Goal: Information Seeking & Learning: Learn about a topic

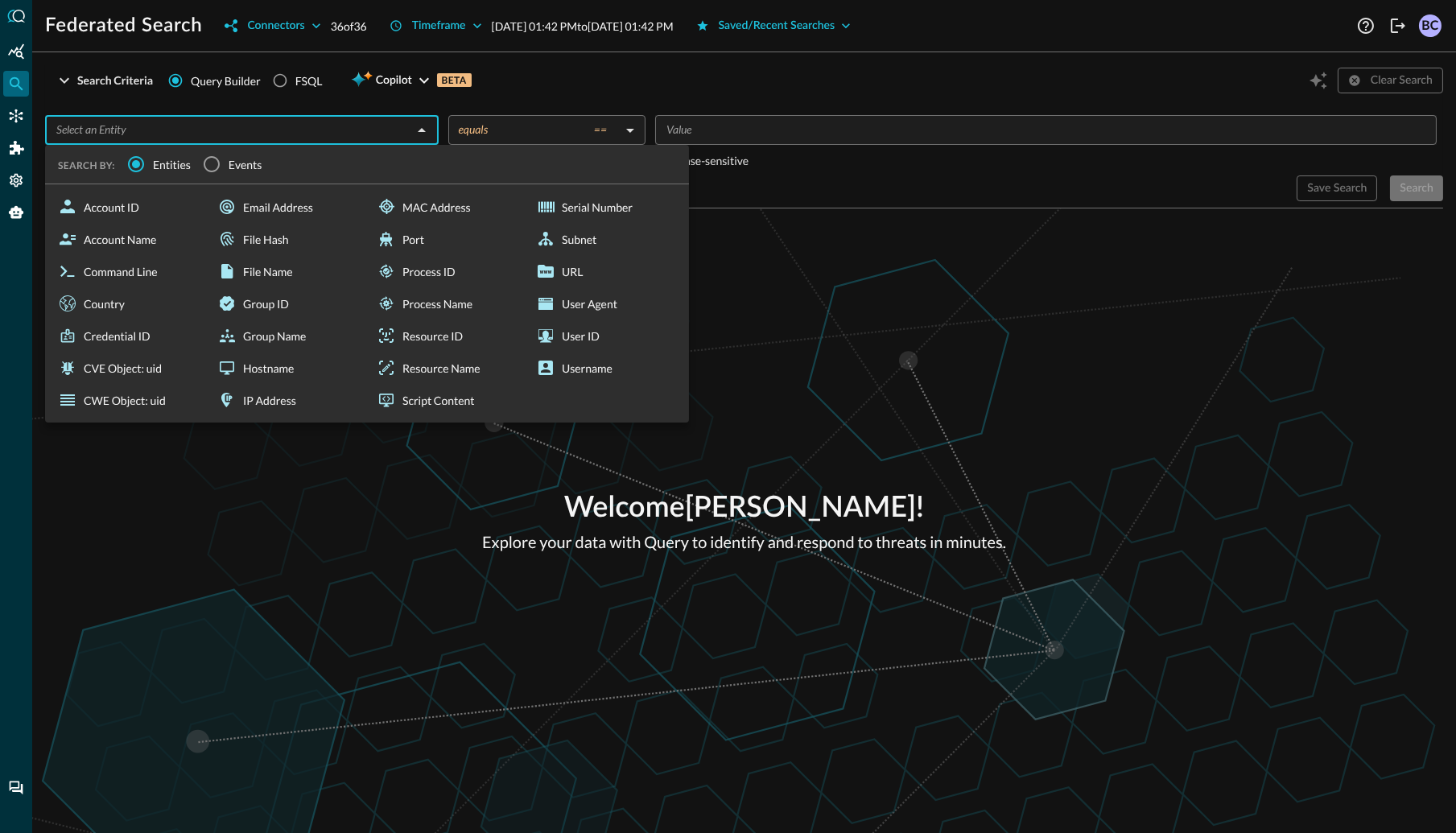
click at [113, 132] on input "text" at bounding box center [229, 130] width 358 height 20
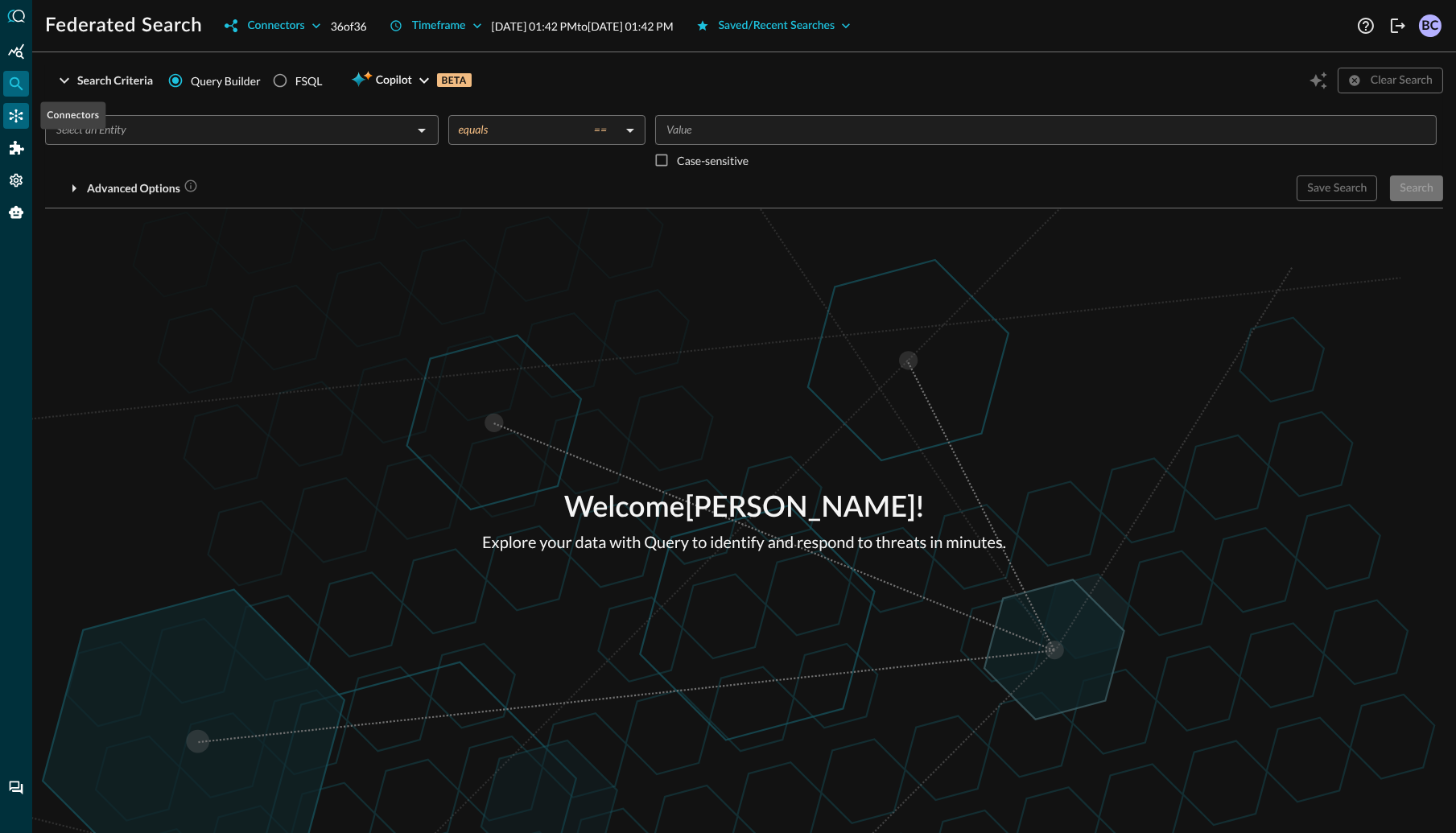
click at [19, 112] on icon "Connectors" at bounding box center [16, 116] width 16 height 16
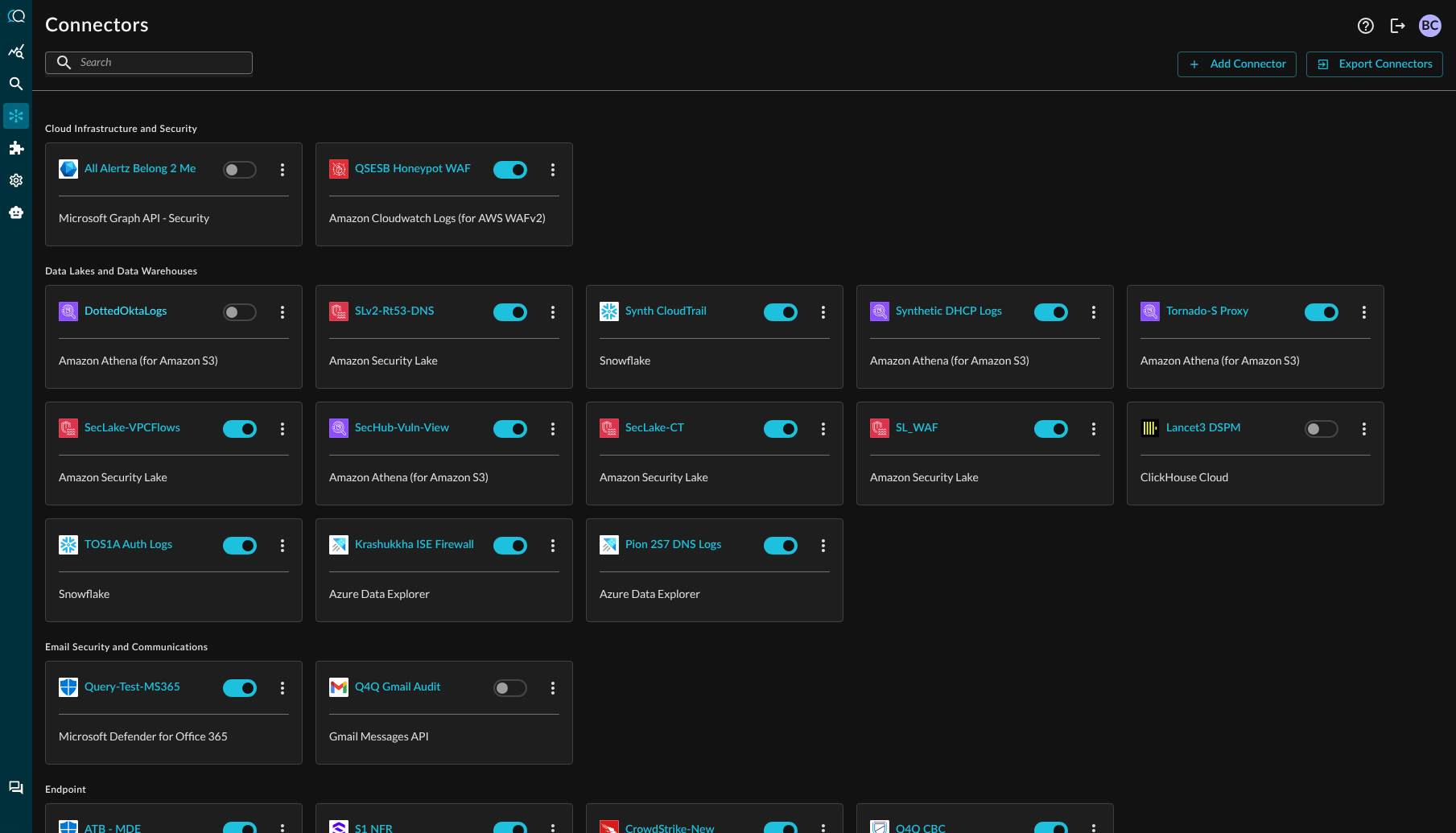
click at [112, 308] on div "DottedOktaLogs" at bounding box center [125, 312] width 82 height 20
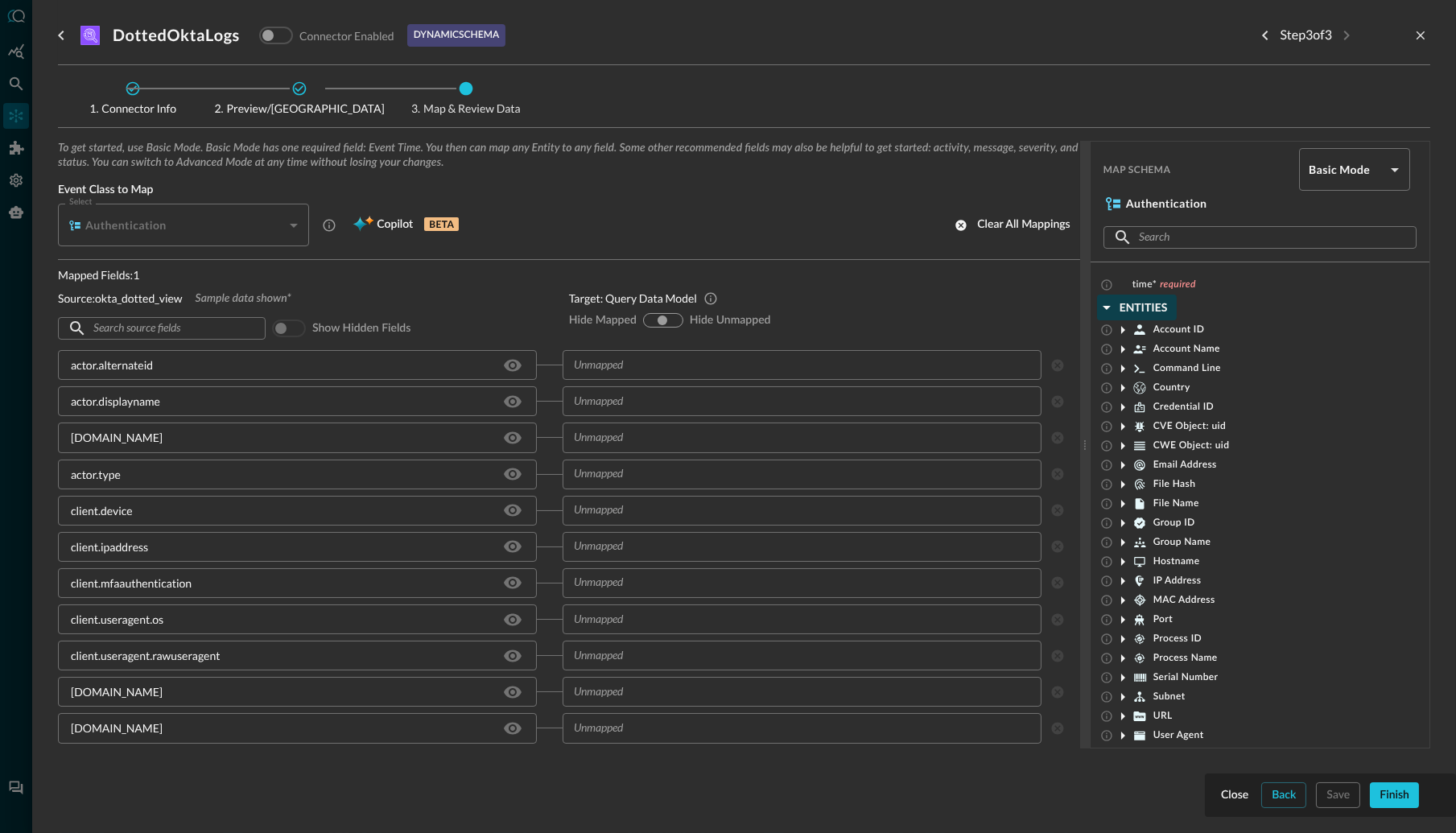
click at [1108, 308] on icon "button" at bounding box center [1106, 307] width 19 height 19
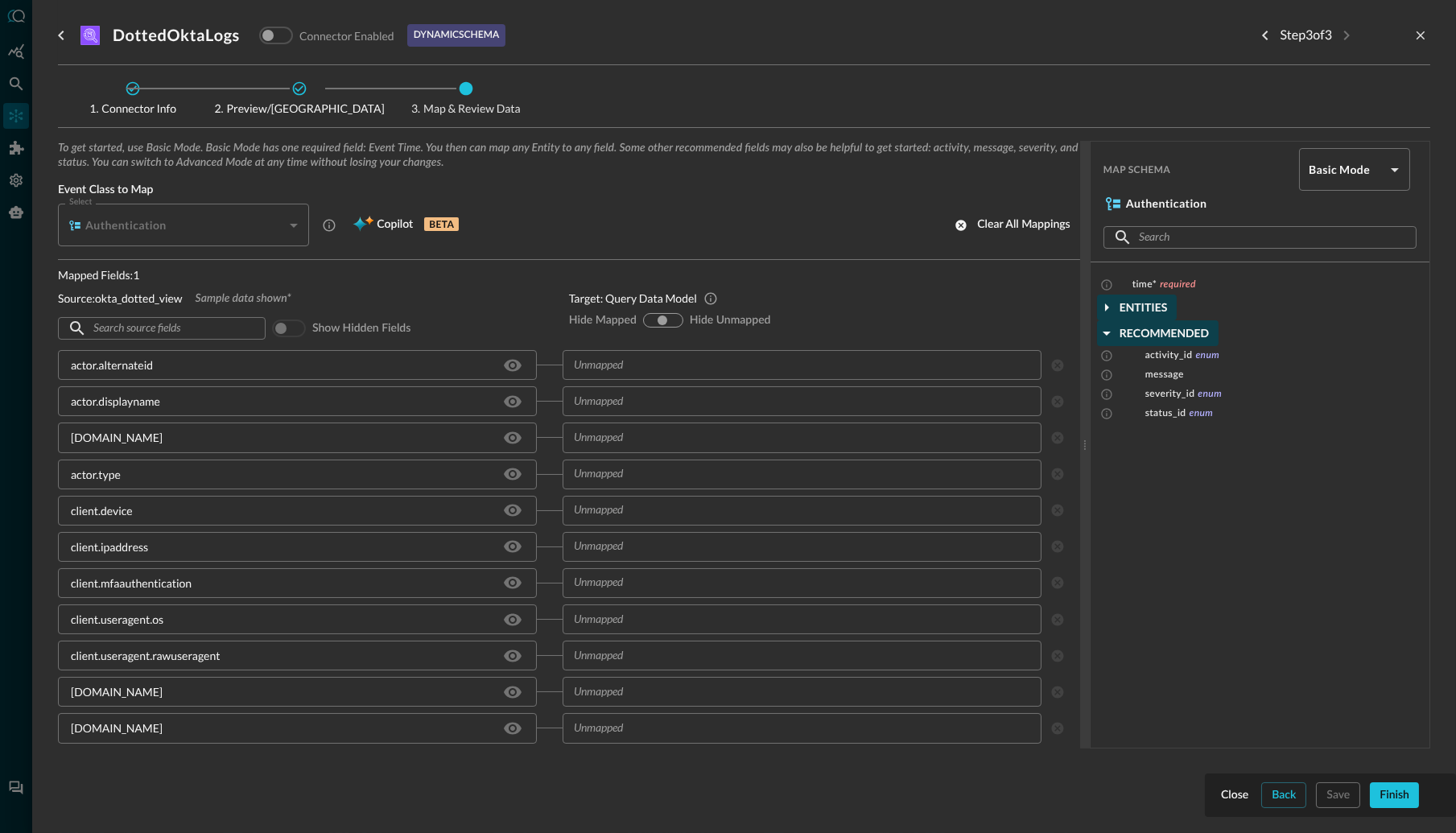
click at [1107, 331] on icon "button" at bounding box center [1106, 332] width 19 height 19
click at [1108, 308] on icon "button" at bounding box center [1106, 307] width 19 height 19
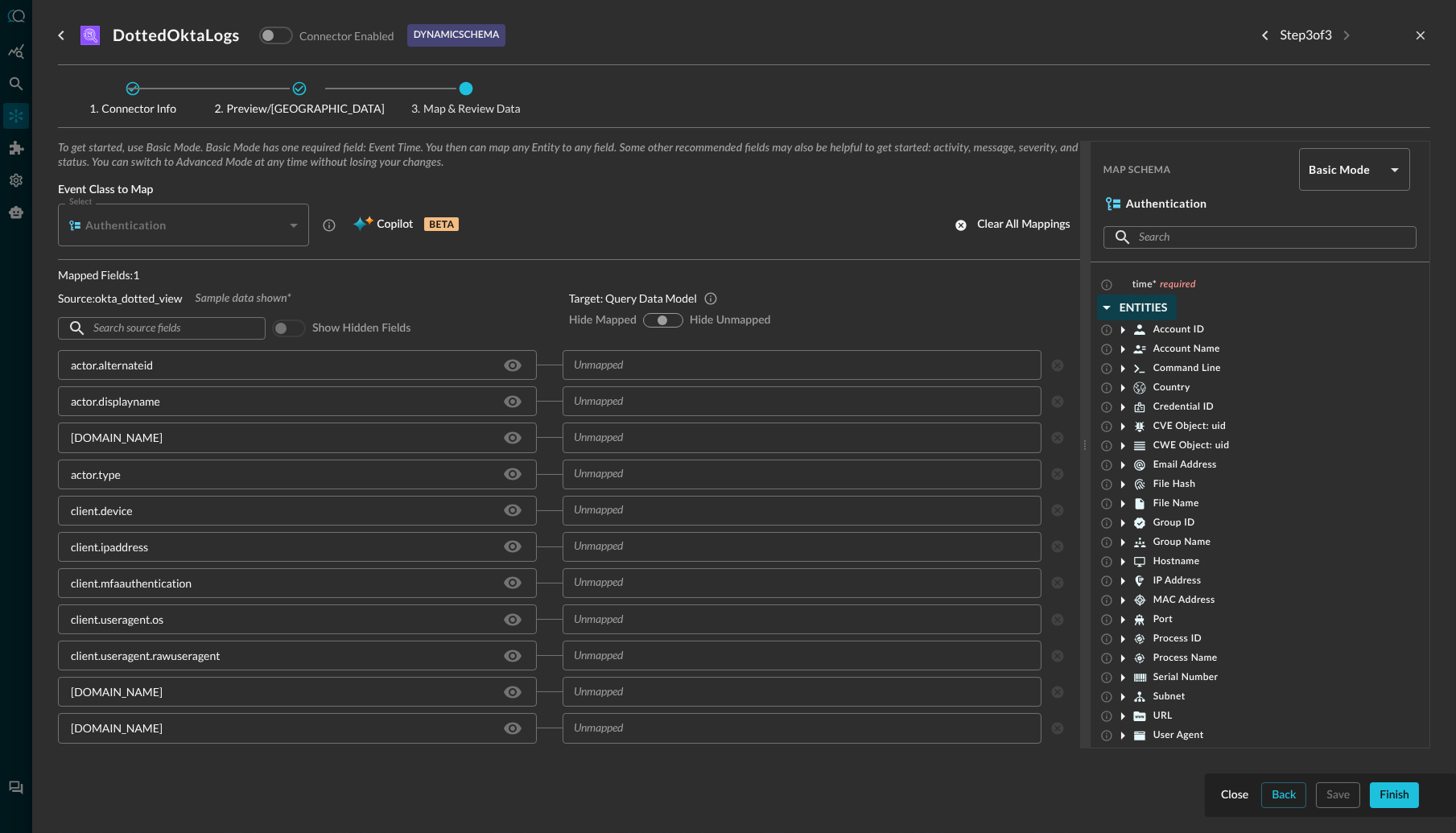
click at [1177, 367] on span "Command Line" at bounding box center [1187, 369] width 67 height 13
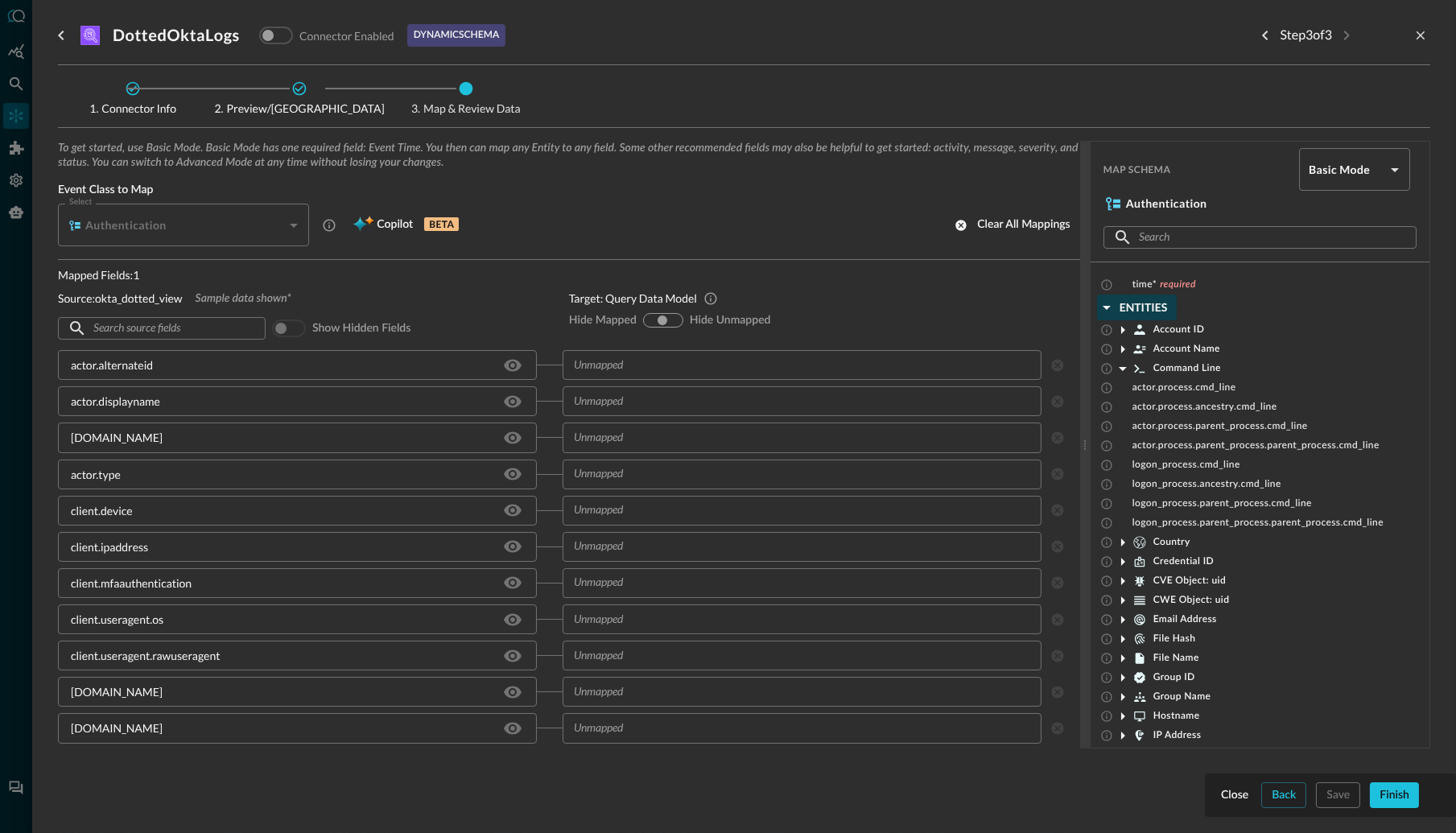
click at [1125, 370] on icon at bounding box center [1123, 368] width 19 height 19
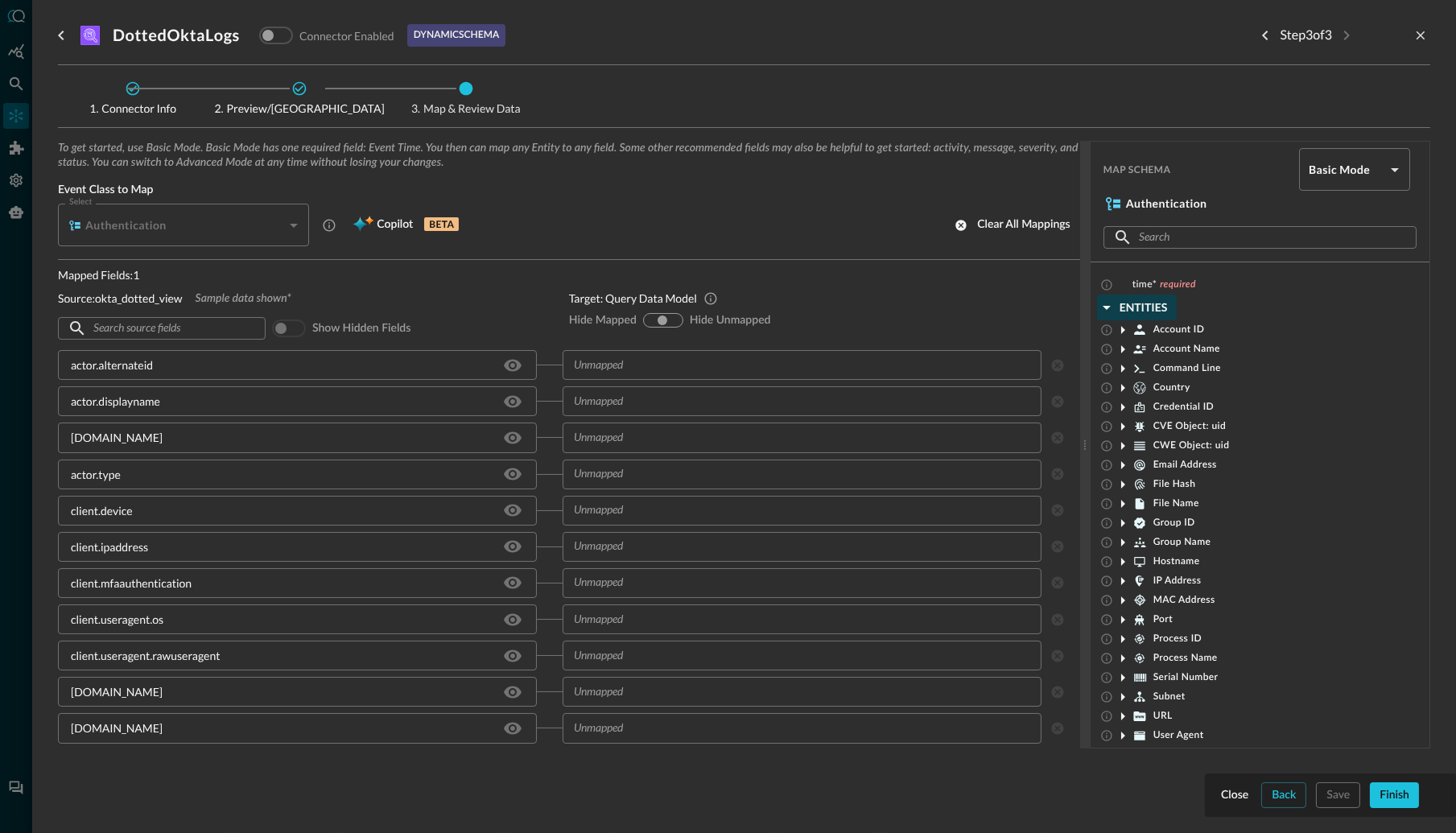
click at [1111, 303] on icon "button" at bounding box center [1106, 307] width 19 height 19
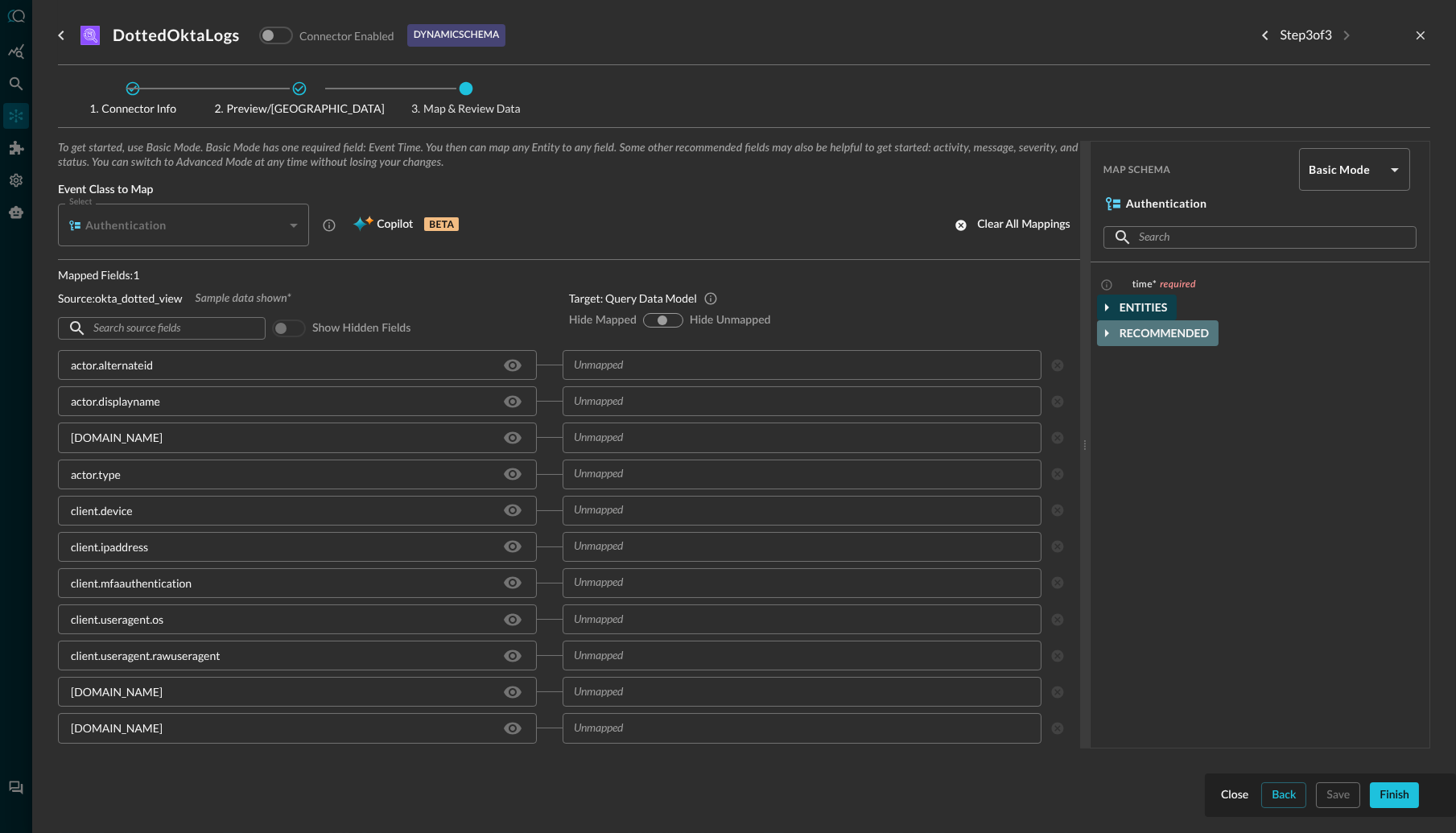
click at [1108, 332] on icon "button" at bounding box center [1107, 333] width 4 height 8
click at [1108, 332] on icon "button" at bounding box center [1106, 333] width 8 height 4
click at [16, 183] on div at bounding box center [728, 416] width 1456 height 833
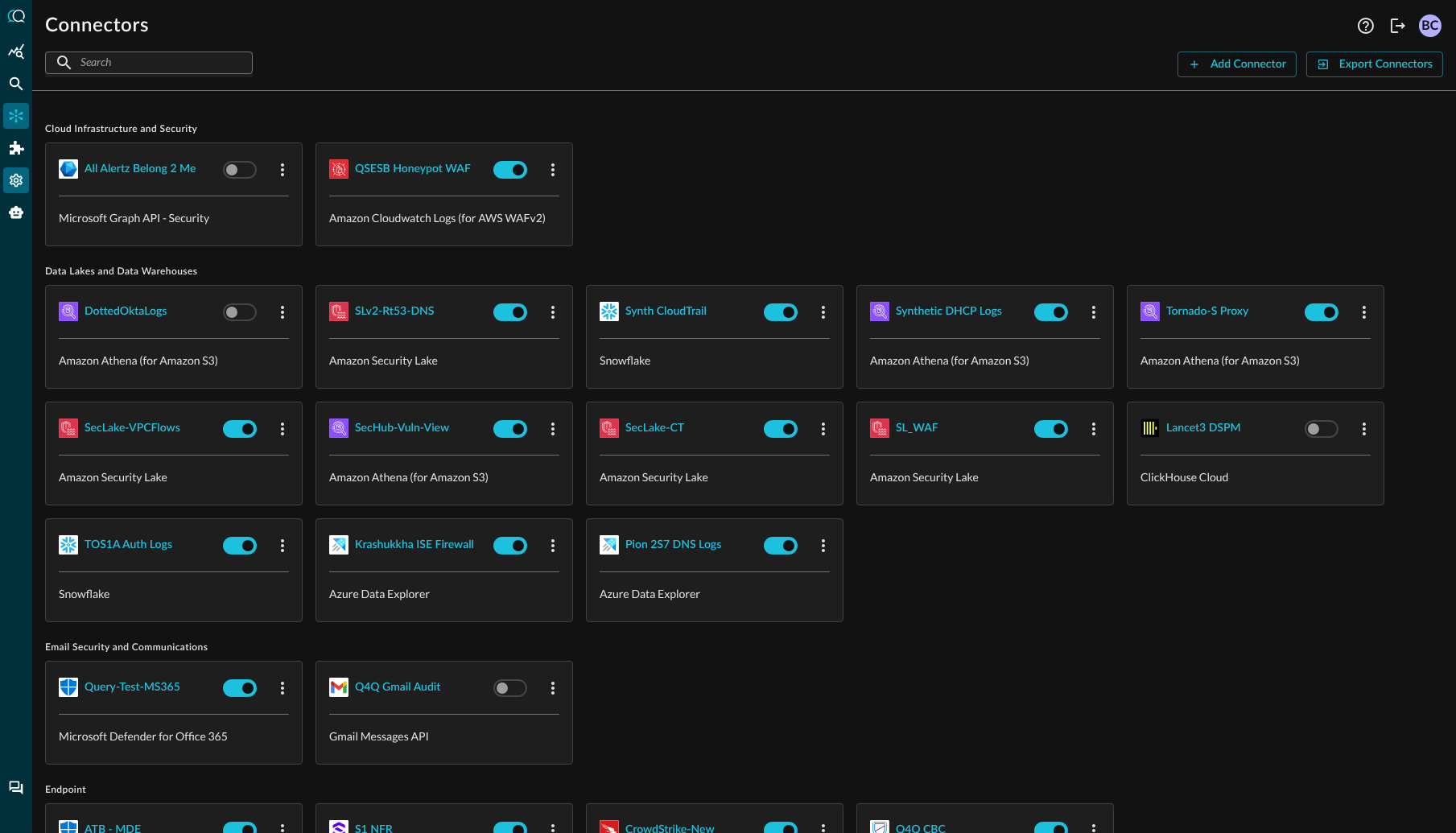
click at [16, 183] on icon "Settings" at bounding box center [16, 181] width 16 height 16
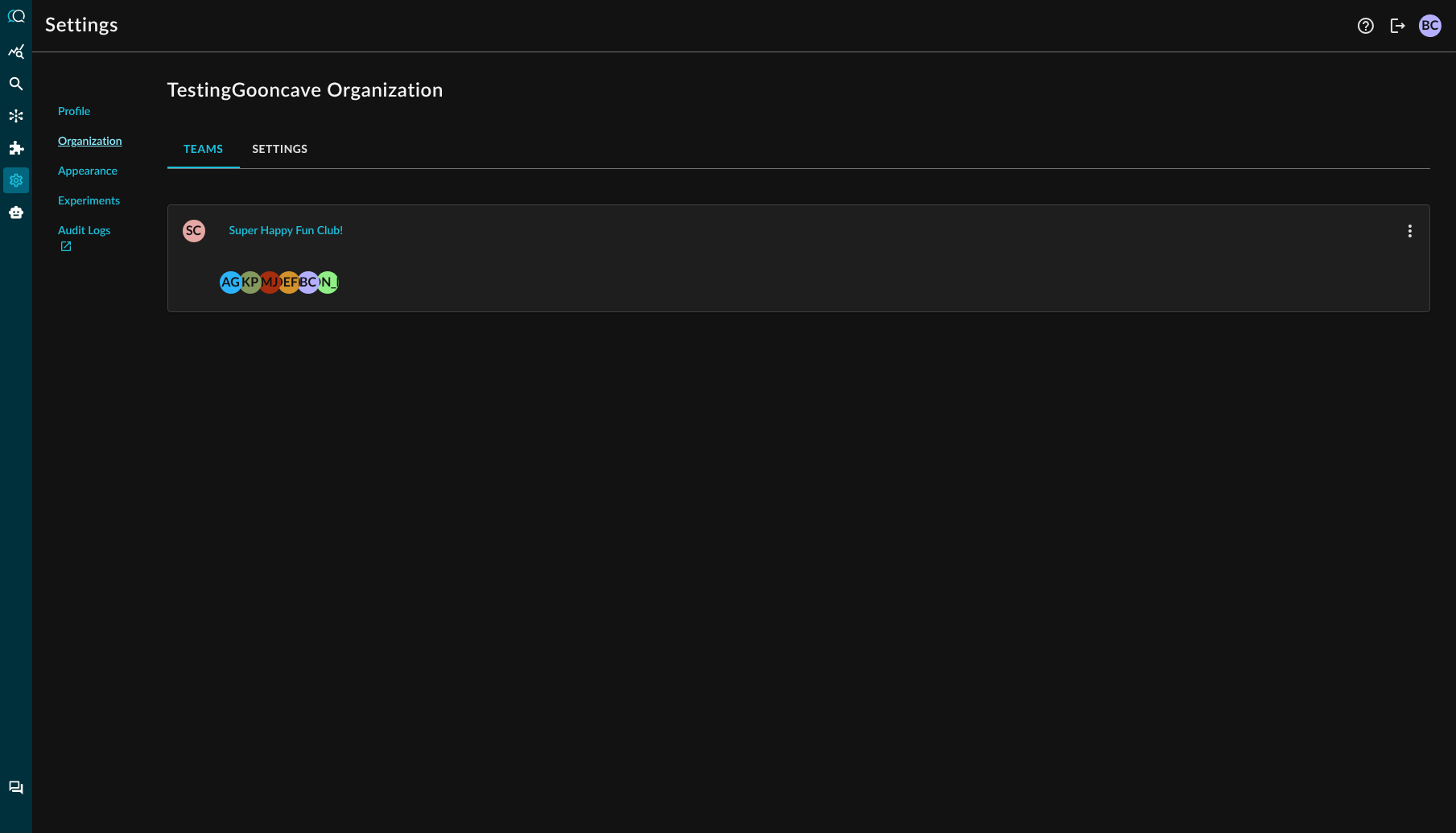
click at [88, 198] on span "Experiments" at bounding box center [89, 202] width 62 height 17
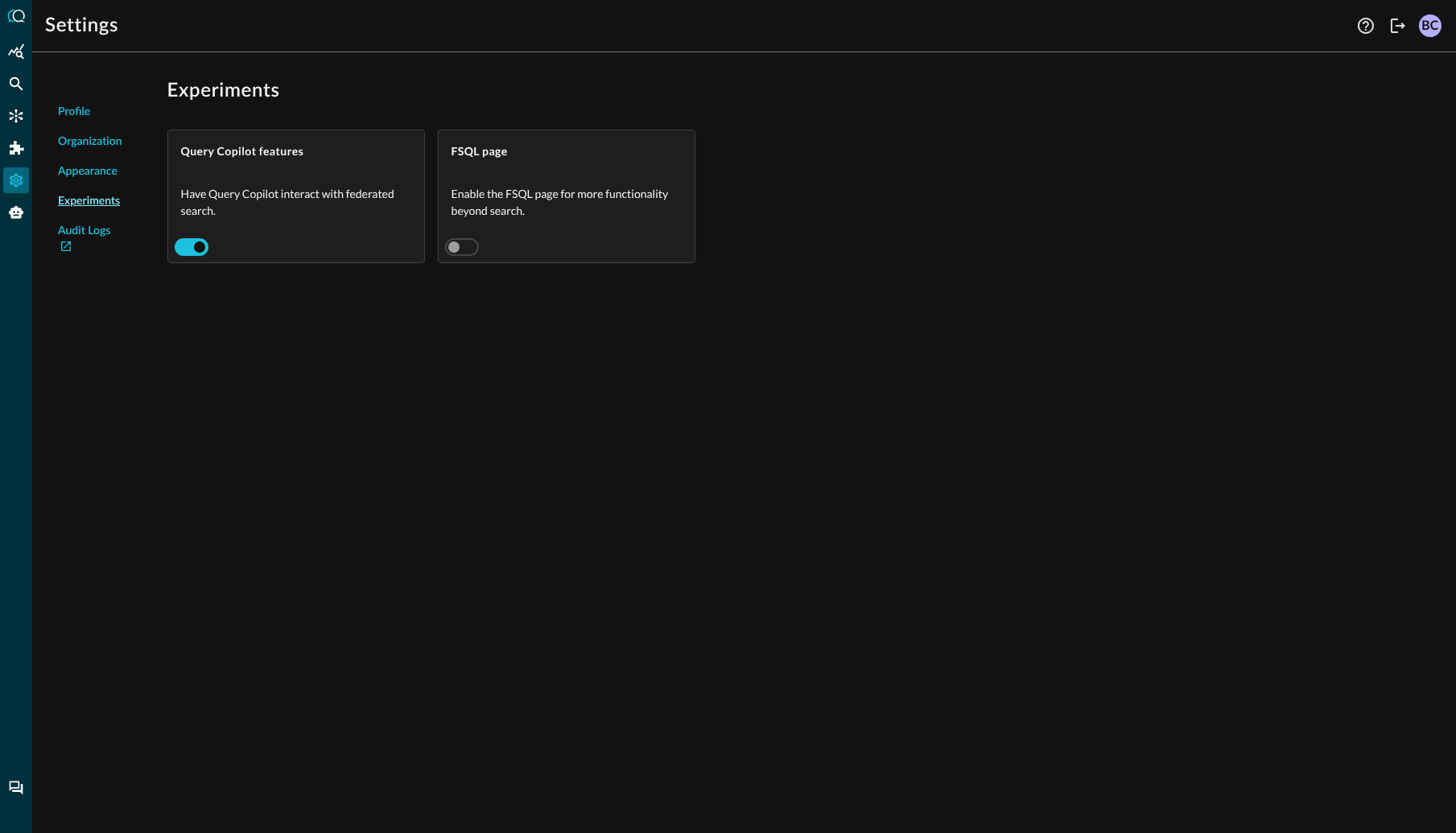
click at [79, 141] on span "Organization" at bounding box center [90, 142] width 64 height 17
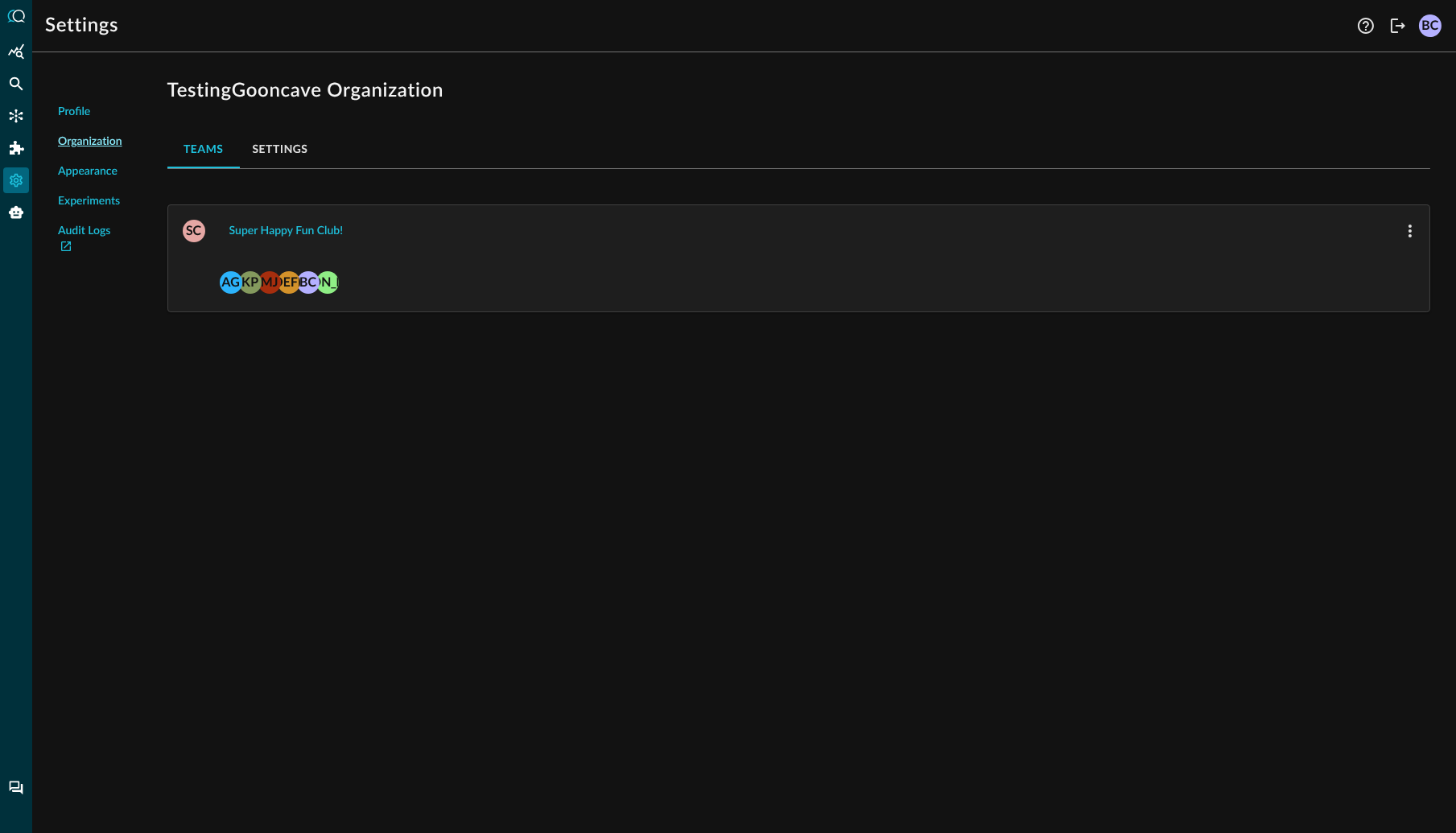
click at [80, 172] on span "Appearance" at bounding box center [88, 172] width 60 height 17
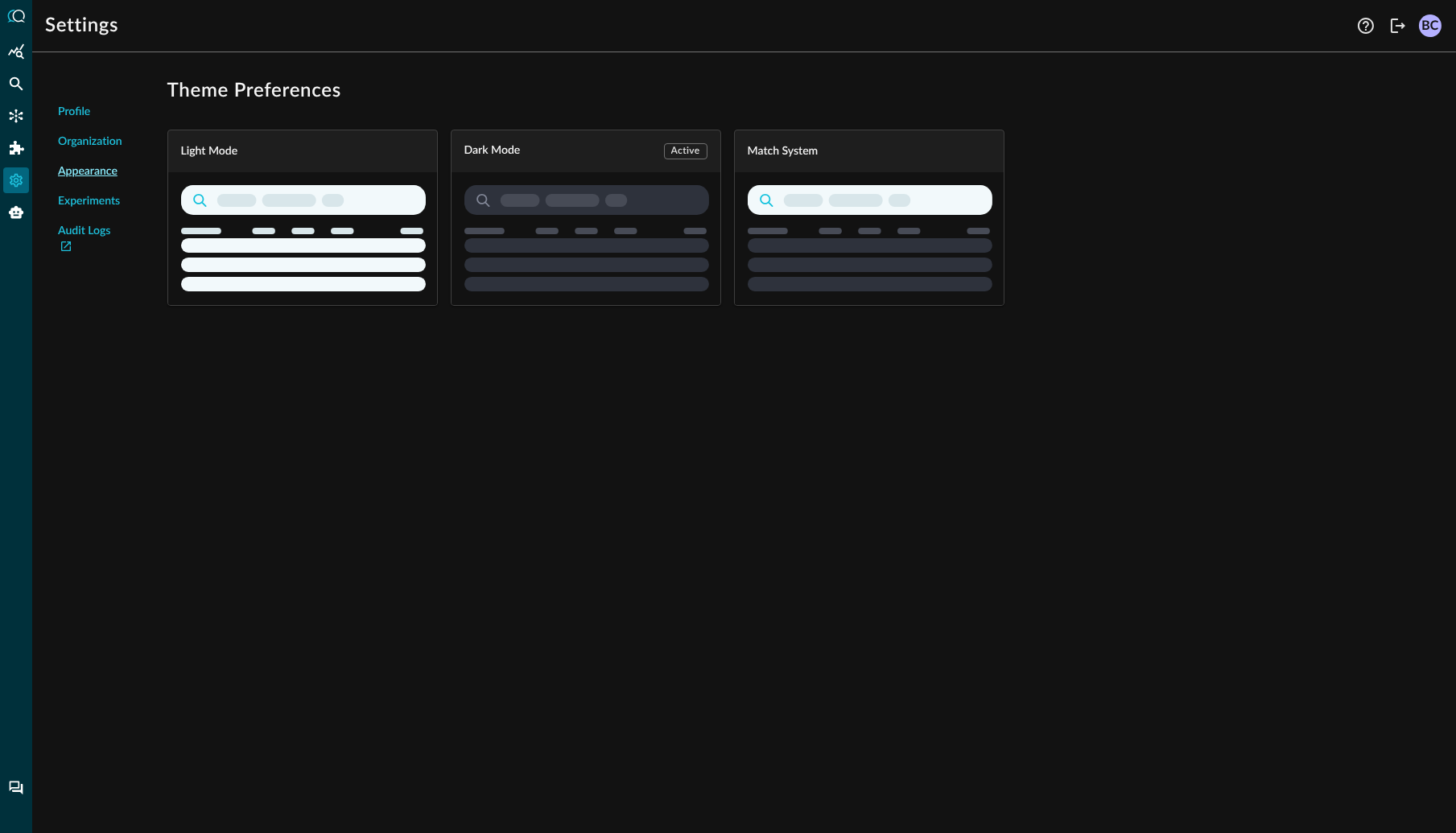
click at [77, 205] on span "Experiments" at bounding box center [89, 202] width 62 height 17
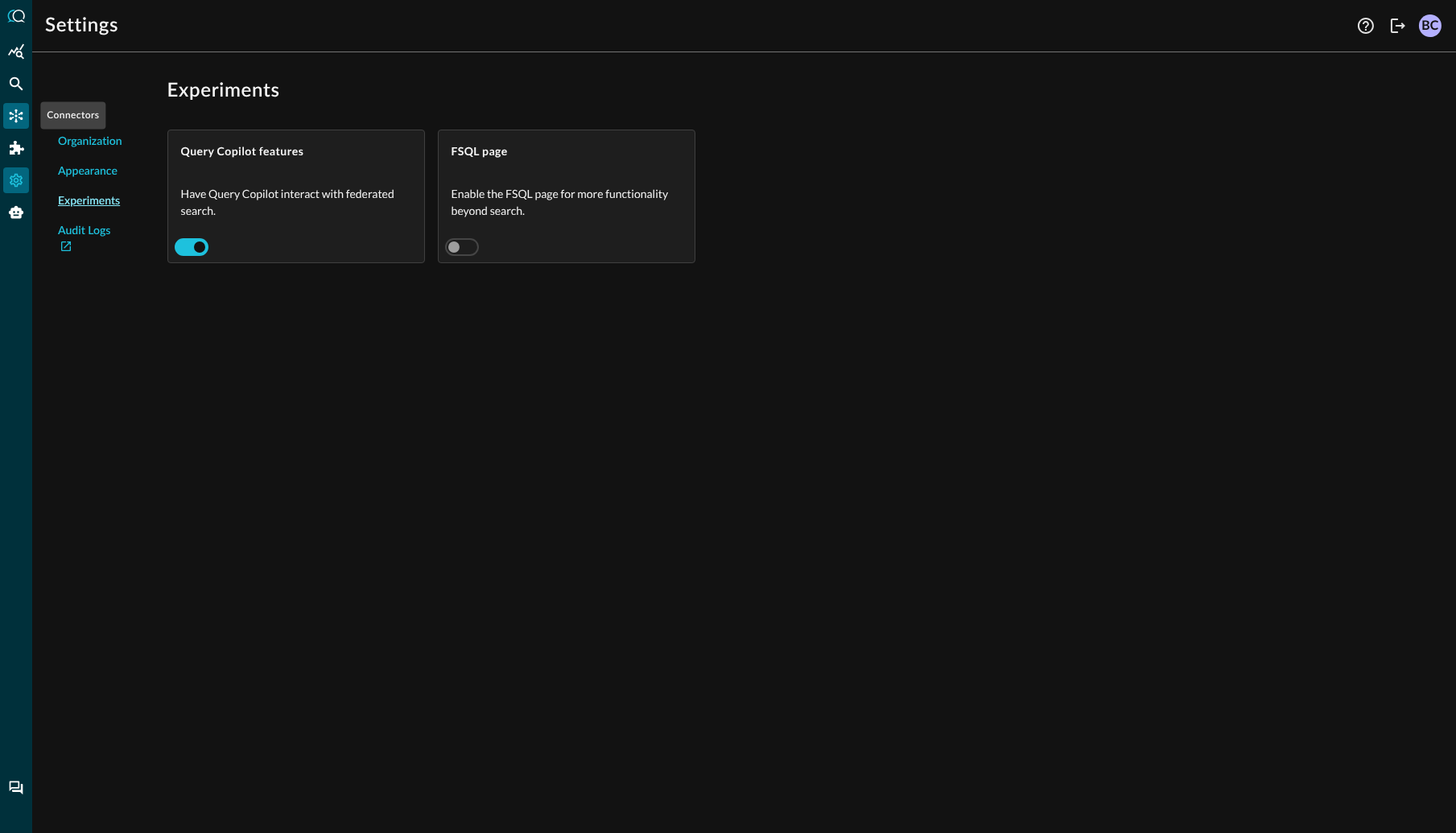
click at [18, 113] on icon "Connectors" at bounding box center [16, 116] width 16 height 16
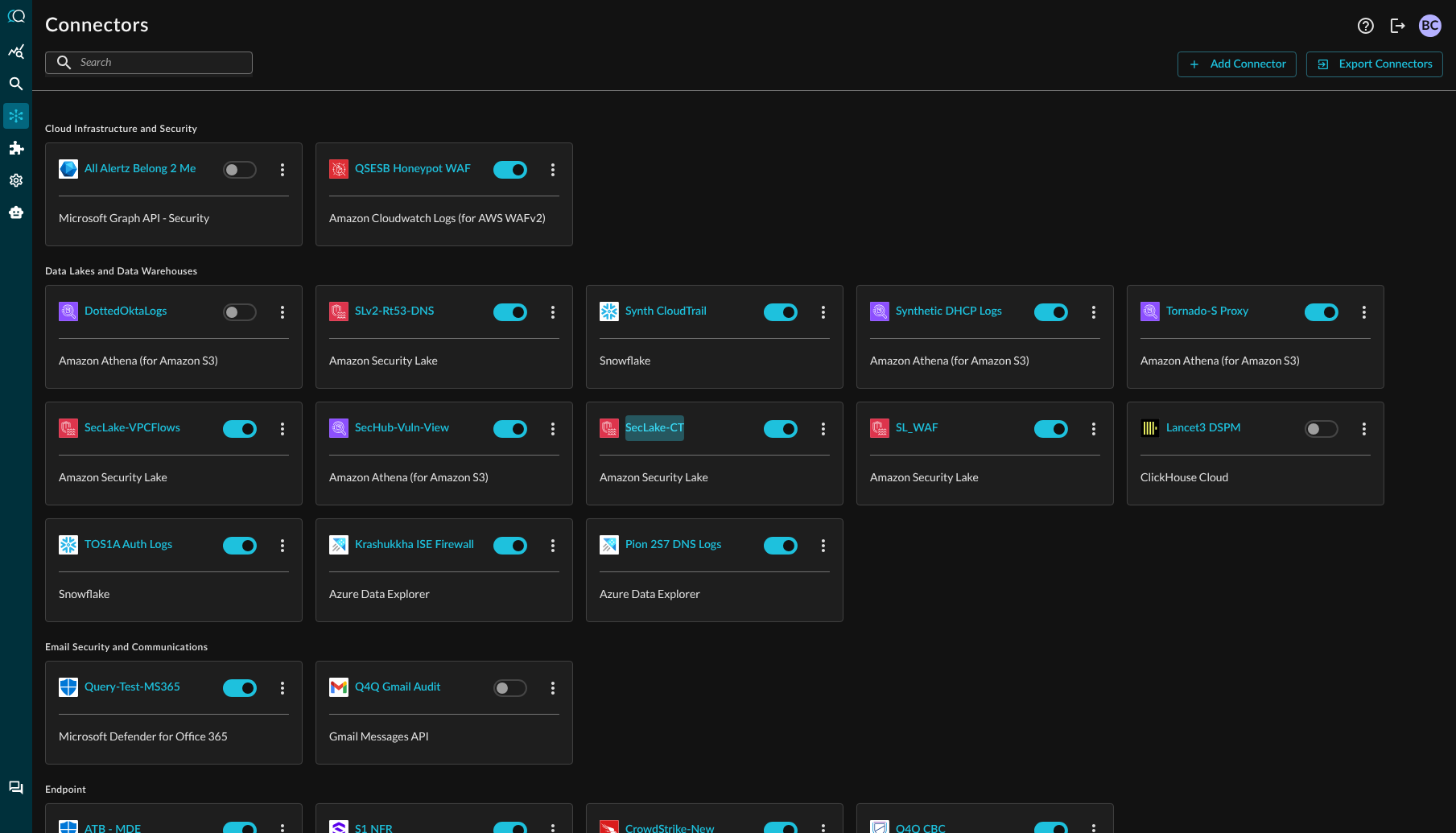
click at [664, 429] on div "SecLake-CT" at bounding box center [655, 429] width 59 height 20
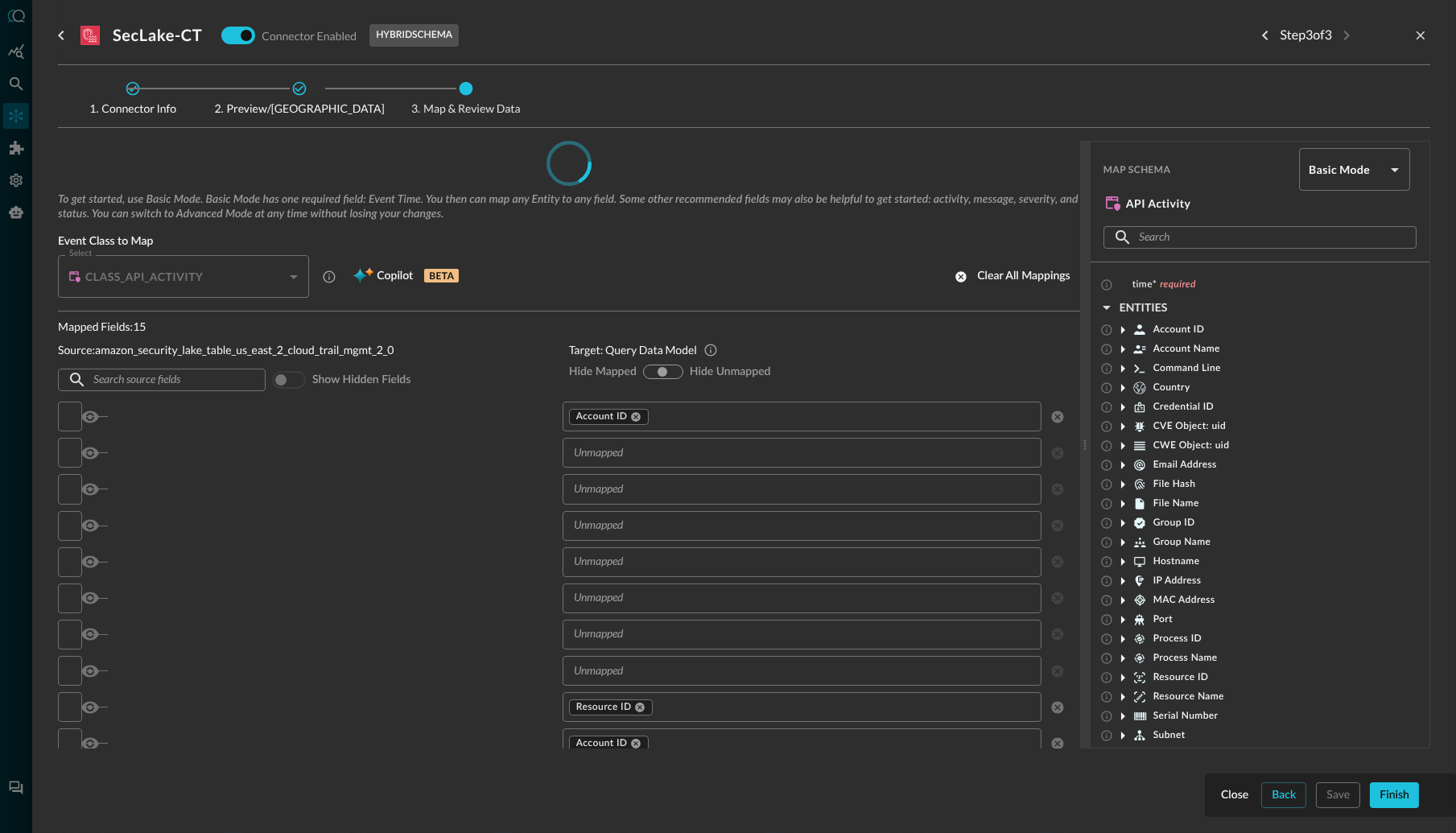
click at [13, 71] on div at bounding box center [728, 416] width 1456 height 833
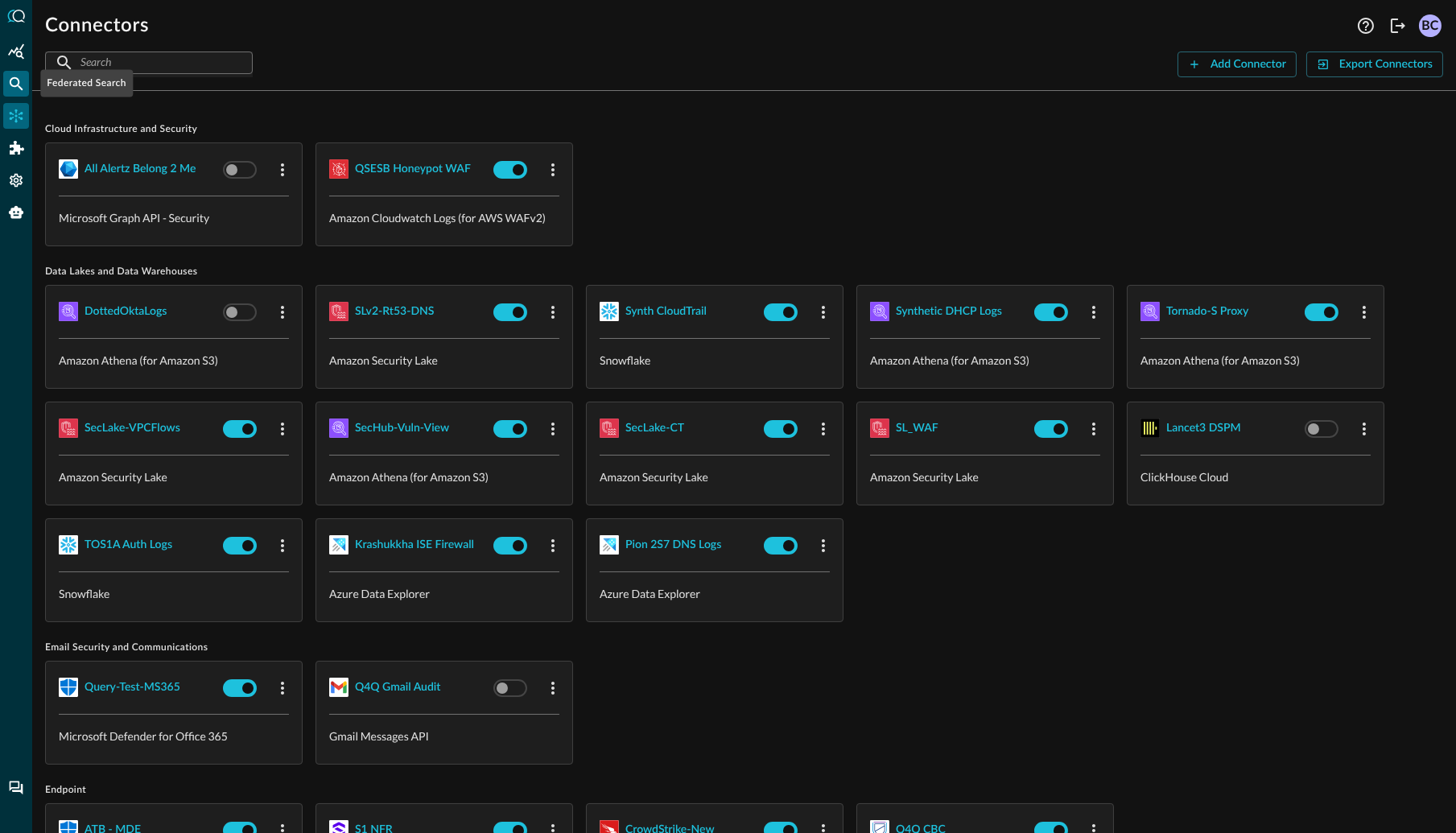
click at [14, 80] on icon "Federated Search" at bounding box center [16, 84] width 16 height 16
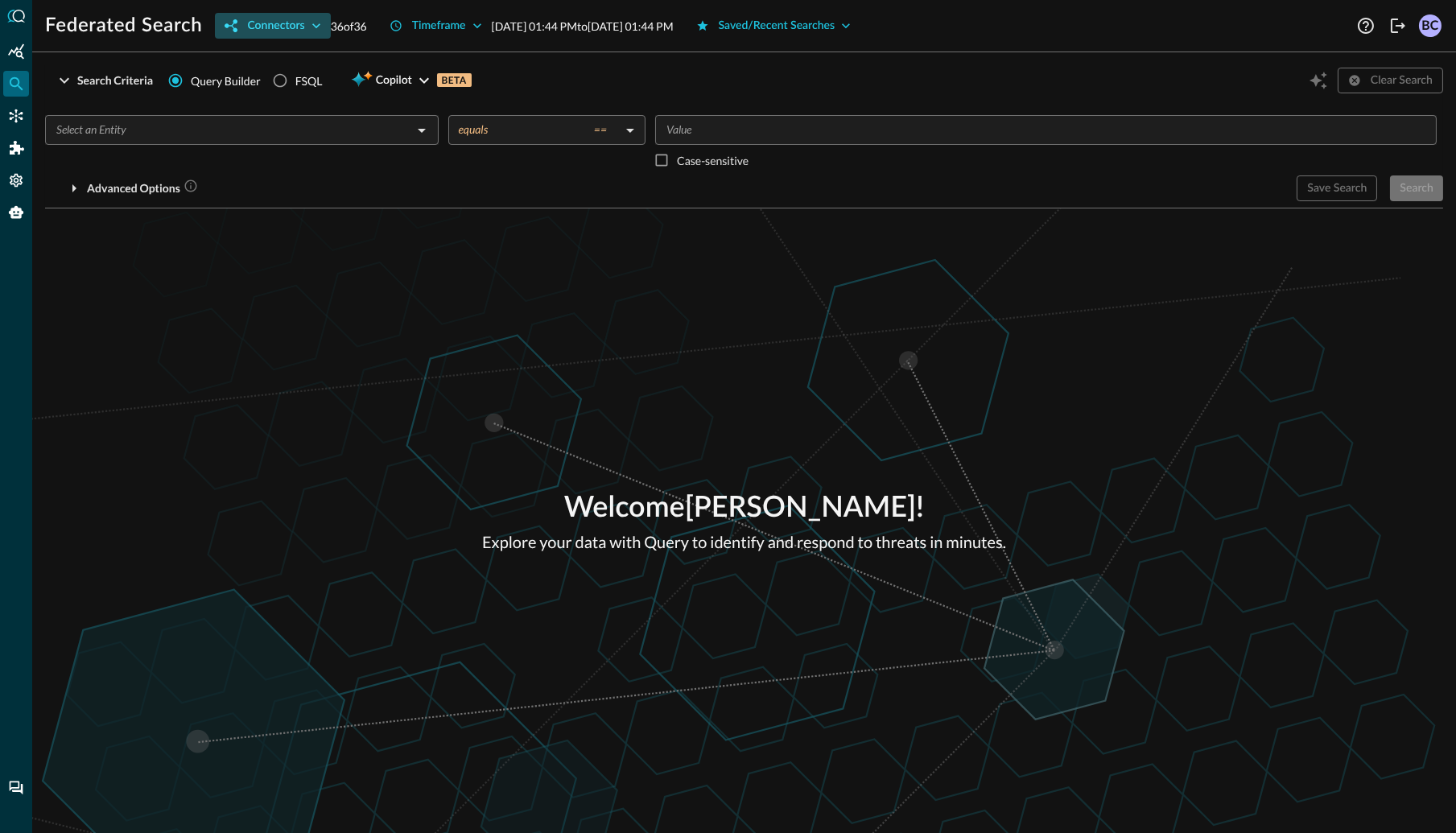
click at [313, 26] on icon "button" at bounding box center [316, 25] width 16 height 16
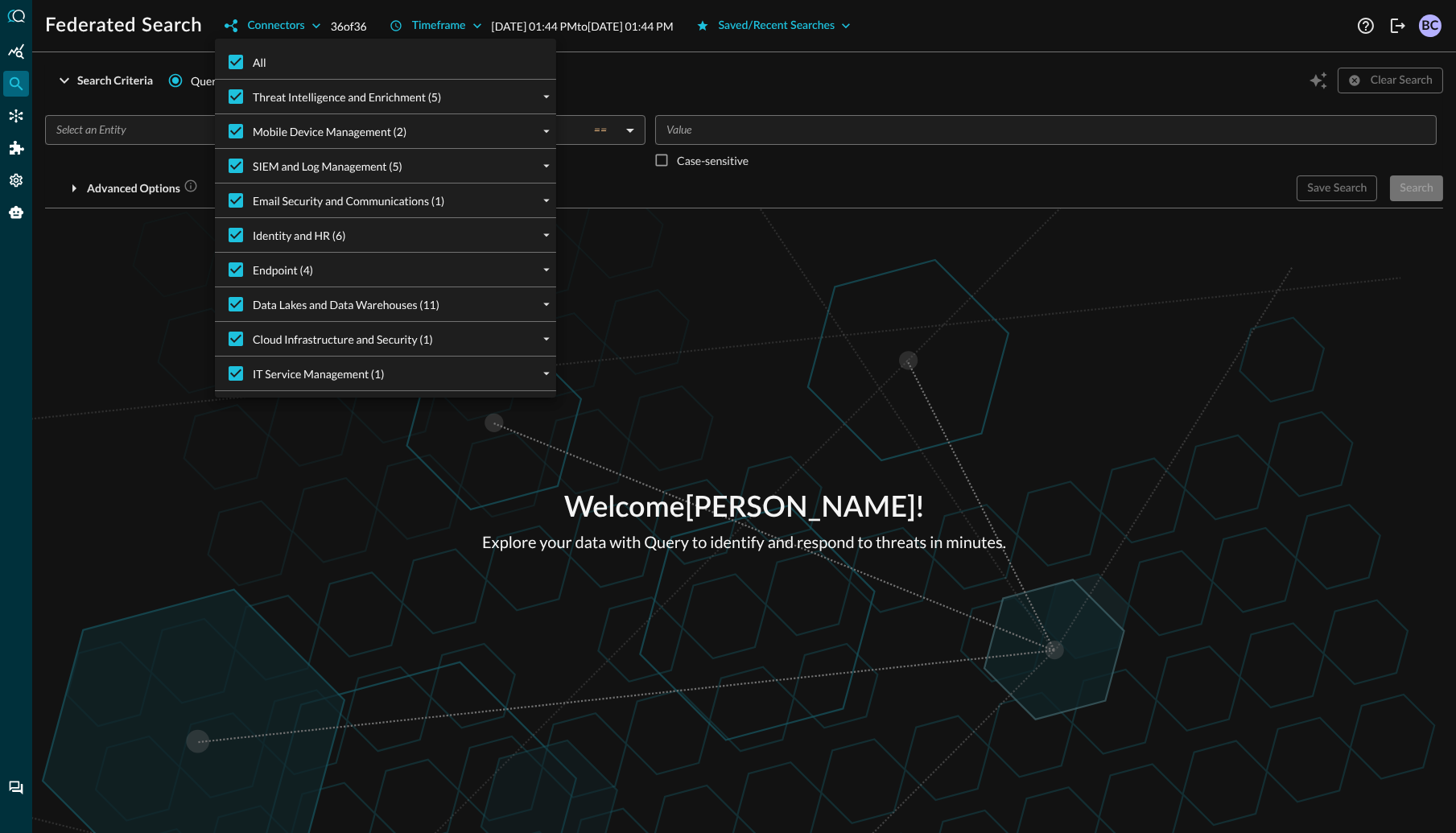
click at [384, 306] on span "Data Lakes and Data Warehouses (11)" at bounding box center [346, 304] width 187 height 17
click at [253, 306] on input "Data Lakes and Data Warehouses (11)" at bounding box center [235, 303] width 34 height 34
checkbox input "false"
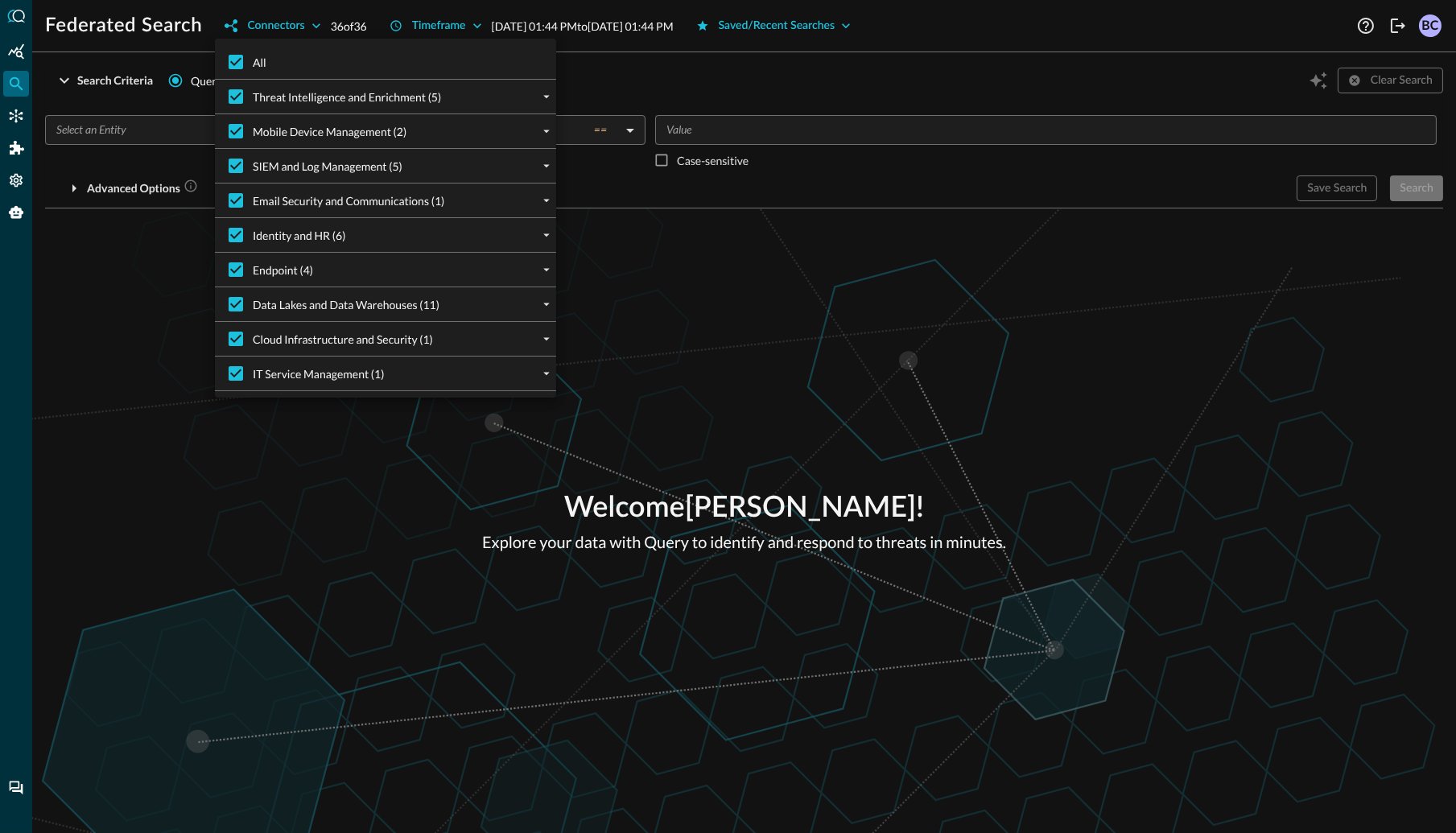
checkbox input "false"
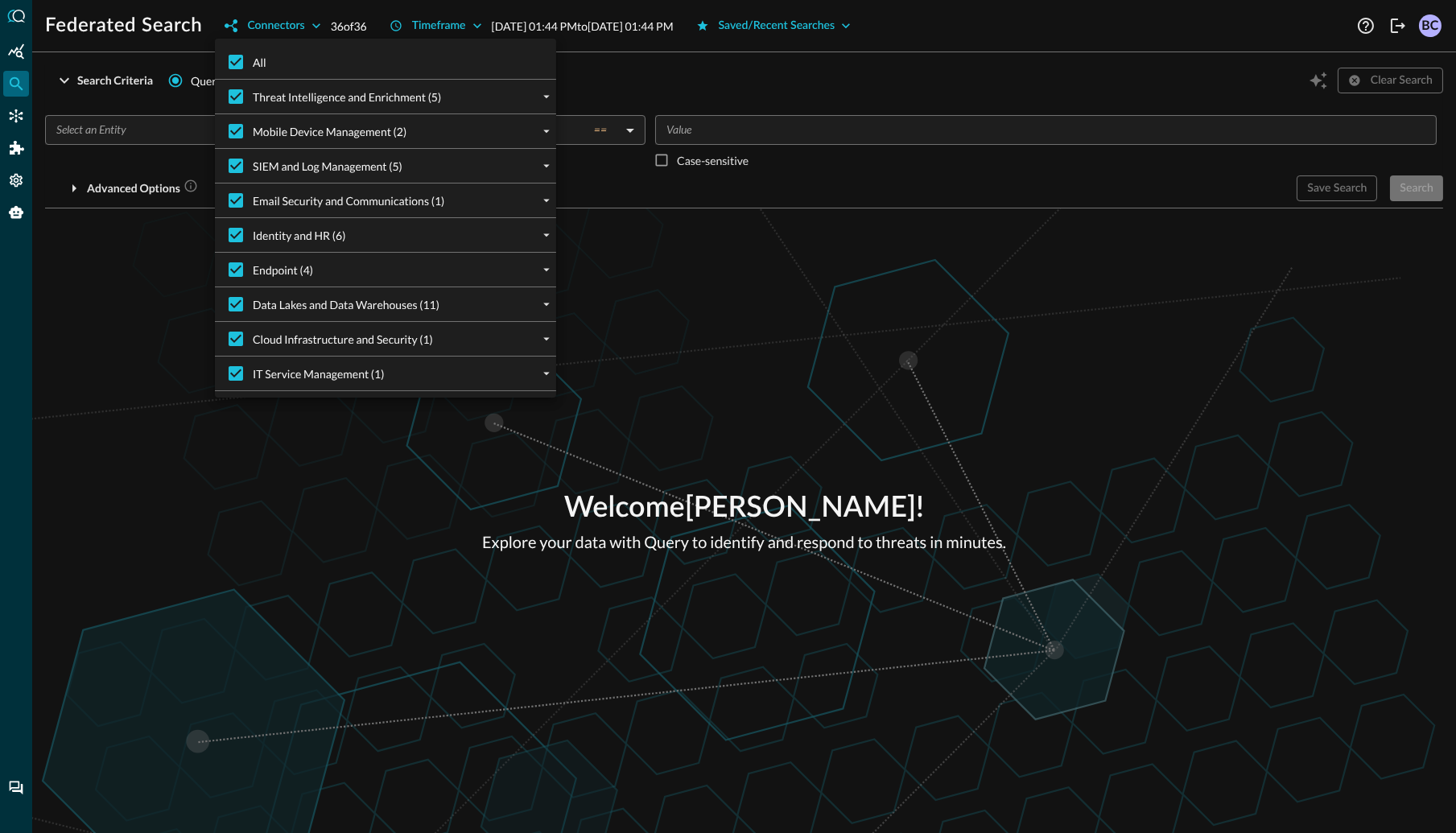
checkbox input "false"
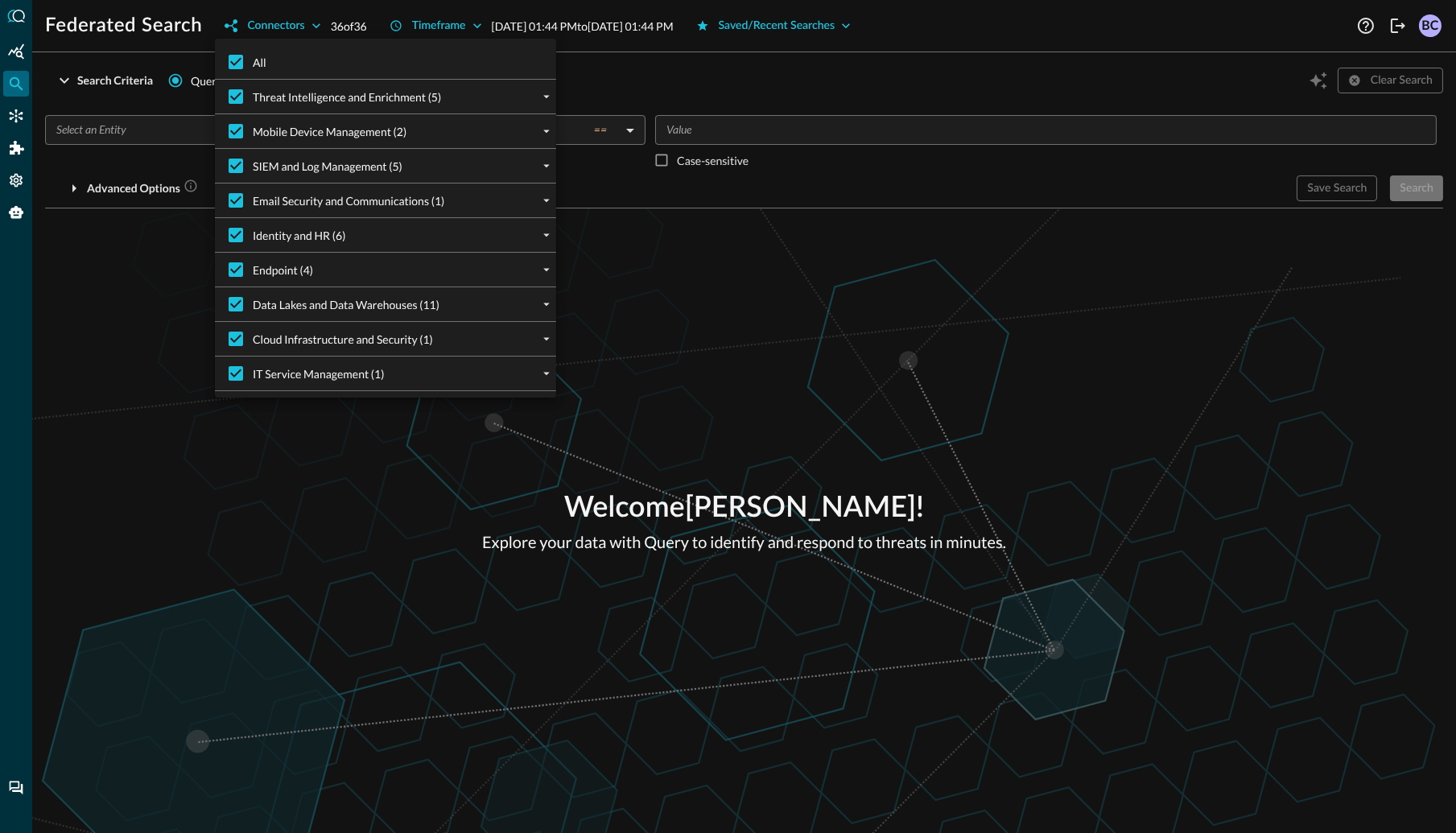
checkbox input "false"
click at [234, 63] on input "All" at bounding box center [235, 62] width 34 height 34
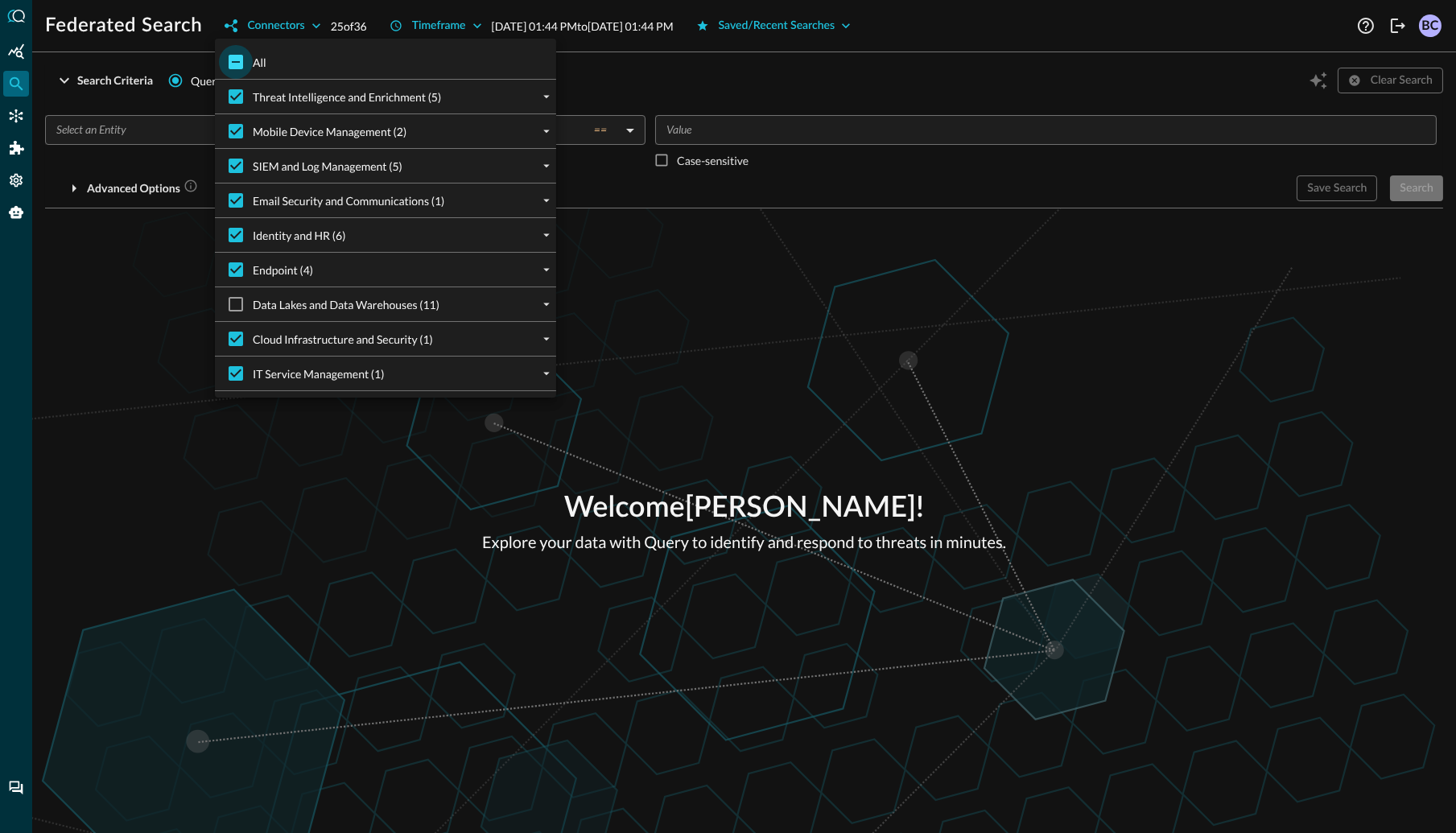
checkbox input "true"
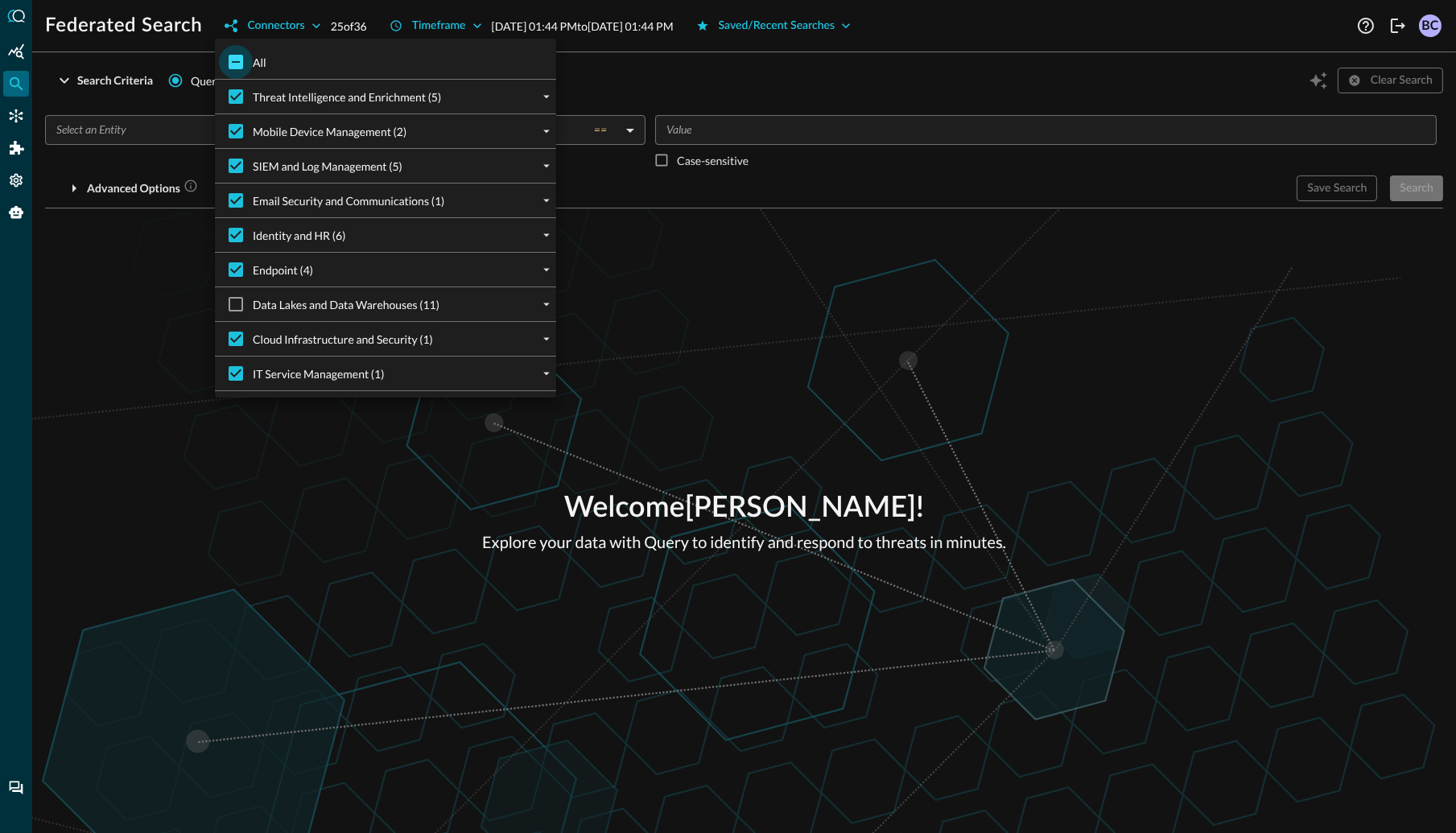
checkbox input "true"
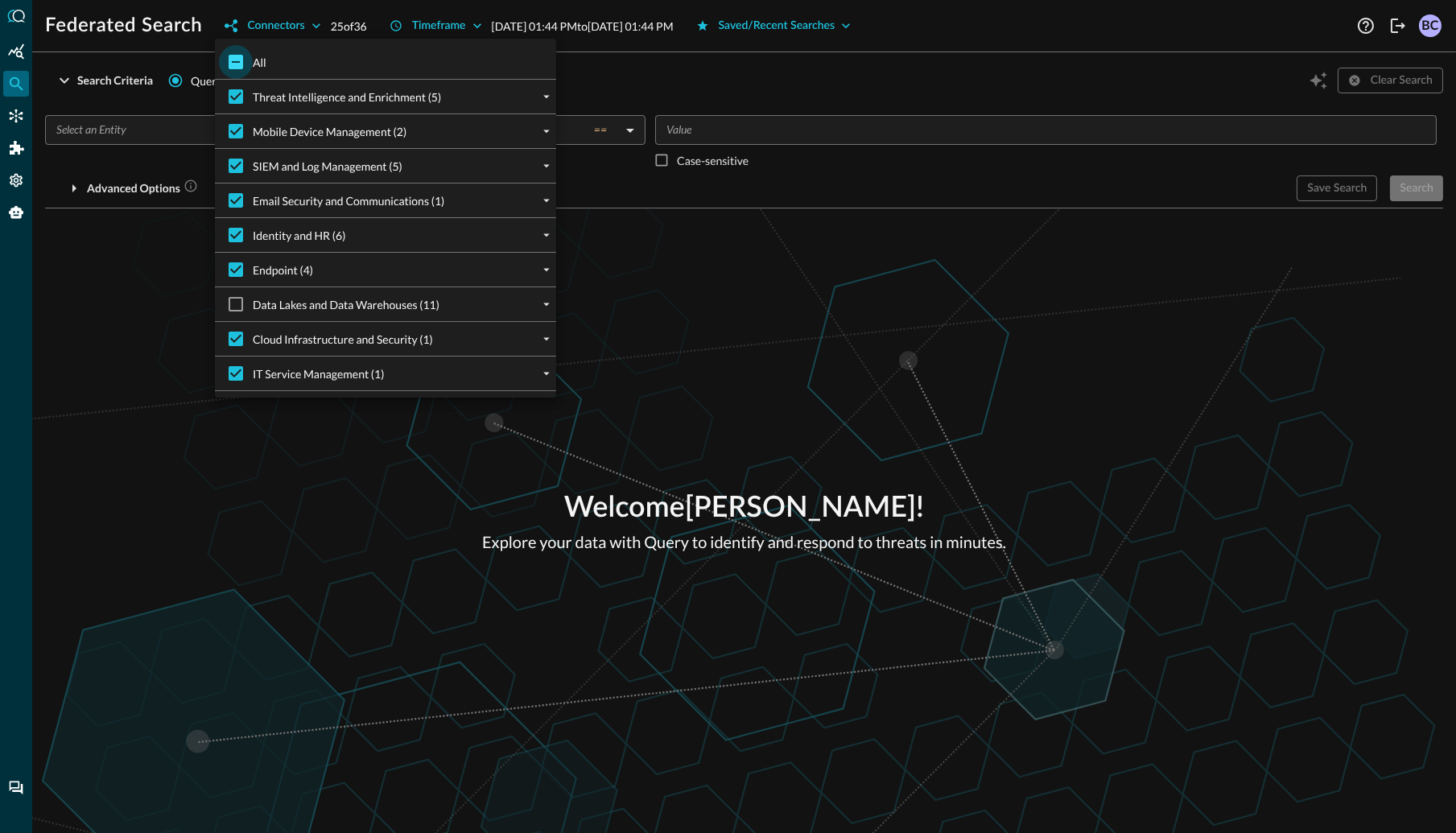
checkbox input "true"
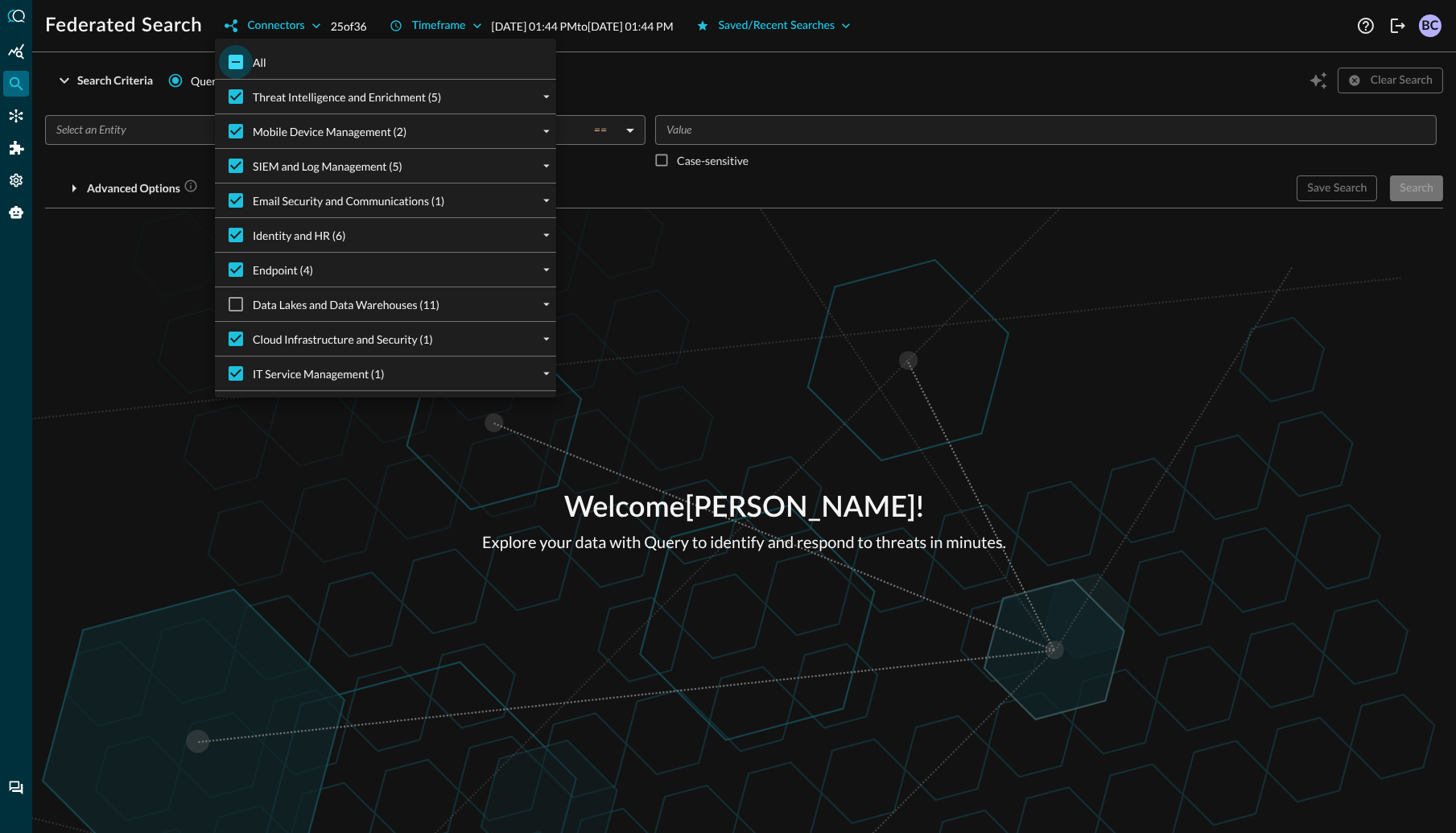
checkbox input "true"
click at [234, 62] on input "All" at bounding box center [235, 62] width 34 height 34
checkbox input "false"
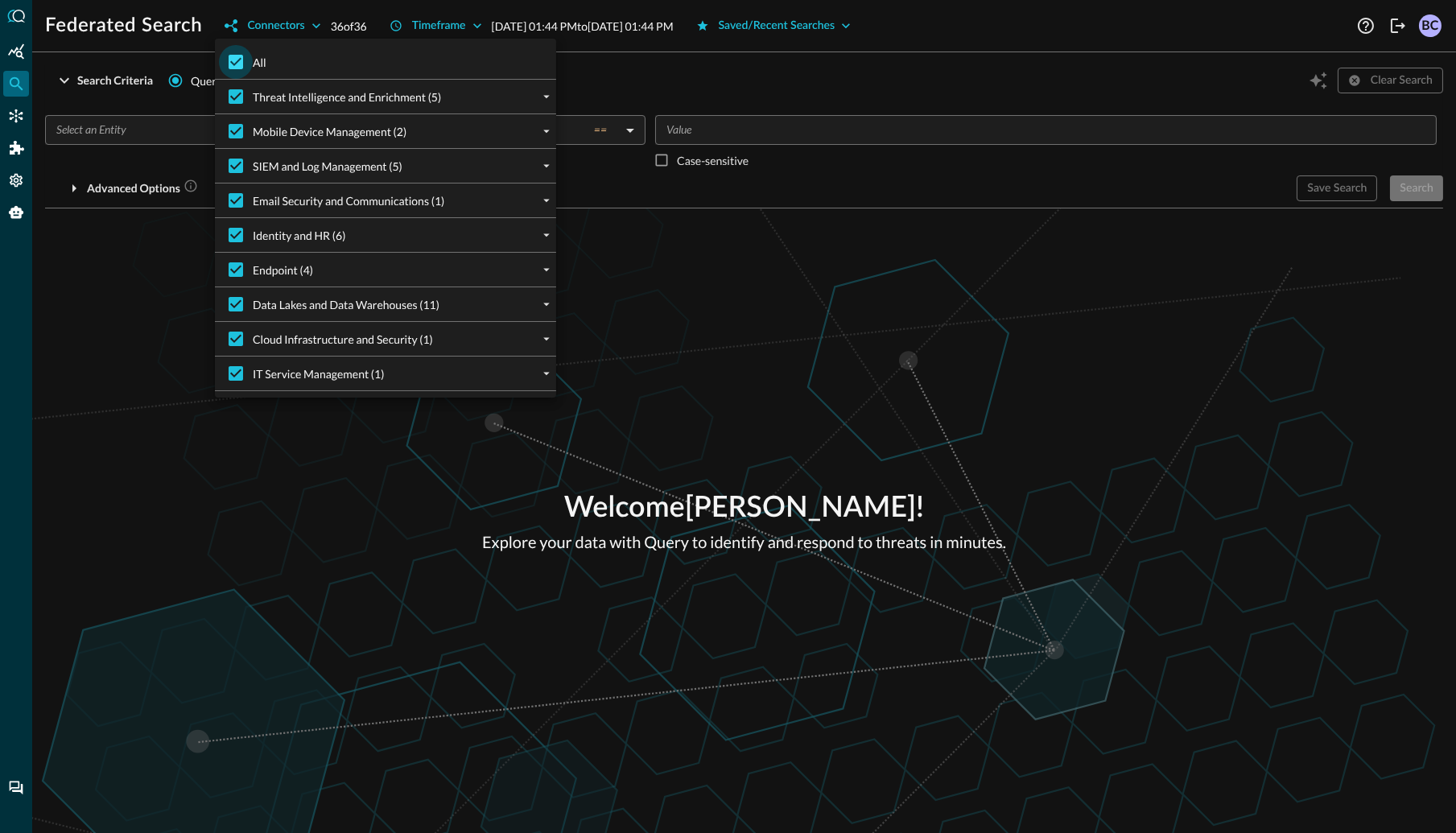
checkbox input "false"
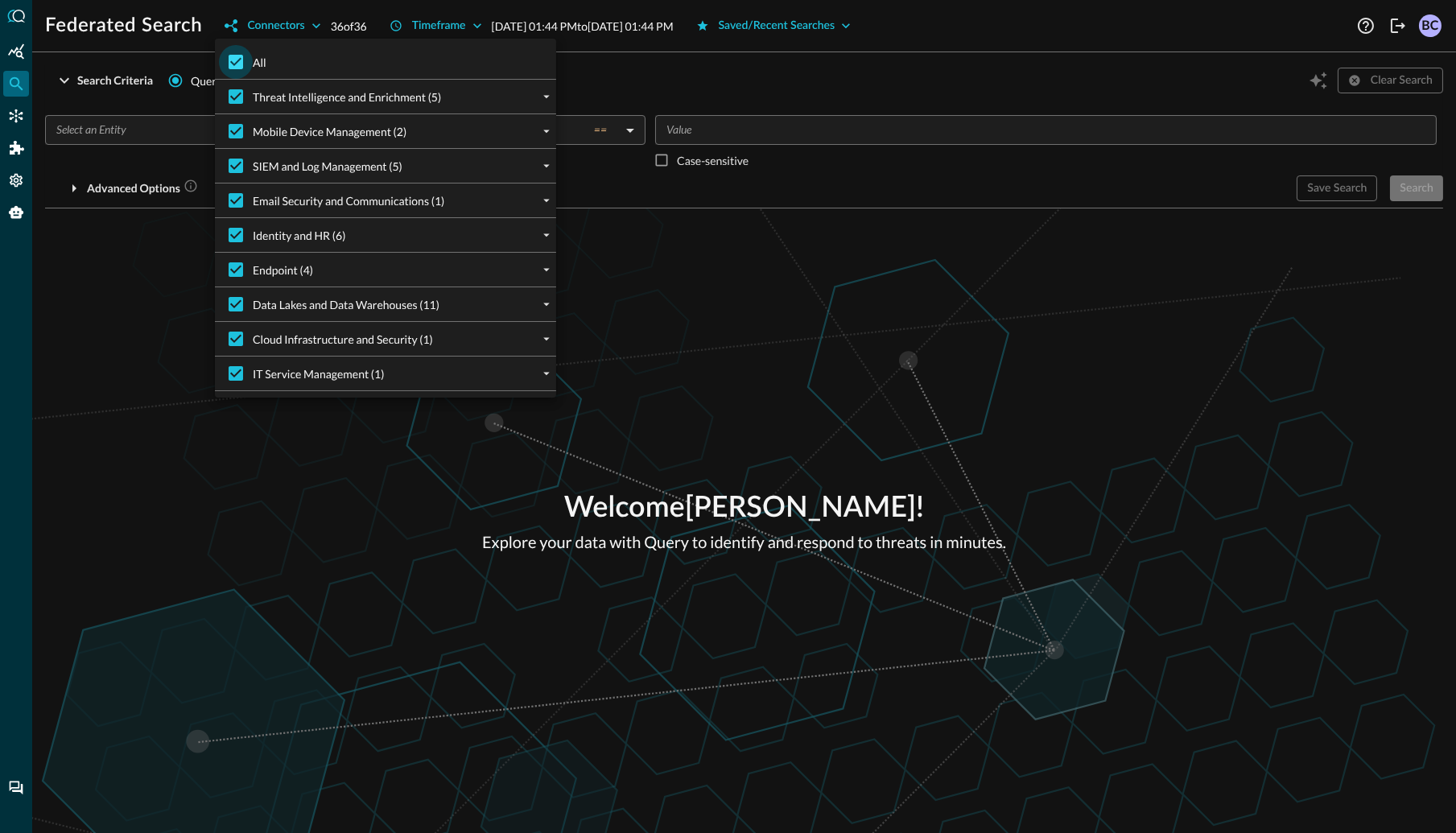
checkbox input "false"
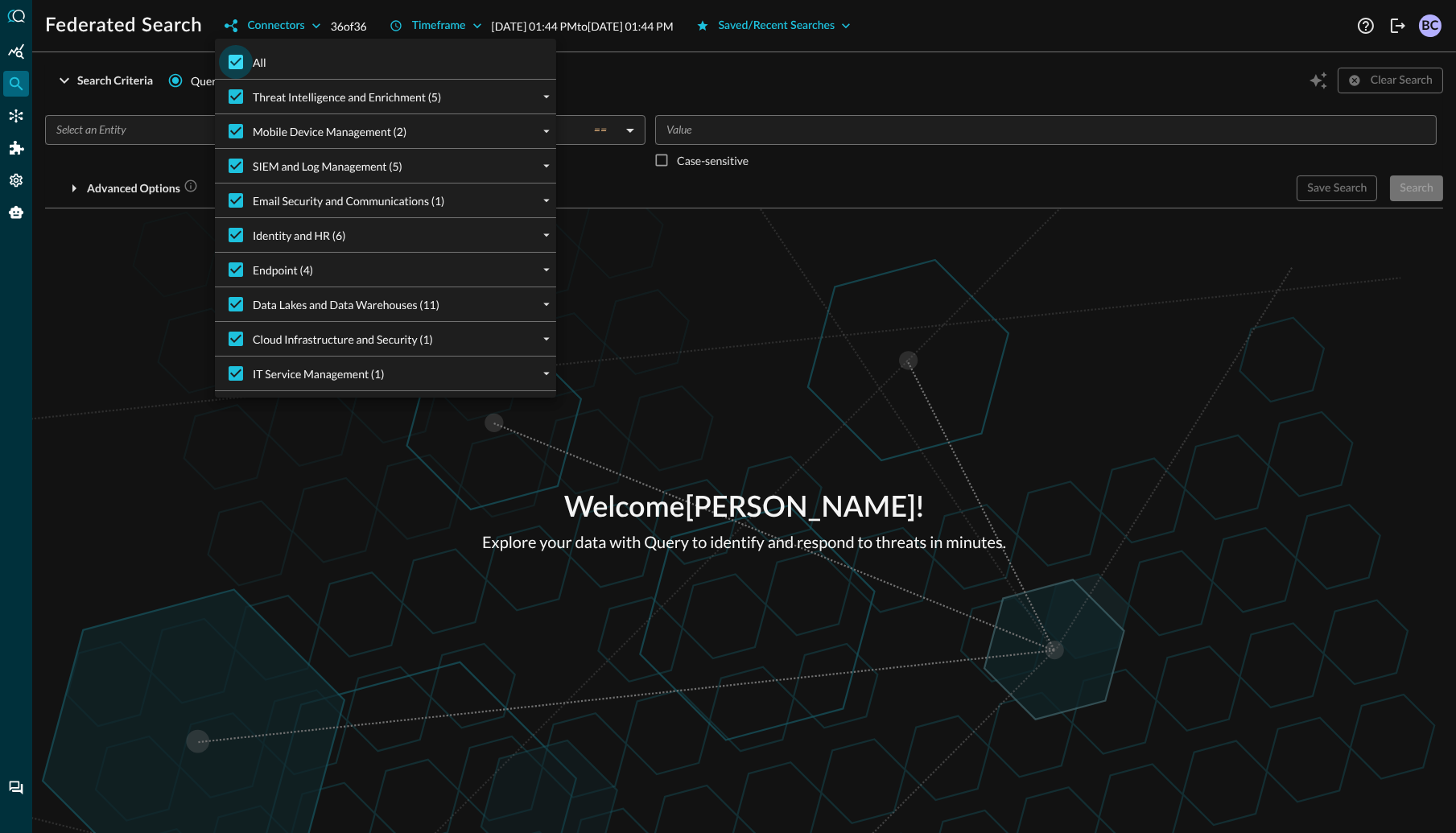
checkbox input "false"
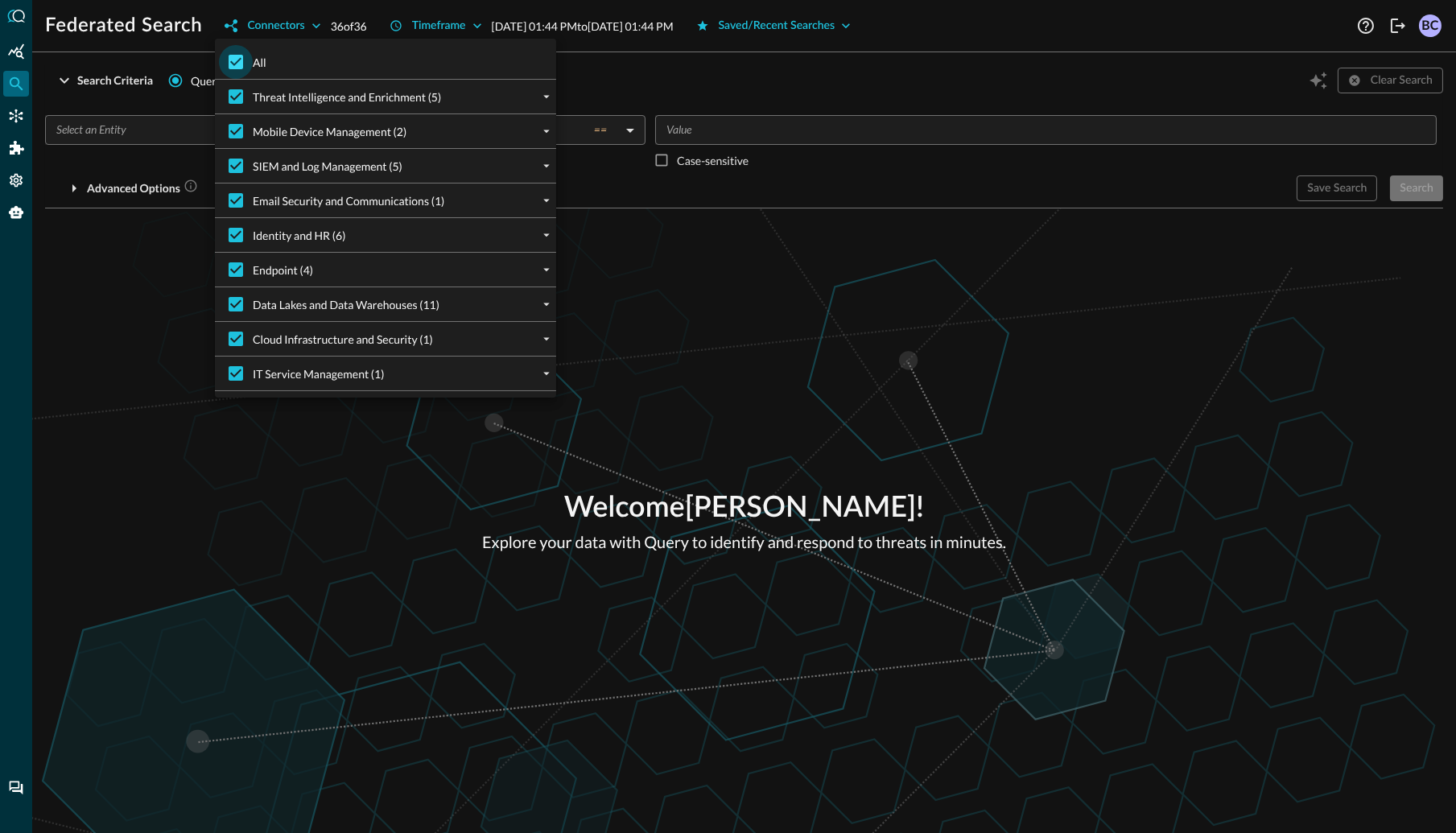
checkbox input "false"
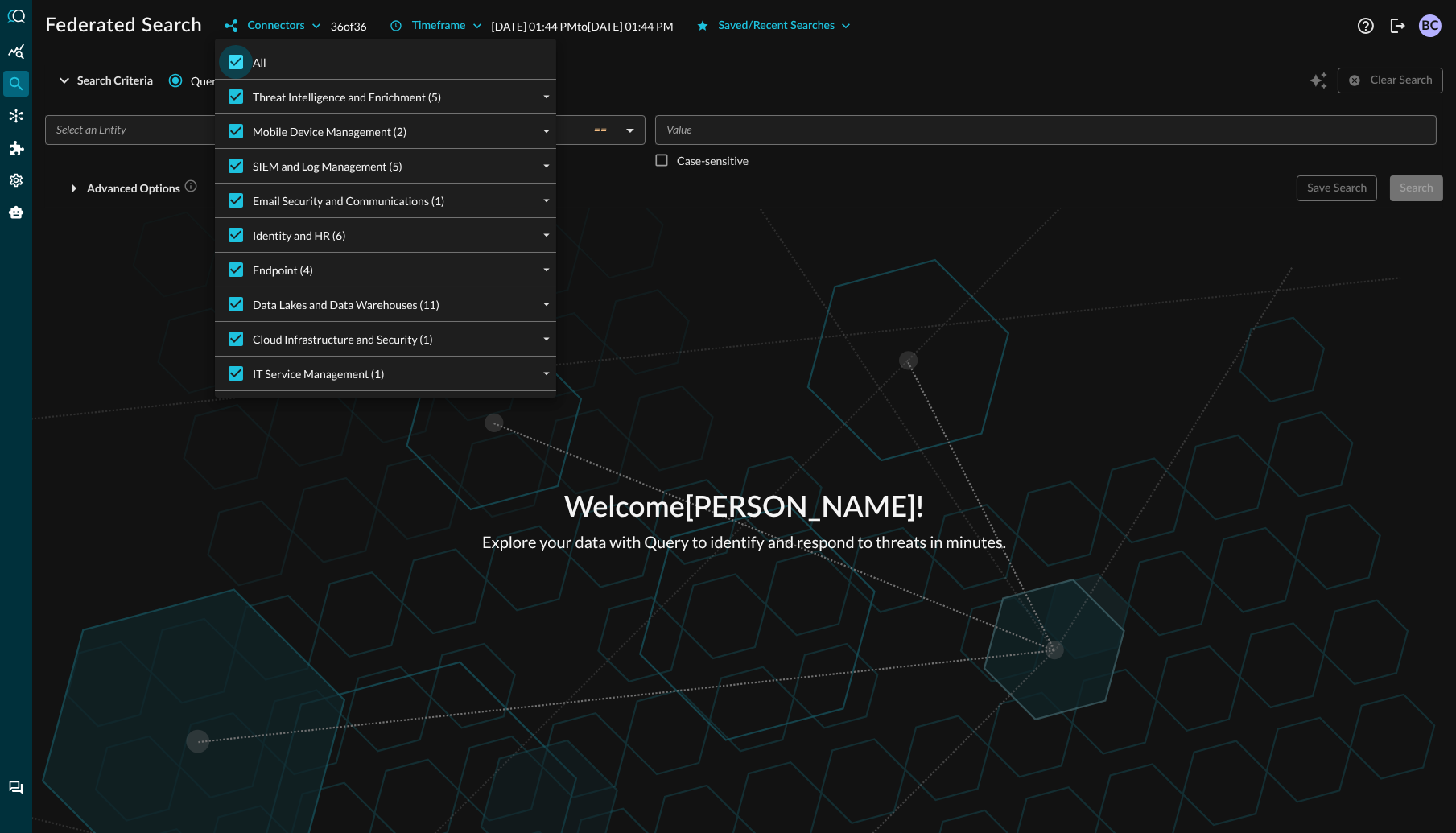
checkbox input "false"
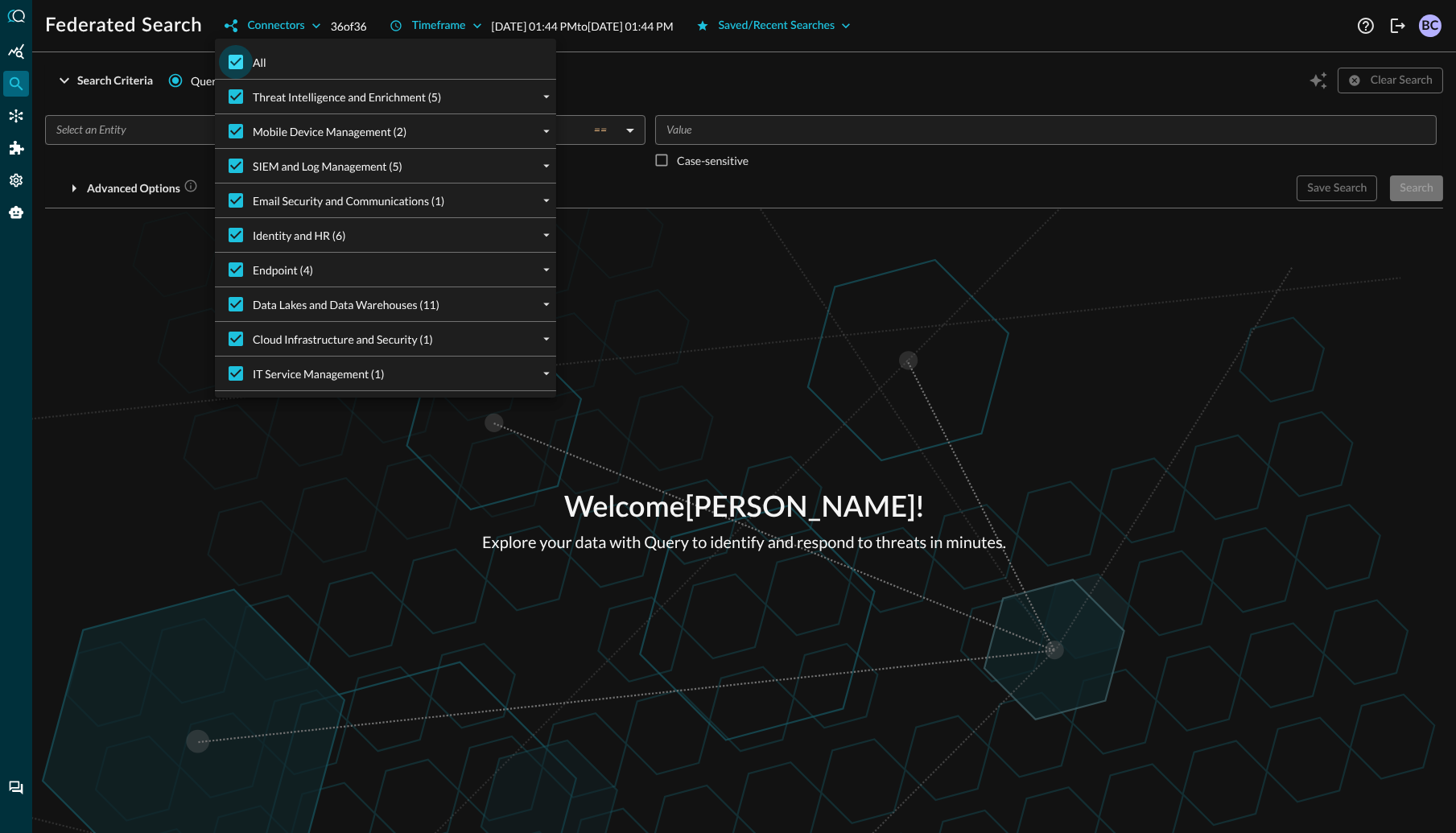
checkbox input "false"
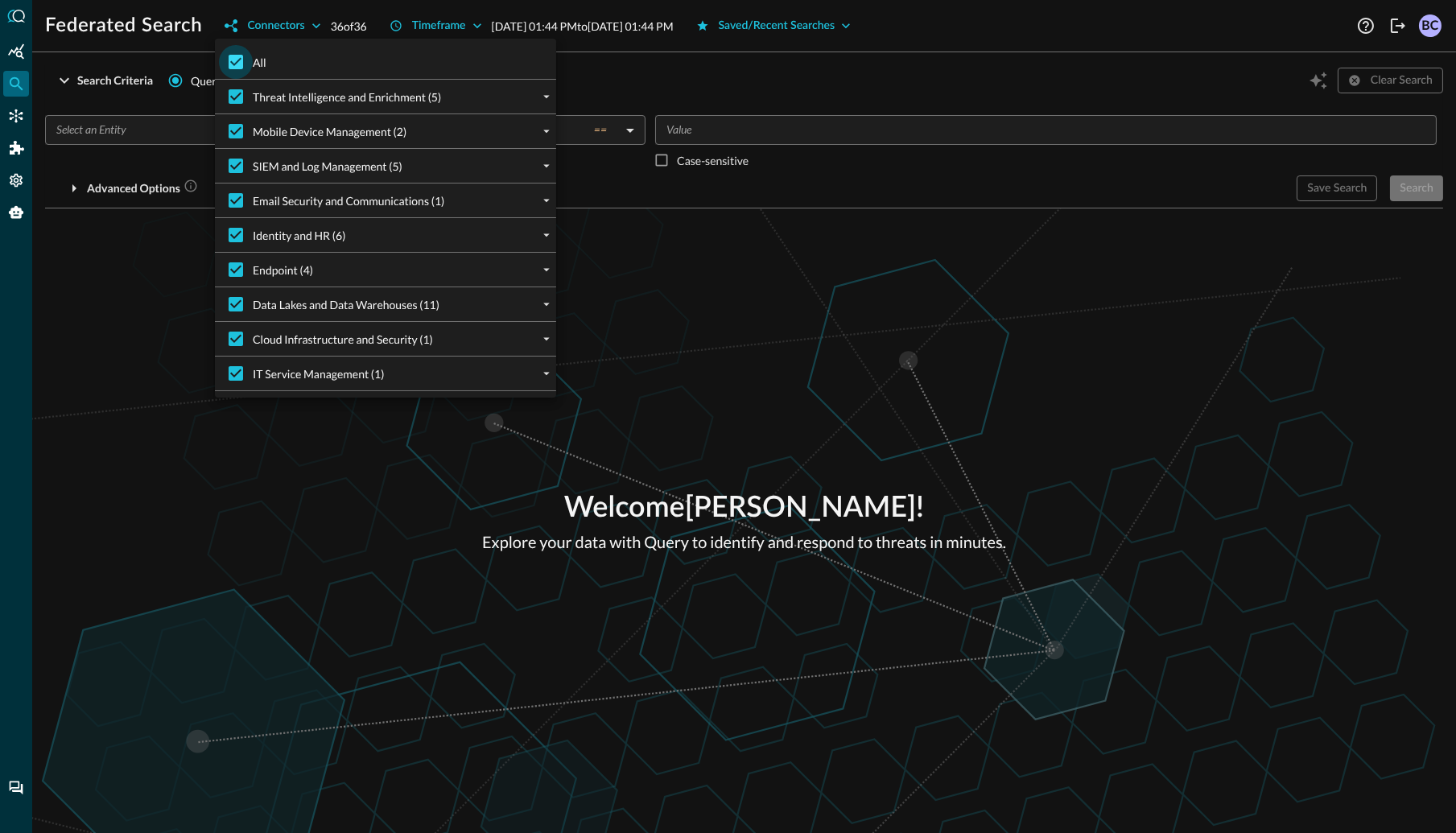
checkbox input "false"
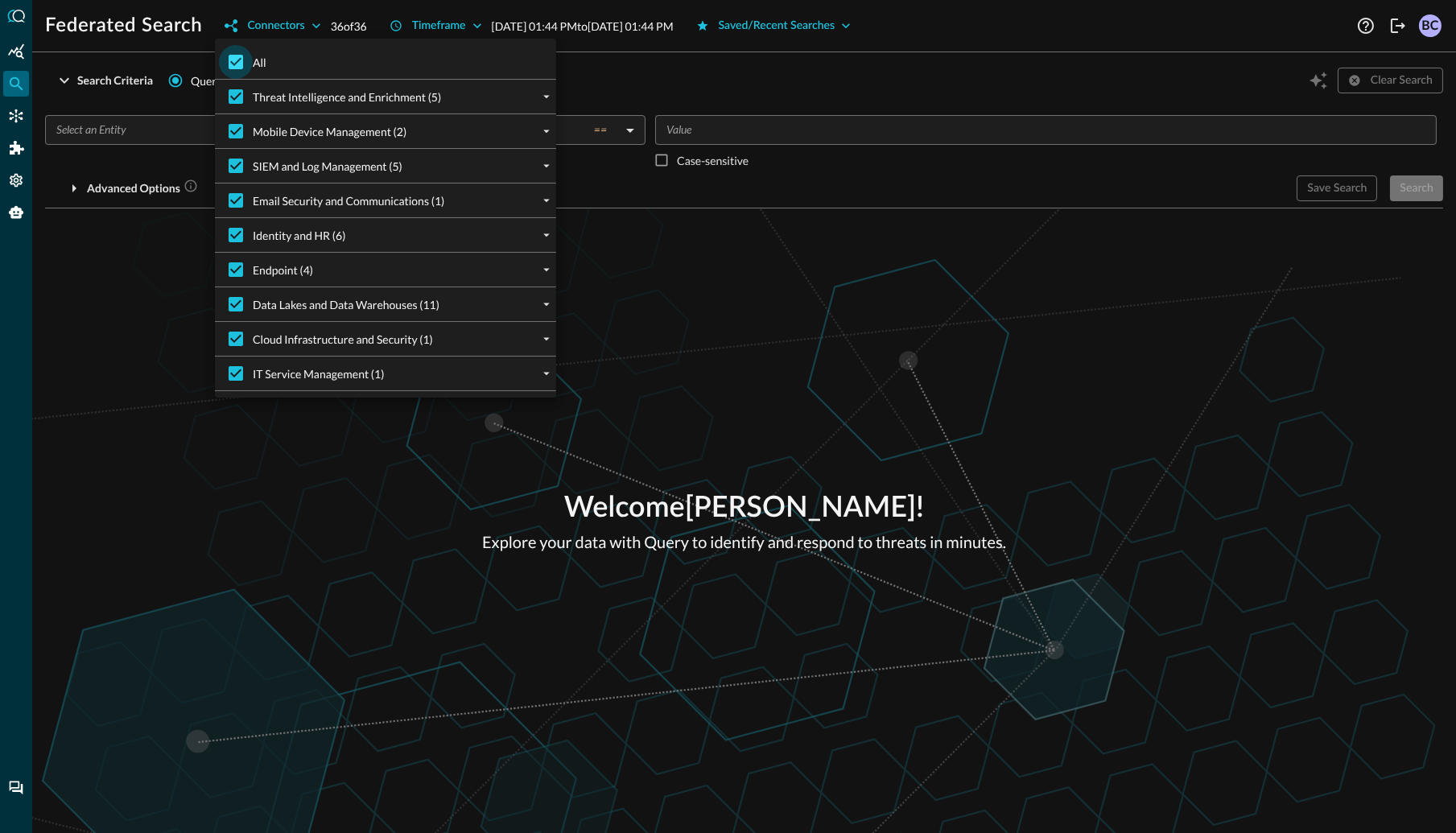
checkbox input "false"
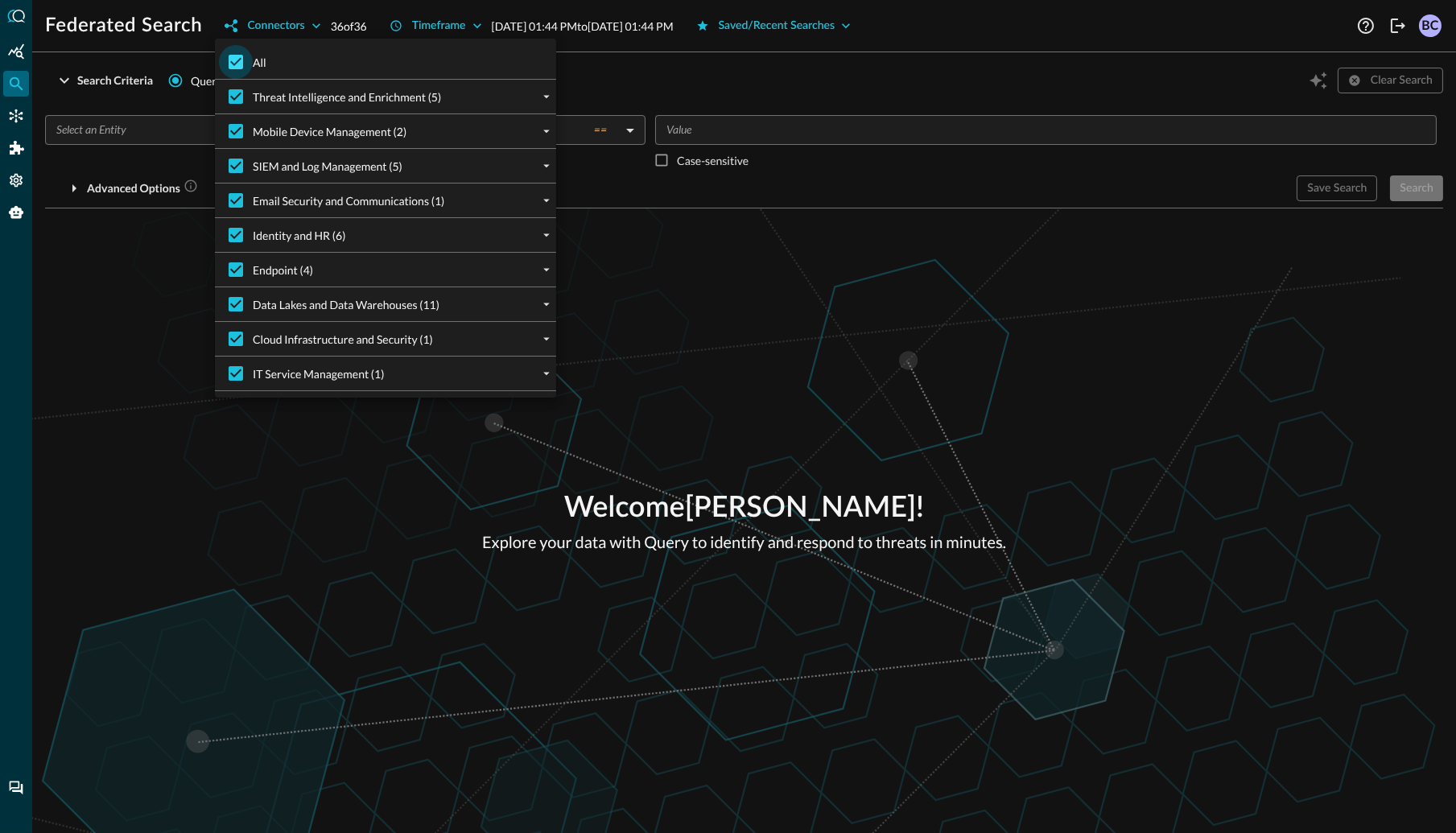
checkbox input "false"
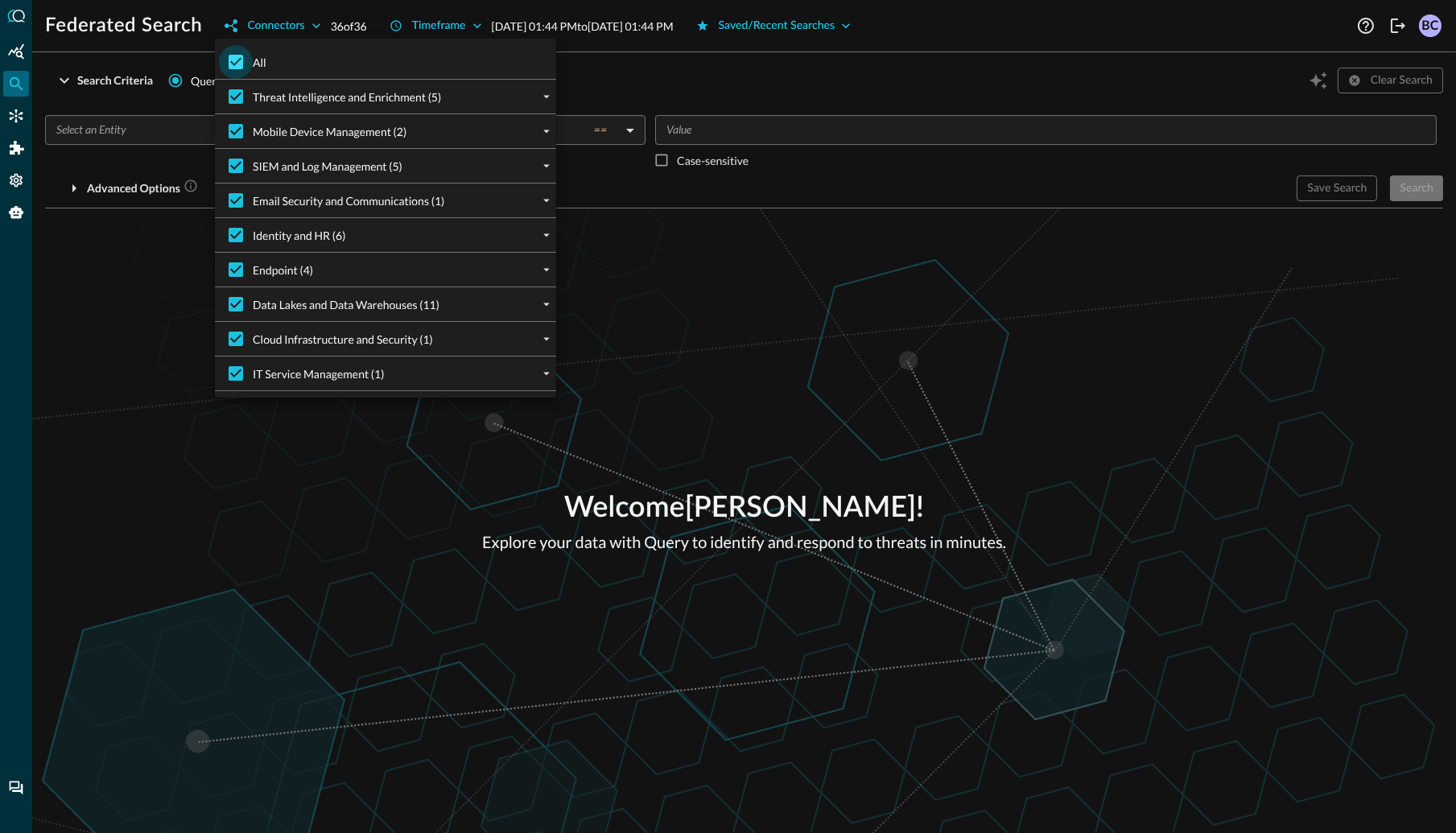
checkbox input "false"
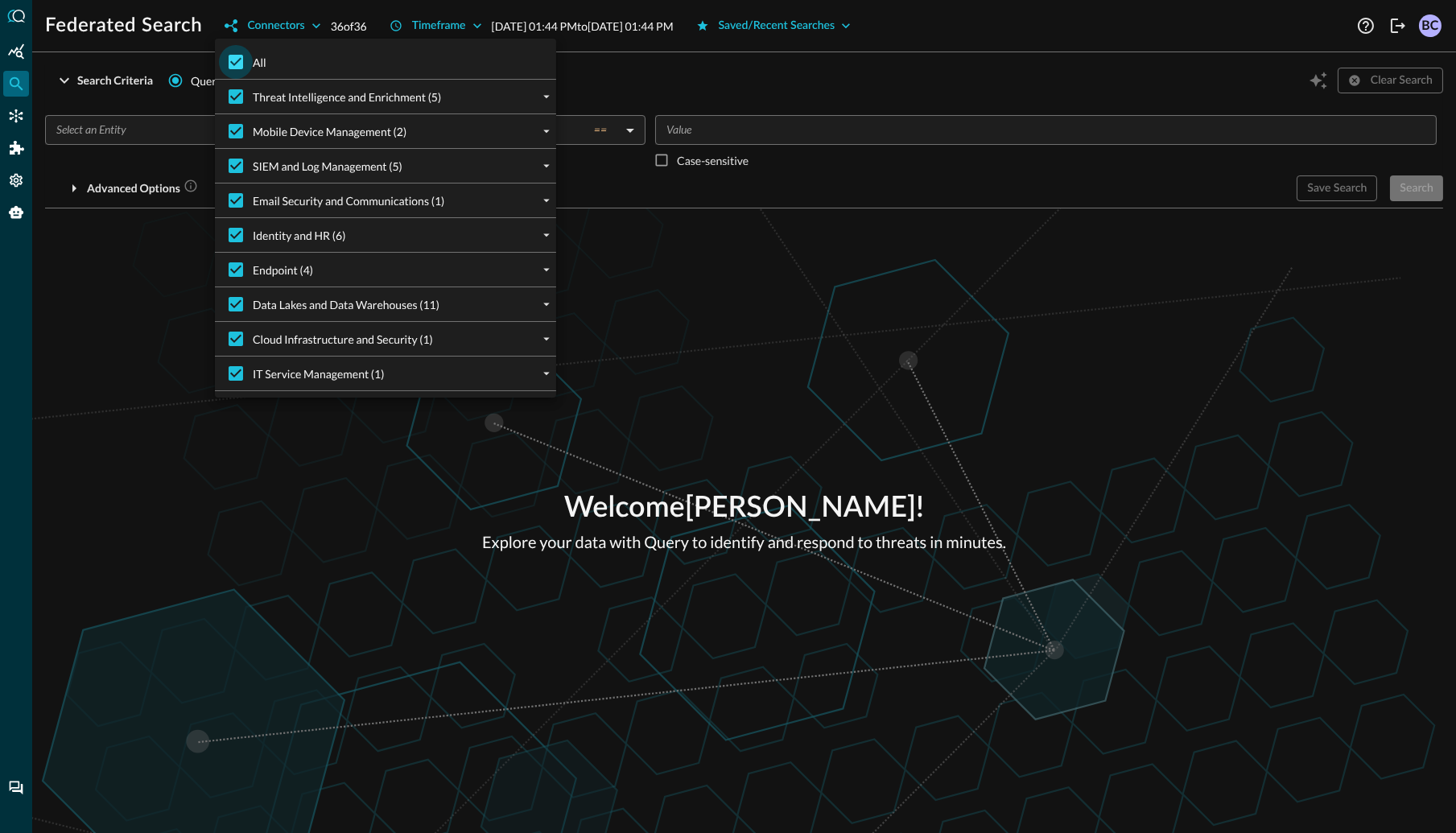
checkbox input "false"
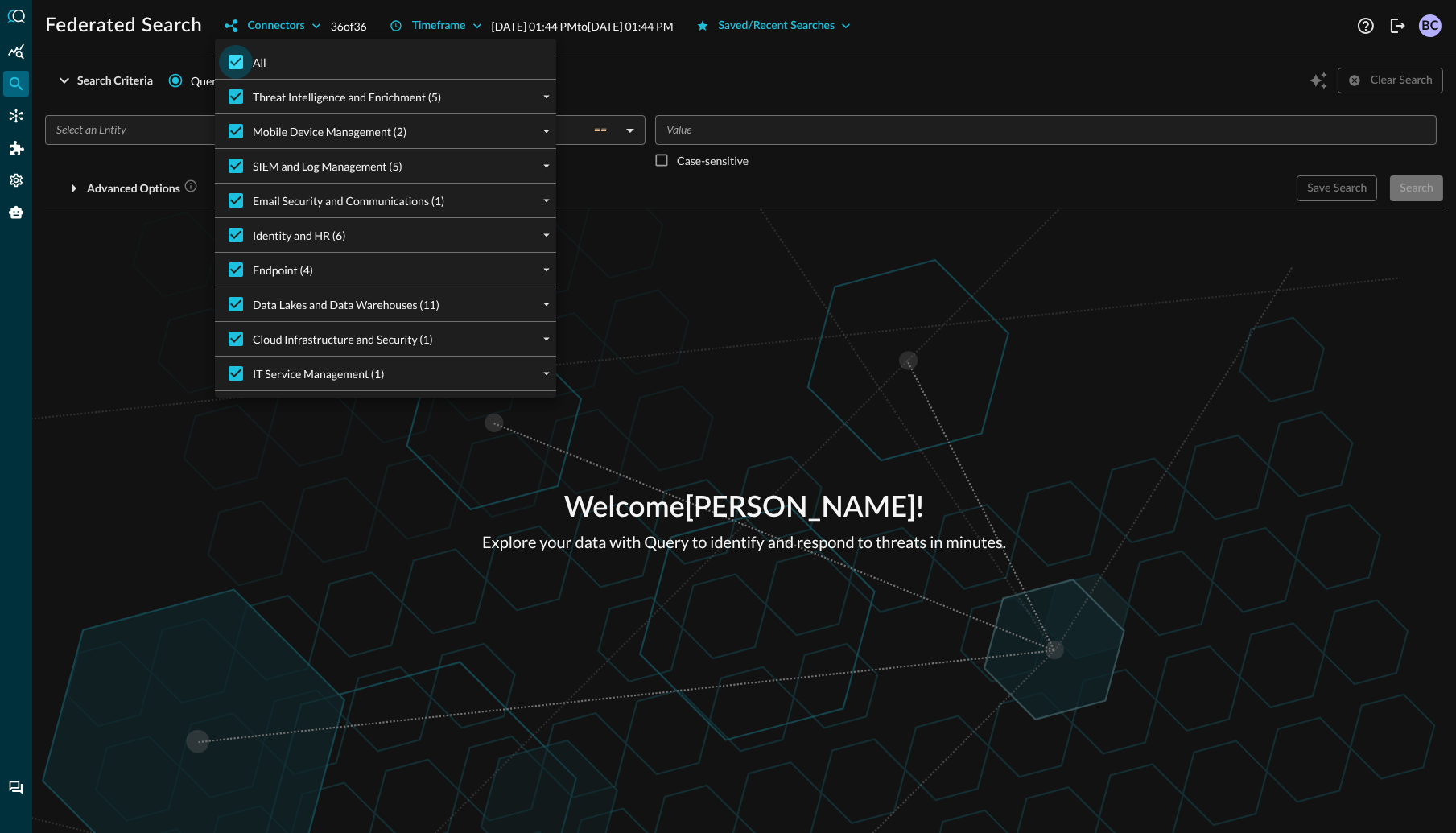
checkbox input "false"
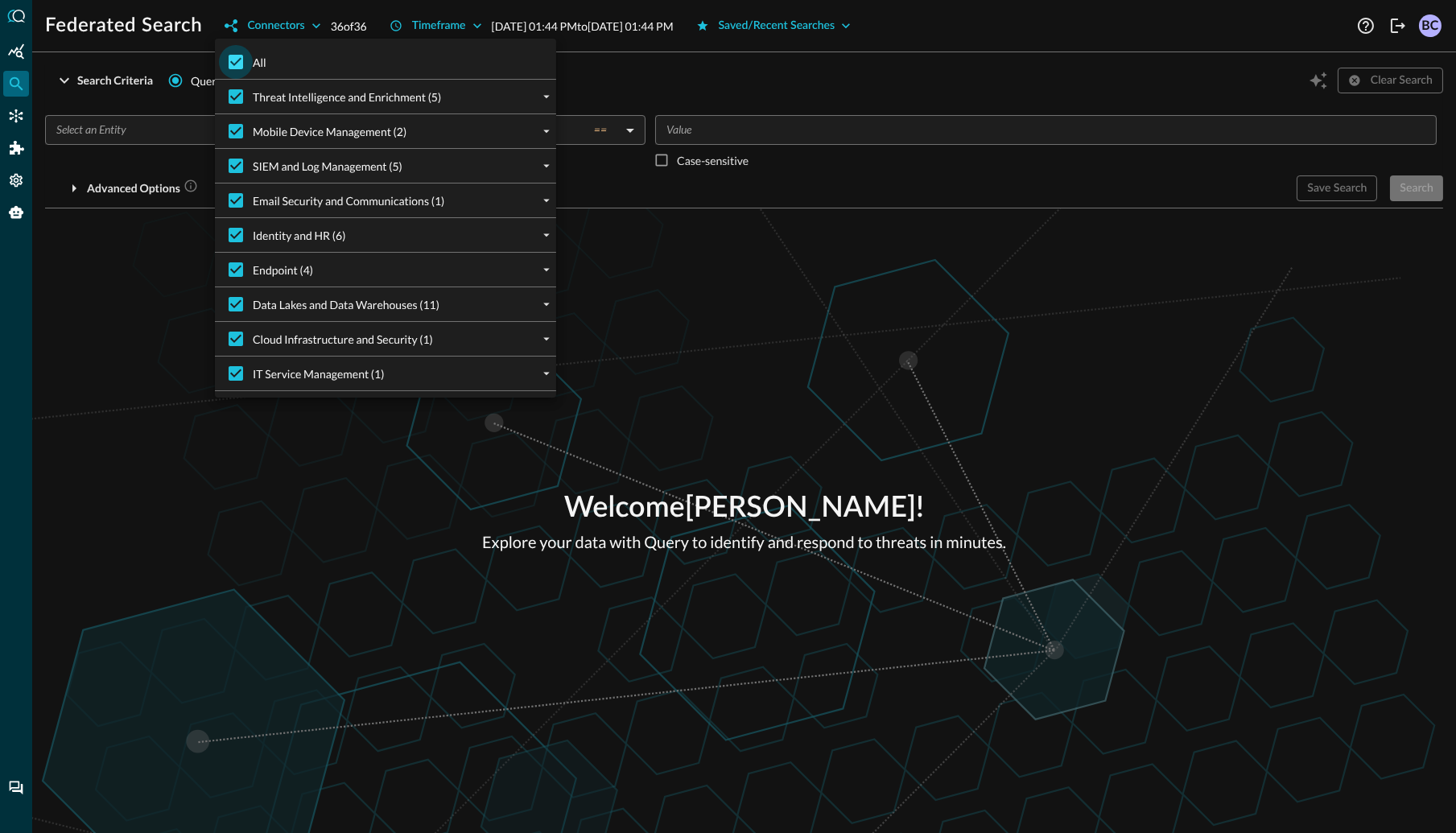
checkbox input "false"
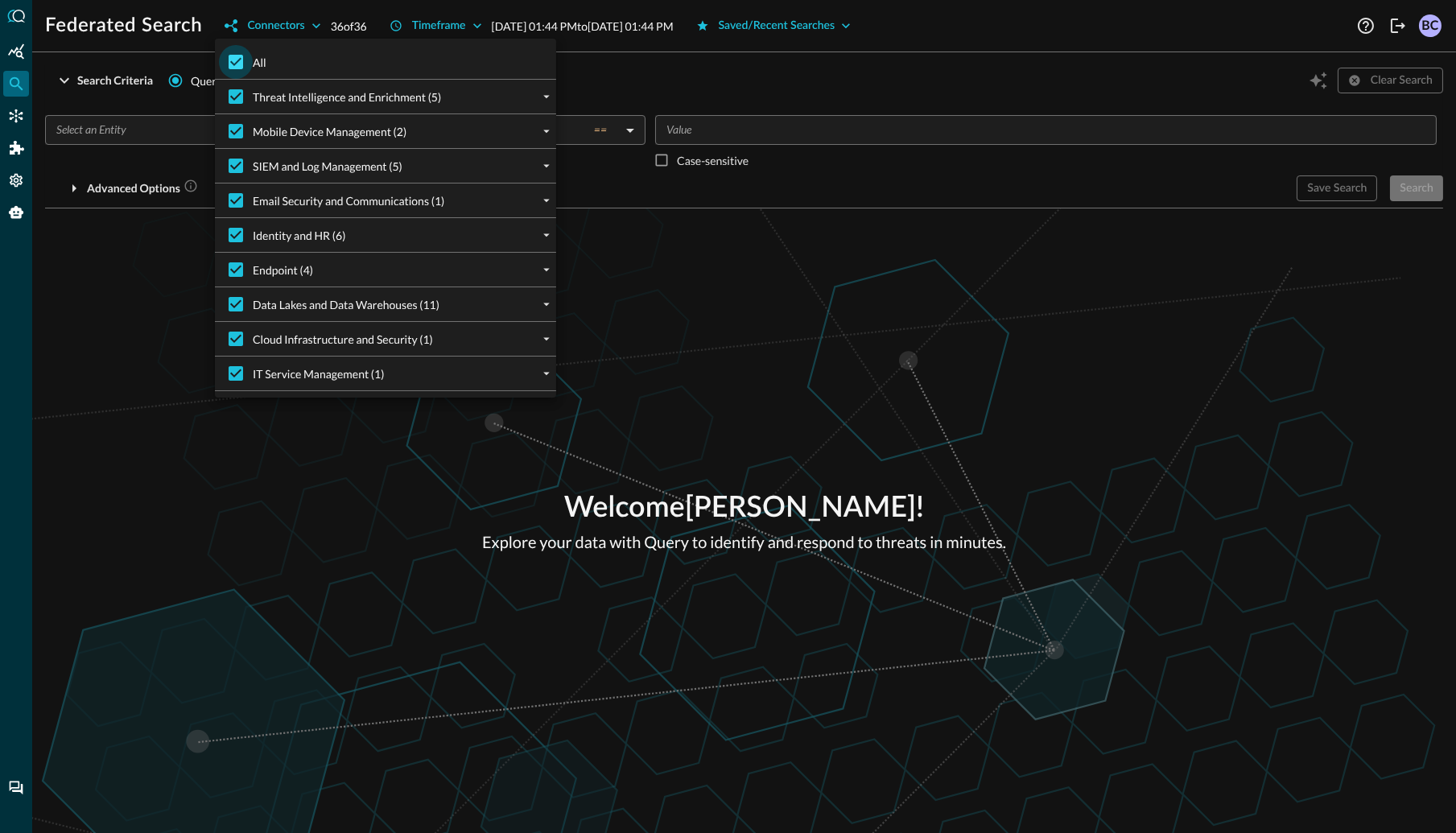
checkbox input "false"
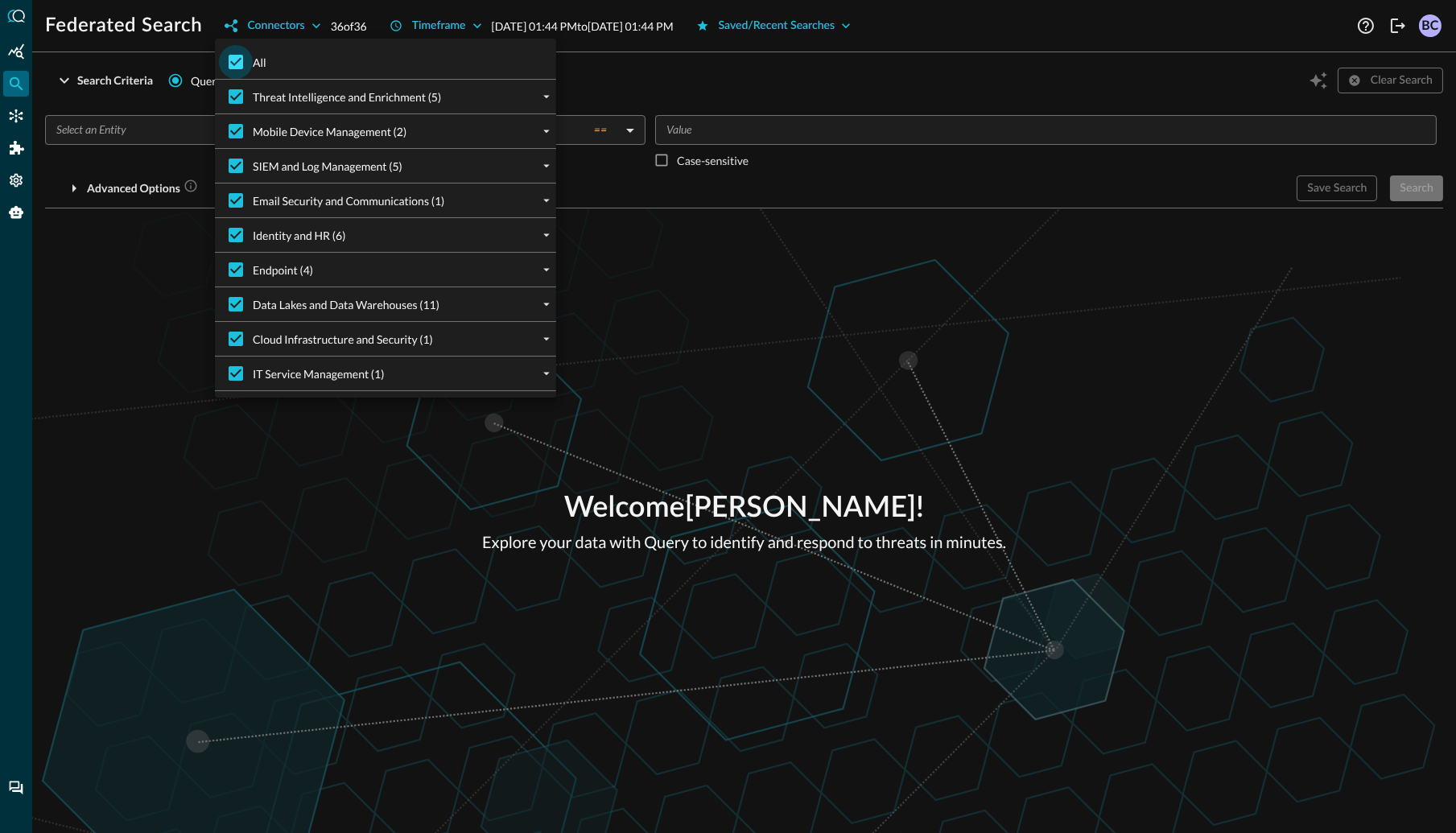
checkbox input "false"
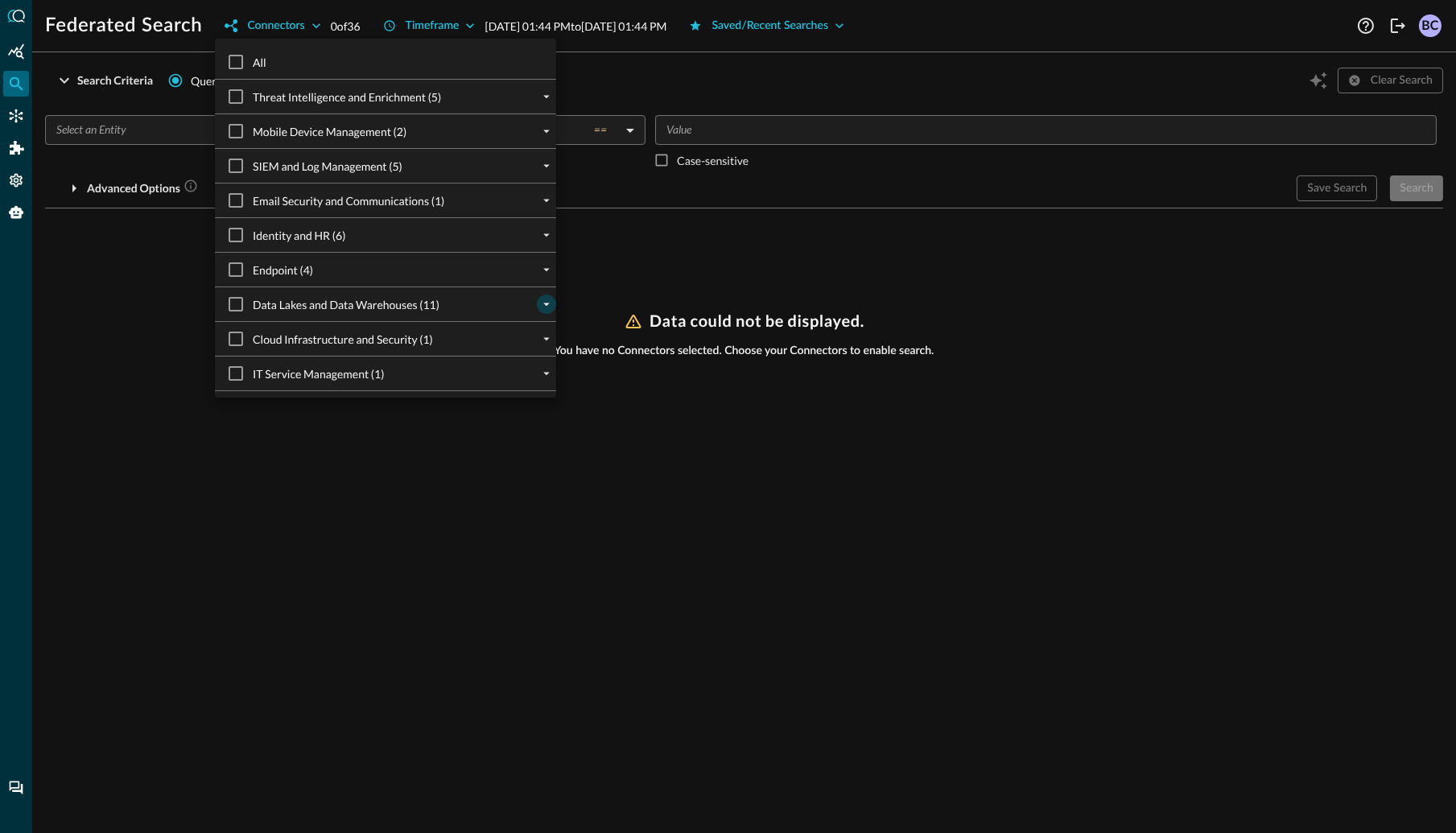
click at [546, 302] on icon "expand" at bounding box center [547, 304] width 15 height 15
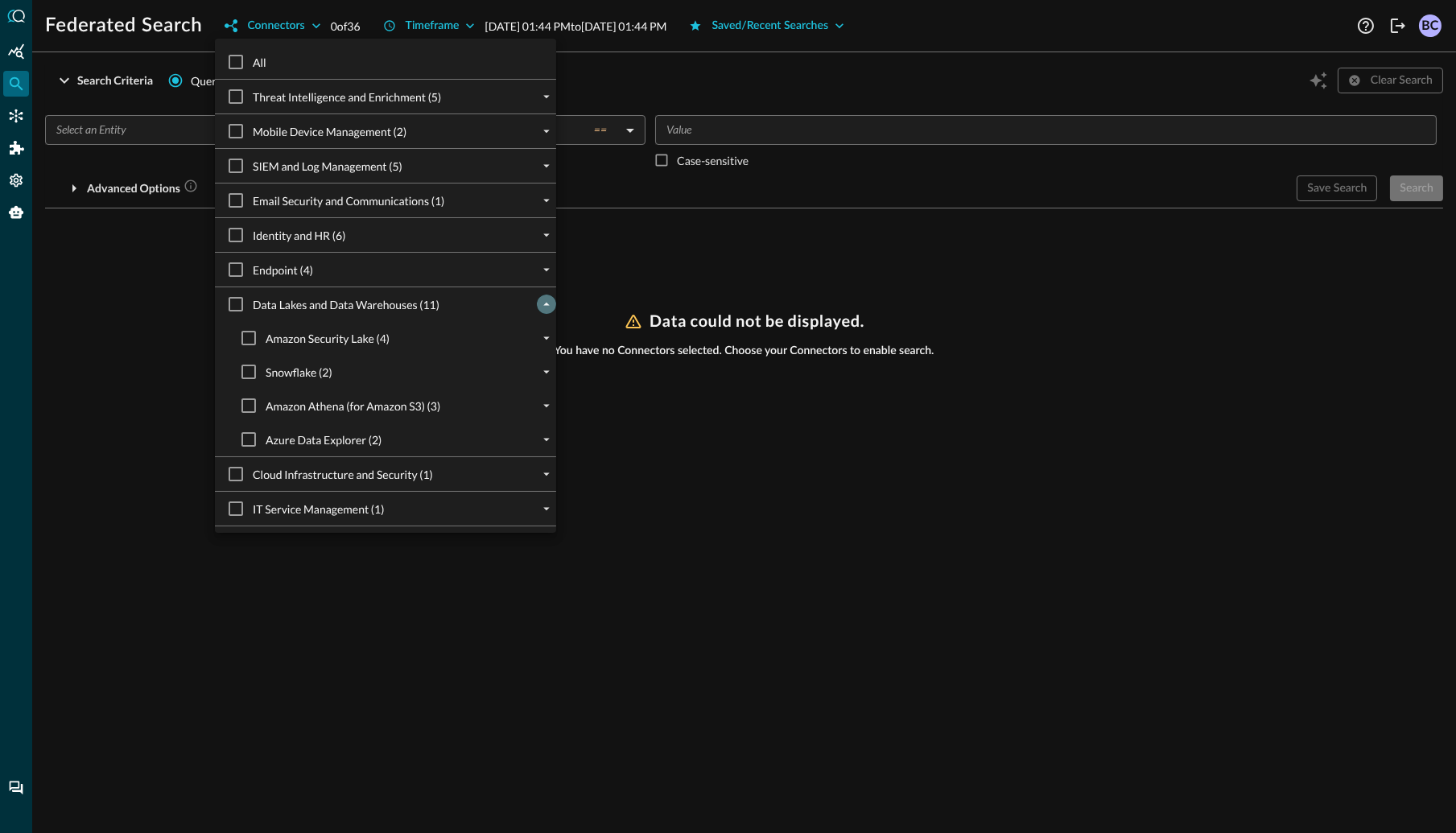
click at [545, 302] on icon "collapse" at bounding box center [547, 304] width 15 height 15
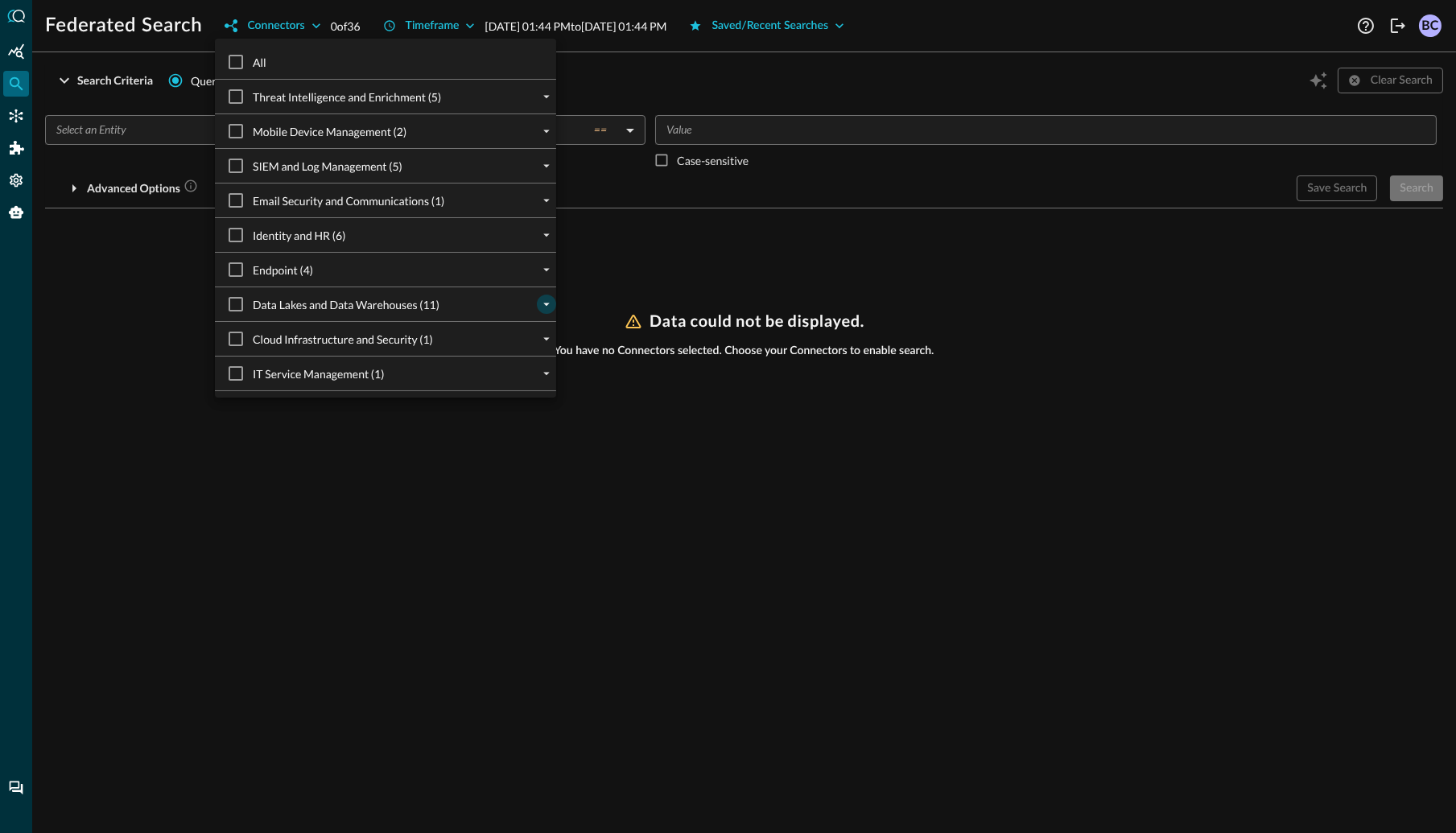
click at [1119, 230] on div at bounding box center [728, 416] width 1456 height 833
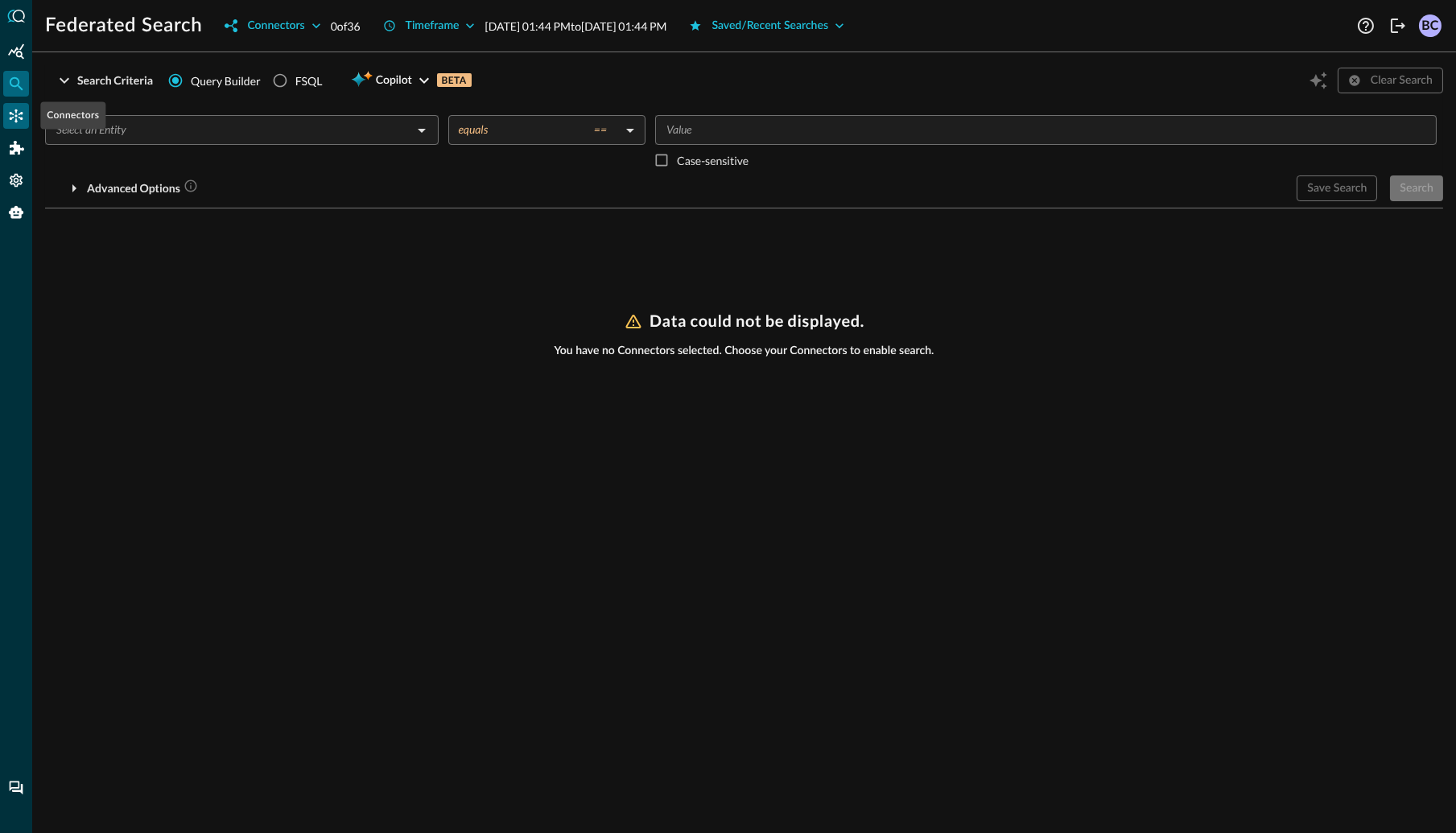
click at [12, 113] on icon "Connectors" at bounding box center [16, 116] width 16 height 16
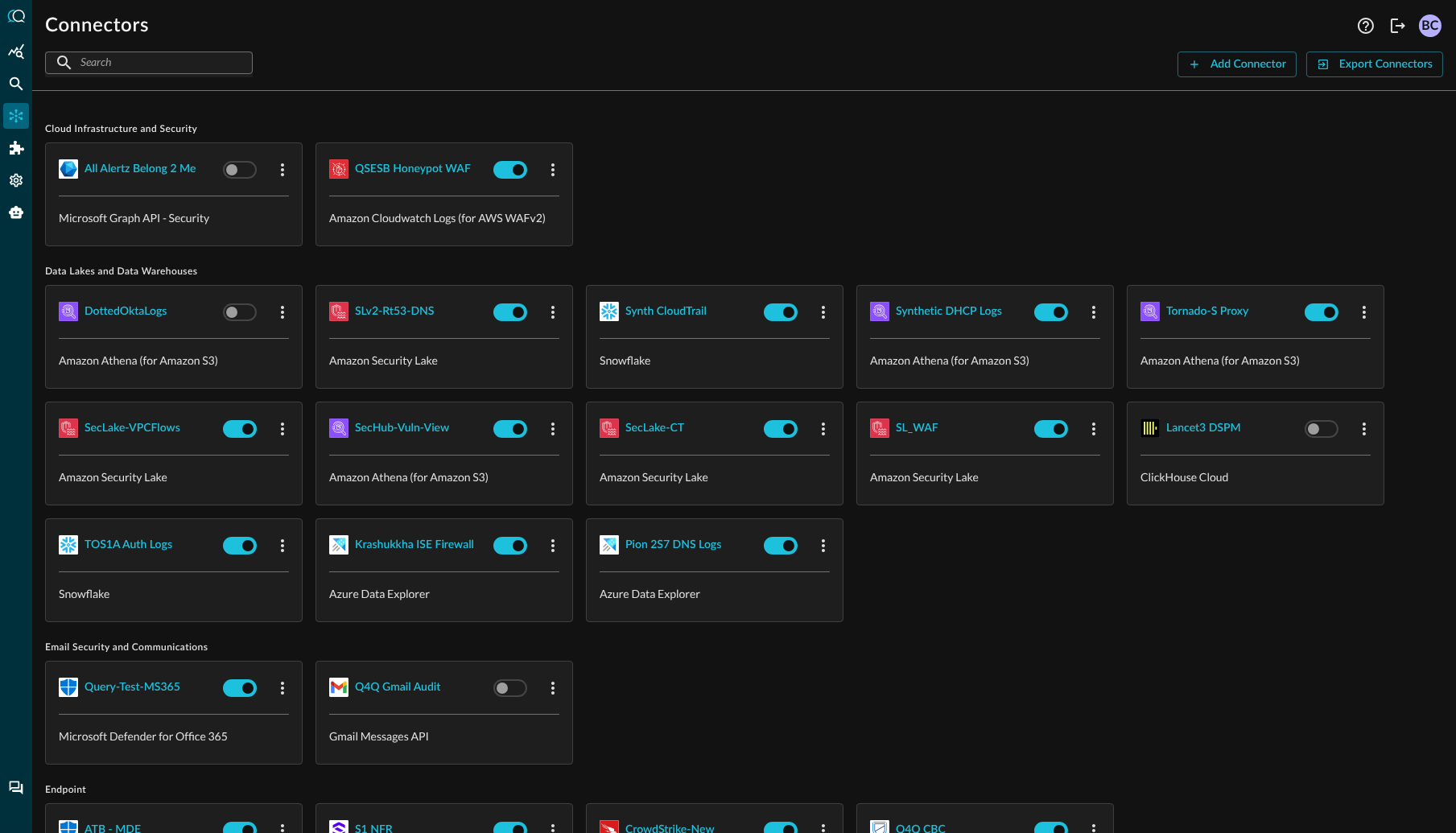
scroll to position [5, 0]
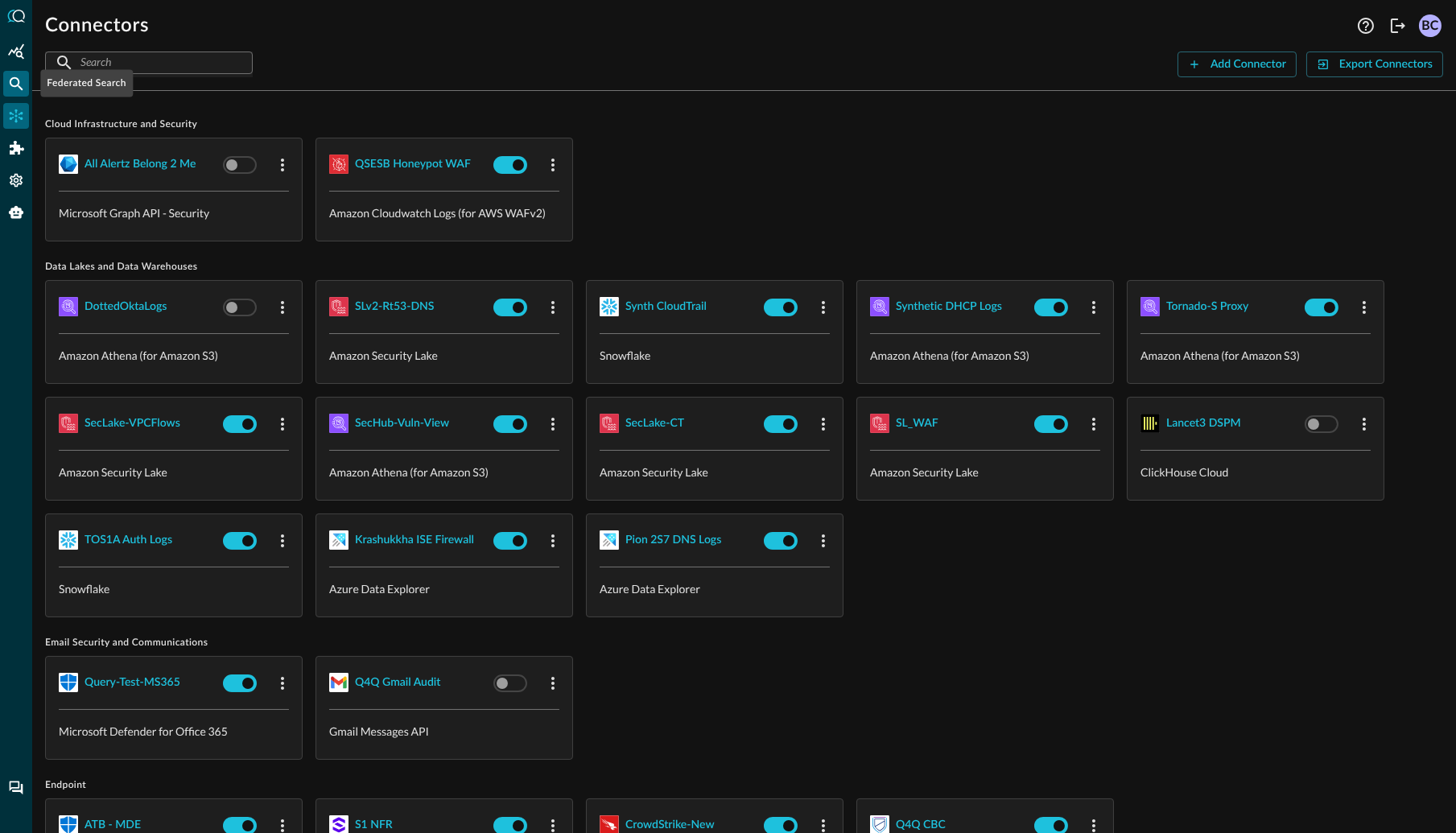
click at [24, 81] on icon "Federated Search" at bounding box center [16, 84] width 16 height 16
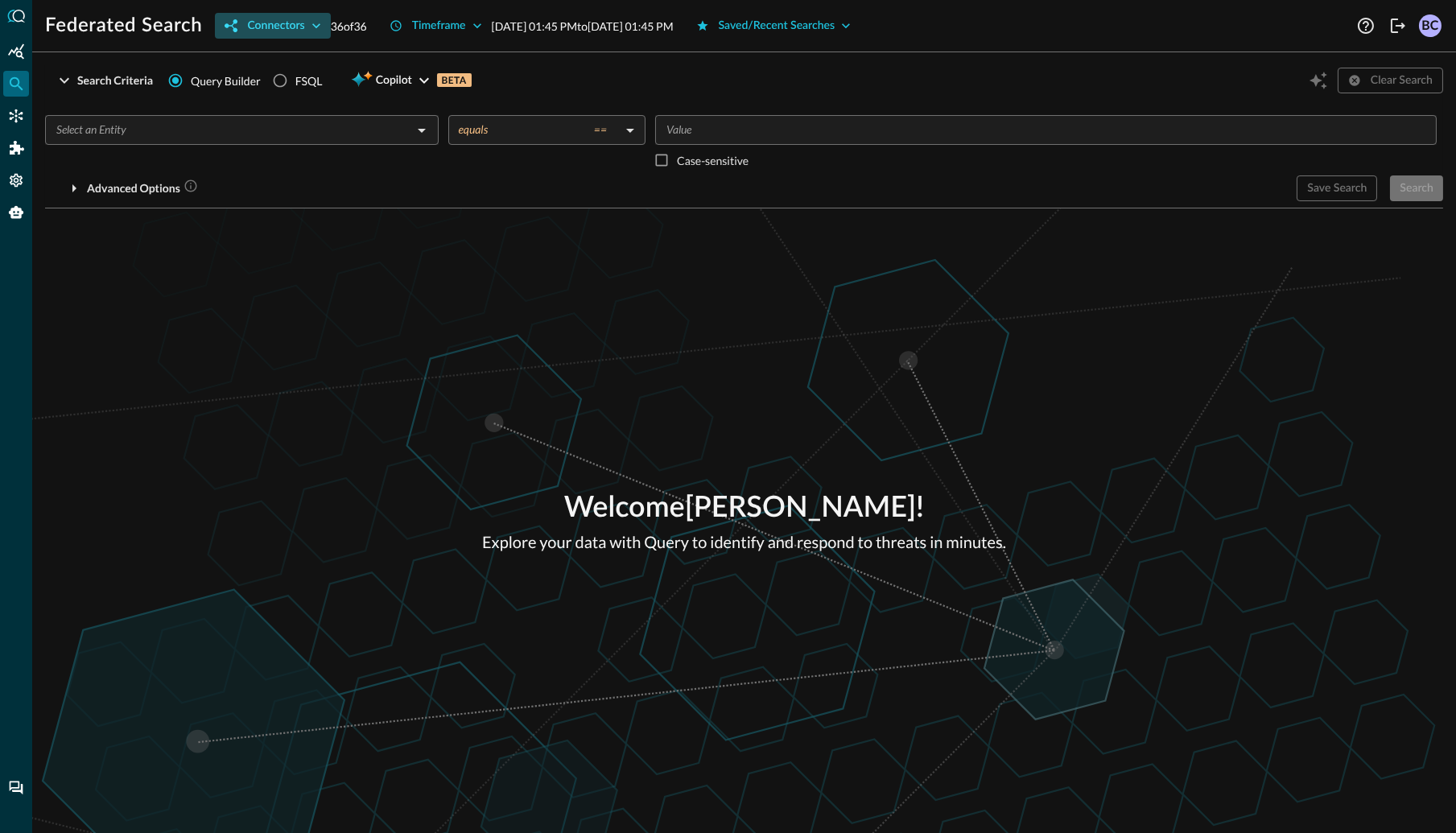
click at [318, 24] on icon "button" at bounding box center [316, 25] width 16 height 16
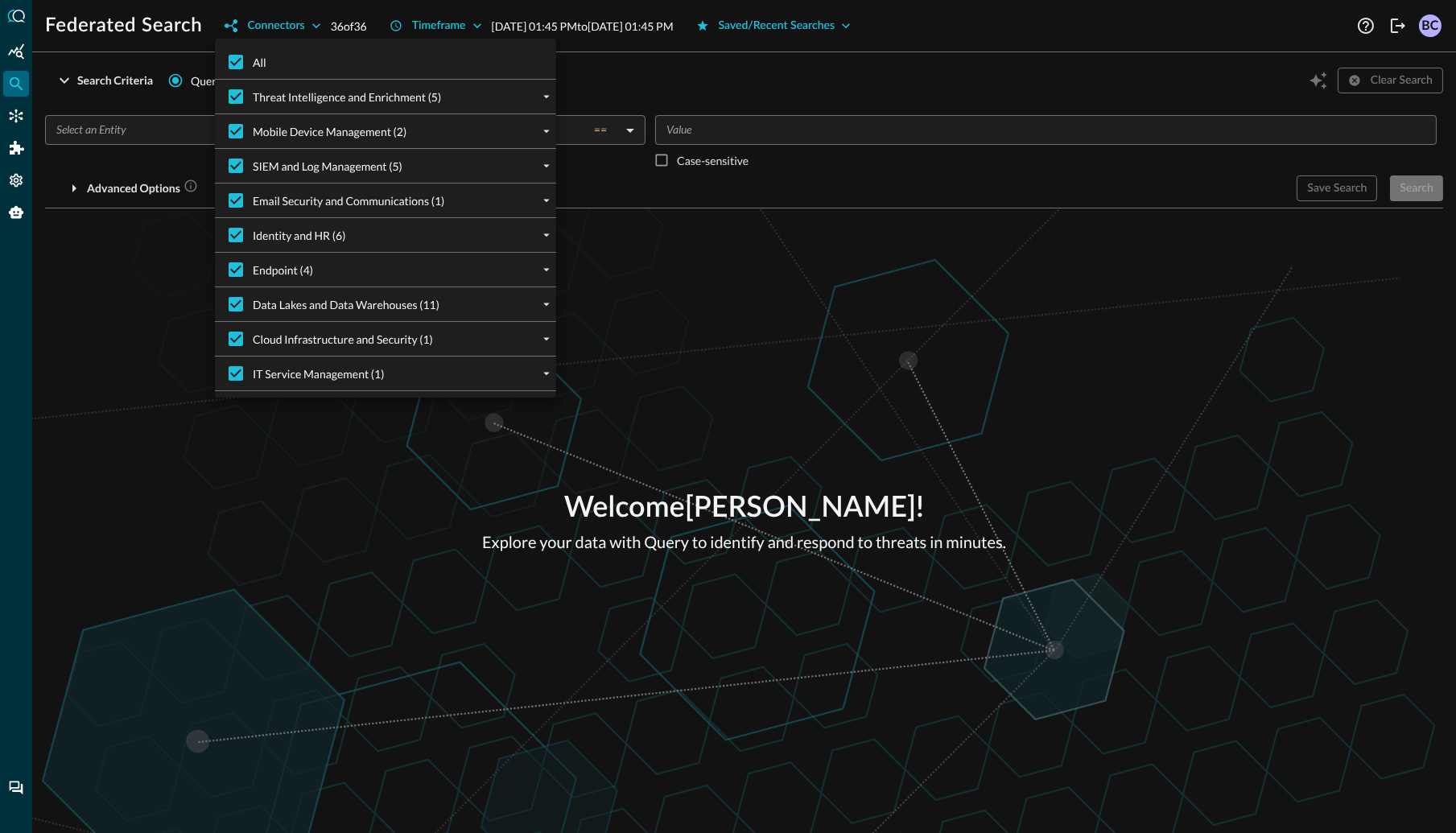
click at [301, 302] on span "Data Lakes and Data Warehouses (11)" at bounding box center [346, 304] width 187 height 17
click at [253, 302] on input "Data Lakes and Data Warehouses (11)" at bounding box center [235, 303] width 34 height 34
checkbox input "false"
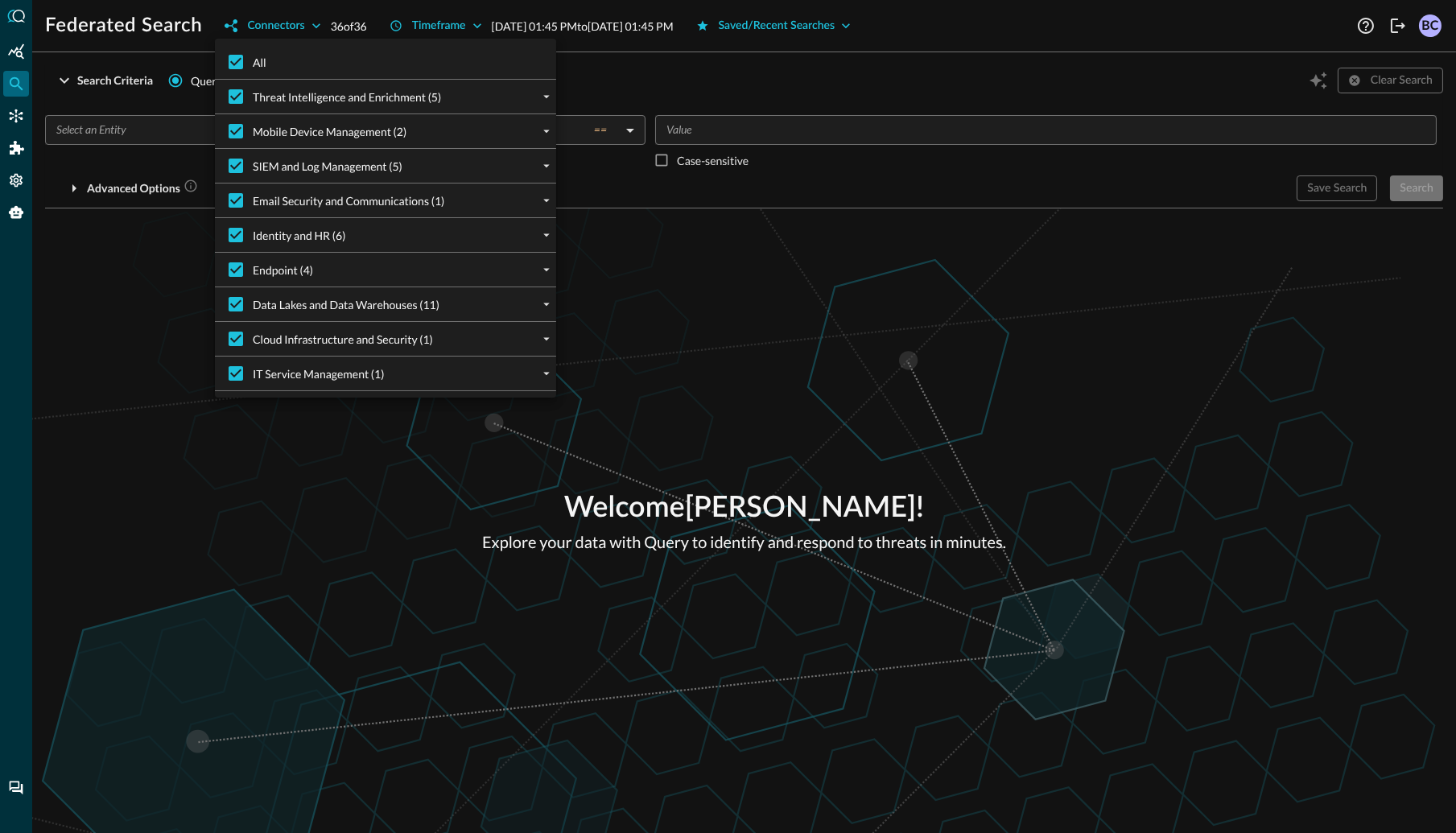
checkbox input "false"
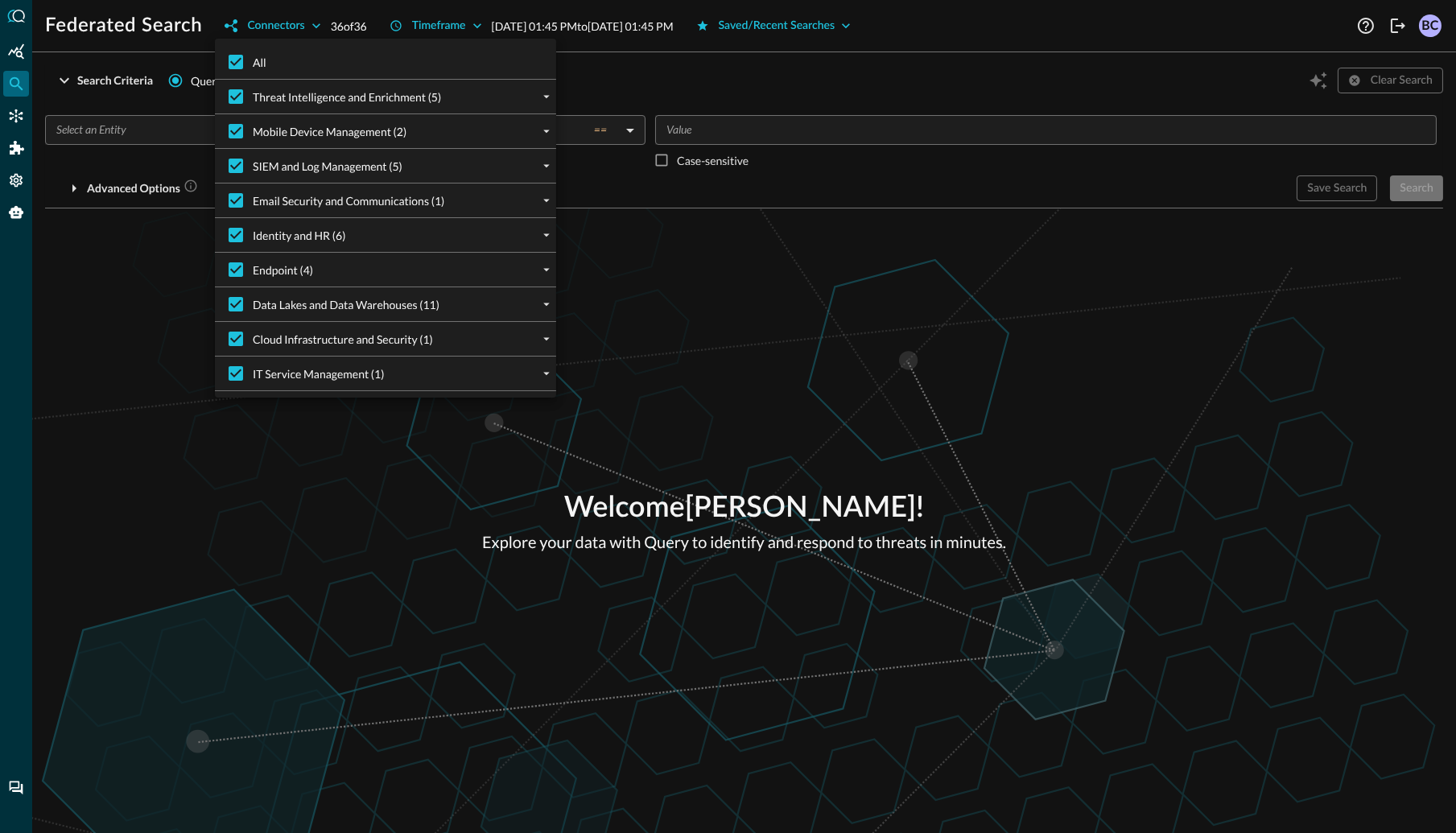
checkbox input "false"
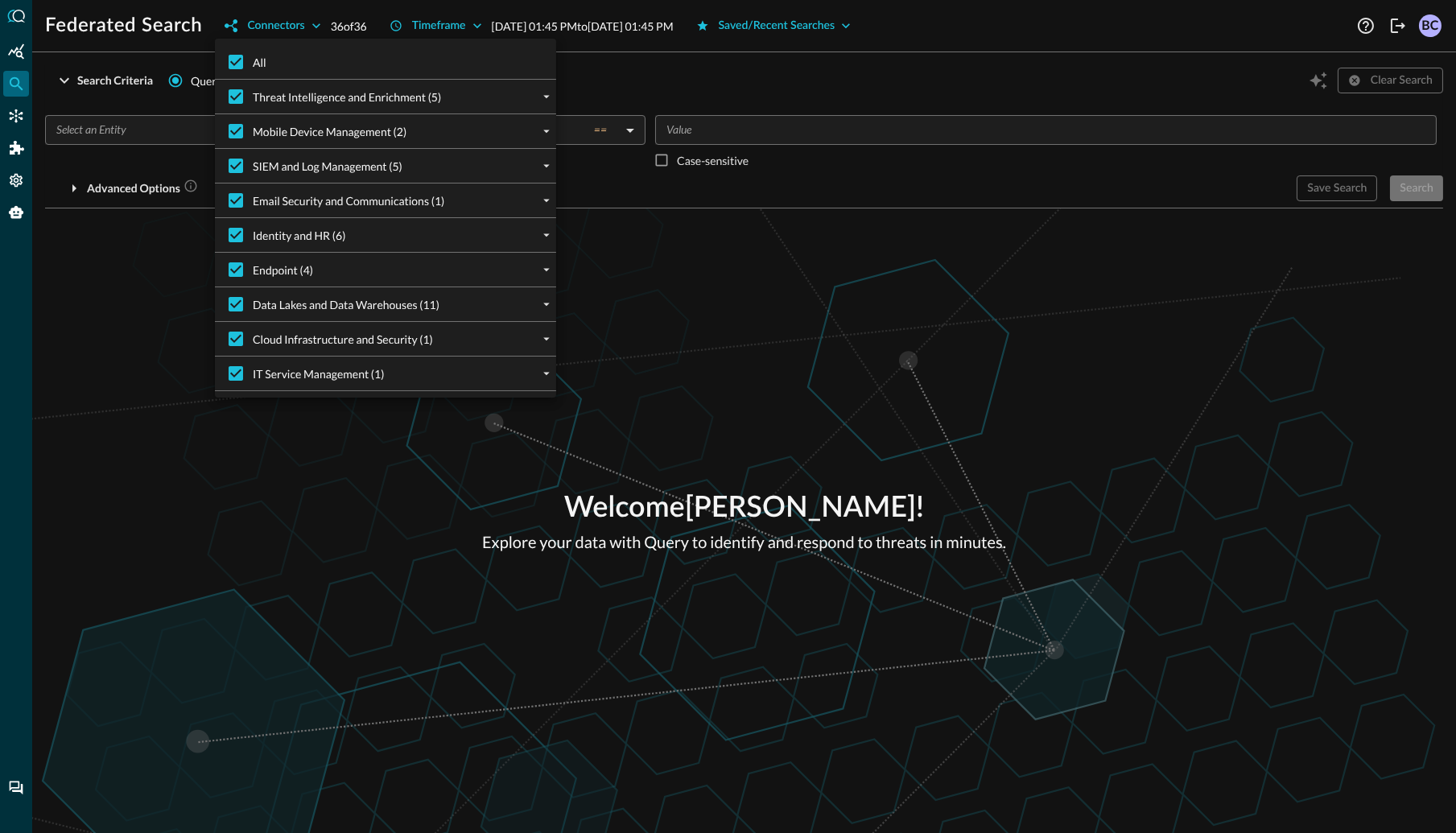
checkbox input "false"
click at [333, 316] on label "Data Lakes and Data Warehouses (11)" at bounding box center [329, 303] width 221 height 34
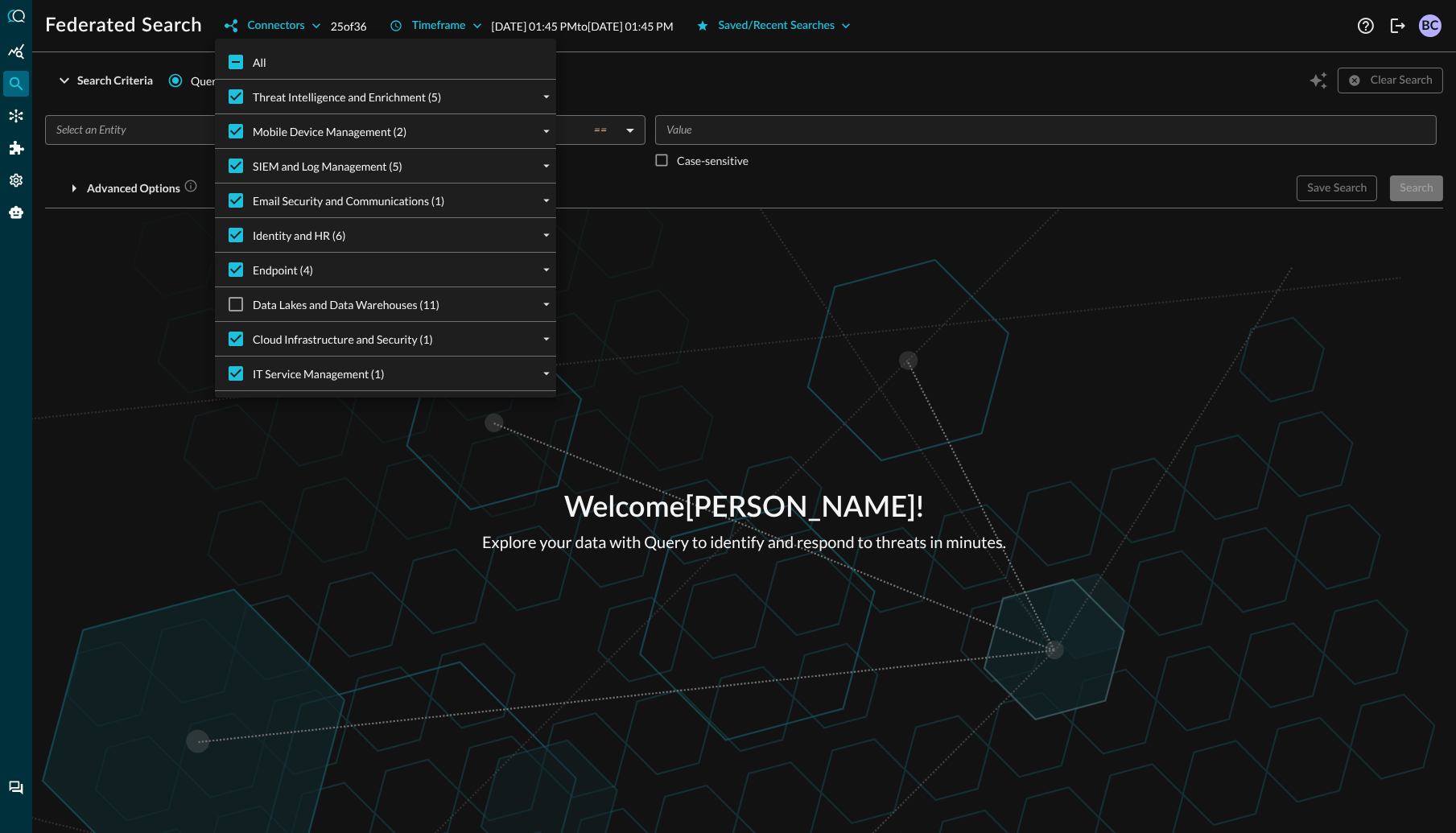
click at [253, 316] on input "Data Lakes and Data Warehouses (11)" at bounding box center [235, 303] width 34 height 34
checkbox input "true"
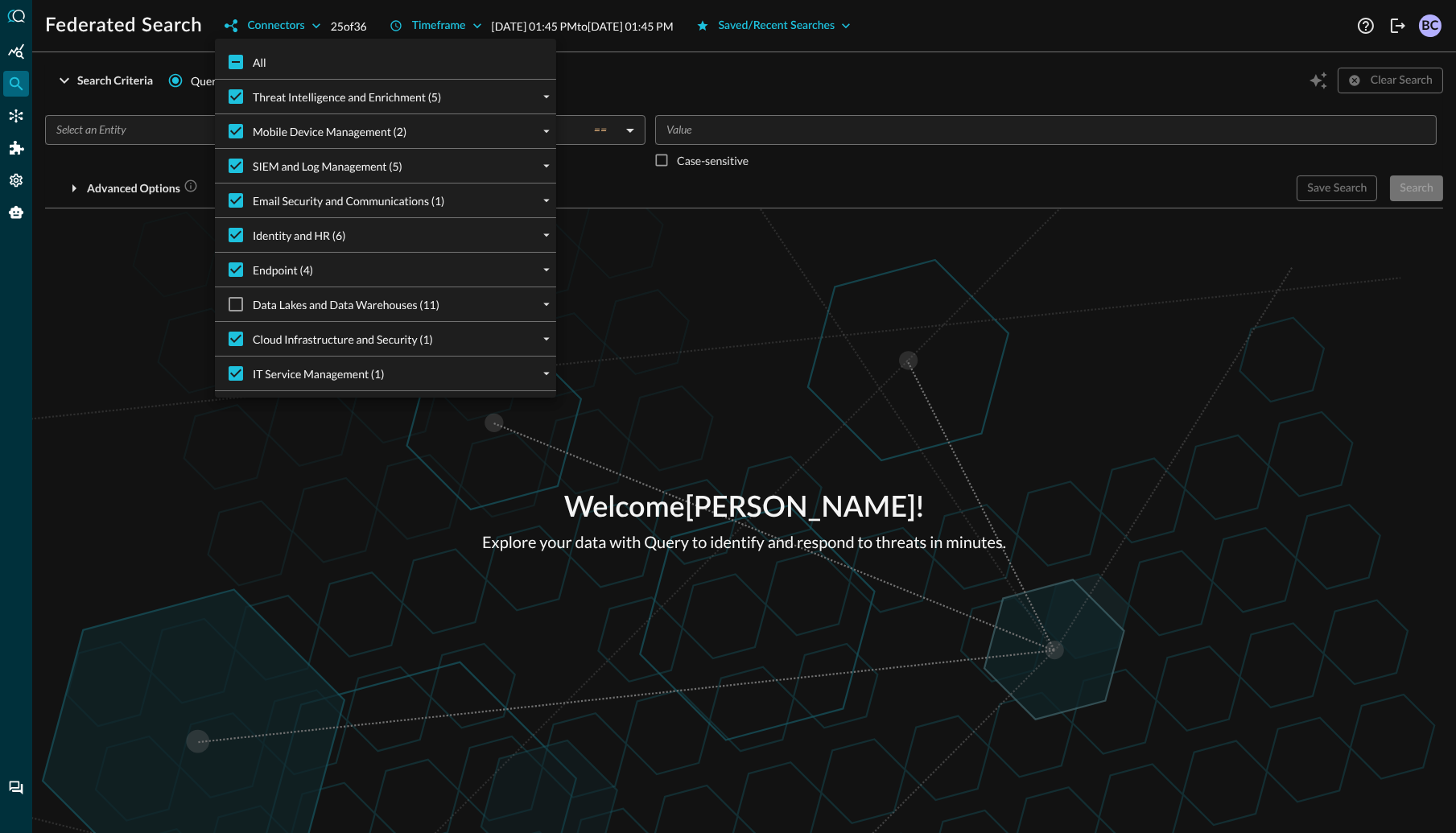
checkbox input "true"
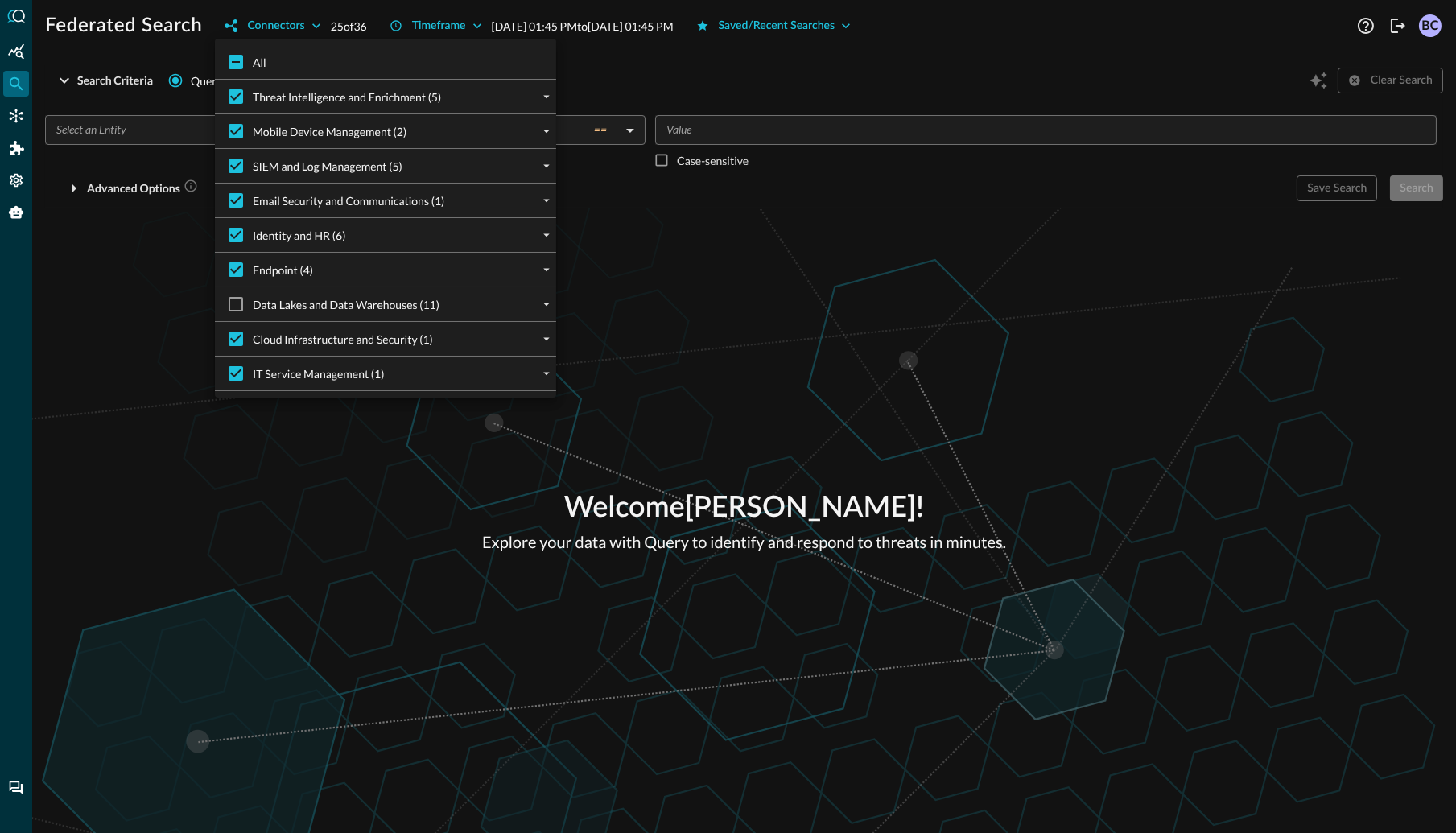
checkbox input "true"
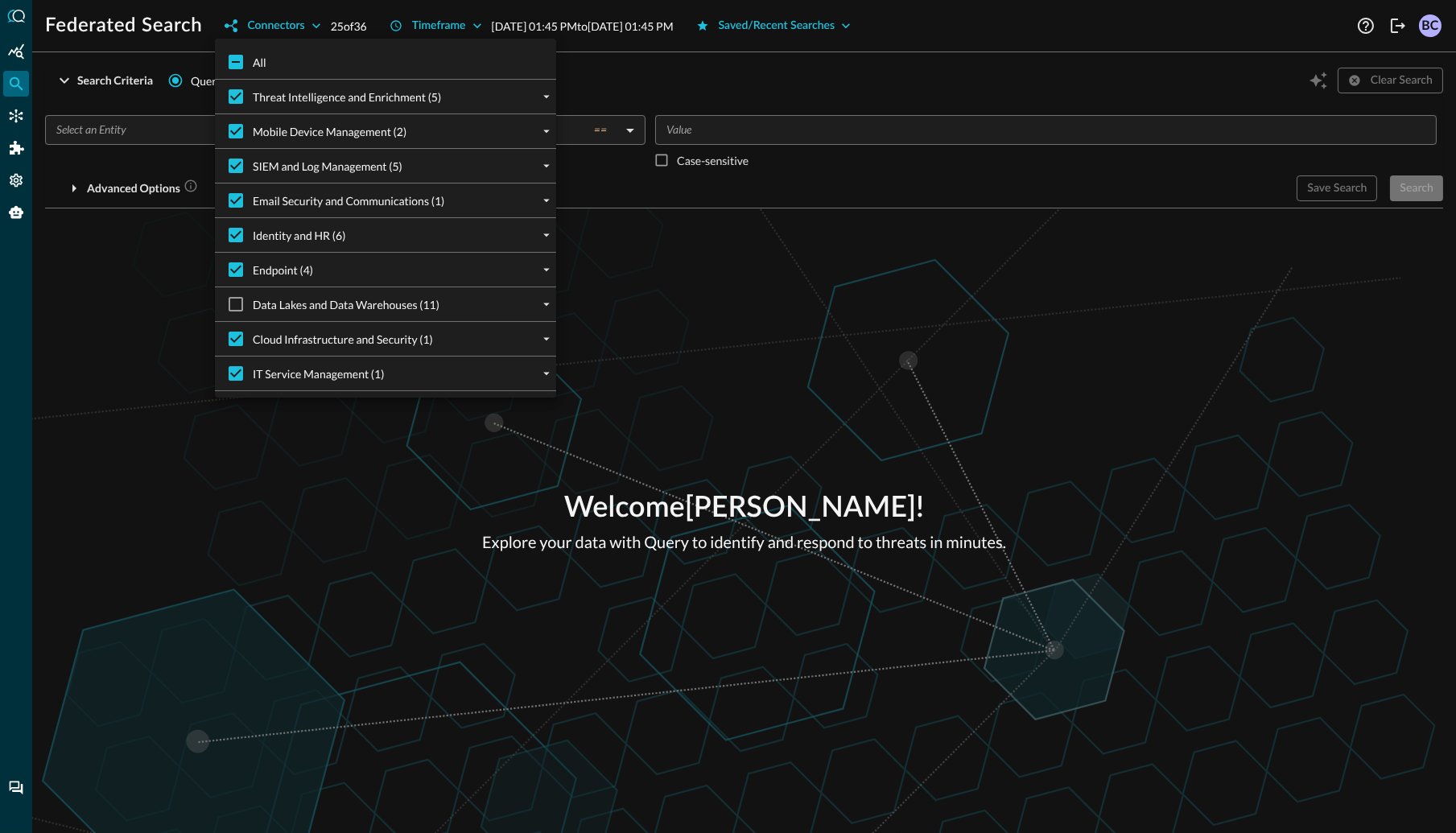
checkbox input "true"
drag, startPoint x: 232, startPoint y: 57, endPoint x: 248, endPoint y: 73, distance: 22.6
click at [232, 58] on input "All" at bounding box center [235, 62] width 34 height 34
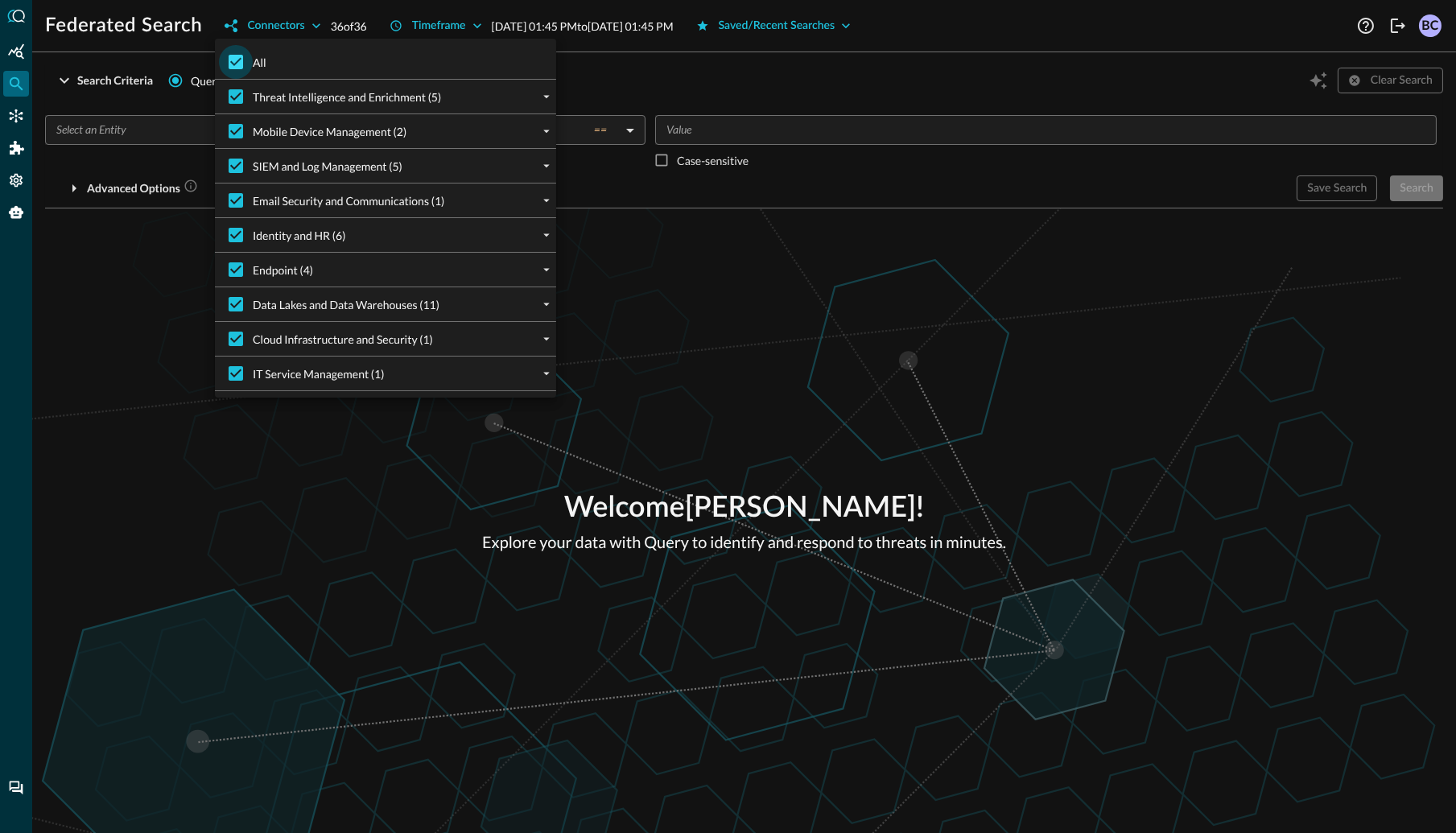
checkbox input "false"
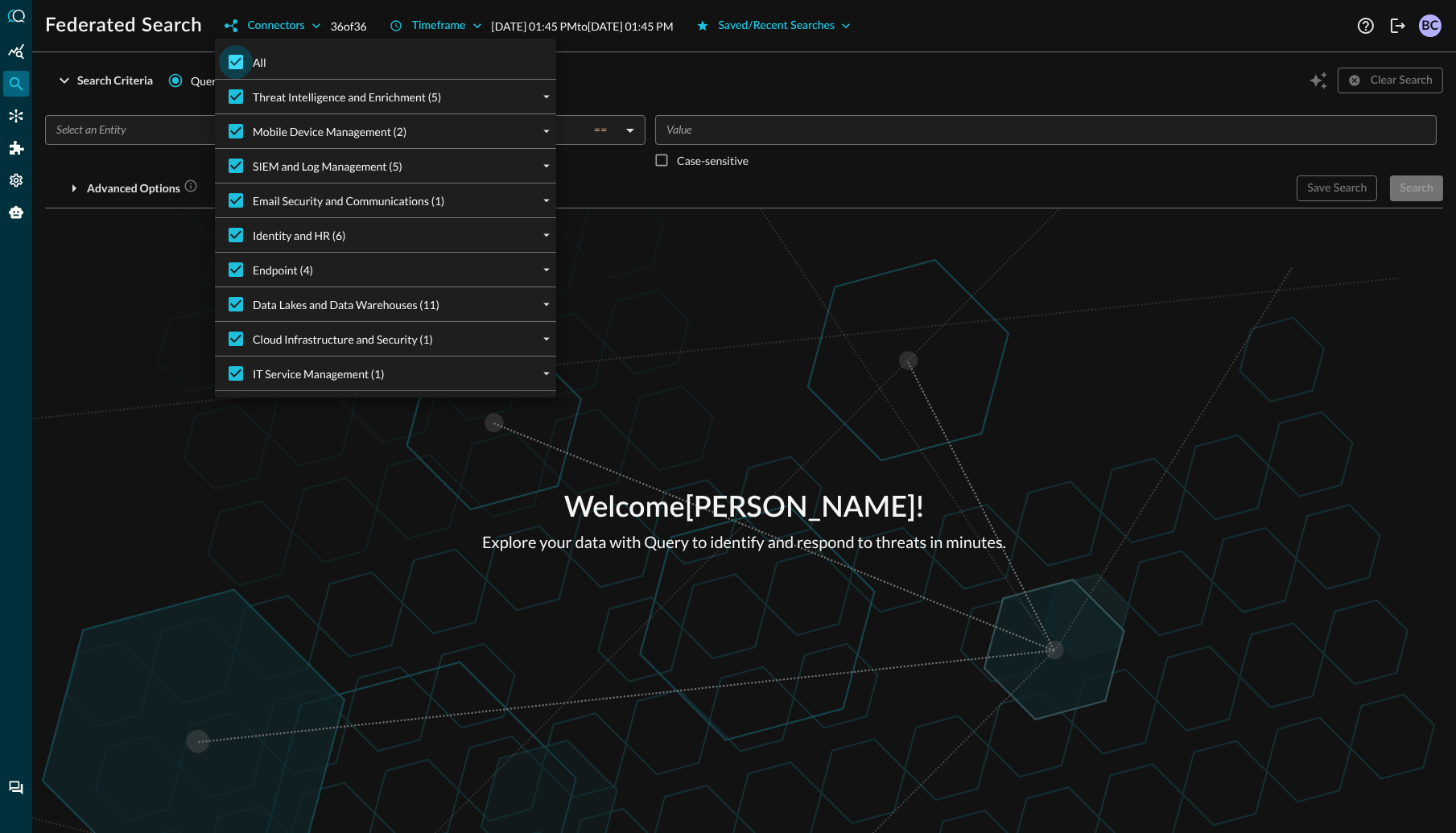
checkbox input "false"
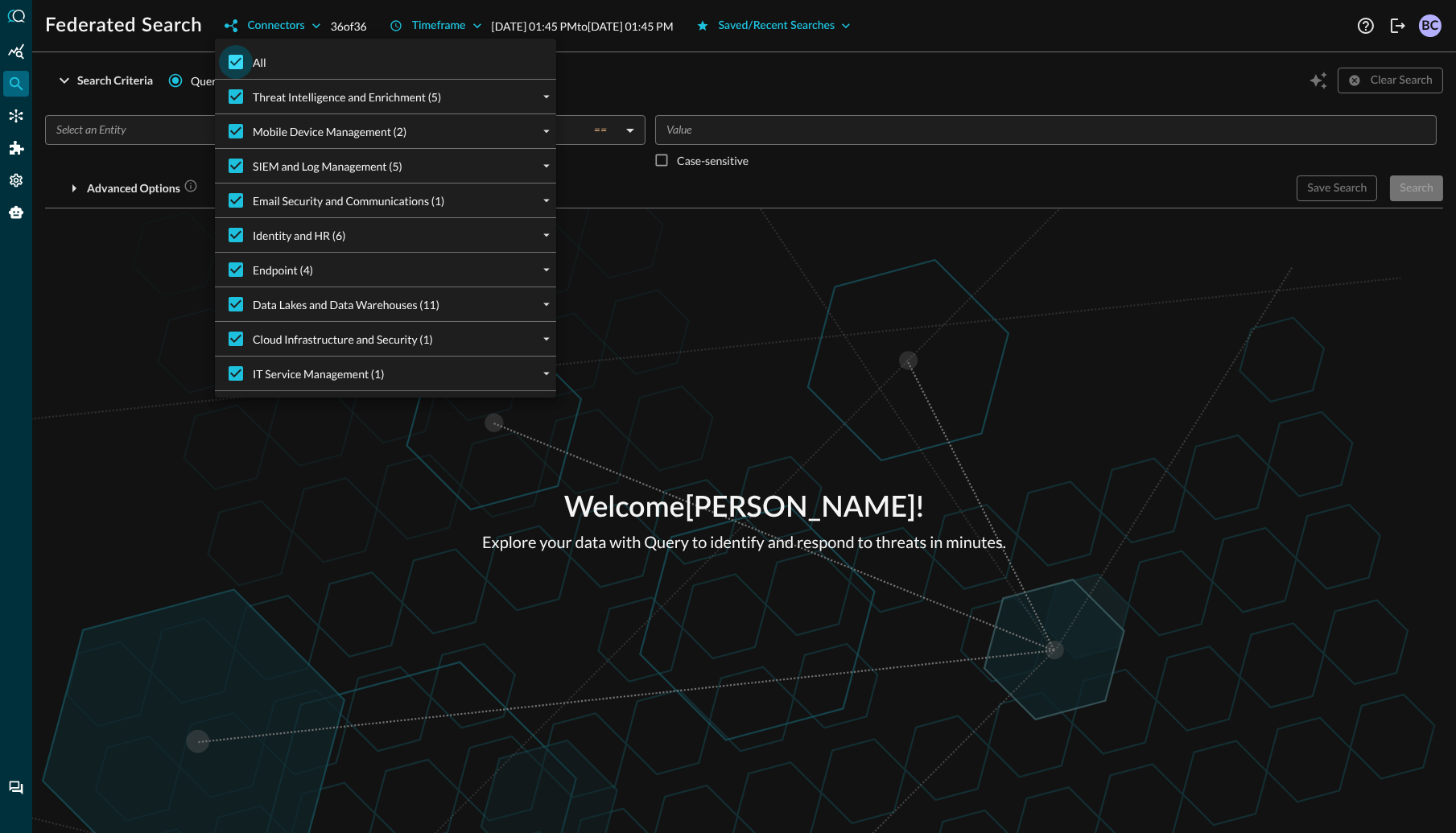
checkbox input "false"
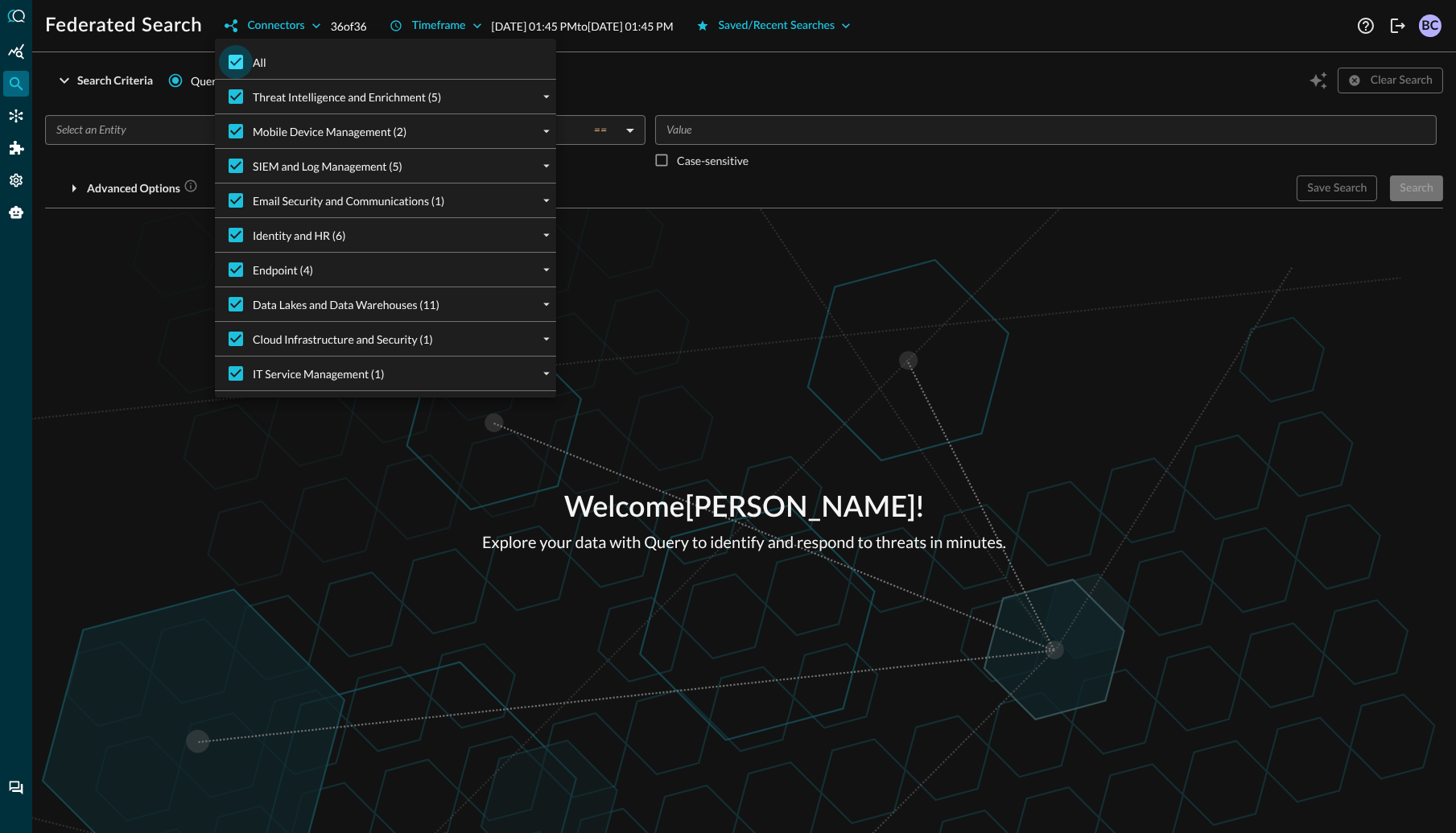
checkbox input "false"
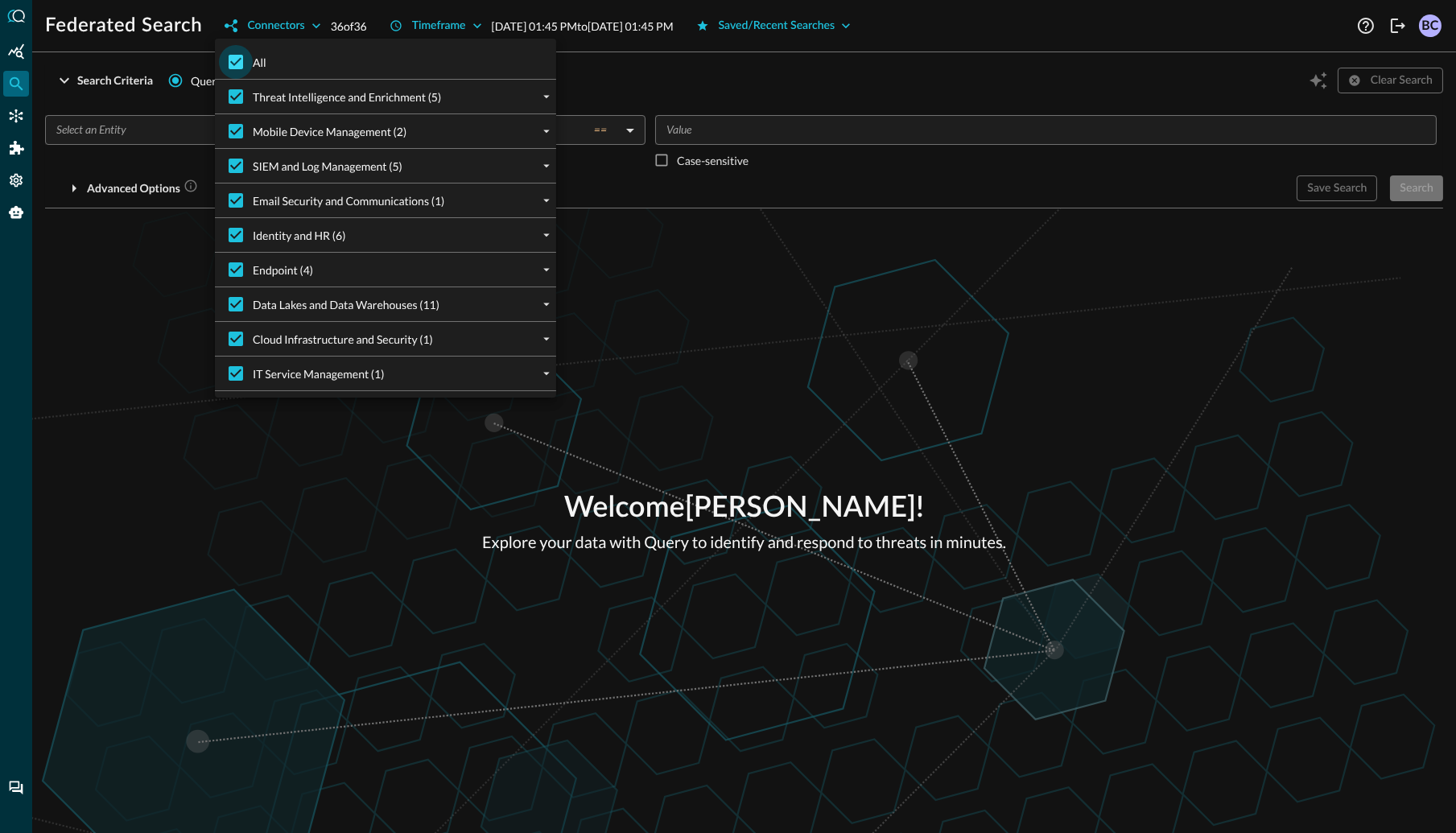
checkbox input "false"
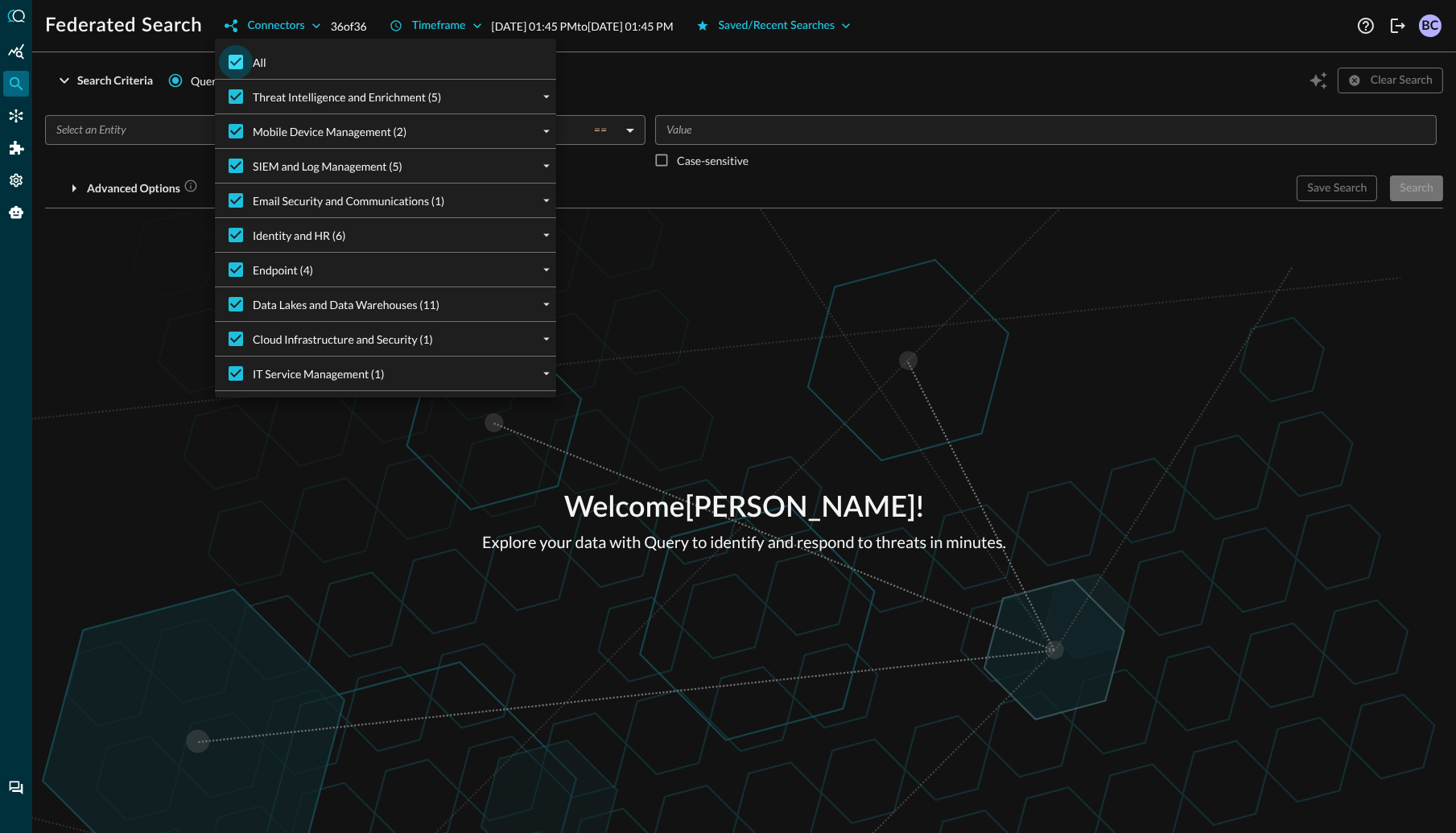
checkbox input "false"
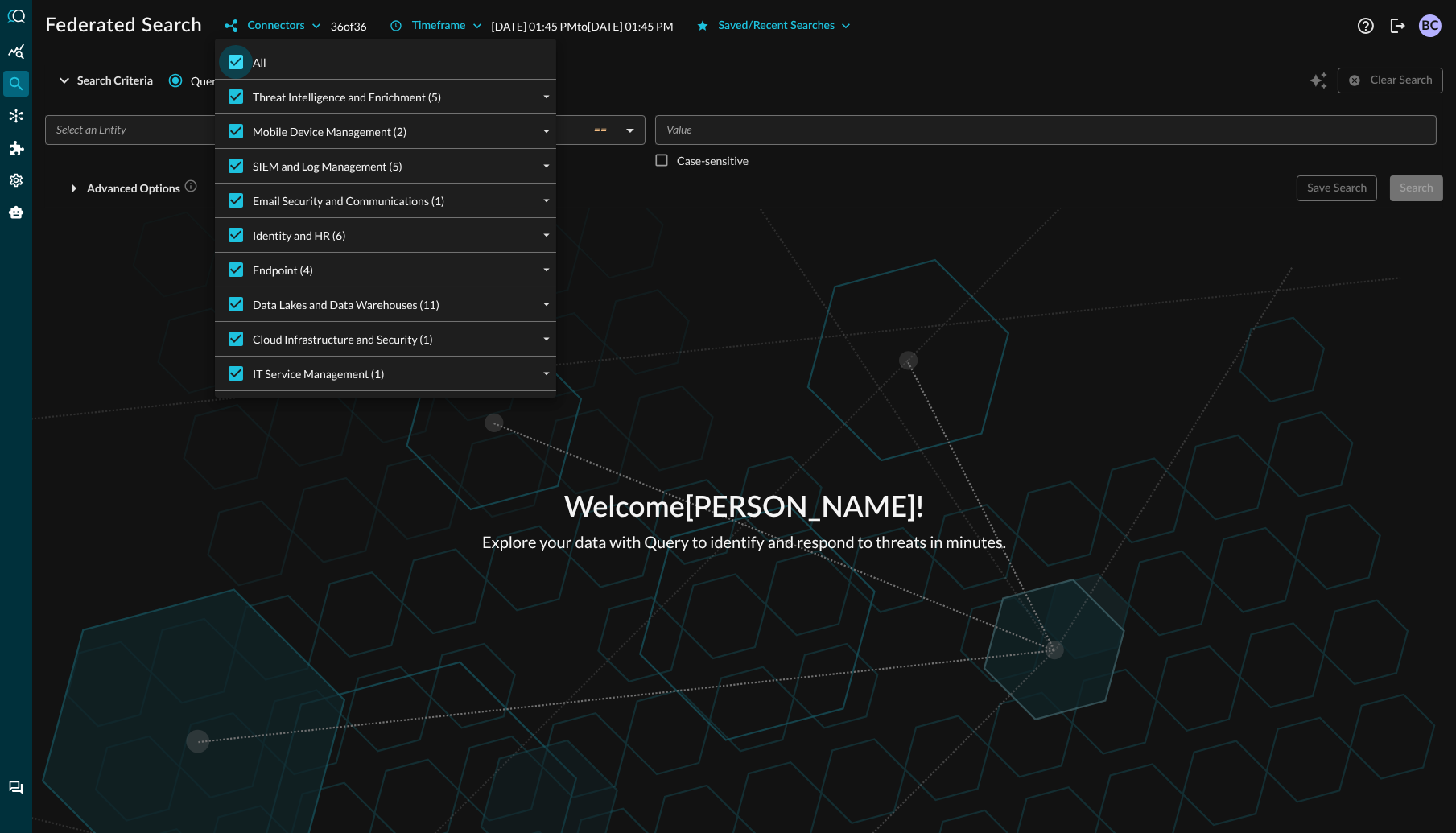
checkbox input "false"
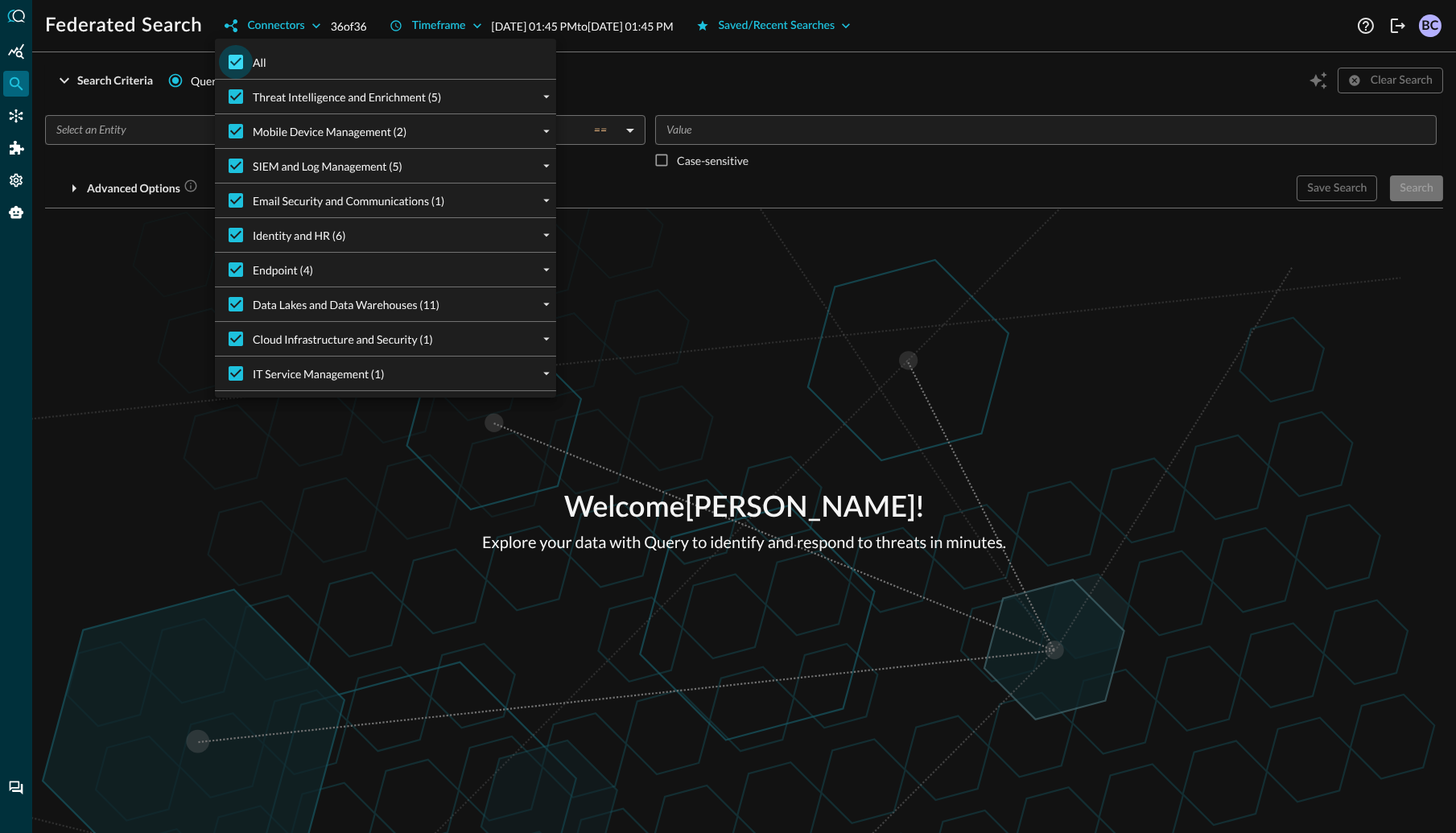
checkbox input "false"
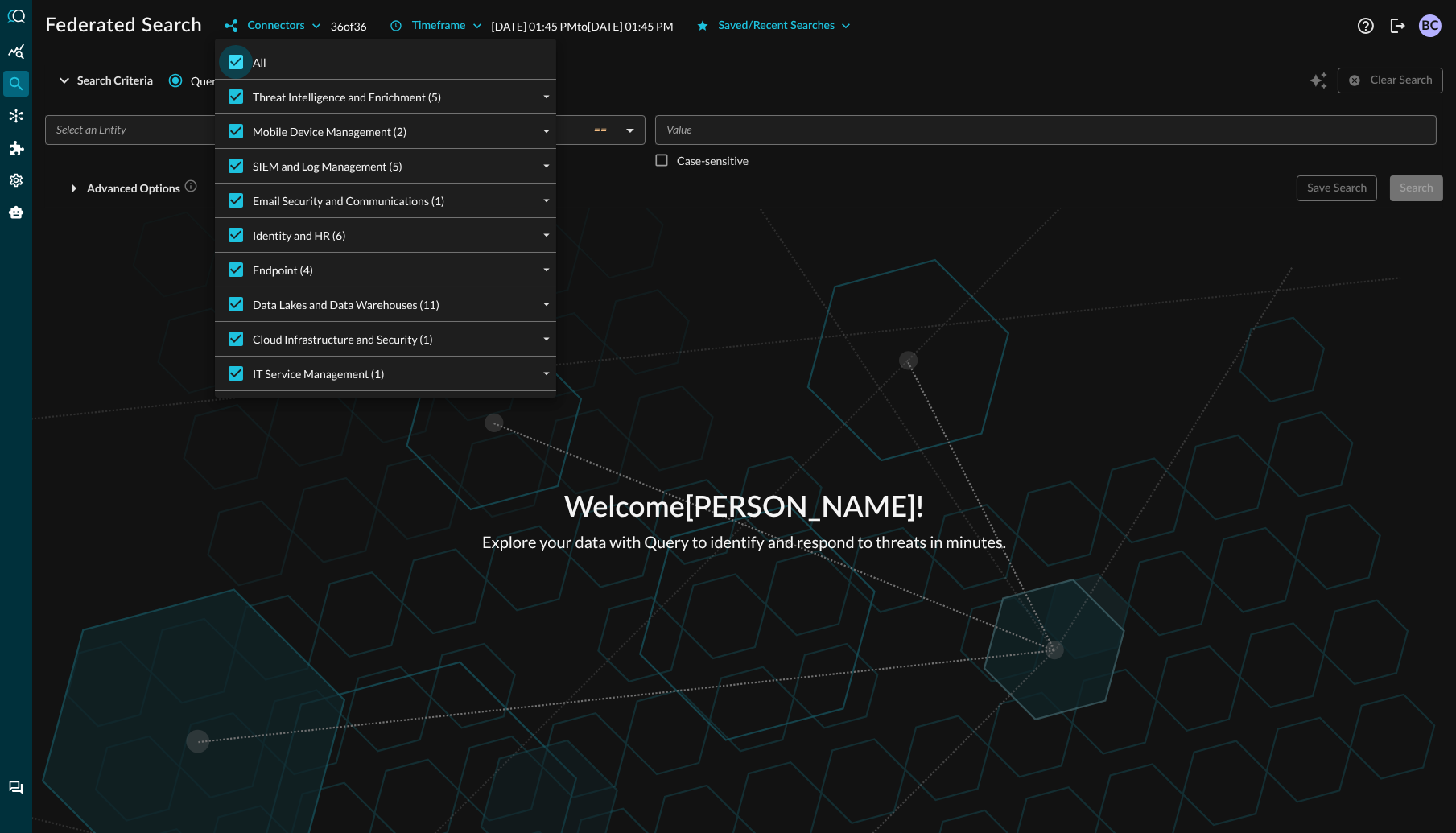
checkbox input "false"
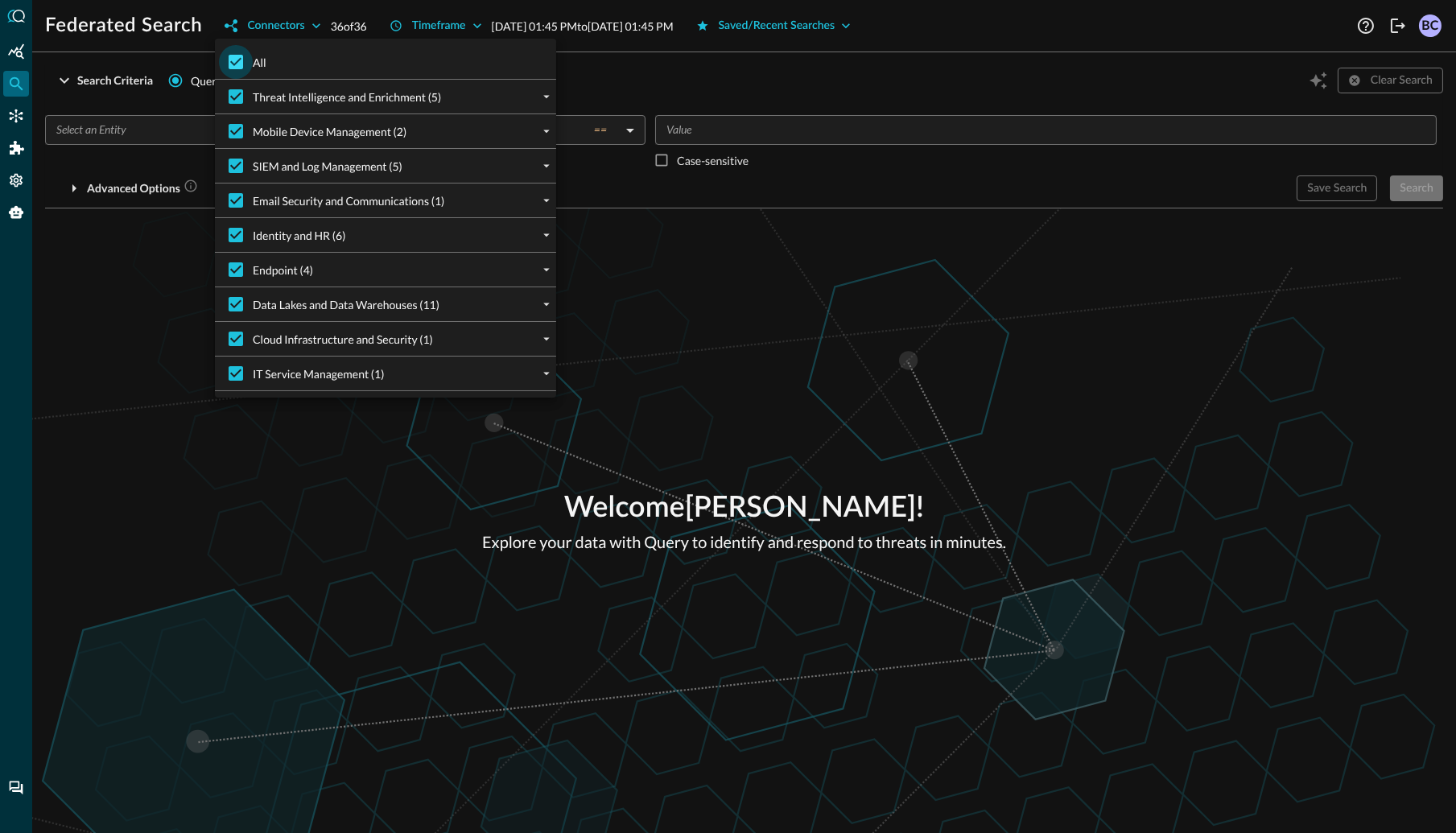
checkbox input "false"
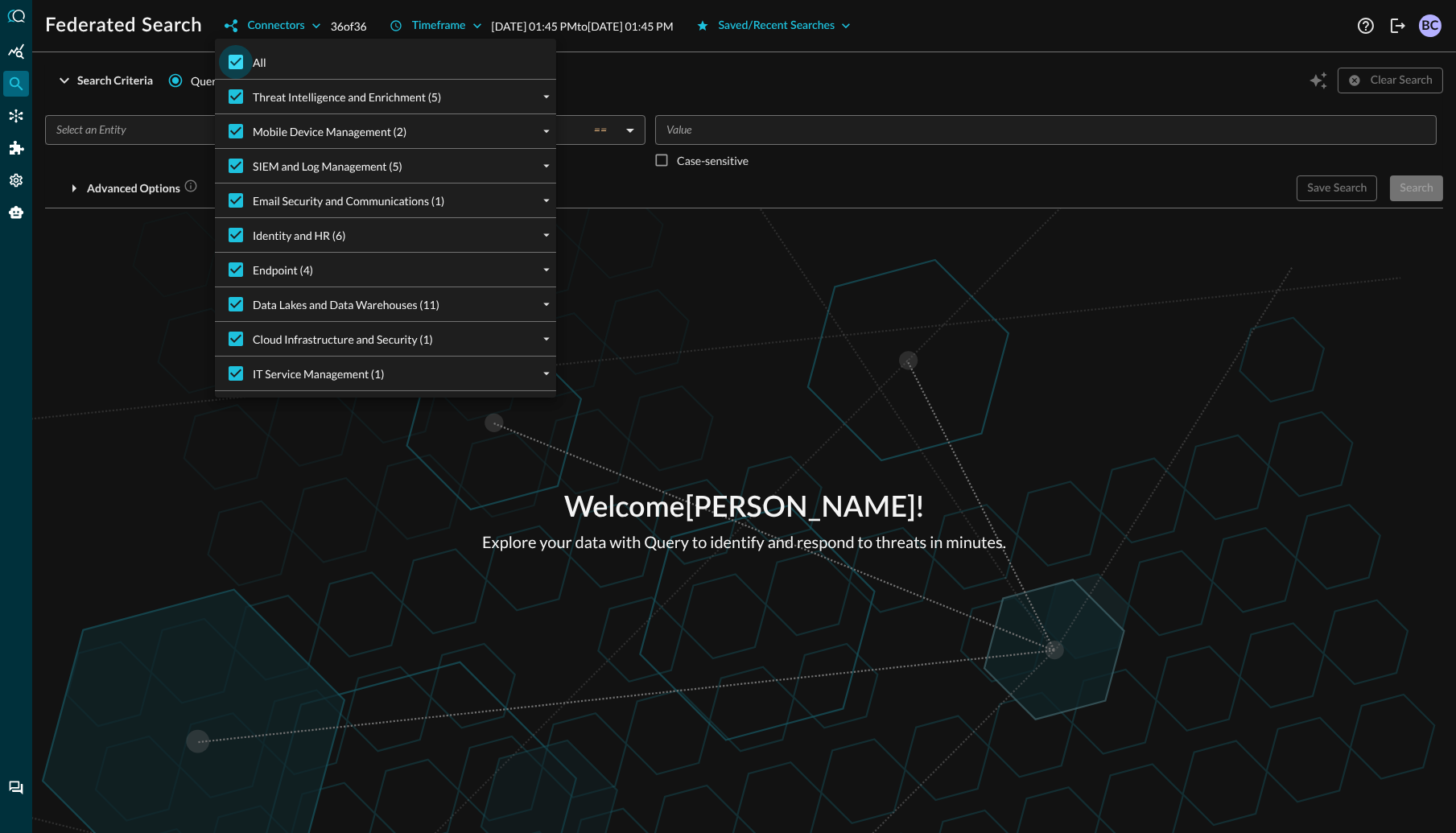
checkbox input "false"
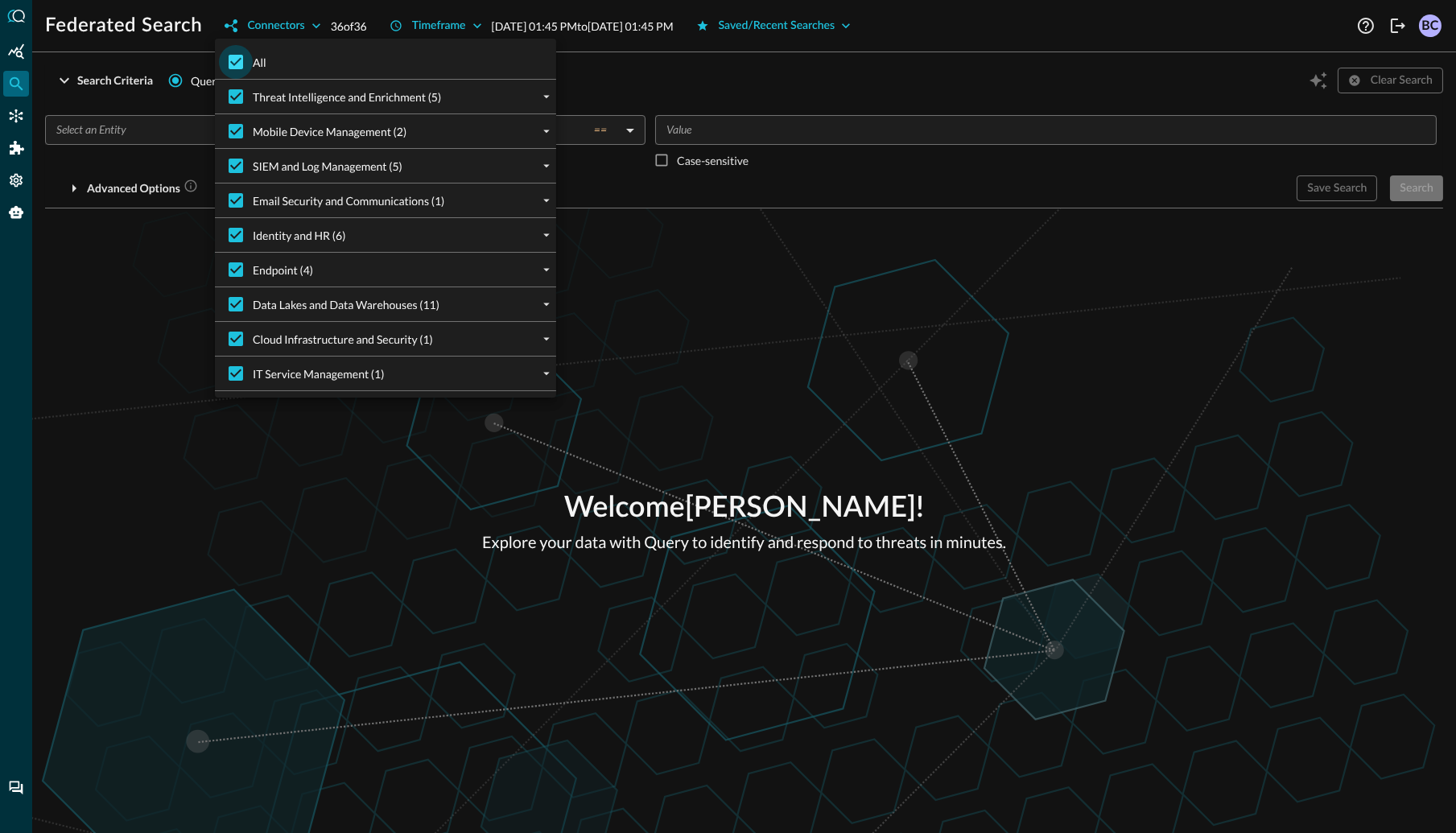
checkbox input "false"
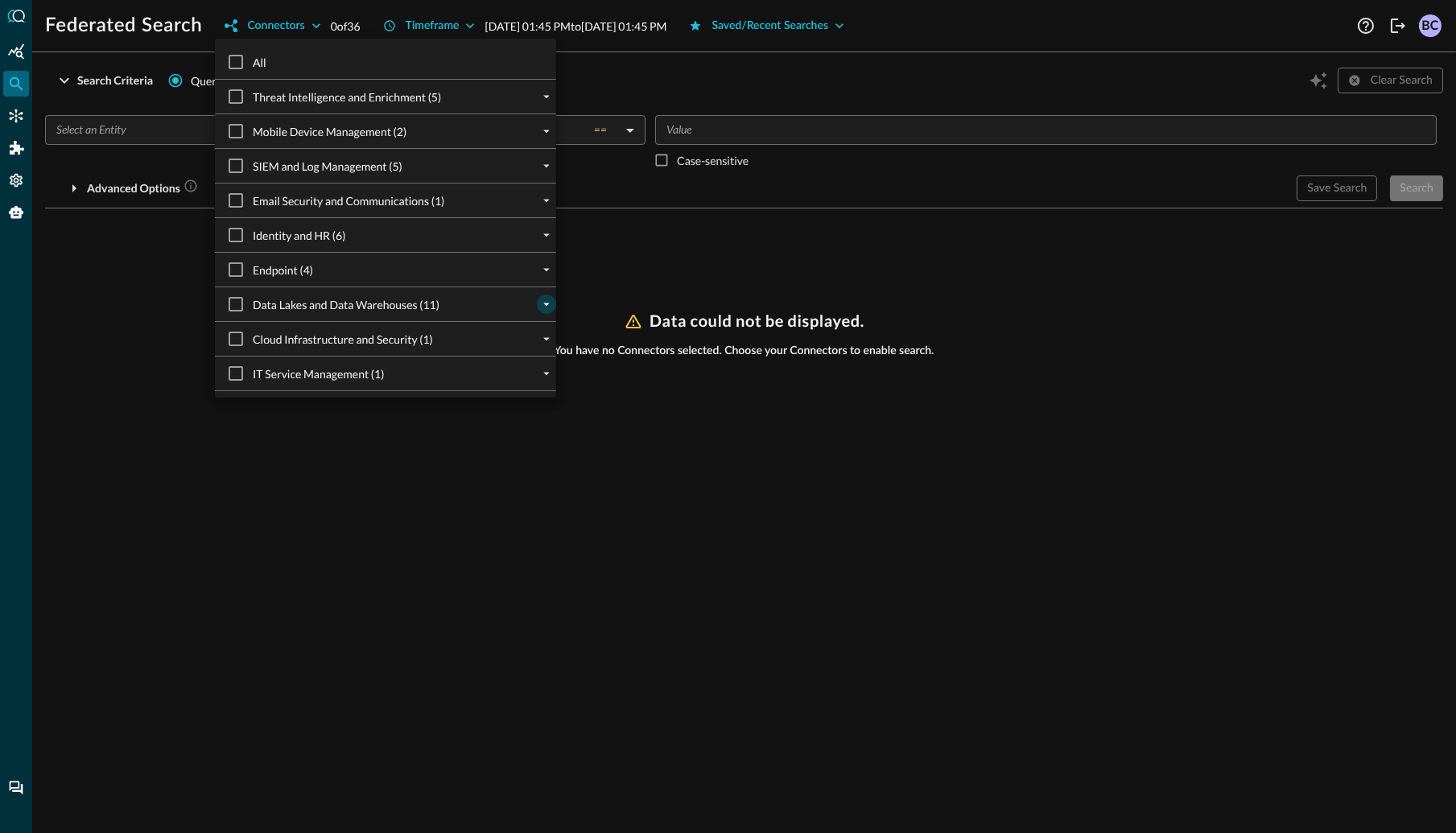
click at [545, 304] on icon "expand" at bounding box center [547, 304] width 15 height 15
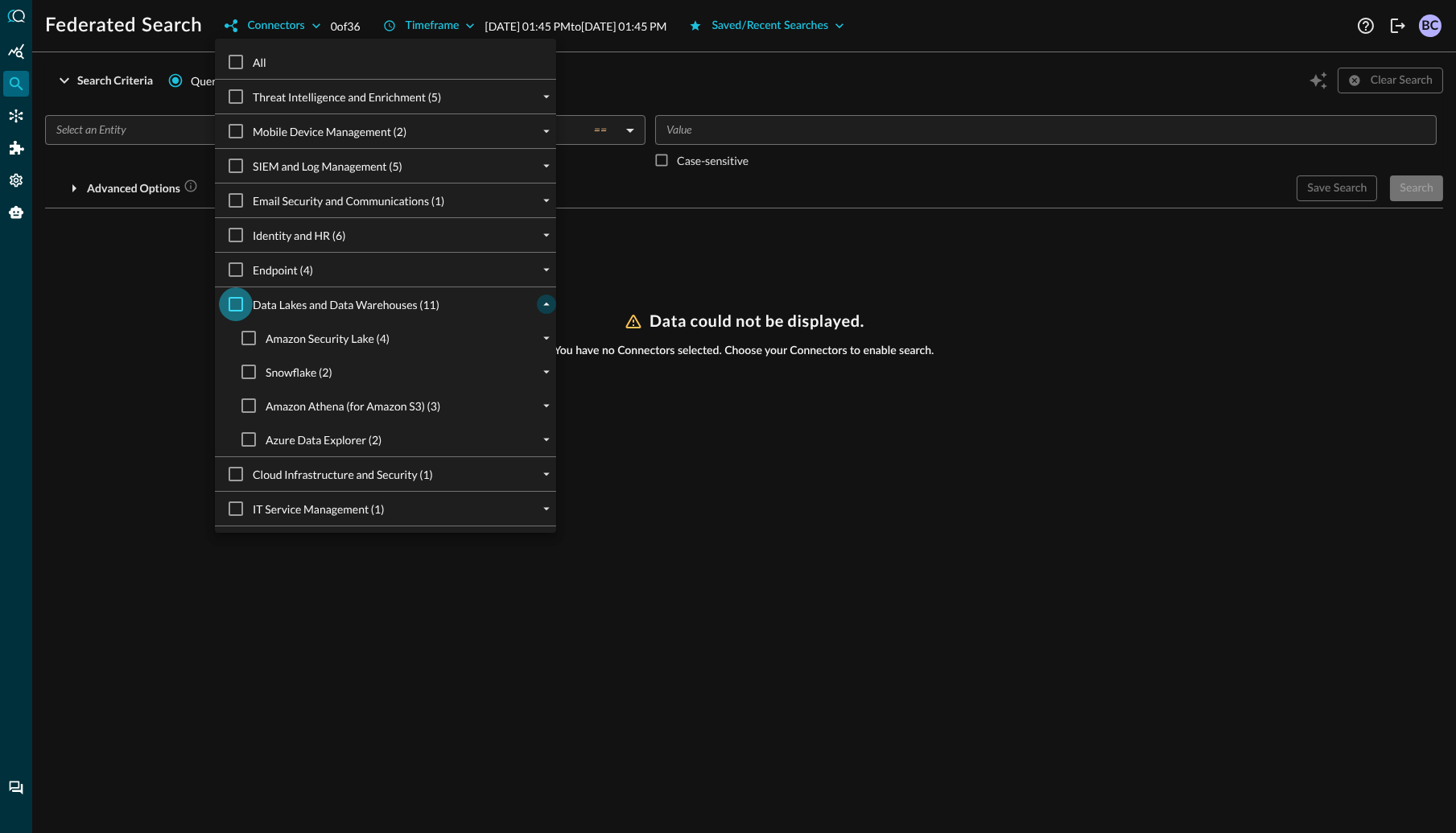
click at [239, 303] on input "Data Lakes and Data Warehouses (11)" at bounding box center [235, 303] width 34 height 34
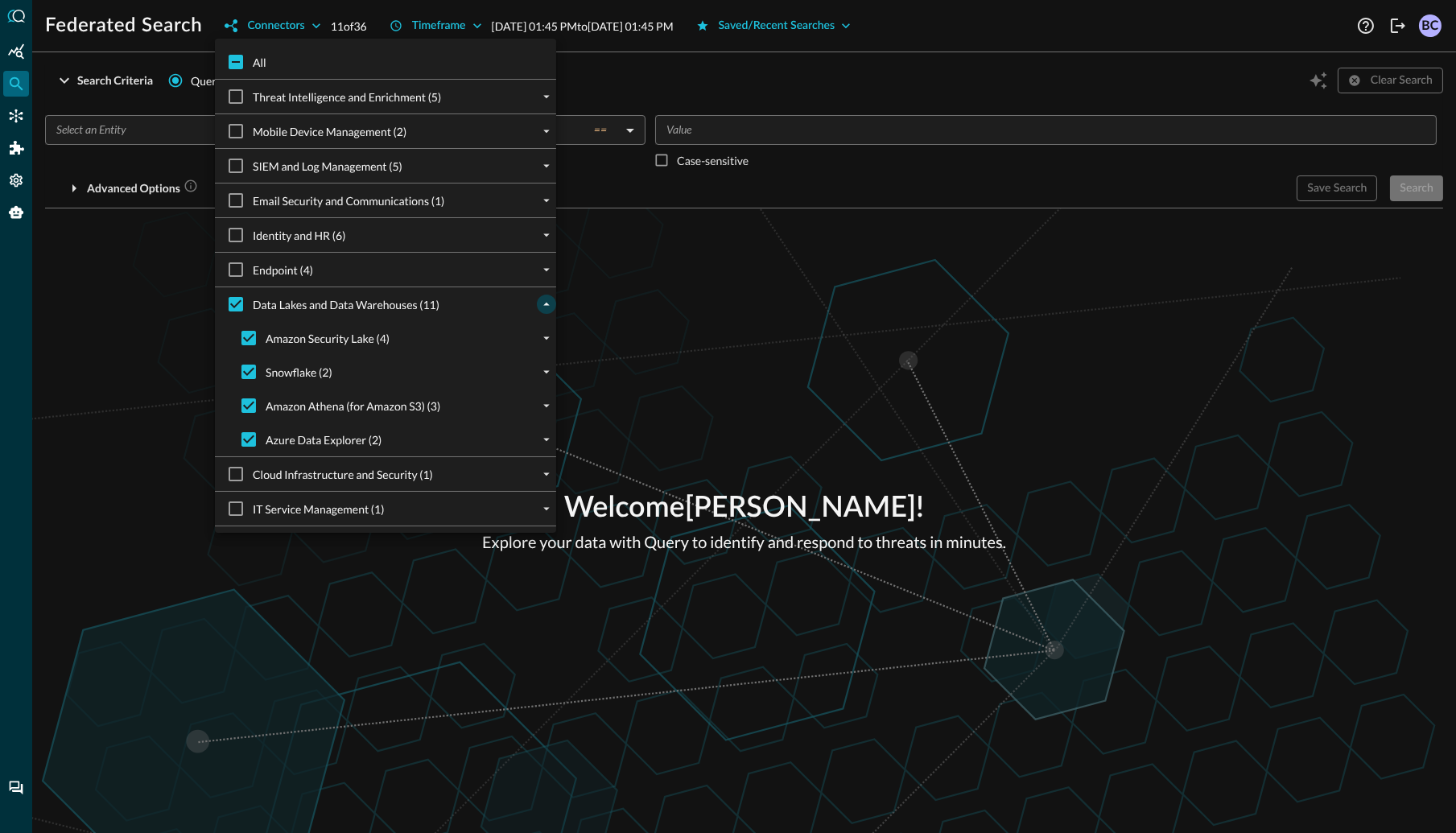
click at [724, 318] on div at bounding box center [728, 416] width 1456 height 833
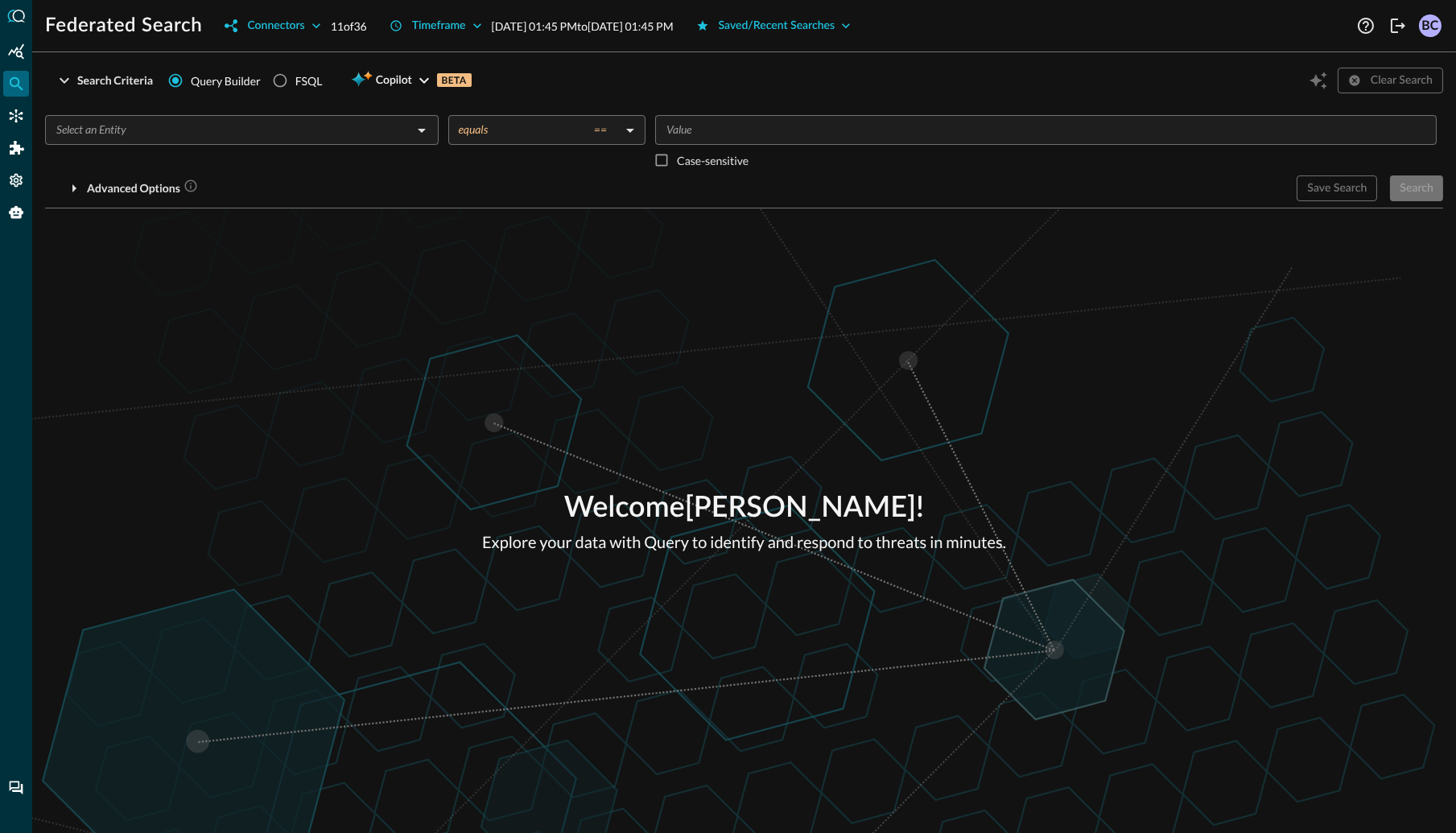
click at [252, 138] on input "text" at bounding box center [229, 130] width 358 height 20
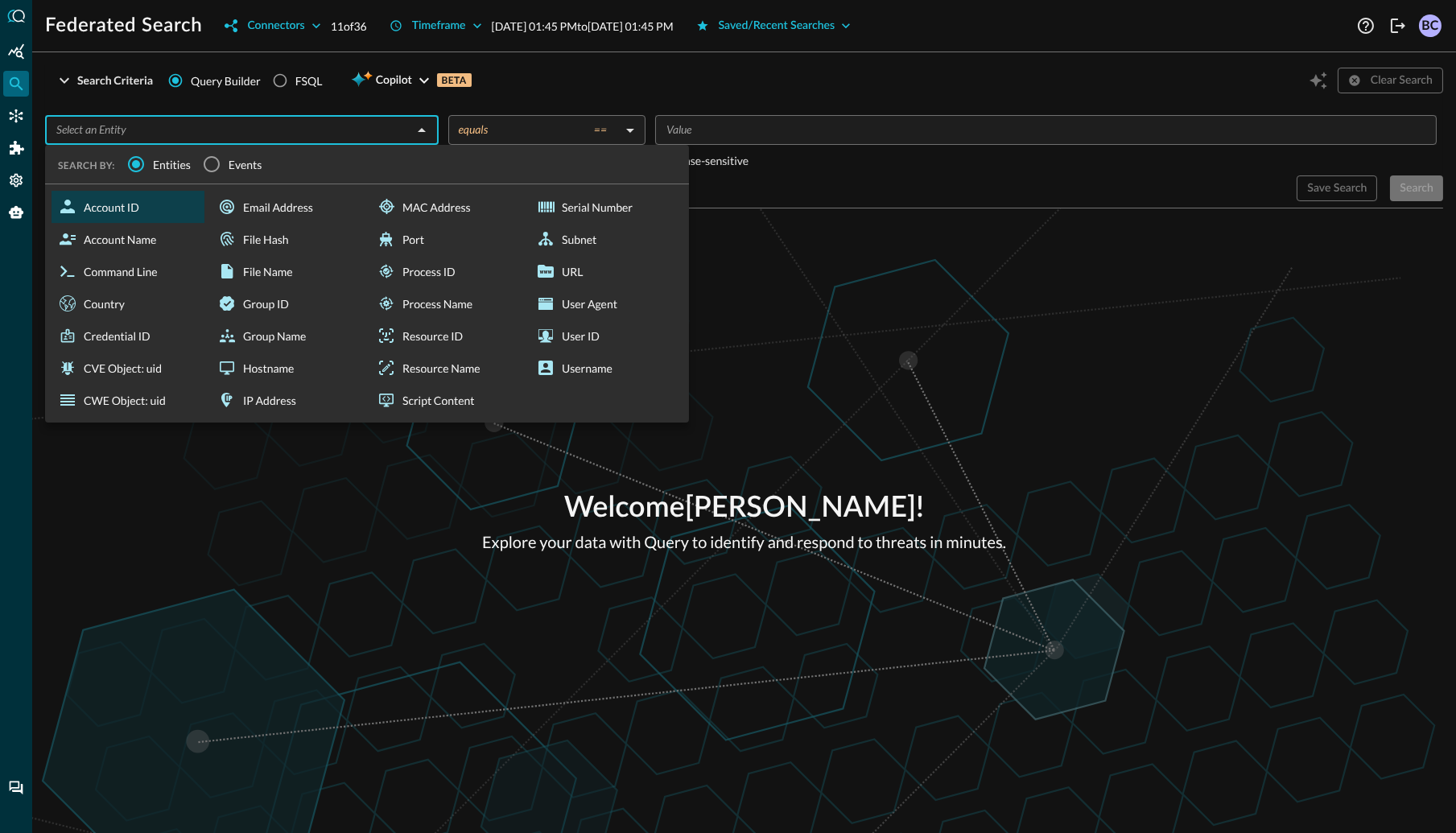
click at [116, 201] on div "Account ID" at bounding box center [128, 206] width 153 height 32
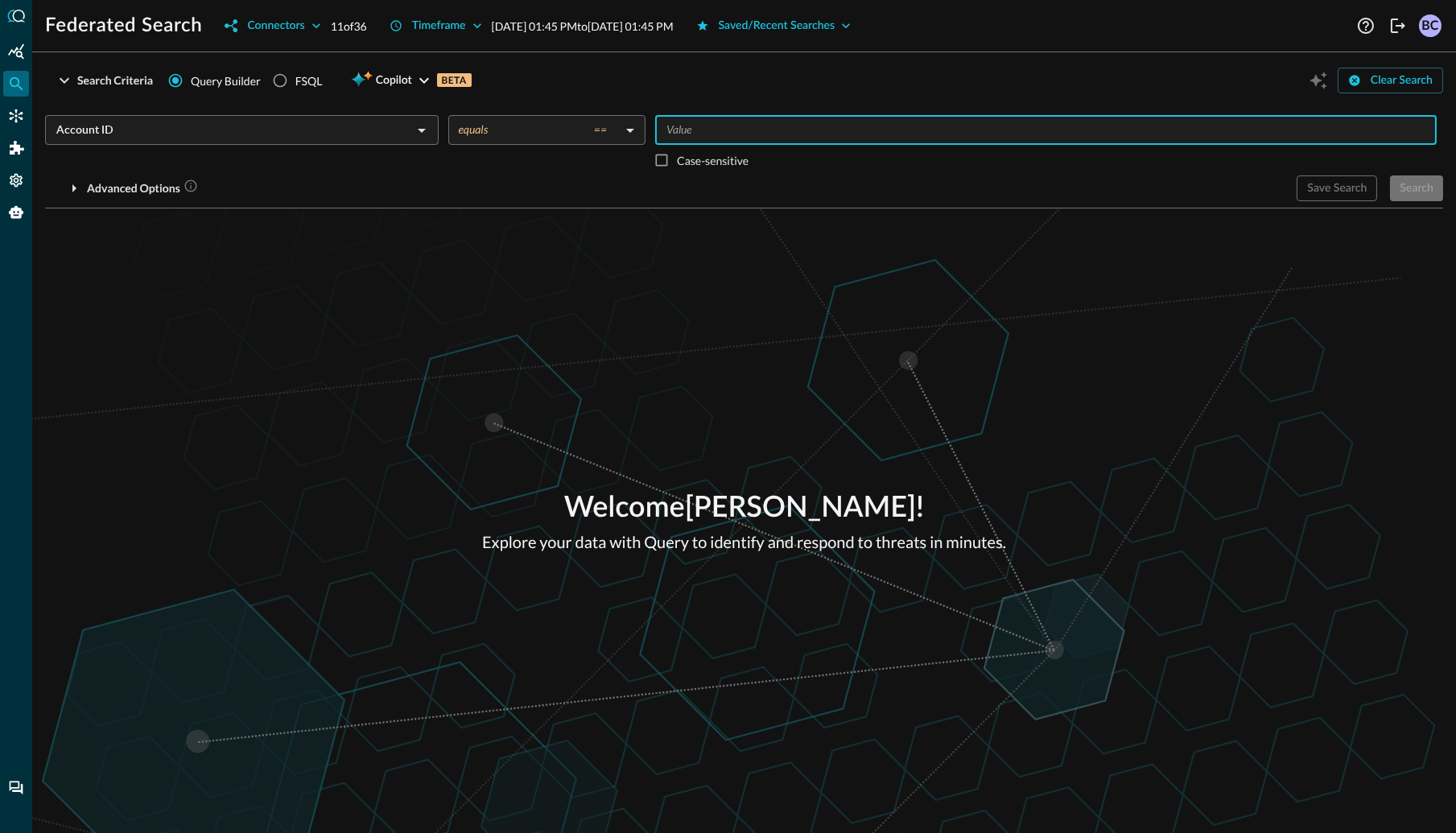
click at [672, 131] on input "Value" at bounding box center [1045, 130] width 769 height 20
click at [1416, 193] on div "Save Search Search" at bounding box center [1370, 188] width 146 height 25
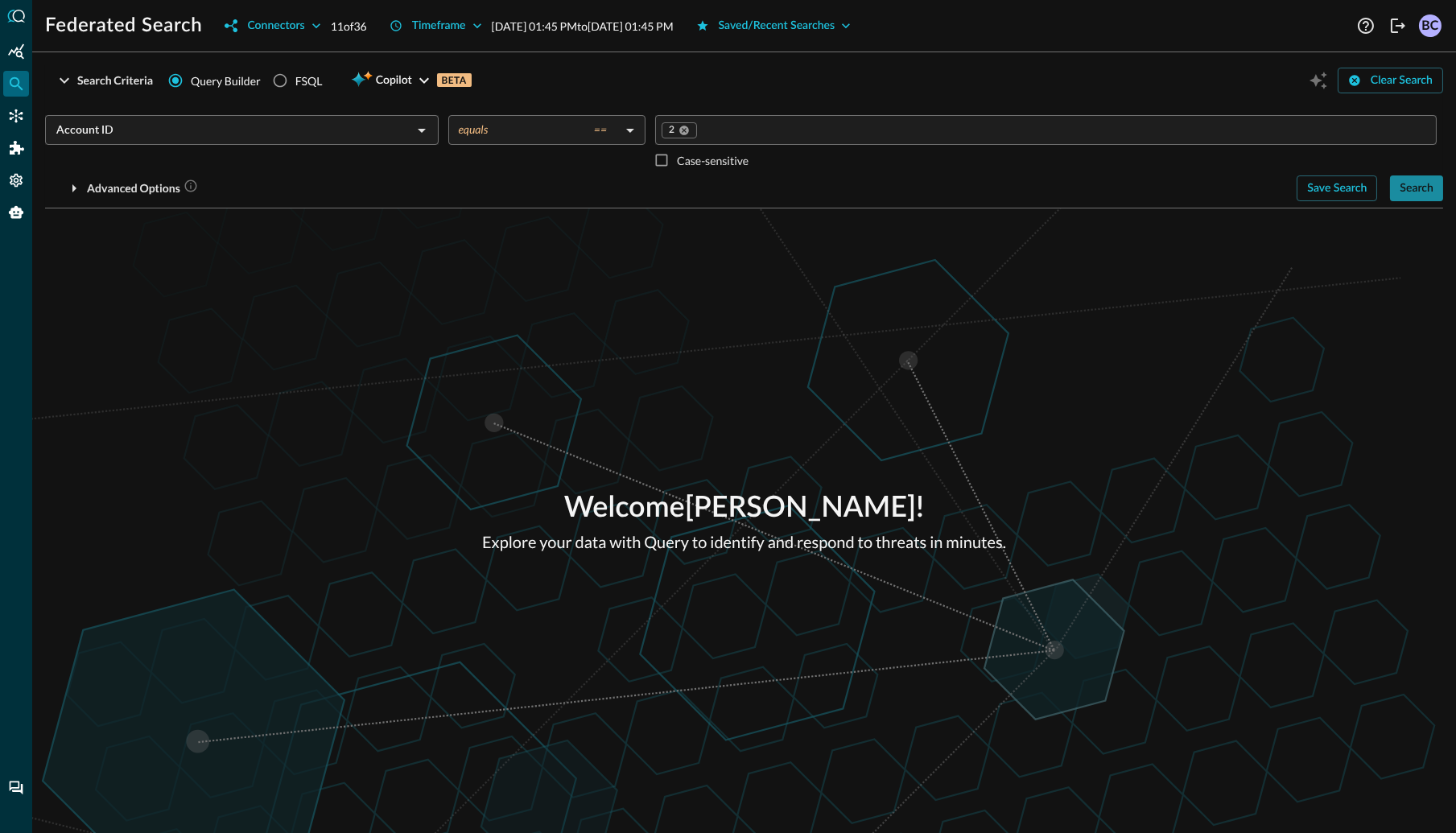
click at [1422, 188] on div "Search" at bounding box center [1416, 189] width 34 height 20
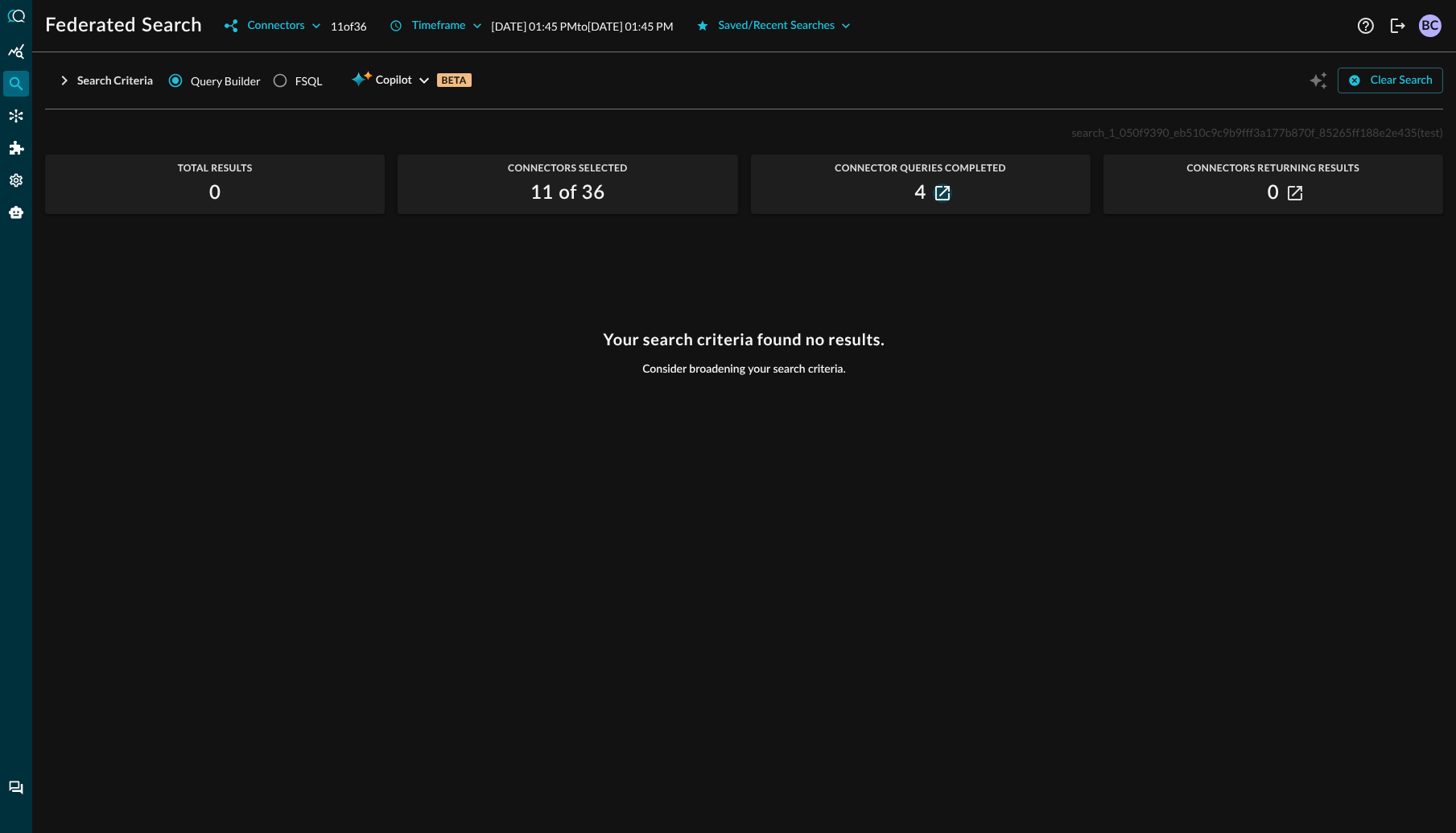
click at [940, 194] on icon "button" at bounding box center [943, 193] width 15 height 15
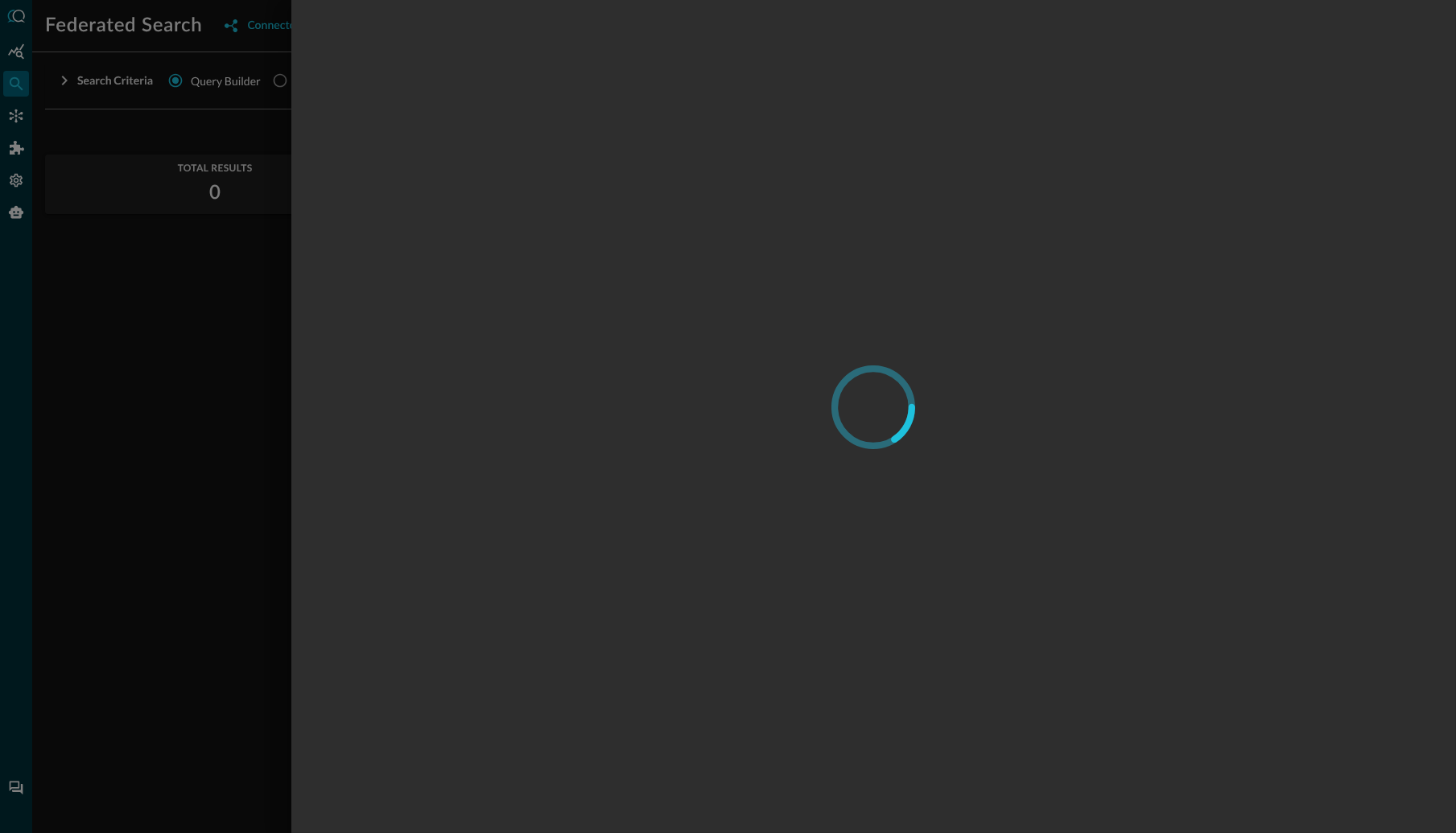
click at [945, 194] on div at bounding box center [874, 416] width 1164 height 833
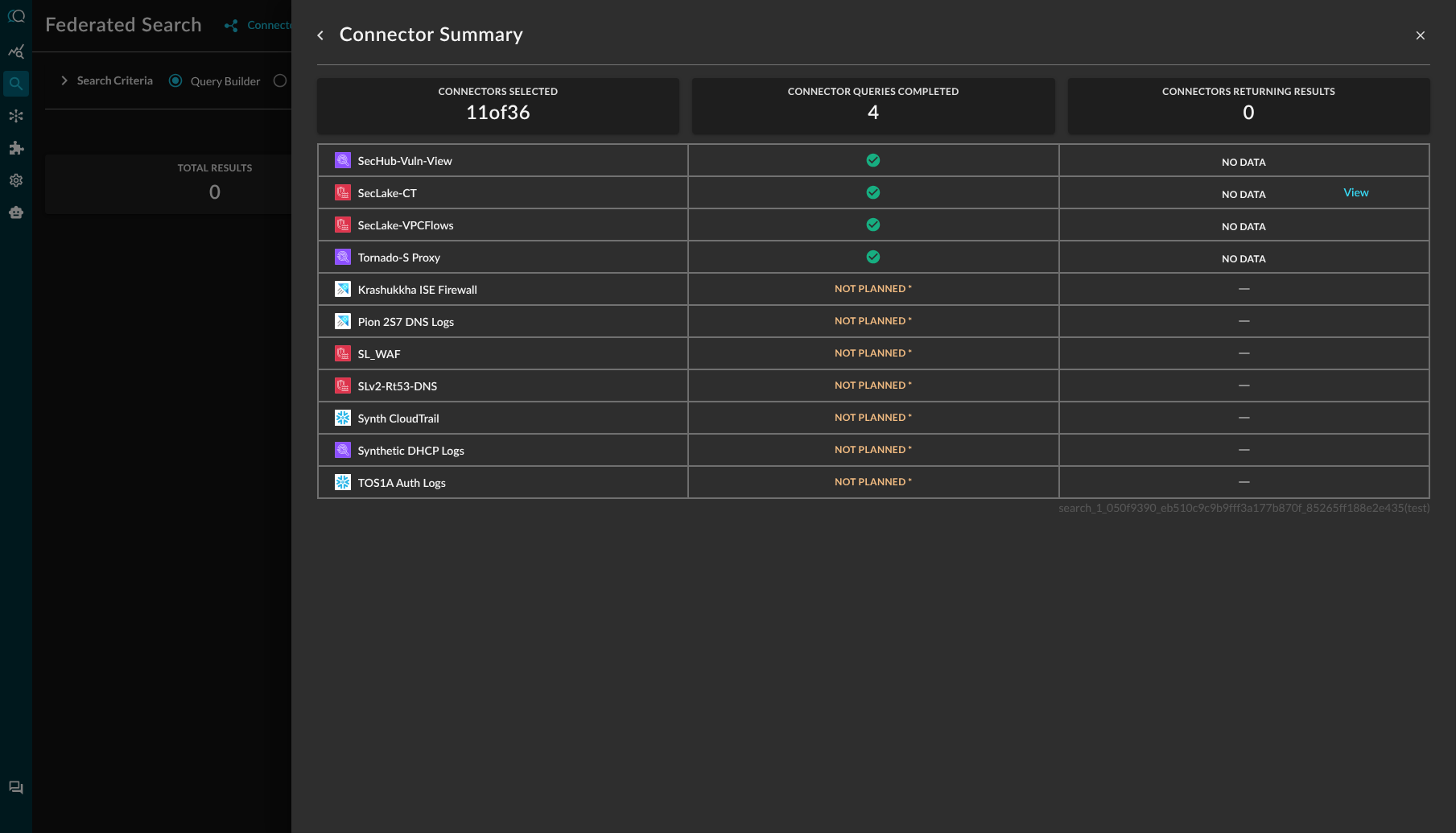
click at [1363, 192] on link "View" at bounding box center [1356, 193] width 25 height 11
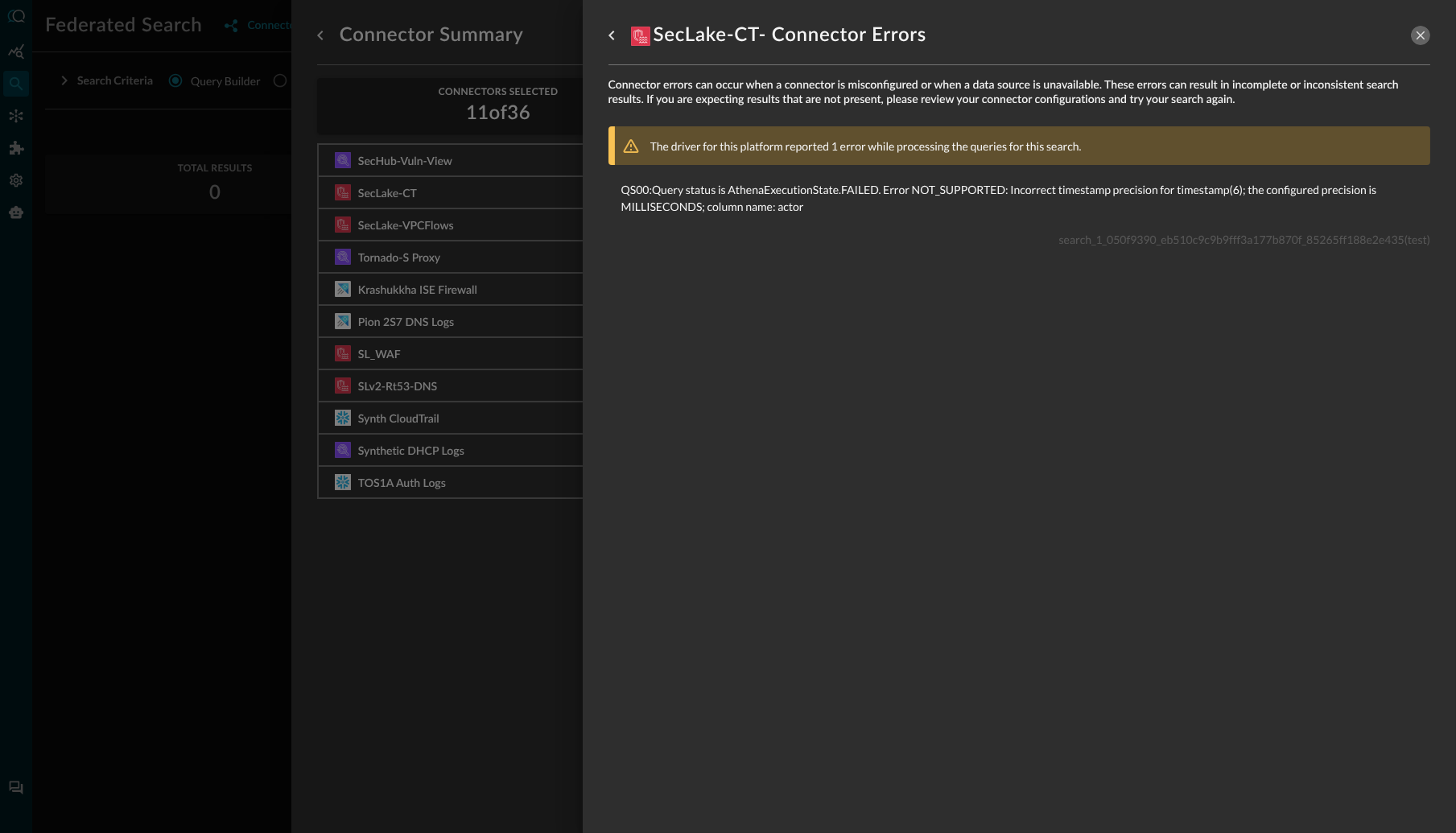
drag, startPoint x: 1422, startPoint y: 35, endPoint x: 1399, endPoint y: 38, distance: 23.2
click at [1422, 35] on icon "close-drawer" at bounding box center [1421, 35] width 15 height 15
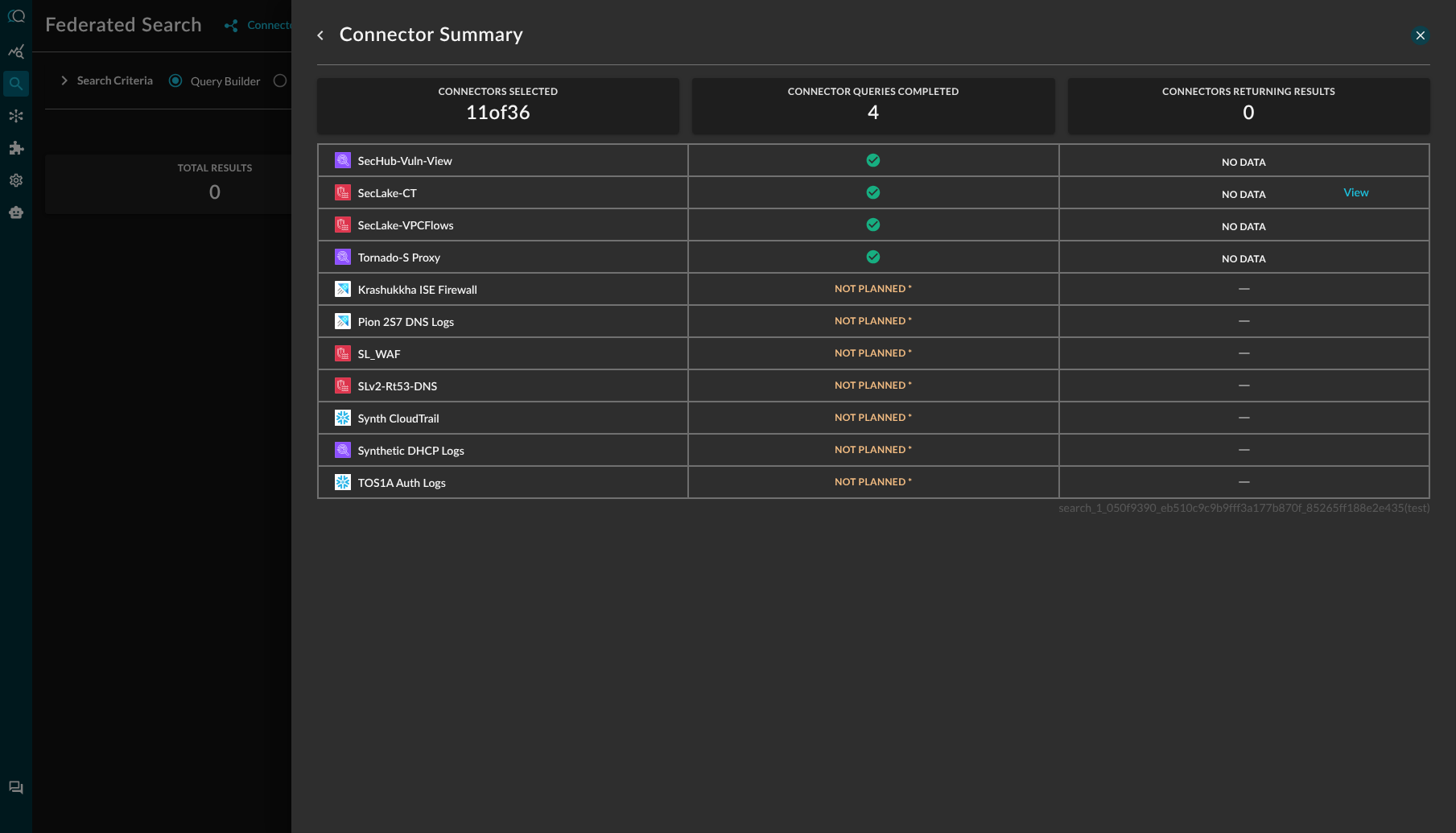
click at [1422, 35] on icon "close-drawer" at bounding box center [1421, 35] width 15 height 15
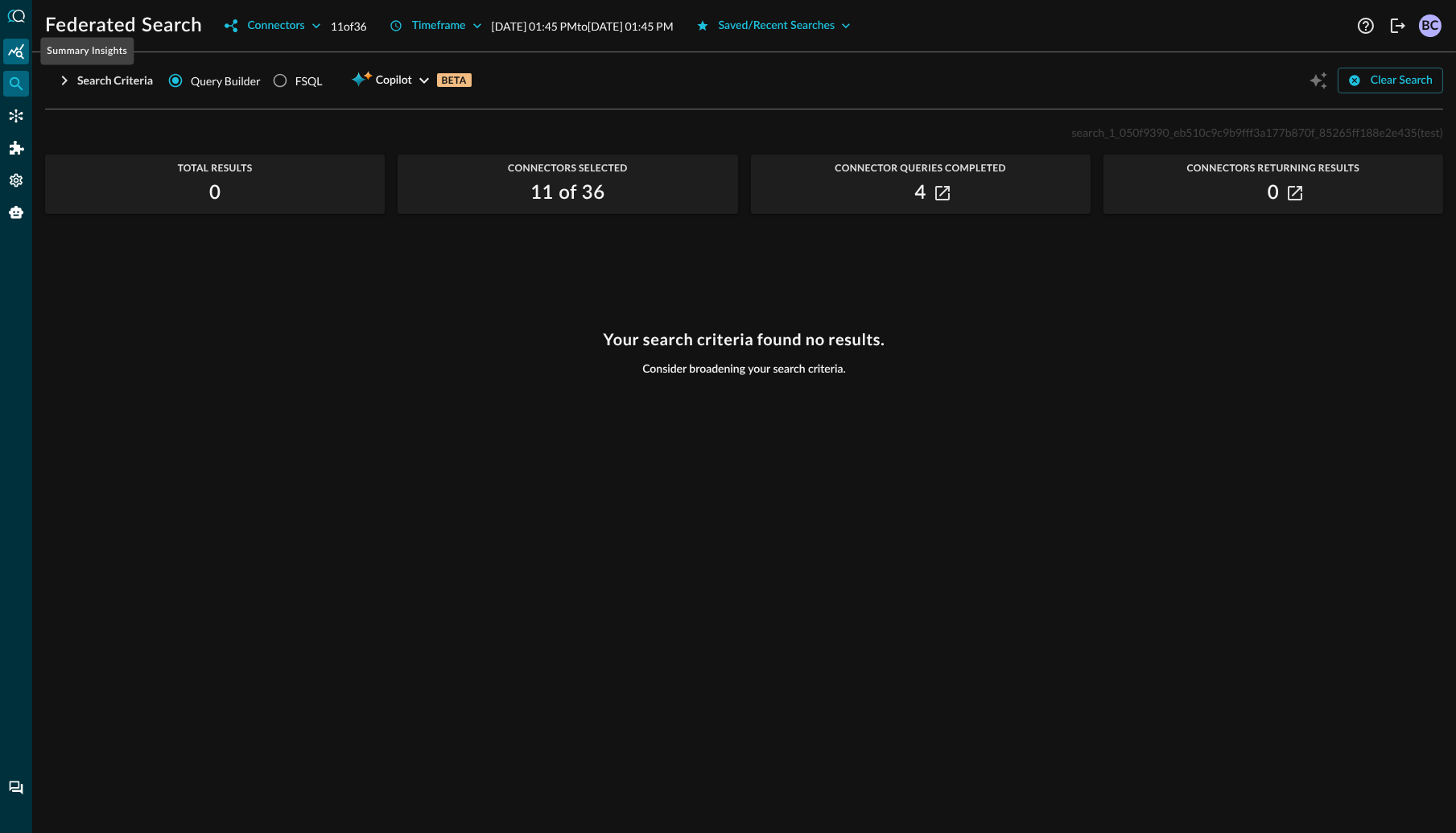
click at [17, 53] on icon "Summary Insights" at bounding box center [16, 51] width 16 height 15
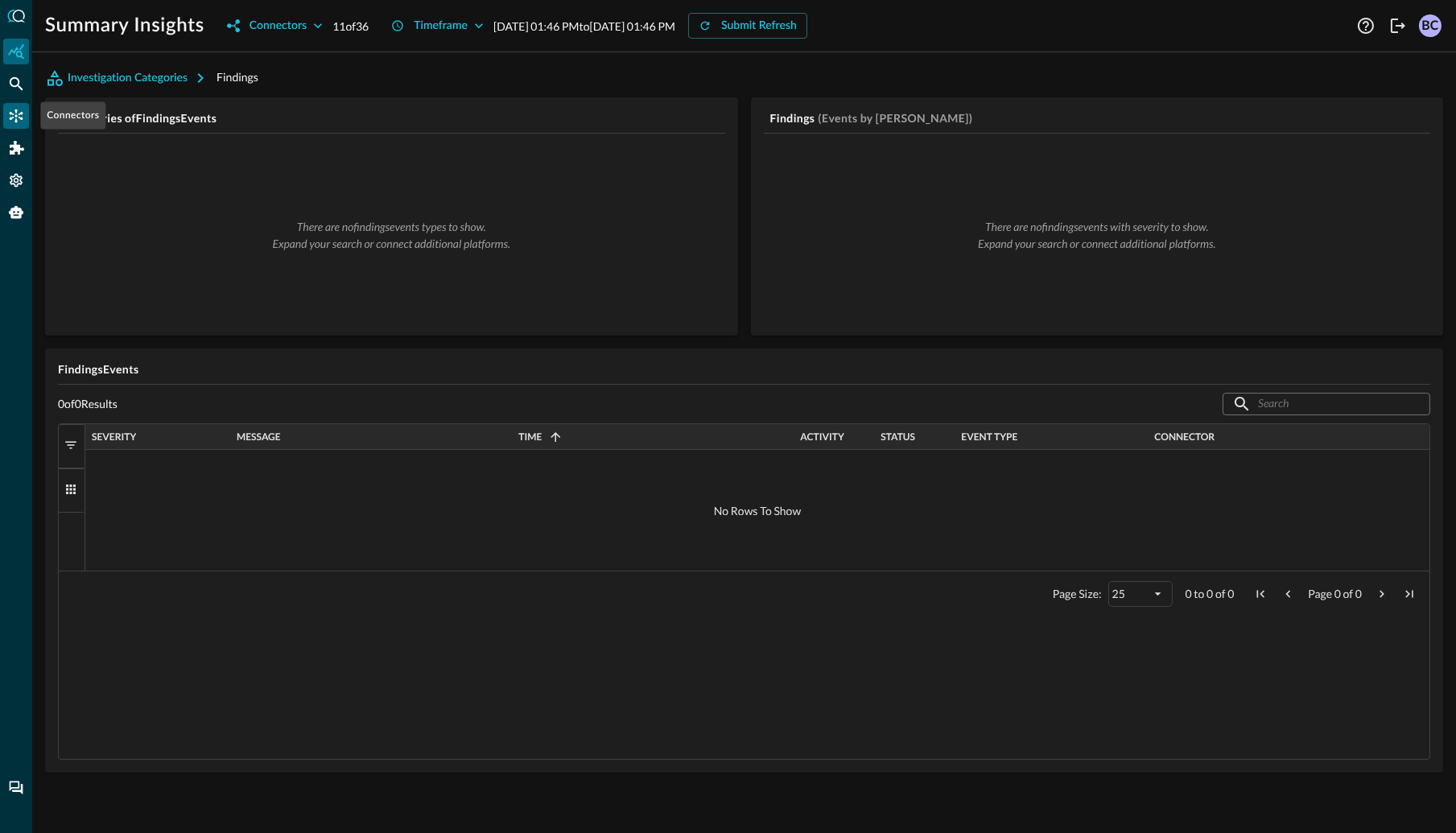
click at [21, 113] on icon "Connectors" at bounding box center [16, 116] width 14 height 14
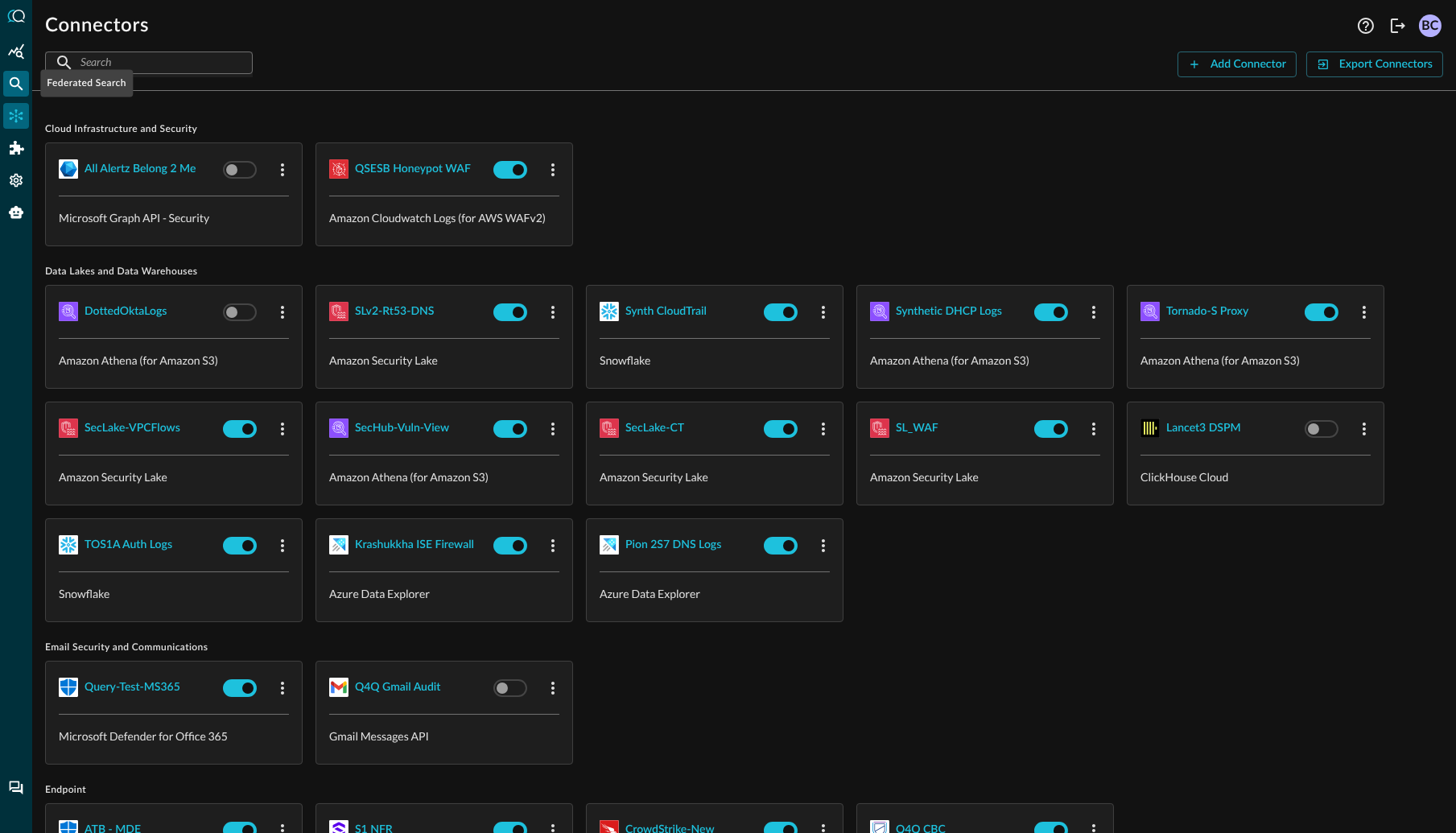
drag, startPoint x: 12, startPoint y: 79, endPoint x: 20, endPoint y: 81, distance: 8.2
click at [12, 79] on icon "Federated Search" at bounding box center [16, 84] width 16 height 16
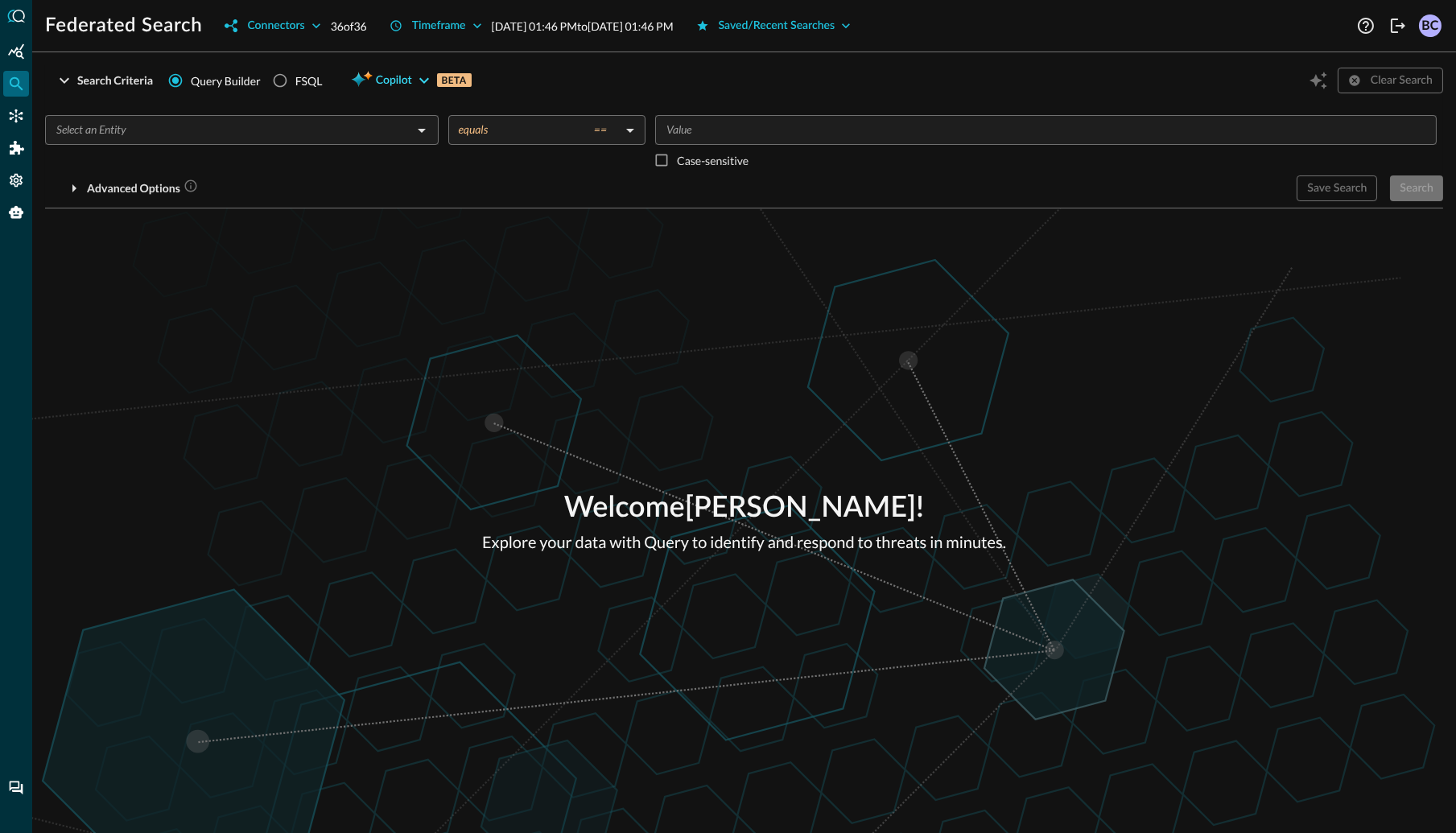
click at [421, 80] on icon "button" at bounding box center [424, 81] width 10 height 5
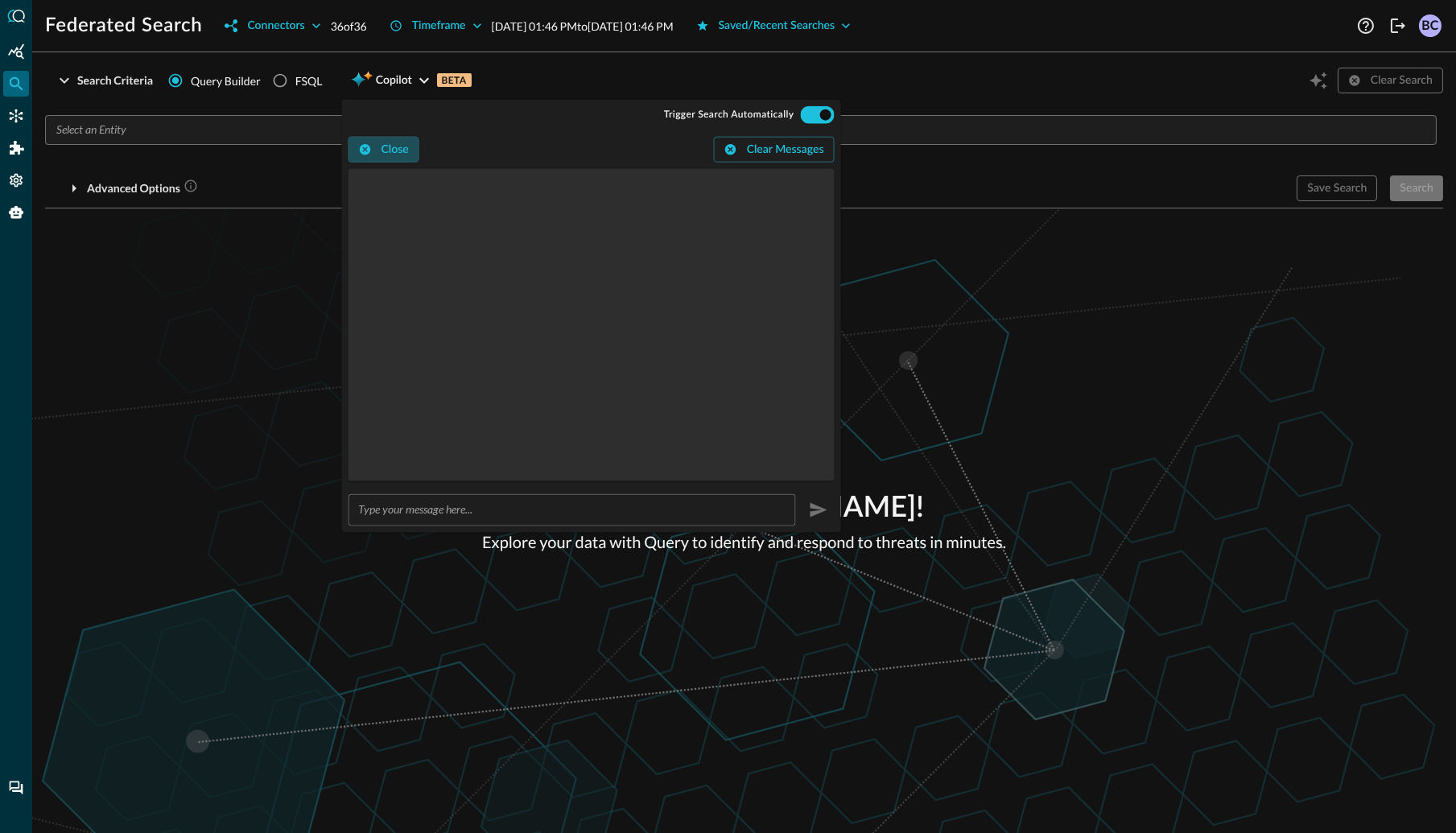
click at [371, 152] on icon "button" at bounding box center [365, 150] width 13 height 13
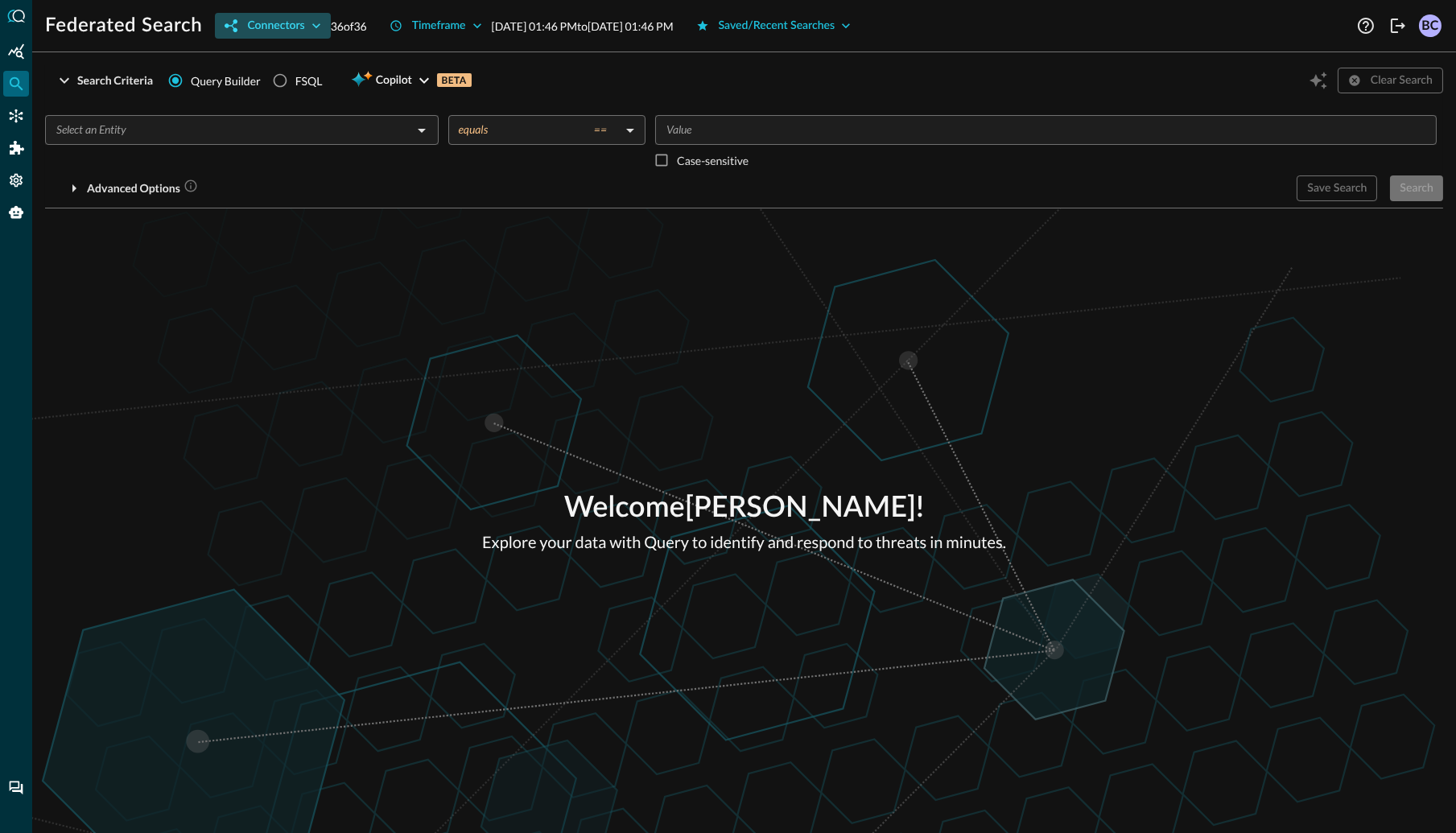
click at [317, 25] on icon "button" at bounding box center [316, 25] width 16 height 16
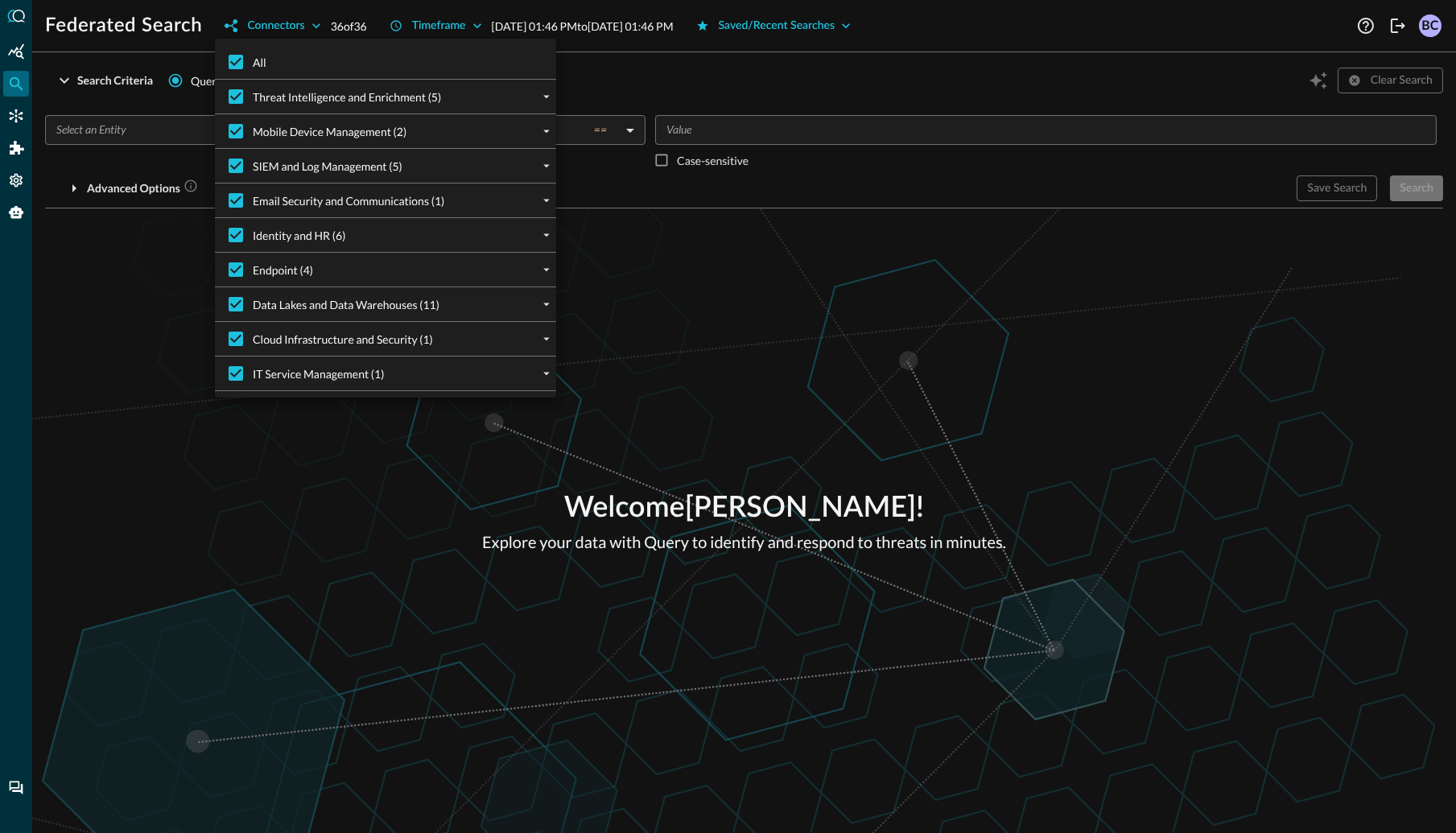
click at [89, 126] on div at bounding box center [728, 416] width 1456 height 833
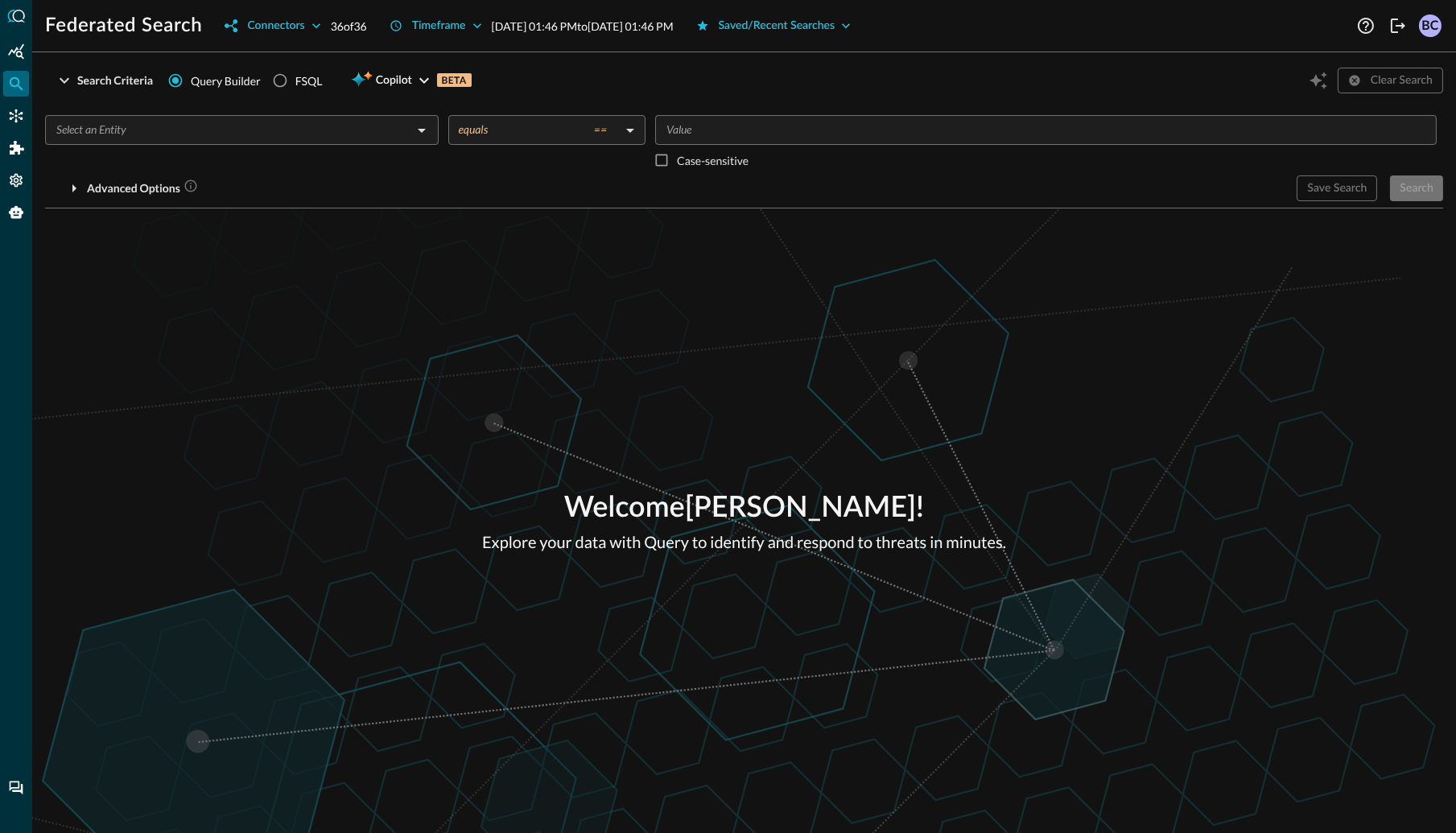
click at [94, 134] on input "text" at bounding box center [229, 130] width 358 height 20
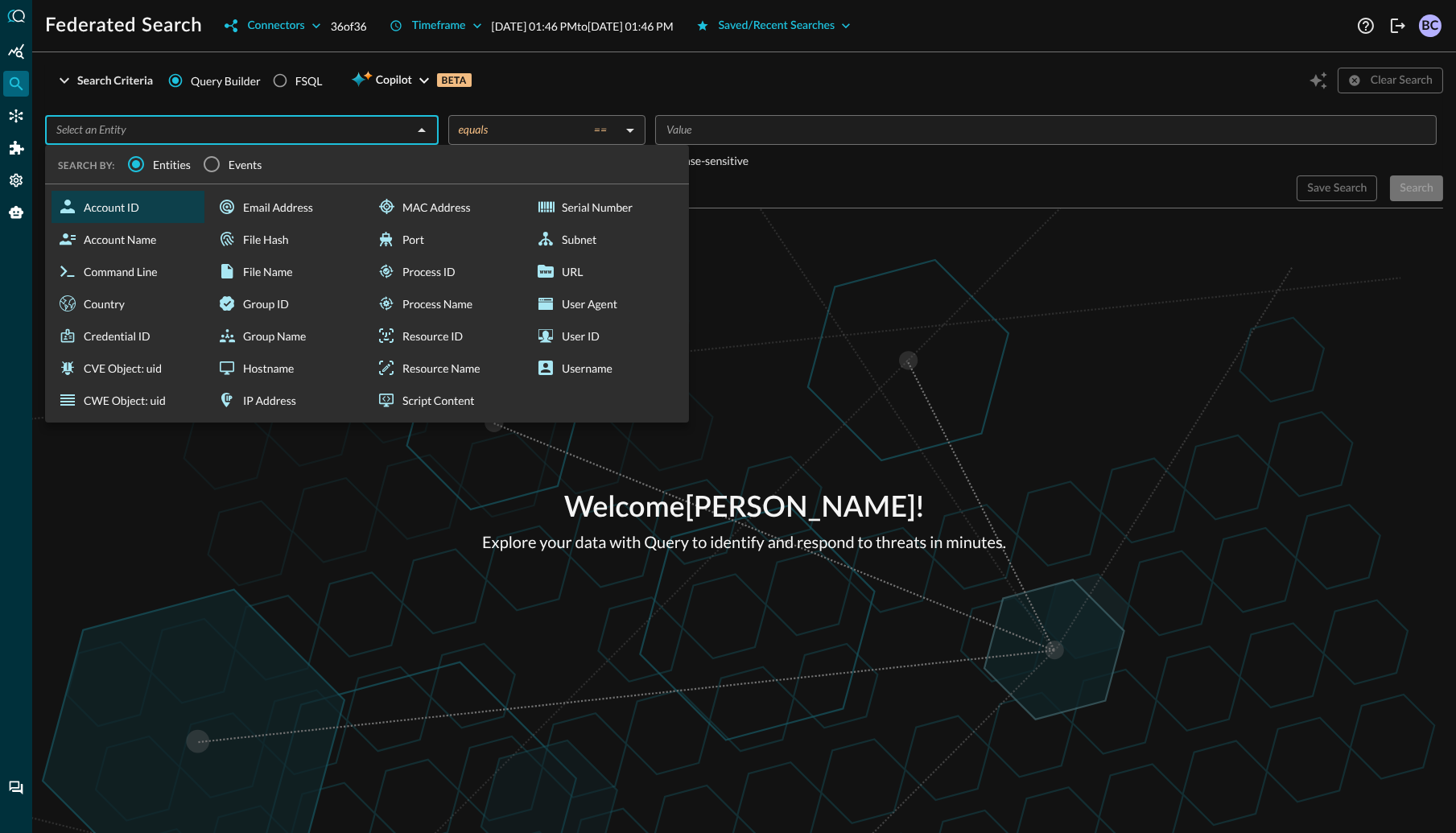
click at [104, 208] on div "Account ID" at bounding box center [128, 206] width 153 height 32
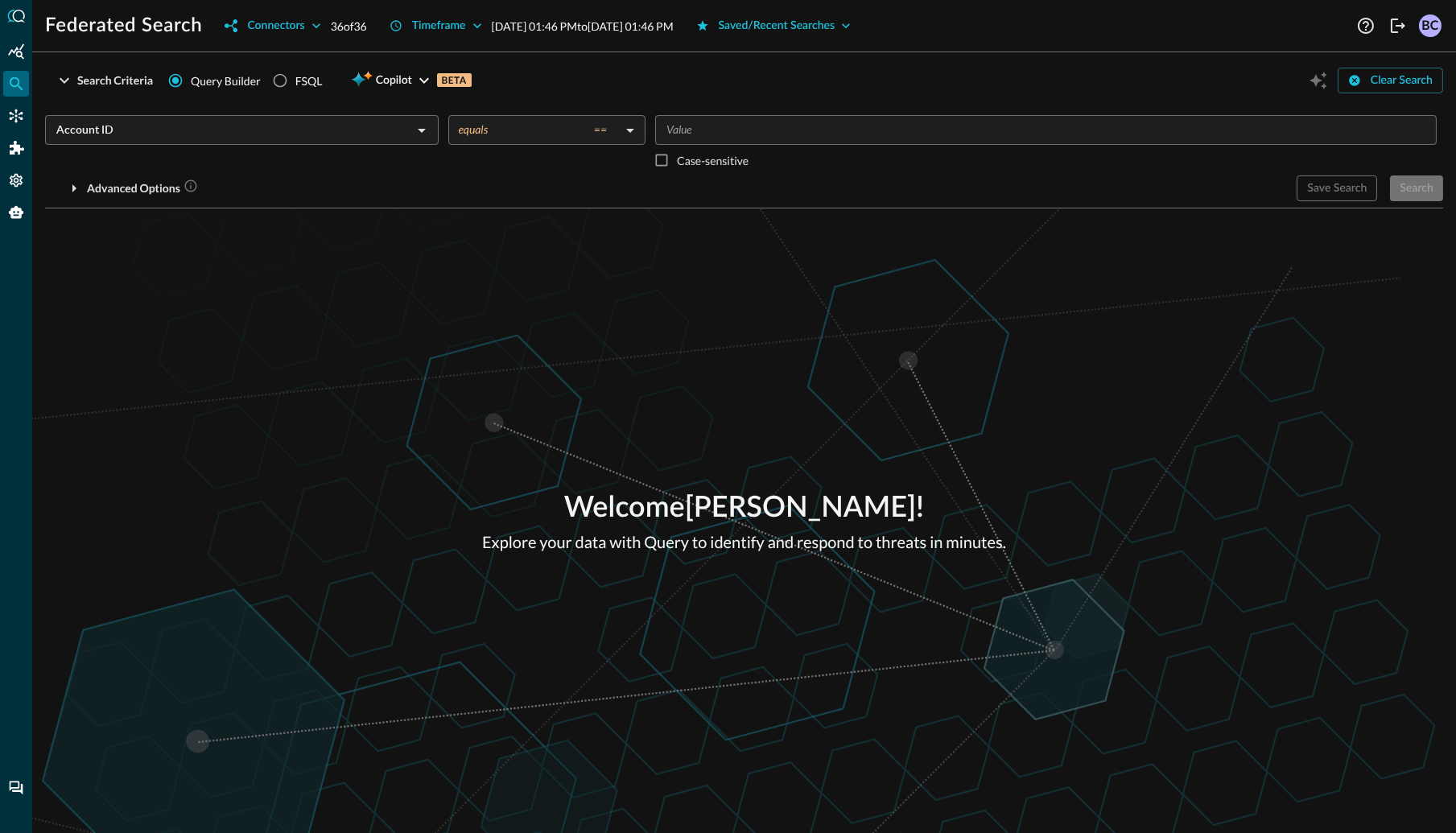
click at [683, 127] on input "Value" at bounding box center [1045, 130] width 769 height 20
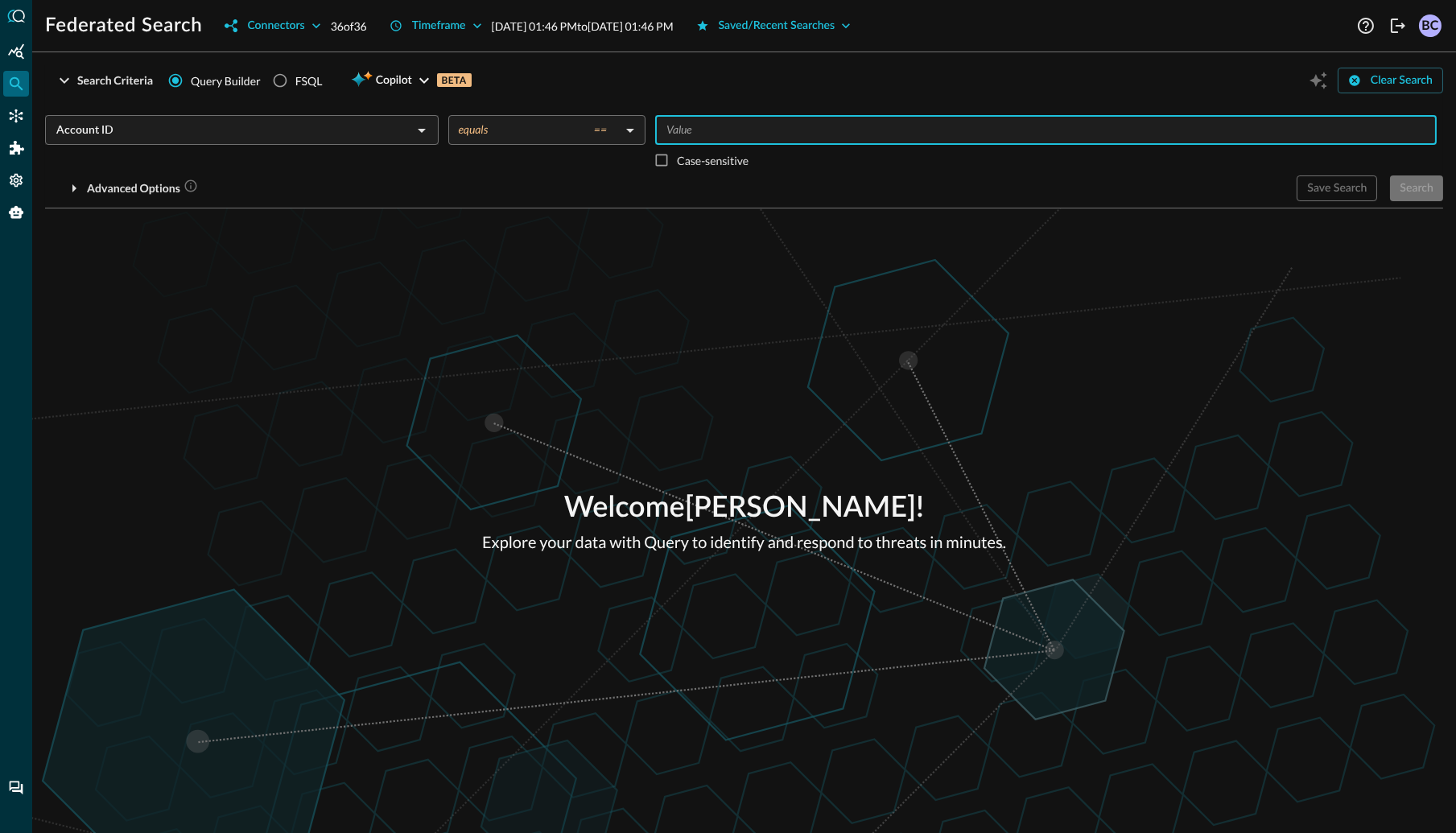
click at [1409, 191] on div "Save Search Search" at bounding box center [1370, 188] width 146 height 25
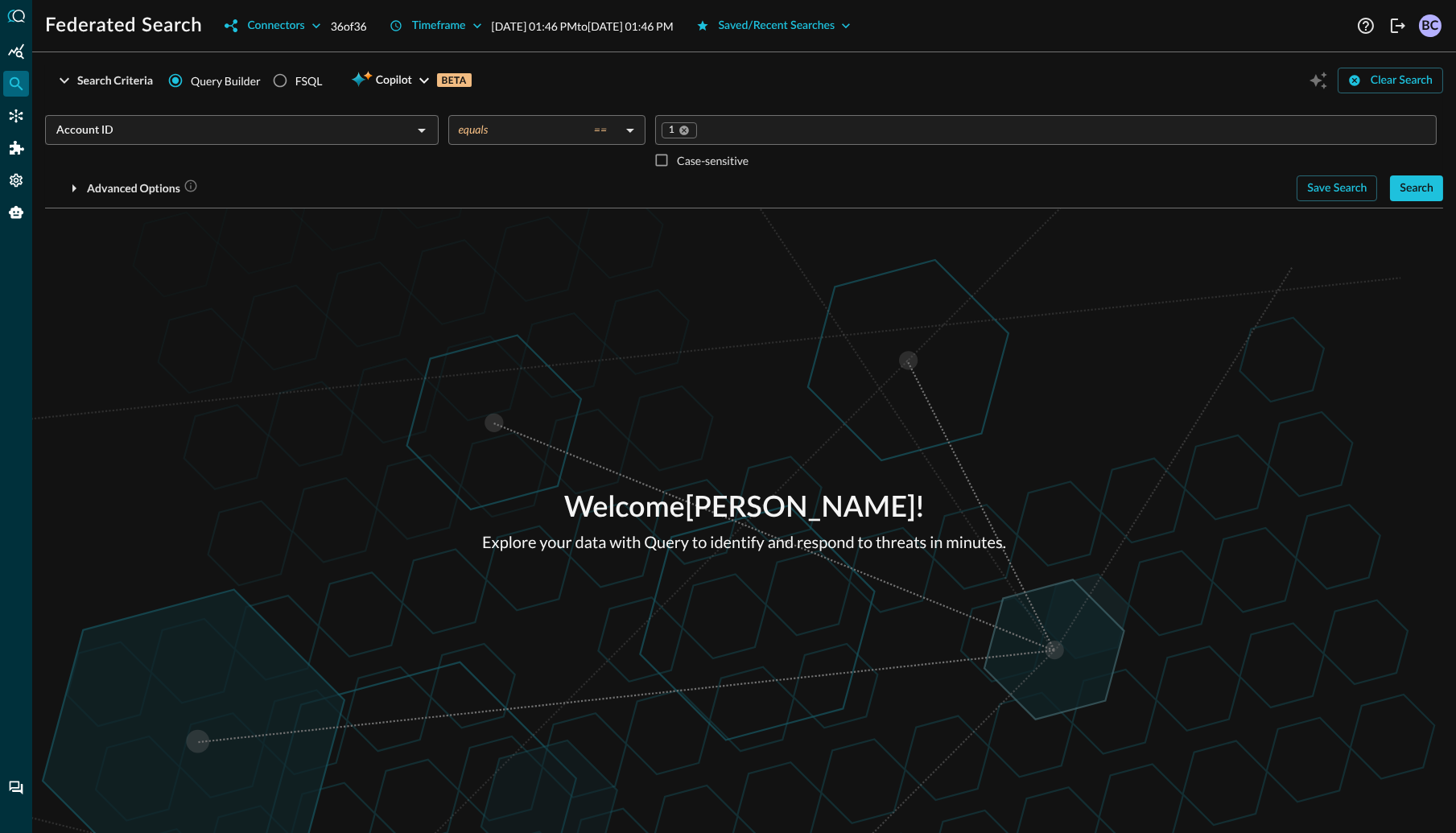
drag, startPoint x: 1410, startPoint y: 188, endPoint x: 1384, endPoint y: 200, distance: 28.6
click at [1410, 188] on div "Search" at bounding box center [1416, 189] width 34 height 20
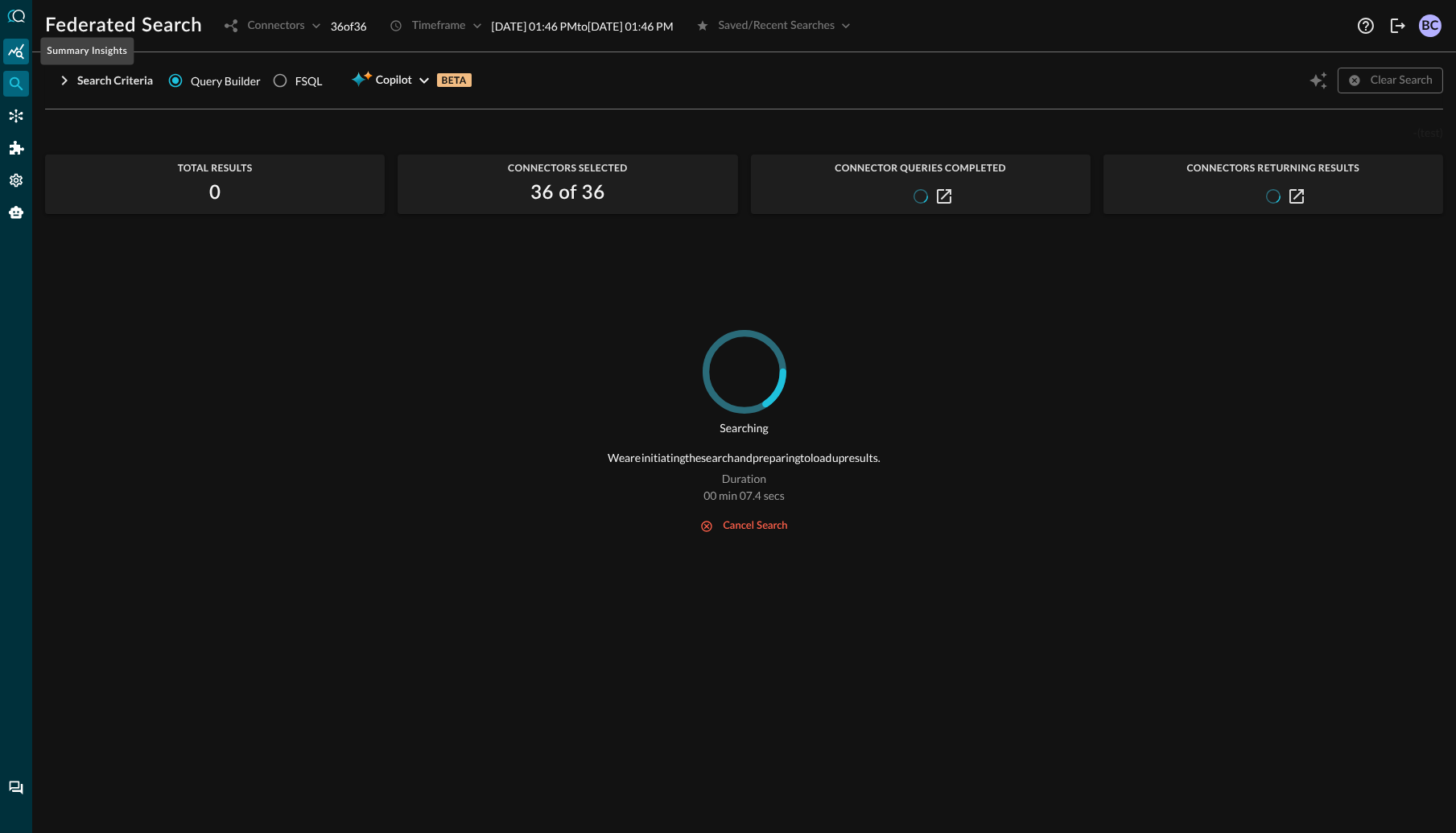
click at [15, 52] on icon "Summary Insights" at bounding box center [16, 52] width 16 height 16
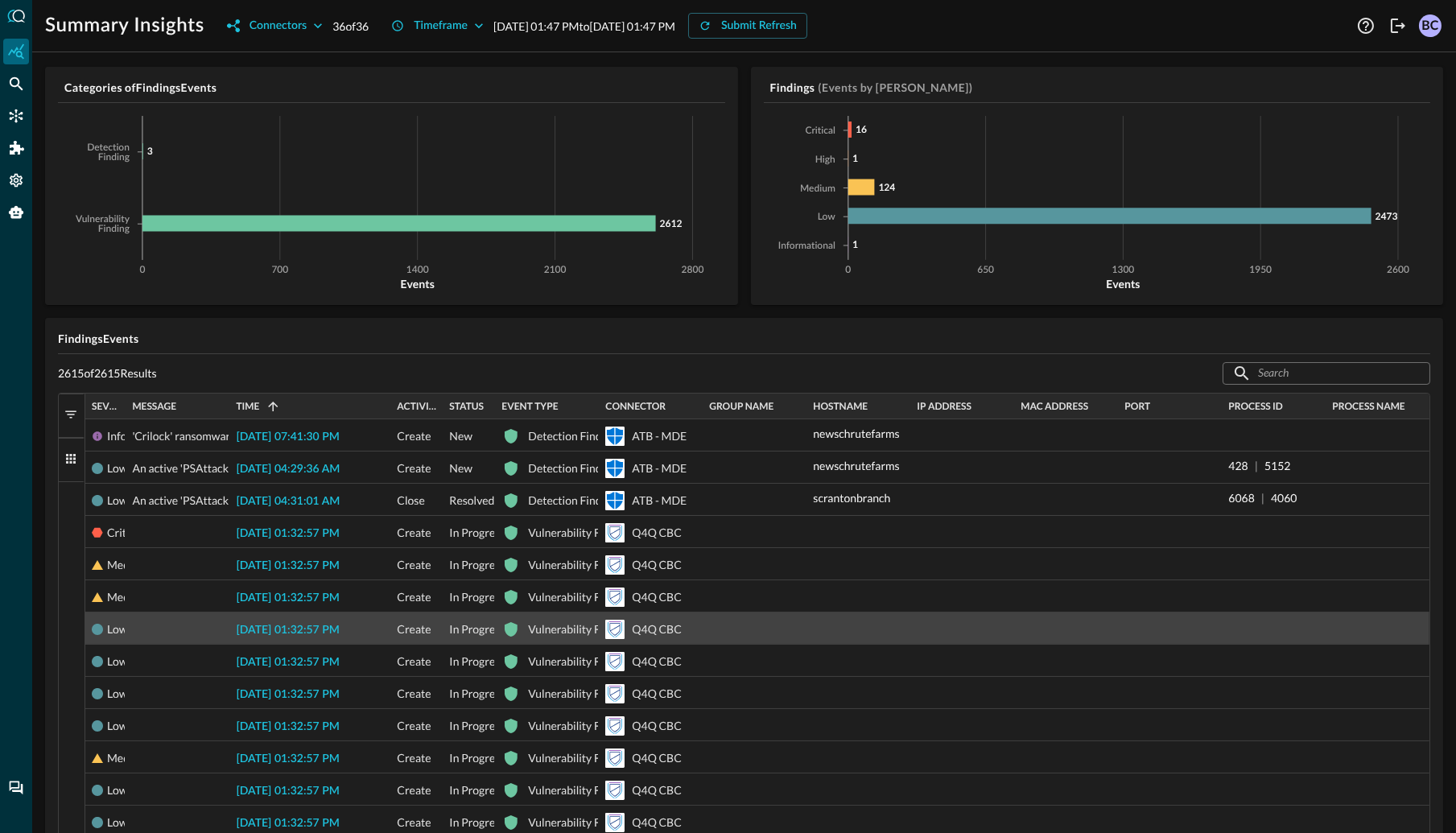
scroll to position [32, 0]
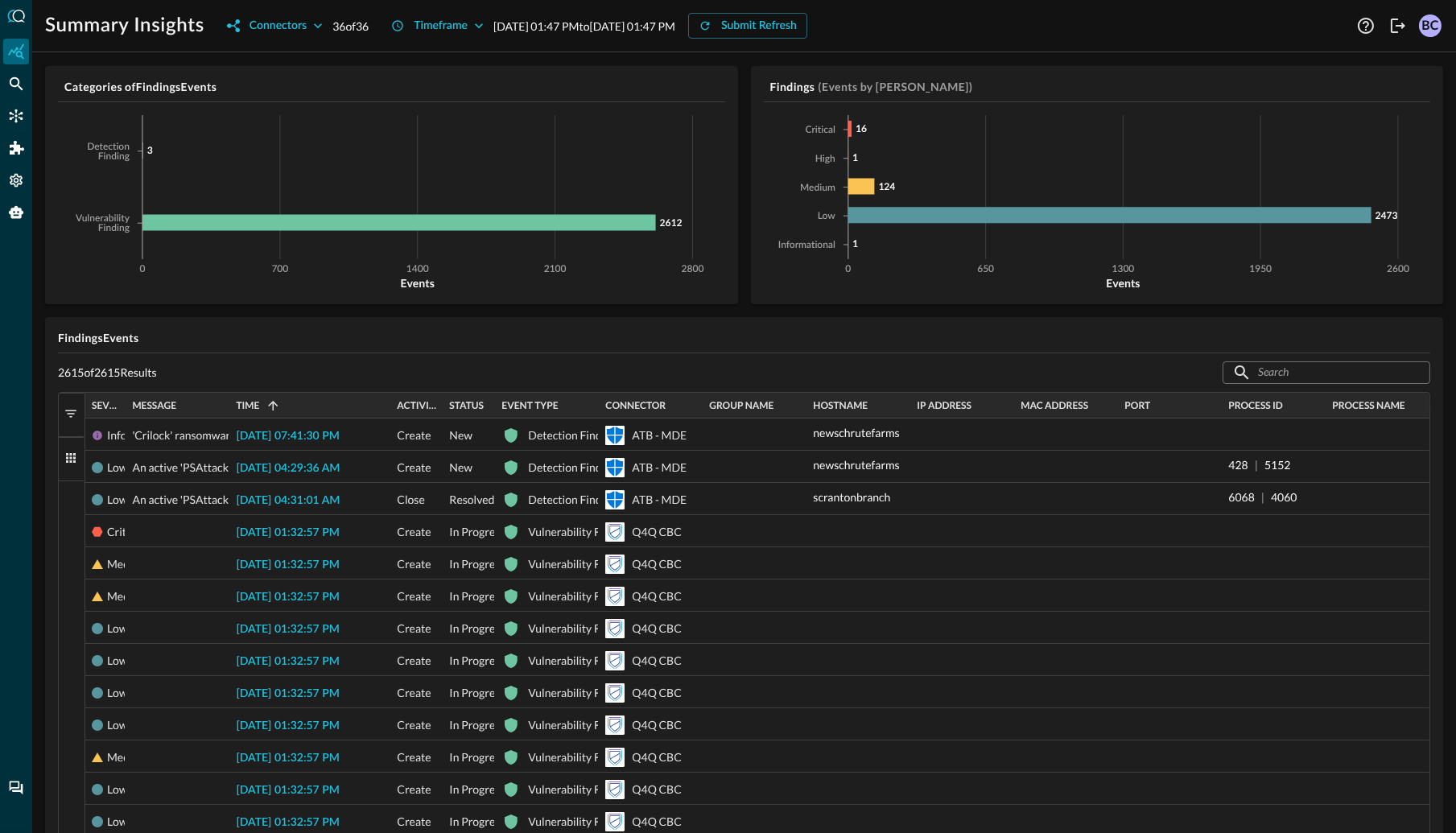
click at [70, 412] on span "button" at bounding box center [71, 414] width 15 height 15
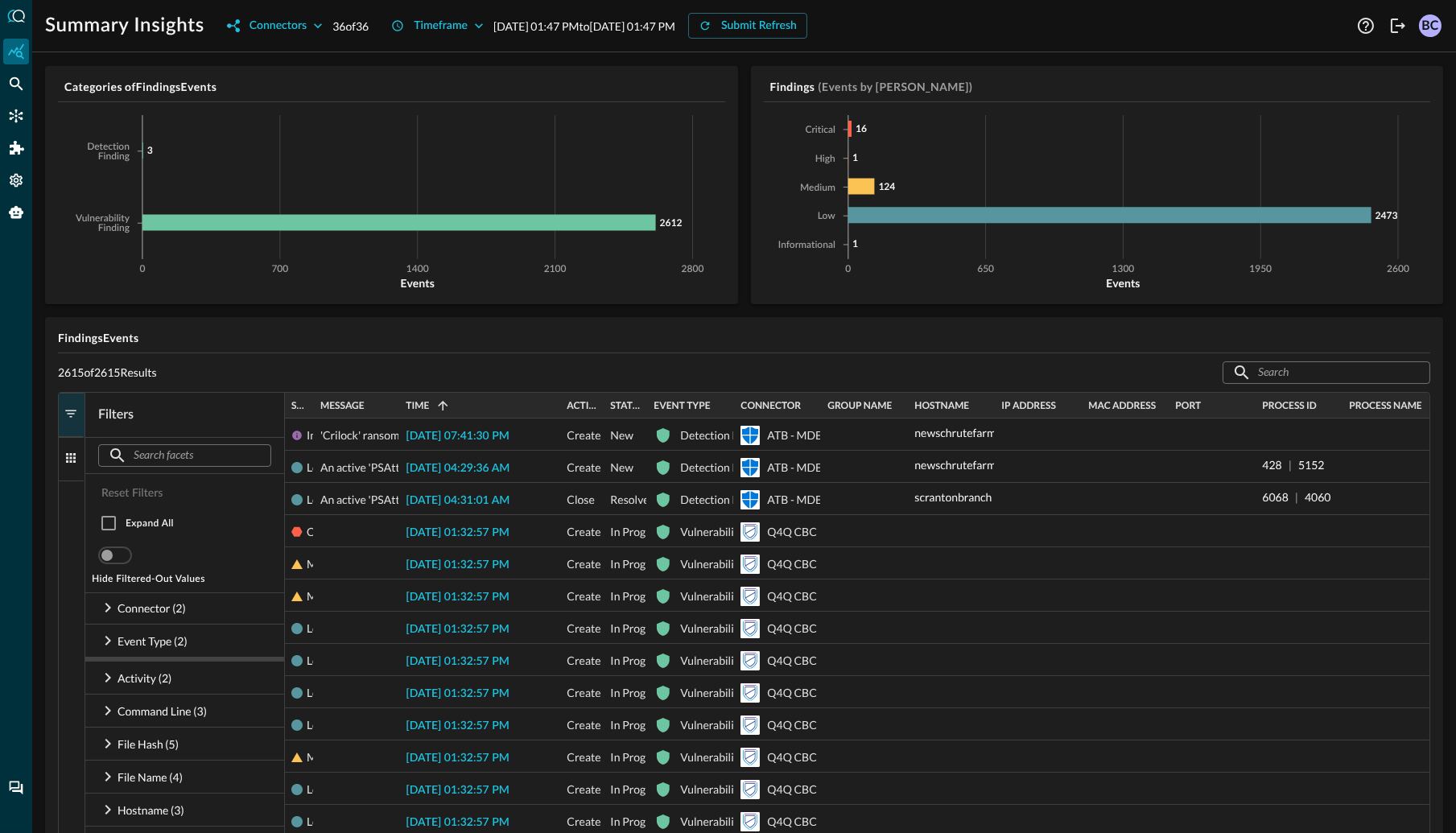
click at [67, 453] on span "button" at bounding box center [71, 458] width 15 height 15
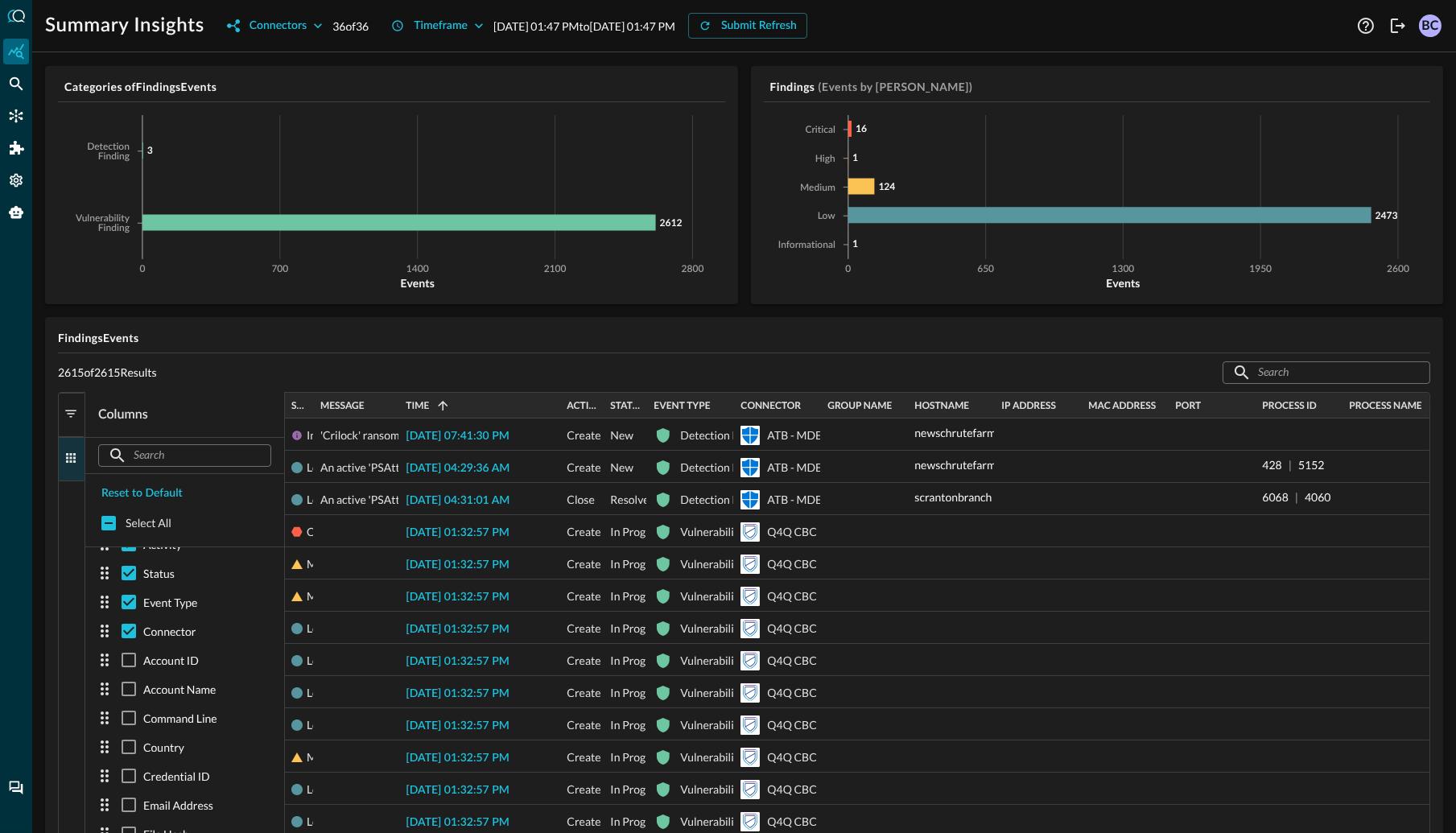
scroll to position [142, 0]
click at [129, 632] on input "checkbox" at bounding box center [129, 630] width 29 height 29
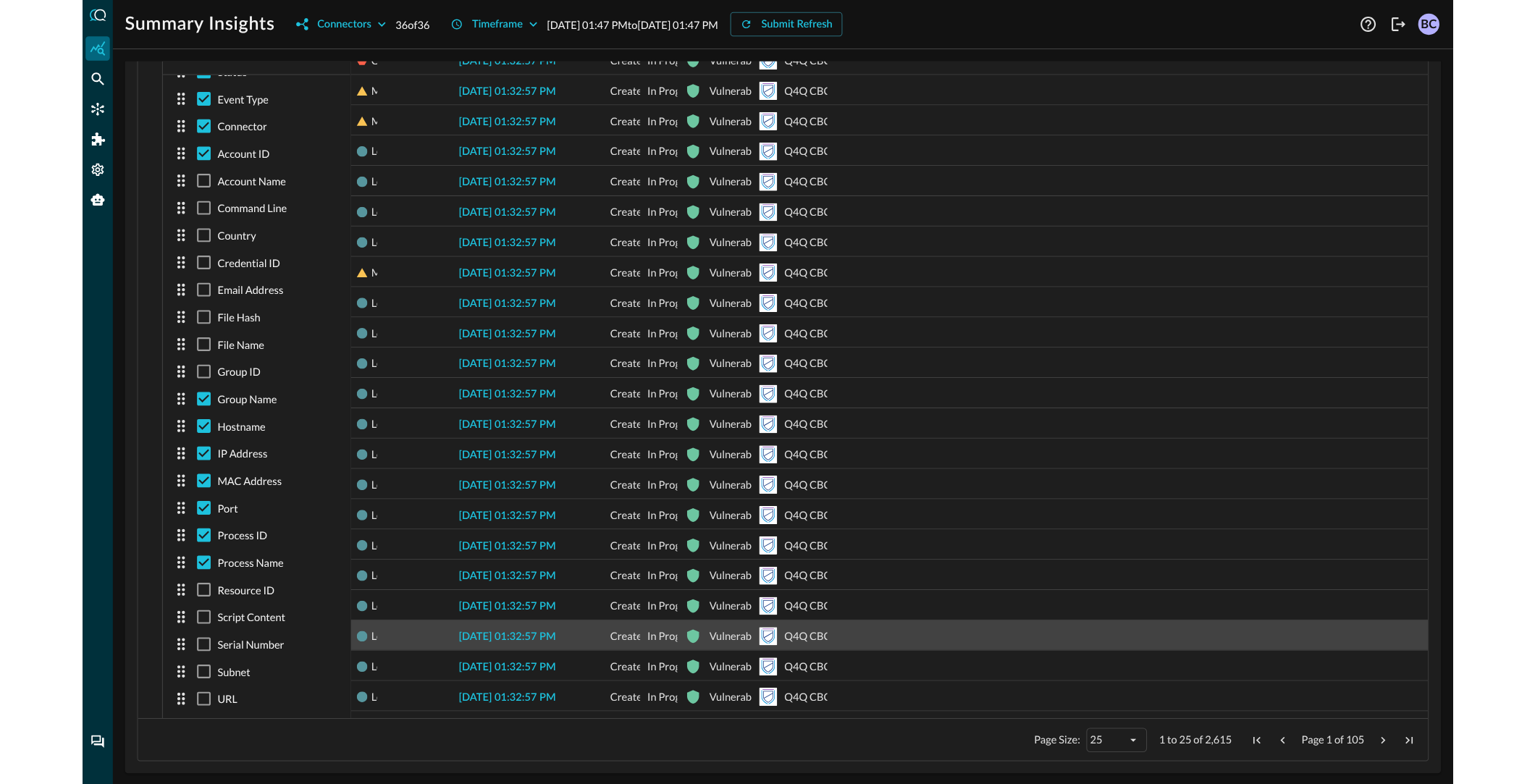
scroll to position [0, 0]
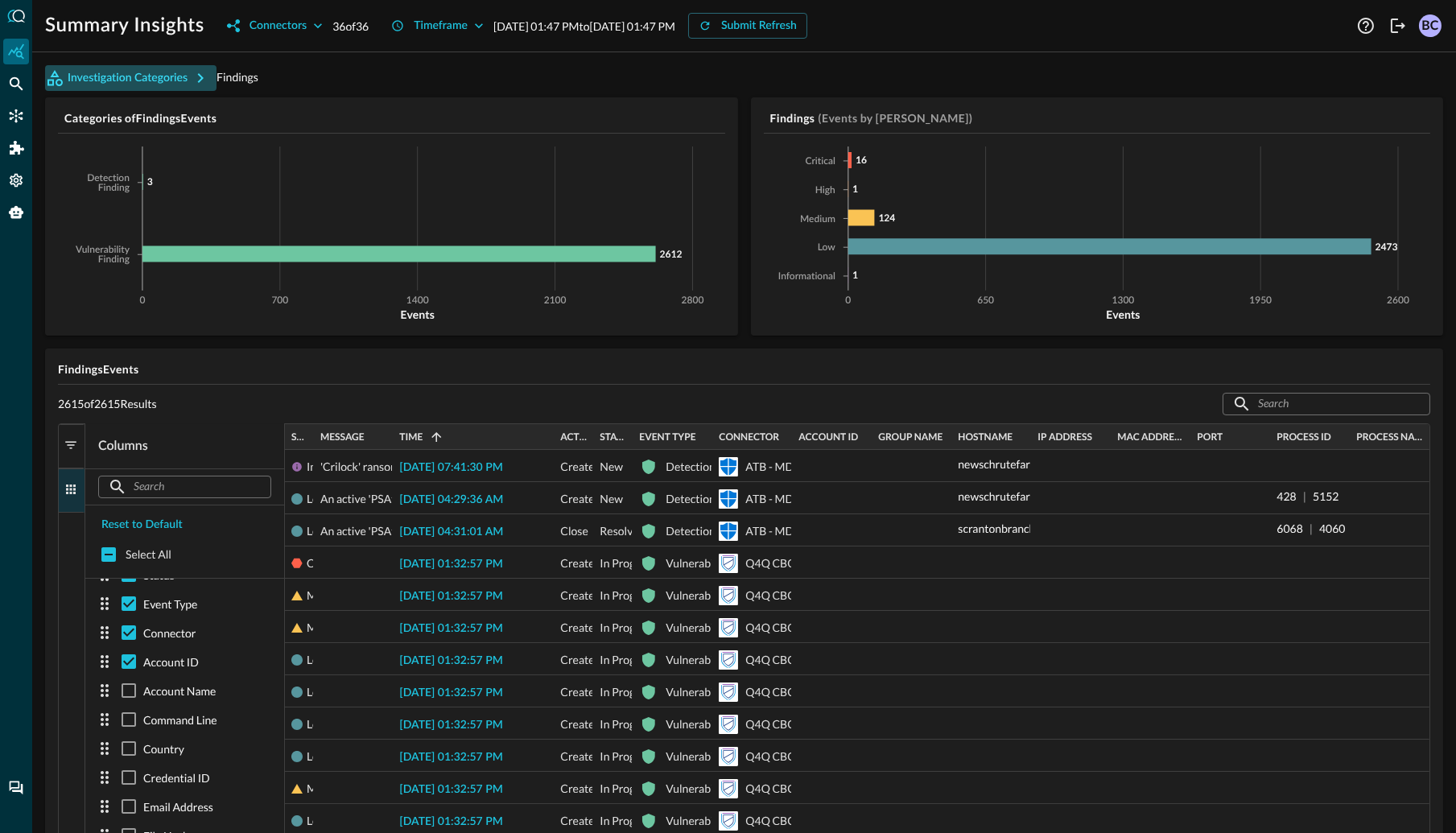
click at [198, 74] on icon "button" at bounding box center [201, 78] width 5 height 10
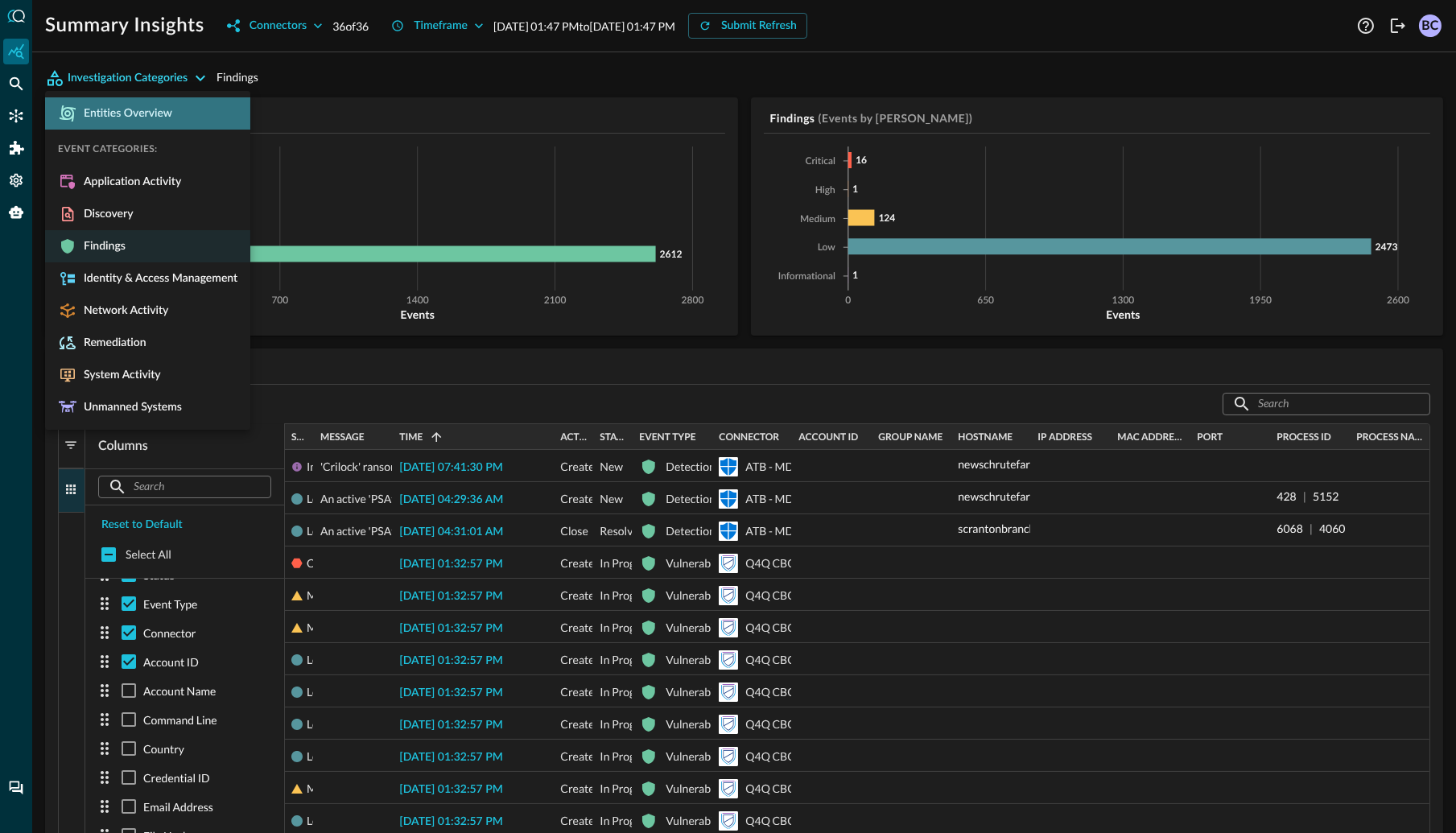
click at [145, 113] on span "Entities Overview" at bounding box center [124, 114] width 95 height 15
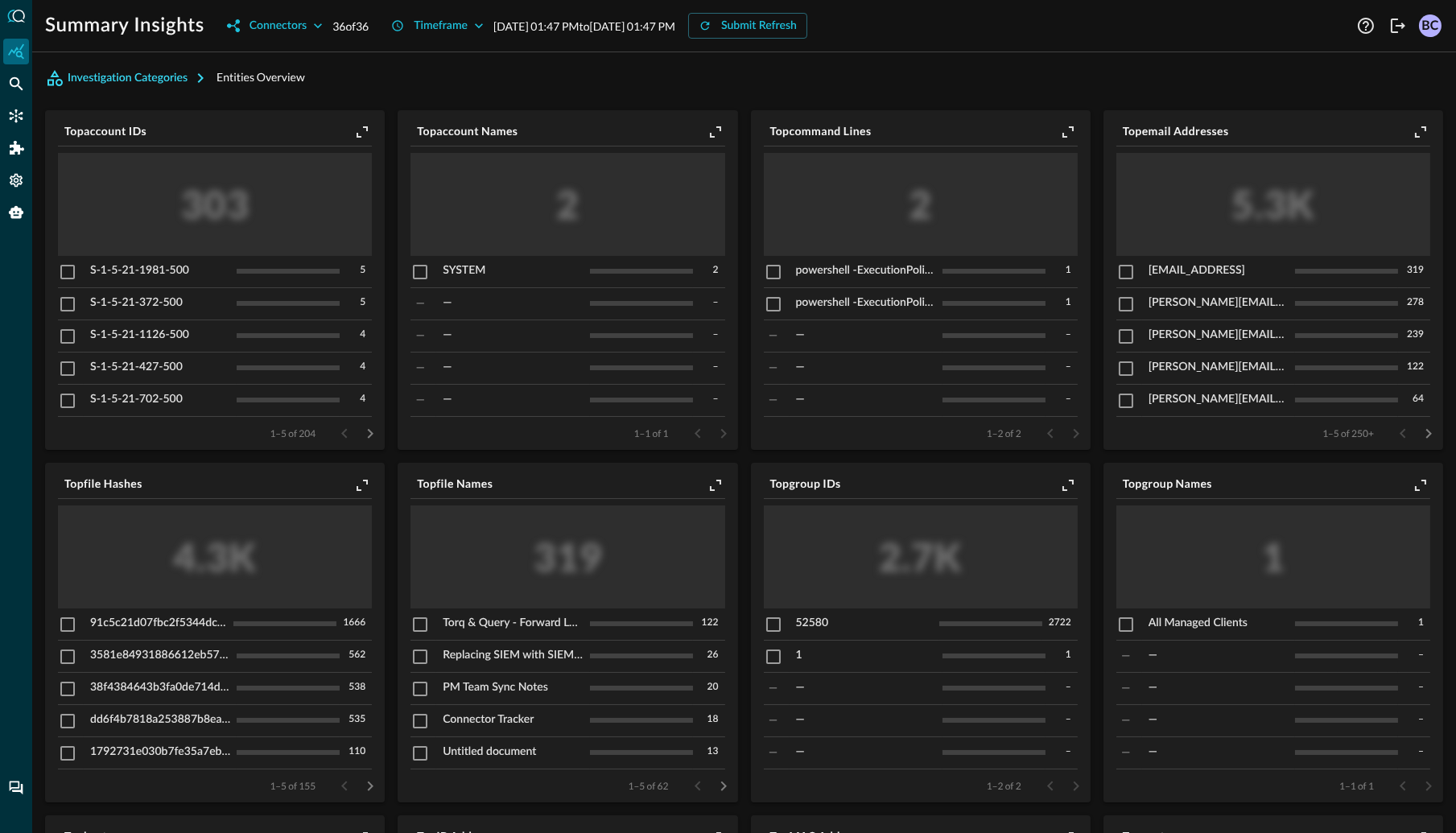
drag, startPoint x: 94, startPoint y: 272, endPoint x: 187, endPoint y: 274, distance: 93.0
click at [212, 273] on div "S-1-5-21-1981-500" at bounding box center [160, 271] width 140 height 17
click at [70, 273] on input "checkbox" at bounding box center [67, 272] width 19 height 19
click at [343, 133] on icon "Pivot to Search" at bounding box center [343, 133] width 15 height 15
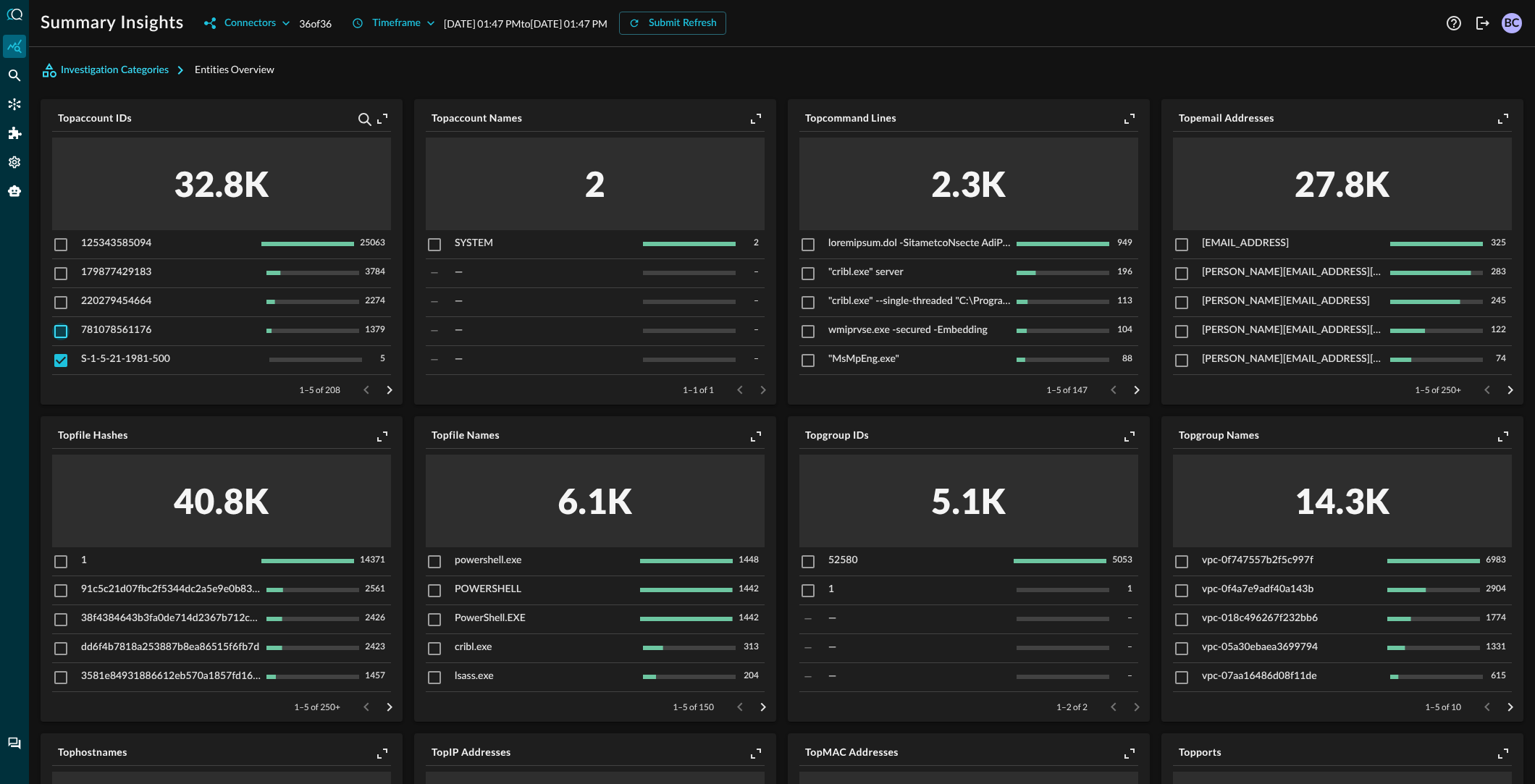
click at [60, 329] on input "checkbox" at bounding box center [60, 331] width 17 height 17
click at [363, 118] on icon "Pivot to Search" at bounding box center [365, 119] width 13 height 13
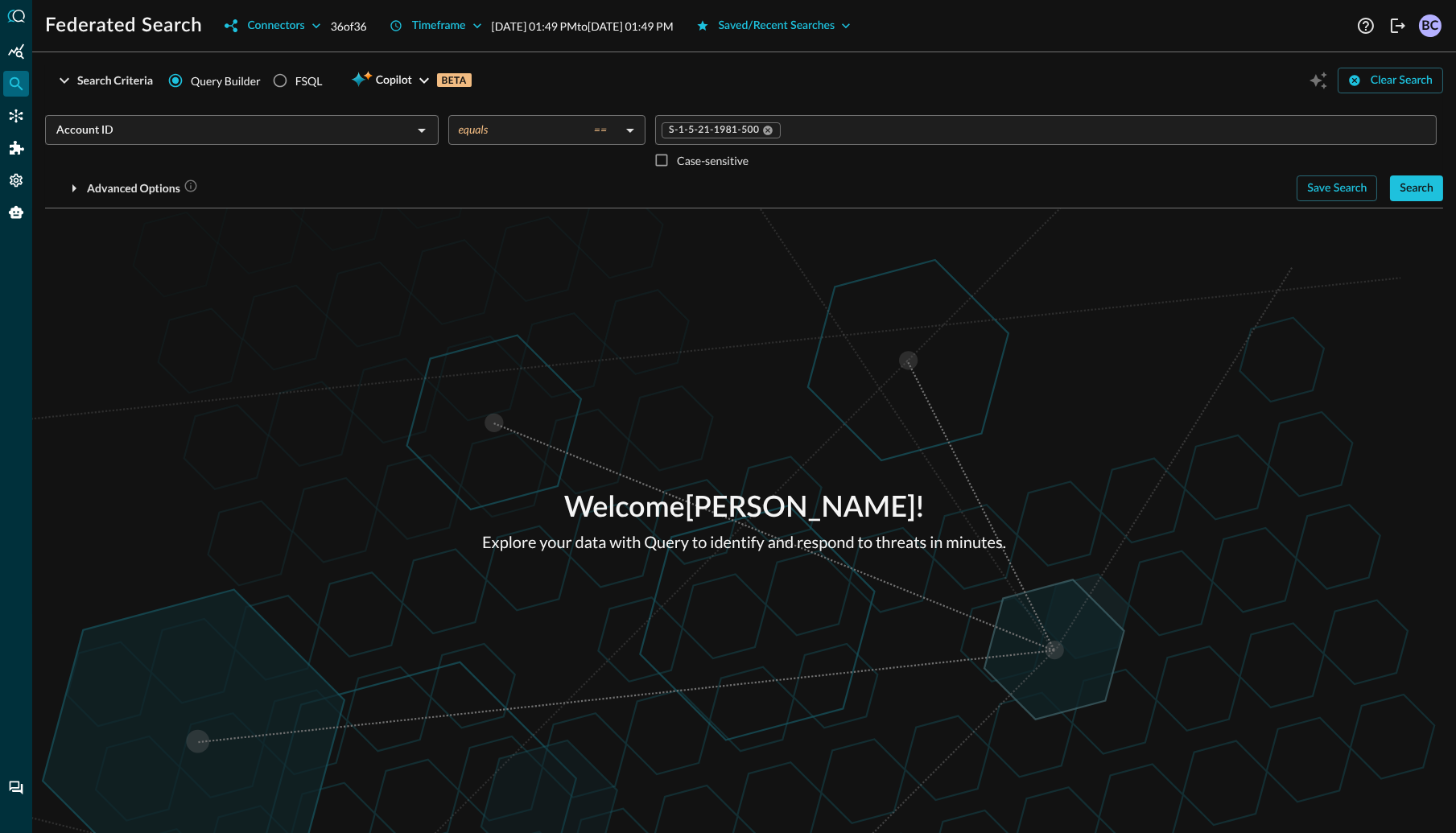
click at [1428, 191] on div "Search" at bounding box center [1416, 189] width 34 height 20
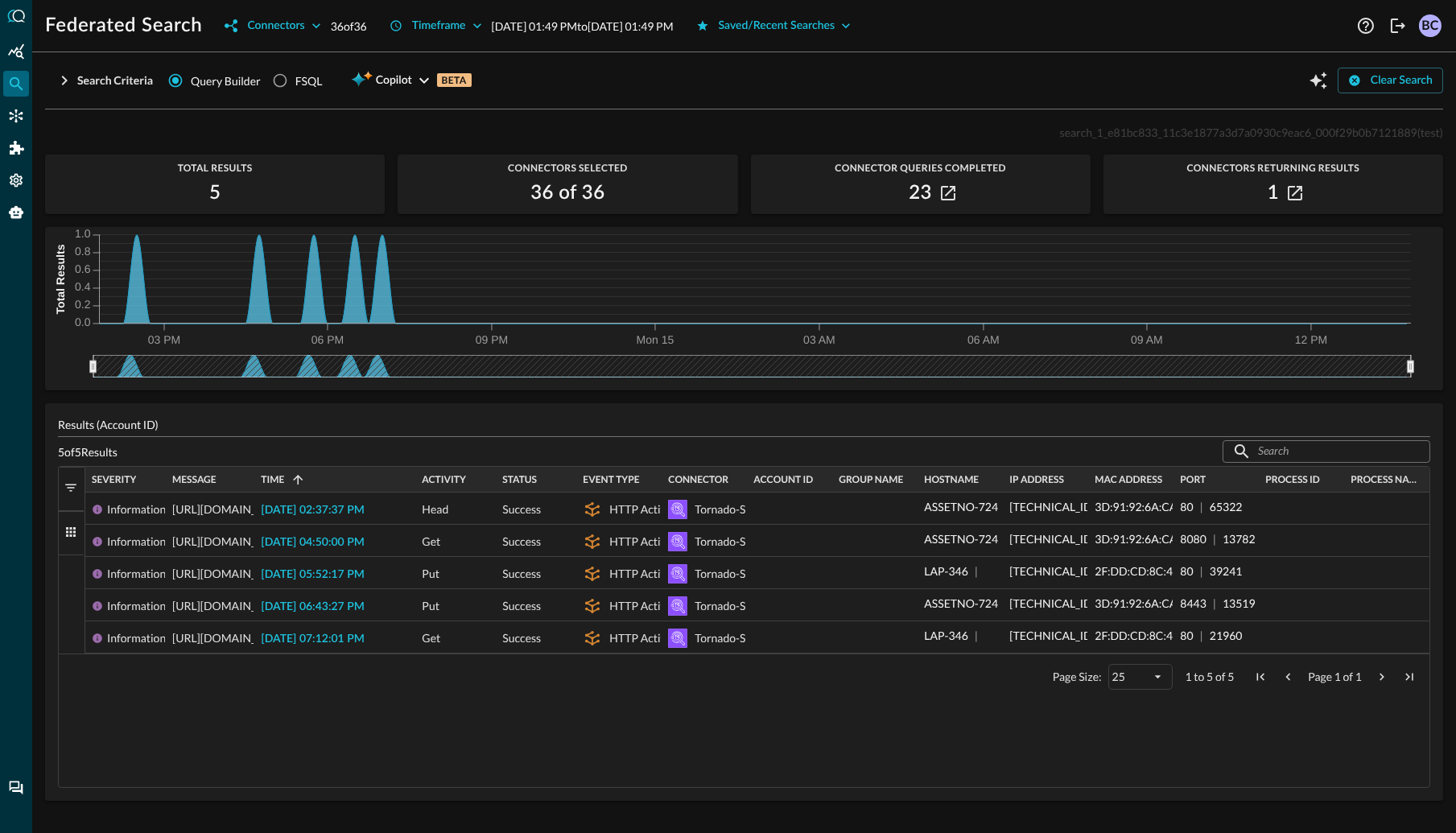
click at [1203, 481] on span "Port" at bounding box center [1193, 480] width 25 height 11
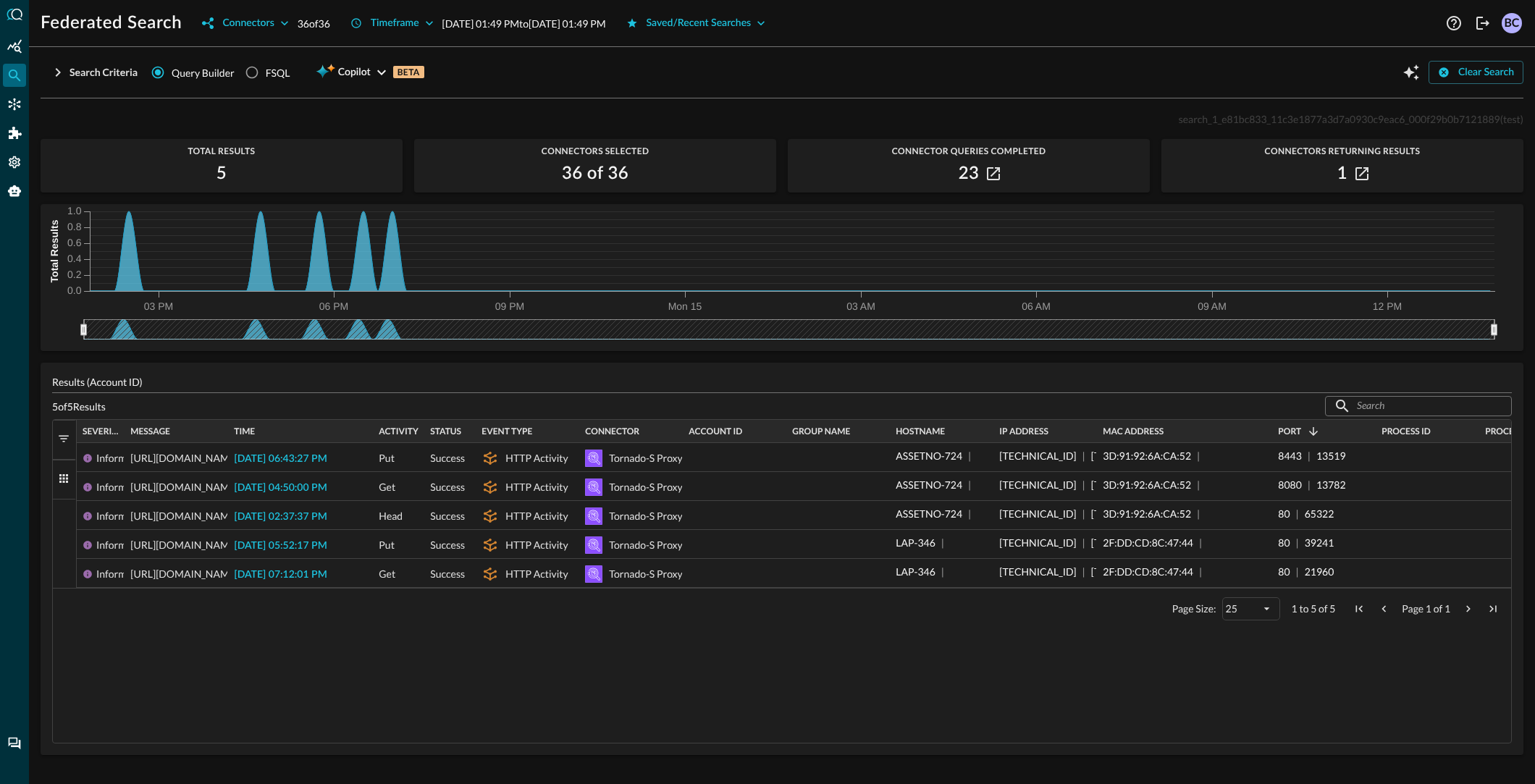
drag, startPoint x: 1200, startPoint y: 433, endPoint x: 1271, endPoint y: 432, distance: 71.0
click at [1271, 431] on div at bounding box center [1271, 431] width 6 height 23
click at [60, 68] on icon "button" at bounding box center [57, 72] width 17 height 17
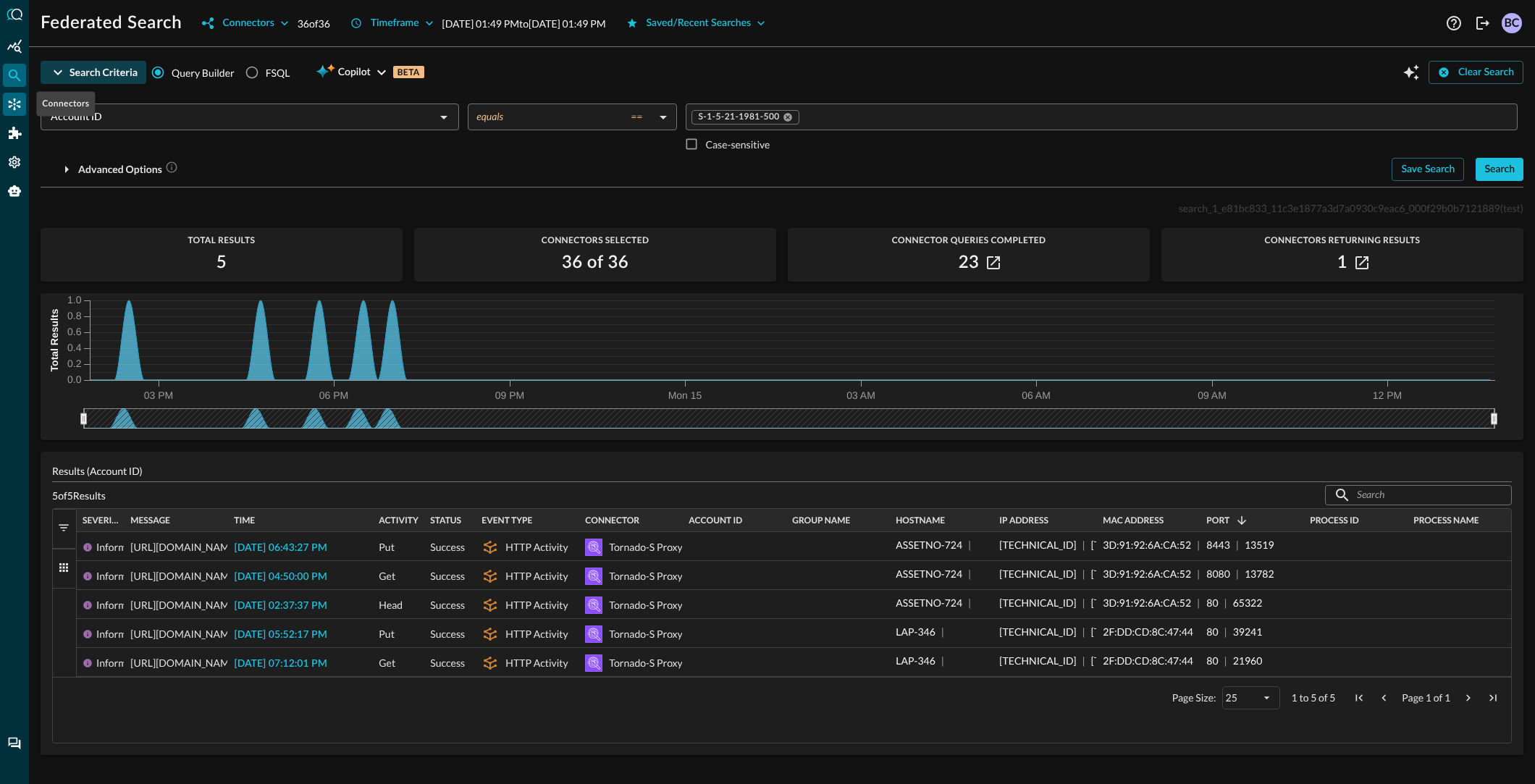
click at [16, 108] on icon "Connectors" at bounding box center [15, 105] width 15 height 15
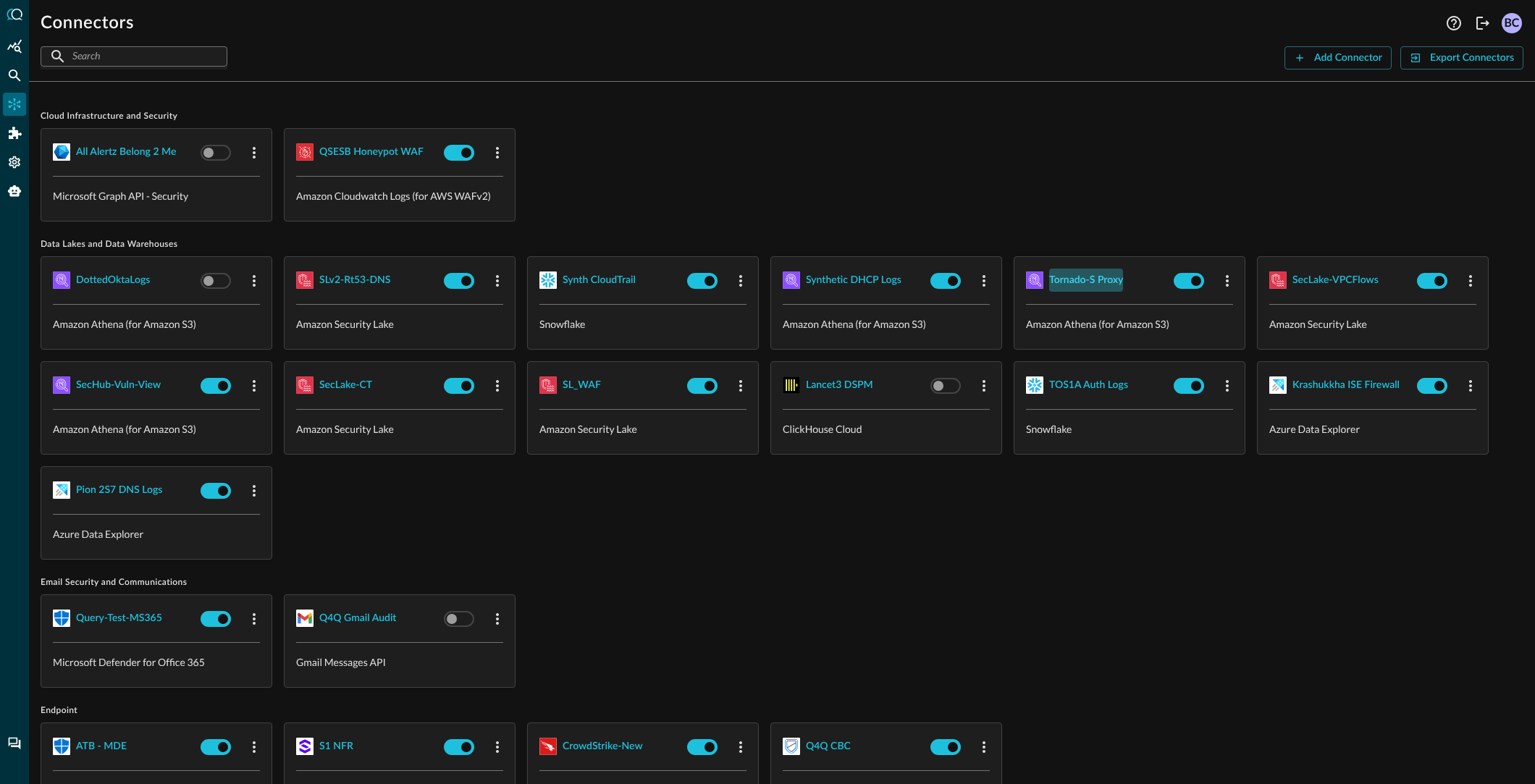
click at [1074, 280] on div "Tornado-S Proxy" at bounding box center [1086, 280] width 74 height 18
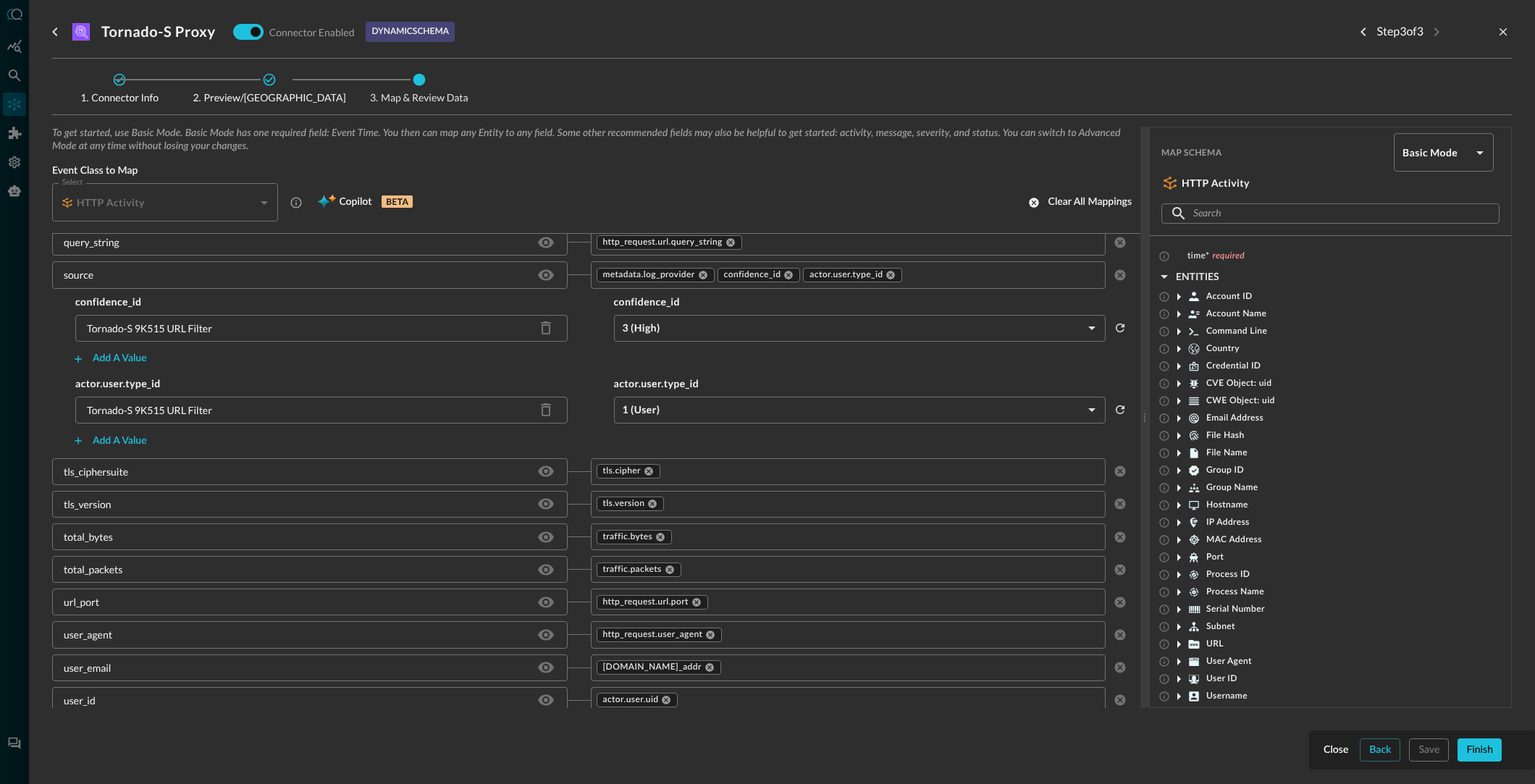
scroll to position [1840, 0]
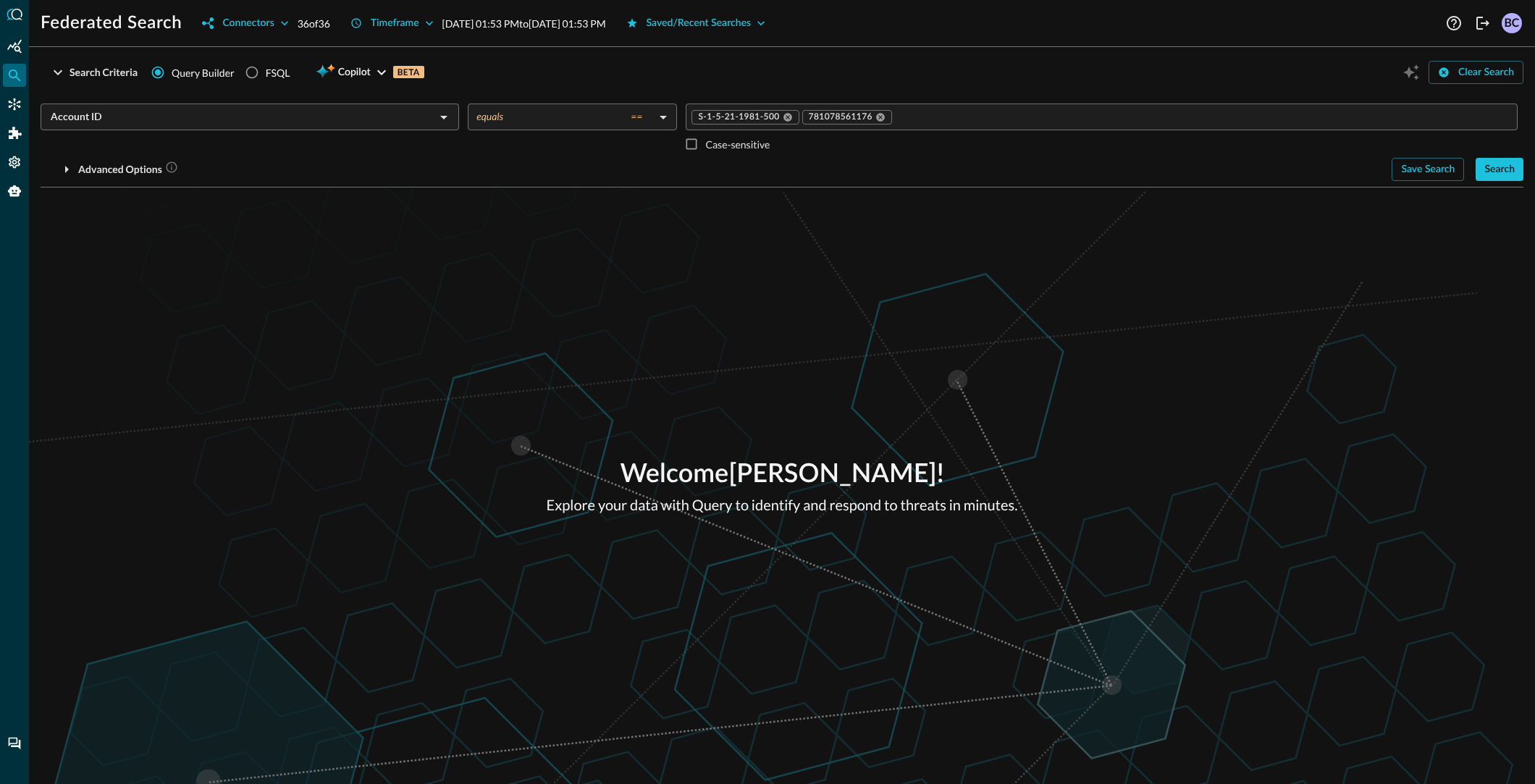
click at [1496, 169] on div "Search" at bounding box center [1499, 170] width 30 height 18
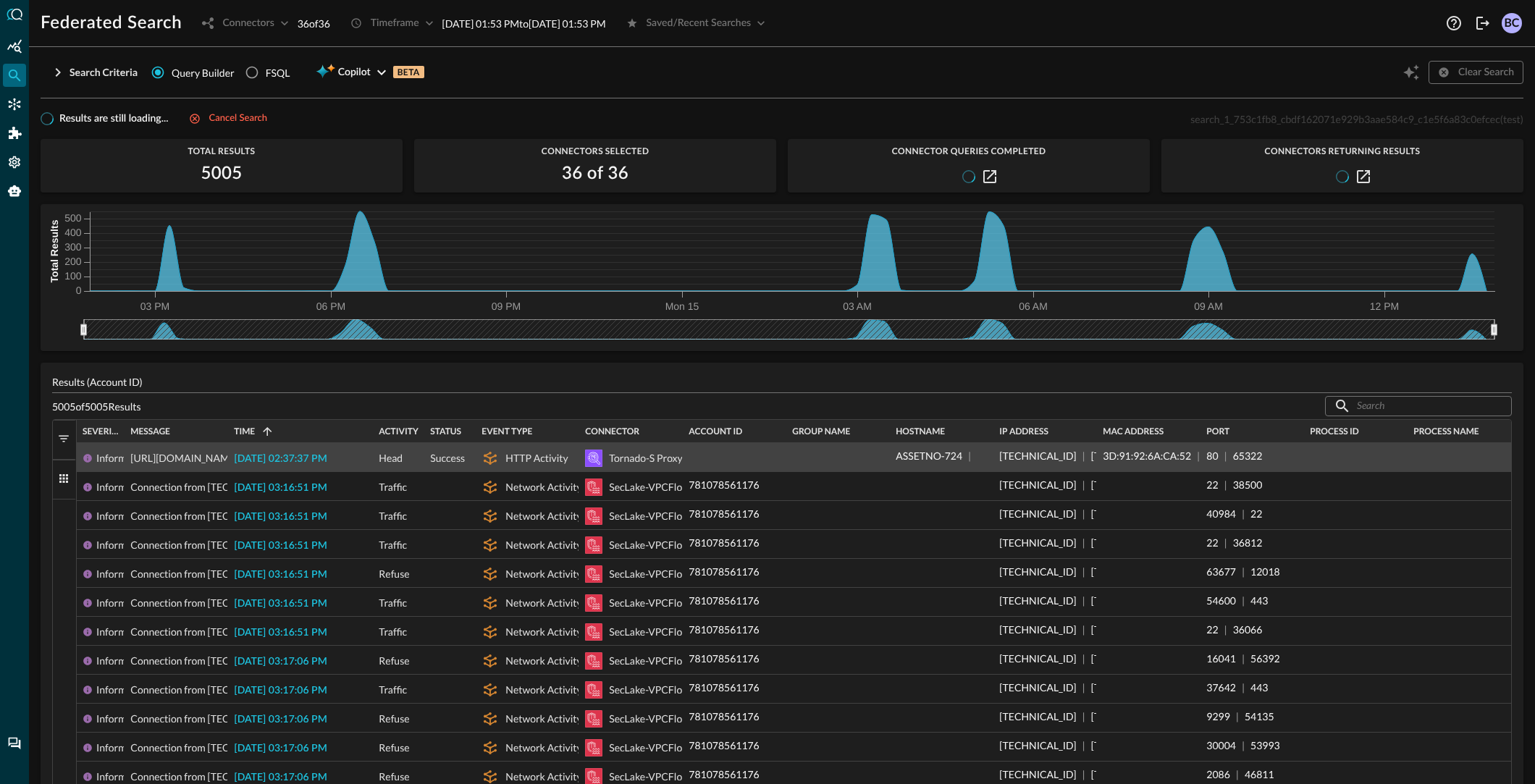
click at [306, 456] on span "2025-09-14 02:37:37 PM" at bounding box center [279, 459] width 92 height 10
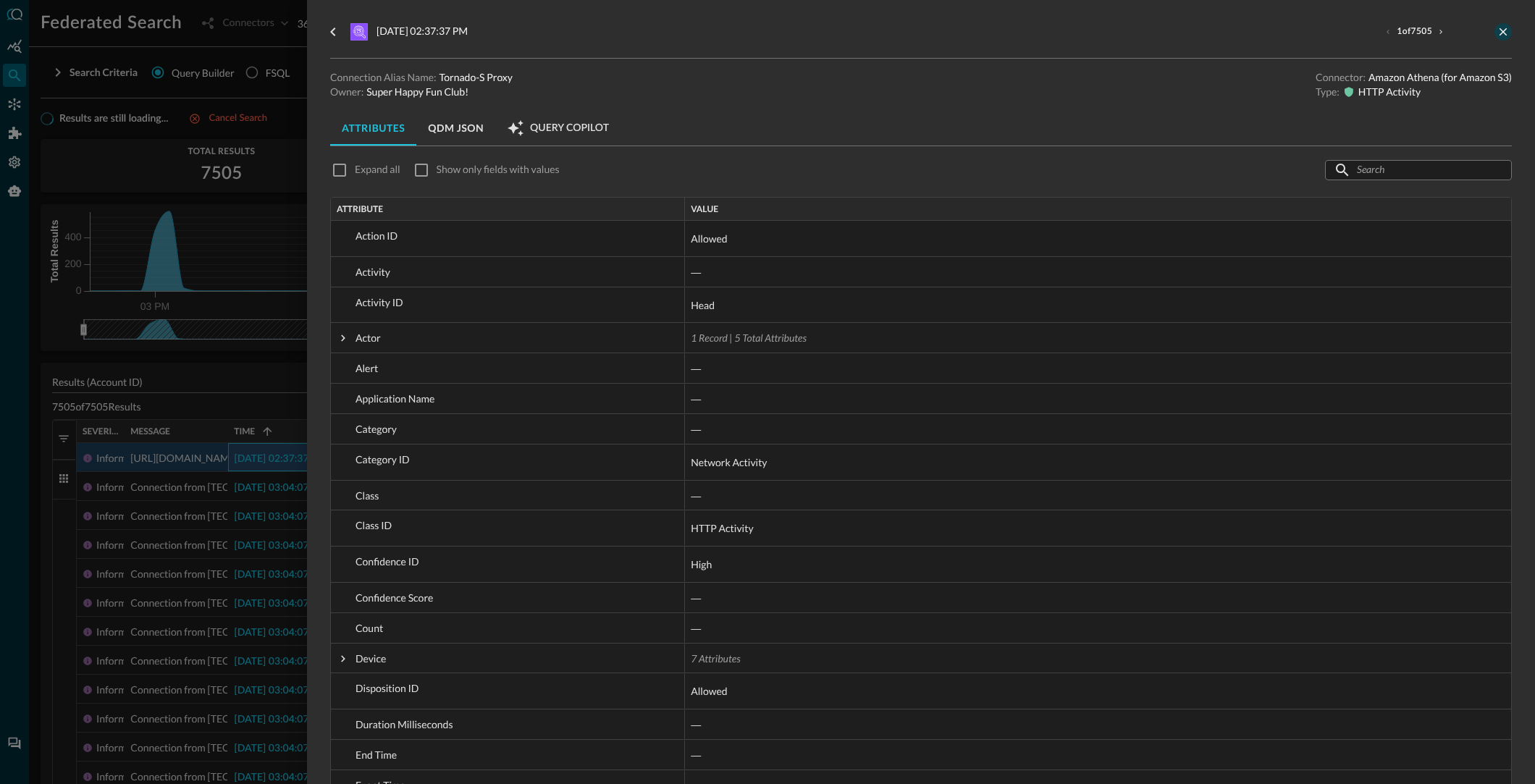
click at [1506, 29] on icon "close-drawer" at bounding box center [1503, 32] width 13 height 13
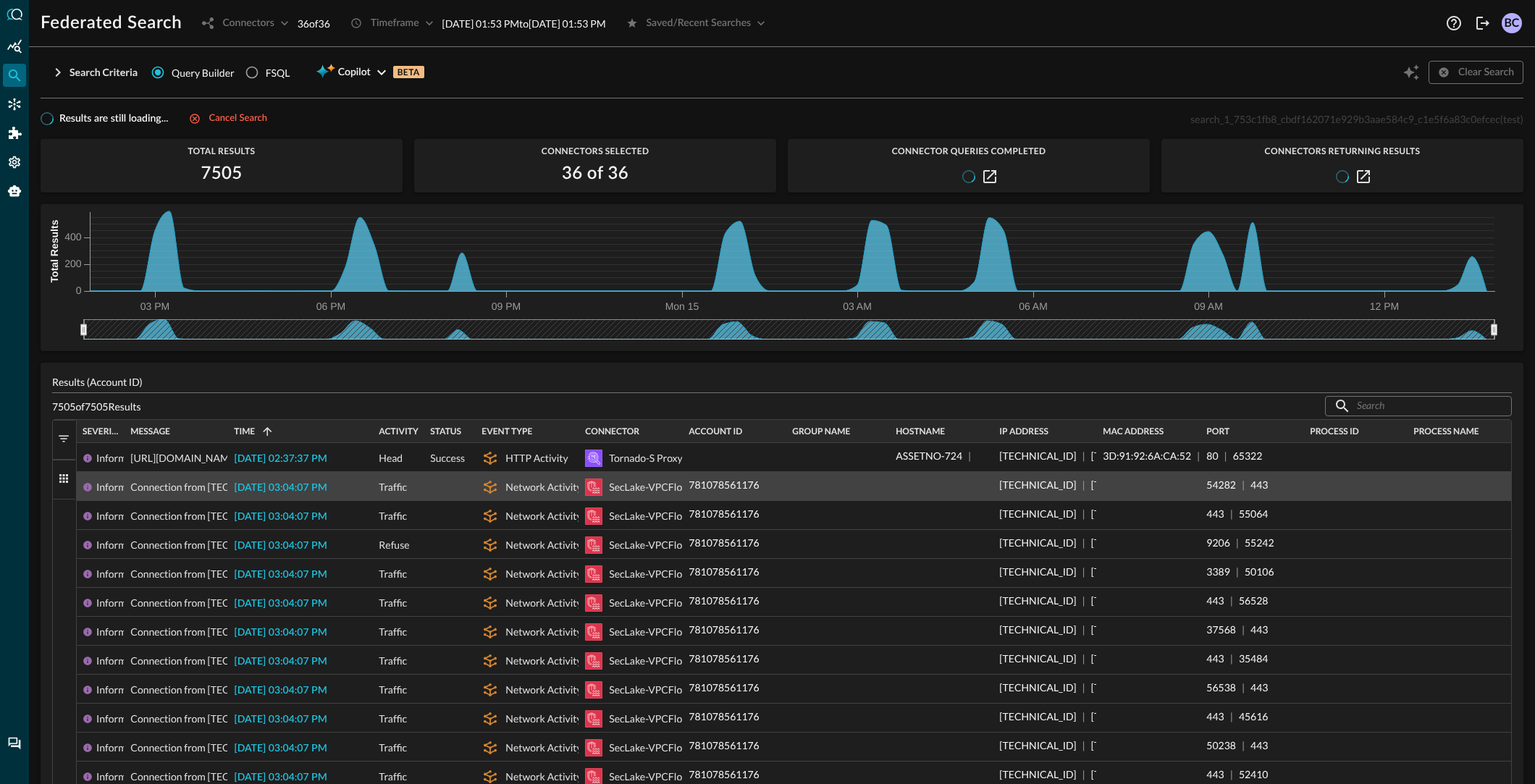
click at [630, 492] on div "SecLake-VPCFlows" at bounding box center [651, 487] width 86 height 29
click at [297, 487] on span "2025-09-14 03:04:07 PM" at bounding box center [279, 488] width 92 height 10
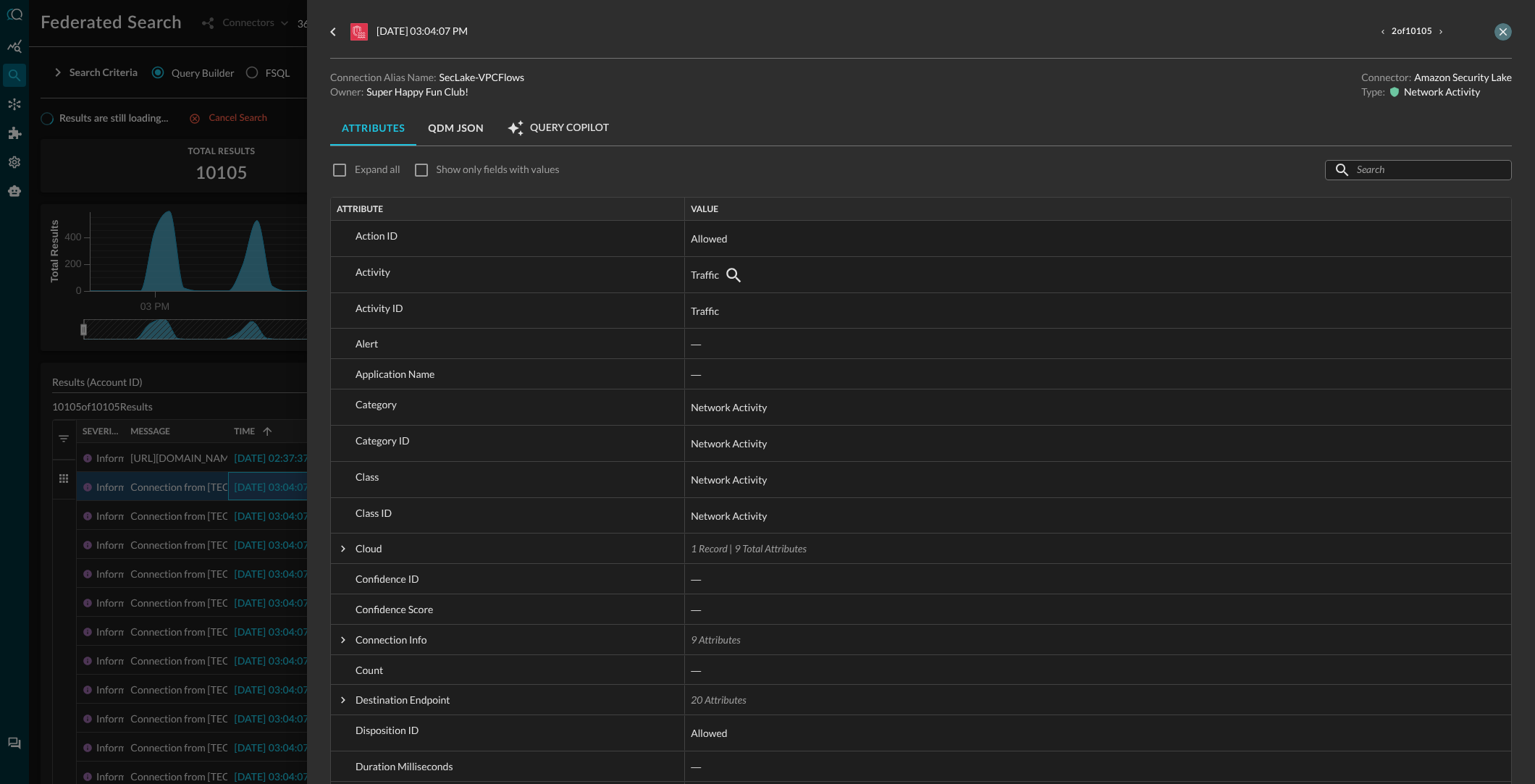
click at [1500, 29] on icon "close-drawer" at bounding box center [1504, 33] width 8 height 8
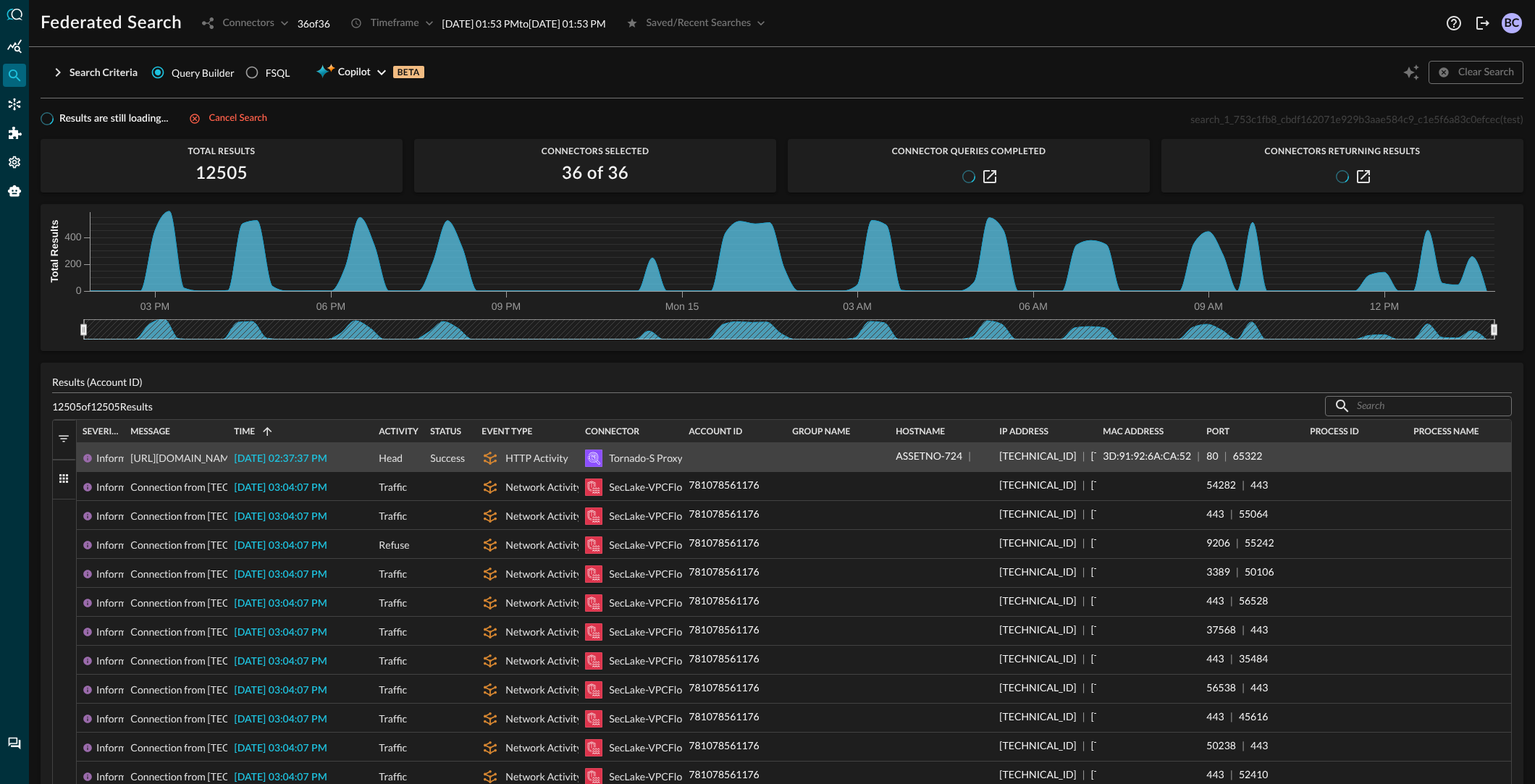
click at [323, 460] on span "2025-09-14 02:37:37 PM" at bounding box center [279, 459] width 92 height 10
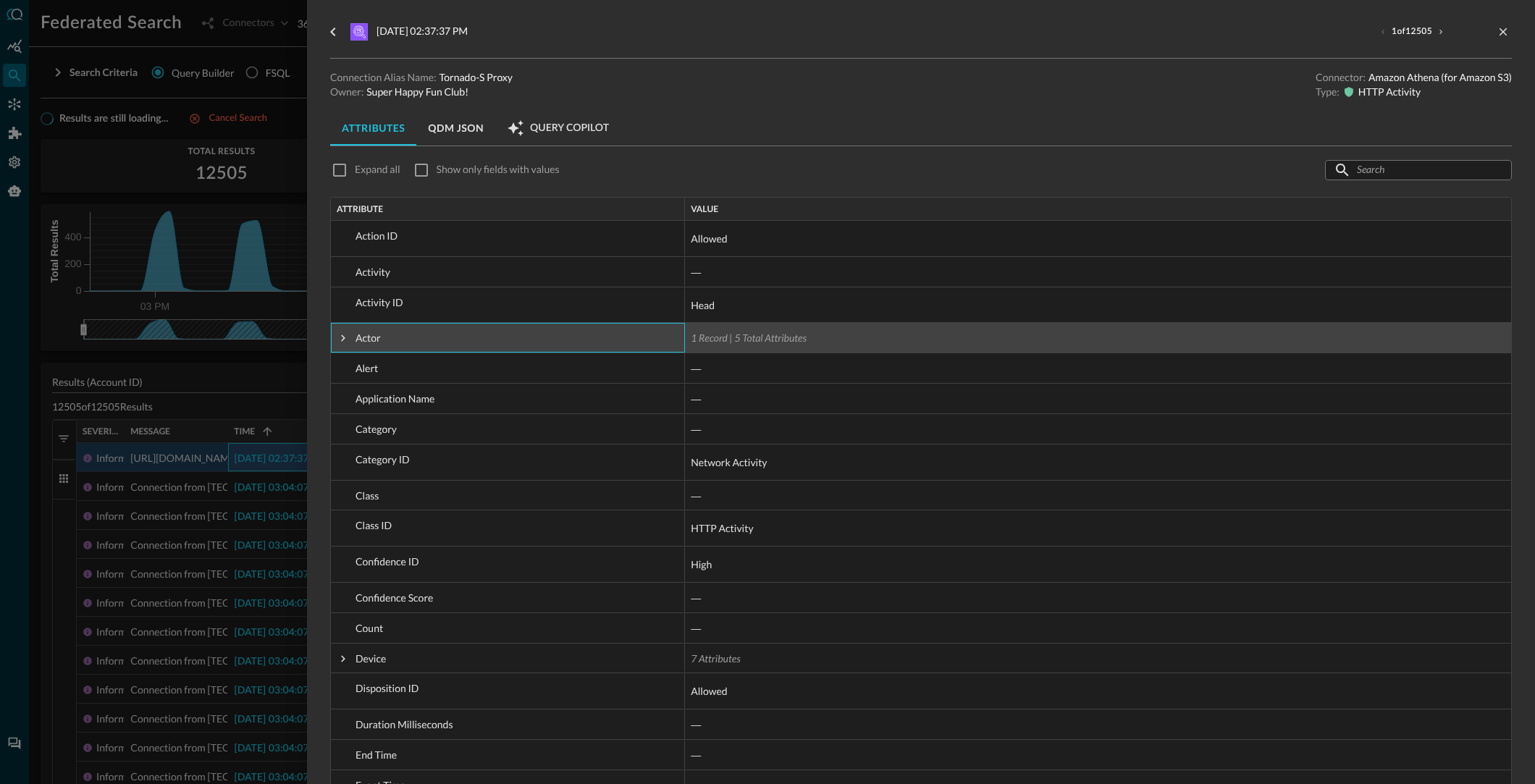
click at [341, 340] on span at bounding box center [343, 338] width 13 height 13
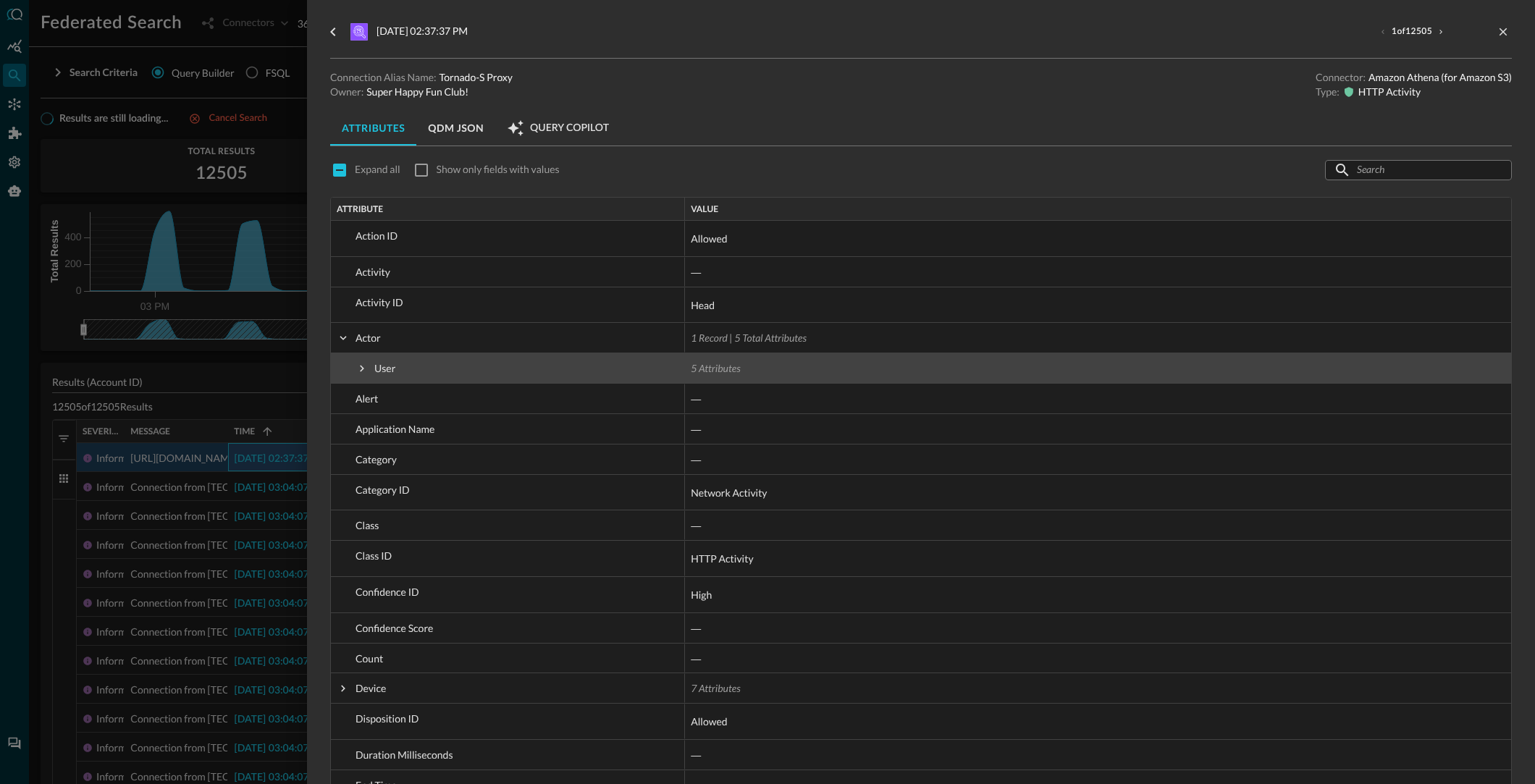
click at [364, 363] on span at bounding box center [362, 368] width 13 height 13
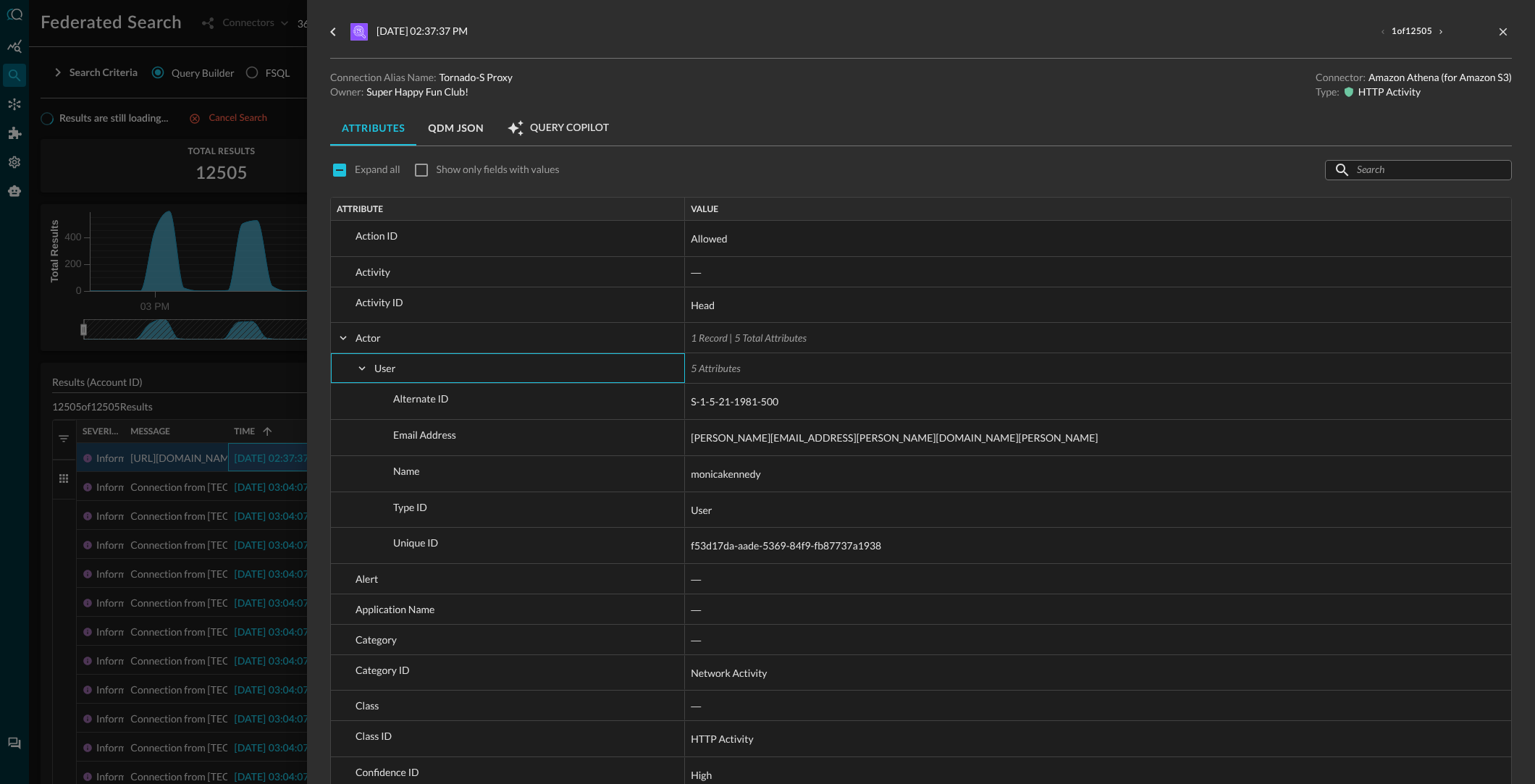
click at [538, 131] on span "Query Copilot" at bounding box center [569, 128] width 79 height 13
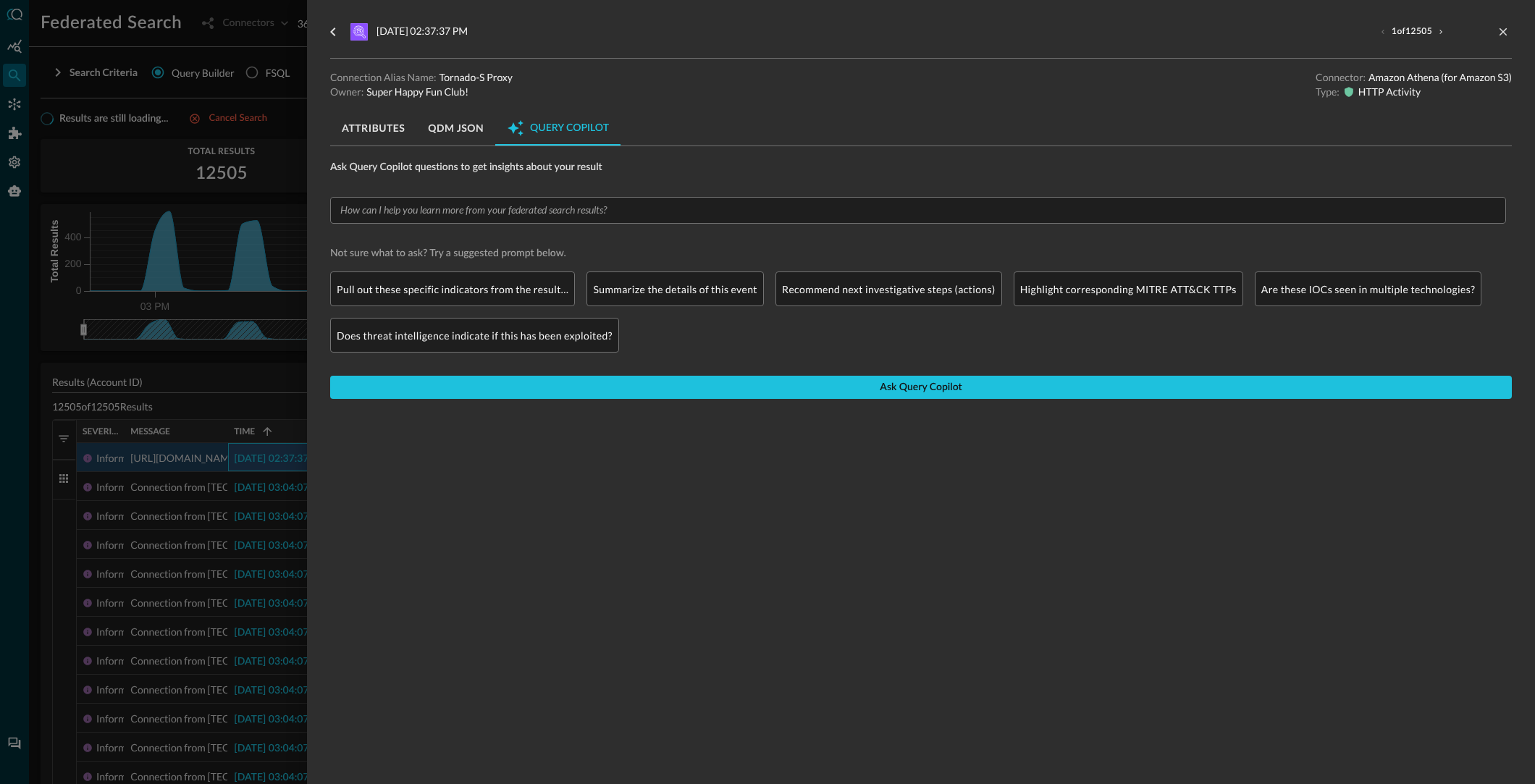
click at [398, 214] on input "text" at bounding box center [917, 210] width 1165 height 18
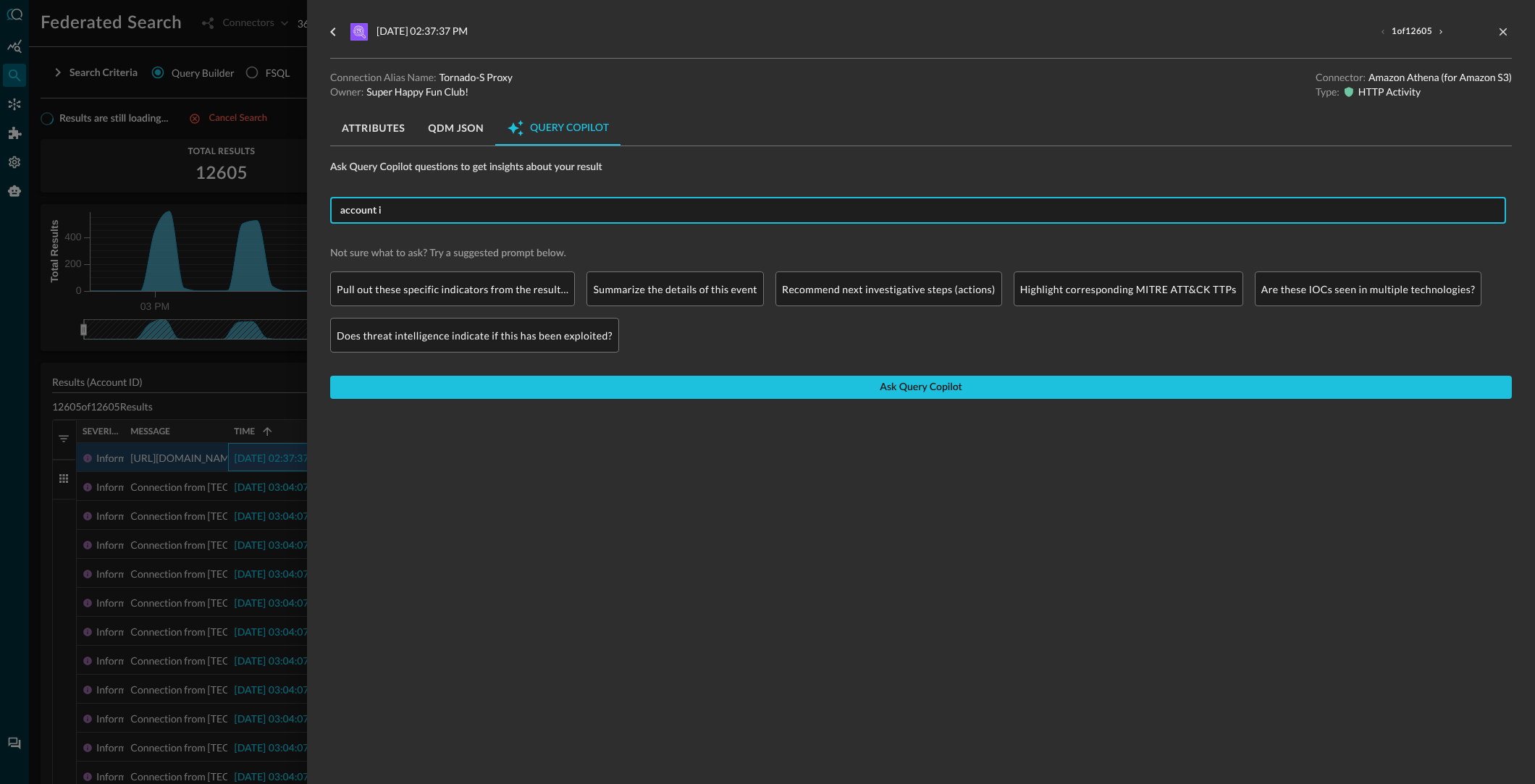
type input "account id"
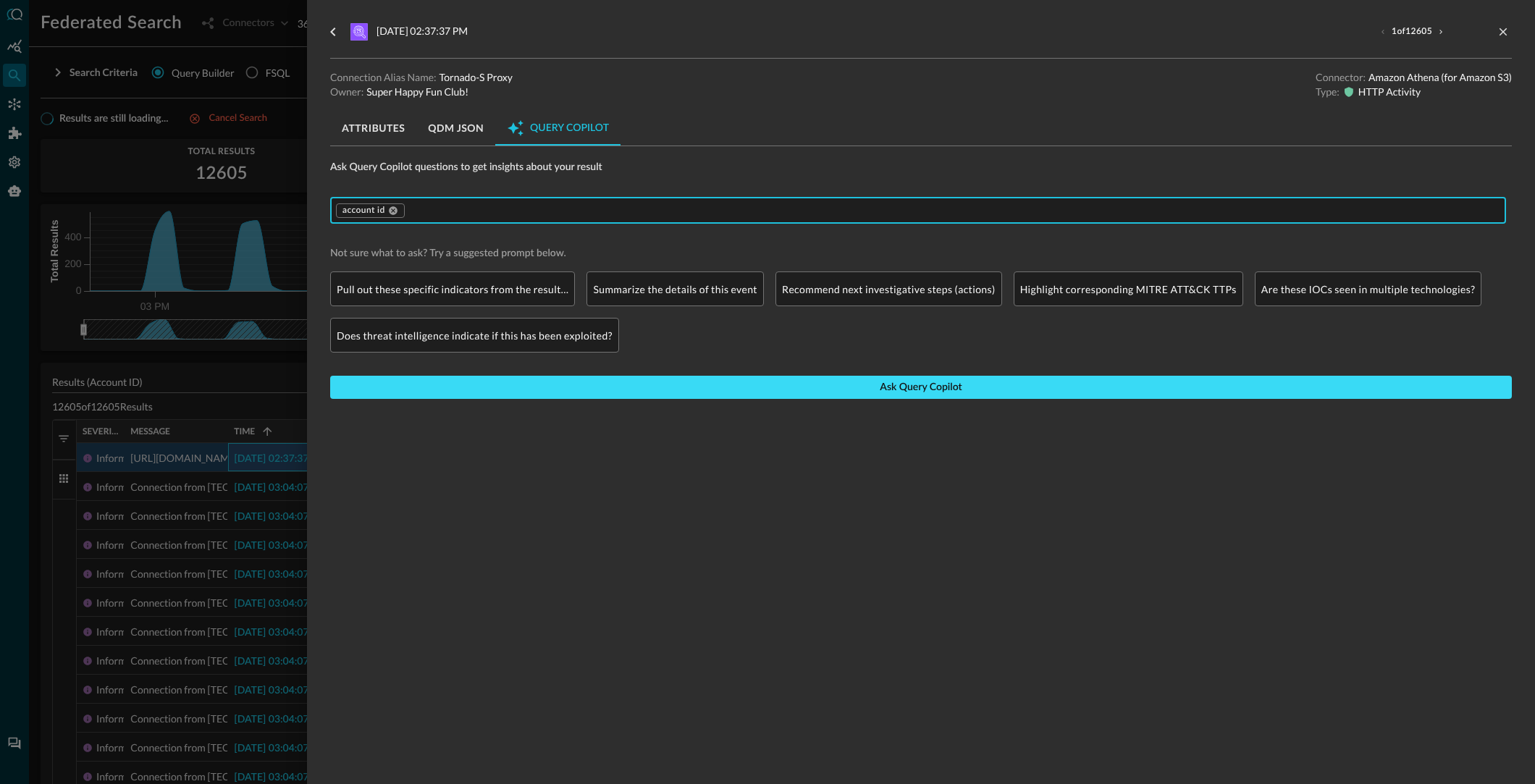
click at [824, 388] on button "Ask Query Copilot" at bounding box center [921, 387] width 1181 height 23
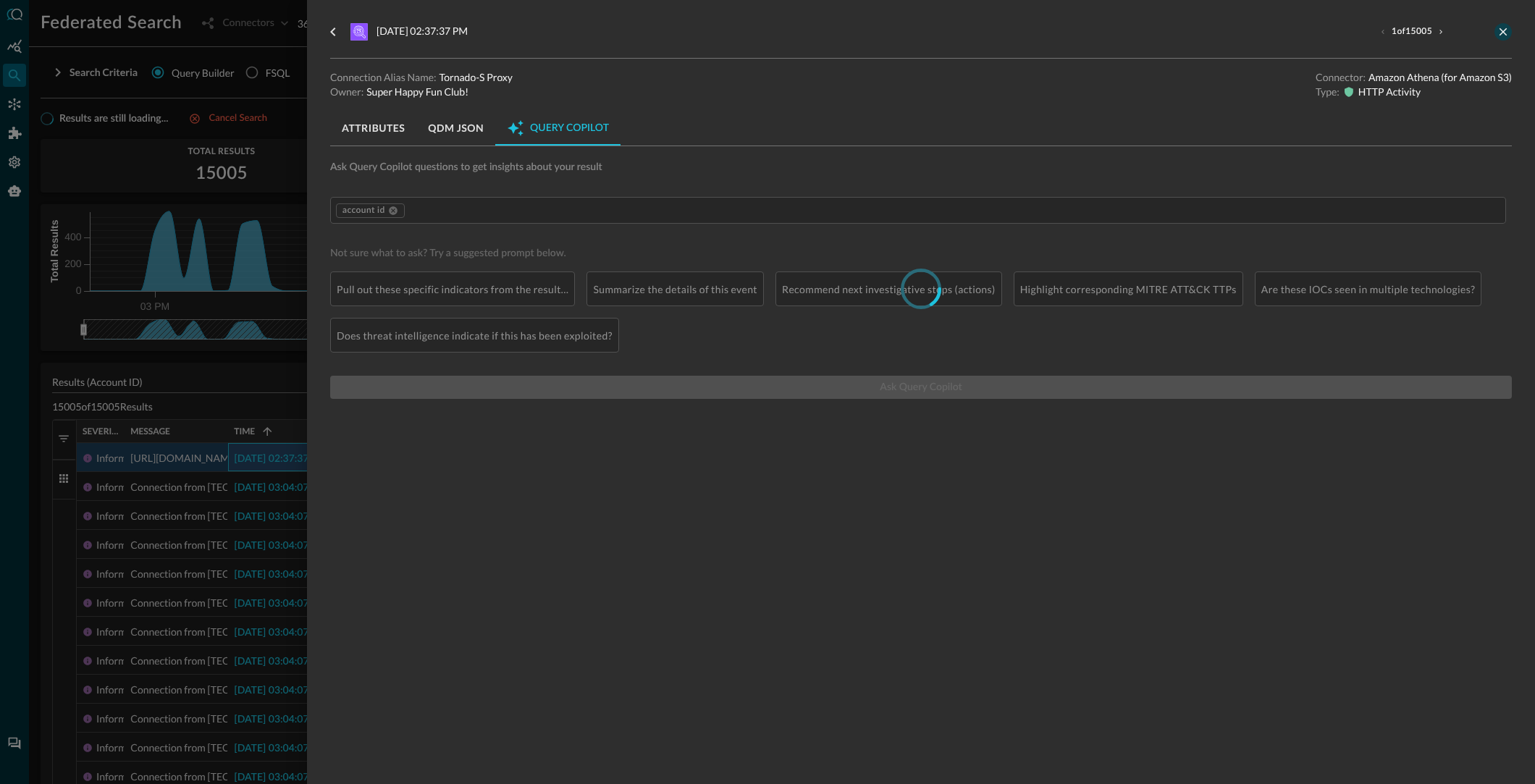
click at [1502, 31] on icon "close-drawer" at bounding box center [1504, 33] width 8 height 8
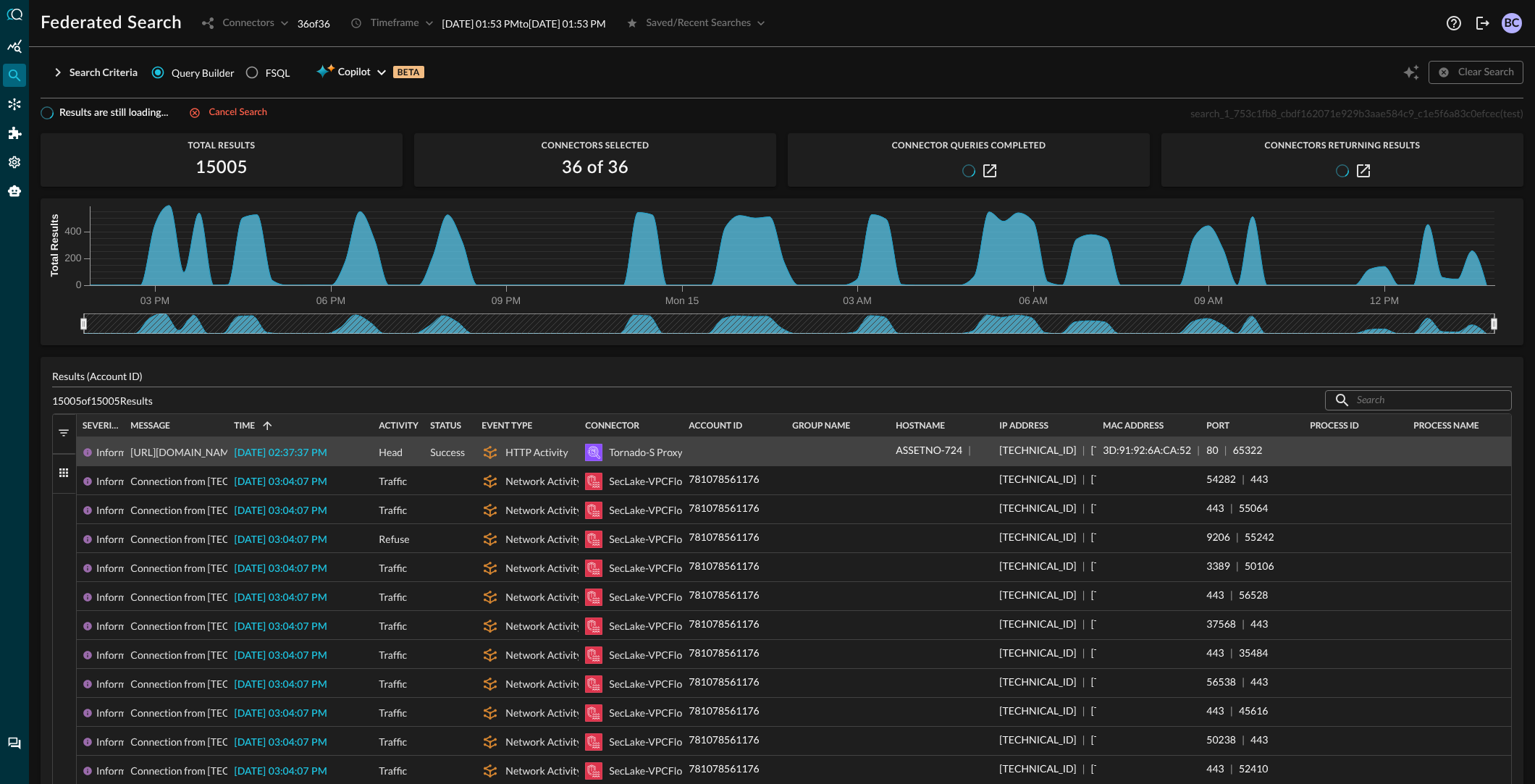
scroll to position [7, 0]
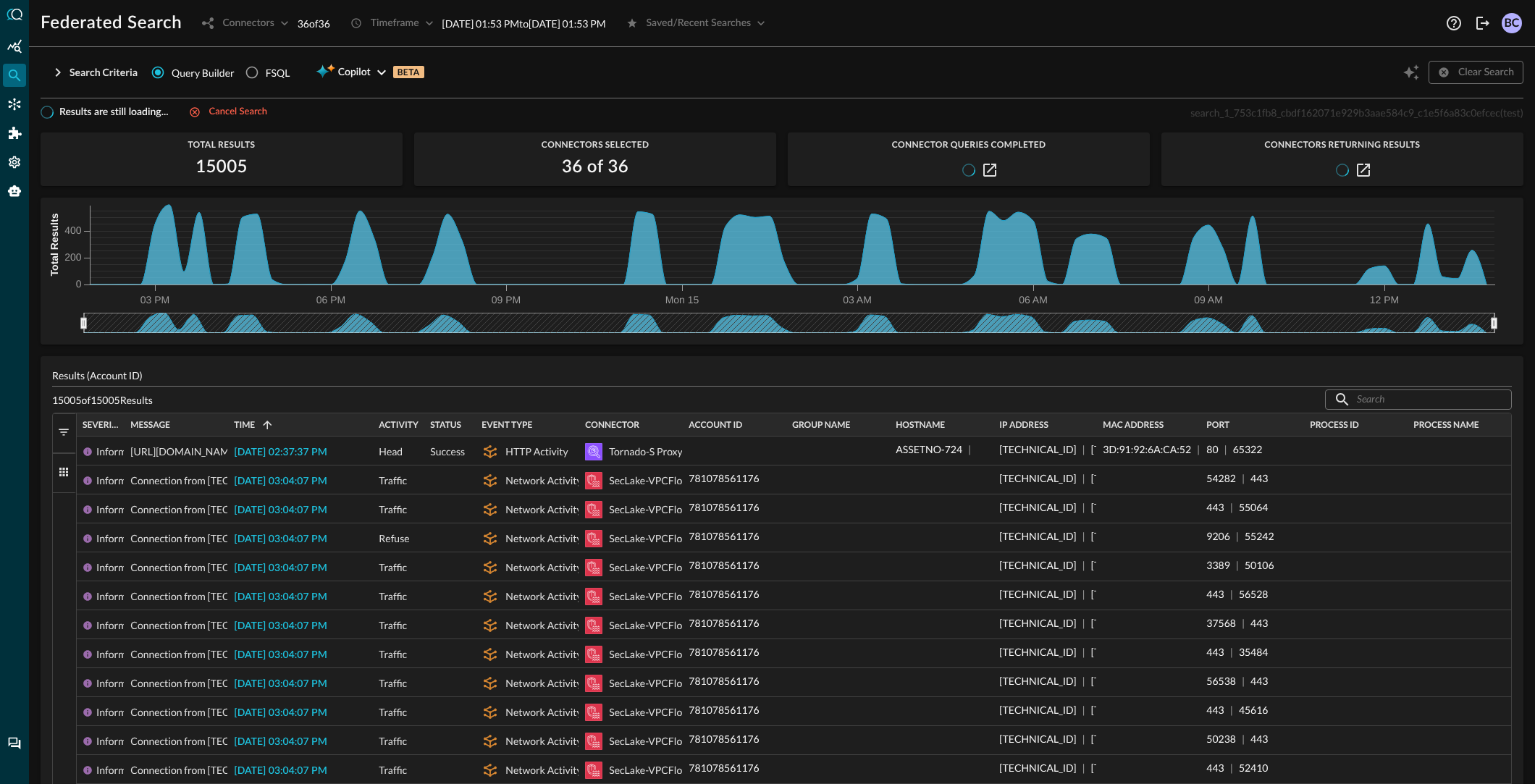
click at [62, 468] on span "button" at bounding box center [64, 472] width 13 height 13
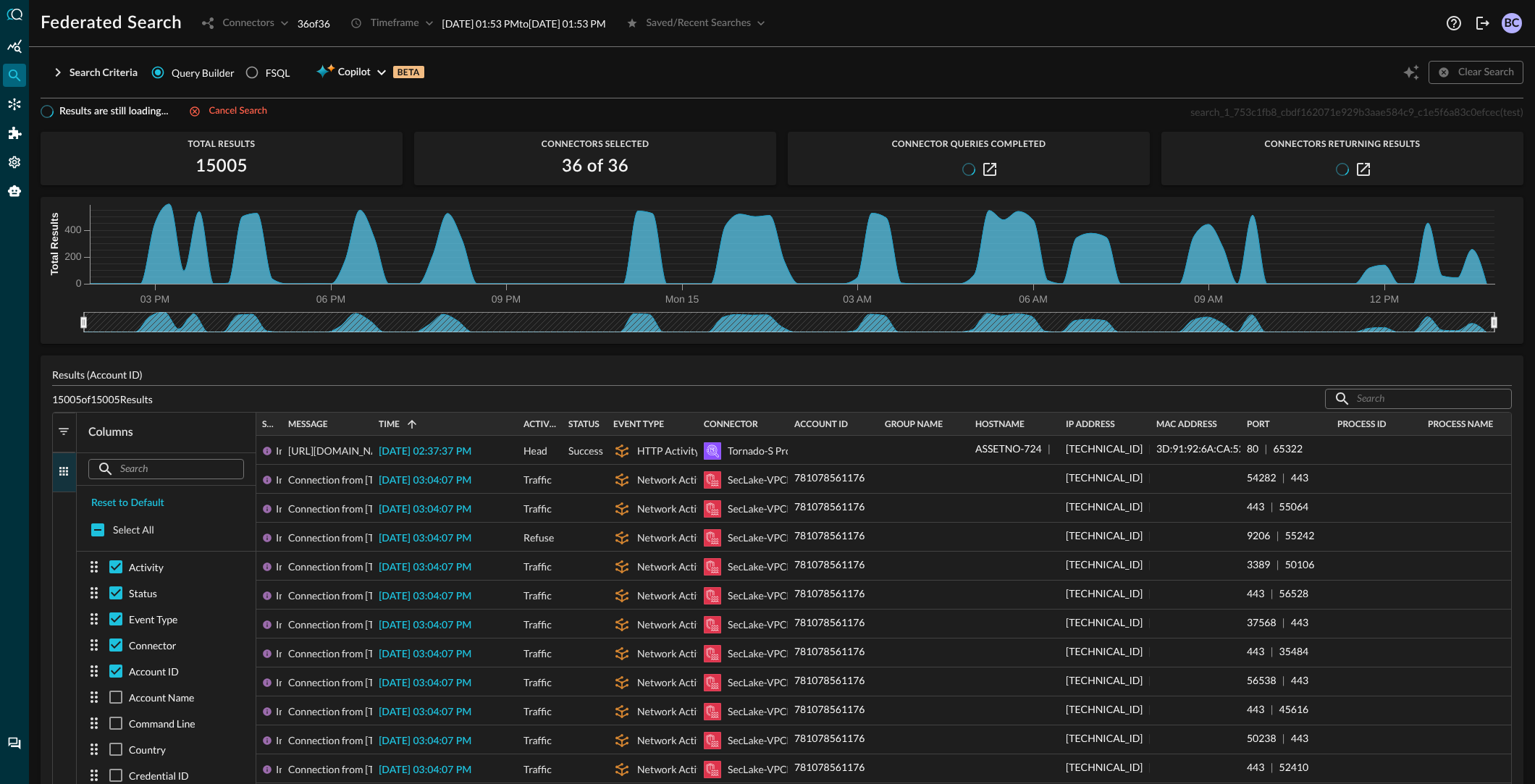
scroll to position [117, 0]
click at [119, 634] on input "checkbox" at bounding box center [116, 637] width 26 height 26
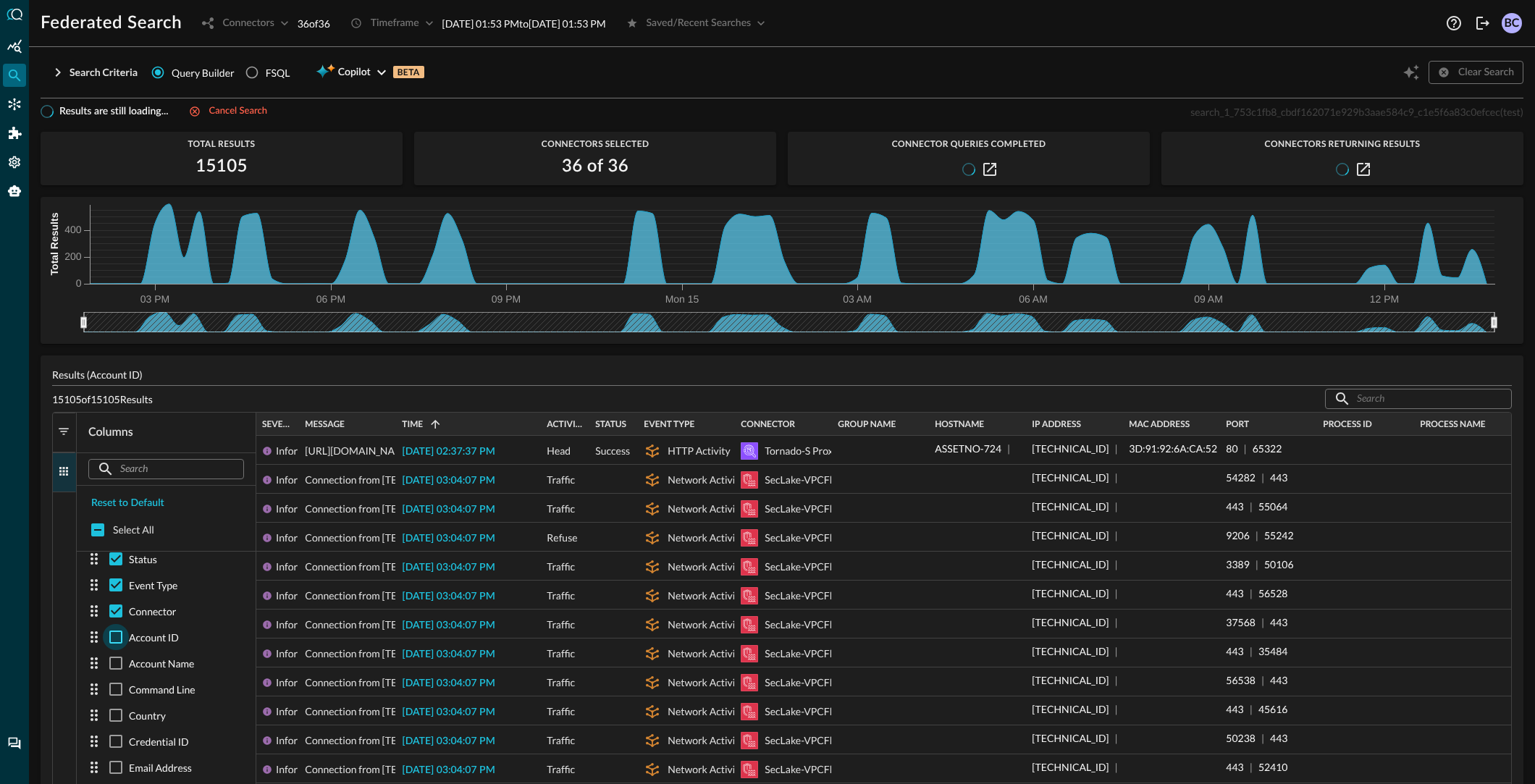
click at [119, 634] on input "checkbox" at bounding box center [116, 637] width 26 height 26
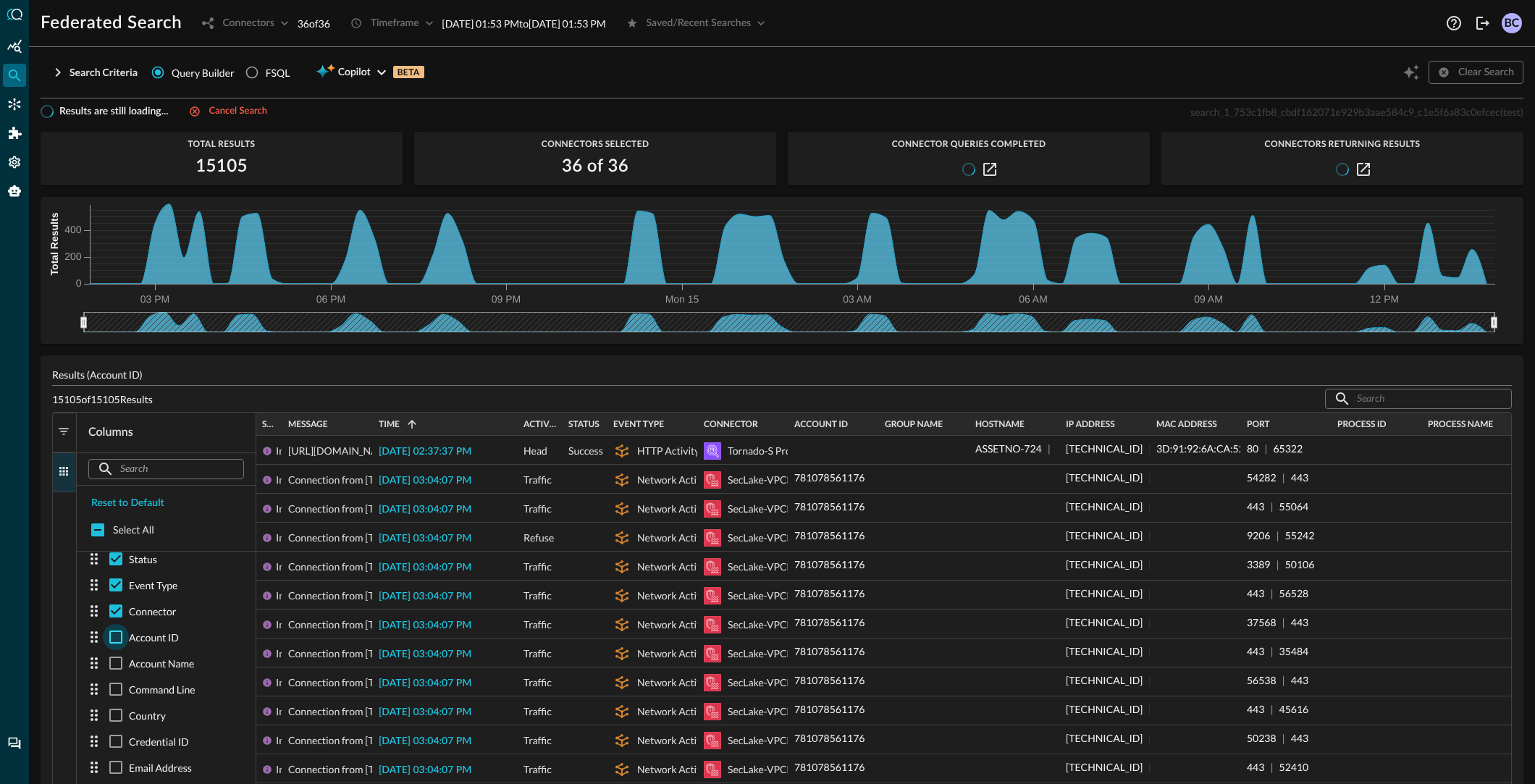
checkbox input "true"
drag, startPoint x: 11, startPoint y: 100, endPoint x: 33, endPoint y: 112, distance: 25.1
click at [12, 100] on icon "Connectors" at bounding box center [15, 105] width 15 height 15
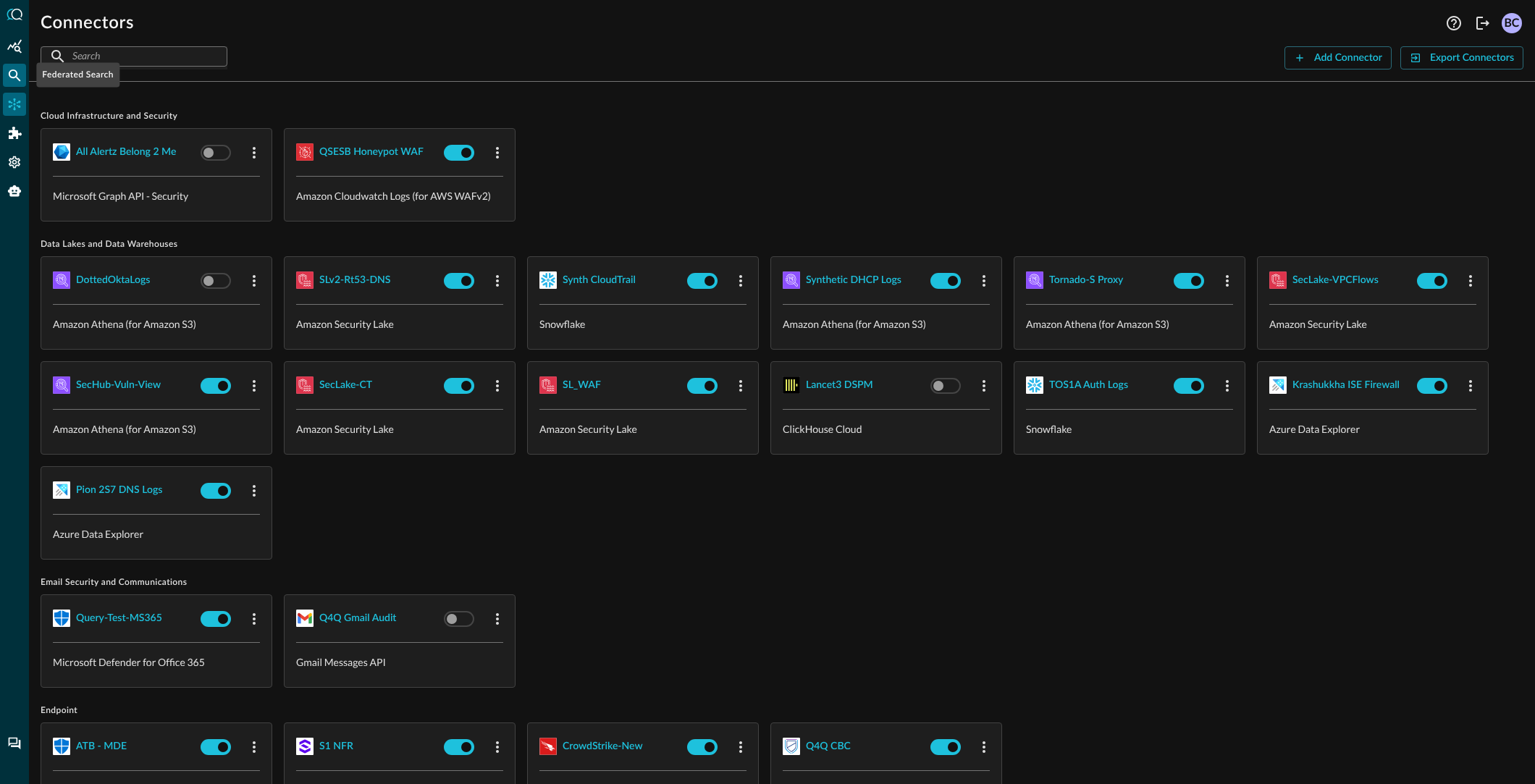
click at [15, 76] on icon "Federated Search" at bounding box center [15, 75] width 12 height 12
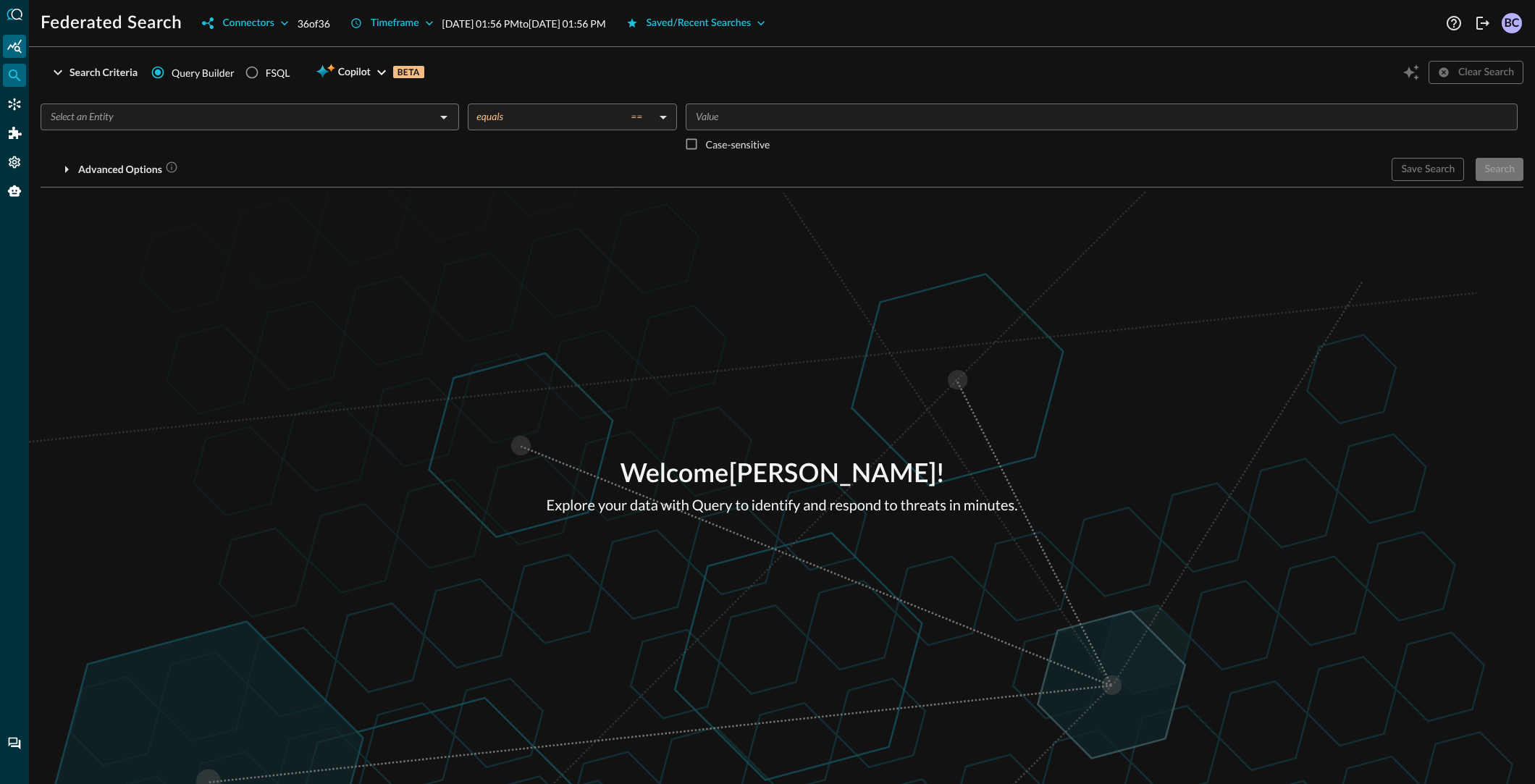
click at [16, 48] on icon "Summary Insights" at bounding box center [15, 47] width 15 height 15
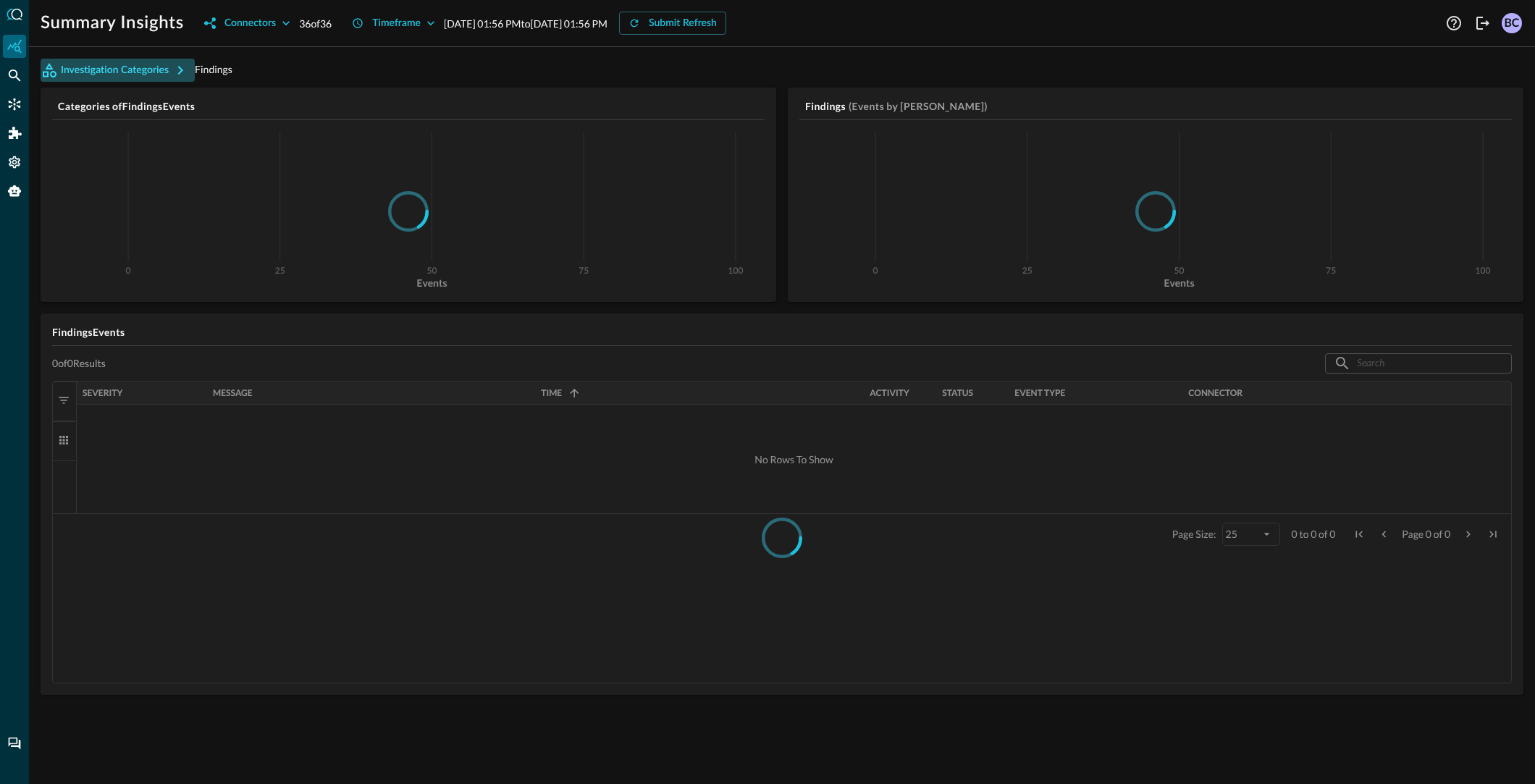
click at [181, 69] on icon "button" at bounding box center [180, 69] width 17 height 17
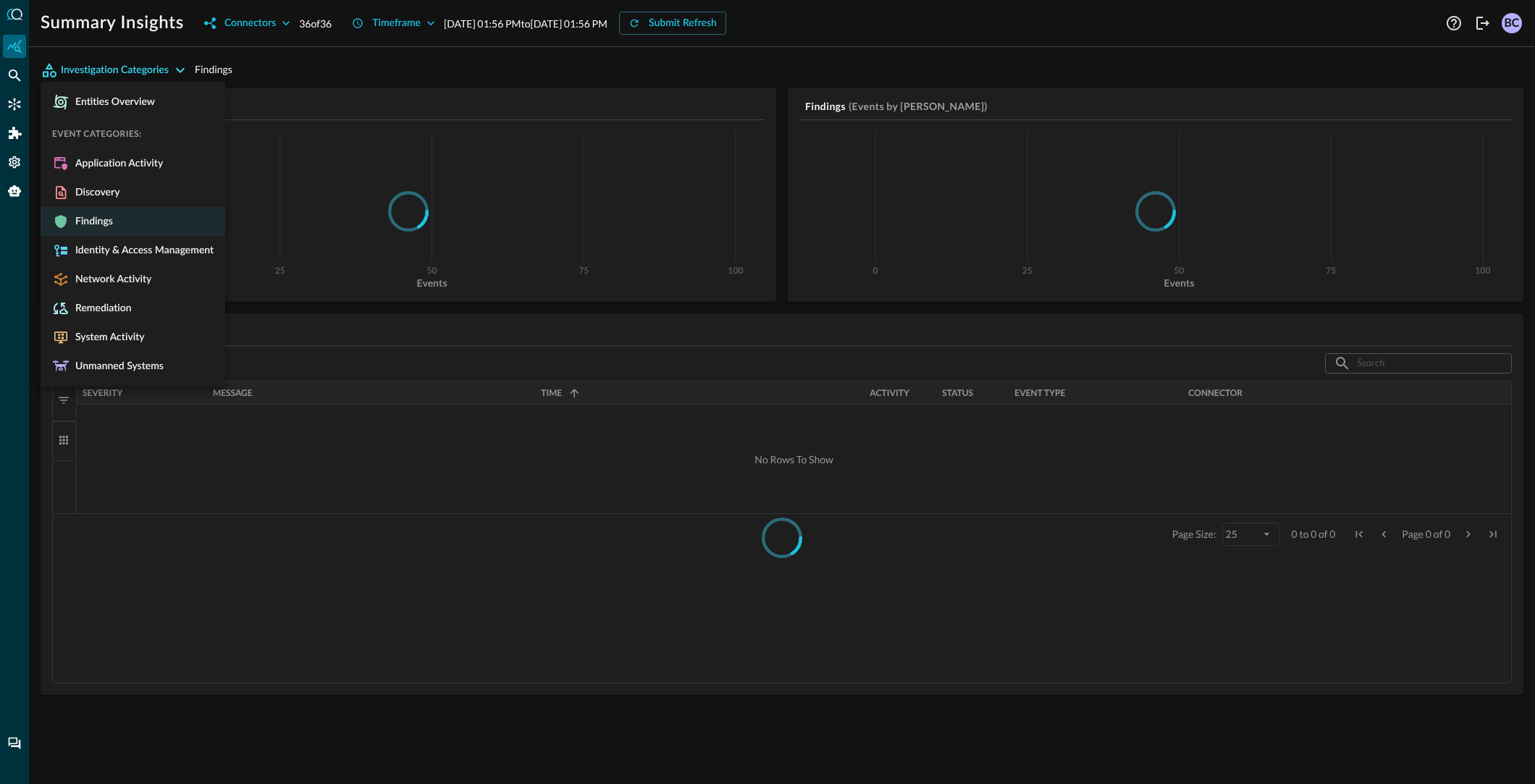
click at [16, 105] on div at bounding box center [767, 392] width 1535 height 784
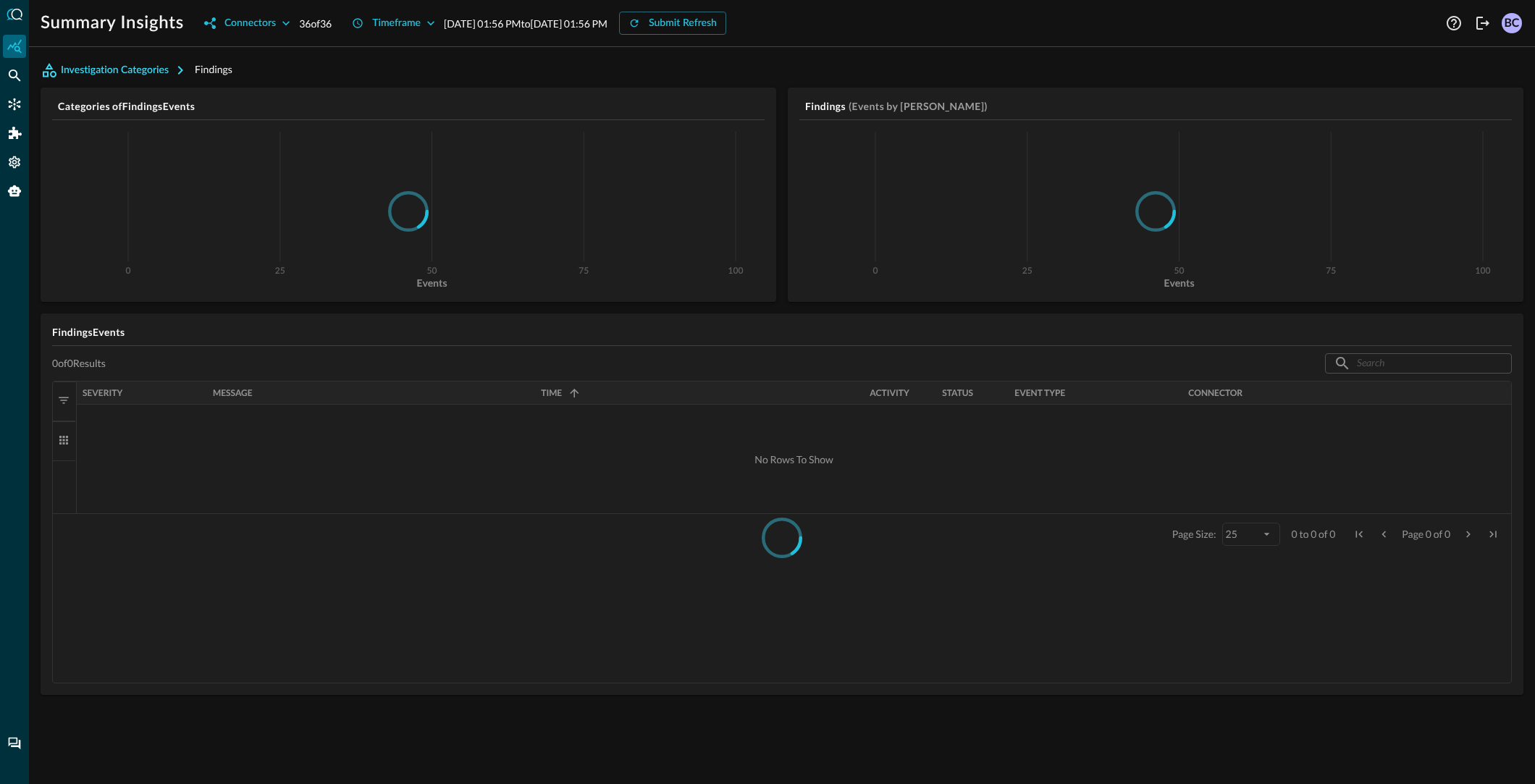
click at [163, 69] on button "Investigation Categories" at bounding box center [118, 70] width 154 height 23
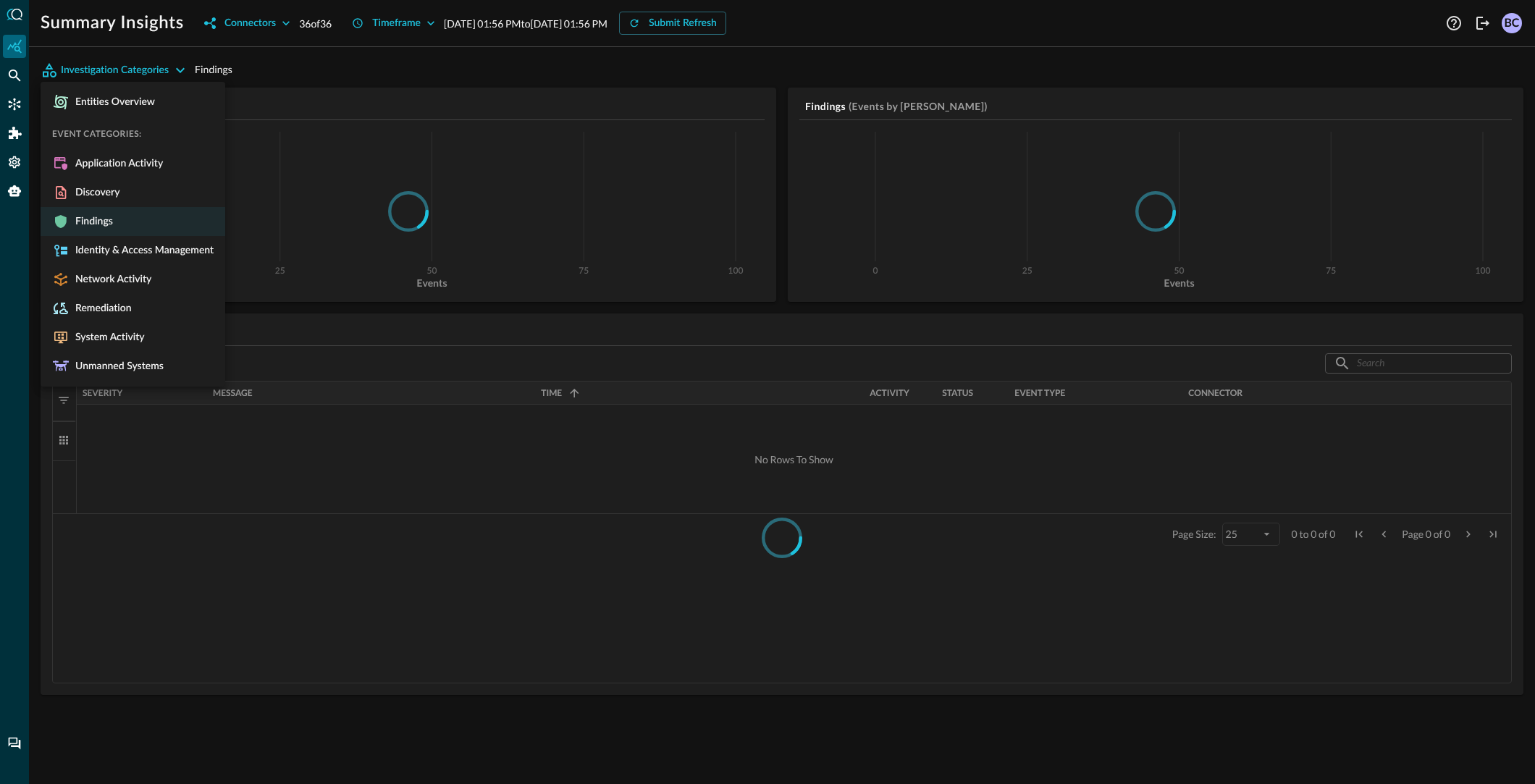
click at [187, 69] on div at bounding box center [767, 392] width 1535 height 784
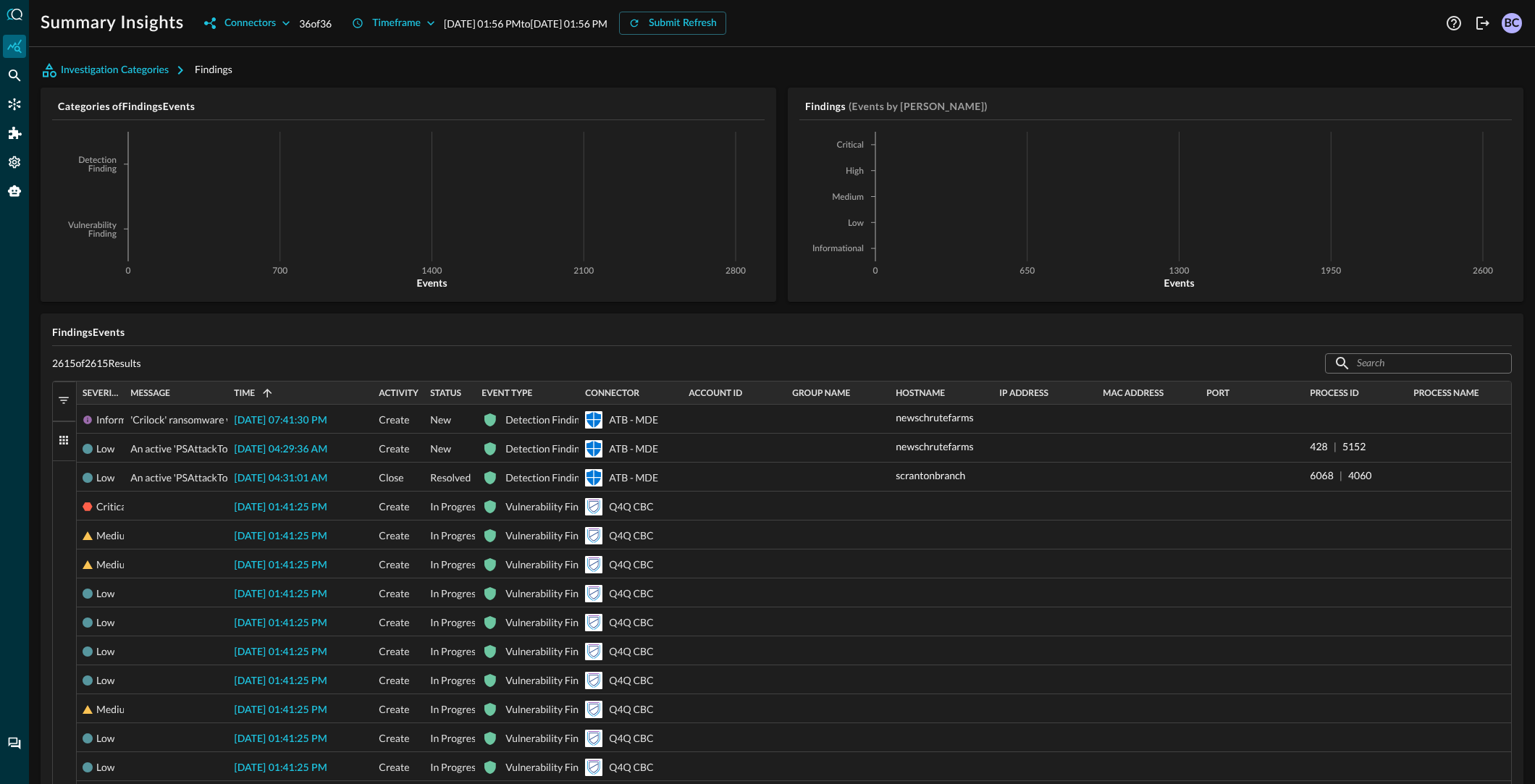
drag, startPoint x: 184, startPoint y: 69, endPoint x: 175, endPoint y: 69, distance: 9.0
click at [181, 69] on div at bounding box center [767, 392] width 1535 height 784
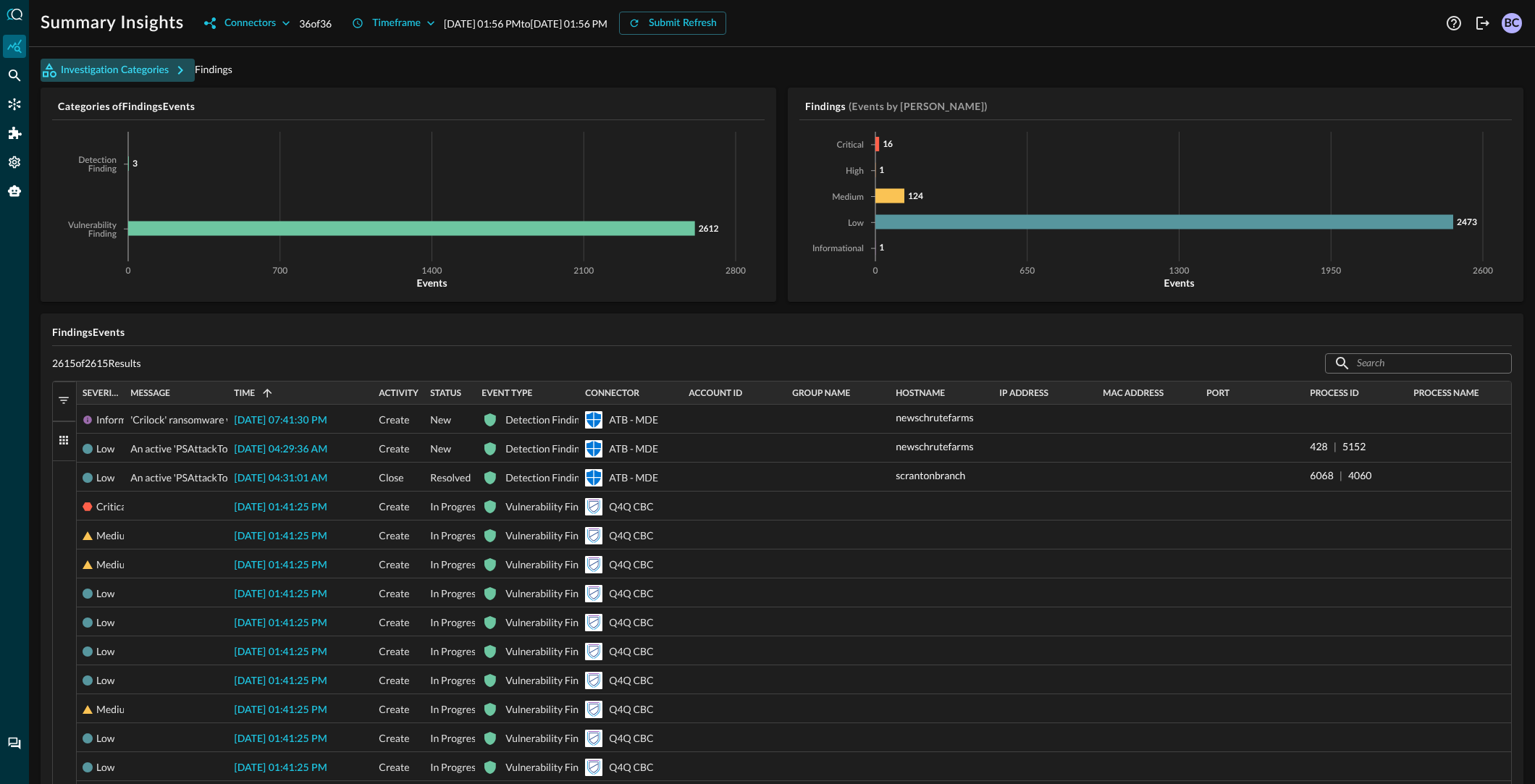
click at [174, 69] on icon "button" at bounding box center [180, 69] width 17 height 17
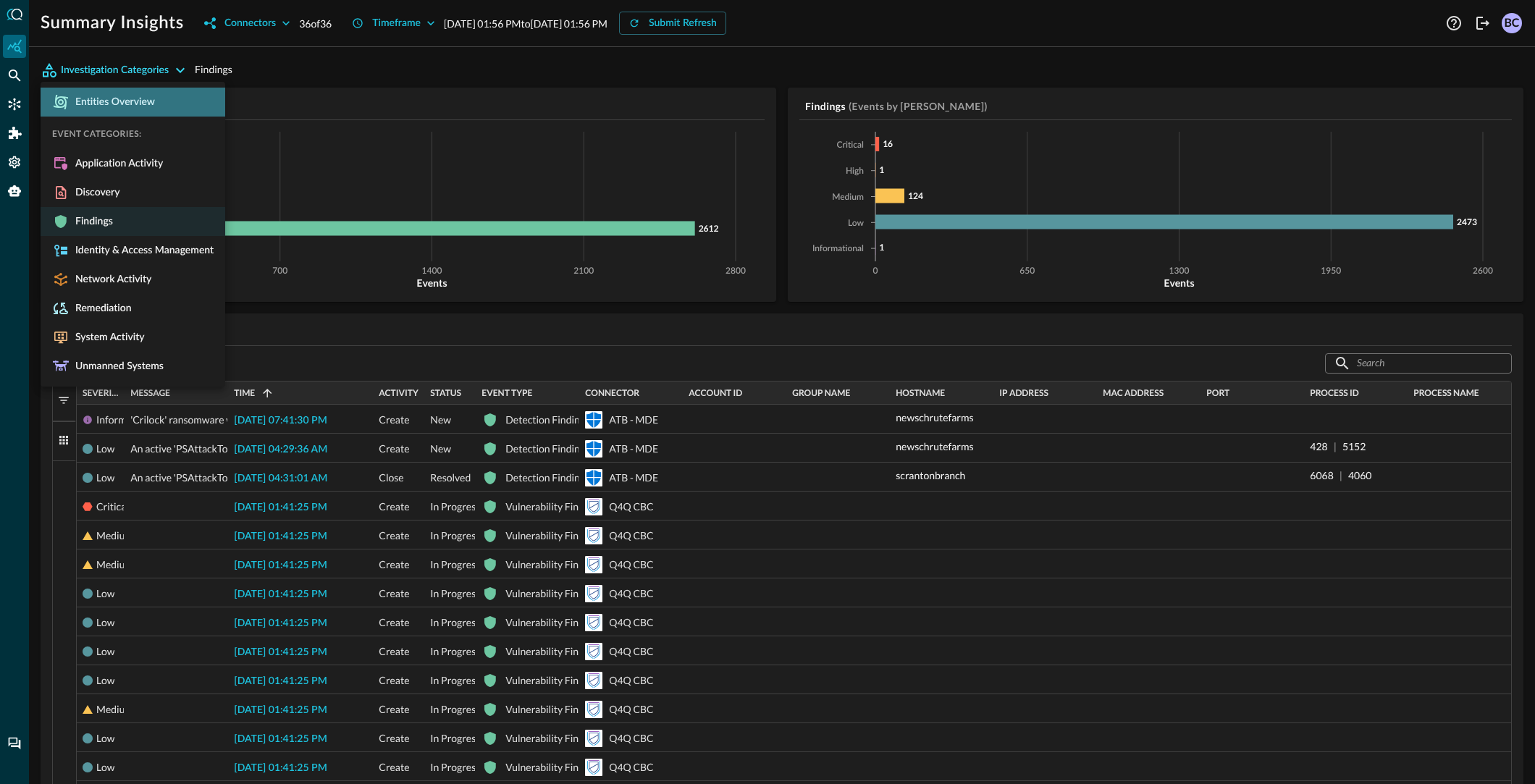
click at [102, 104] on span "Entities Overview" at bounding box center [112, 102] width 86 height 13
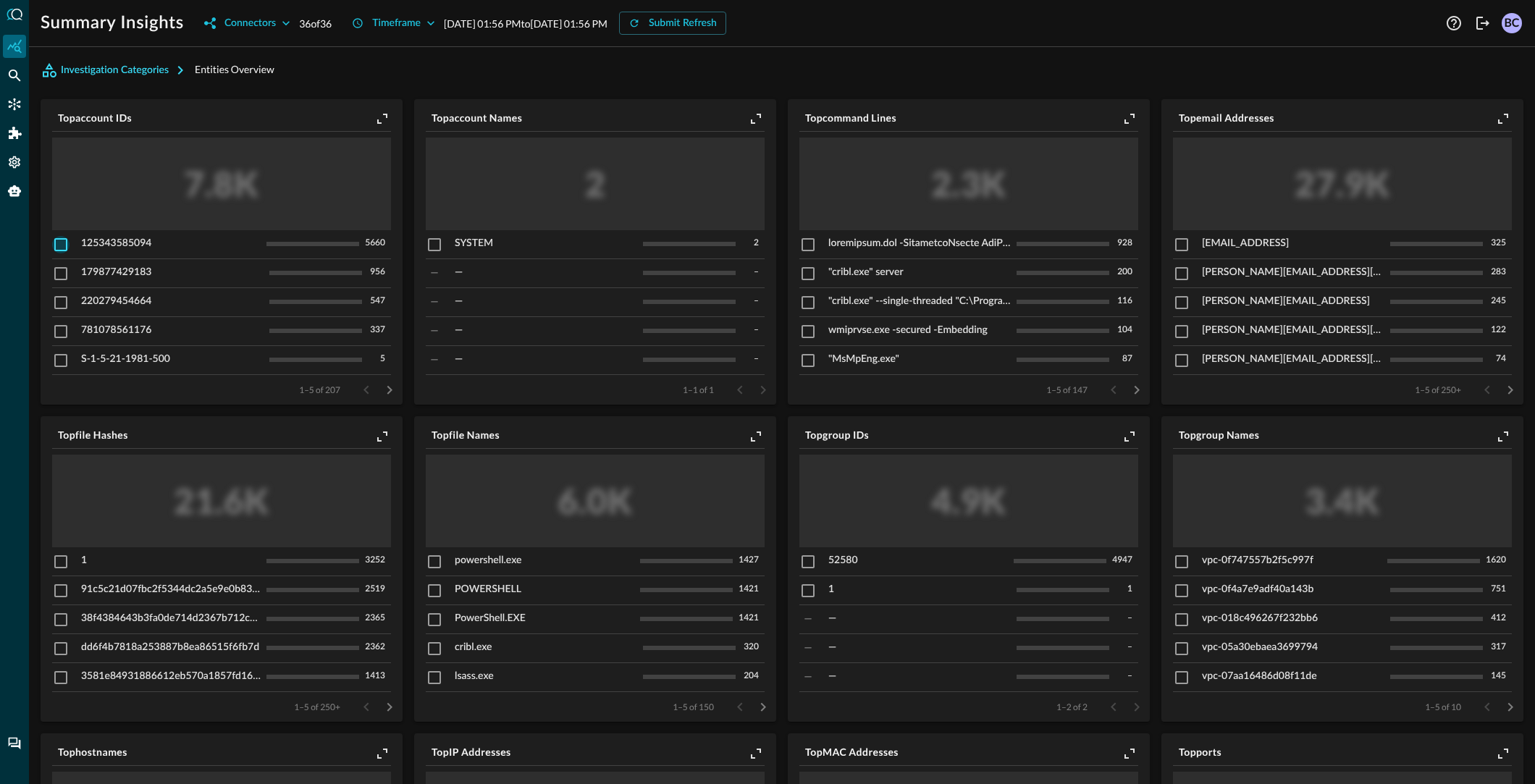
click at [63, 246] on input "checkbox" at bounding box center [60, 244] width 17 height 17
checkbox input "true"
click at [65, 270] on input "checkbox" at bounding box center [60, 273] width 17 height 17
checkbox input "true"
click at [366, 115] on icon "Pivot to Search" at bounding box center [365, 119] width 13 height 13
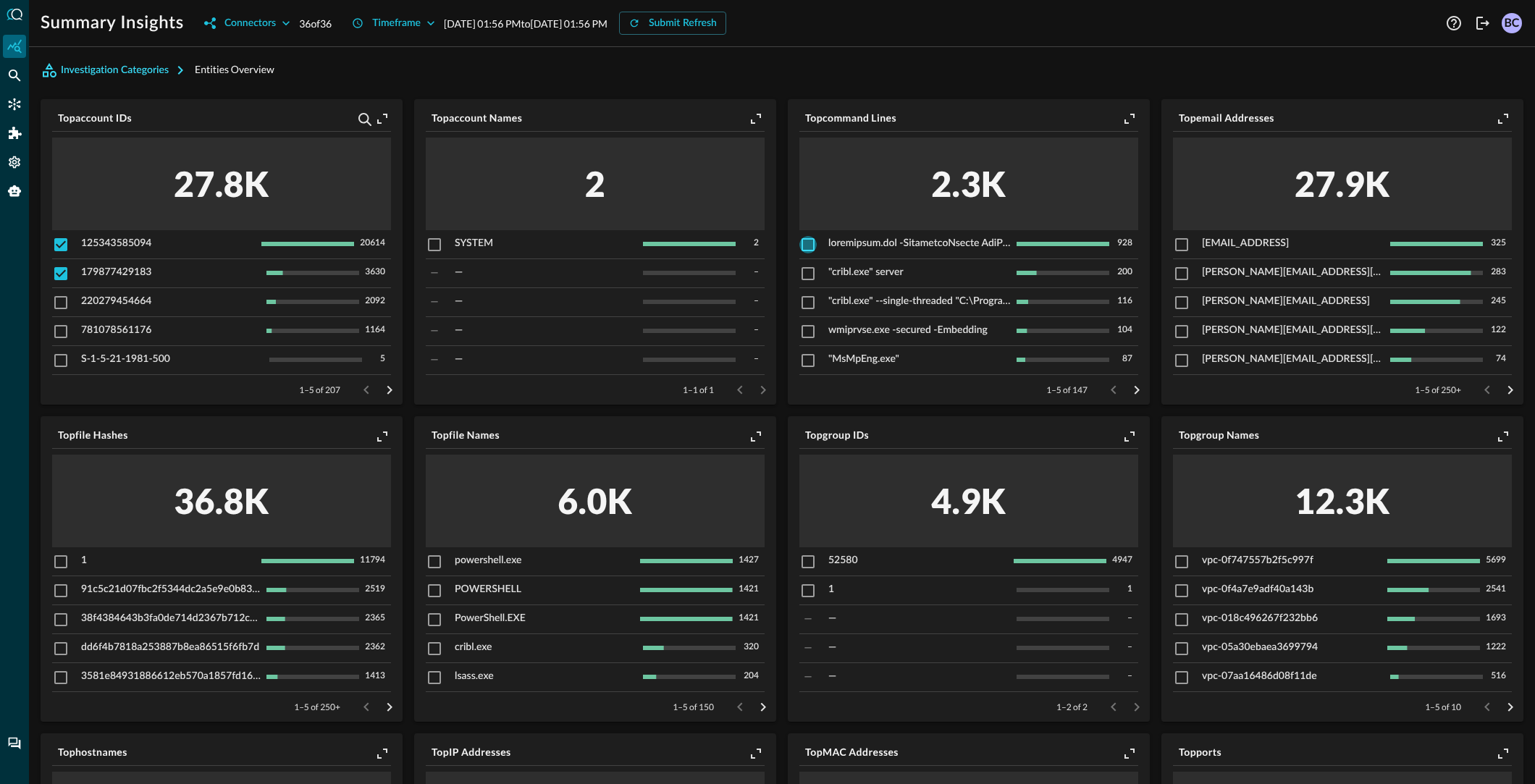
click at [810, 244] on input "checkbox" at bounding box center [807, 244] width 17 height 17
checkbox input "true"
click at [1113, 116] on icon "Pivot to Search" at bounding box center [1112, 119] width 13 height 13
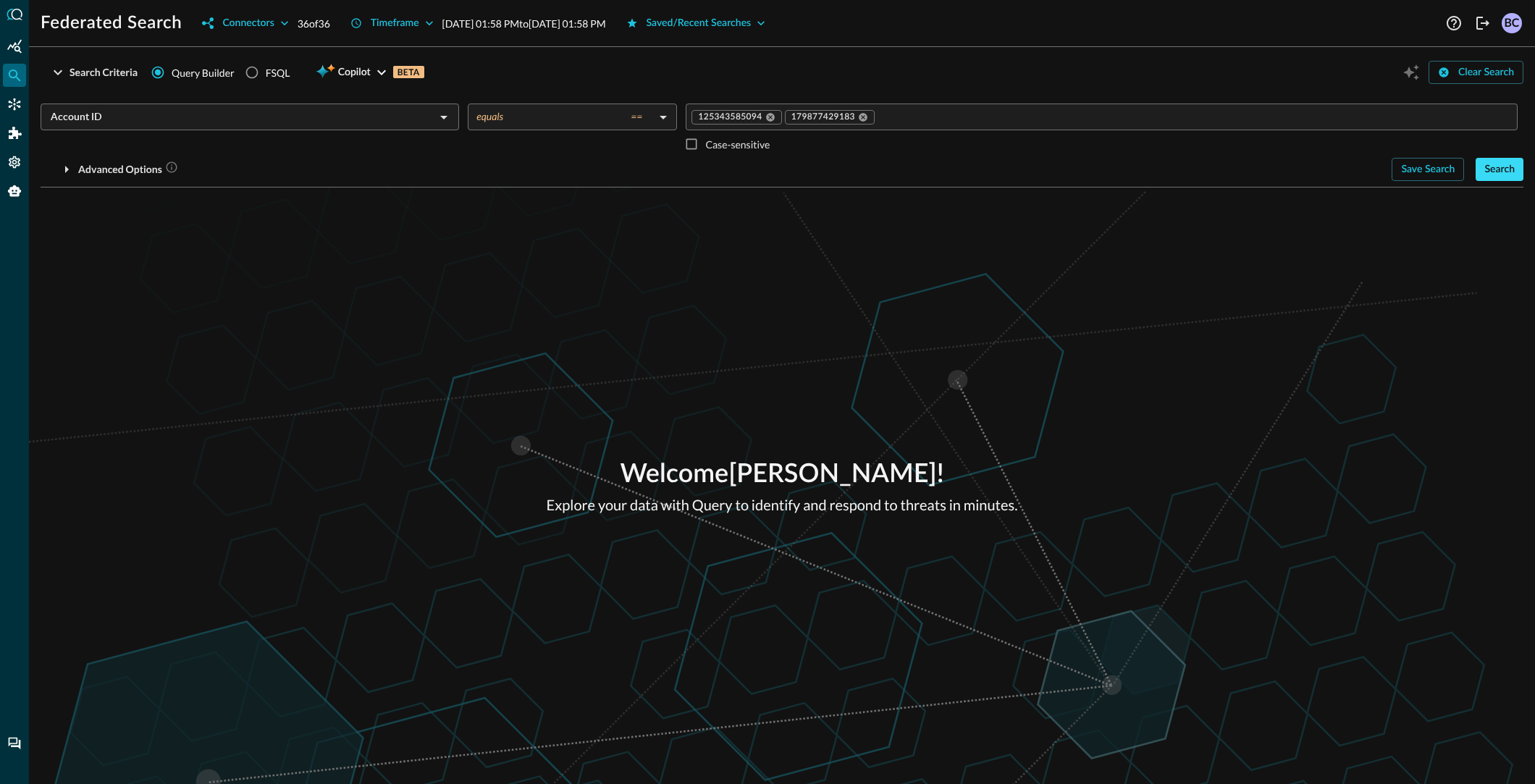
click at [1502, 169] on div "Search" at bounding box center [1499, 170] width 30 height 18
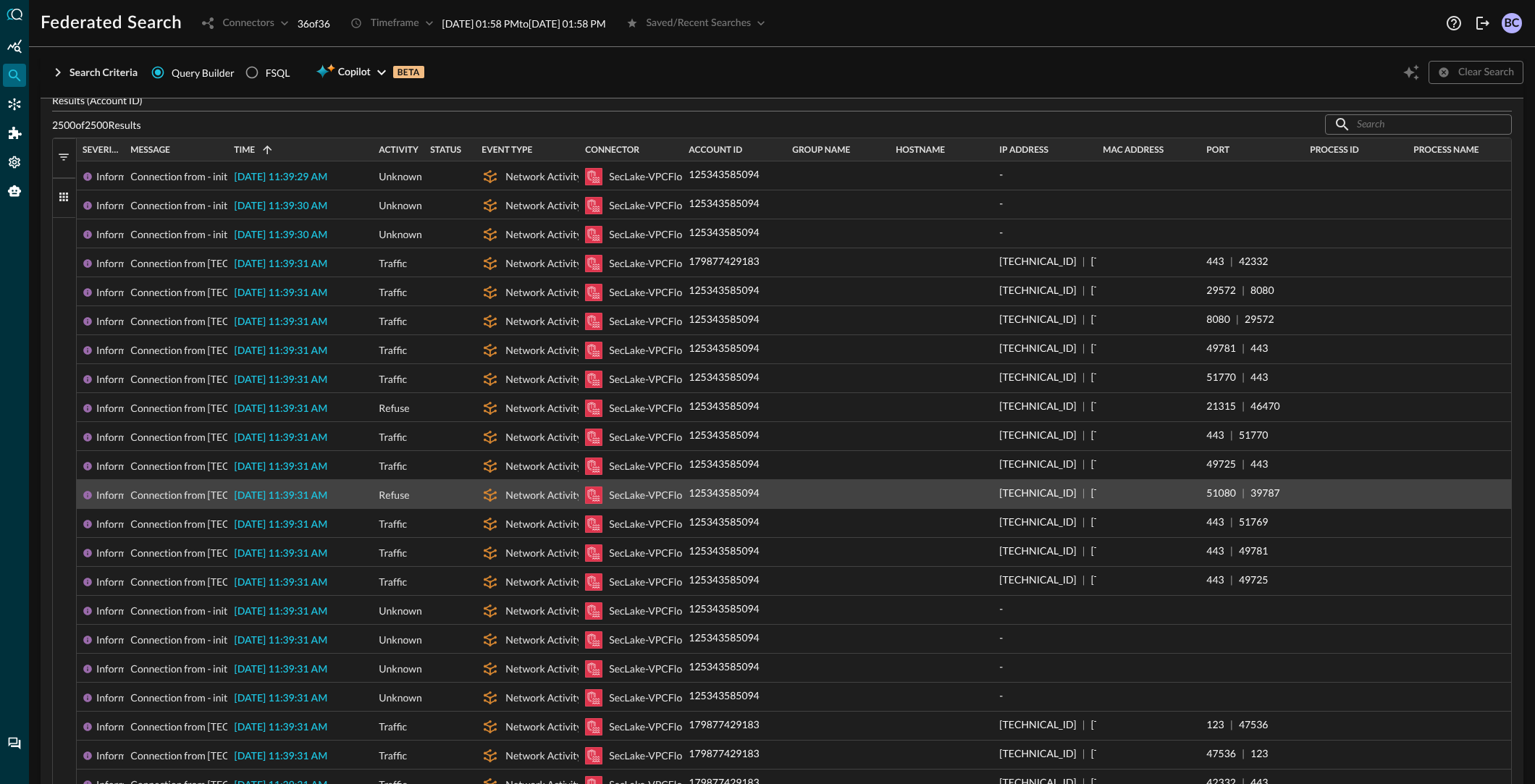
scroll to position [324, 0]
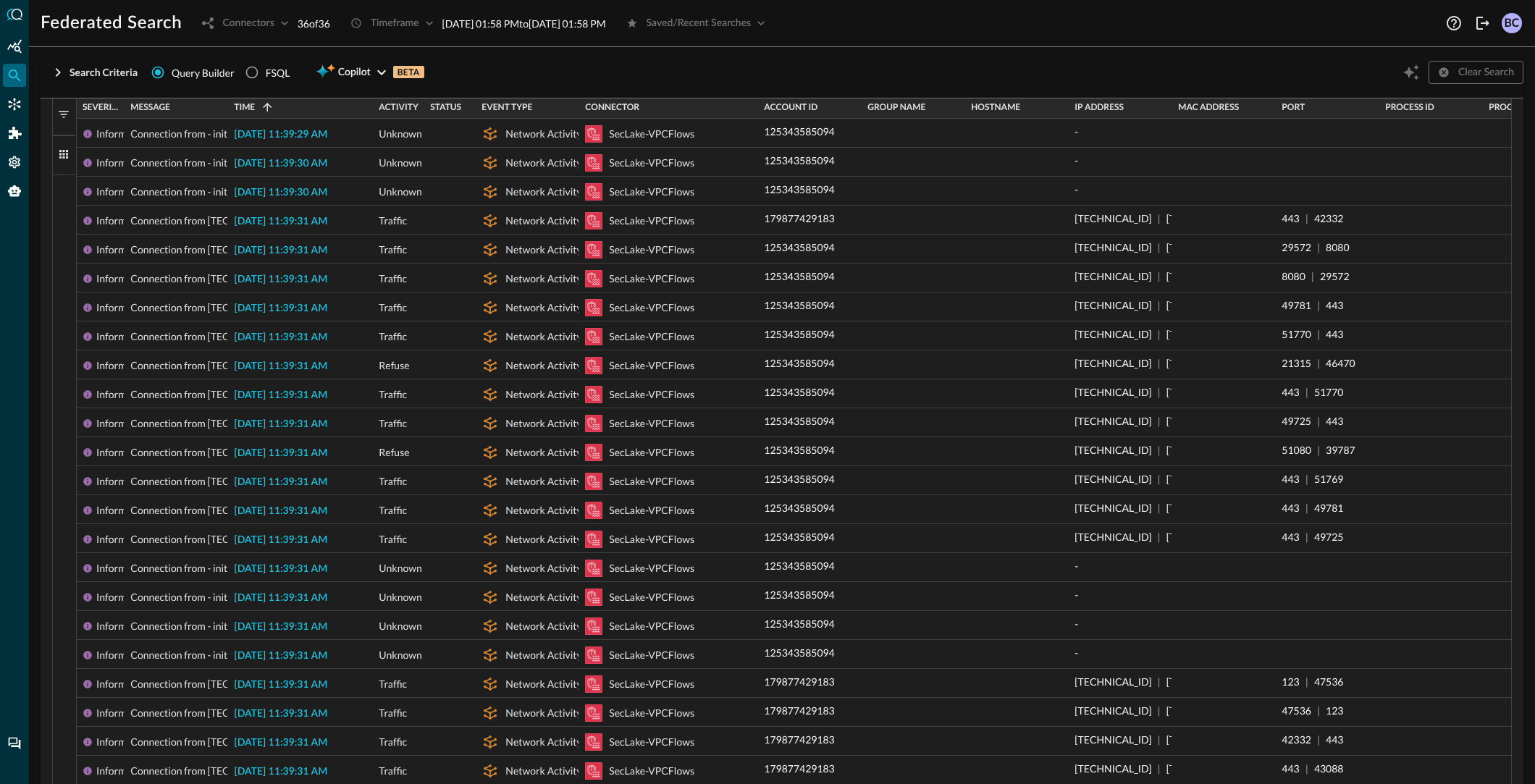
drag, startPoint x: 689, startPoint y: 109, endPoint x: 756, endPoint y: 111, distance: 67.0
click at [756, 111] on div at bounding box center [757, 107] width 6 height 23
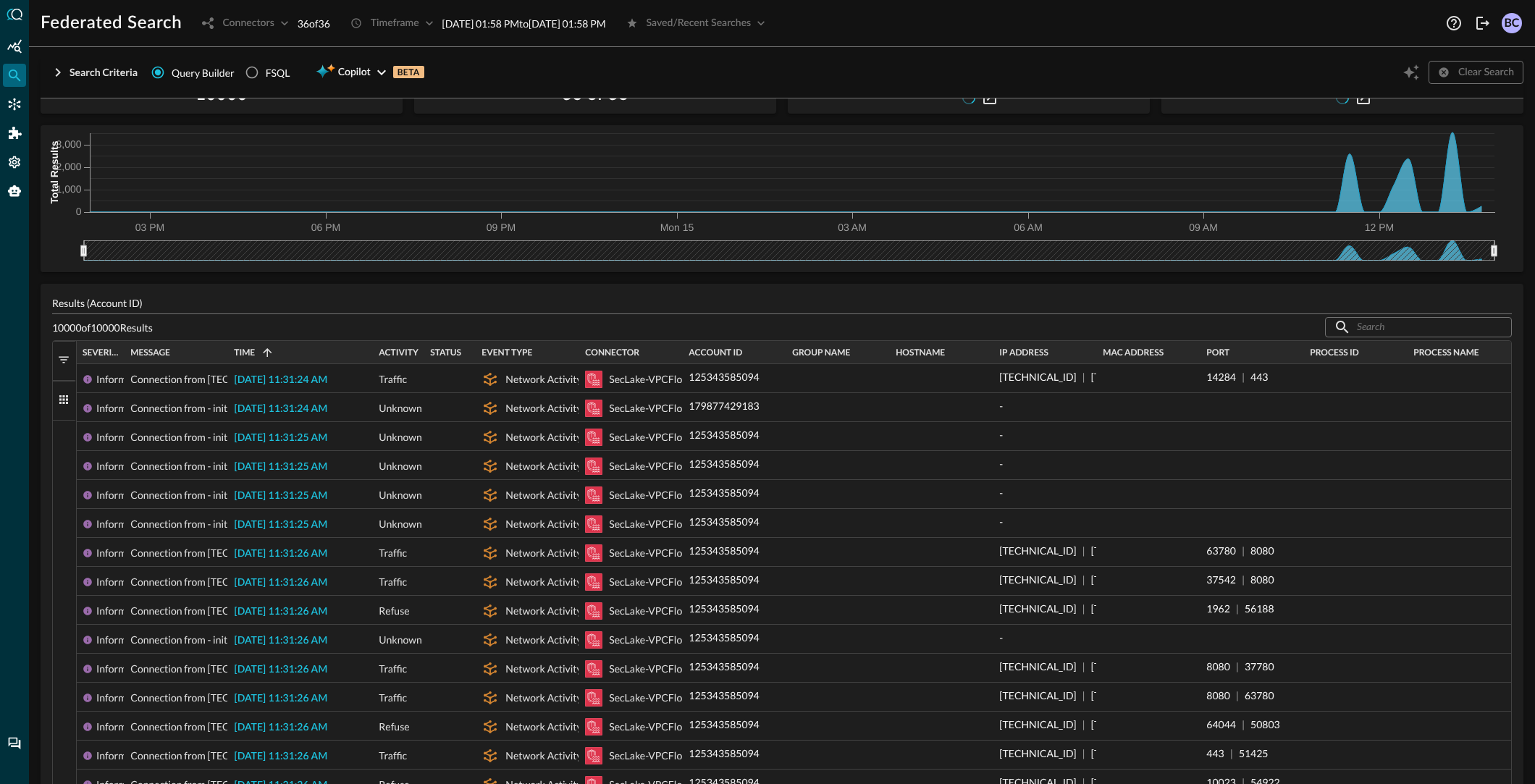
scroll to position [0, 0]
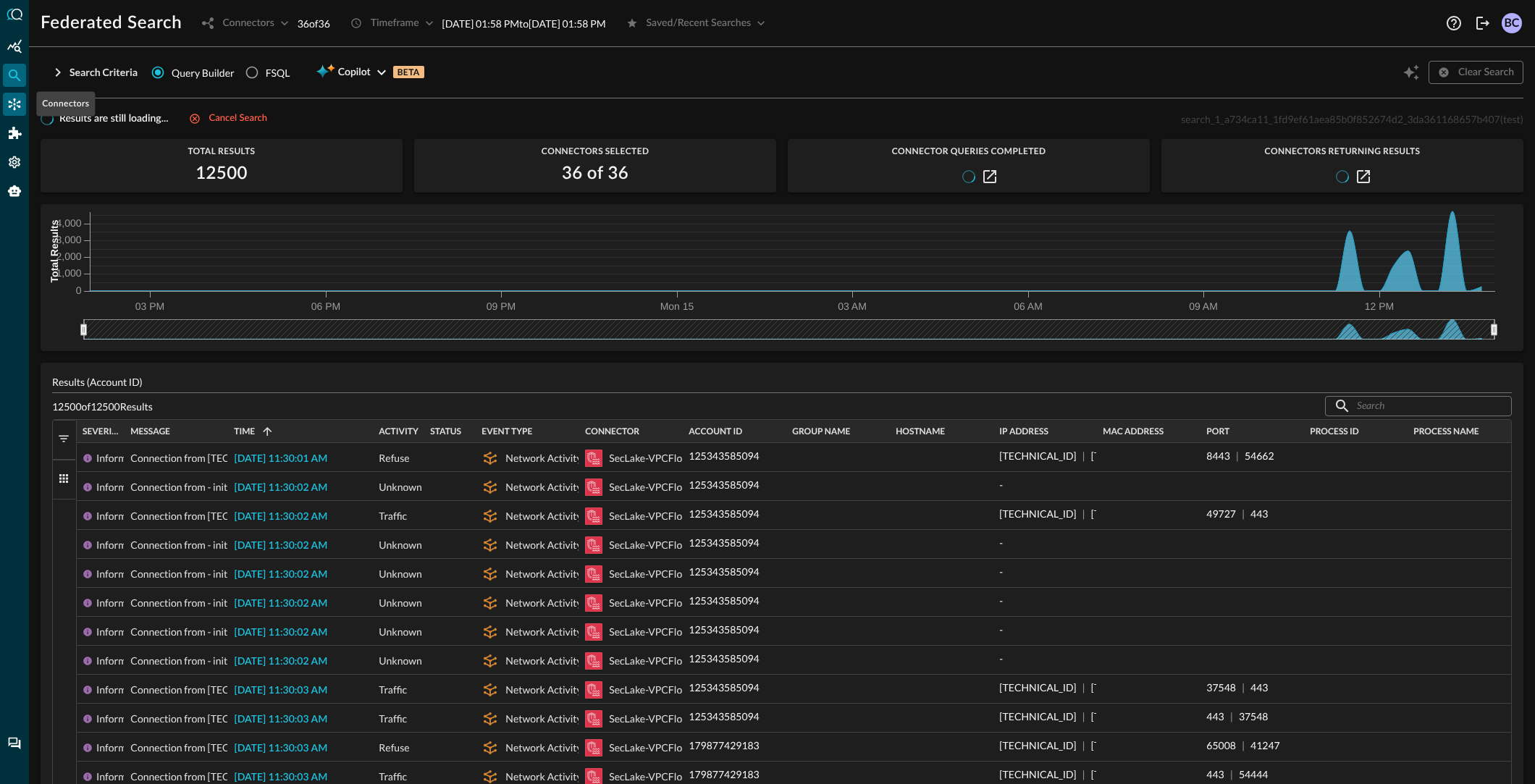
click at [18, 104] on icon "Connectors" at bounding box center [15, 105] width 15 height 15
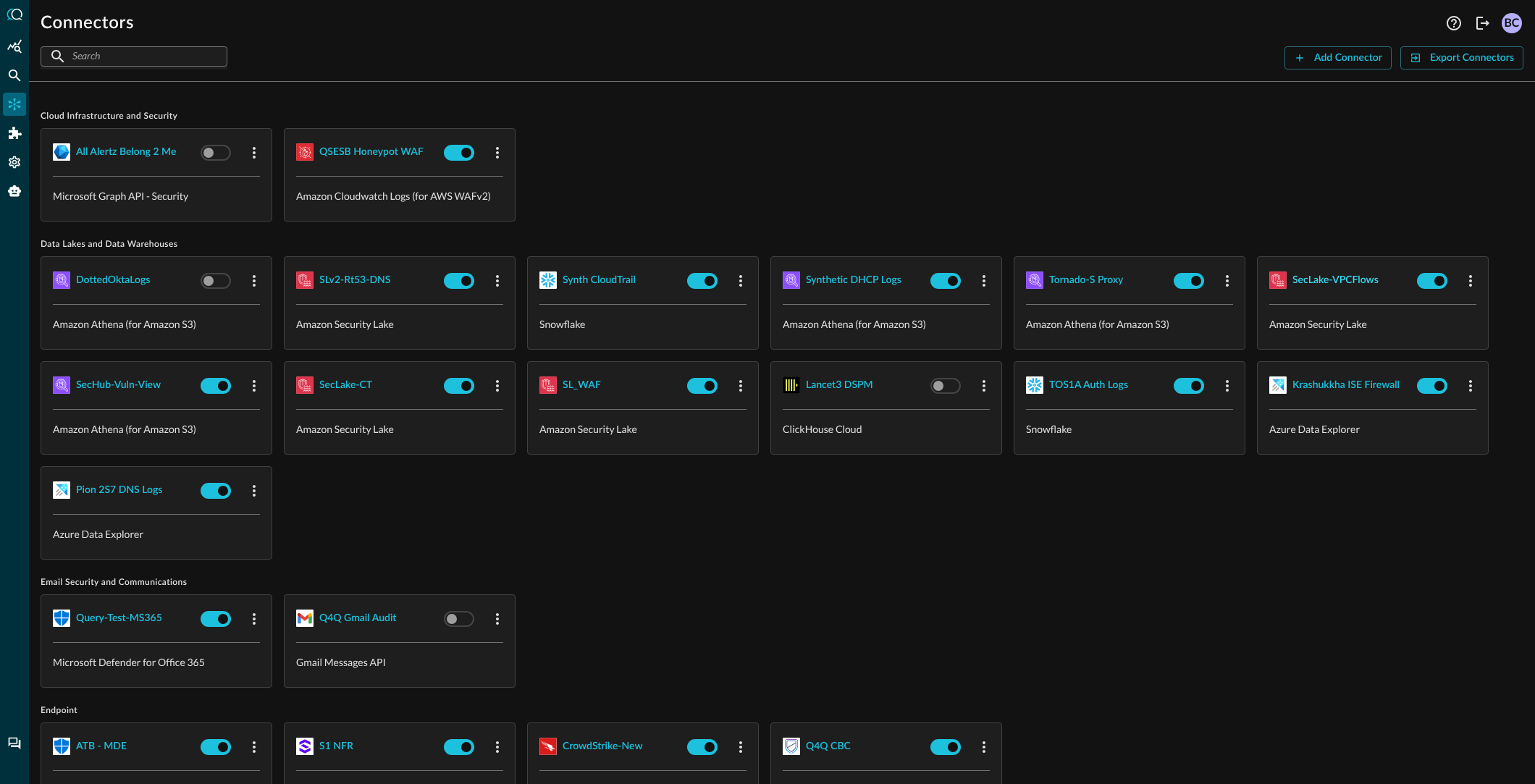
click at [1362, 277] on div "SecLake-VPCFlows" at bounding box center [1335, 280] width 86 height 18
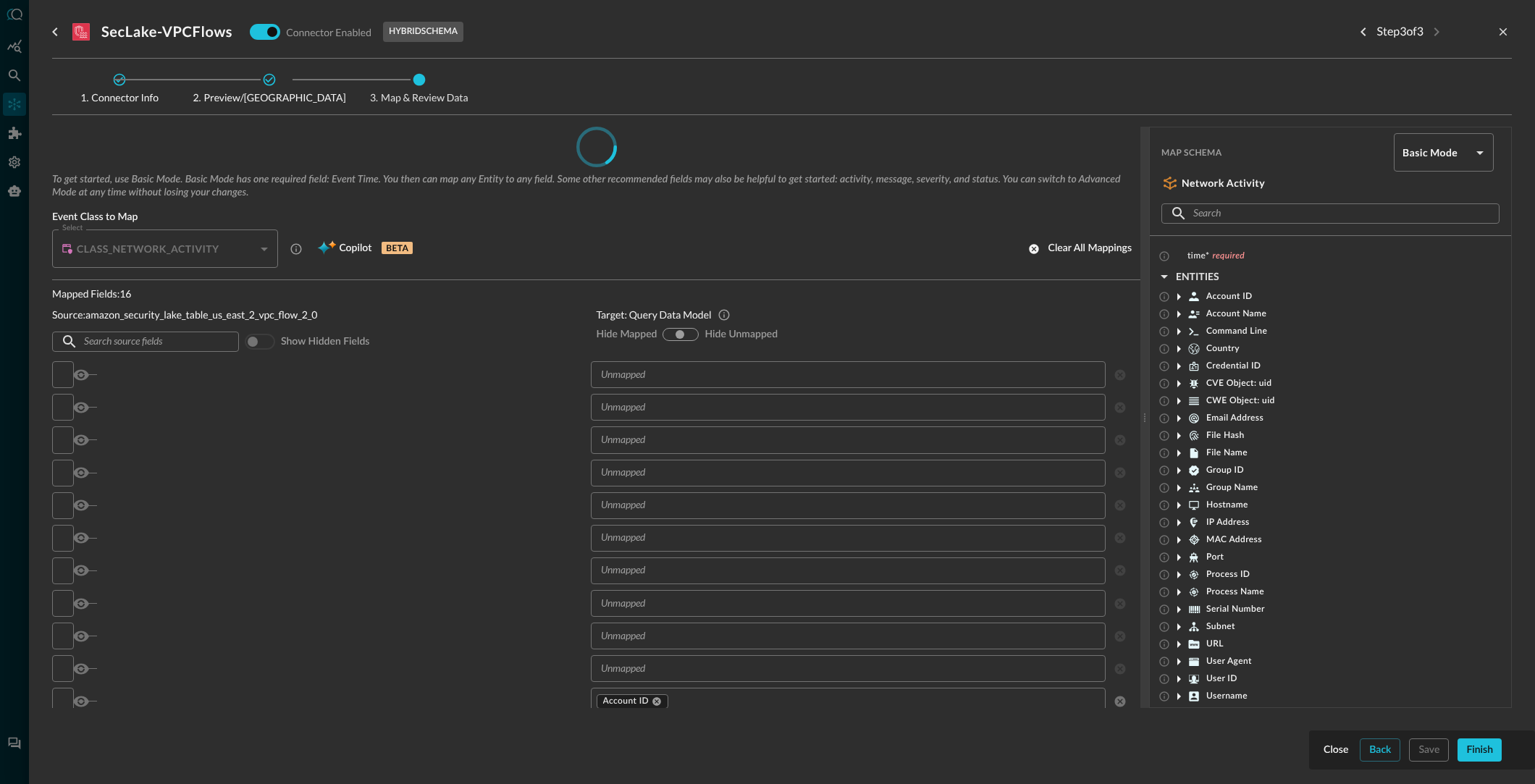
click at [1176, 292] on icon at bounding box center [1178, 296] width 17 height 17
click at [1178, 294] on icon at bounding box center [1178, 296] width 17 height 17
click at [1179, 312] on icon at bounding box center [1179, 314] width 3 height 7
click at [1179, 312] on icon at bounding box center [1178, 314] width 17 height 17
click at [1176, 331] on icon at bounding box center [1178, 331] width 17 height 17
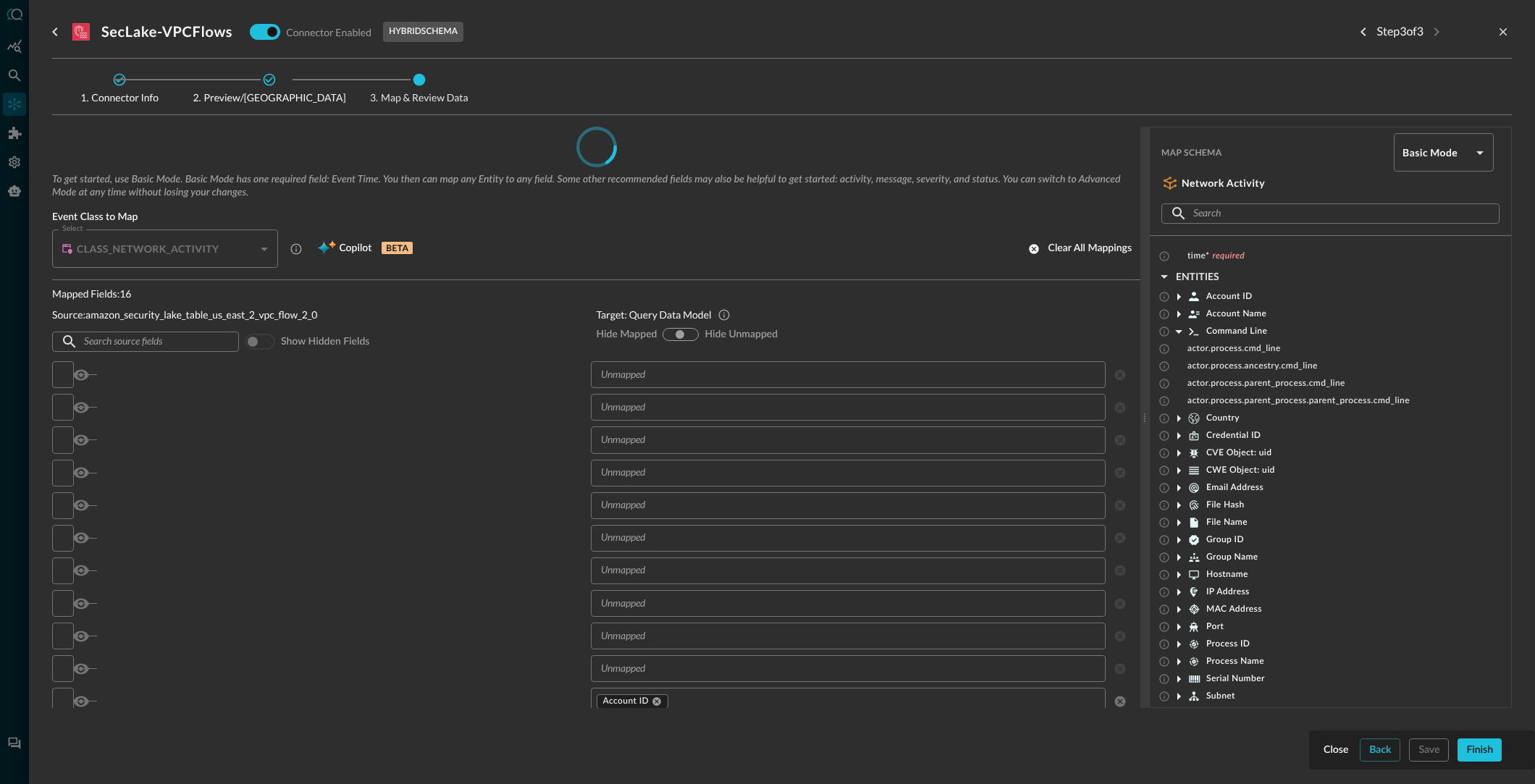
click at [1176, 331] on icon at bounding box center [1178, 332] width 7 height 3
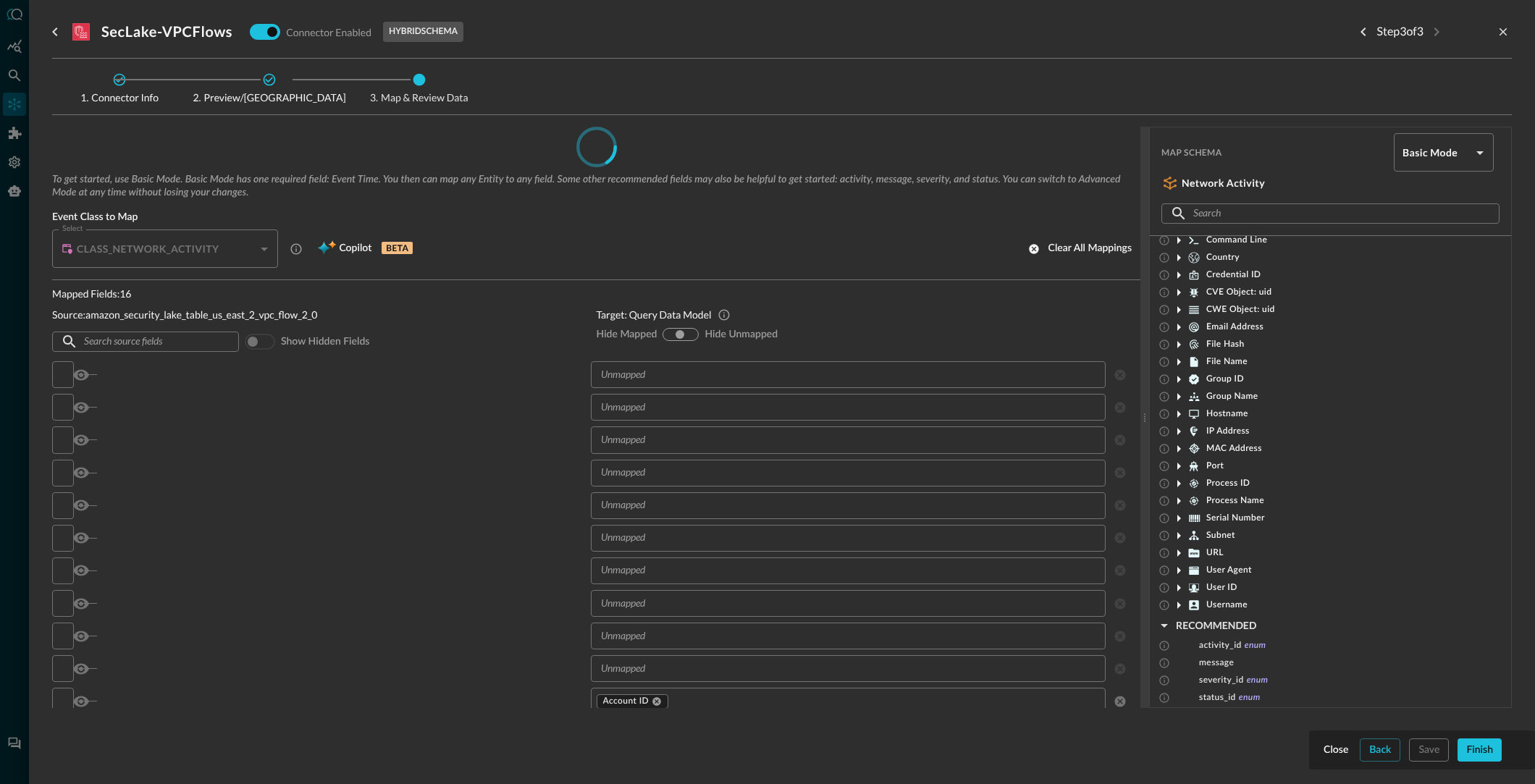
scroll to position [101, 0]
click at [1164, 612] on icon "button" at bounding box center [1164, 615] width 17 height 17
click at [1164, 276] on icon "button" at bounding box center [1164, 277] width 7 height 3
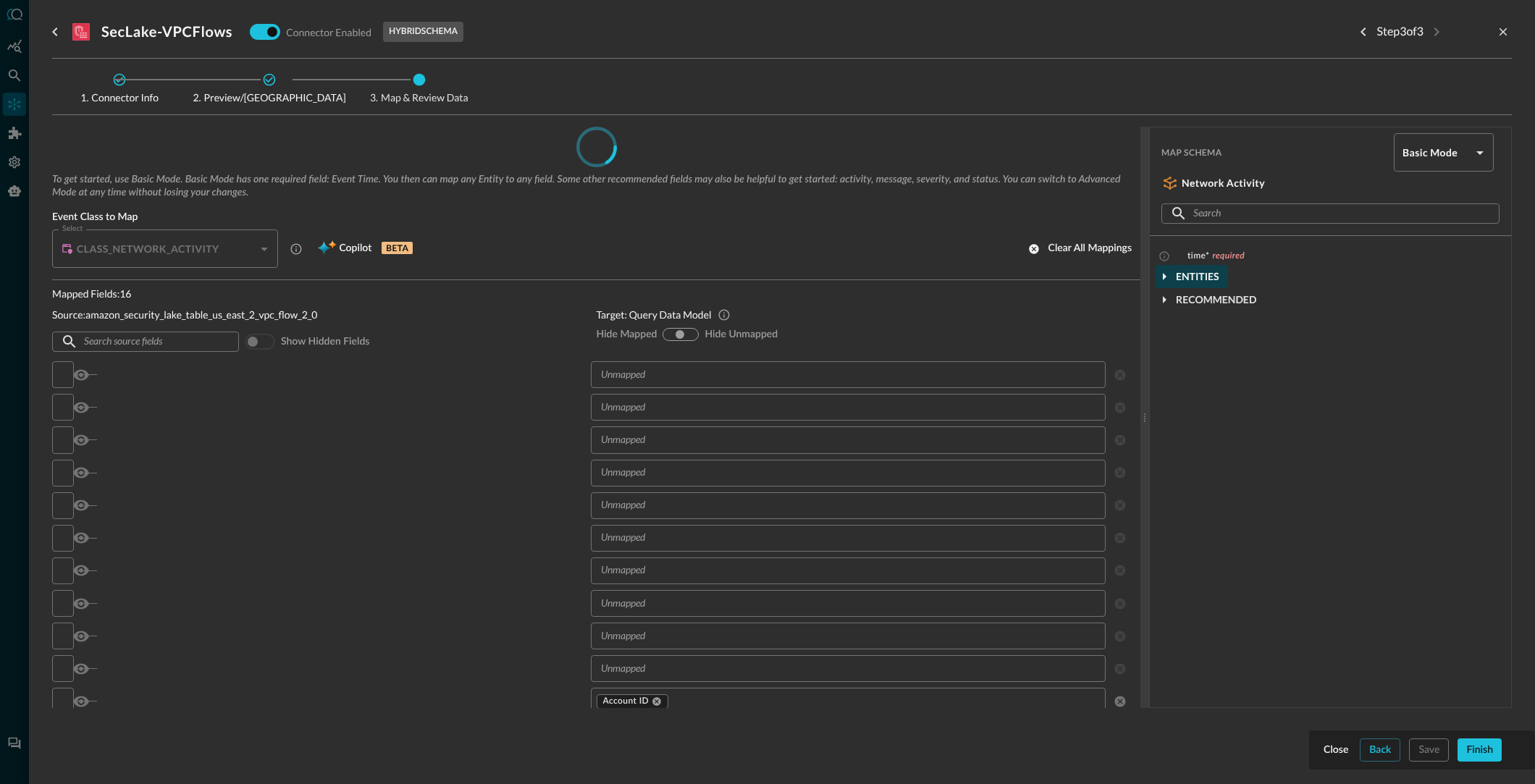
click at [1165, 275] on icon "button" at bounding box center [1164, 276] width 3 height 7
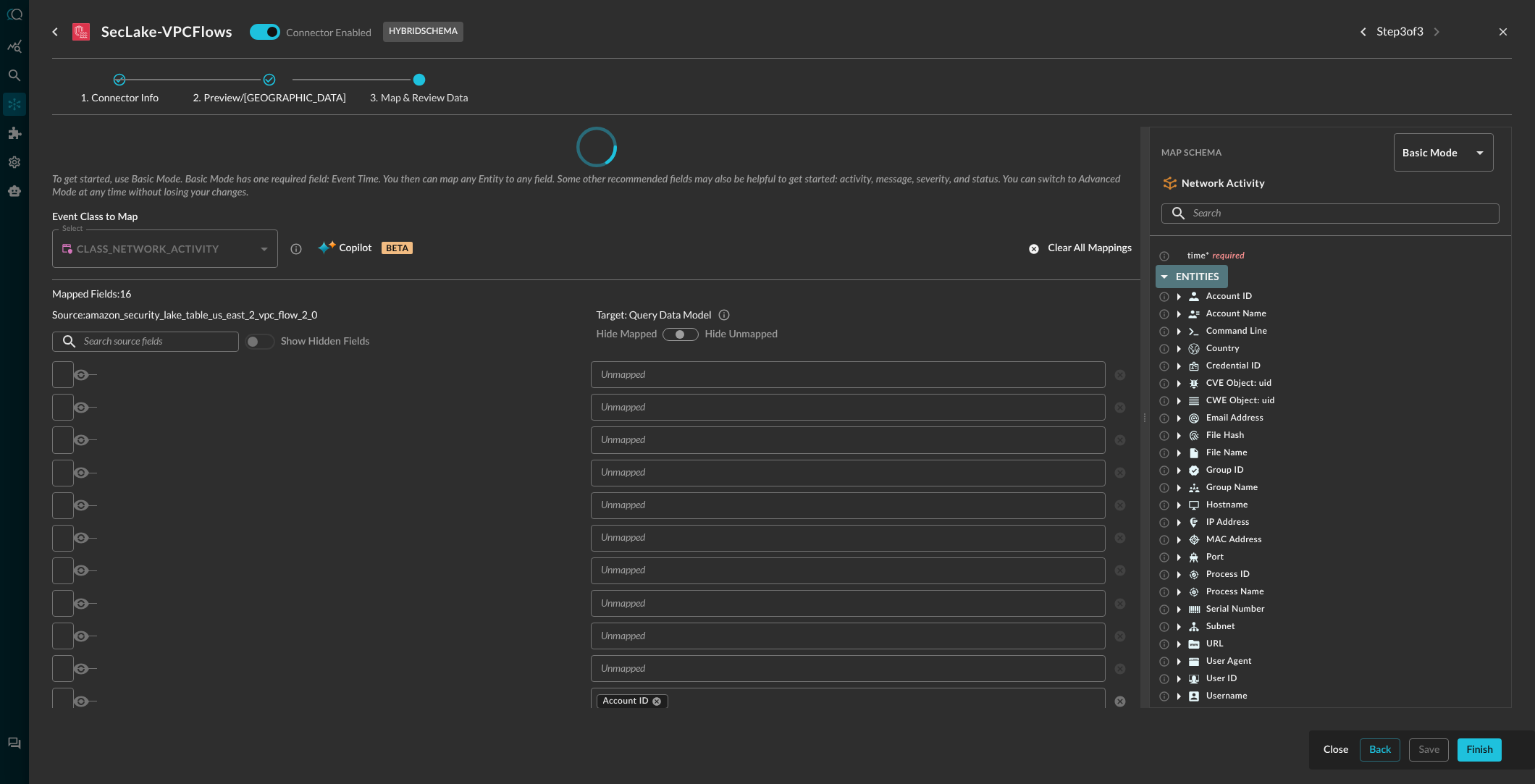
click at [1165, 275] on icon "button" at bounding box center [1164, 277] width 7 height 3
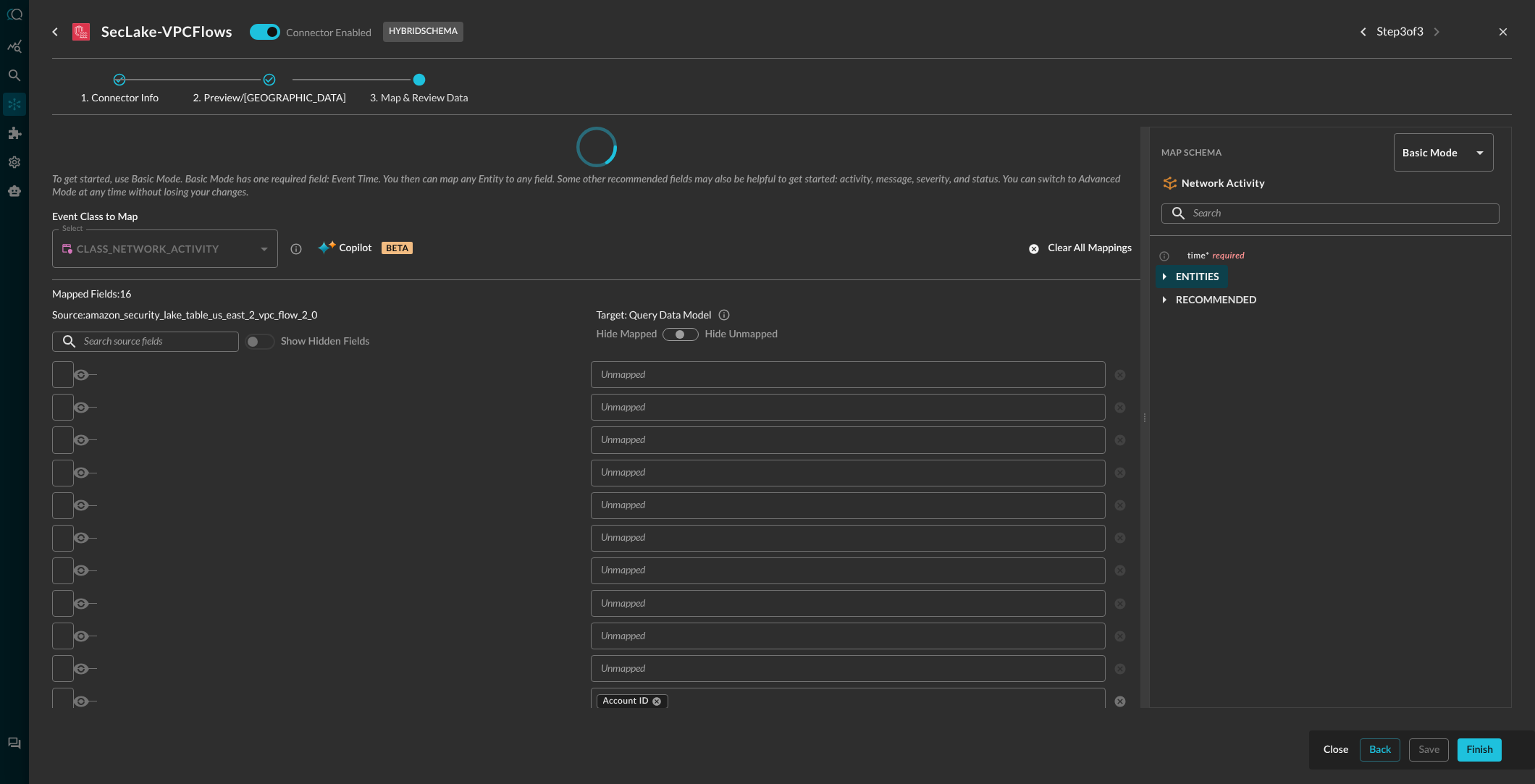
click at [1165, 275] on icon "button" at bounding box center [1164, 276] width 3 height 7
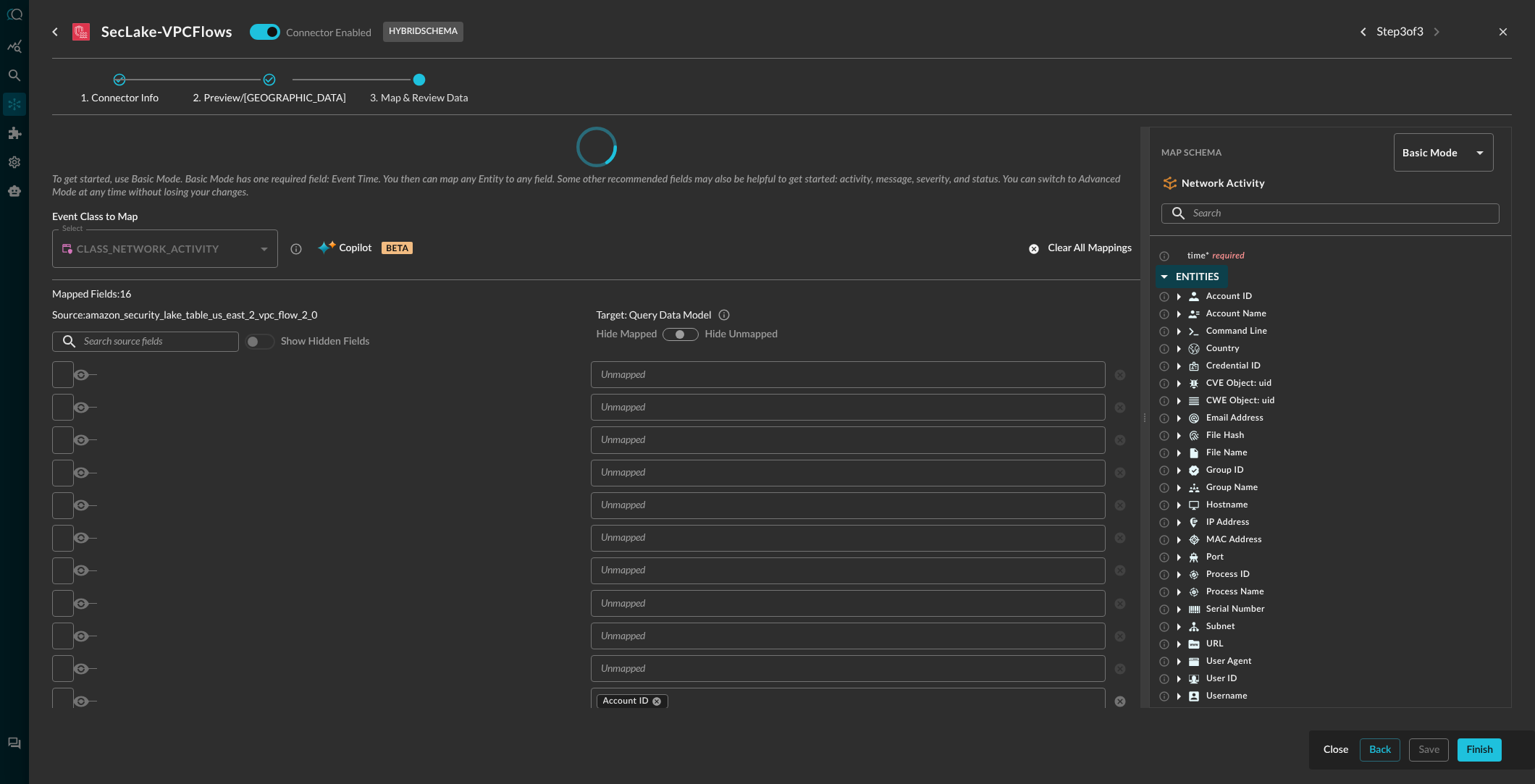
click at [1166, 276] on icon "button" at bounding box center [1164, 277] width 7 height 3
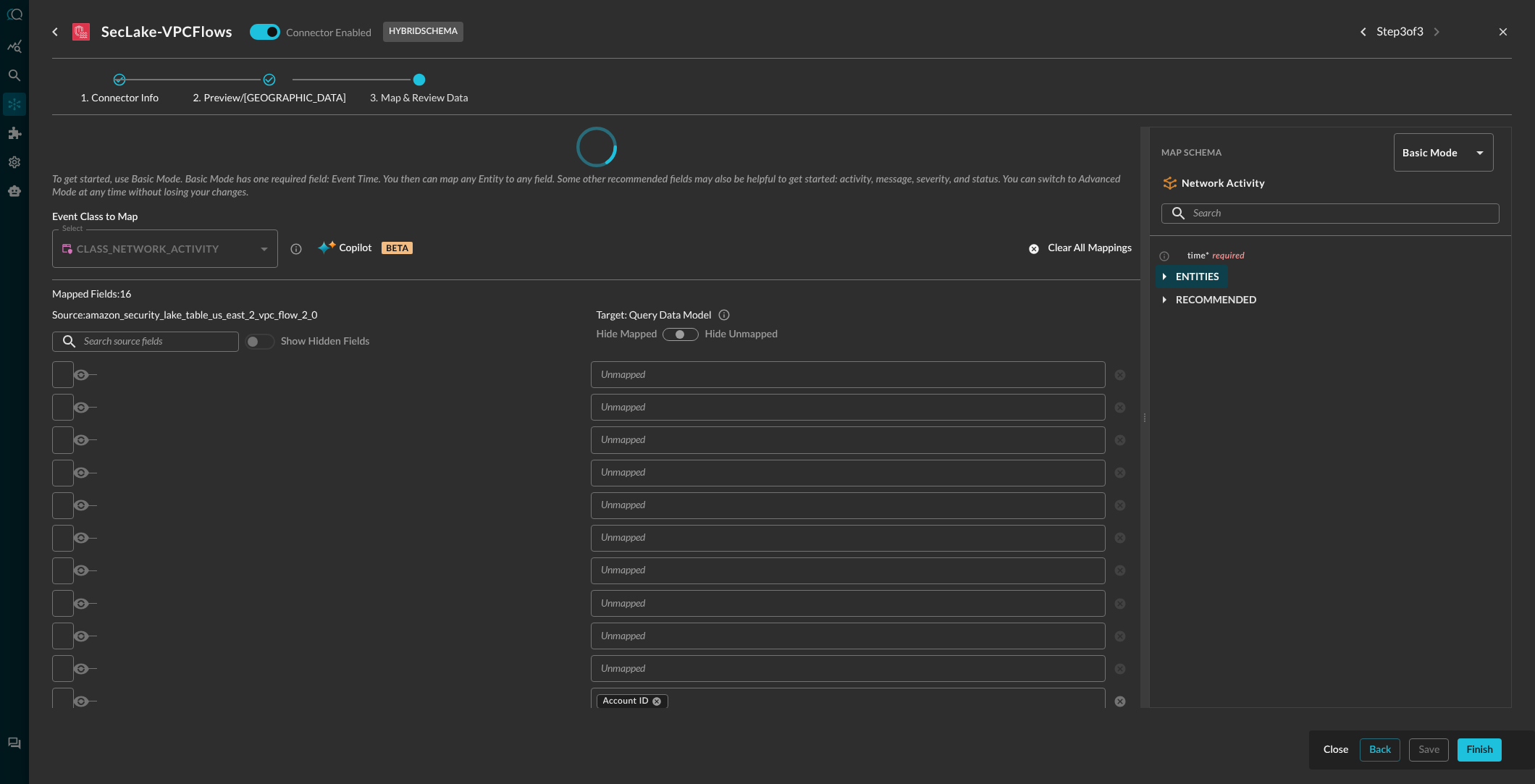
click at [689, 376] on input "text" at bounding box center [848, 375] width 505 height 18
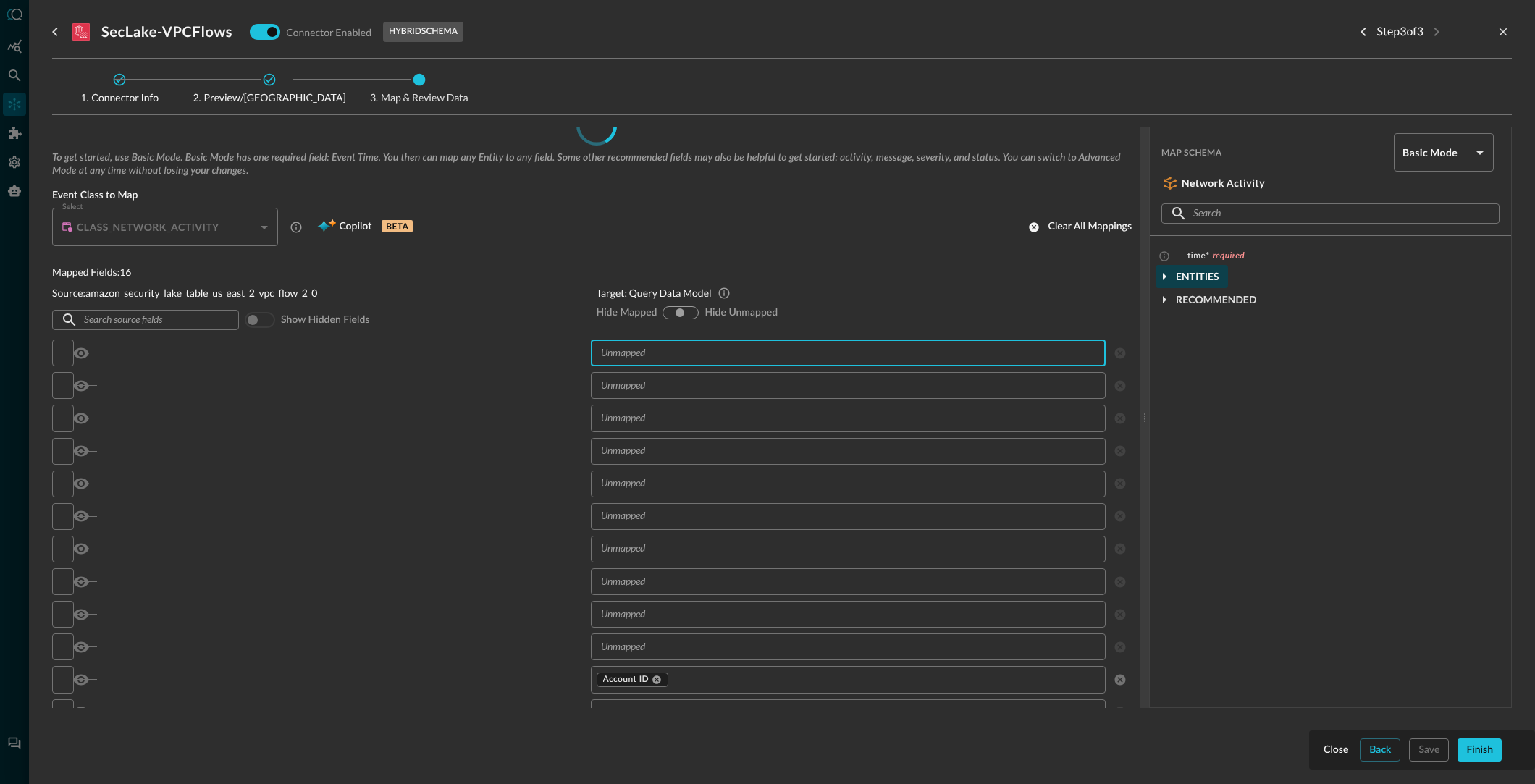
scroll to position [25, 0]
click at [672, 350] on input "text" at bounding box center [848, 350] width 505 height 18
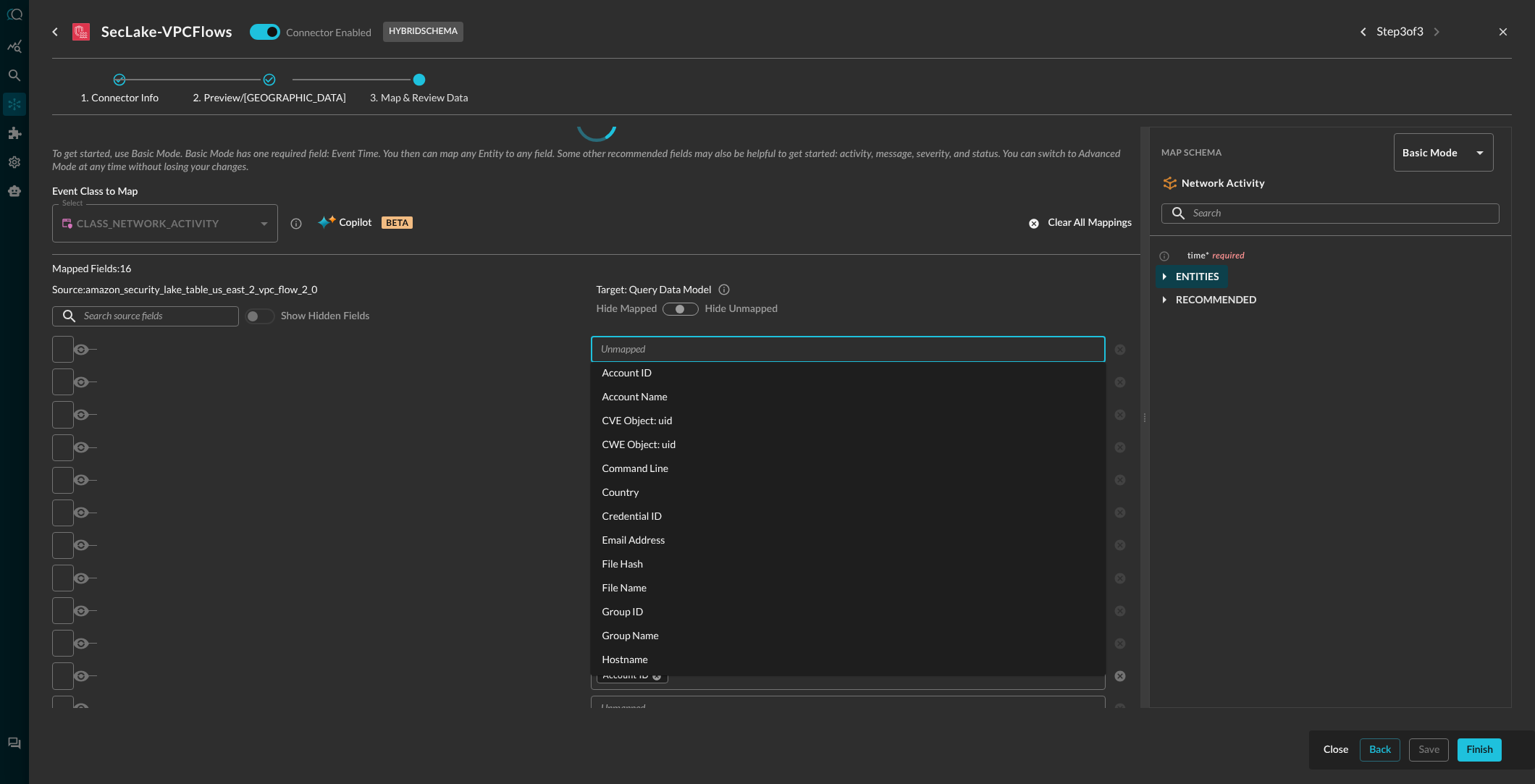
scroll to position [0, 0]
click at [1165, 277] on icon "button" at bounding box center [1164, 276] width 17 height 17
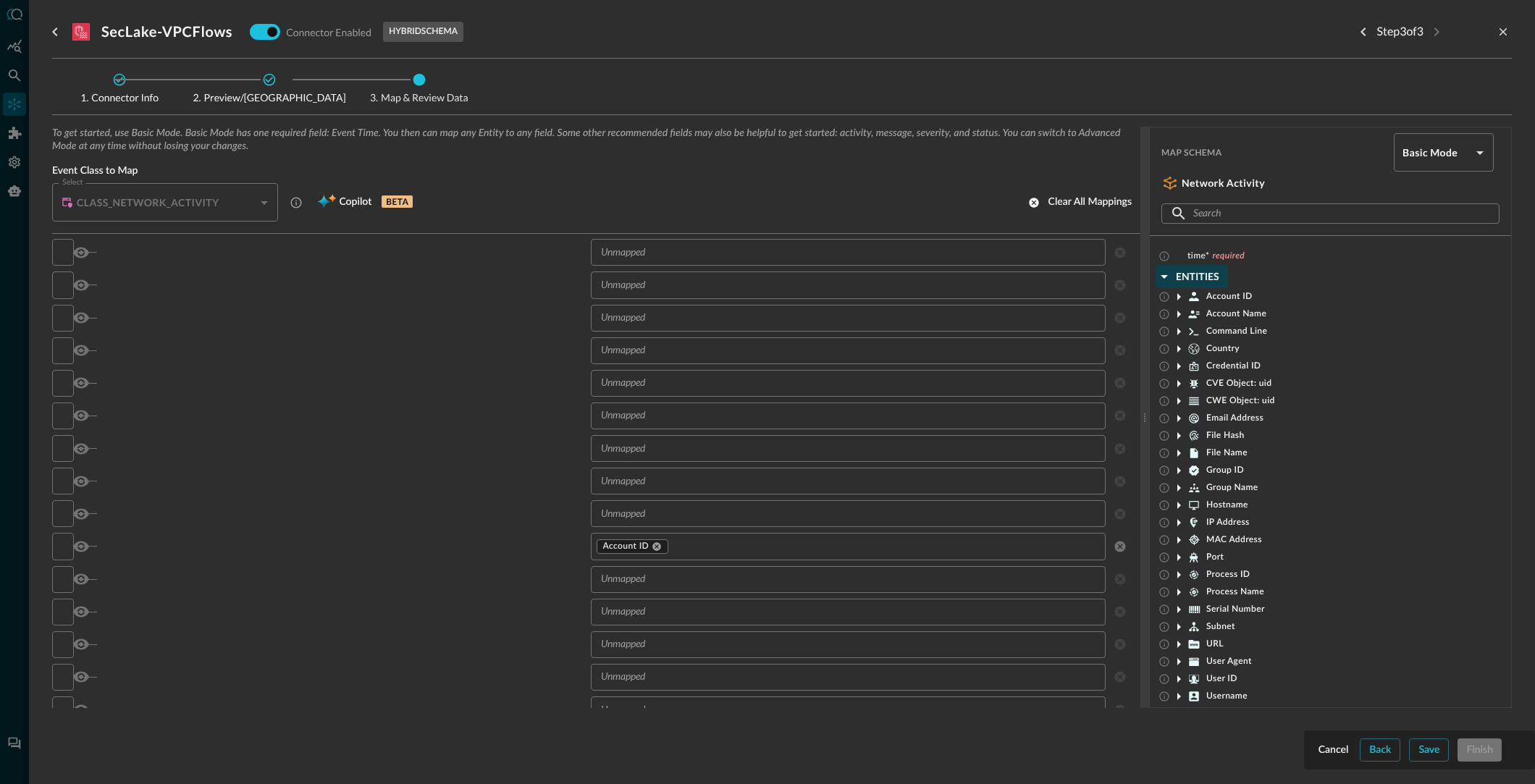
scroll to position [163, 0]
click at [679, 471] on input "text" at bounding box center [848, 473] width 505 height 18
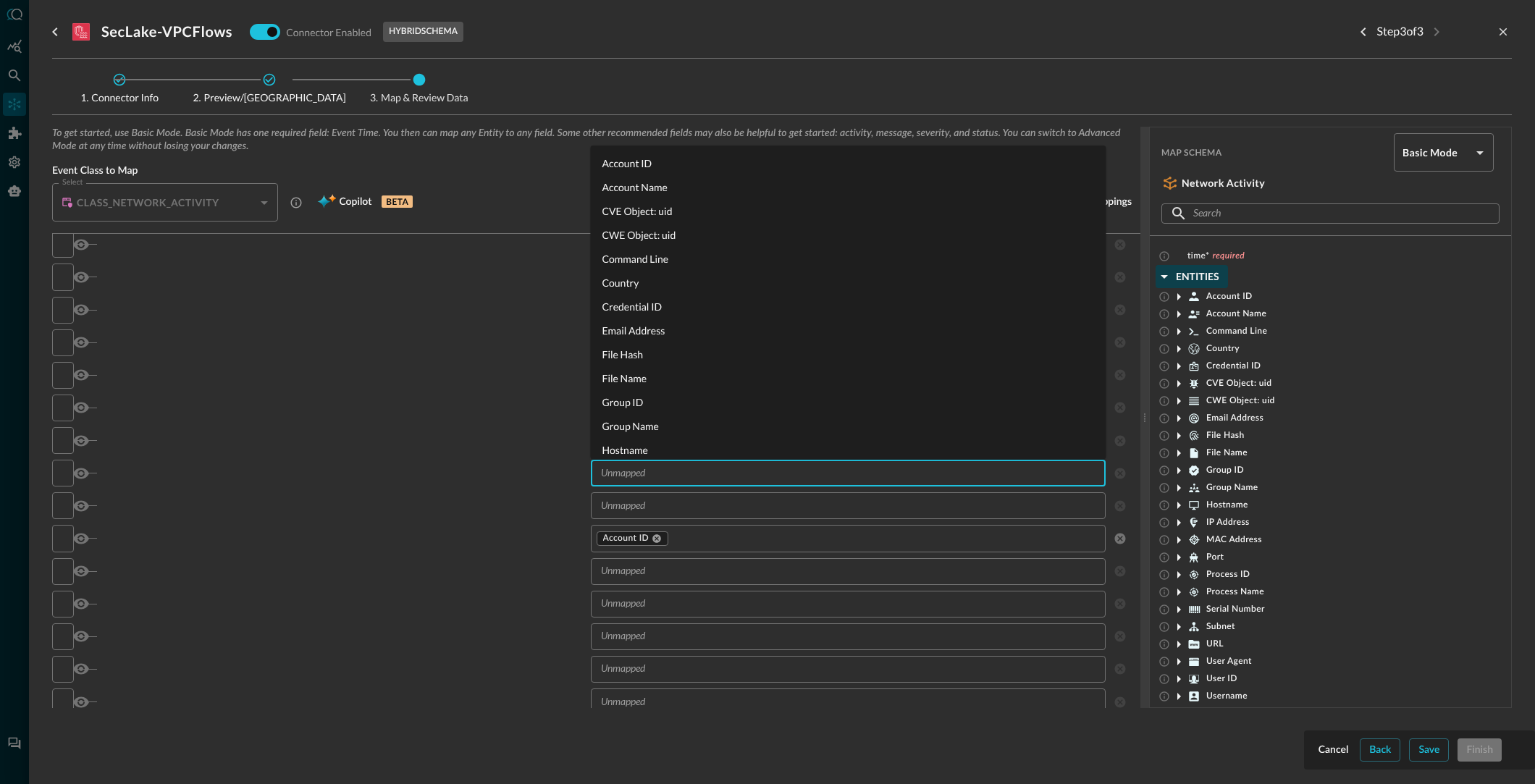
click at [680, 472] on input "text" at bounding box center [848, 473] width 505 height 18
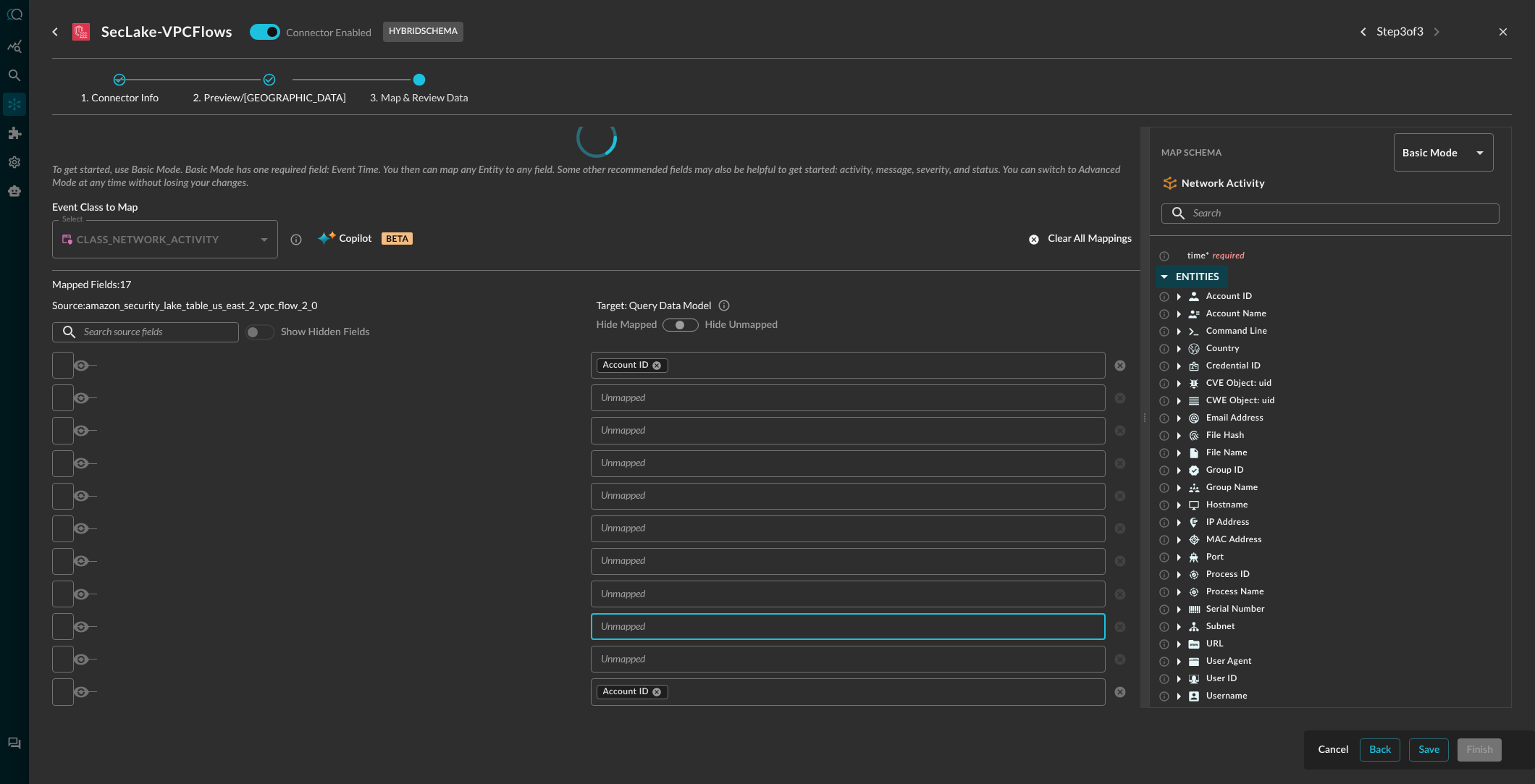
scroll to position [9, 0]
click at [707, 362] on input "text" at bounding box center [885, 366] width 430 height 18
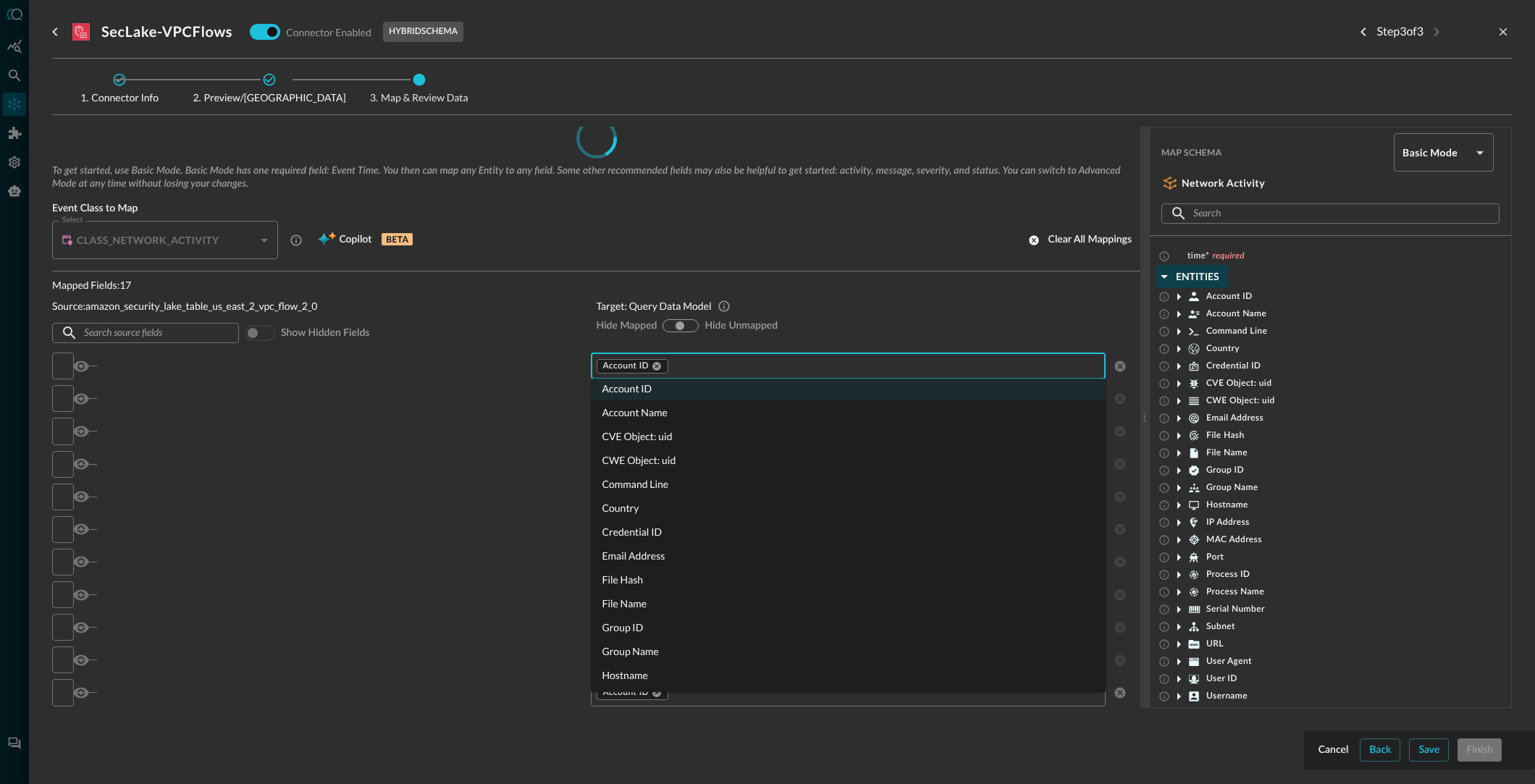
scroll to position [11, 0]
click at [1175, 295] on icon at bounding box center [1178, 296] width 17 height 17
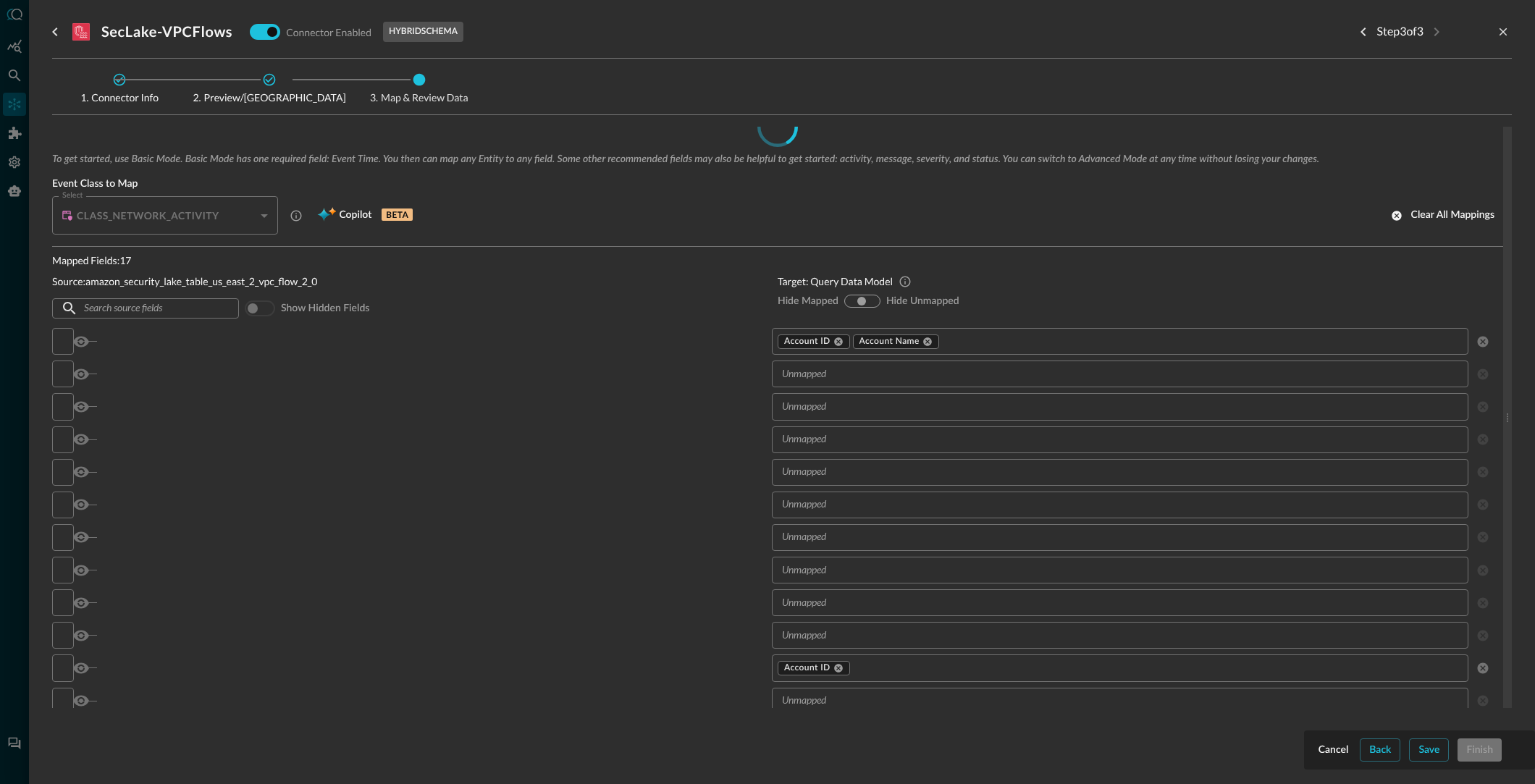
scroll to position [33, 0]
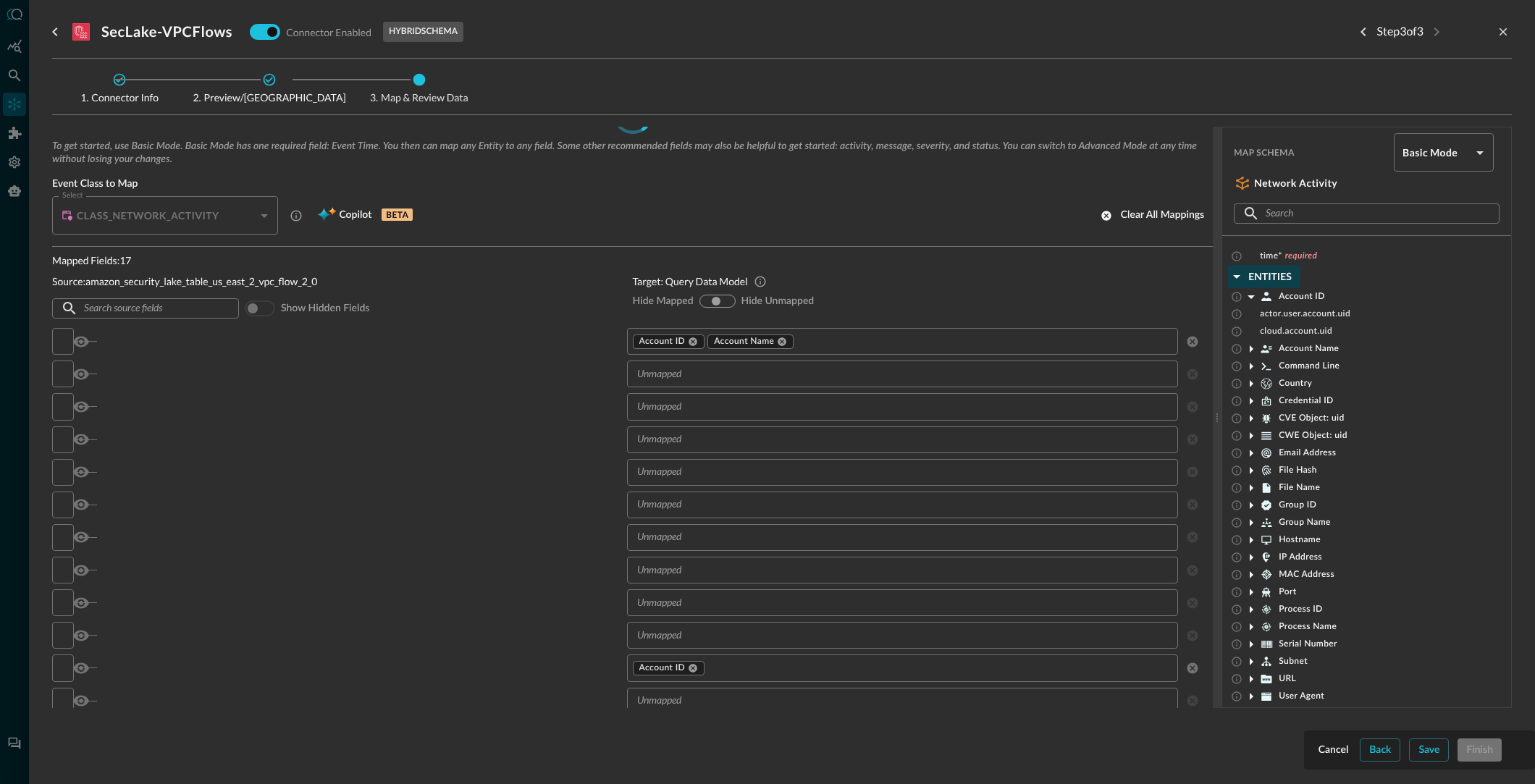
click at [1287, 422] on div "To get started, use Basic Mode. Basic Mode has one required field: Event Time. …" at bounding box center [782, 417] width 1460 height 581
click at [1240, 277] on icon "button" at bounding box center [1236, 276] width 17 height 17
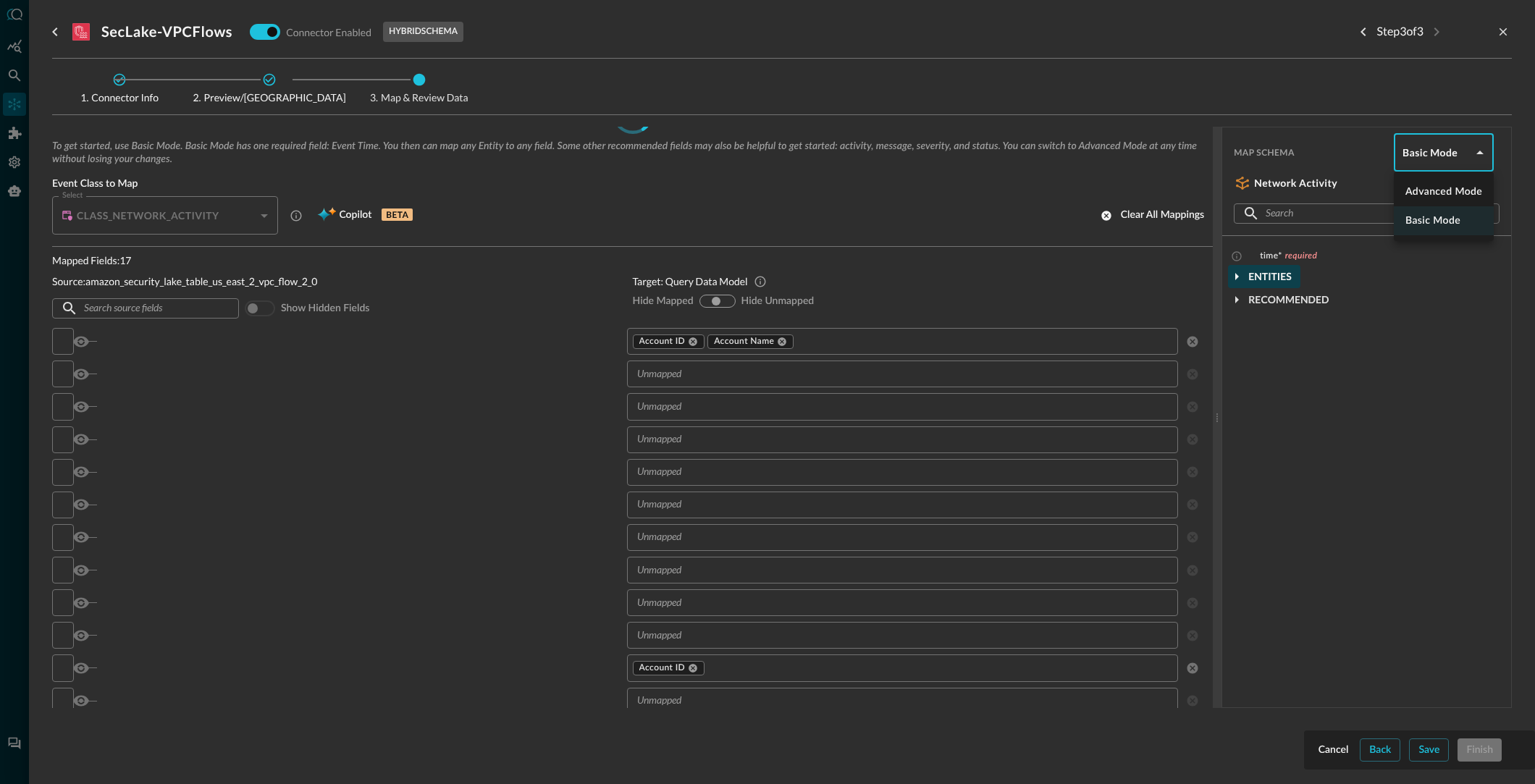
click at [1475, 151] on body "Connectors Help Logout BC ​ ​ Add Connector Export Connectors Cloud Infrastruct…" at bounding box center [767, 392] width 1535 height 784
click at [1466, 192] on li "Advanced Mode" at bounding box center [1444, 191] width 100 height 29
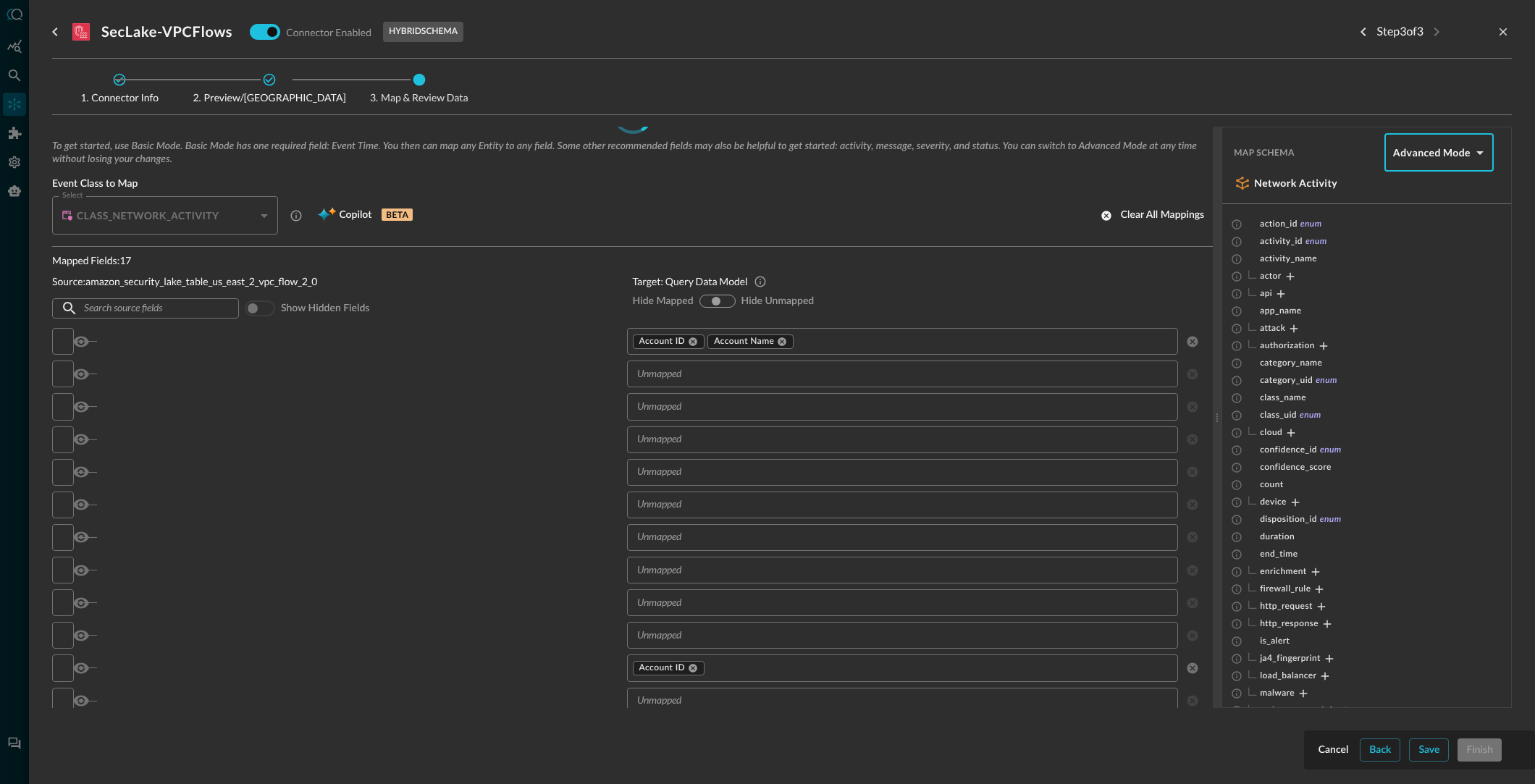
click at [1477, 151] on body "Connectors Help Logout BC ​ ​ Add Connector Export Connectors Cloud Infrastruct…" at bounding box center [767, 392] width 1535 height 784
click at [1443, 216] on li "Basic Mode" at bounding box center [1439, 220] width 109 height 29
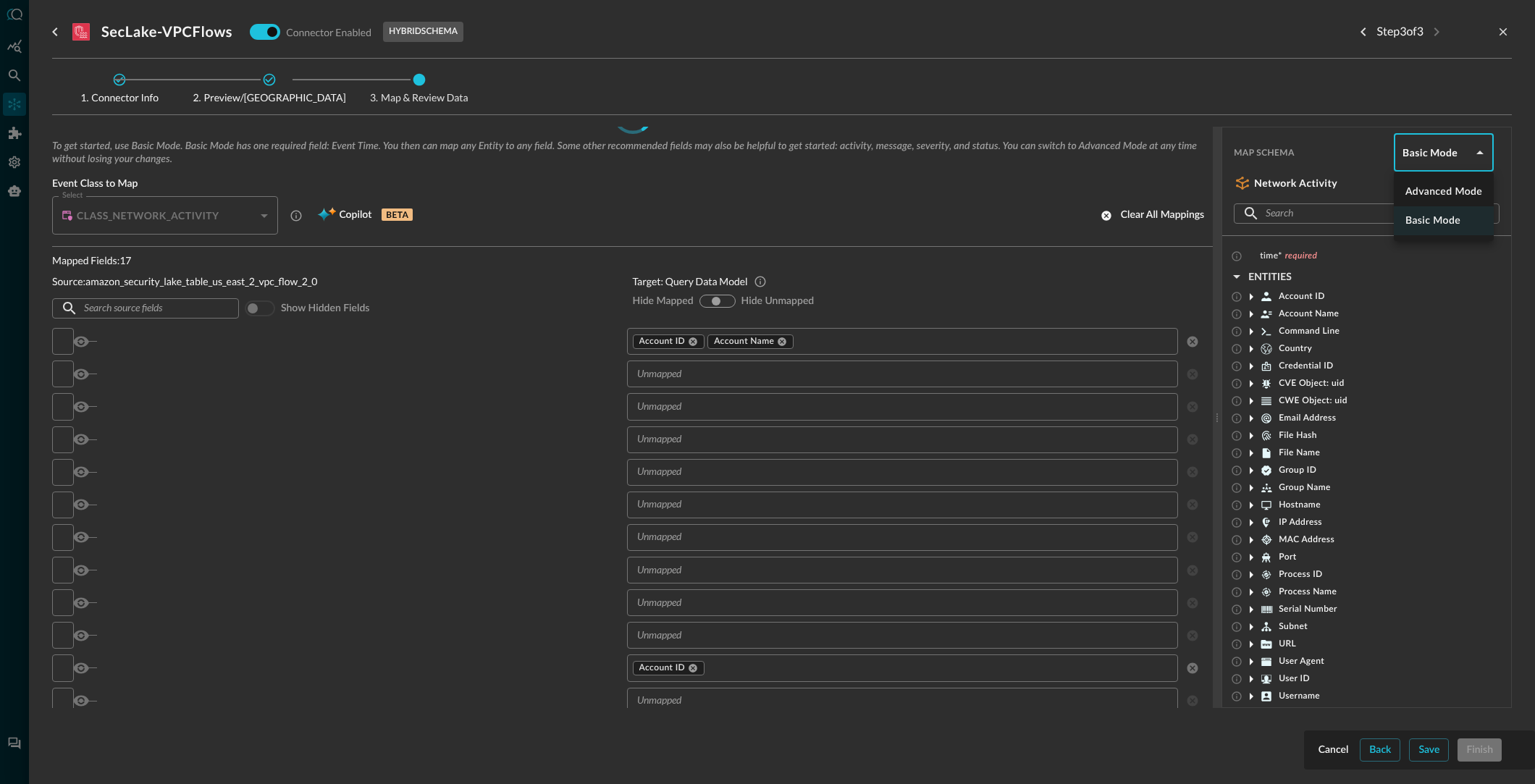
click at [1480, 152] on body "Connectors Help Logout BC ​ ​ Add Connector Export Connectors Cloud Infrastruct…" at bounding box center [767, 392] width 1535 height 784
click at [1325, 284] on div at bounding box center [767, 392] width 1535 height 784
drag, startPoint x: 1233, startPoint y: 275, endPoint x: 1283, endPoint y: 281, distance: 50.4
click at [1233, 274] on icon "button" at bounding box center [1236, 276] width 17 height 17
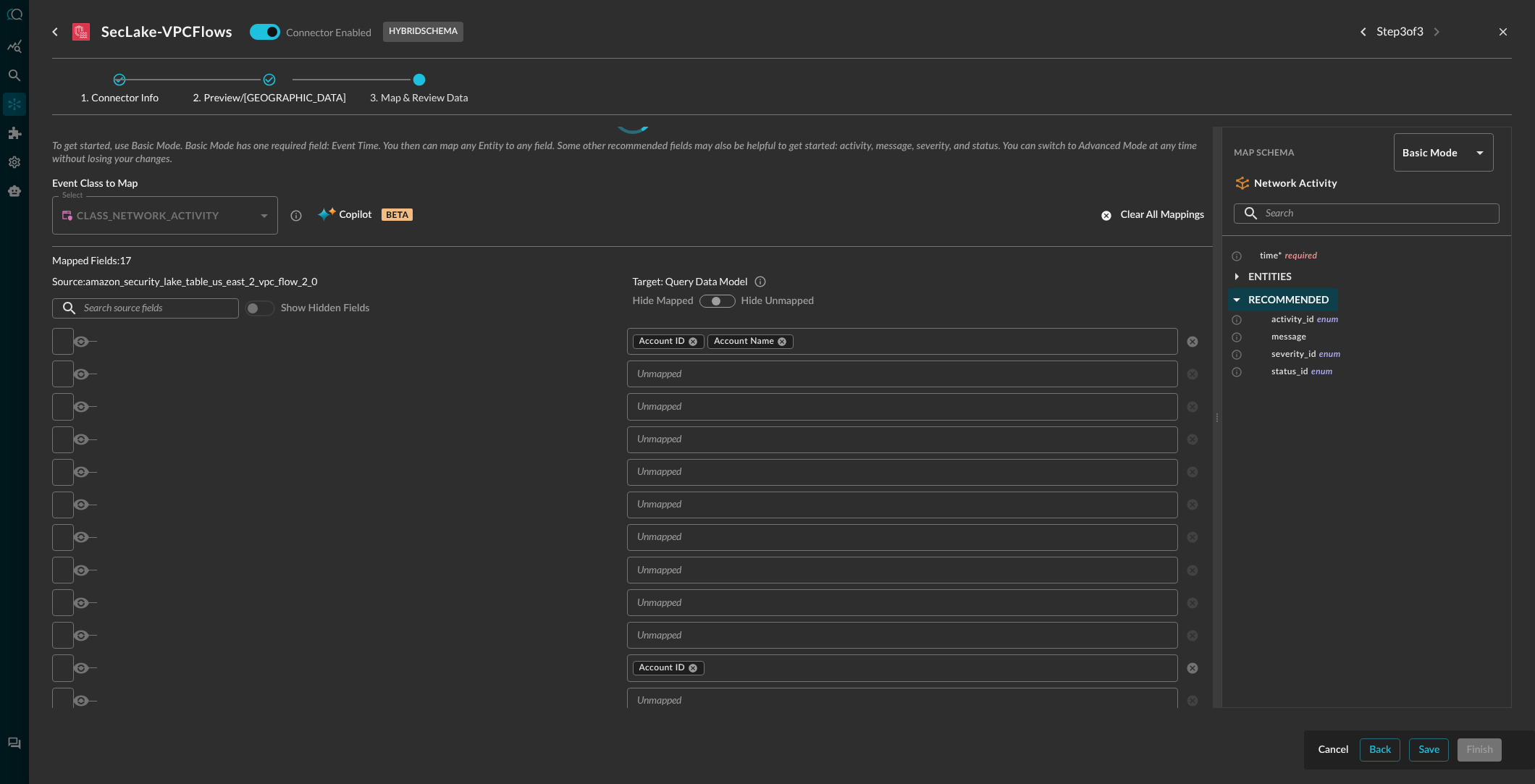
click at [1242, 300] on icon "button" at bounding box center [1236, 299] width 17 height 17
click at [1459, 150] on body "Connectors Help Logout BC ​ ​ Add Connector Export Connectors Cloud Infrastruct…" at bounding box center [767, 392] width 1535 height 784
click at [1452, 191] on li "Advanced Mode" at bounding box center [1444, 191] width 100 height 29
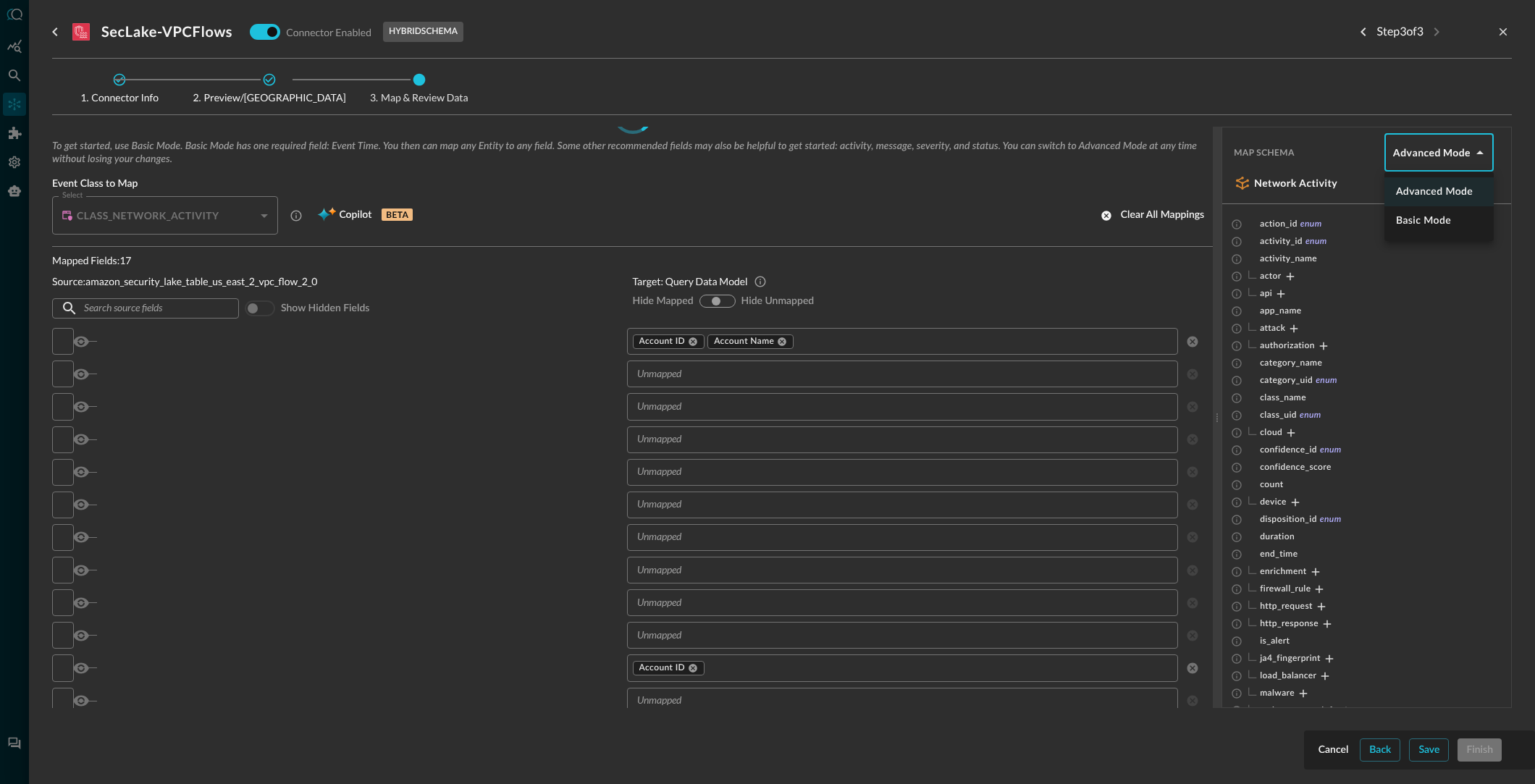
click at [1450, 155] on body "Connectors Help Logout BC ​ ​ Add Connector Export Connectors Cloud Infrastruct…" at bounding box center [767, 392] width 1535 height 784
click at [1443, 211] on li "Basic Mode" at bounding box center [1439, 220] width 109 height 29
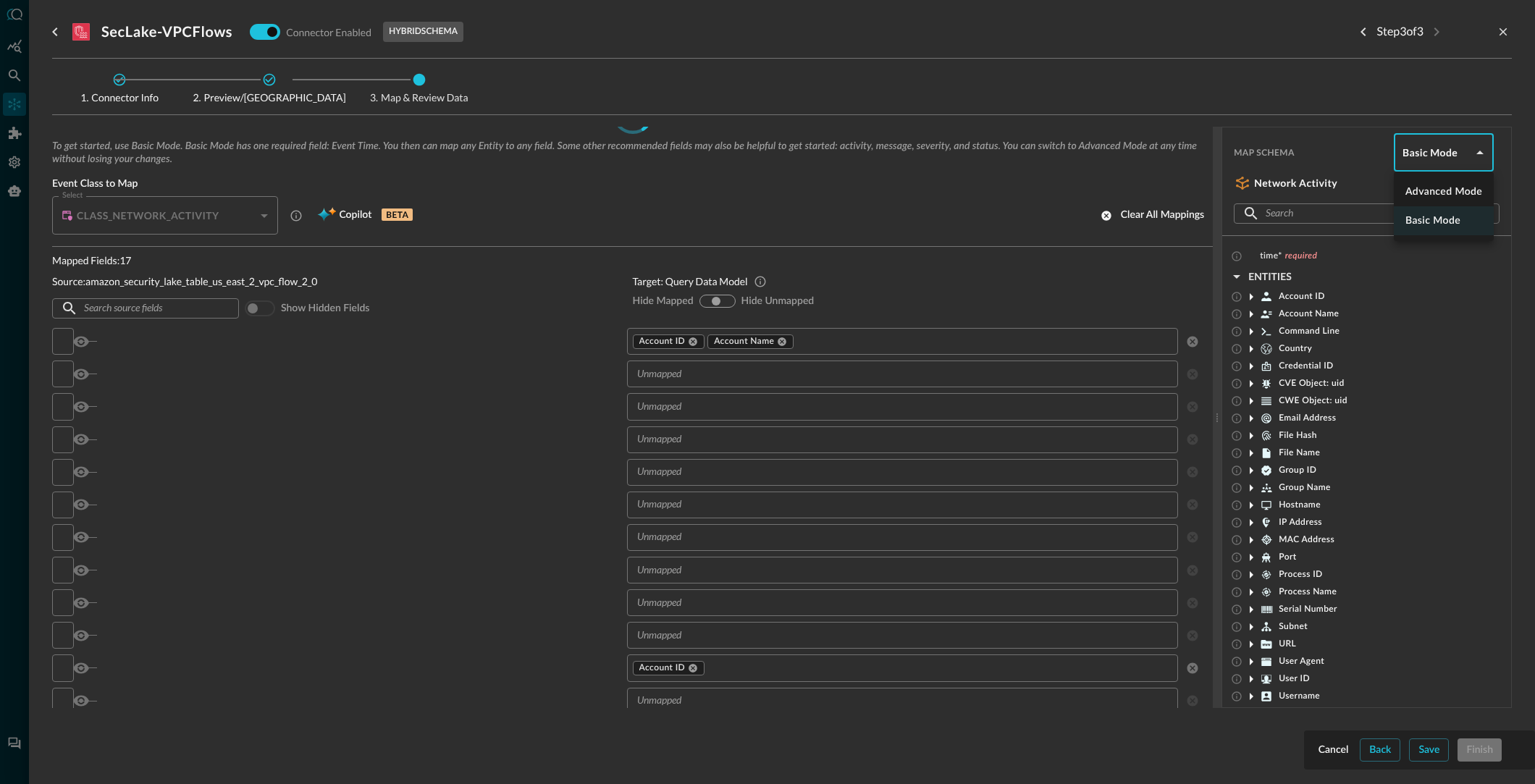
click at [1437, 153] on body "Connectors Help Logout BC ​ ​ Add Connector Export Connectors Cloud Infrastruct…" at bounding box center [767, 392] width 1535 height 784
click at [1436, 185] on li "Advanced Mode" at bounding box center [1444, 191] width 100 height 29
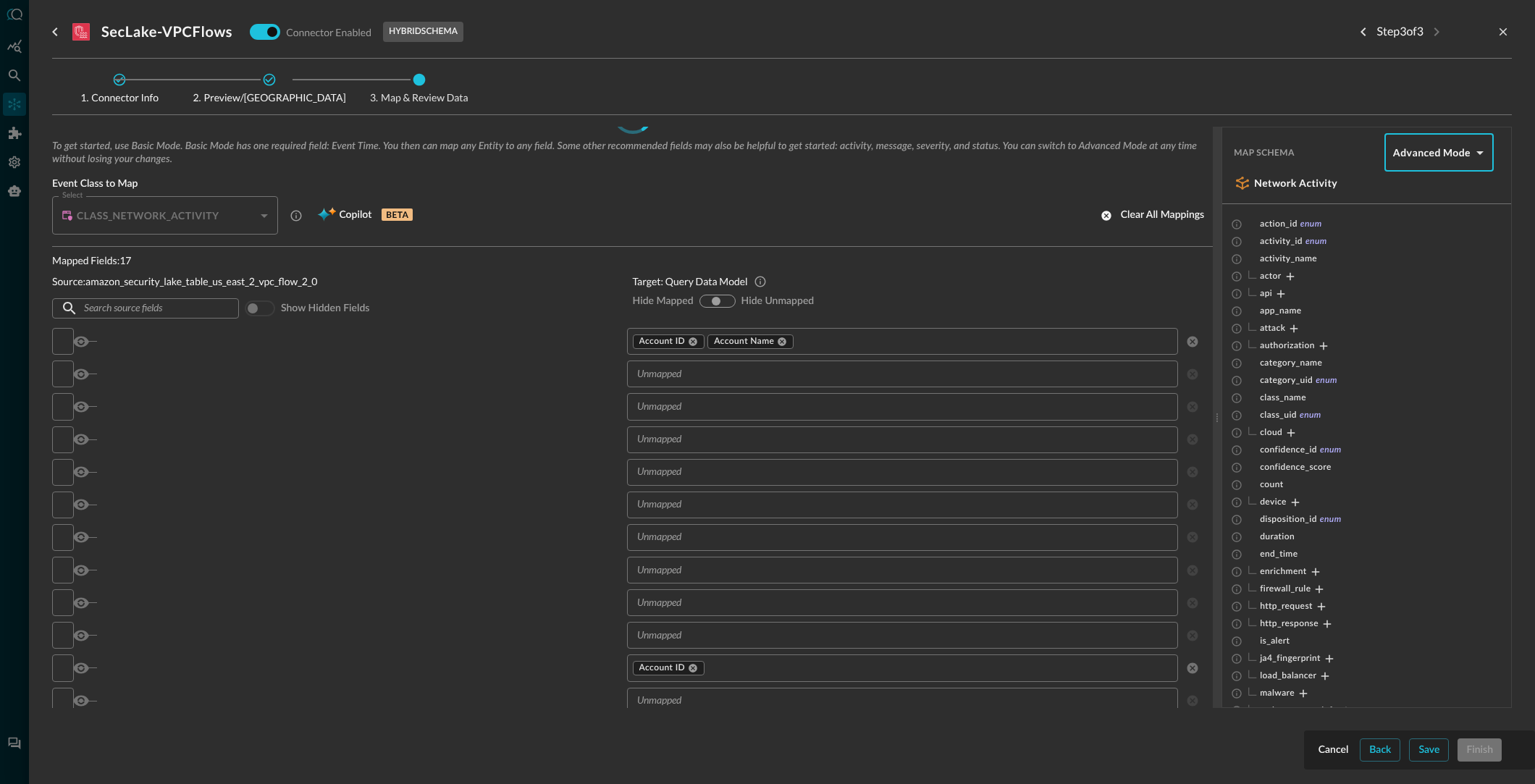
click at [1442, 151] on body "Connectors Help Logout BC ​ ​ Add Connector Export Connectors Cloud Infrastruct…" at bounding box center [767, 392] width 1535 height 784
click at [1446, 217] on li "Basic Mode" at bounding box center [1439, 220] width 109 height 29
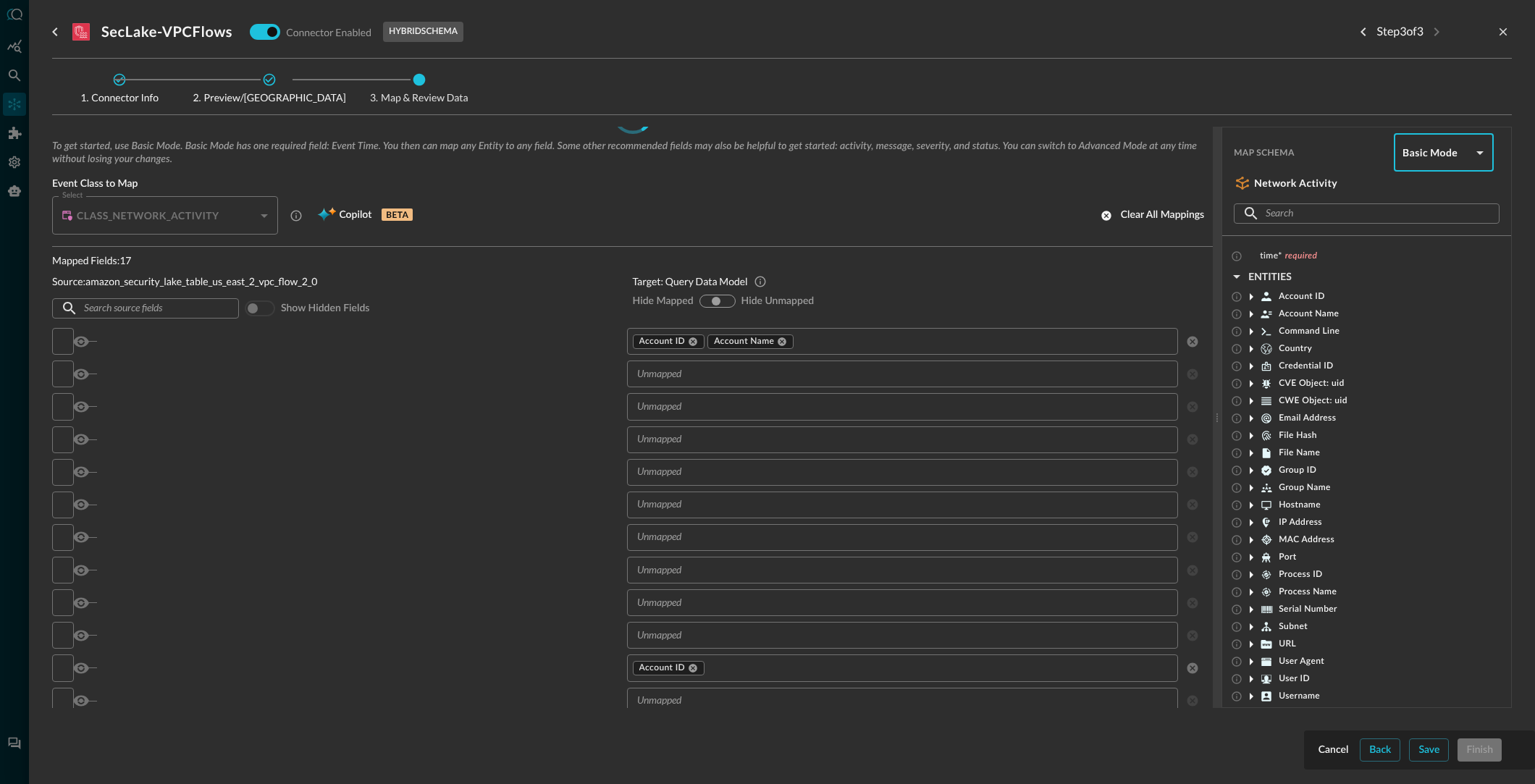
click at [1447, 154] on body "Connectors Help Logout BC ​ ​ Add Connector Export Connectors Cloud Infrastruct…" at bounding box center [767, 392] width 1535 height 784
drag, startPoint x: 1480, startPoint y: 183, endPoint x: 1471, endPoint y: 187, distance: 9.8
click at [1479, 183] on li "Advanced Mode" at bounding box center [1444, 191] width 100 height 29
type input "advanced"
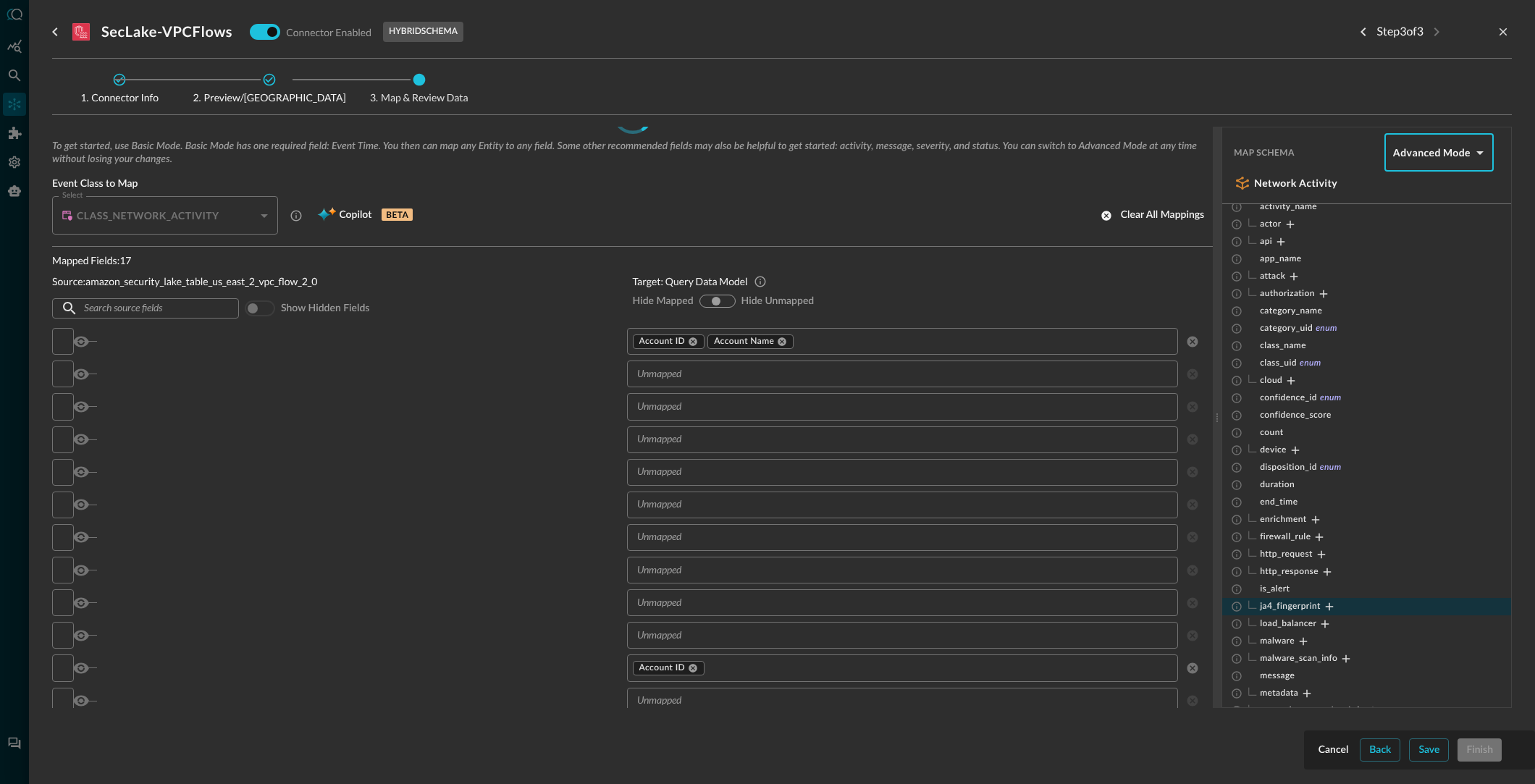
scroll to position [62, 0]
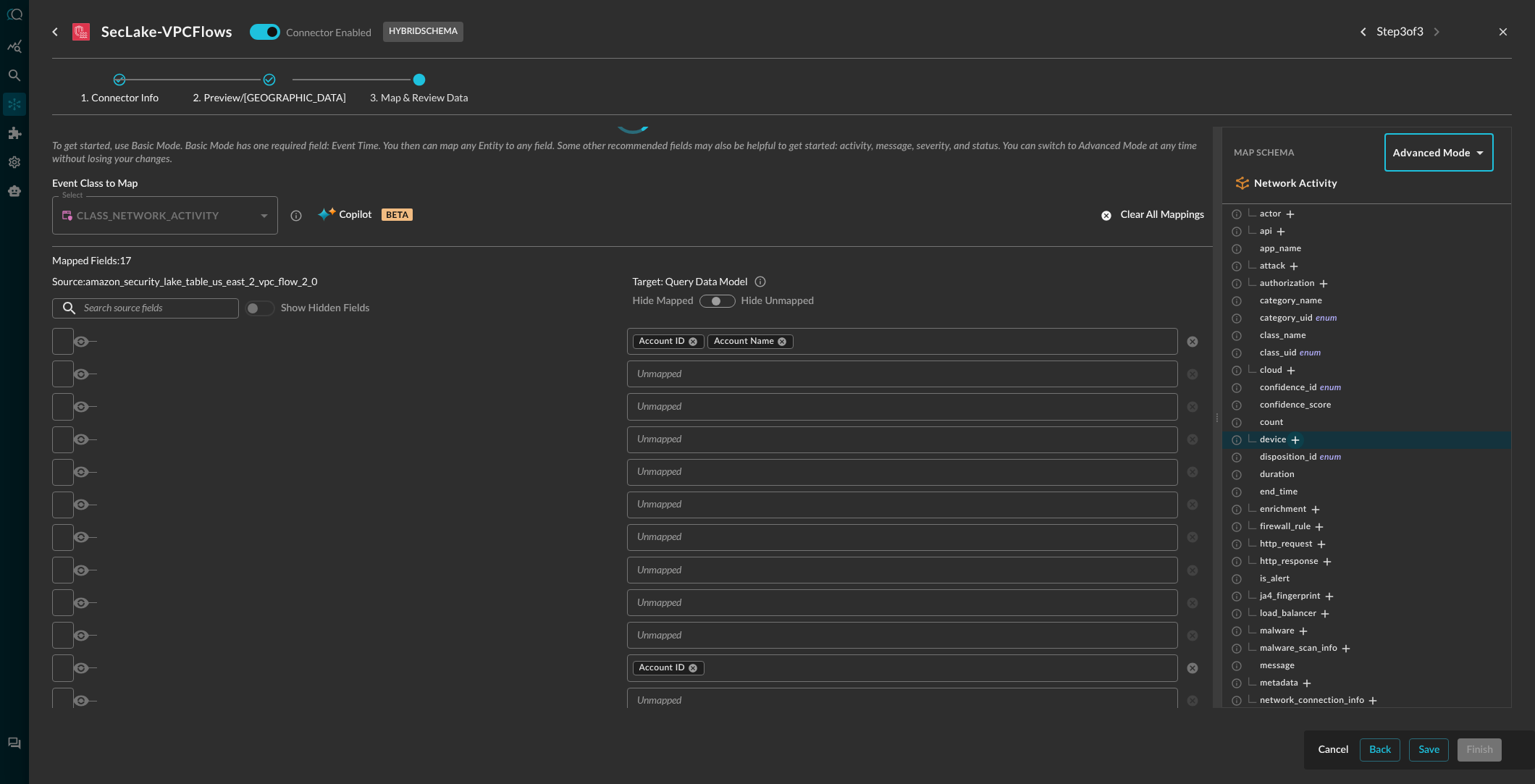
click at [1294, 438] on icon "Expand" at bounding box center [1296, 440] width 13 height 13
click at [1307, 457] on icon "Expand" at bounding box center [1303, 457] width 13 height 13
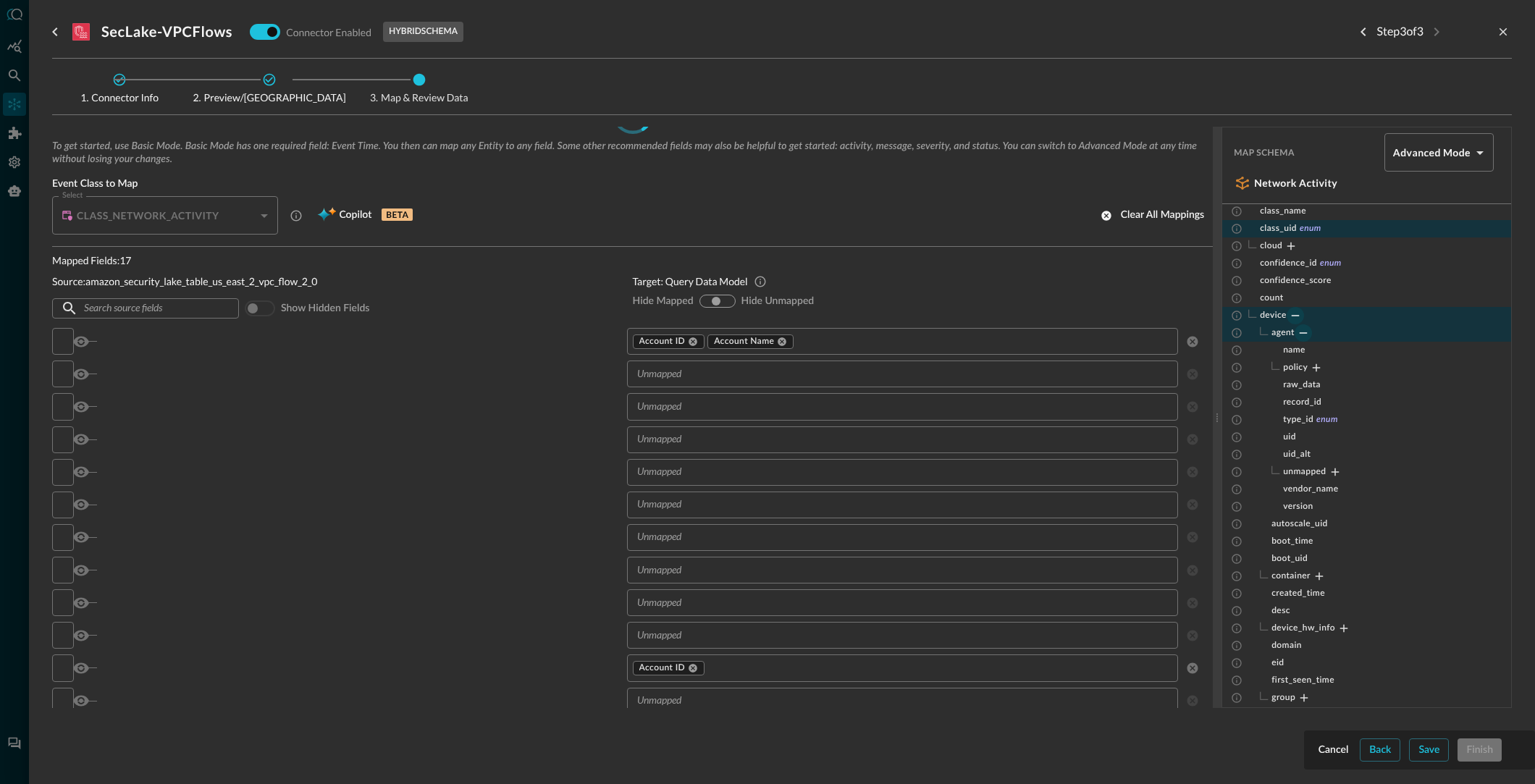
scroll to position [0, 0]
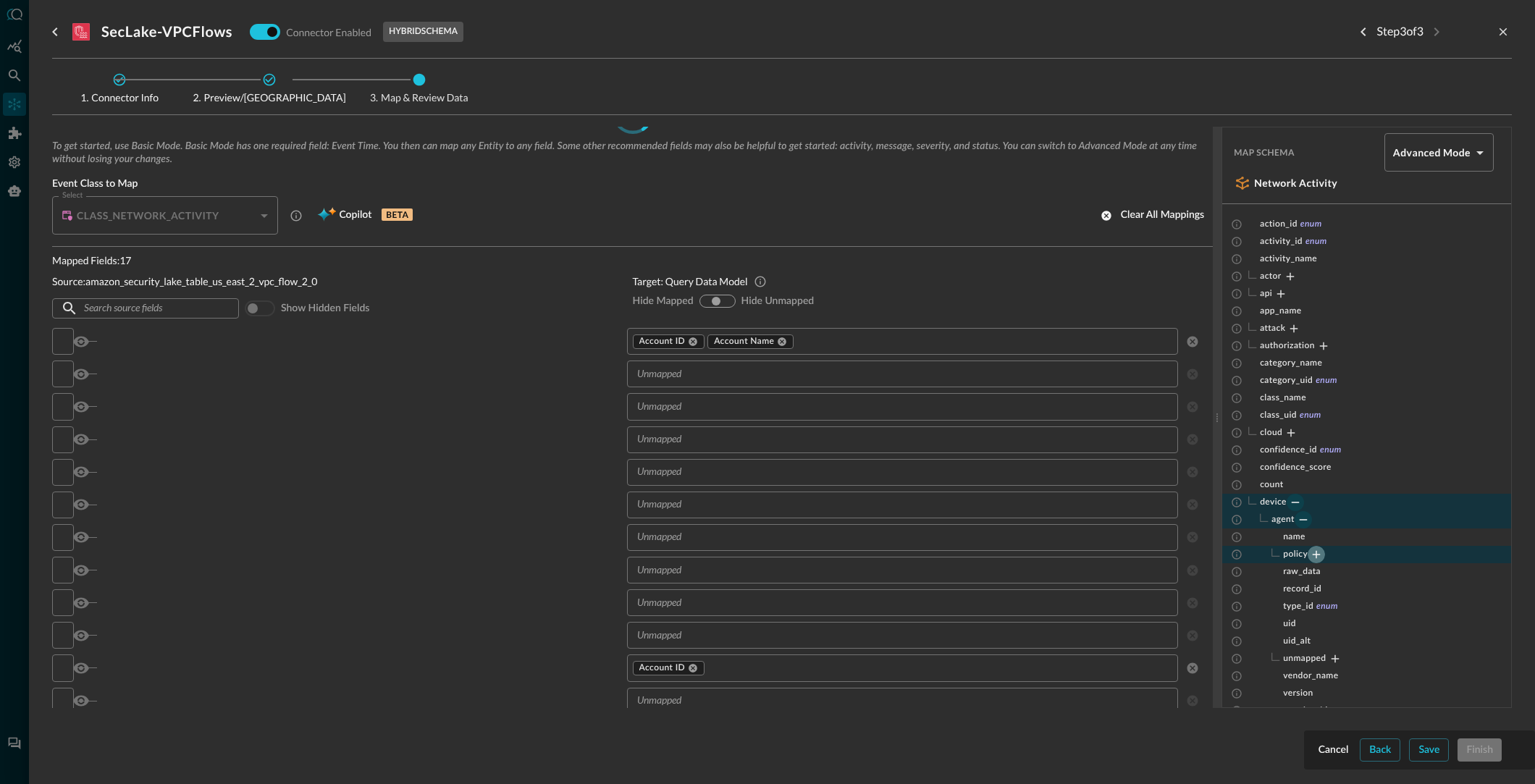
click at [1318, 555] on icon "Expand" at bounding box center [1316, 555] width 13 height 13
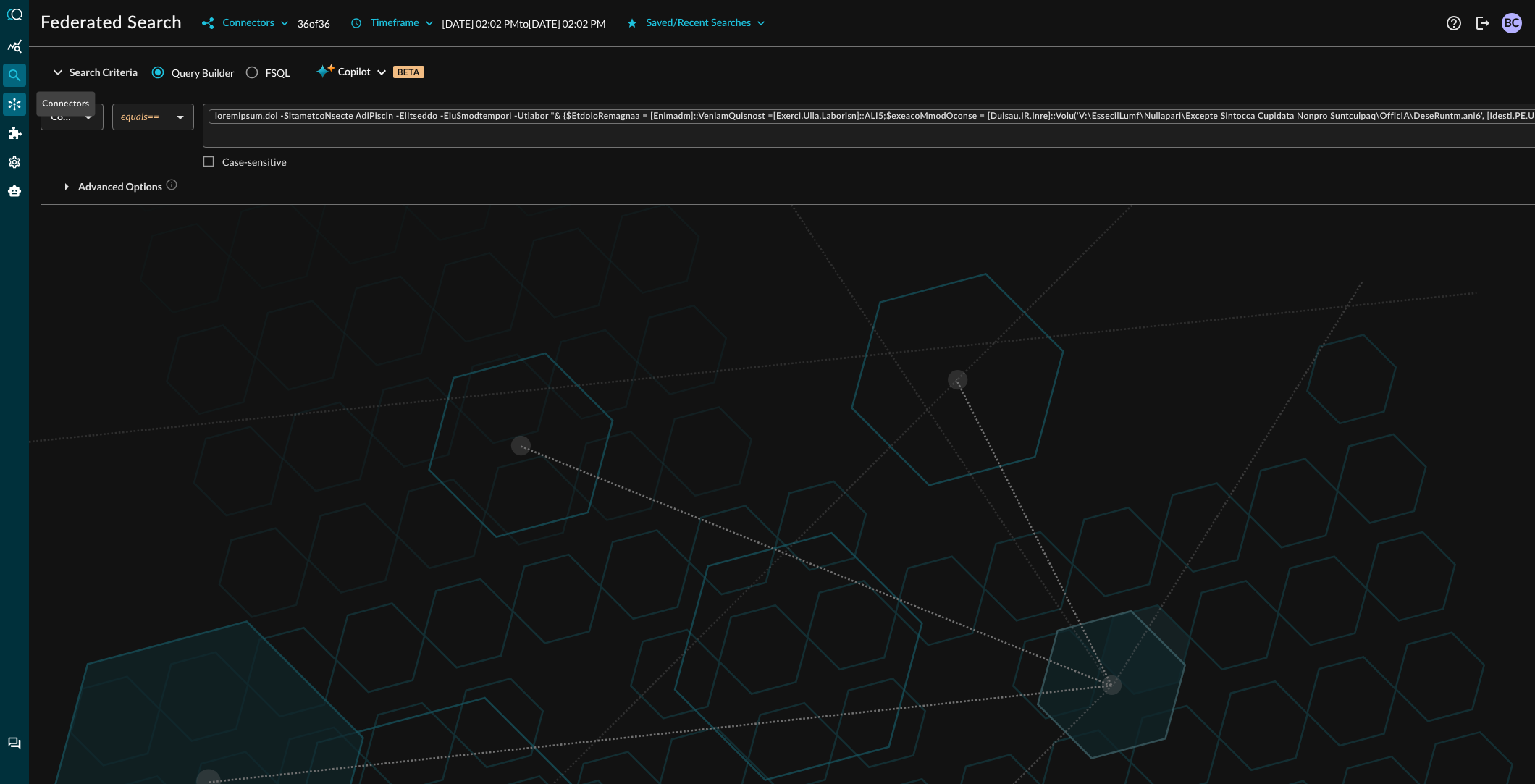
click at [11, 100] on icon "Connectors" at bounding box center [15, 105] width 15 height 15
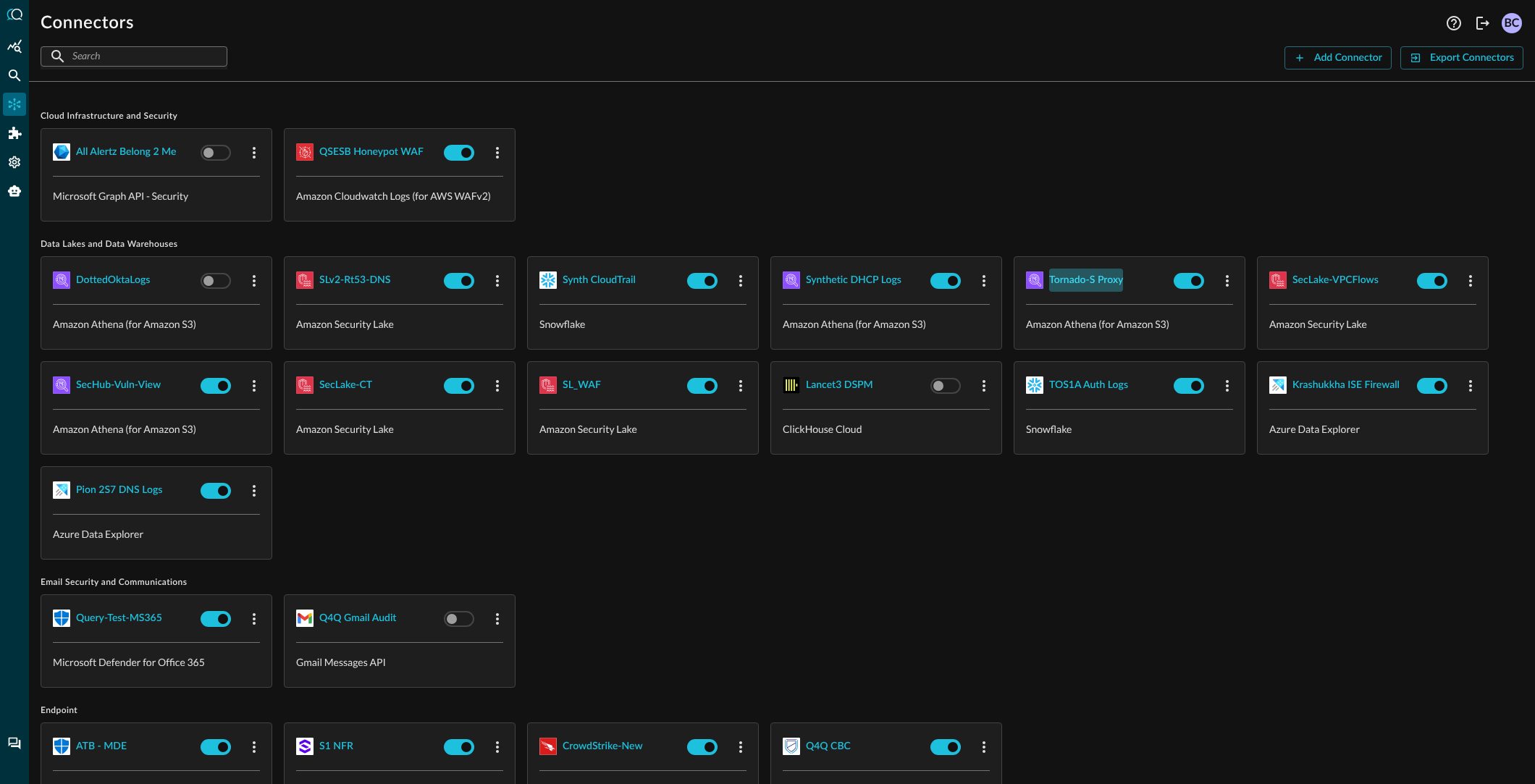
click at [1078, 278] on div "Tornado-S Proxy" at bounding box center [1086, 280] width 74 height 18
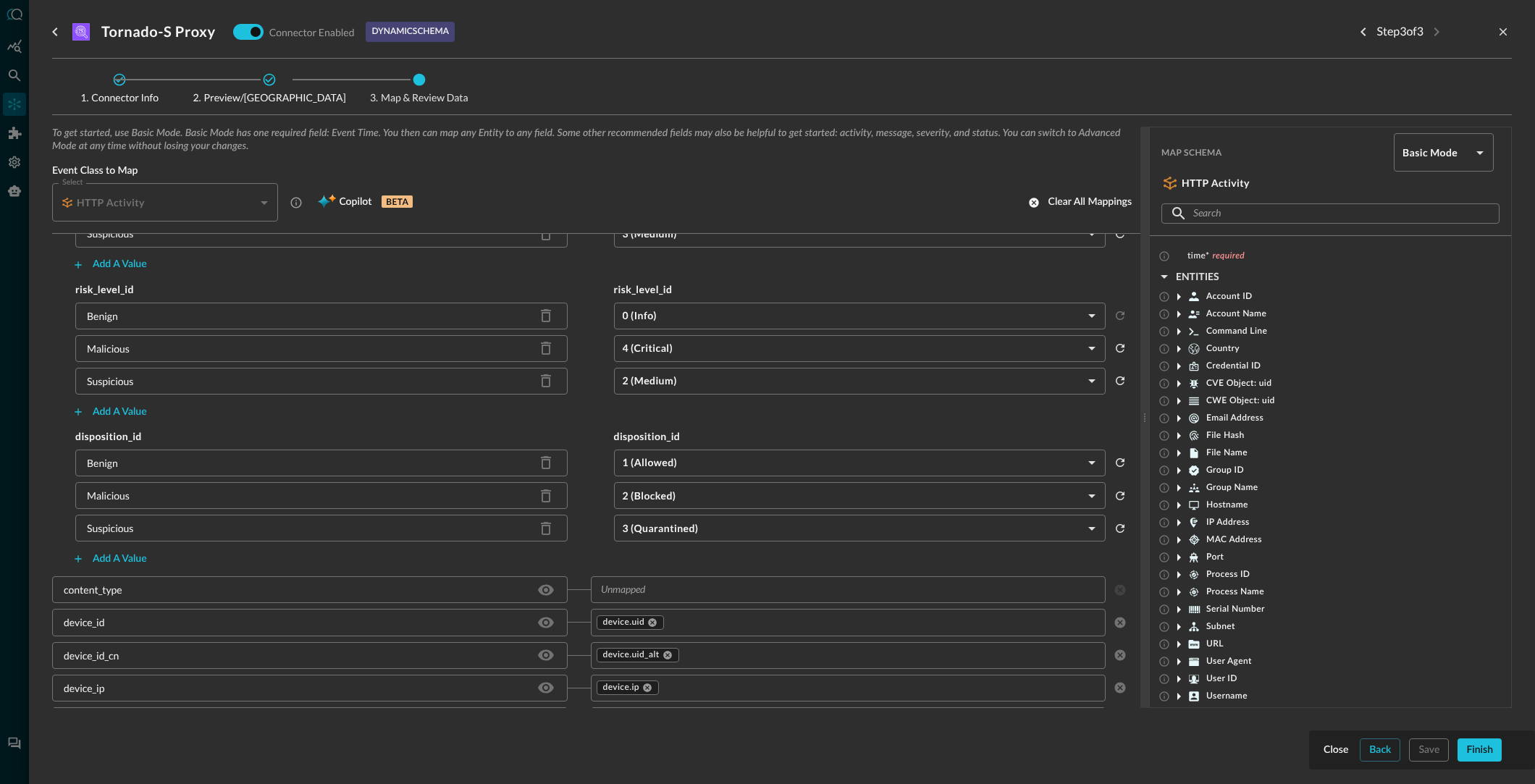
scroll to position [545, 0]
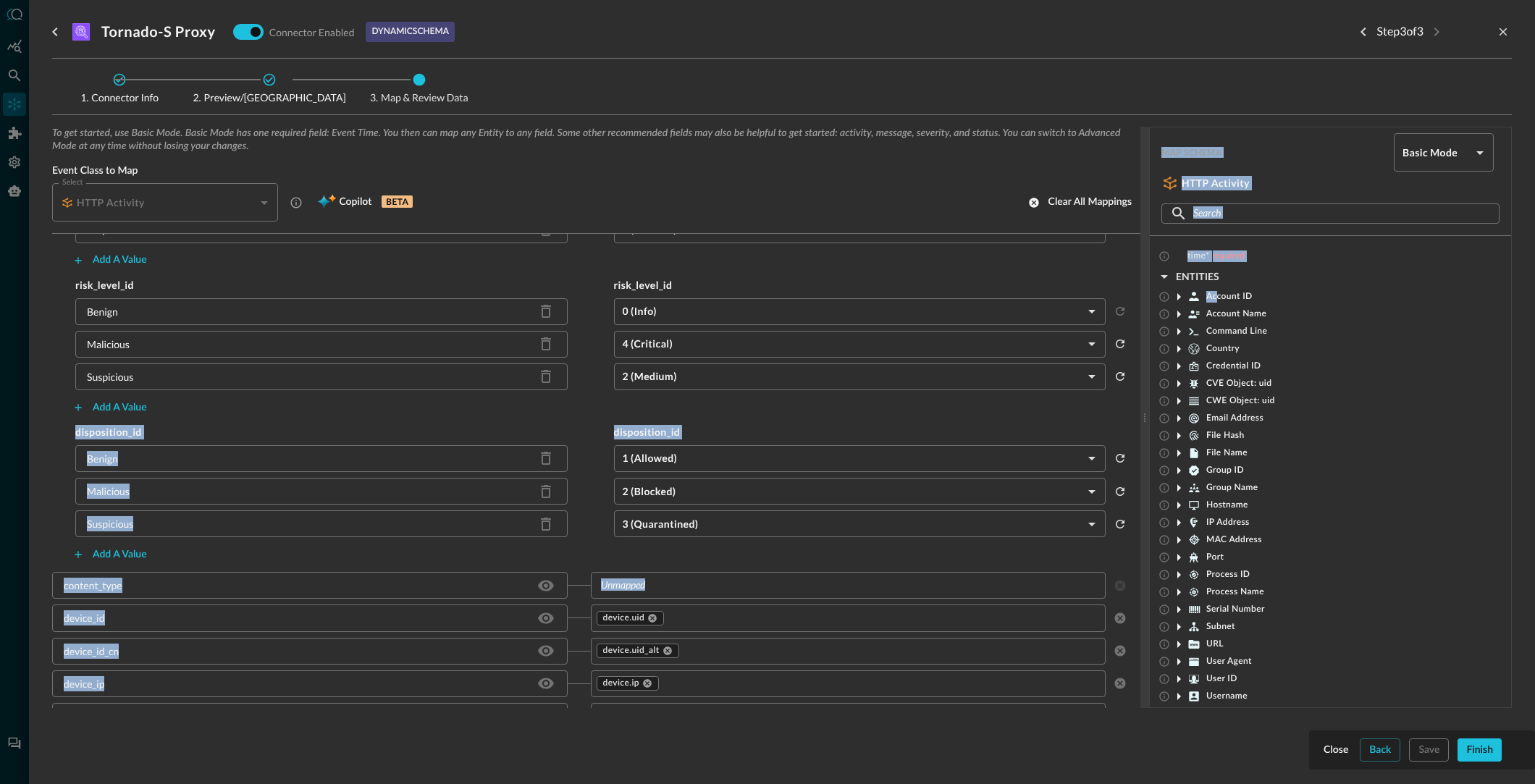
drag, startPoint x: 1216, startPoint y: 294, endPoint x: 838, endPoint y: 372, distance: 386.0
click at [804, 372] on div "To get started, use Basic Mode. Basic Mode has one required field: Event Time. …" at bounding box center [782, 417] width 1460 height 581
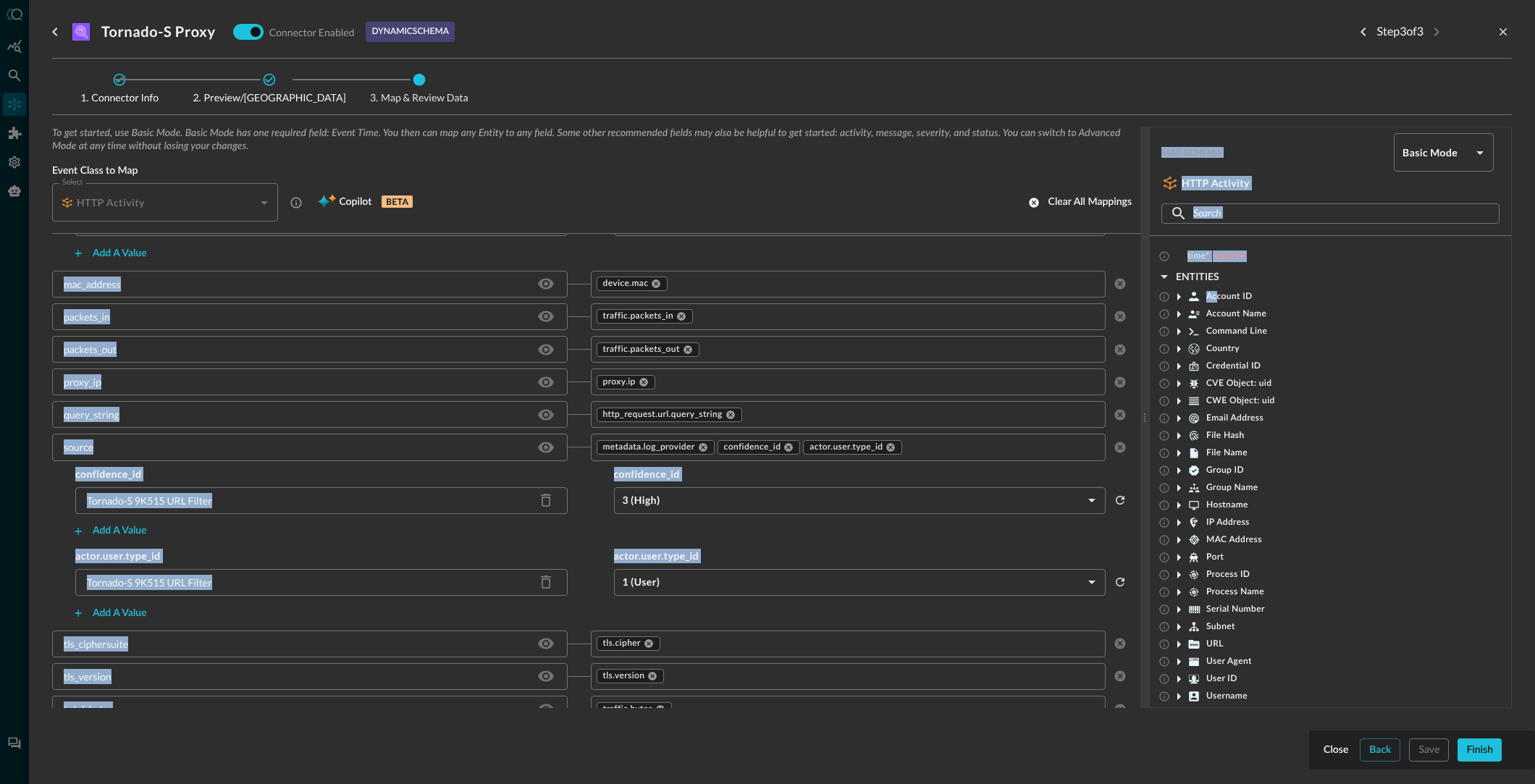
scroll to position [1594, 0]
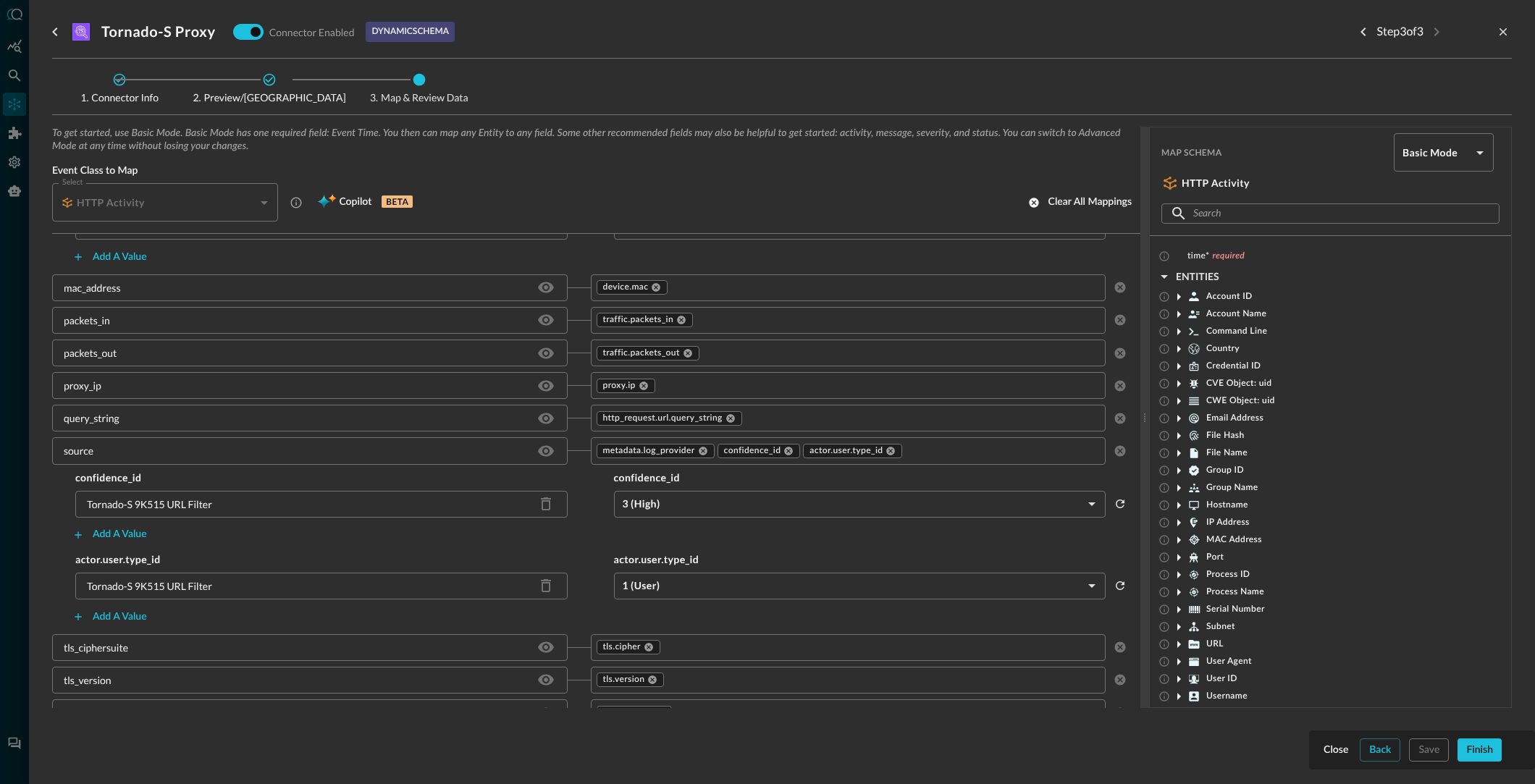
click at [694, 284] on input "text" at bounding box center [884, 287] width 430 height 18
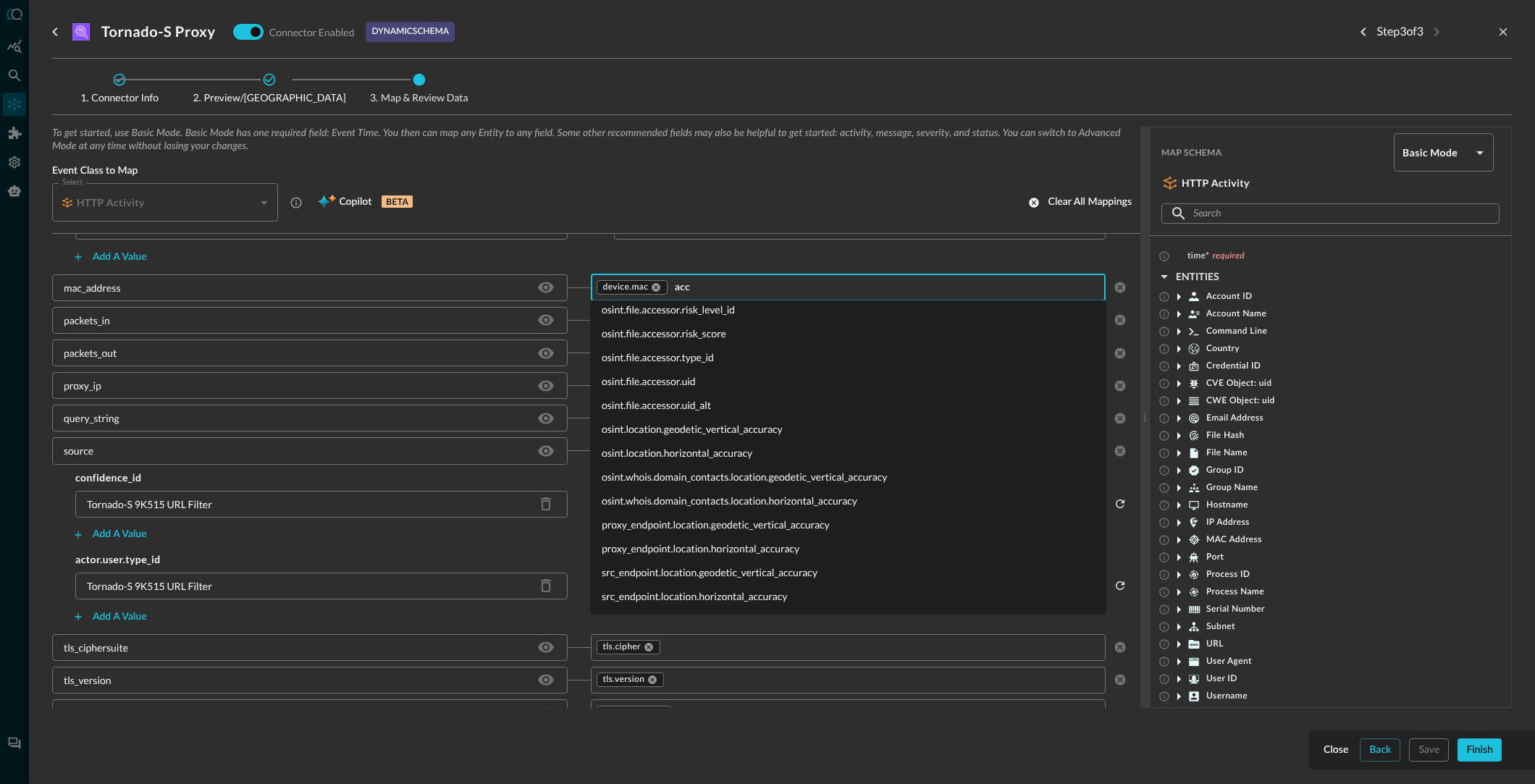
scroll to position [0, 0]
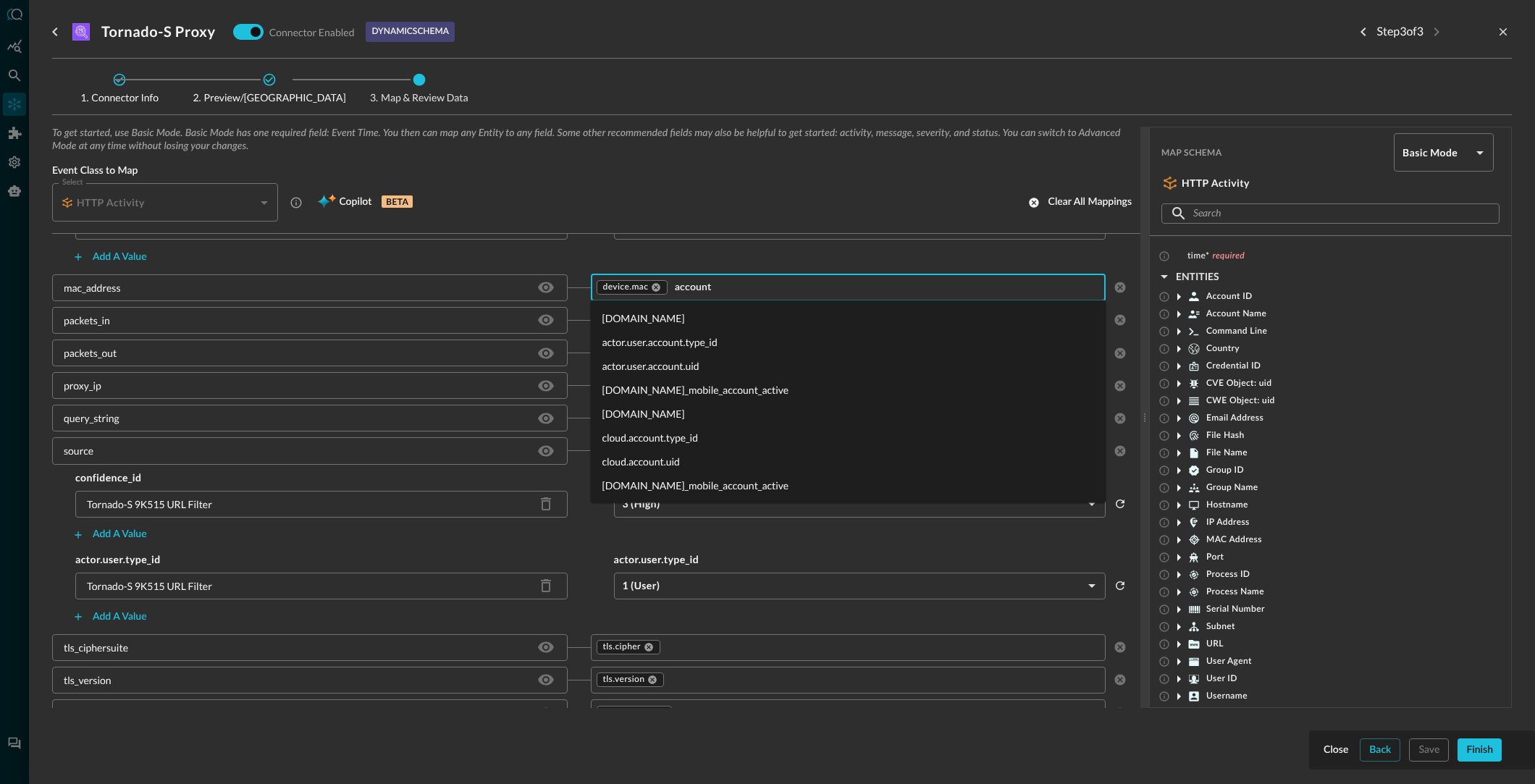
type input "account"
click at [1178, 294] on icon at bounding box center [1178, 296] width 17 height 17
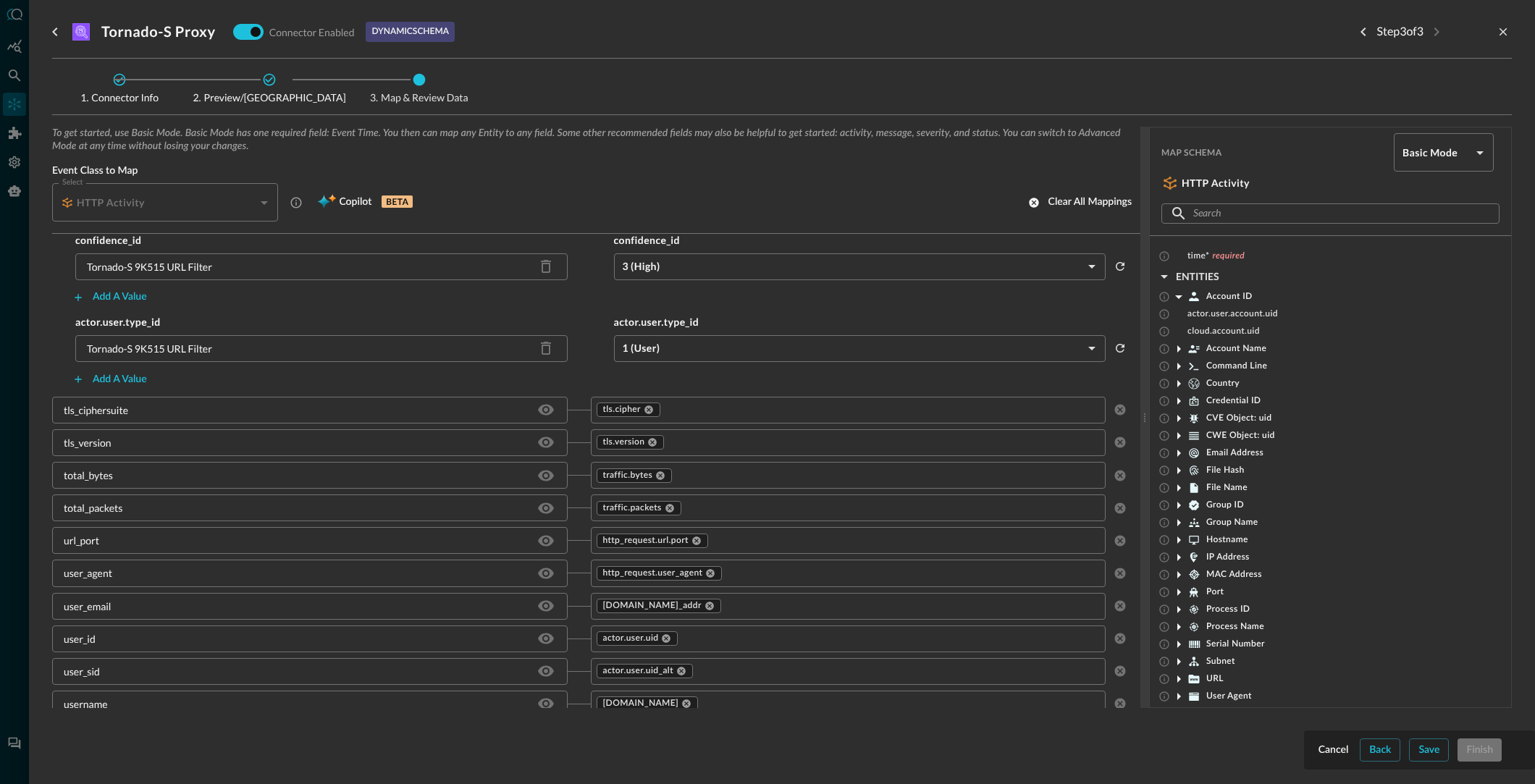
scroll to position [1840, 0]
click at [721, 626] on input "text" at bounding box center [889, 630] width 420 height 18
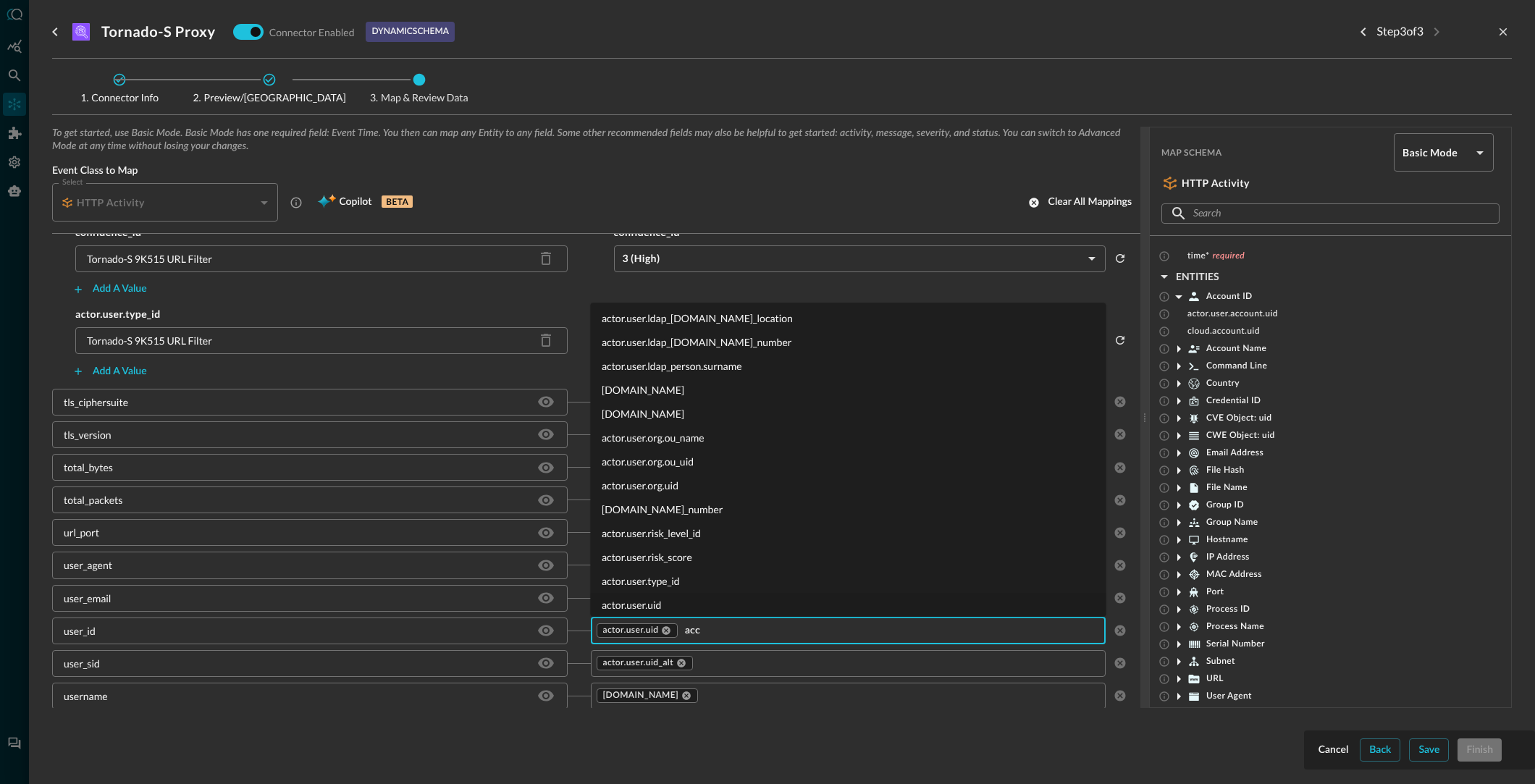
scroll to position [0, 0]
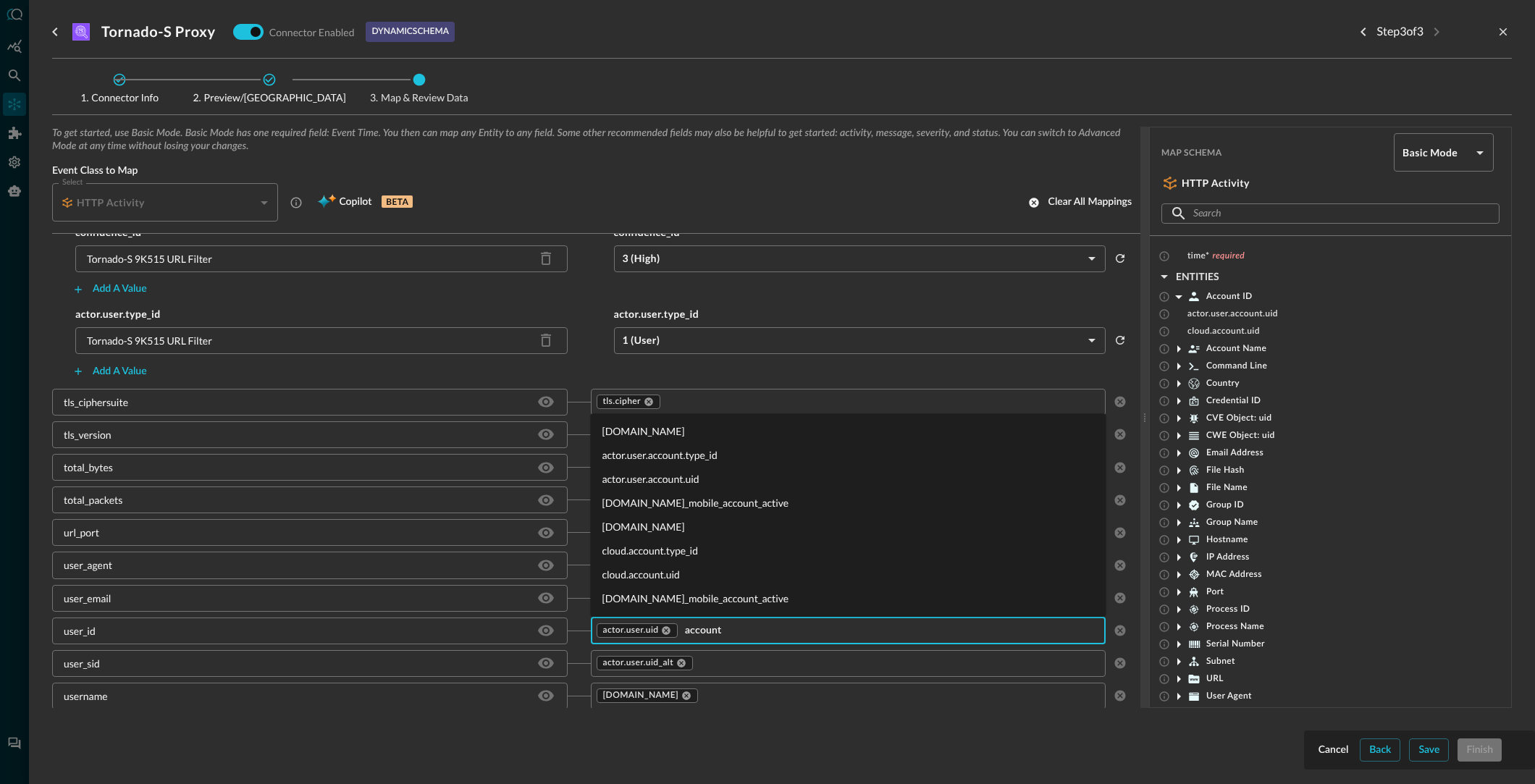
drag, startPoint x: 731, startPoint y: 634, endPoint x: 687, endPoint y: 629, distance: 44.3
click at [687, 629] on input "account" at bounding box center [889, 630] width 420 height 18
click at [747, 633] on input "account" at bounding box center [889, 630] width 420 height 18
type input "account"
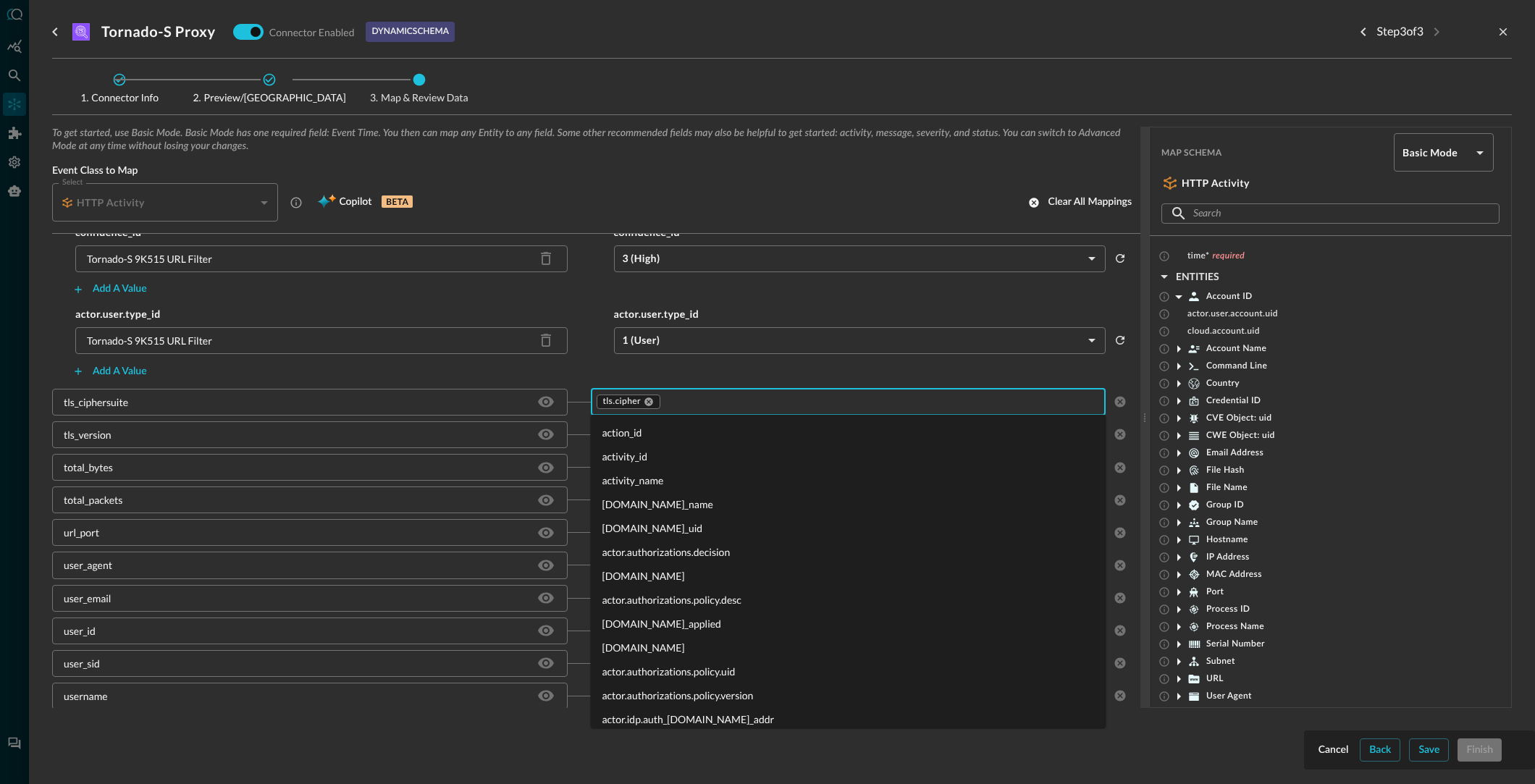
click at [685, 404] on input "text" at bounding box center [880, 402] width 437 height 18
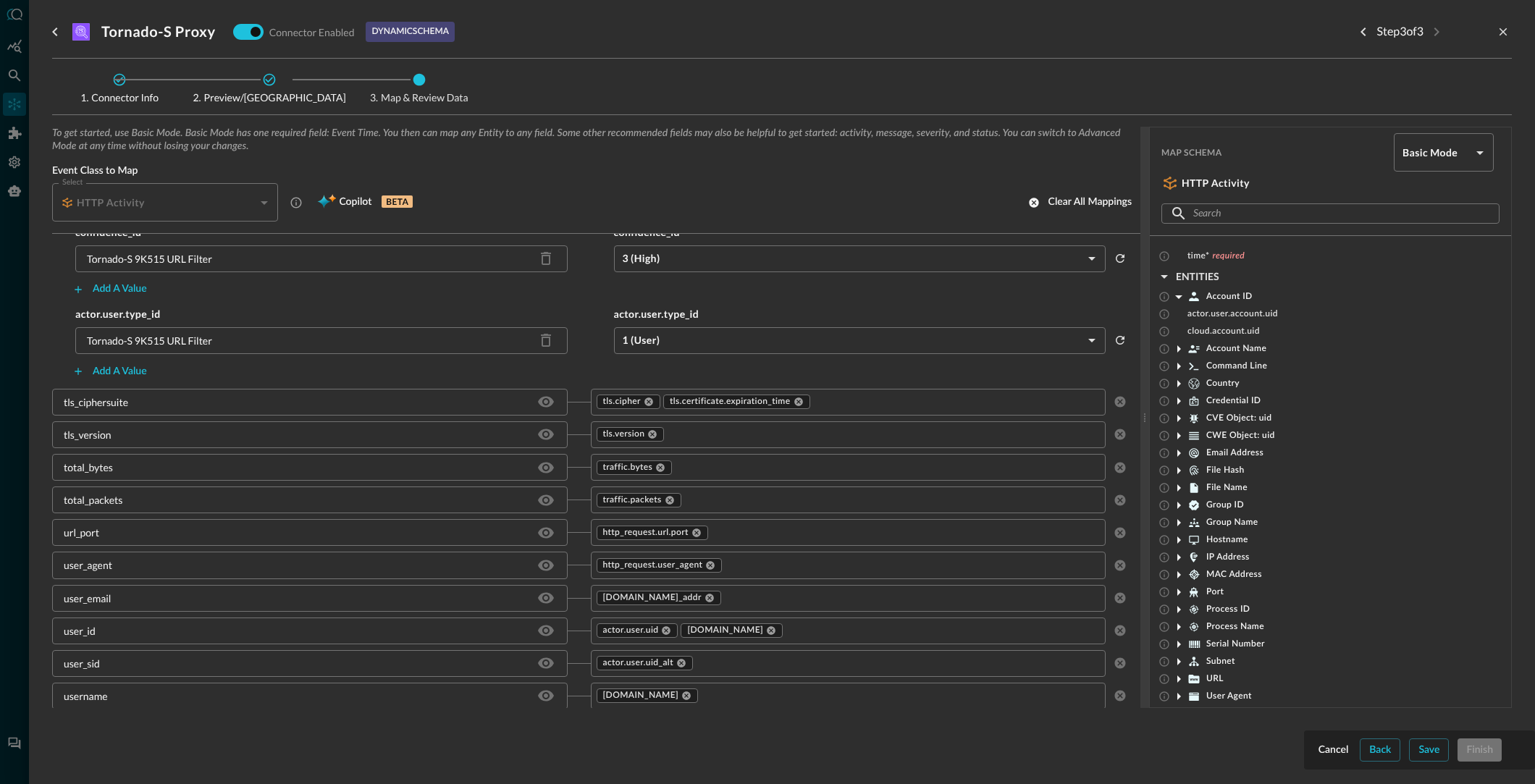
scroll to position [1840, 0]
click at [16, 100] on div at bounding box center [767, 392] width 1535 height 784
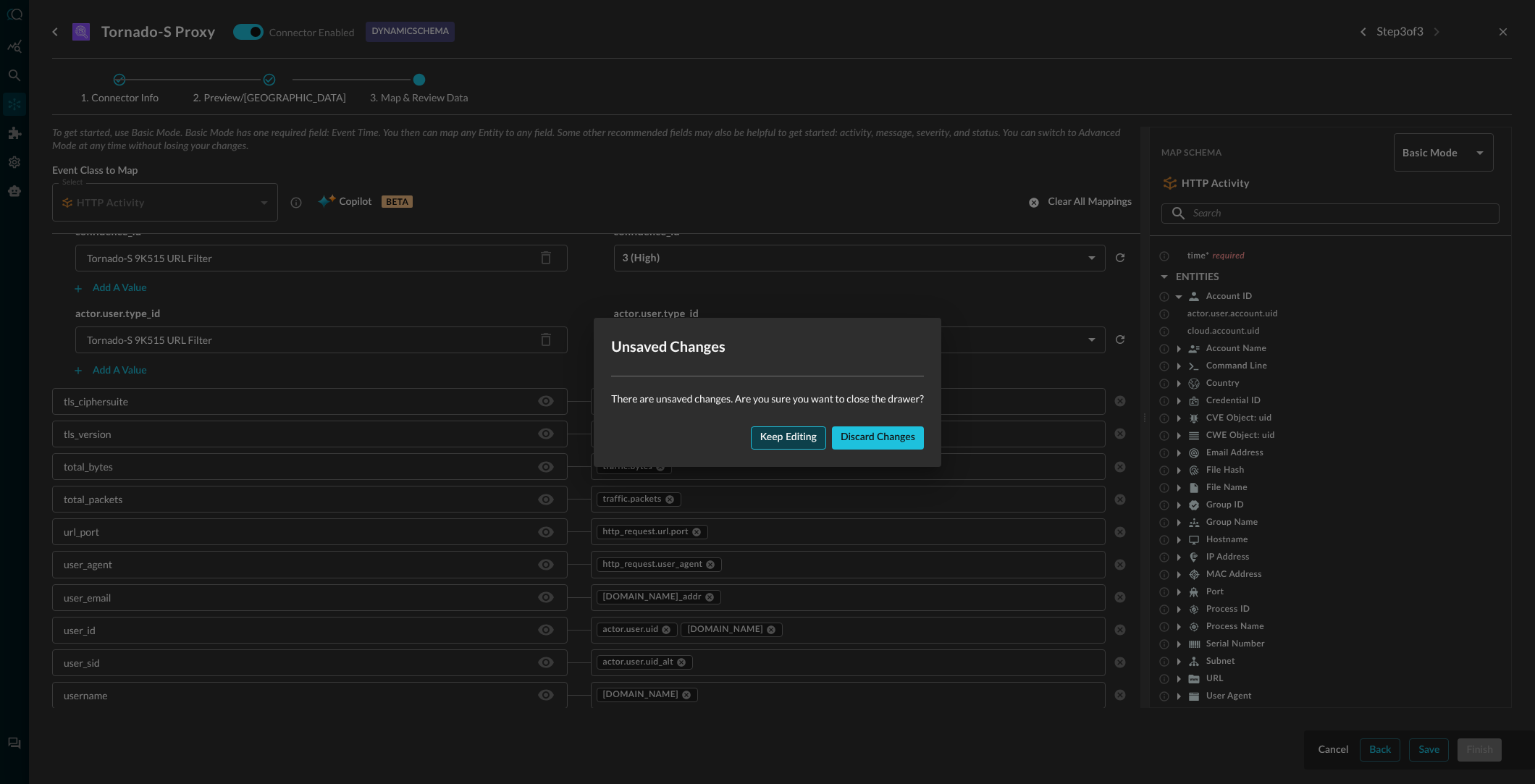
click at [799, 430] on div "Keep editing" at bounding box center [788, 438] width 56 height 18
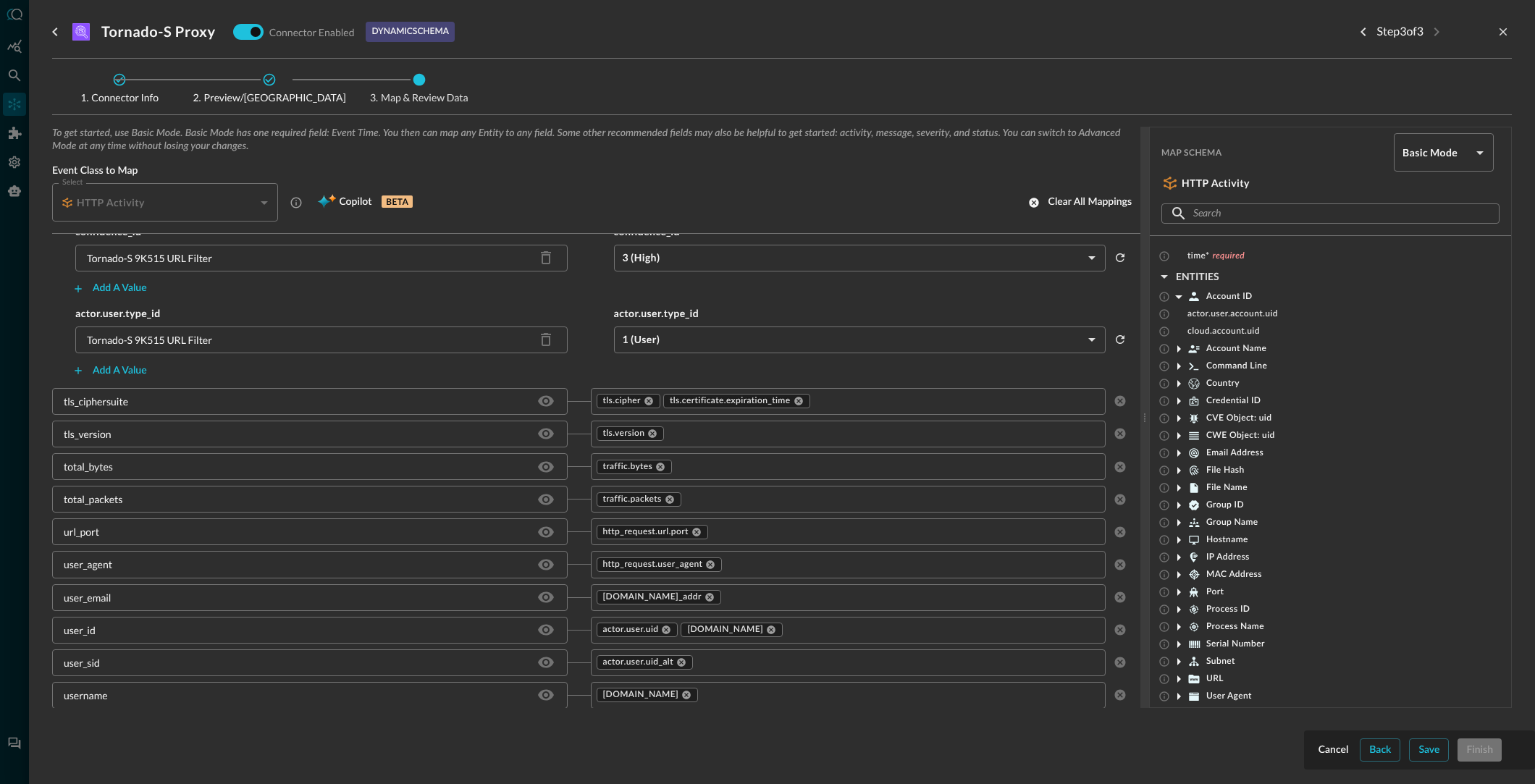
click at [20, 67] on div at bounding box center [767, 392] width 1535 height 784
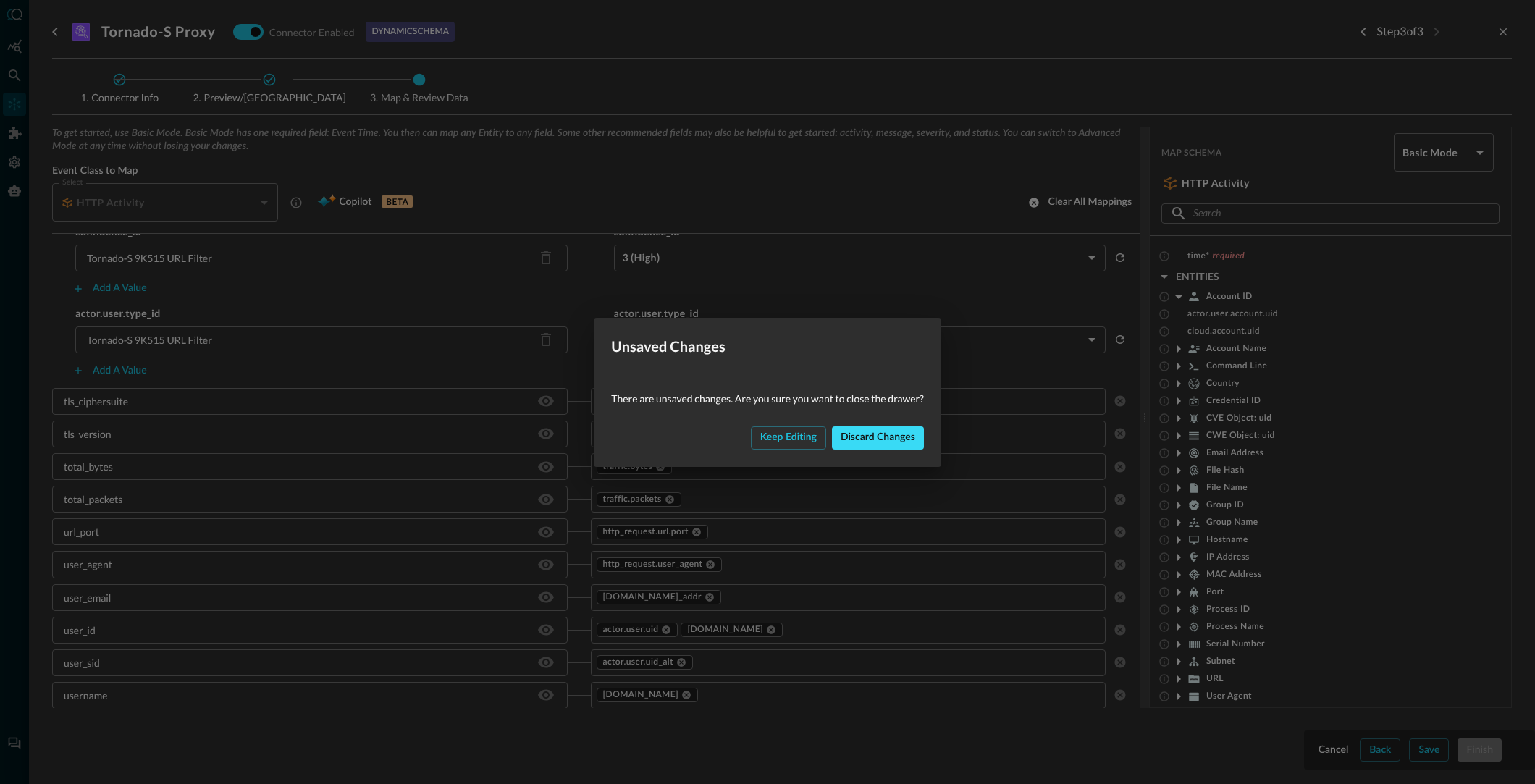
click at [893, 434] on div "Discard changes" at bounding box center [877, 438] width 74 height 18
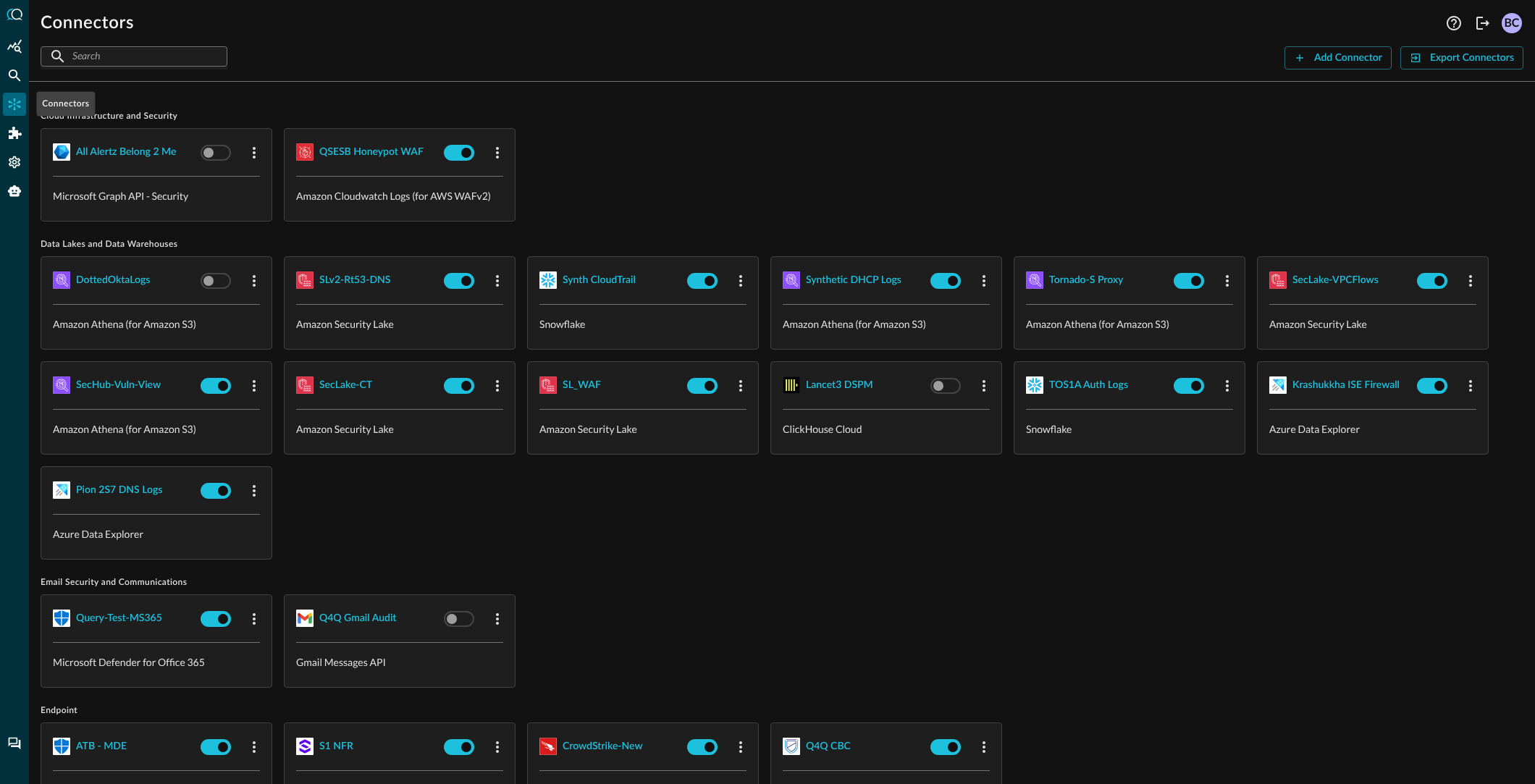
click at [16, 103] on icon "Connectors" at bounding box center [15, 105] width 12 height 12
click at [358, 277] on div "SLv2-Rt53-DNS" at bounding box center [355, 280] width 71 height 18
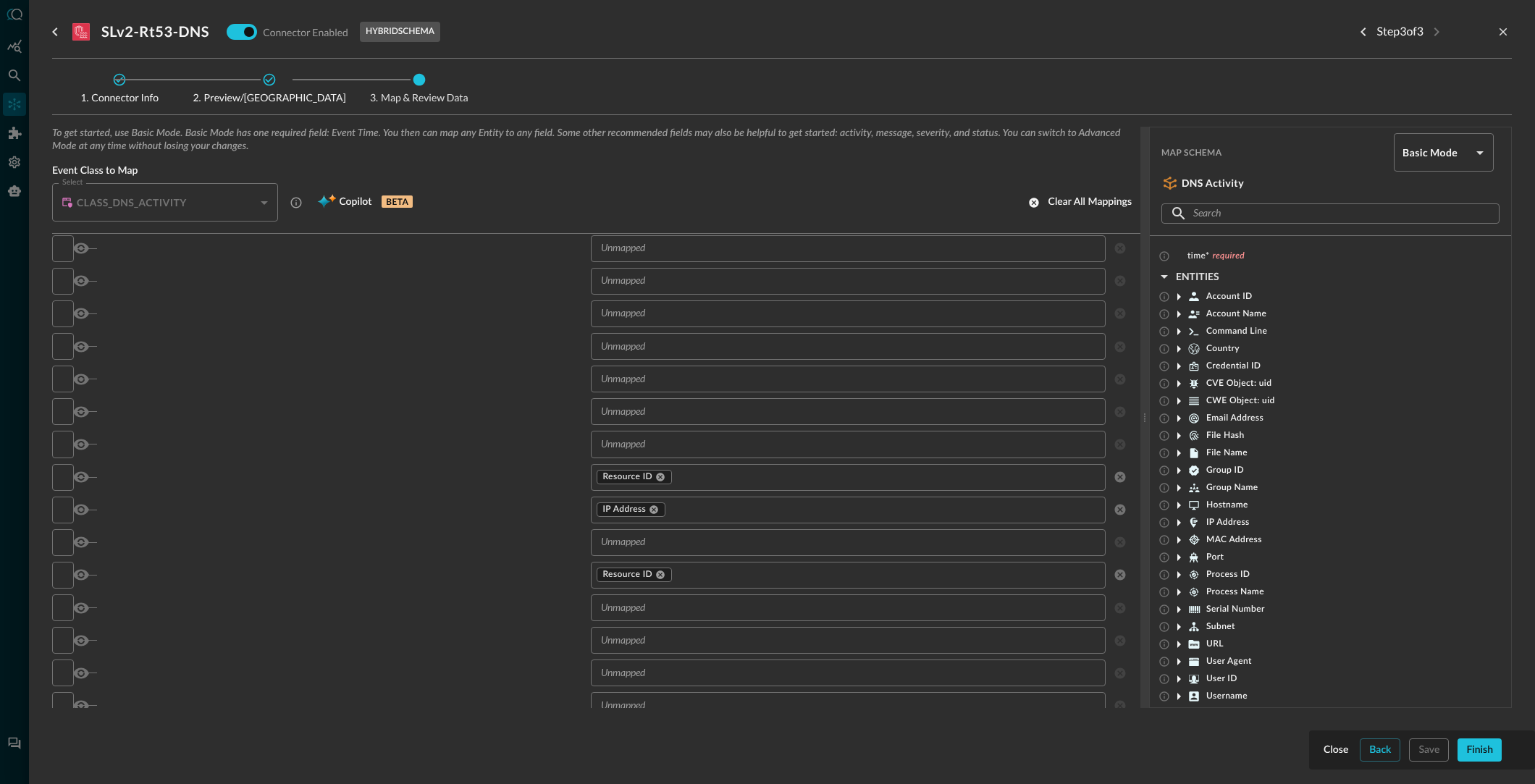
scroll to position [1303, 0]
click at [16, 42] on div at bounding box center [767, 392] width 1535 height 784
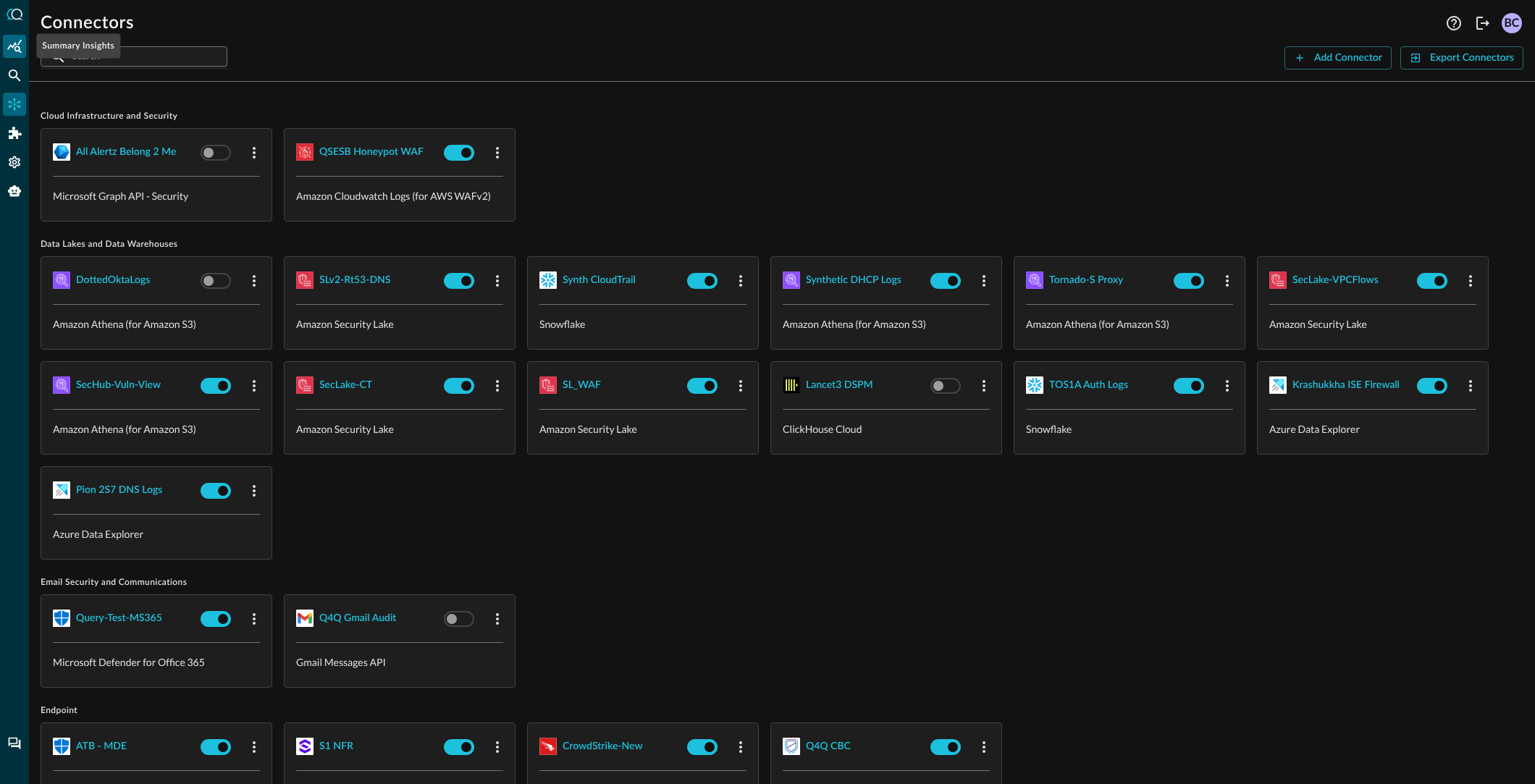
click at [16, 47] on icon "Summary Insights" at bounding box center [15, 46] width 15 height 14
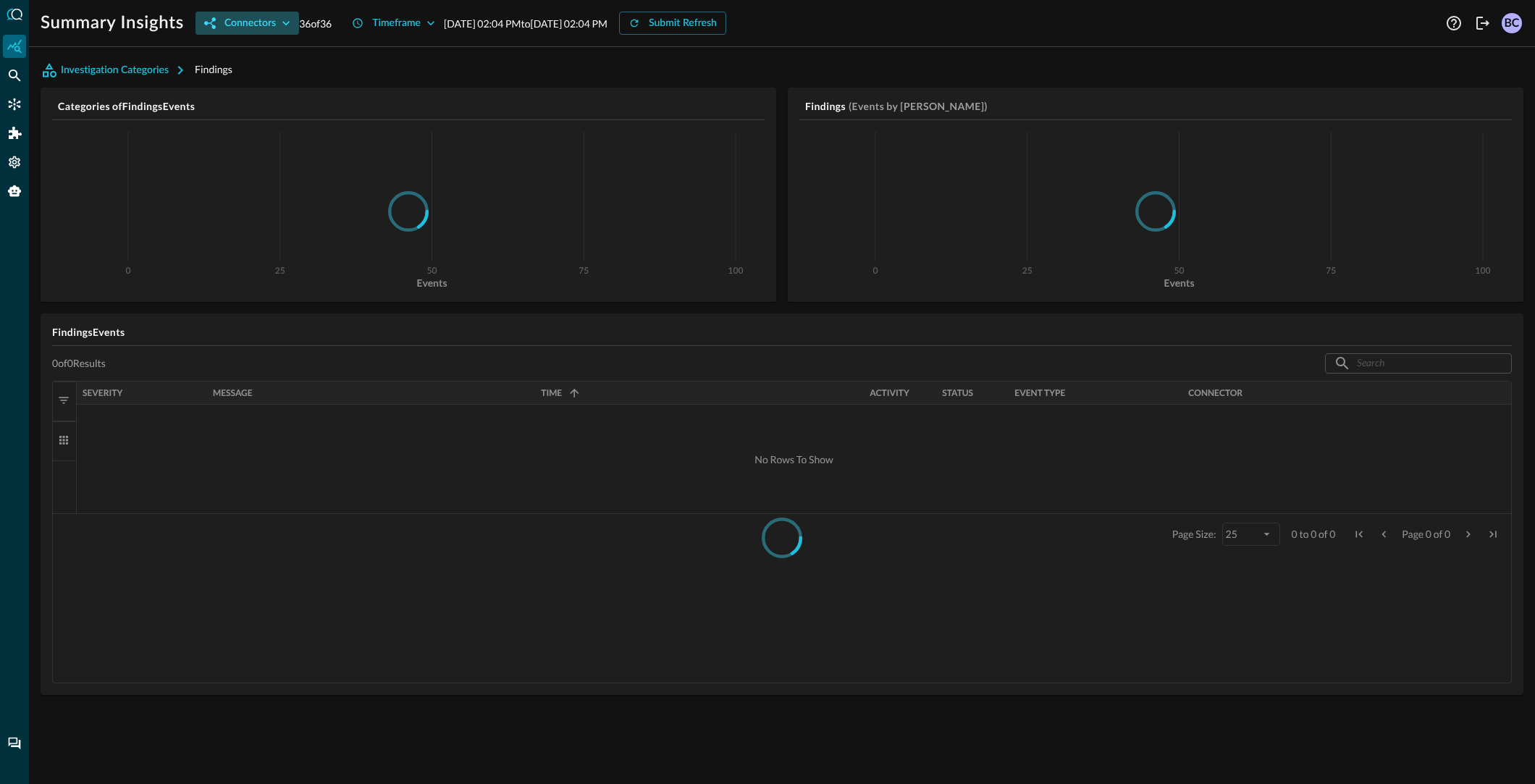
click at [259, 20] on div "Connectors" at bounding box center [250, 24] width 51 height 18
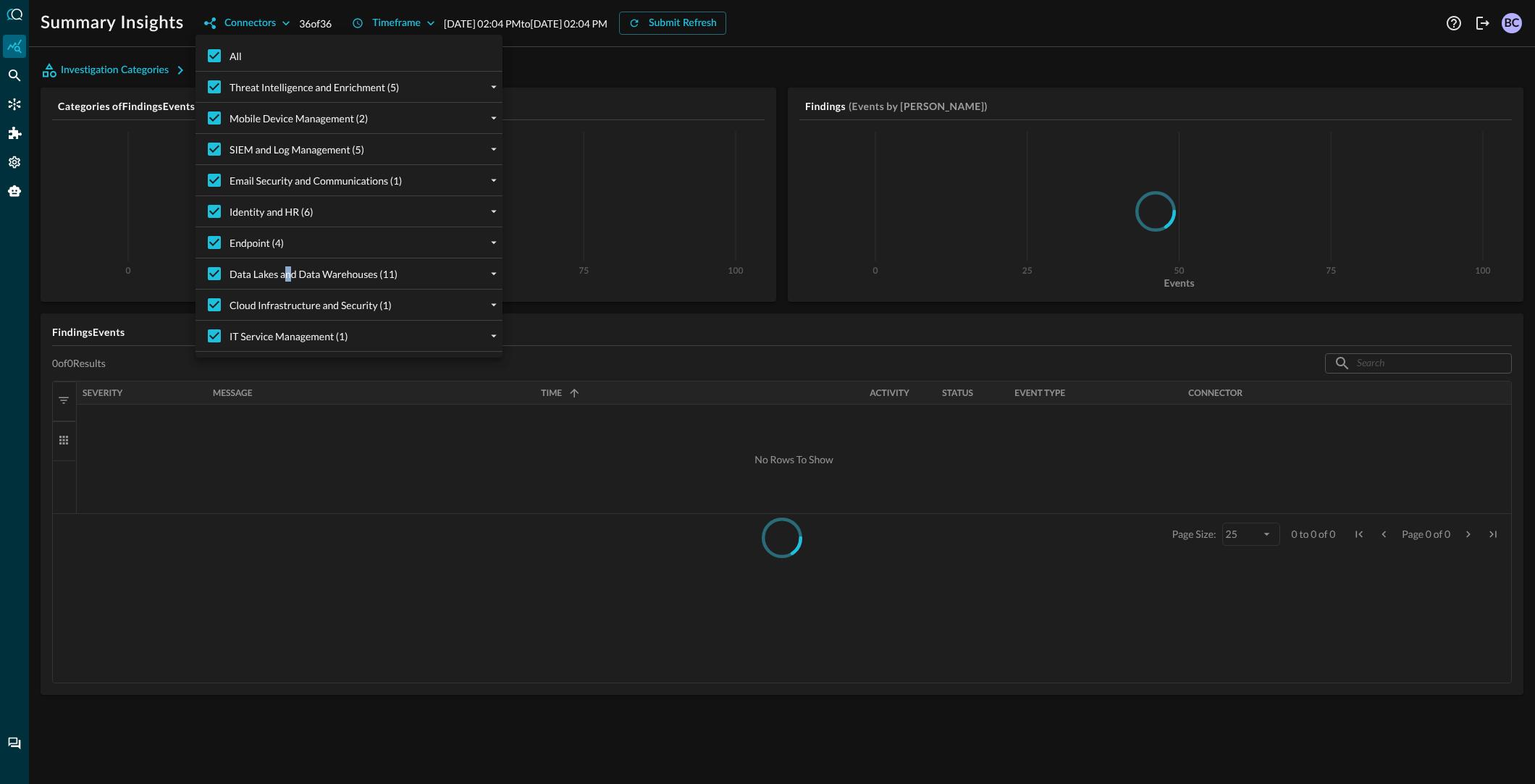
drag, startPoint x: 288, startPoint y: 270, endPoint x: 297, endPoint y: 270, distance: 9.0
click at [288, 270] on span "Data Lakes and Data Warehouses (11)" at bounding box center [314, 274] width 168 height 16
click at [495, 275] on icon "expand" at bounding box center [493, 274] width 13 height 13
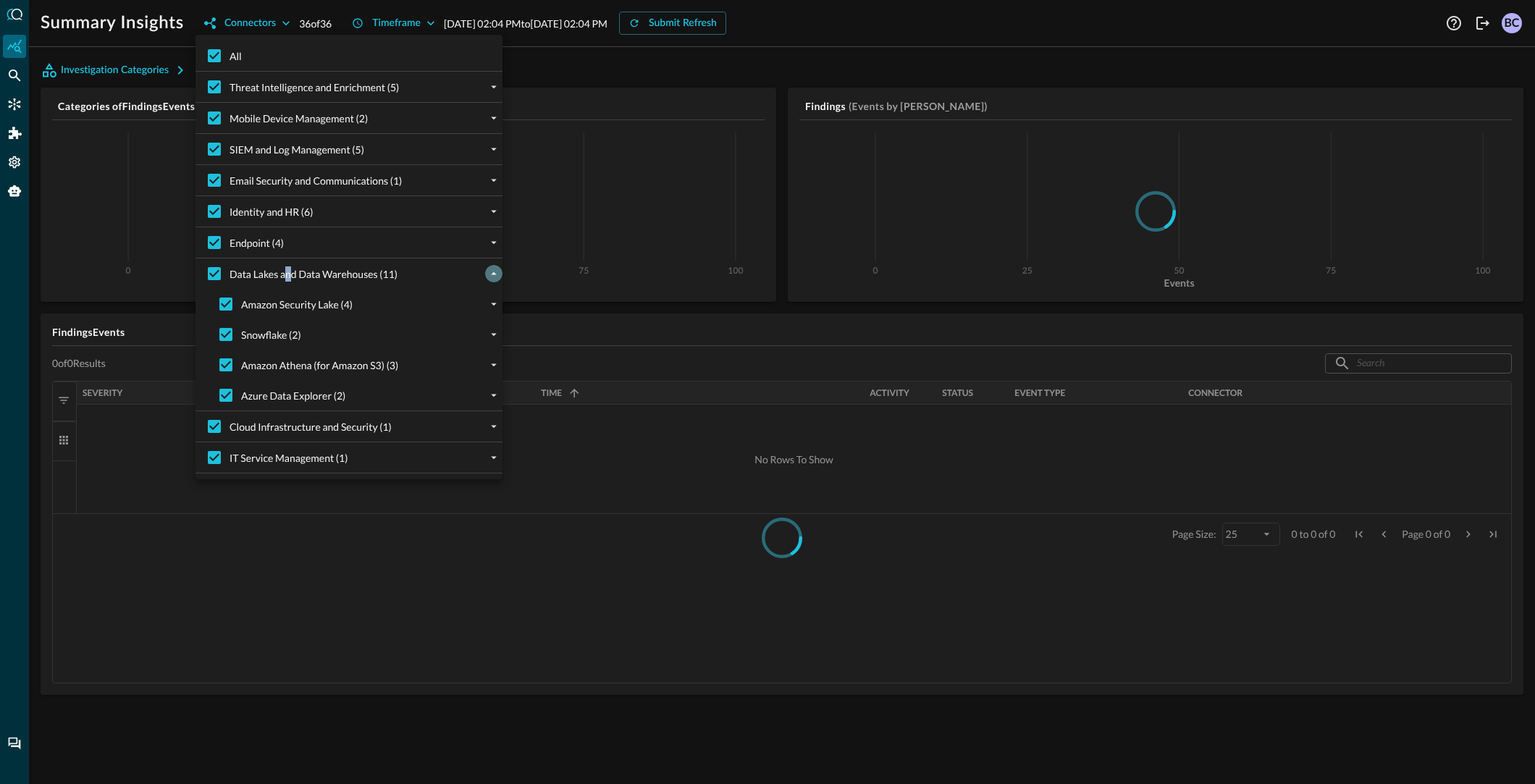
click at [494, 275] on icon "collapse" at bounding box center [493, 274] width 13 height 13
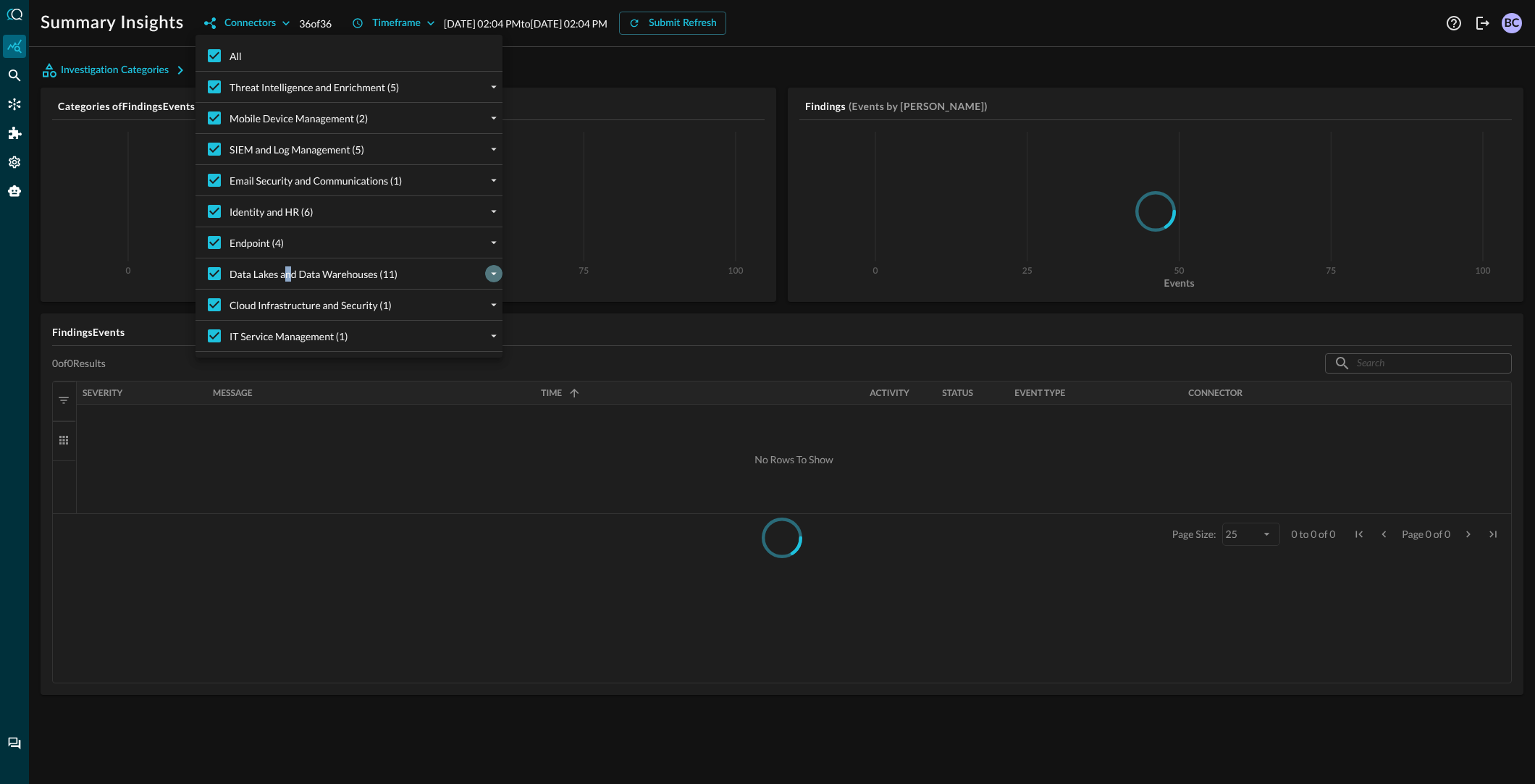
click at [494, 270] on icon "expand" at bounding box center [493, 274] width 13 height 13
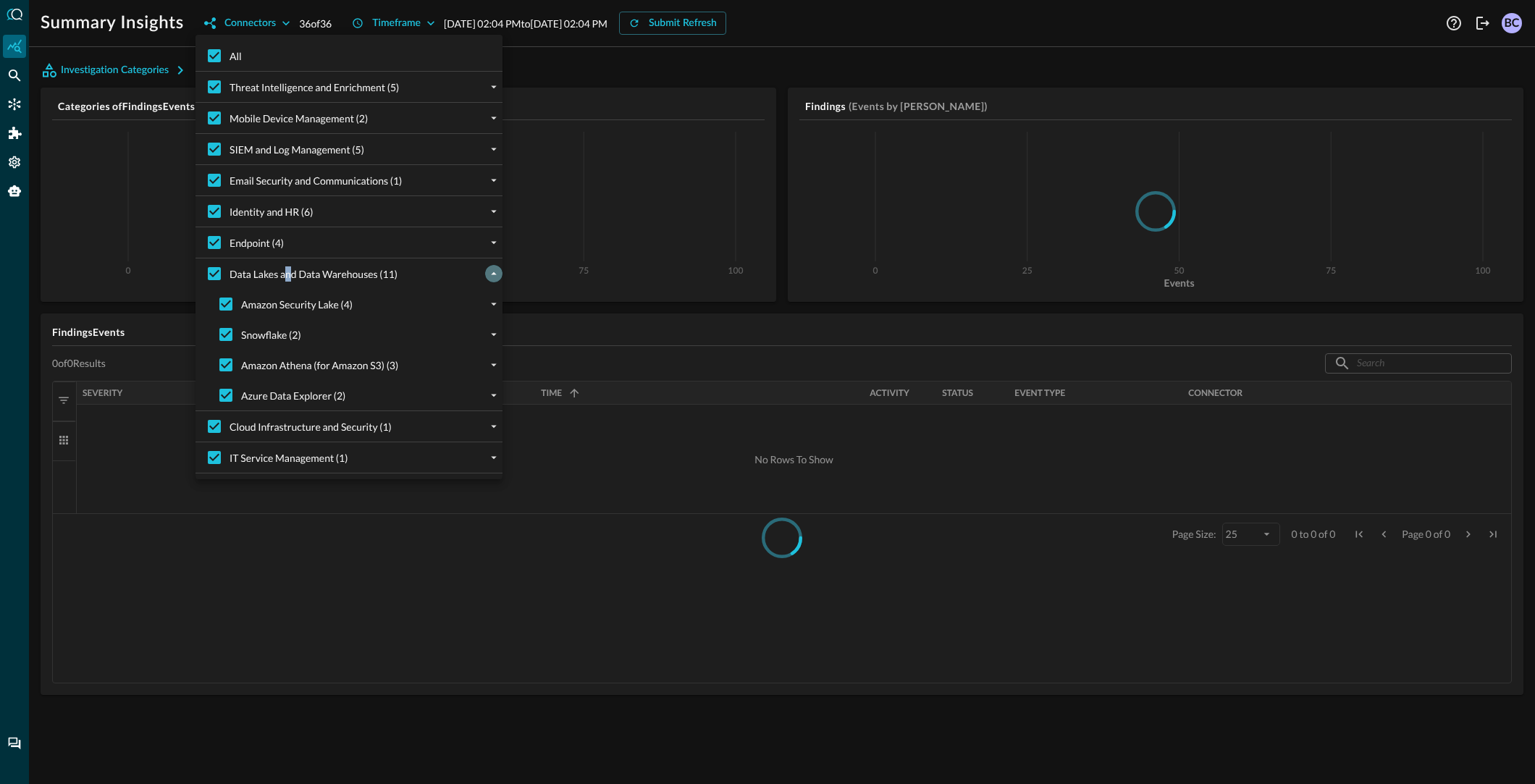
click at [493, 270] on icon "collapse" at bounding box center [493, 274] width 13 height 13
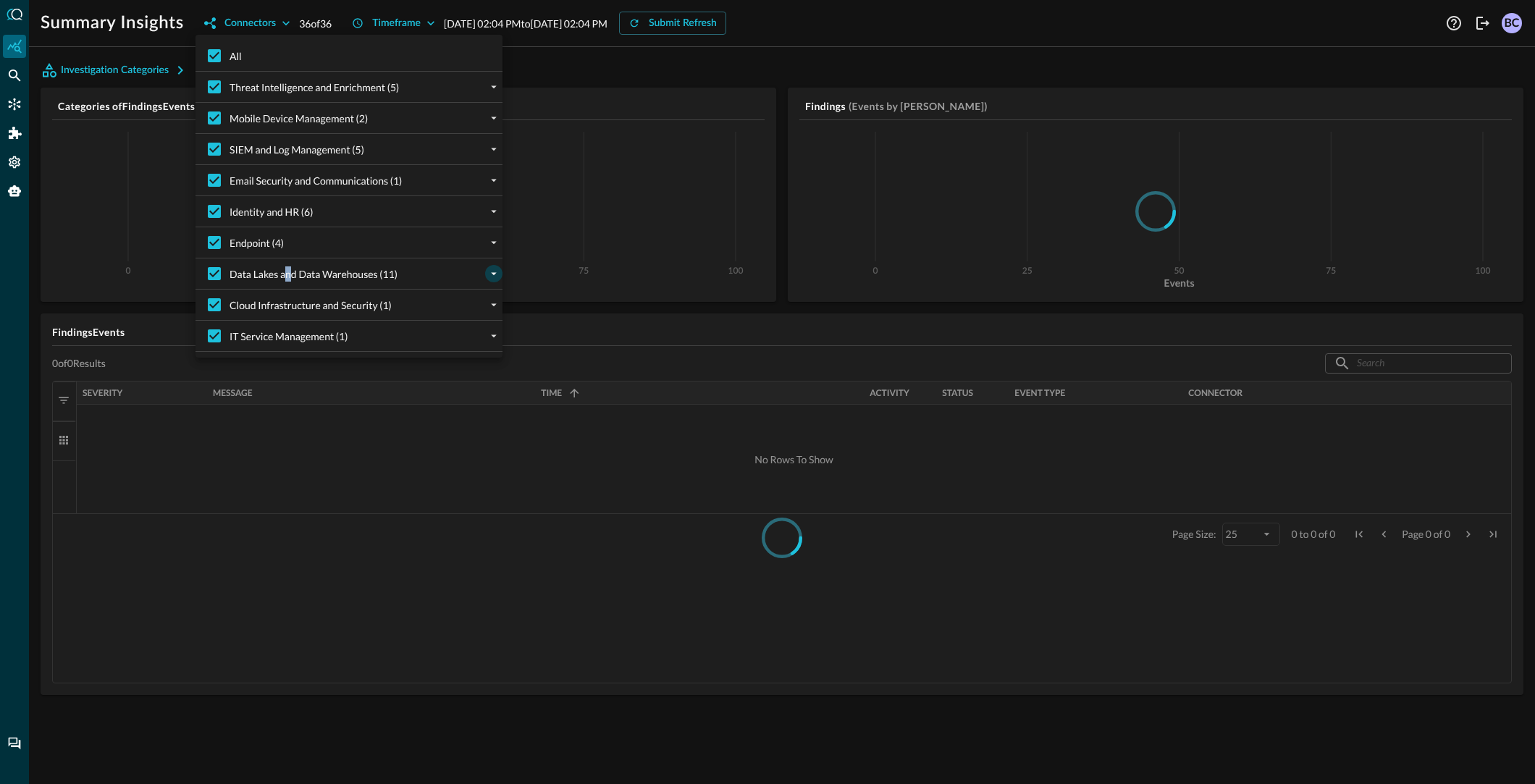
click at [493, 270] on icon "expand" at bounding box center [493, 274] width 13 height 13
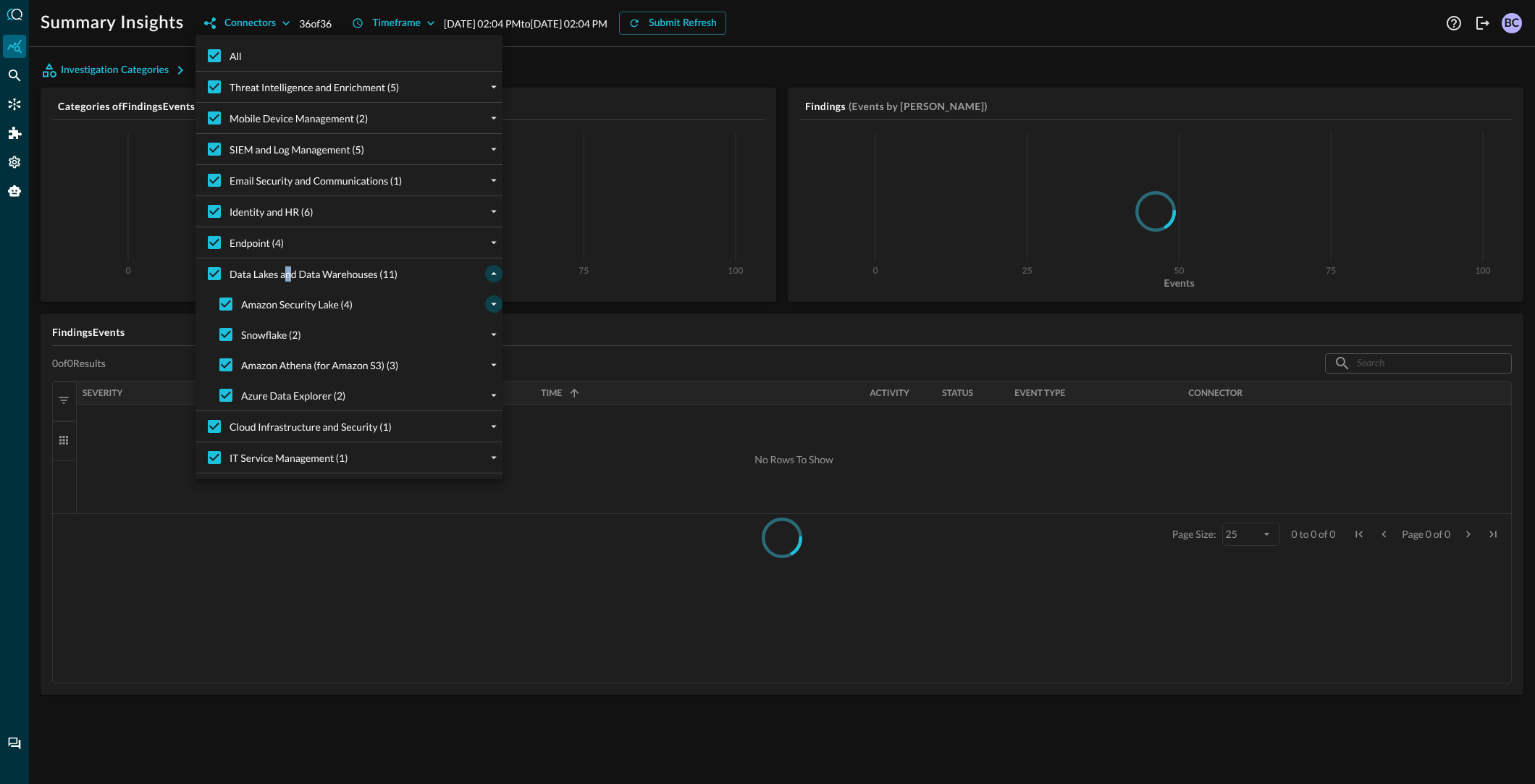
click at [493, 303] on icon "expand" at bounding box center [493, 305] width 6 height 3
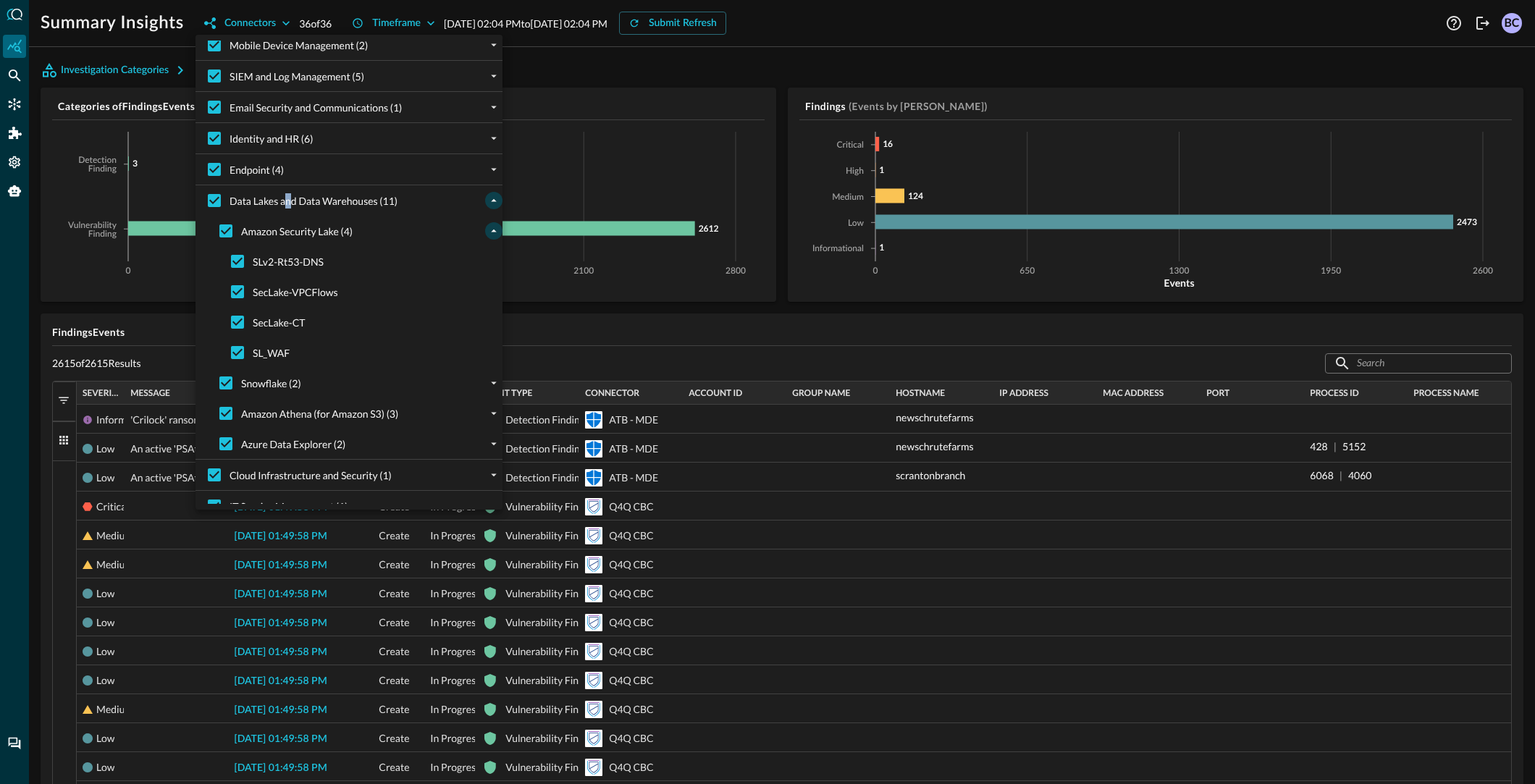
scroll to position [90, 0]
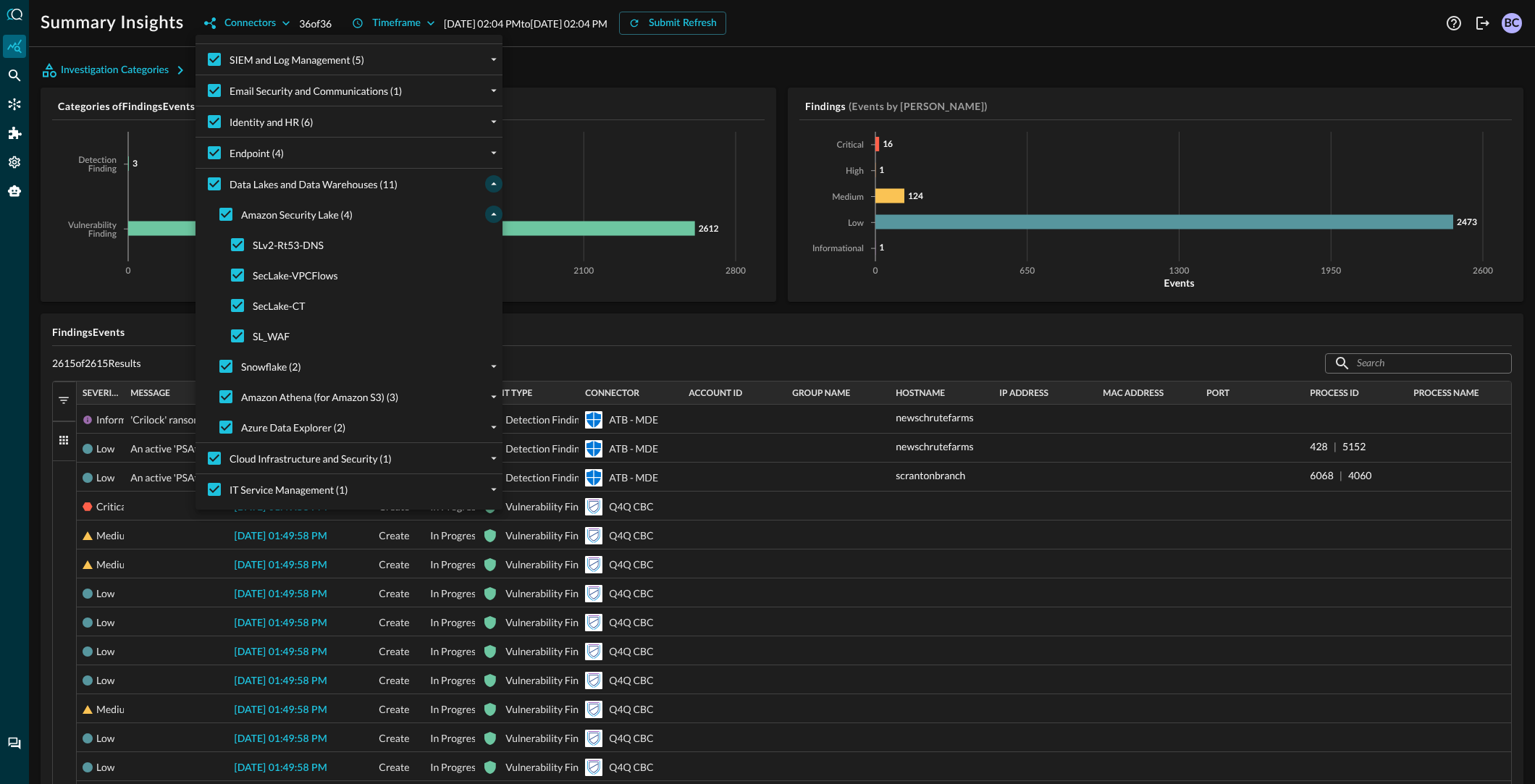
click at [747, 492] on div at bounding box center [767, 392] width 1535 height 784
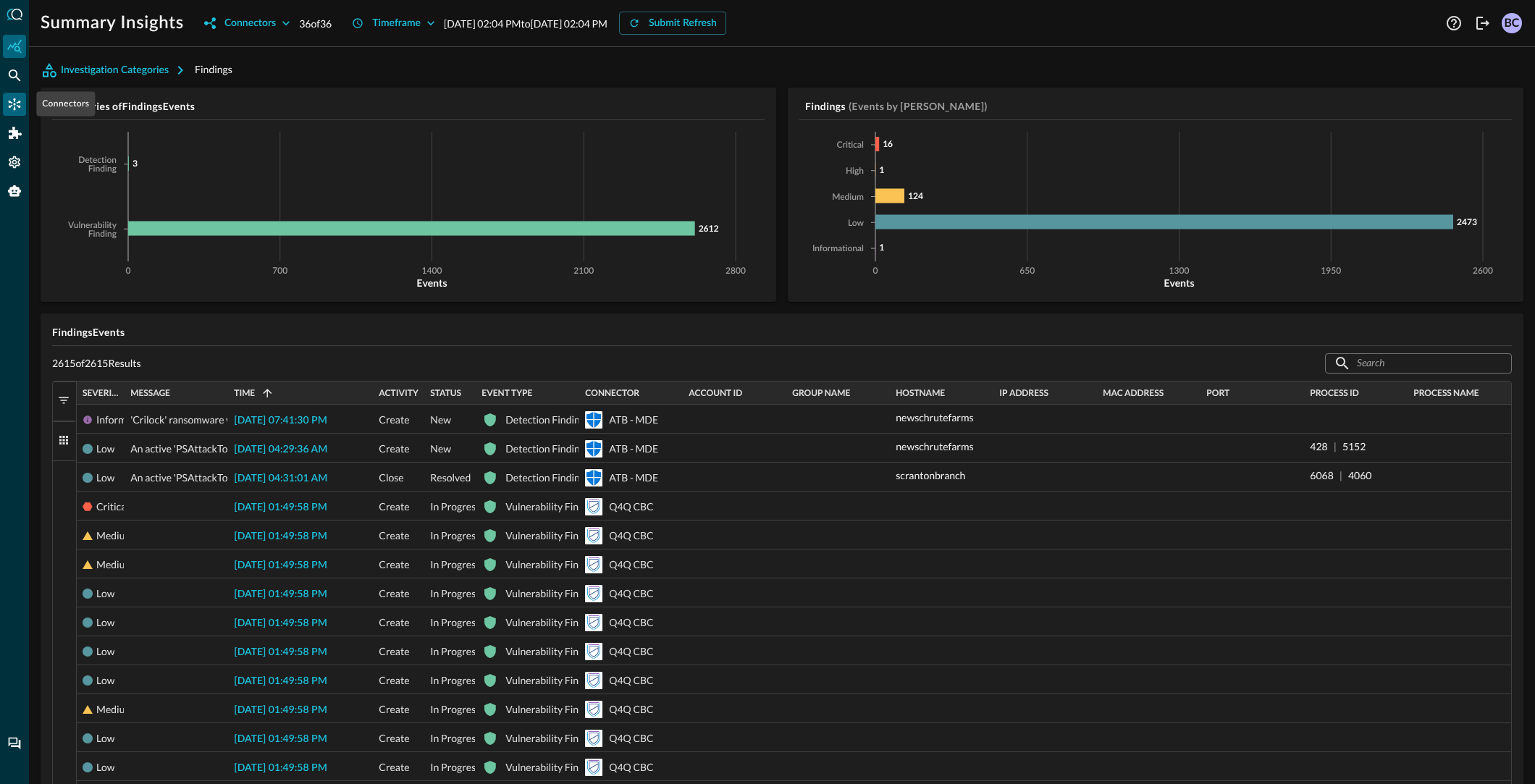
click at [12, 105] on icon "Connectors" at bounding box center [15, 105] width 15 height 15
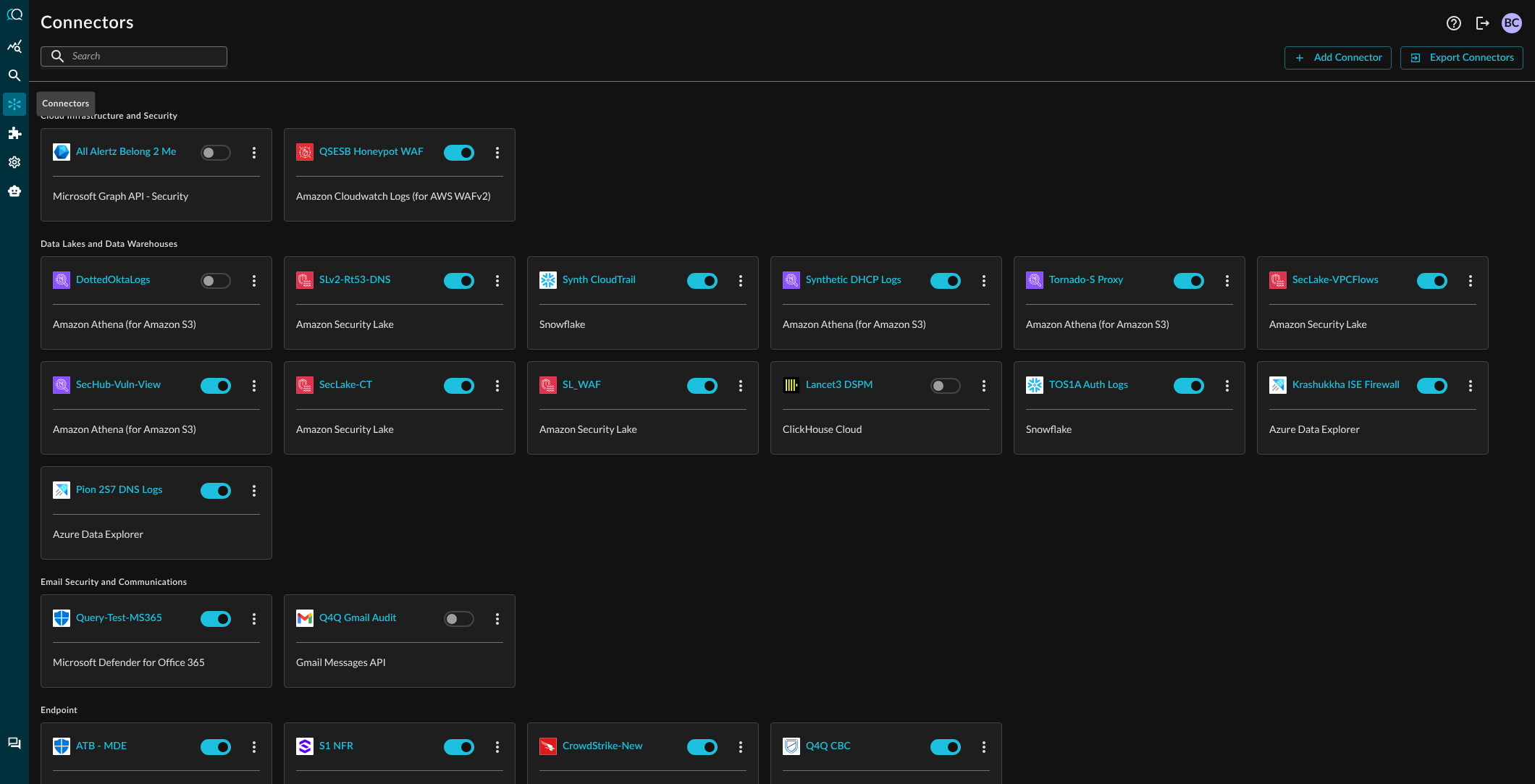
click at [16, 105] on icon "Connectors" at bounding box center [15, 105] width 12 height 12
click at [16, 47] on icon "Summary Insights" at bounding box center [15, 47] width 15 height 15
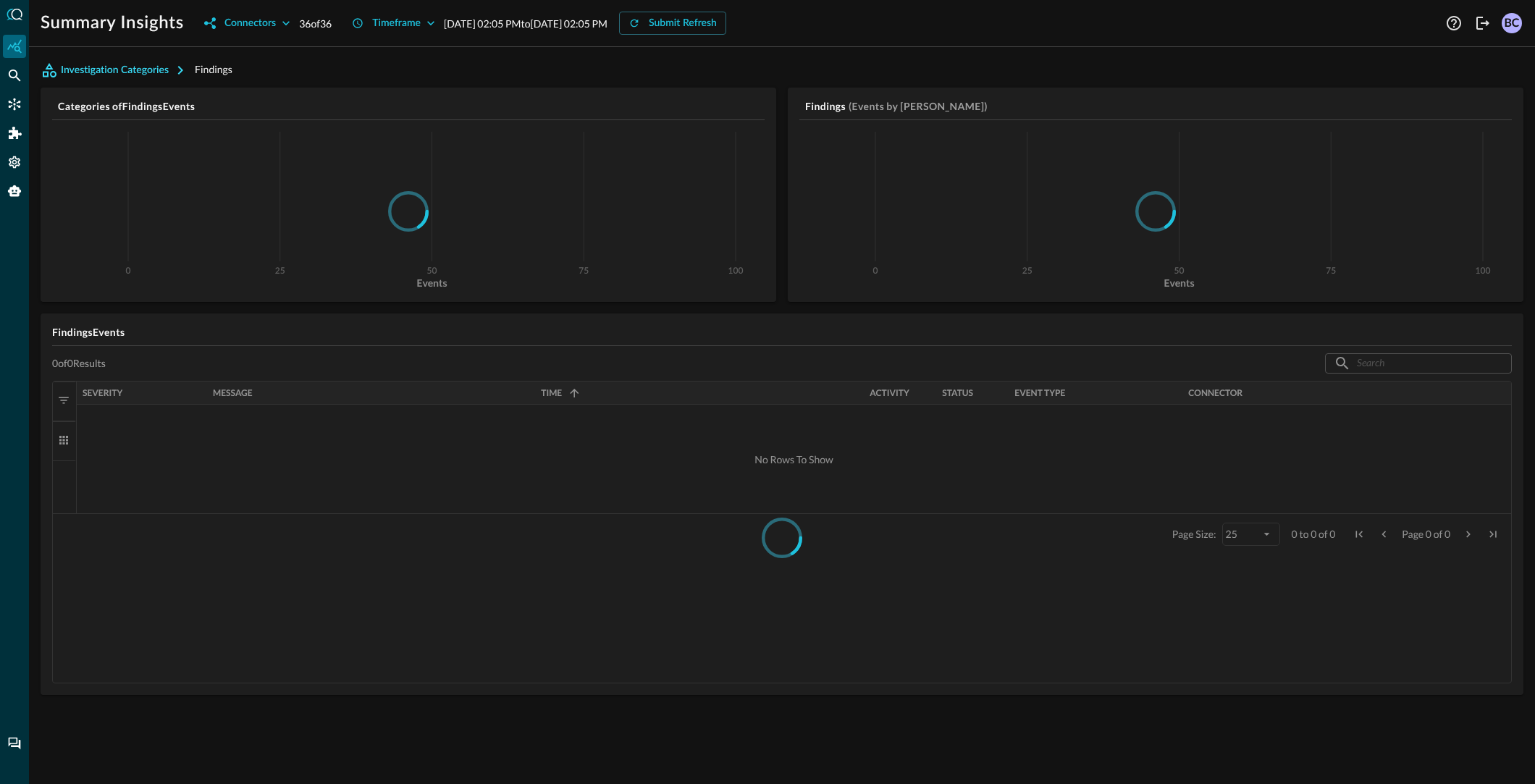
click at [181, 67] on icon "button" at bounding box center [180, 69] width 17 height 17
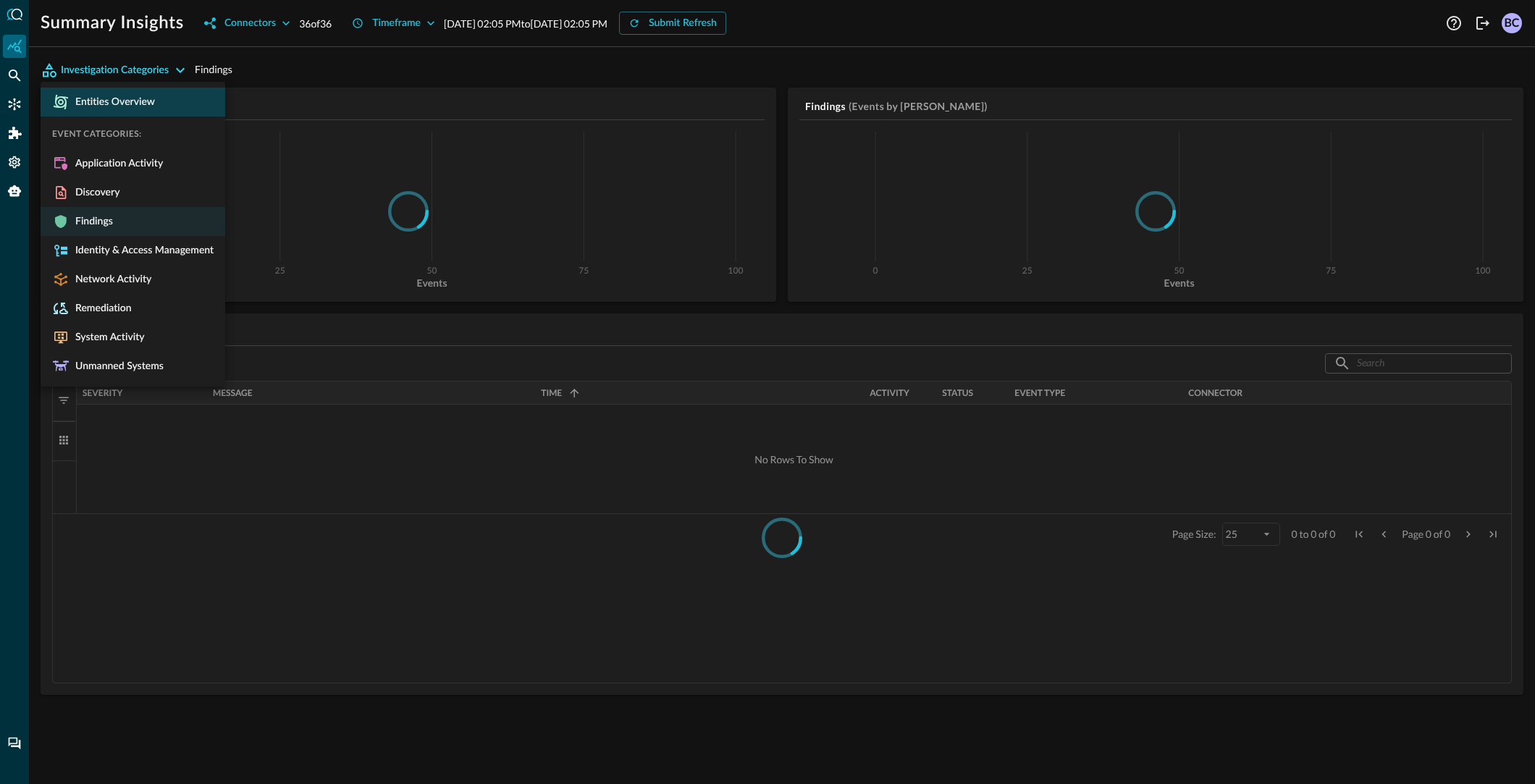
click at [150, 101] on span "Entities Overview" at bounding box center [112, 102] width 86 height 13
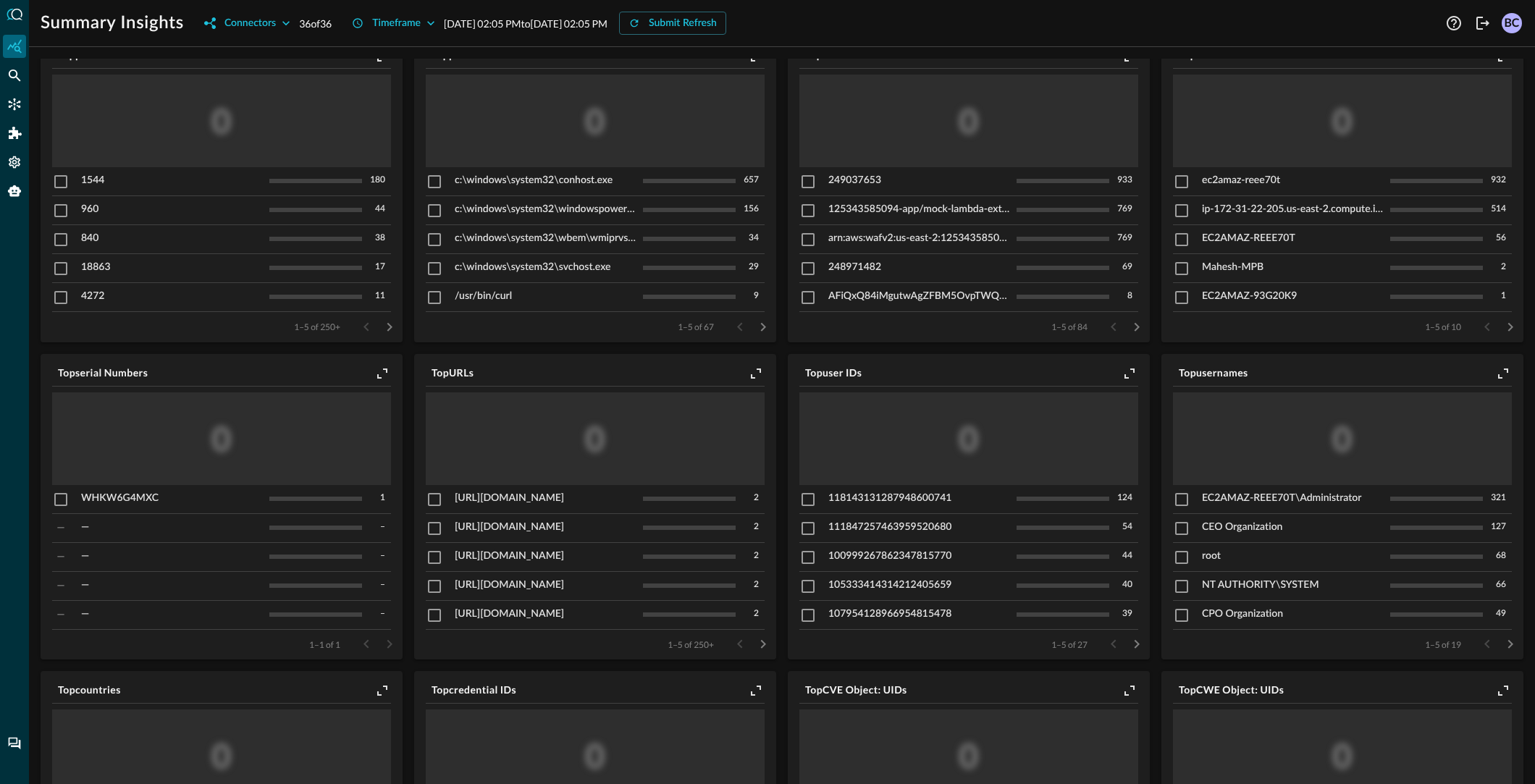
scroll to position [697, 0]
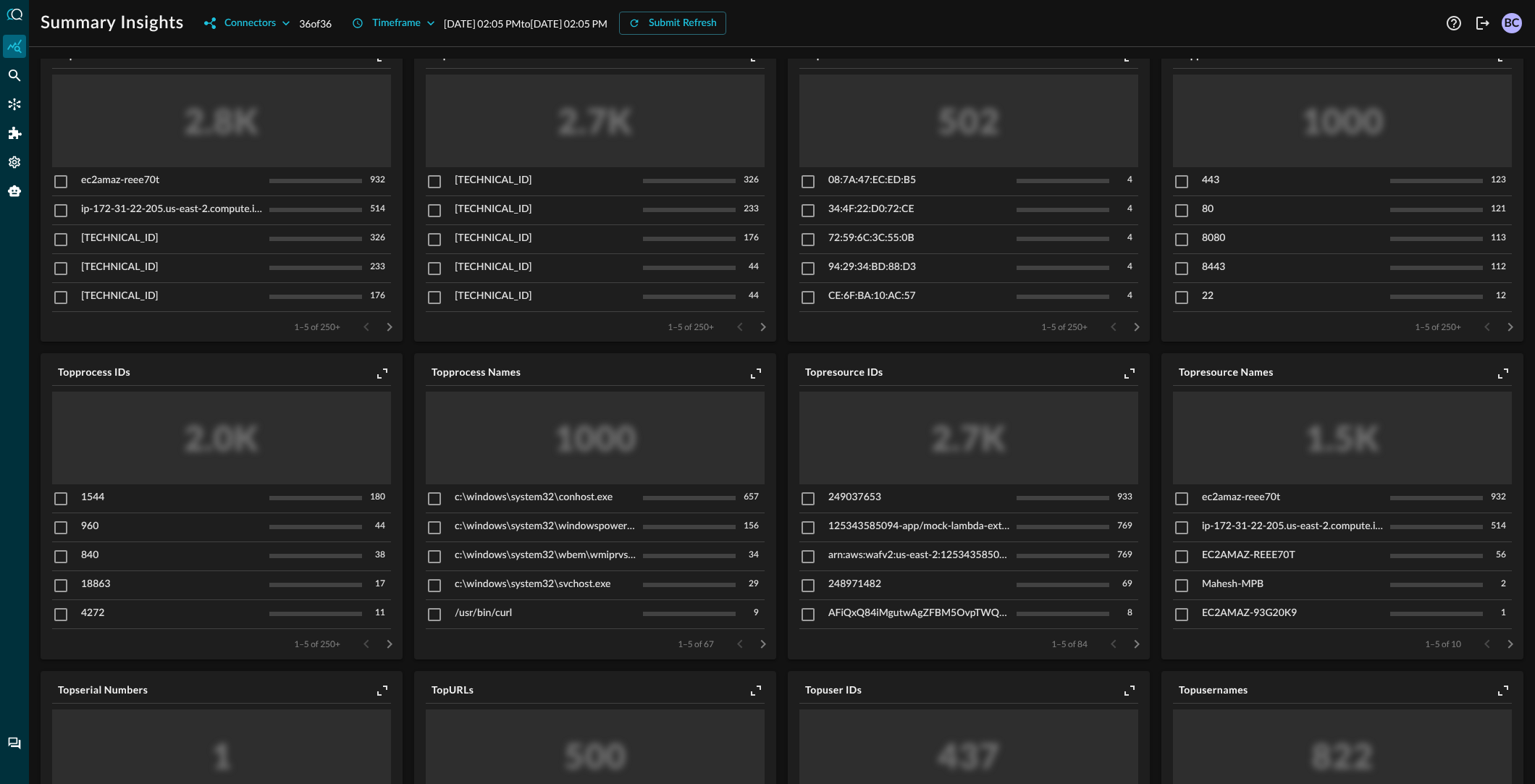
drag, startPoint x: 810, startPoint y: 499, endPoint x: 810, endPoint y: 506, distance: 7.0
click at [810, 499] on input "checkbox" at bounding box center [807, 498] width 17 height 17
checkbox input "true"
click at [810, 526] on input "checkbox" at bounding box center [807, 527] width 17 height 17
checkbox input "true"
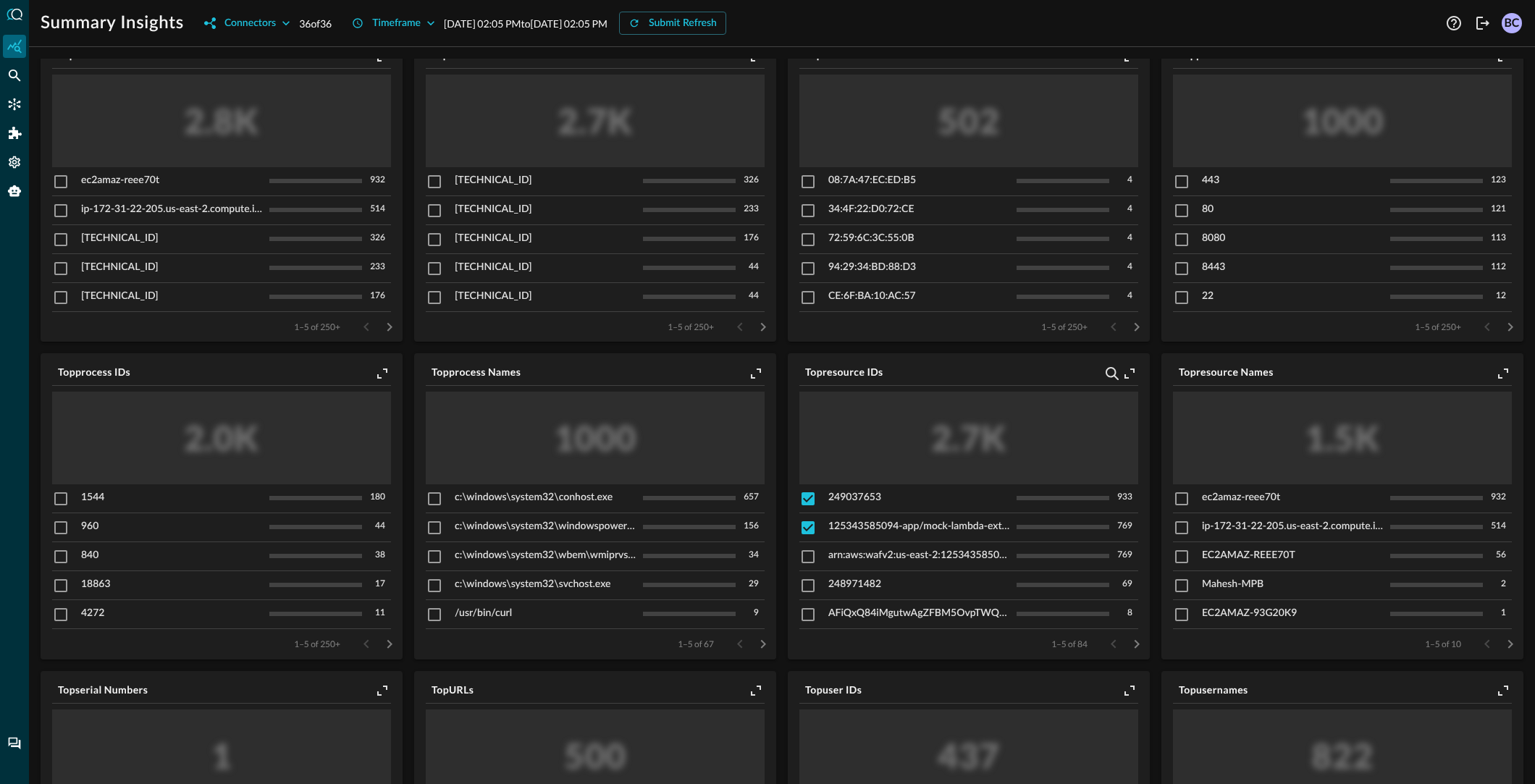
drag, startPoint x: 805, startPoint y: 553, endPoint x: 846, endPoint y: 537, distance: 44.0
click at [810, 550] on input "checkbox" at bounding box center [807, 556] width 17 height 17
checkbox input "true"
click at [1109, 372] on icon "Pivot to Search" at bounding box center [1112, 373] width 13 height 13
checkbox input "false"
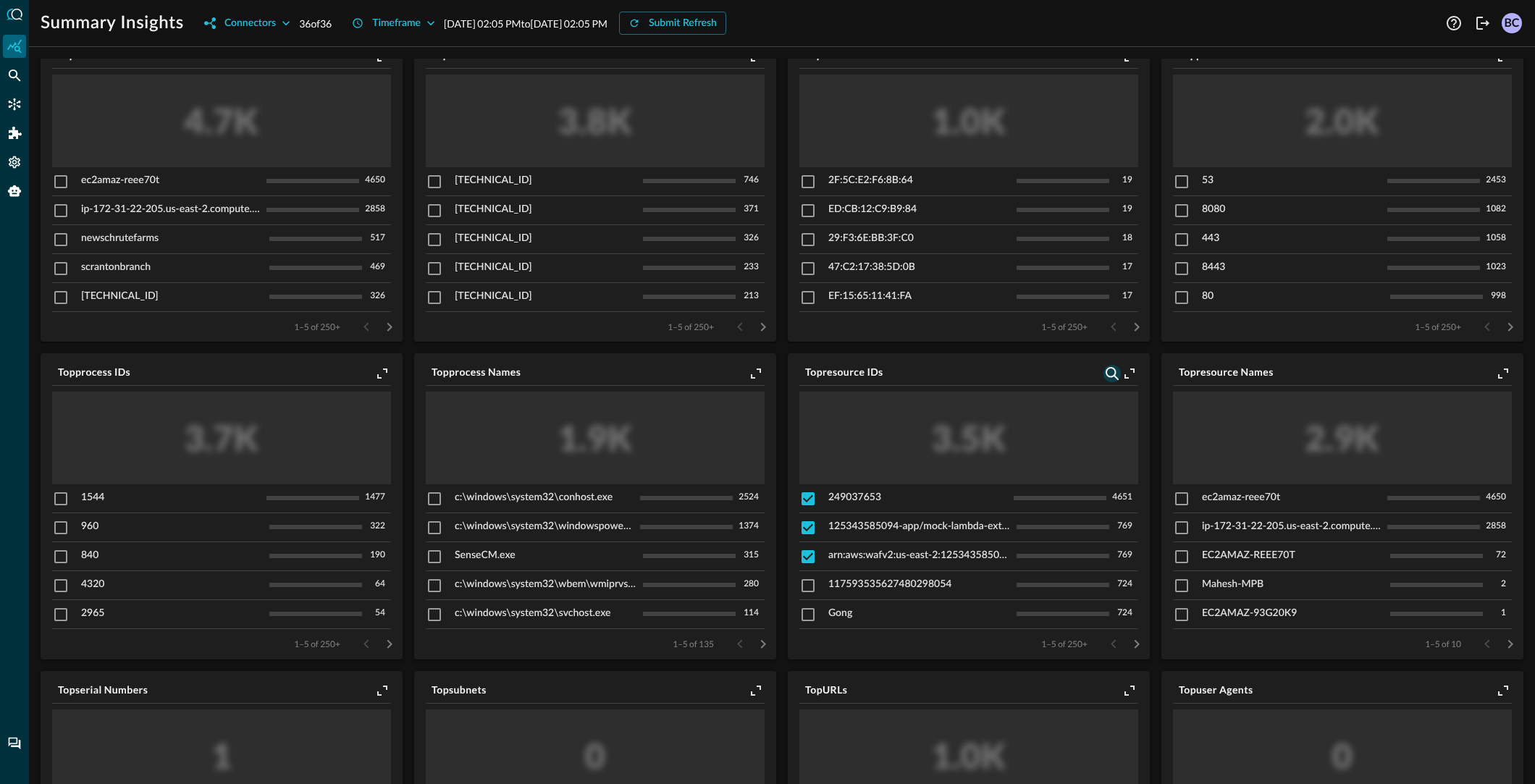
checkbox input "true"
checkbox input "false"
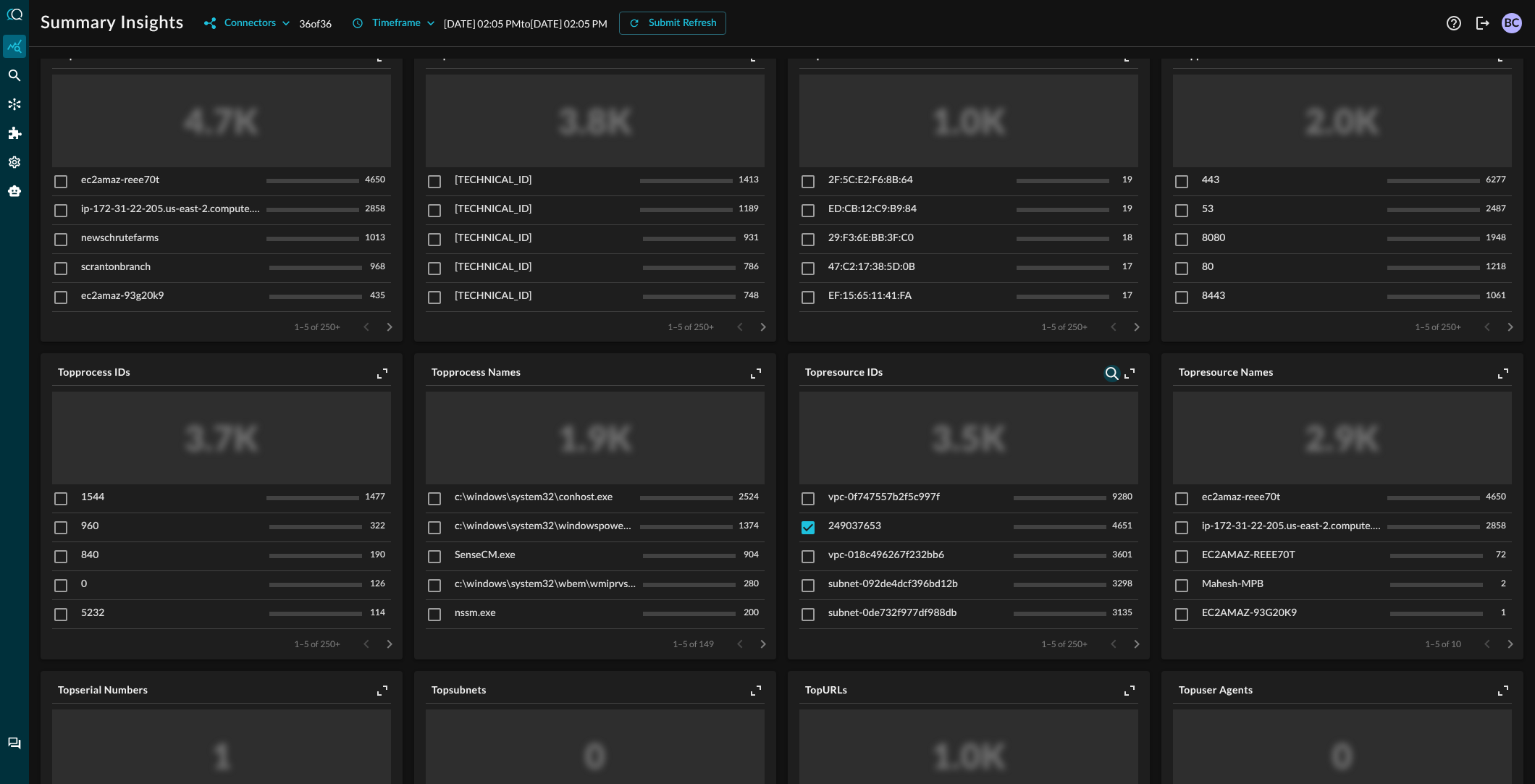
checkbox input "false"
checkbox input "true"
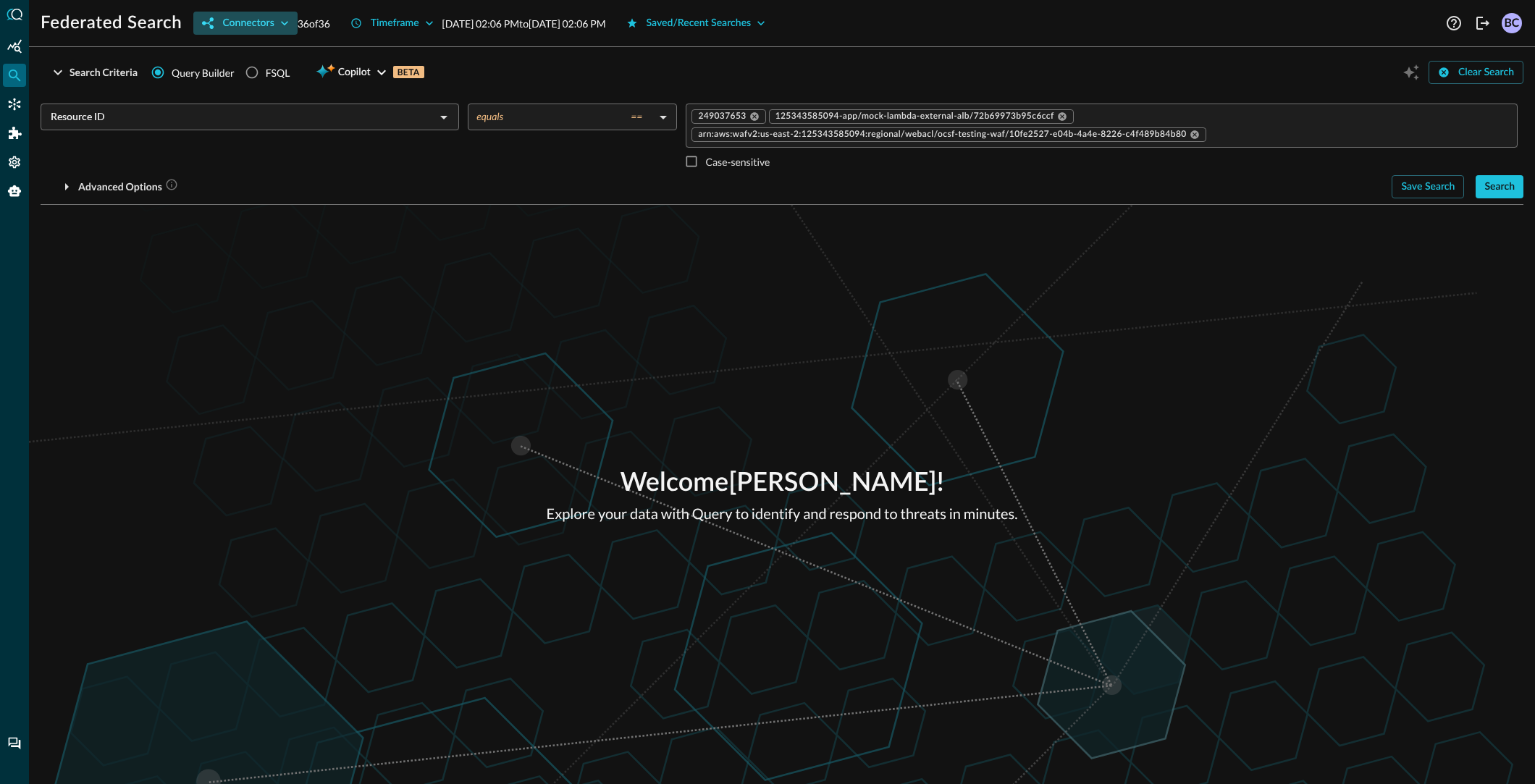
click at [291, 22] on icon "button" at bounding box center [284, 23] width 15 height 15
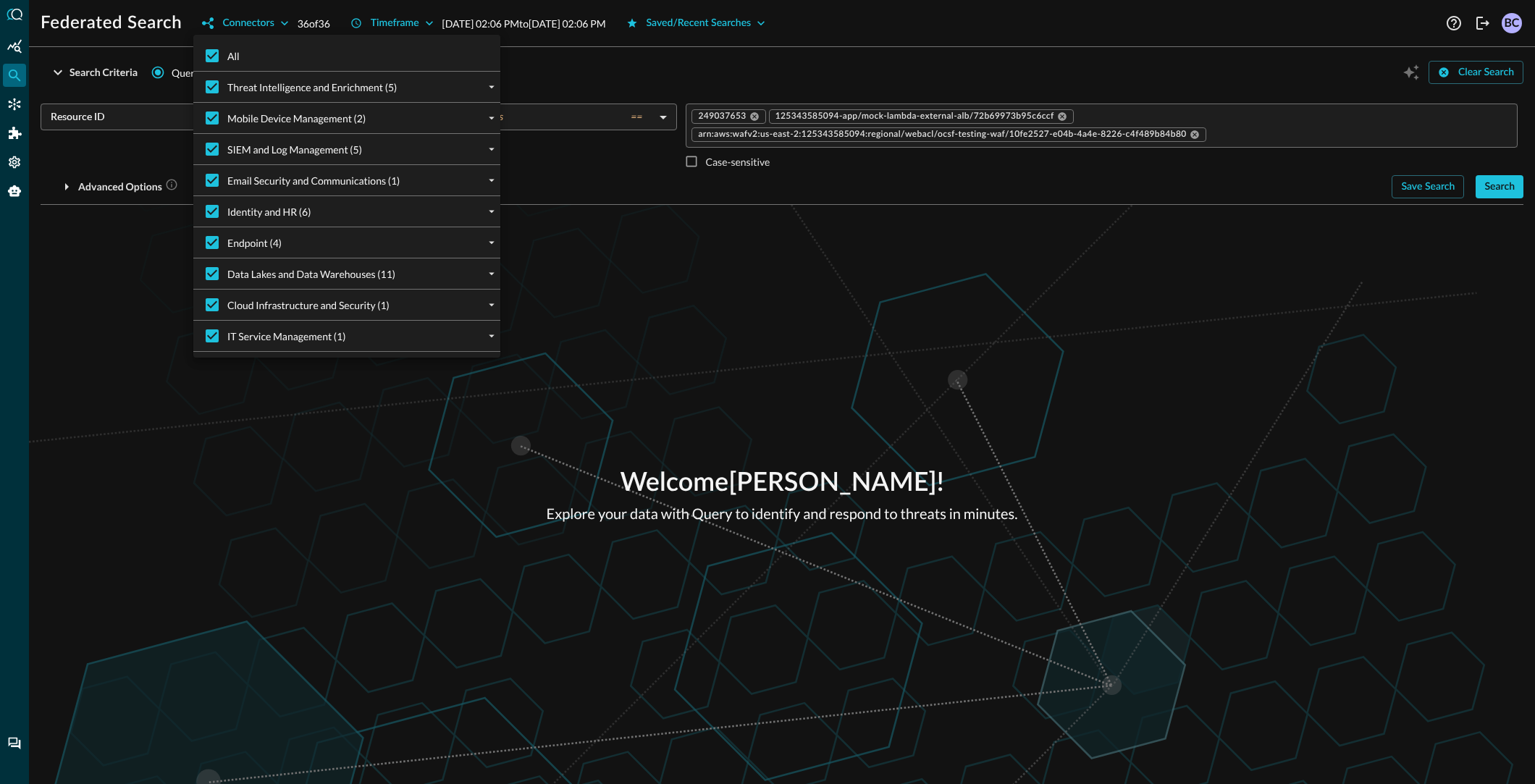
click at [403, 271] on div "Data Lakes and Data Warehouses (11)" at bounding box center [353, 273] width 296 height 30
click at [493, 274] on icon "expand" at bounding box center [492, 274] width 13 height 13
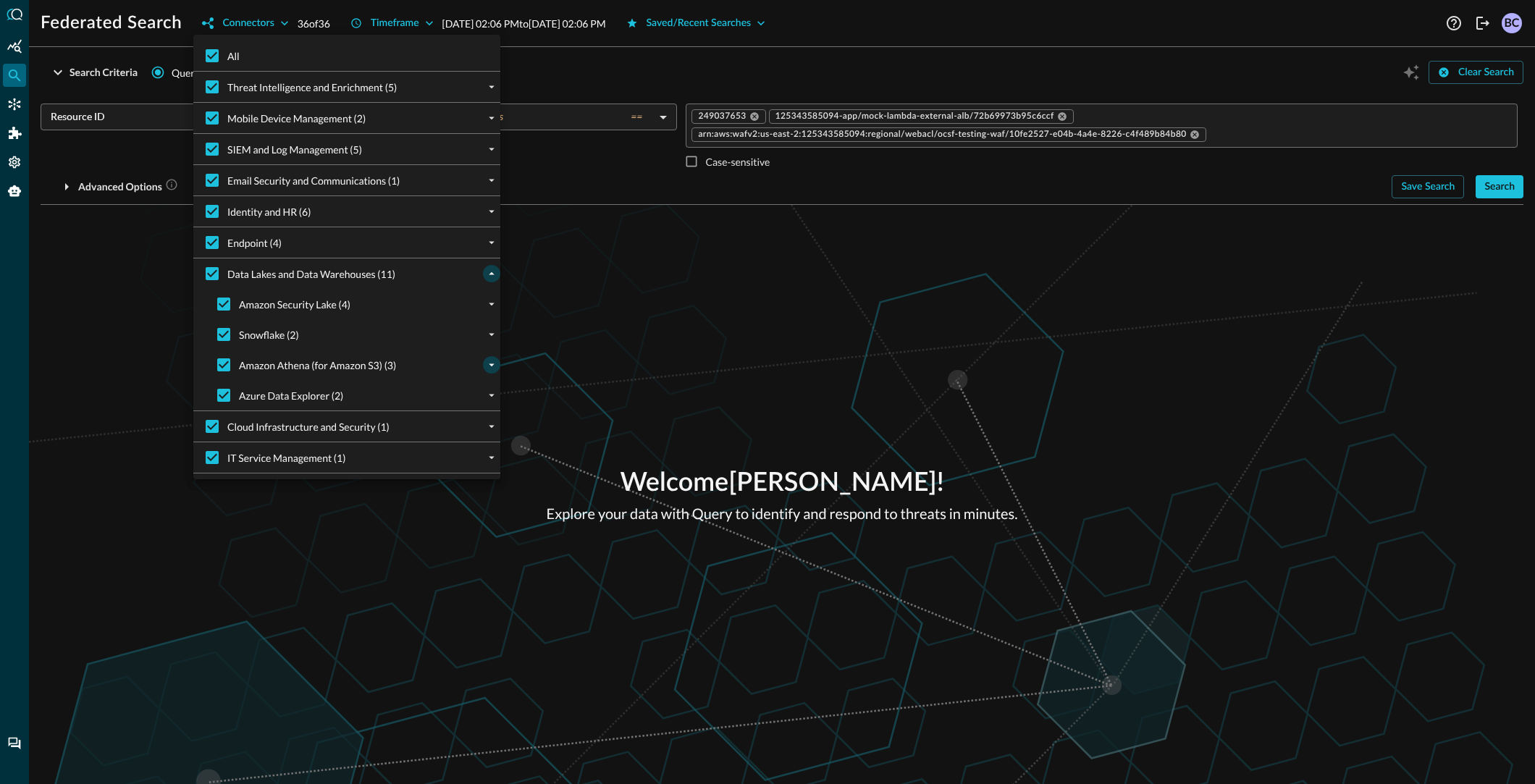
click at [492, 362] on icon "expand" at bounding box center [492, 365] width 13 height 13
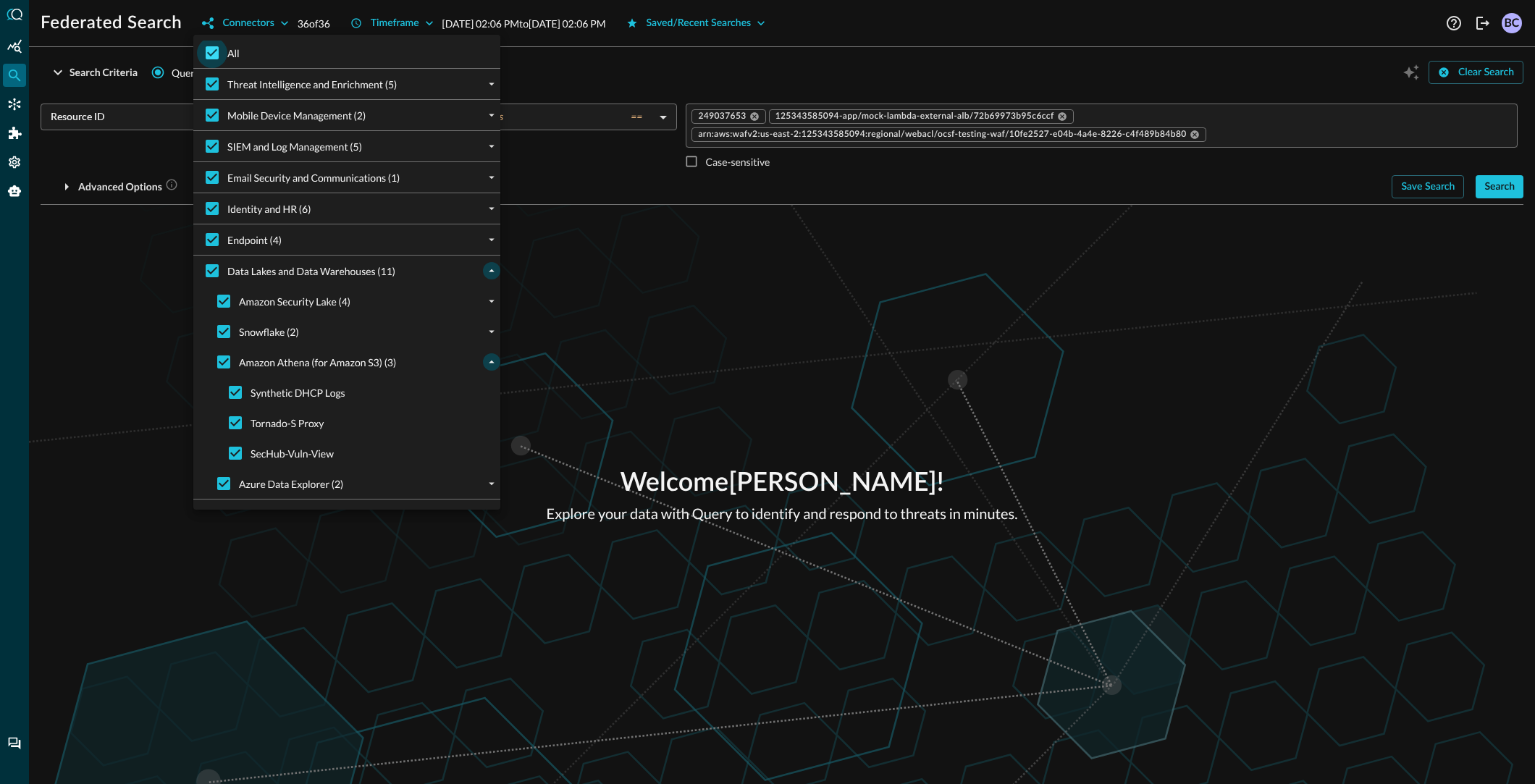
click at [211, 48] on input "All" at bounding box center [212, 52] width 30 height 30
checkbox input "false"
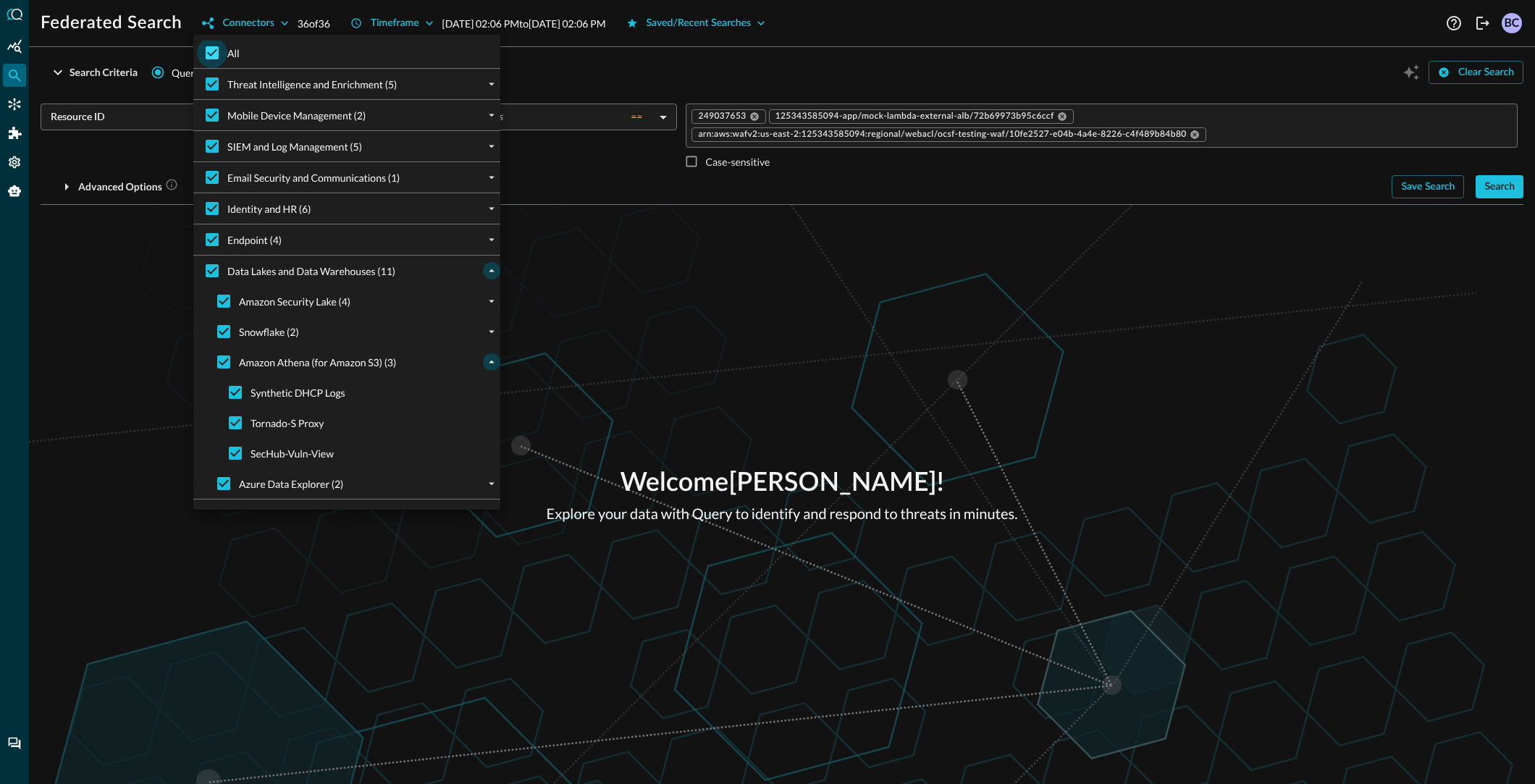
checkbox input "false"
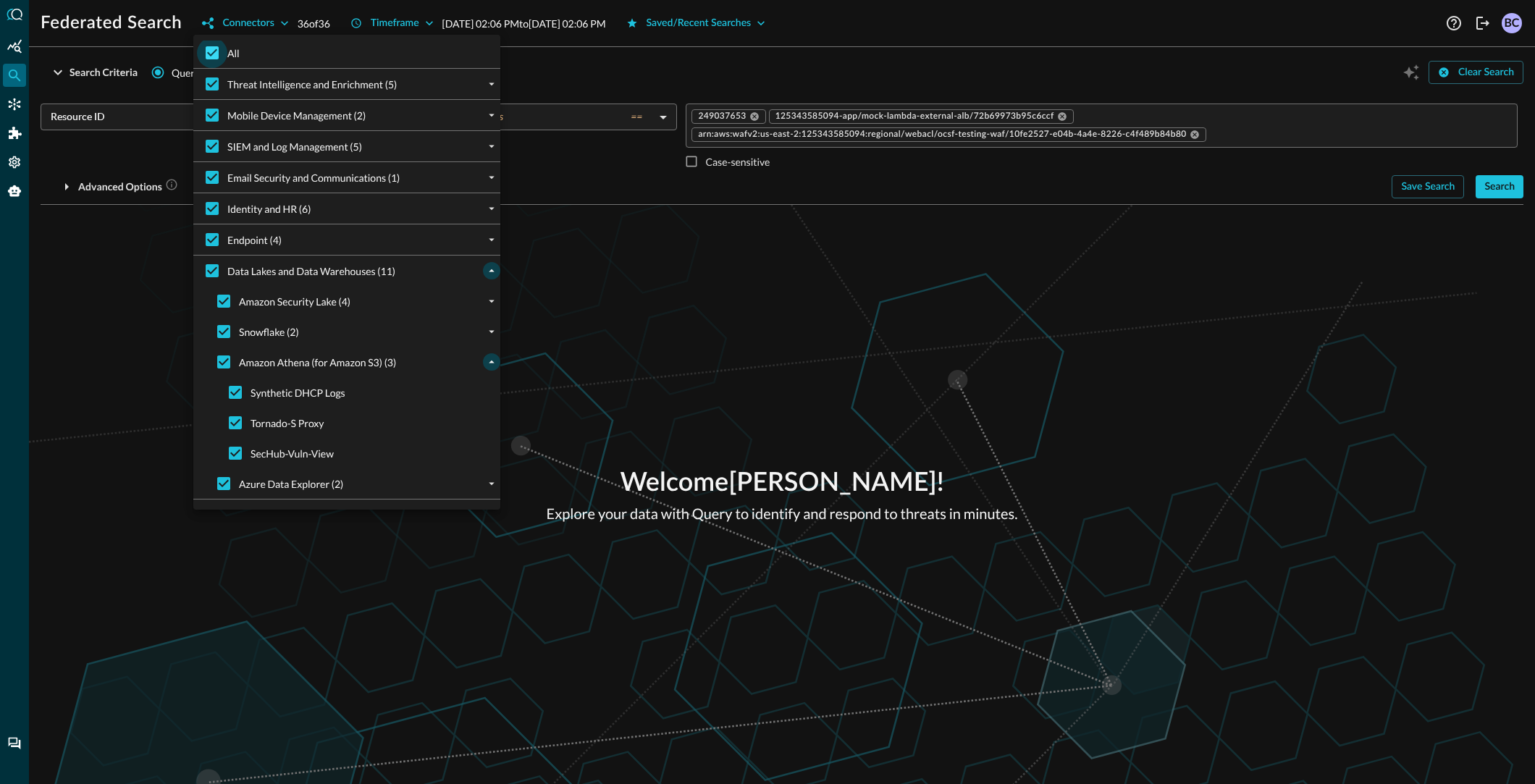
checkbox input "false"
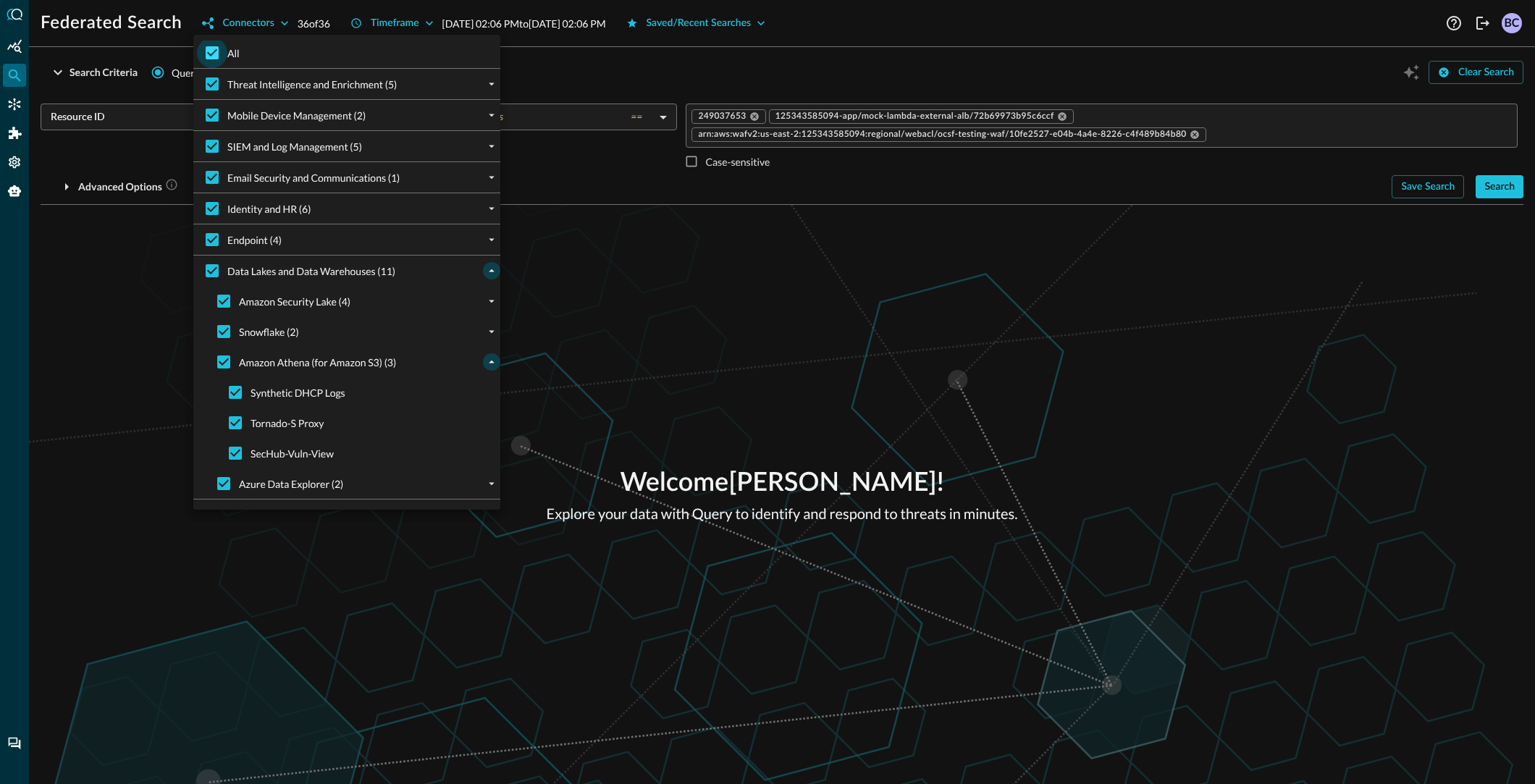
checkbox input "false"
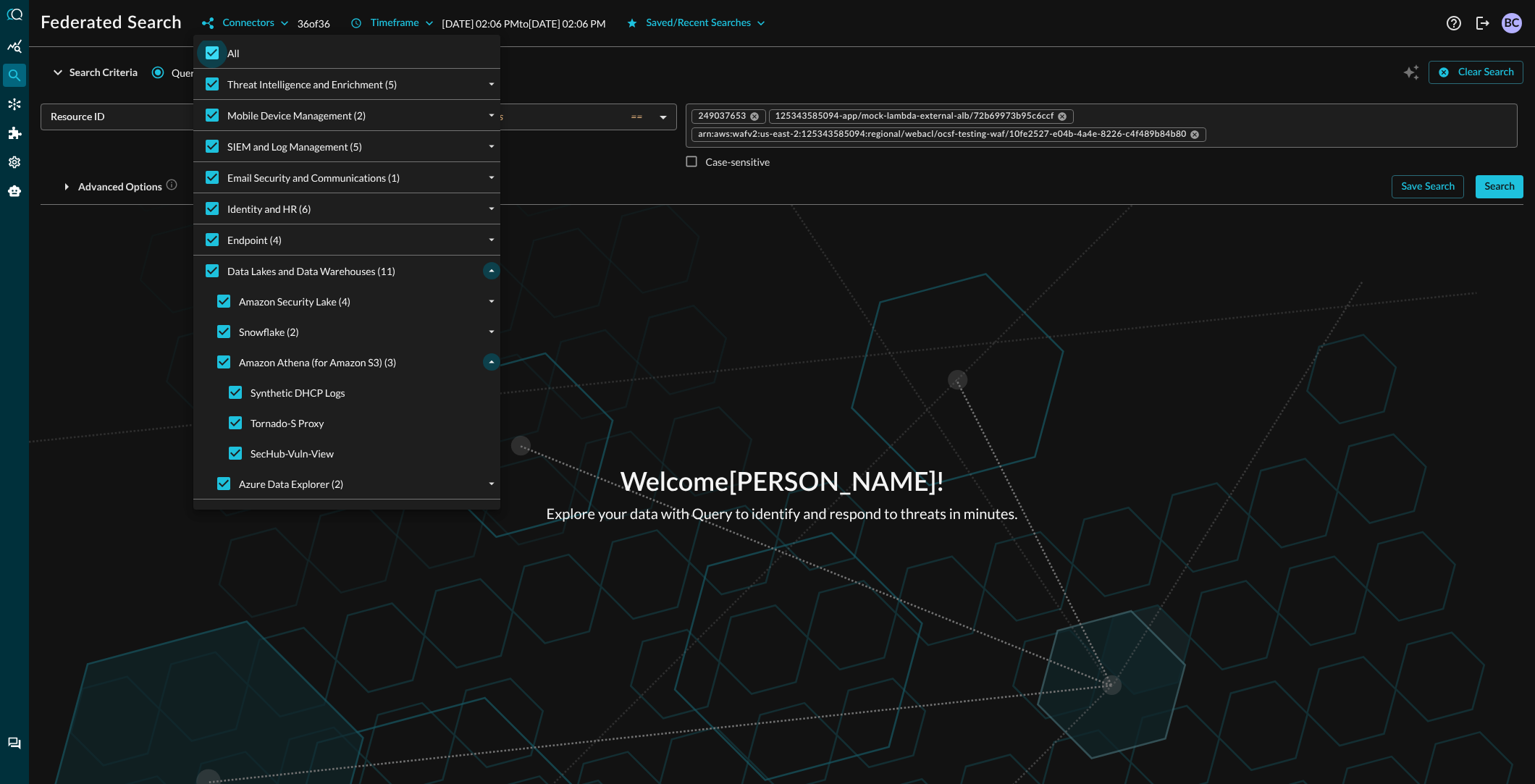
checkbox input "false"
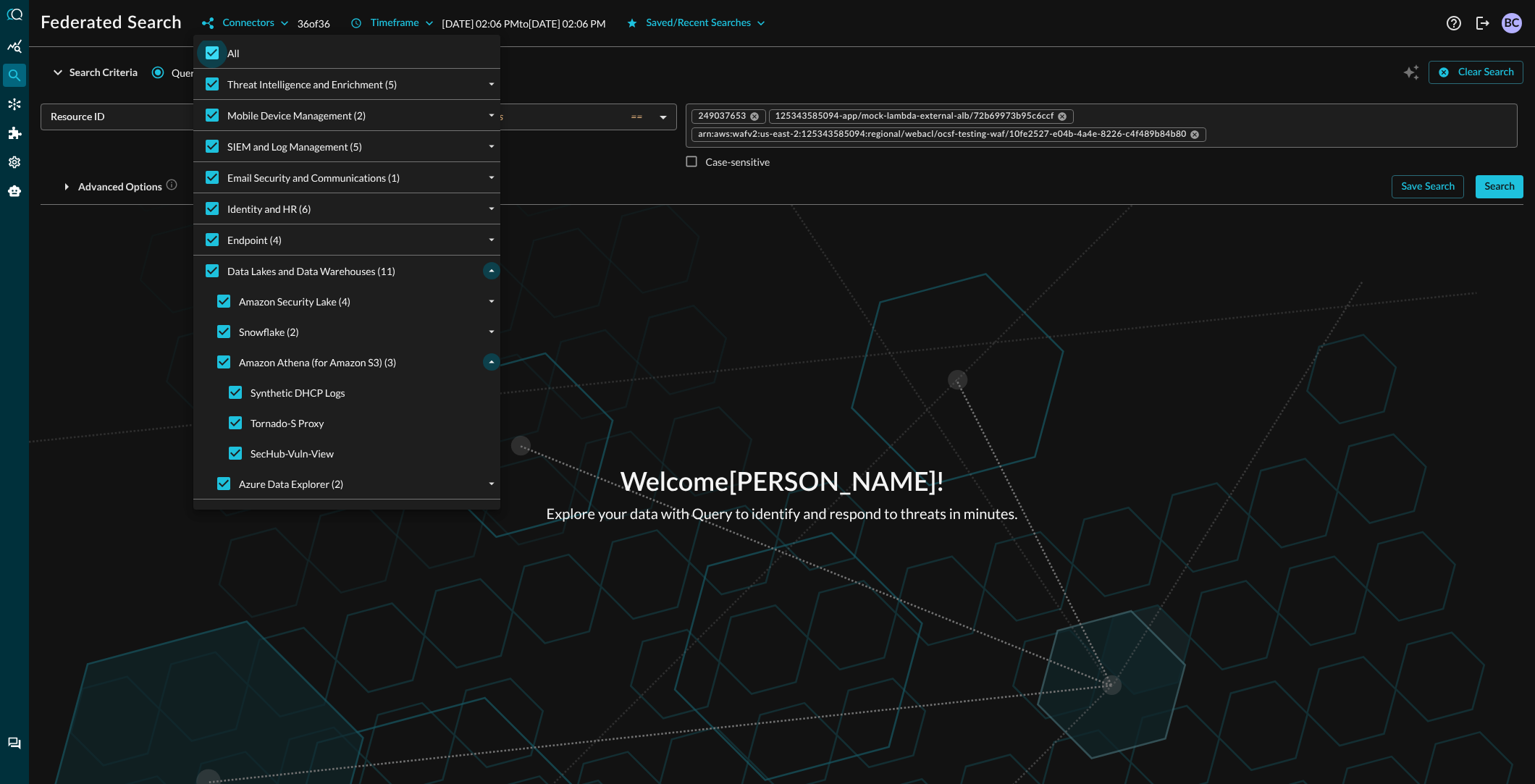
checkbox input "false"
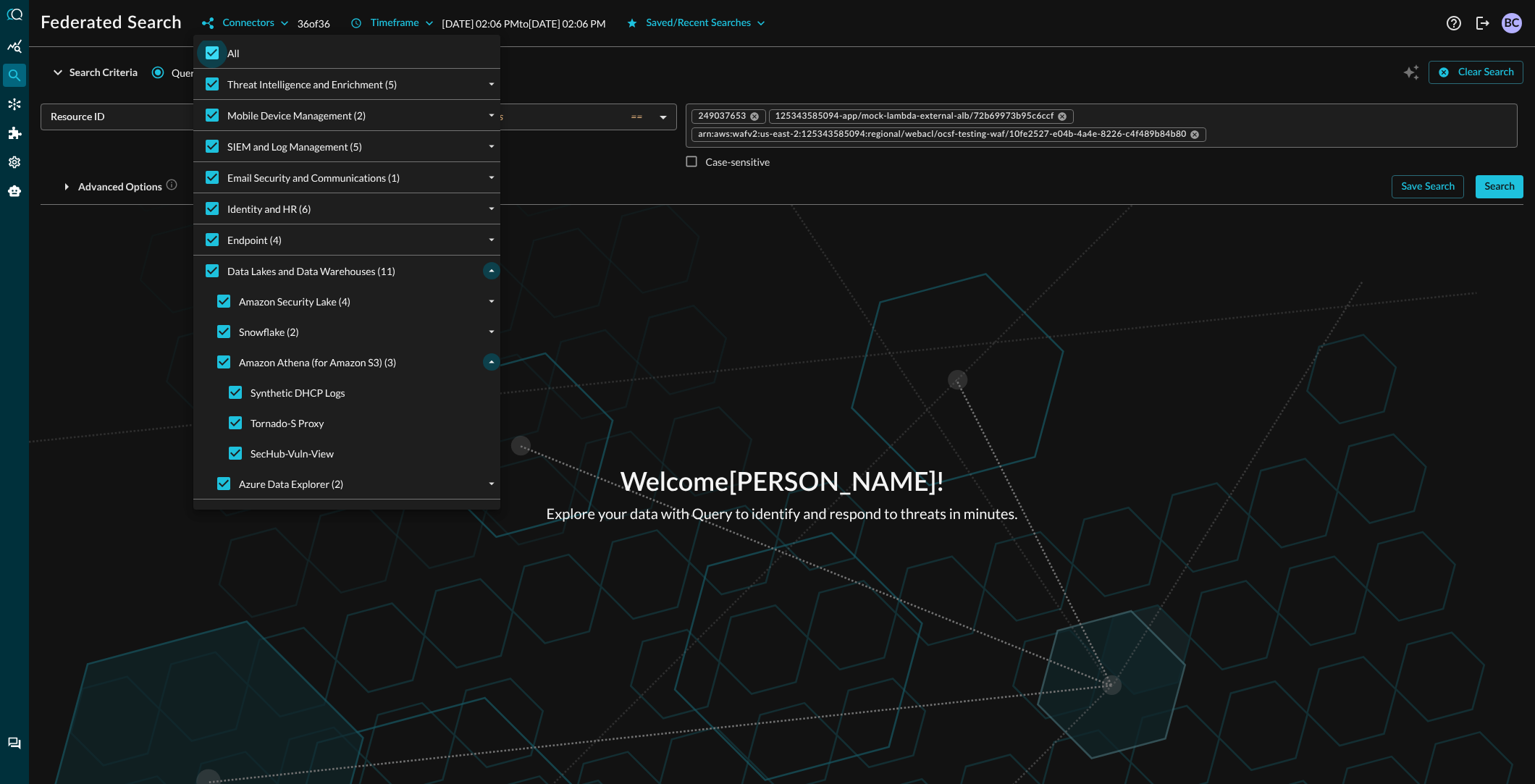
checkbox input "false"
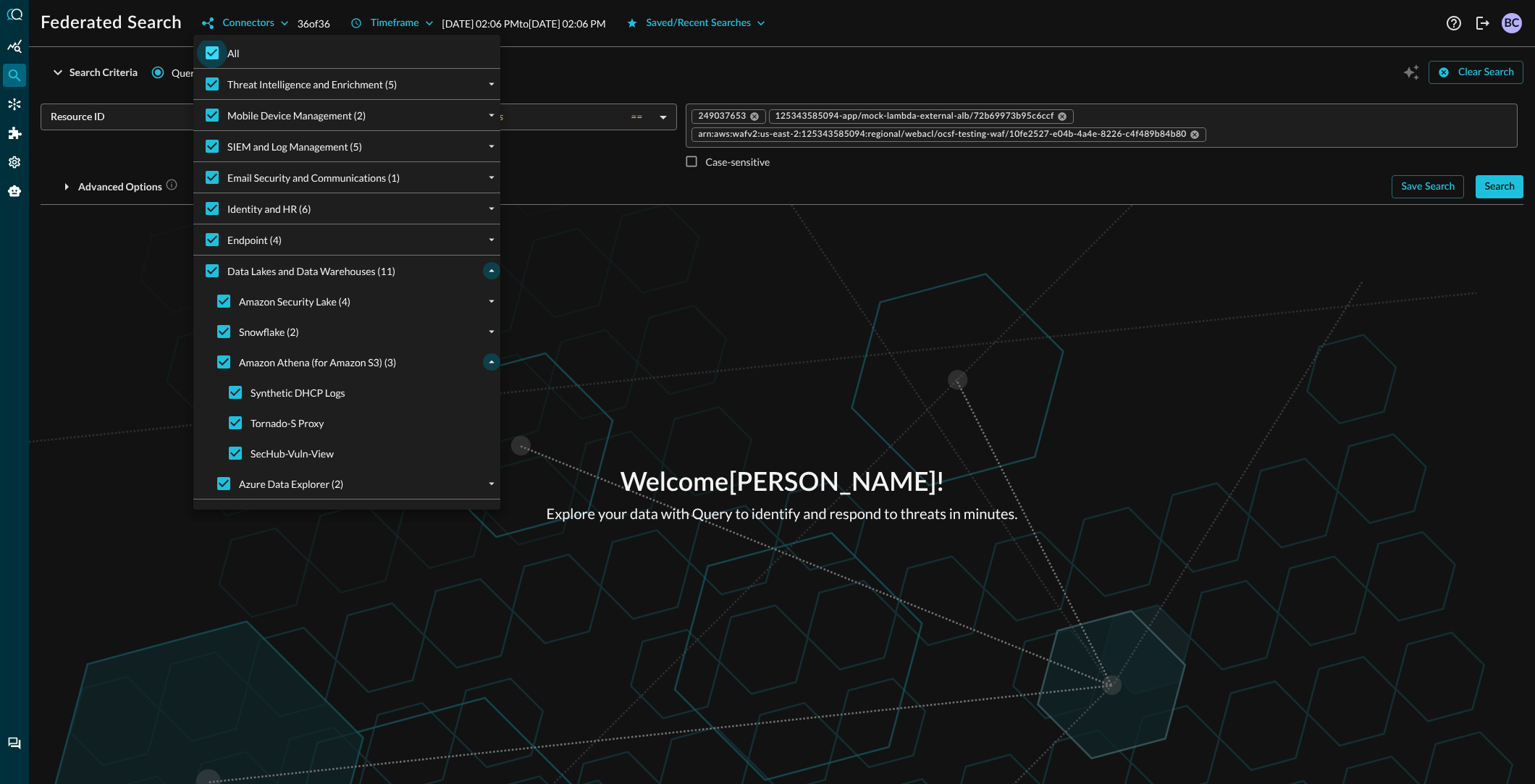
checkbox input "false"
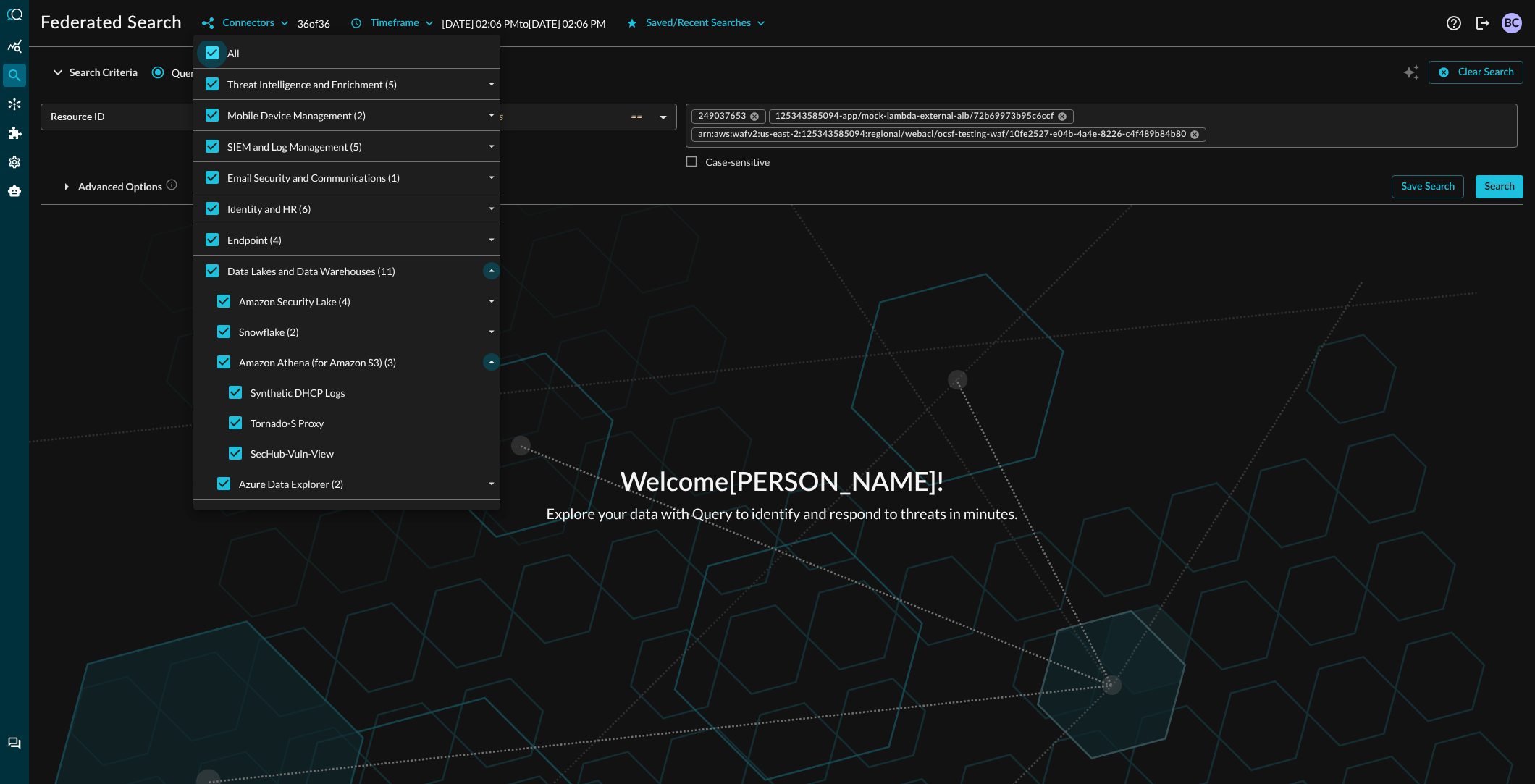
checkbox input "false"
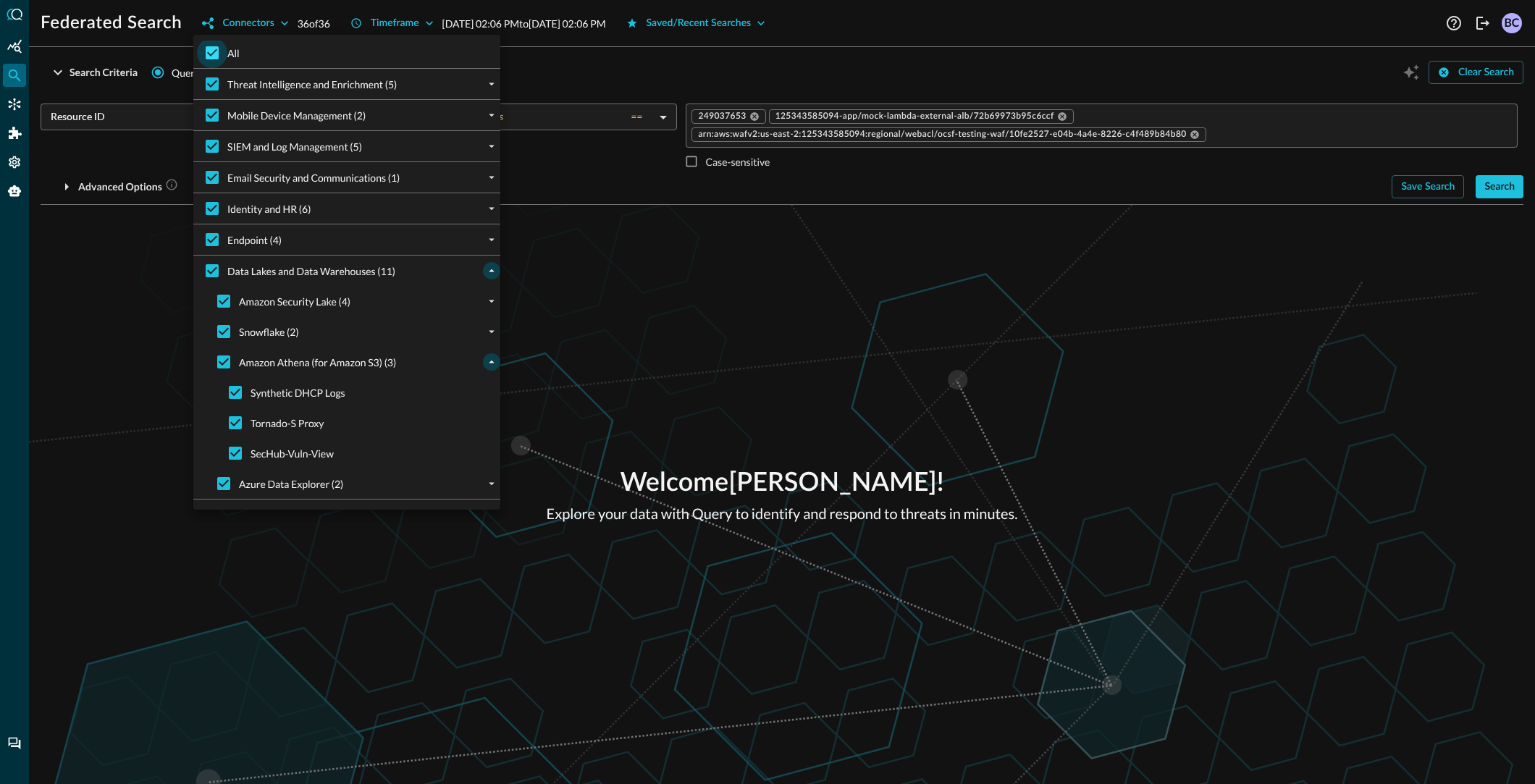
checkbox input "false"
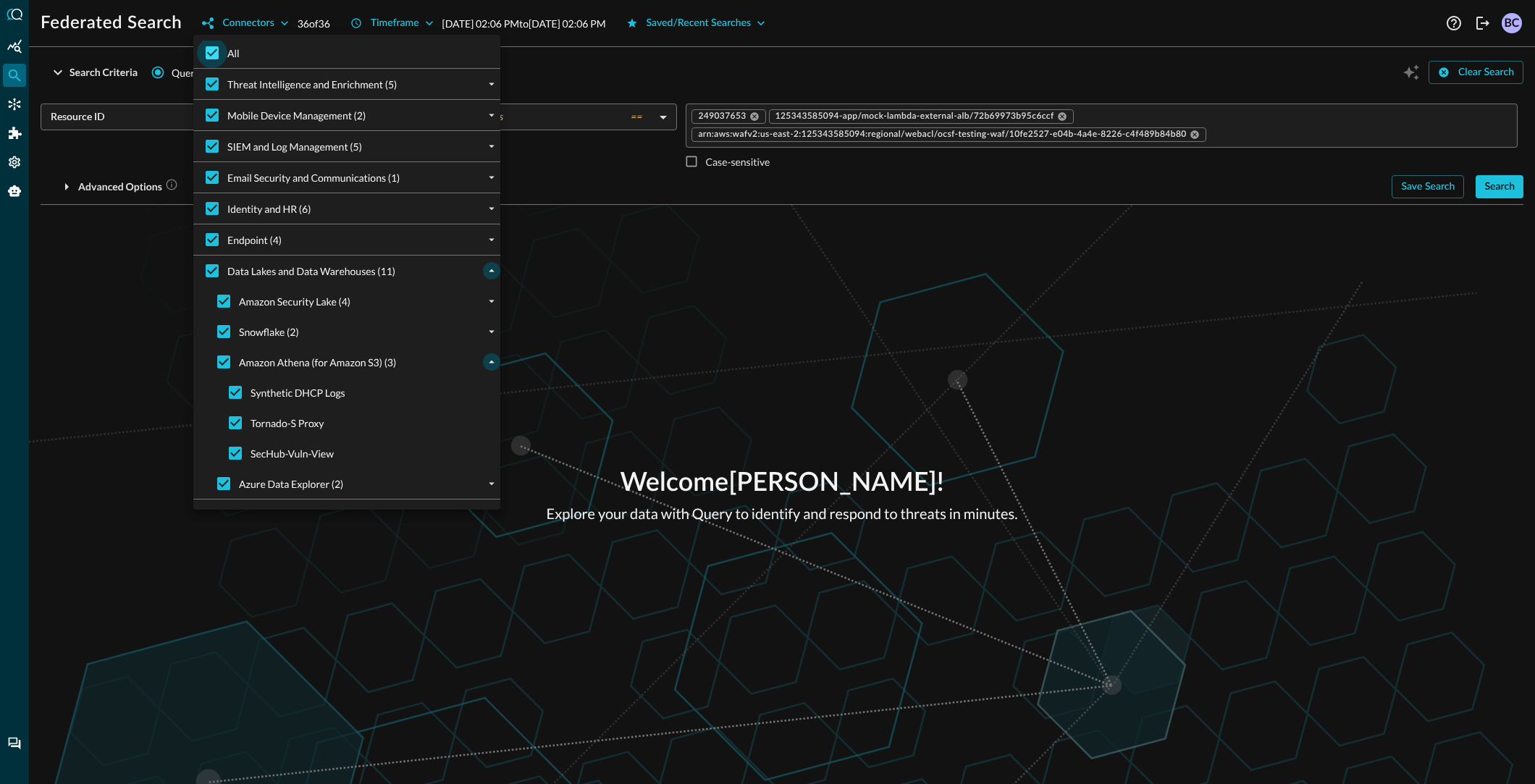
checkbox input "false"
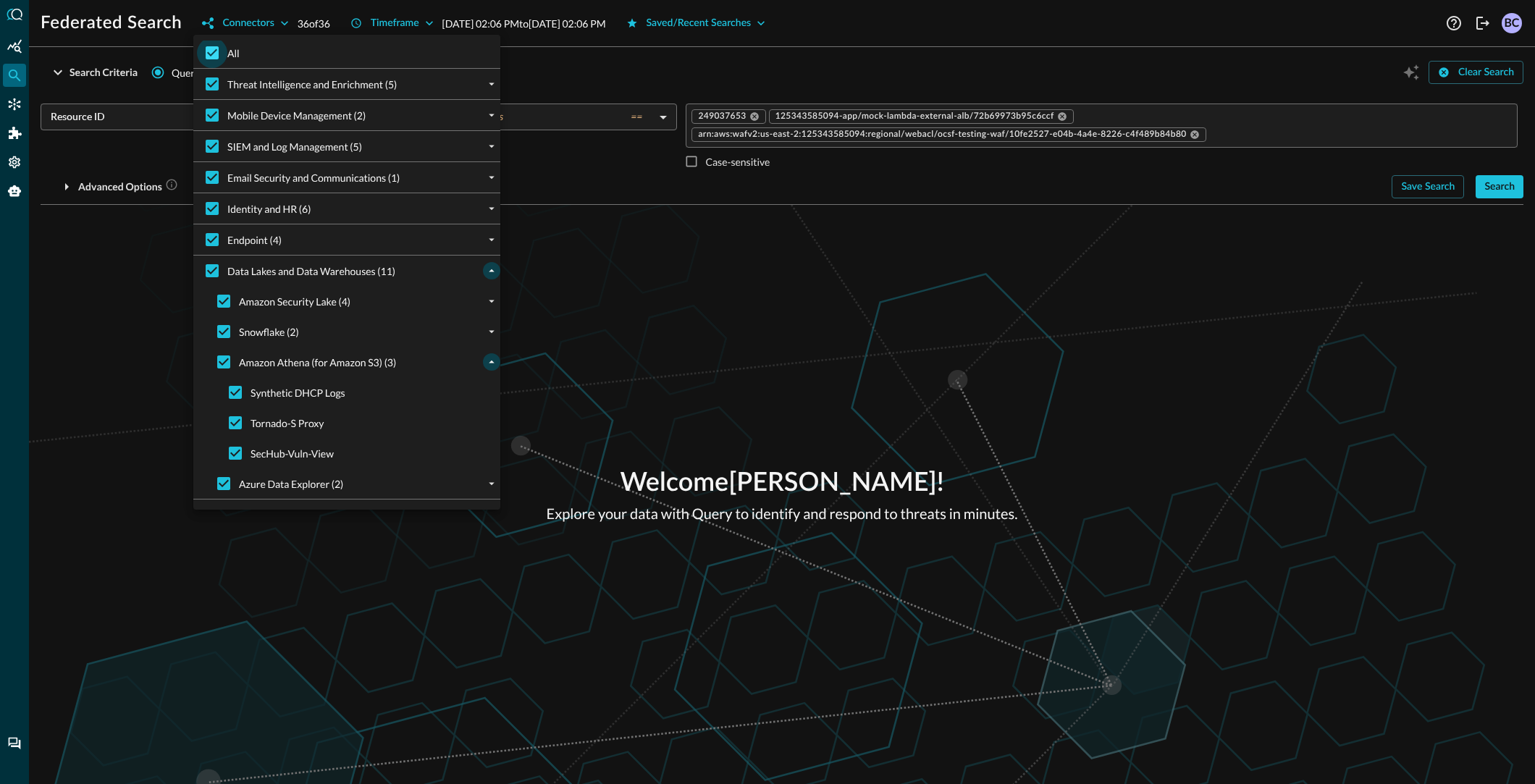
checkbox input "false"
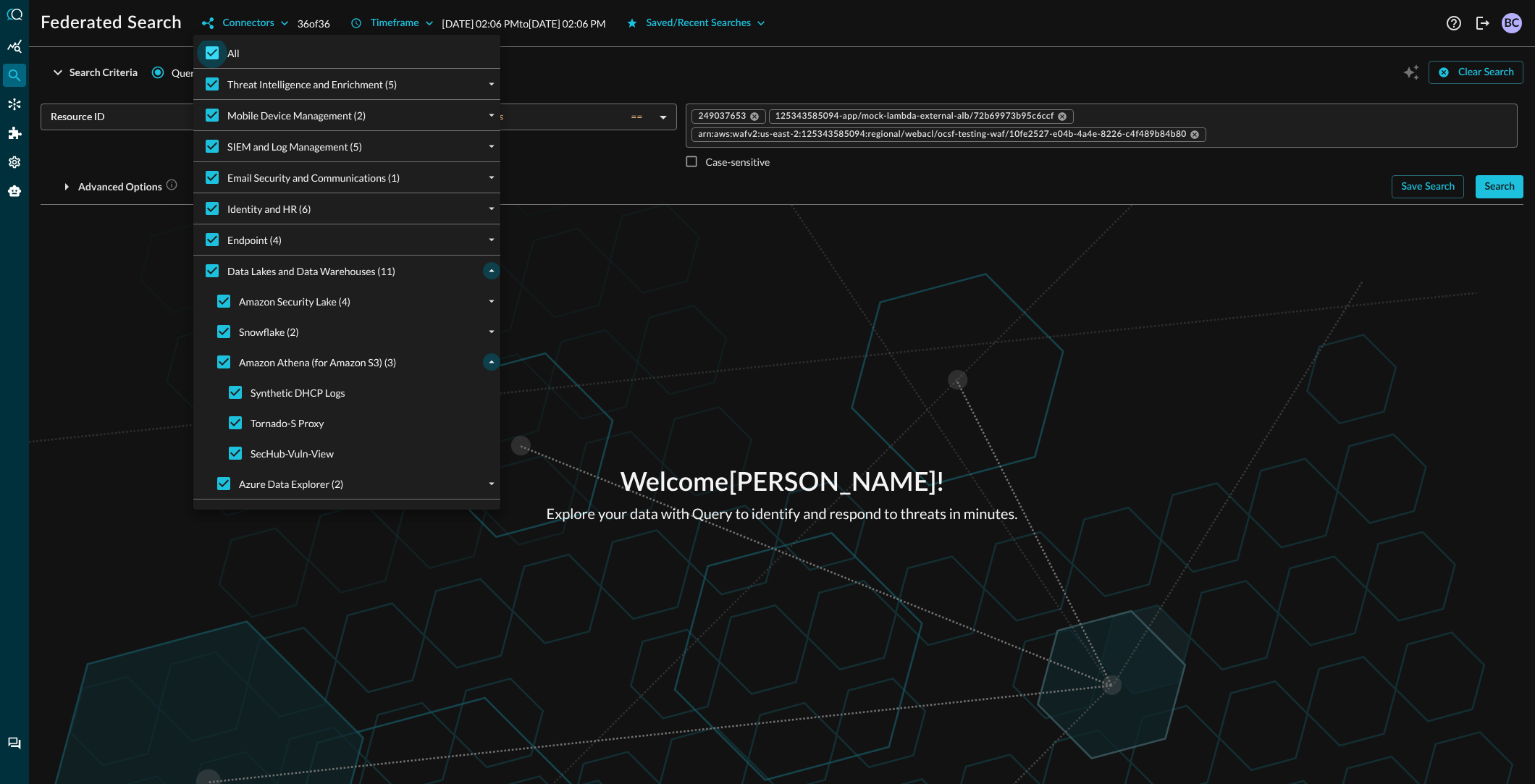
checkbox input "false"
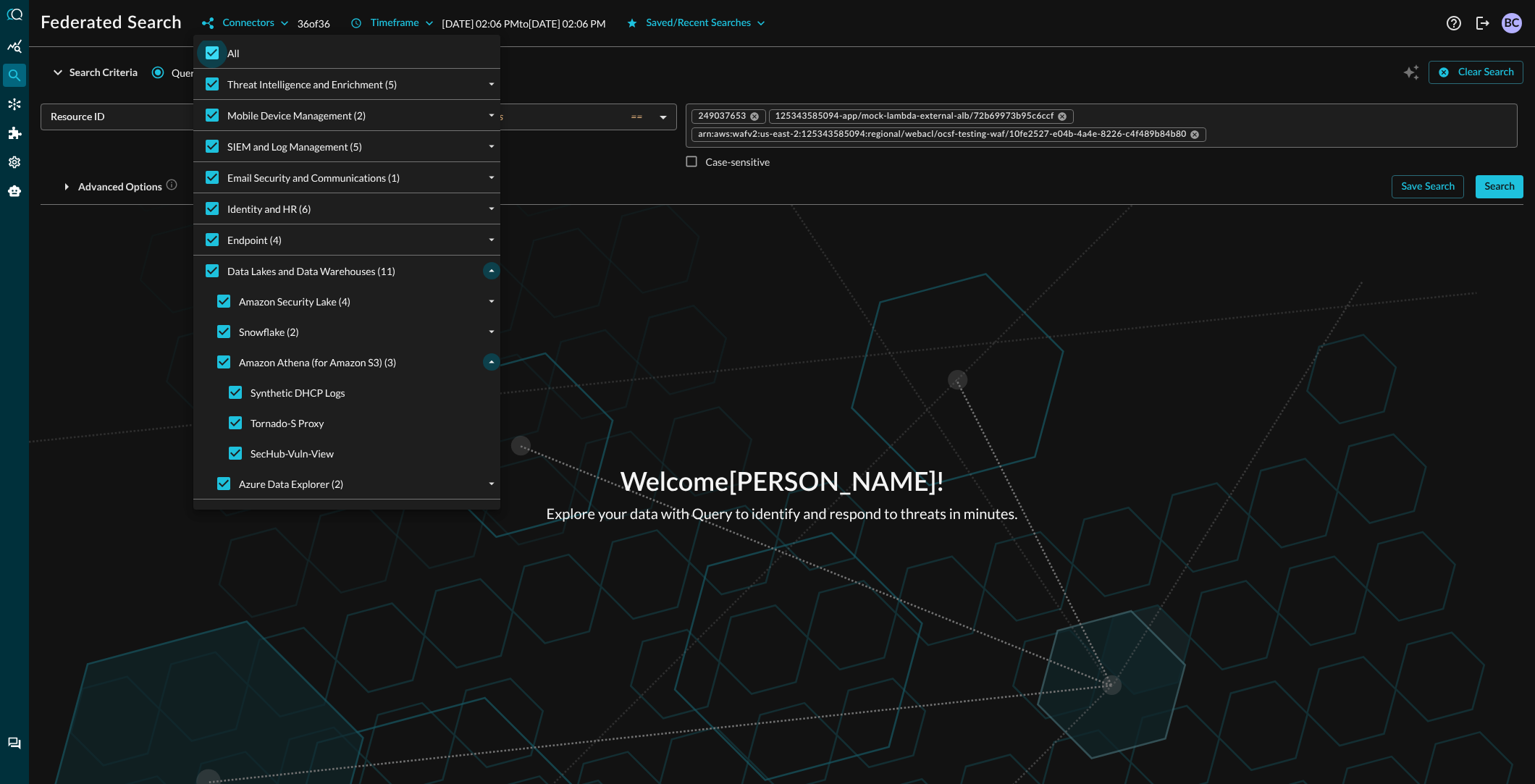
checkbox input "false"
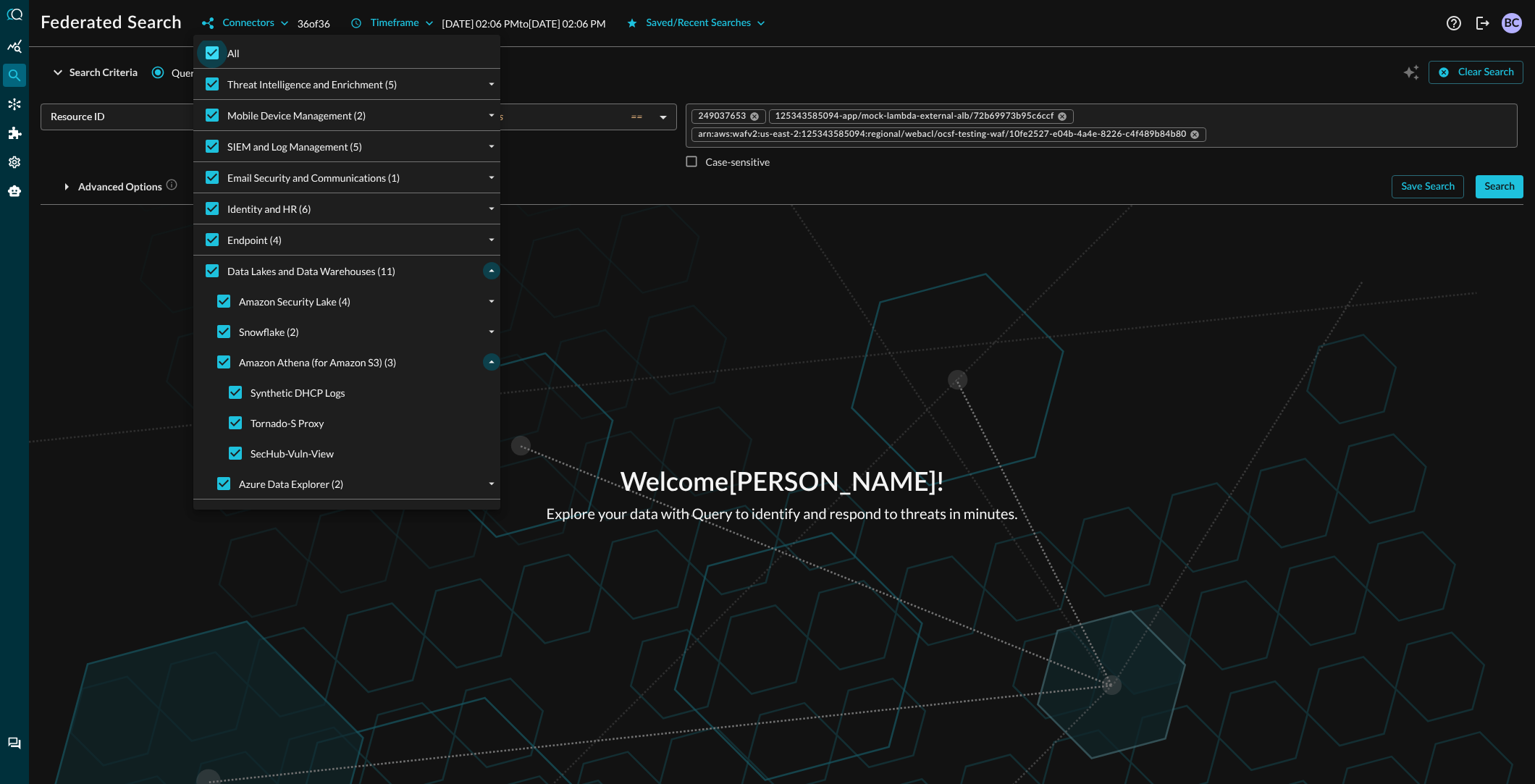
checkbox input "false"
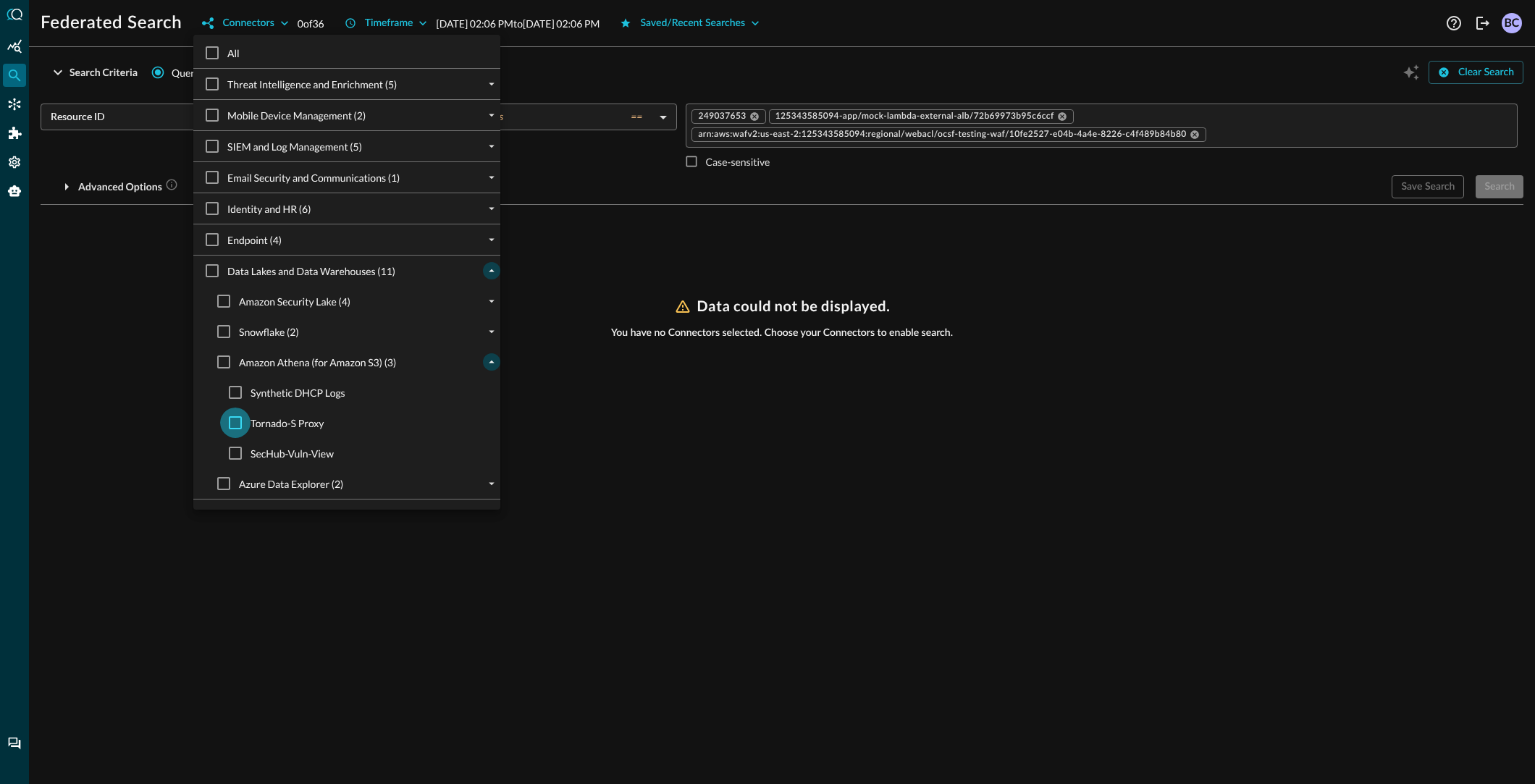
click at [238, 420] on input "Tornado-S Proxy" at bounding box center [234, 422] width 30 height 30
checkbox input "true"
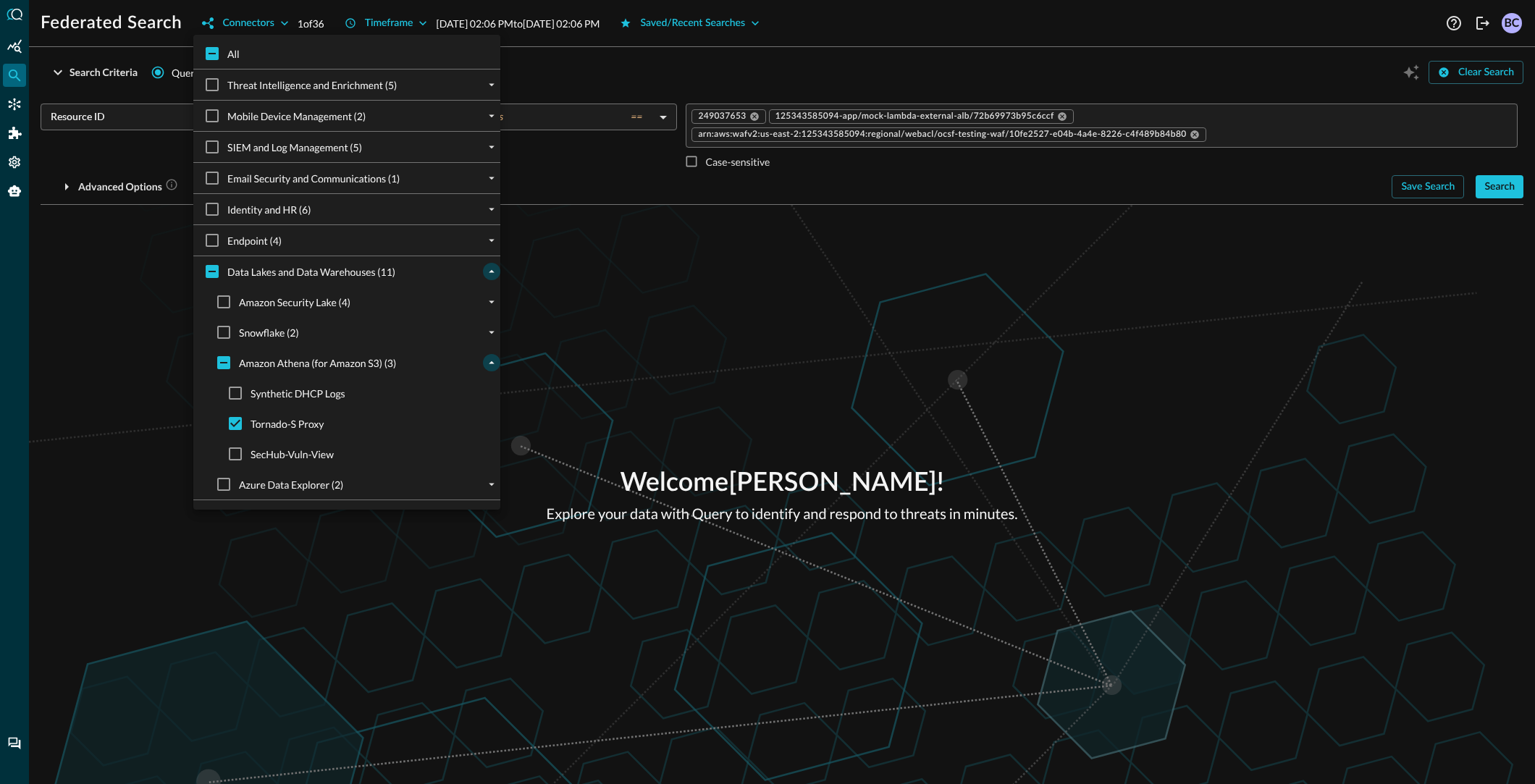
click at [1507, 187] on div at bounding box center [767, 392] width 1535 height 784
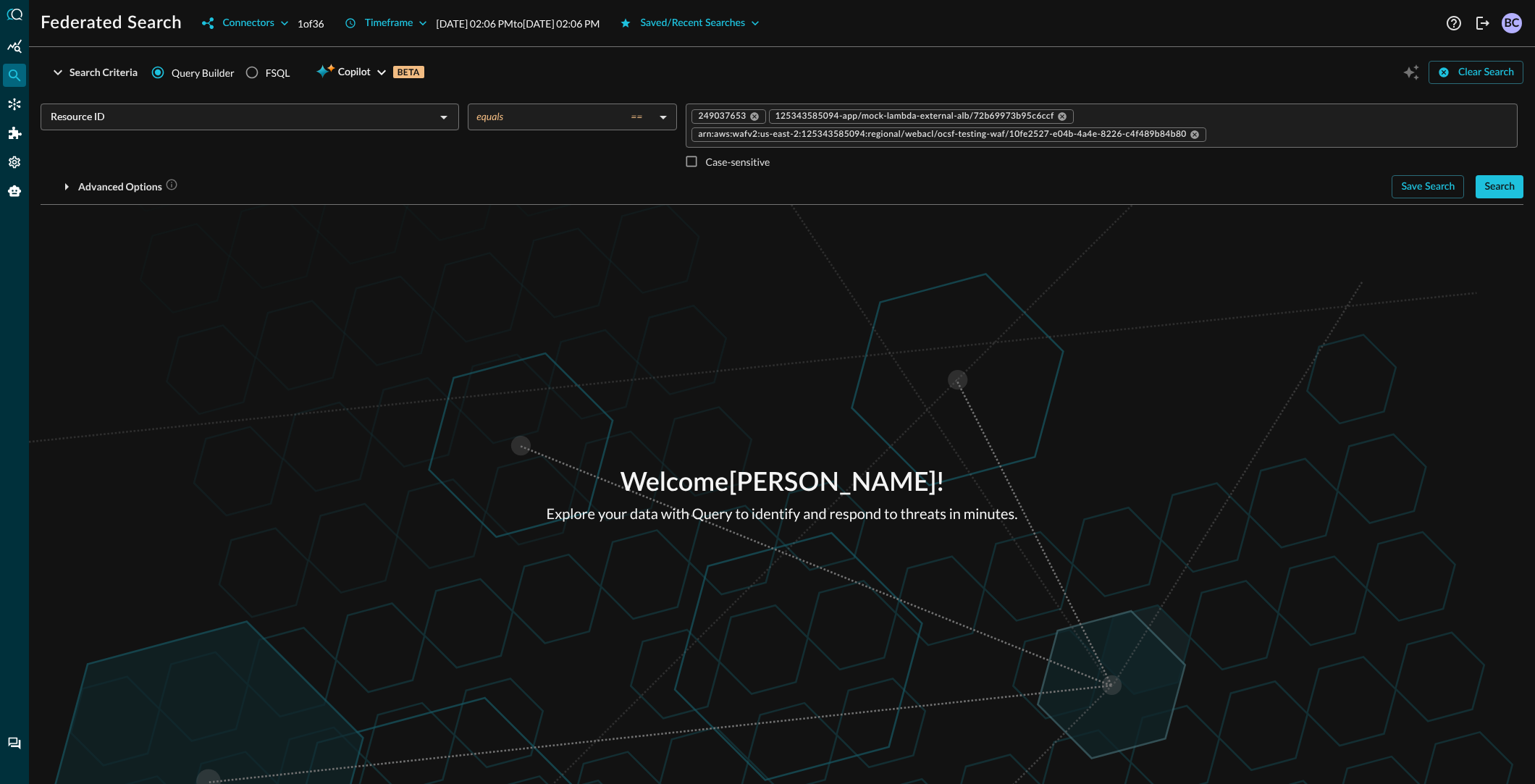
click at [1506, 188] on div "Search" at bounding box center [1499, 187] width 30 height 18
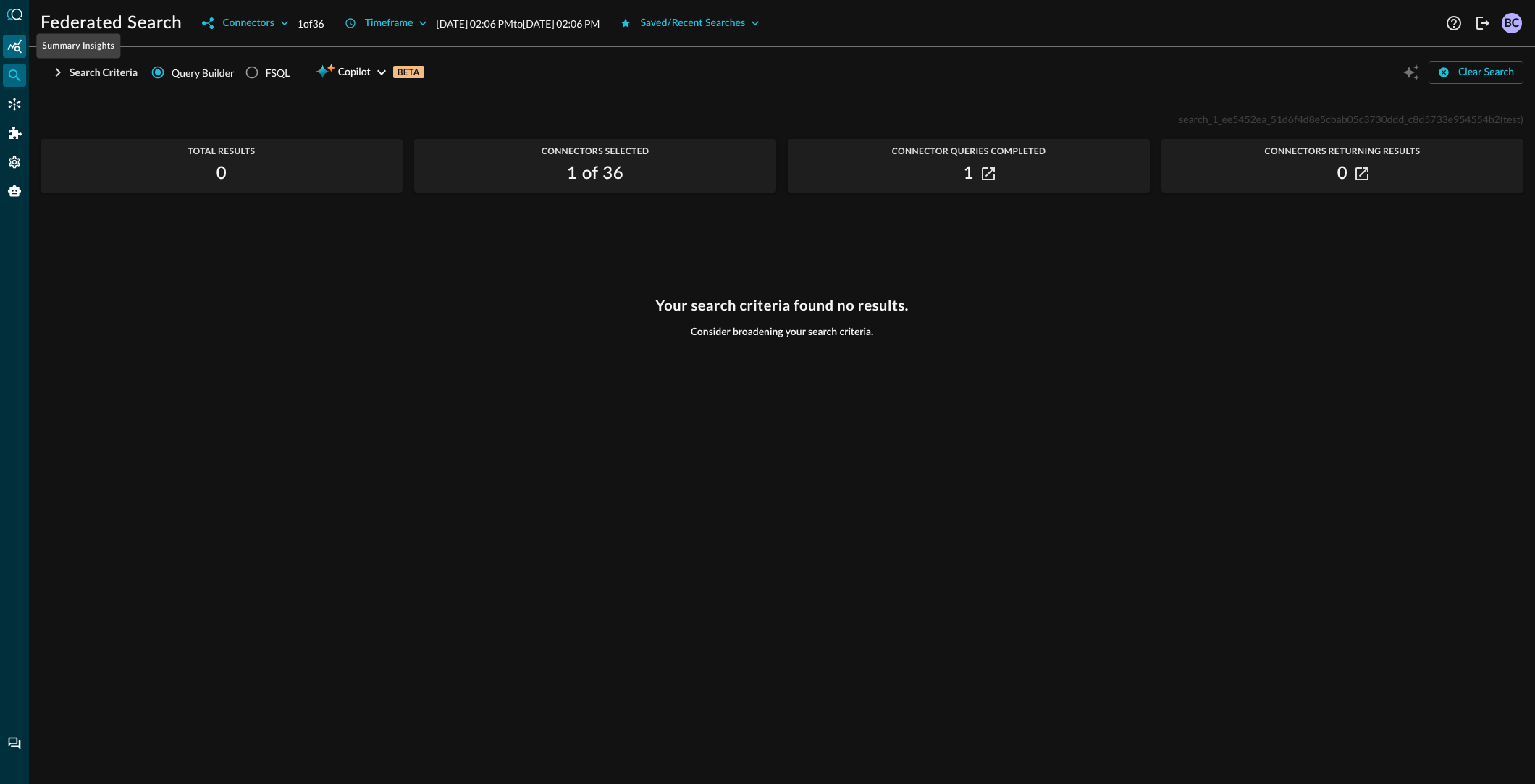
click at [18, 46] on icon "Summary Insights" at bounding box center [15, 47] width 15 height 15
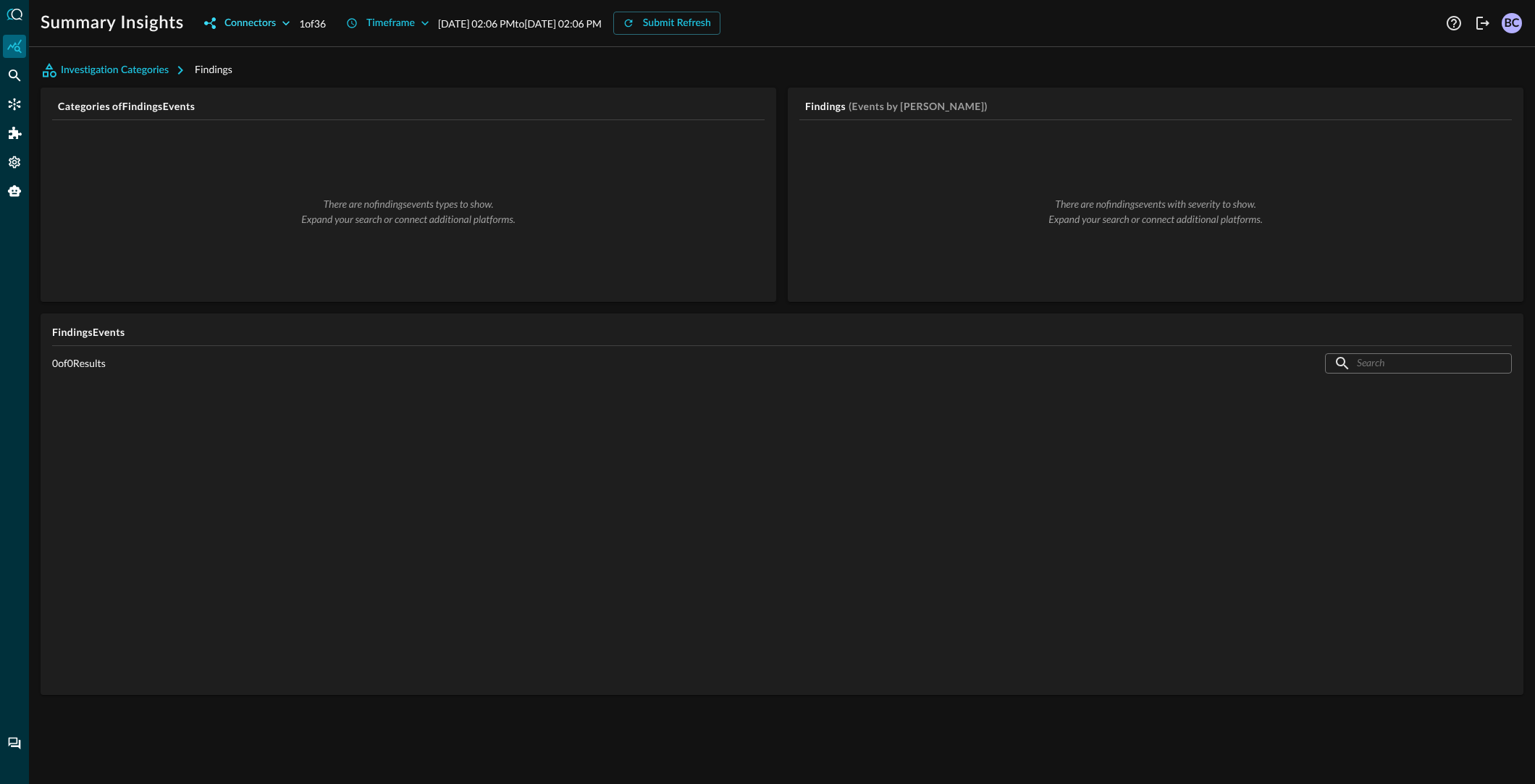
click at [283, 20] on icon "button" at bounding box center [286, 23] width 15 height 15
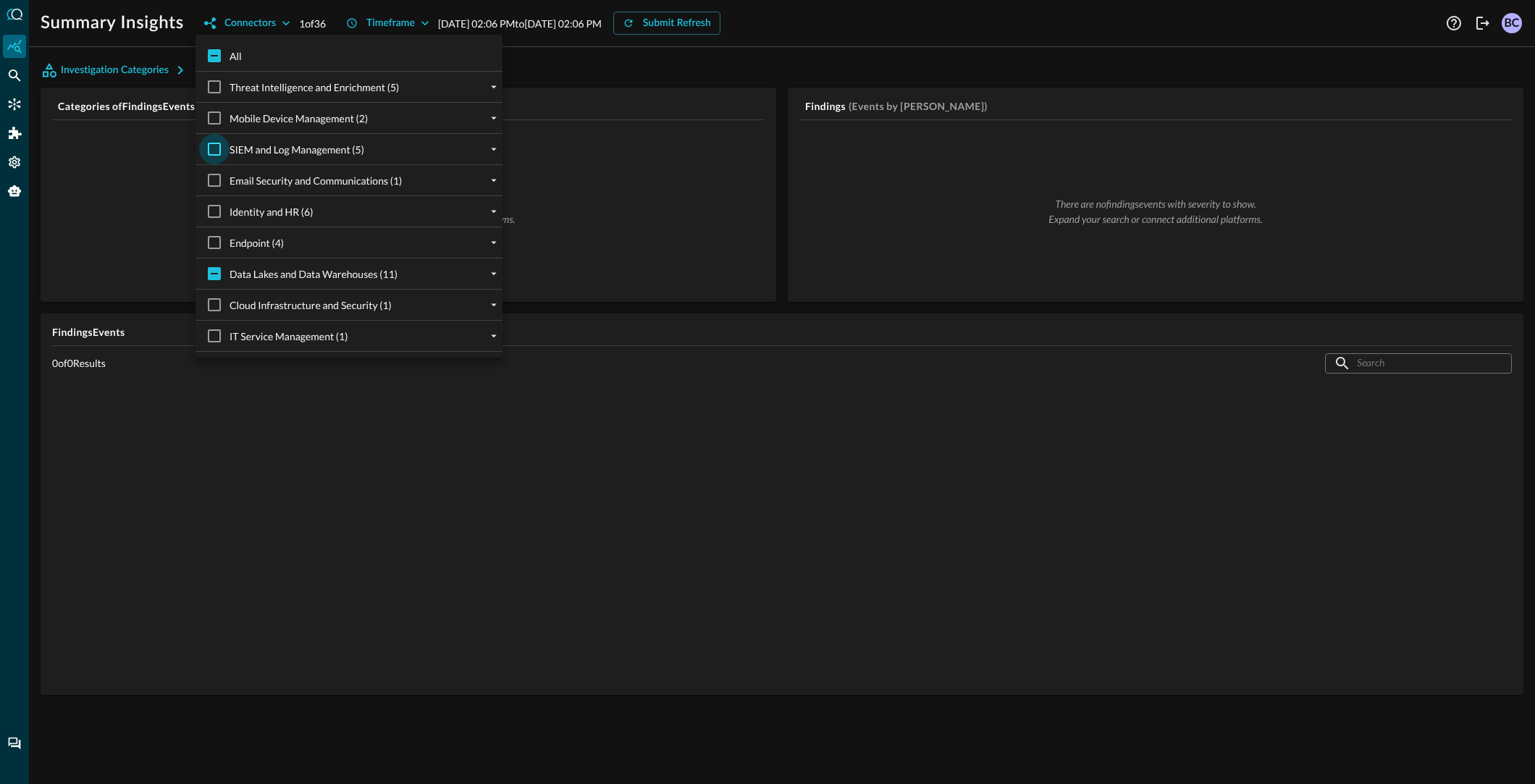
drag, startPoint x: 153, startPoint y: 169, endPoint x: 217, endPoint y: 142, distance: 69.5
click at [156, 165] on div at bounding box center [767, 392] width 1535 height 784
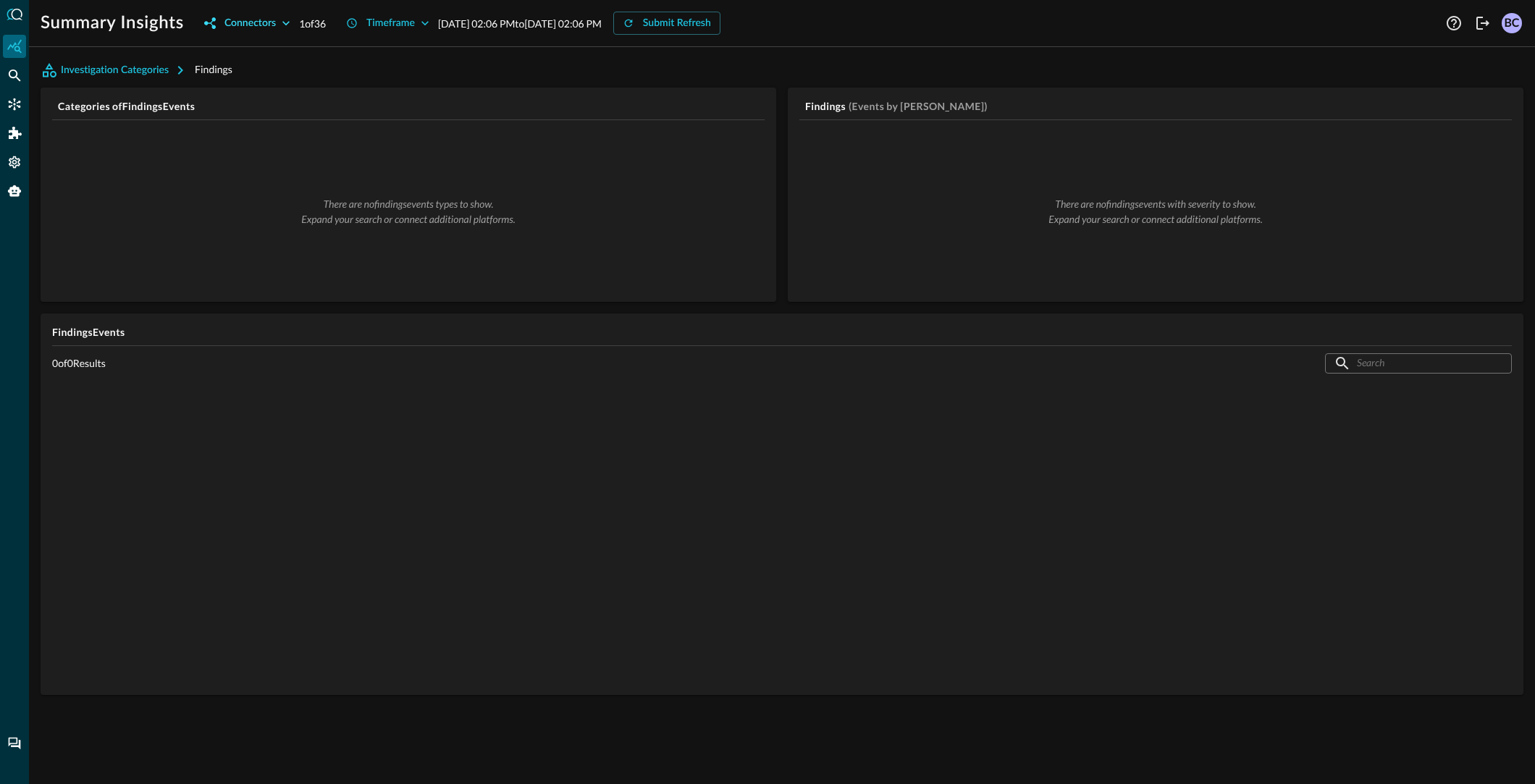
click at [287, 22] on icon "button" at bounding box center [286, 23] width 15 height 15
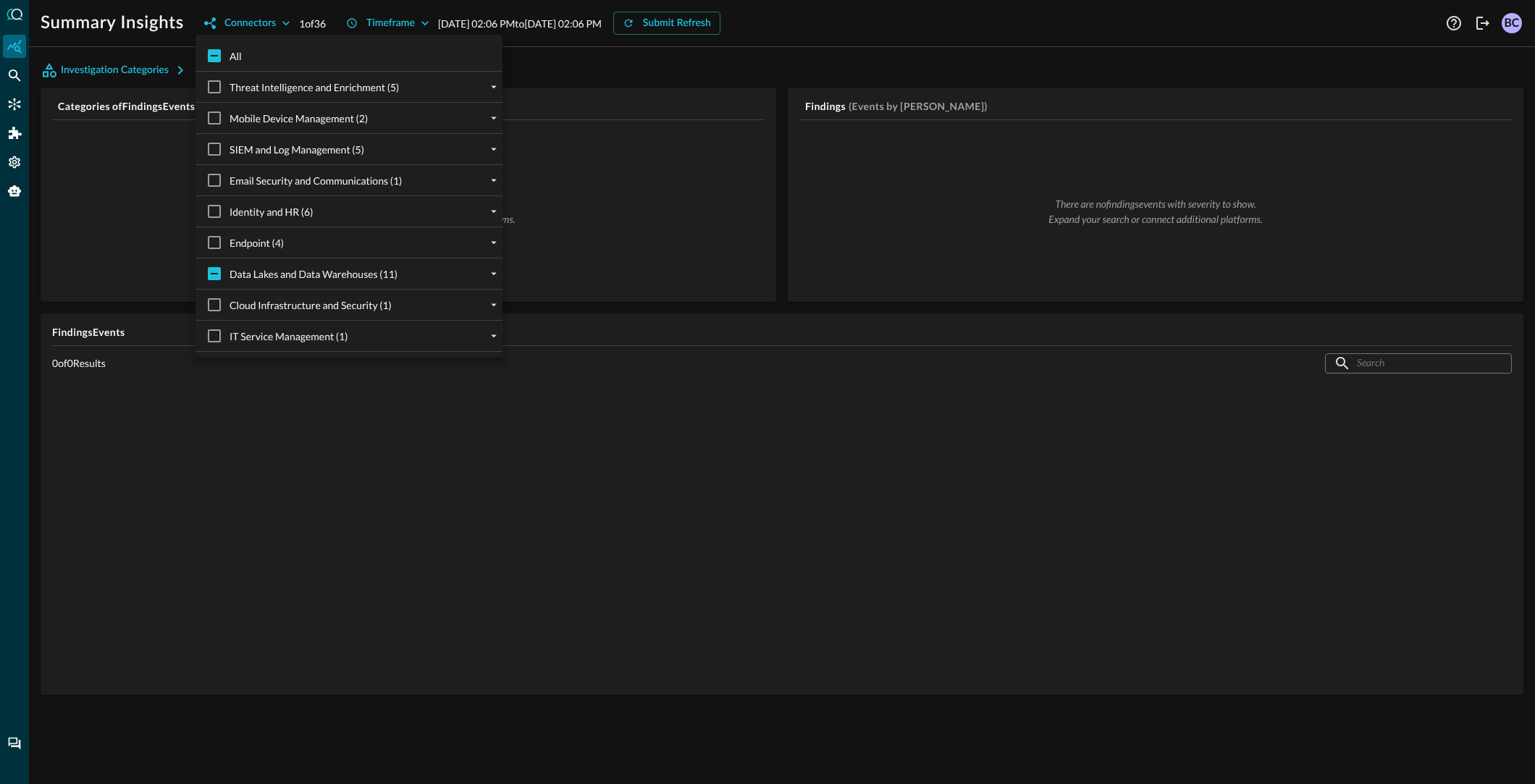
click at [19, 105] on div at bounding box center [767, 392] width 1535 height 784
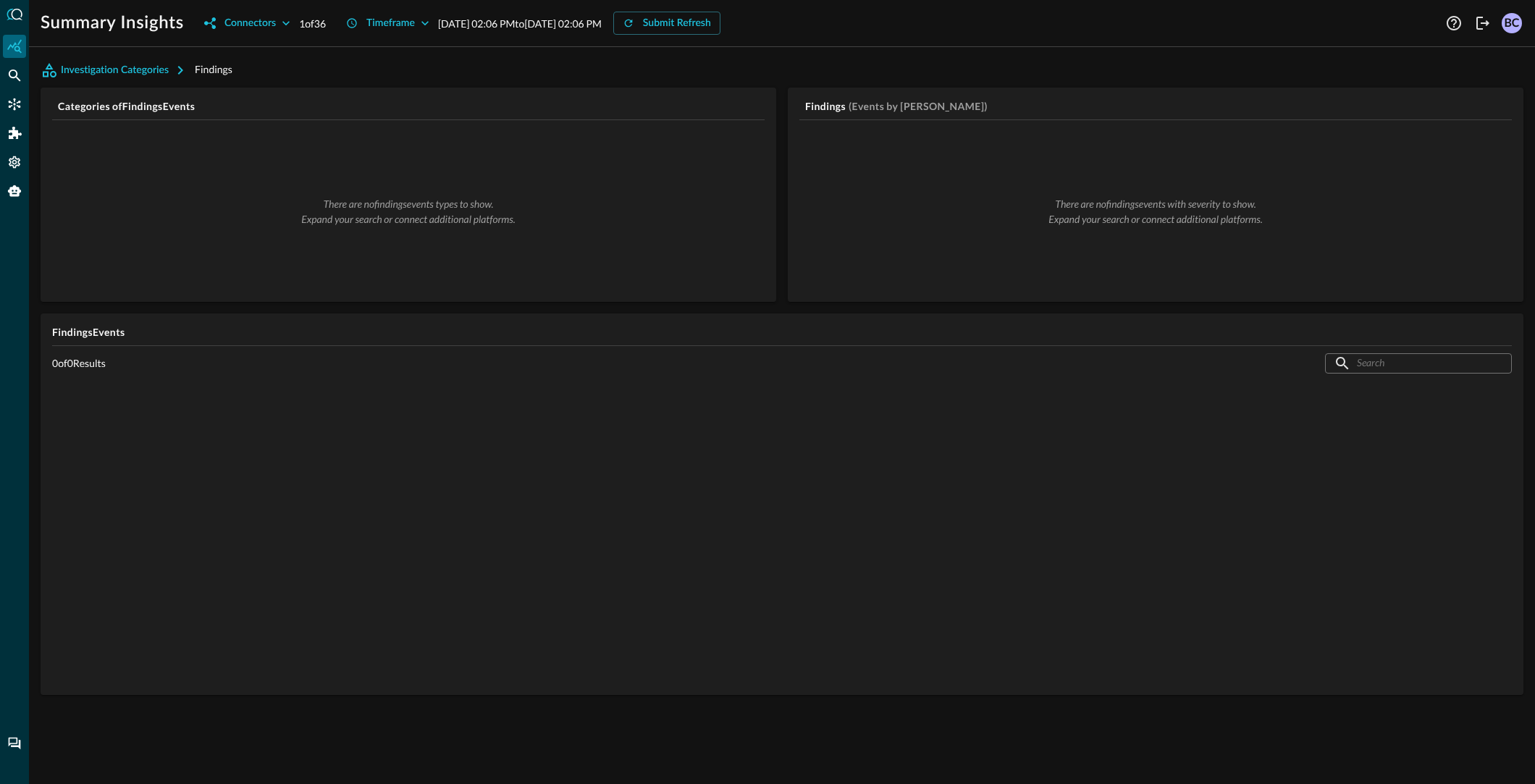
click at [18, 105] on div "All Threat Intelligence and Enrichment (5) AlienVault (1) AlienVault Shodan (1)…" at bounding box center [767, 392] width 1535 height 784
click at [18, 104] on icon "Connectors" at bounding box center [15, 105] width 15 height 15
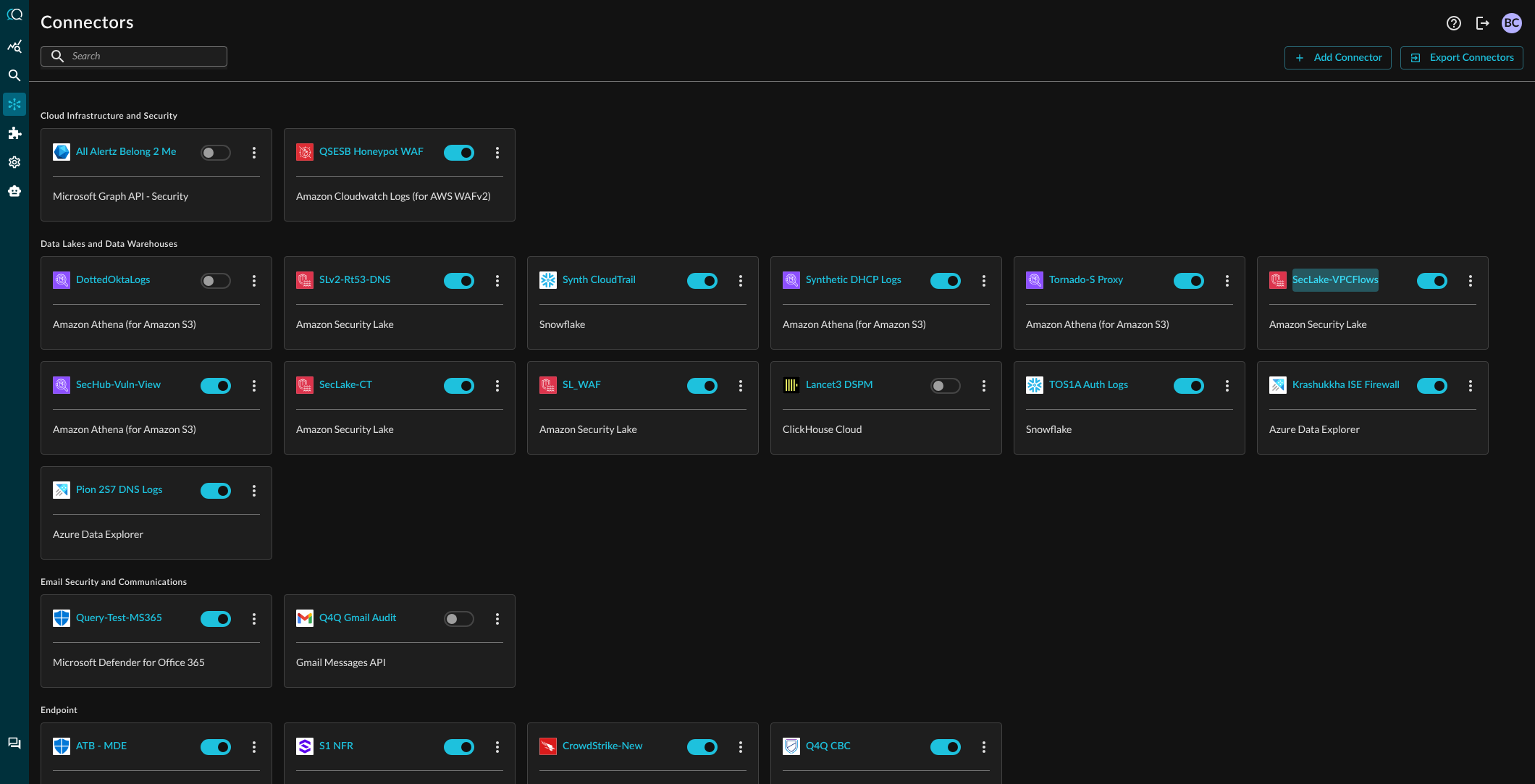
click at [1333, 280] on div "SecLake-VPCFlows" at bounding box center [1335, 280] width 86 height 18
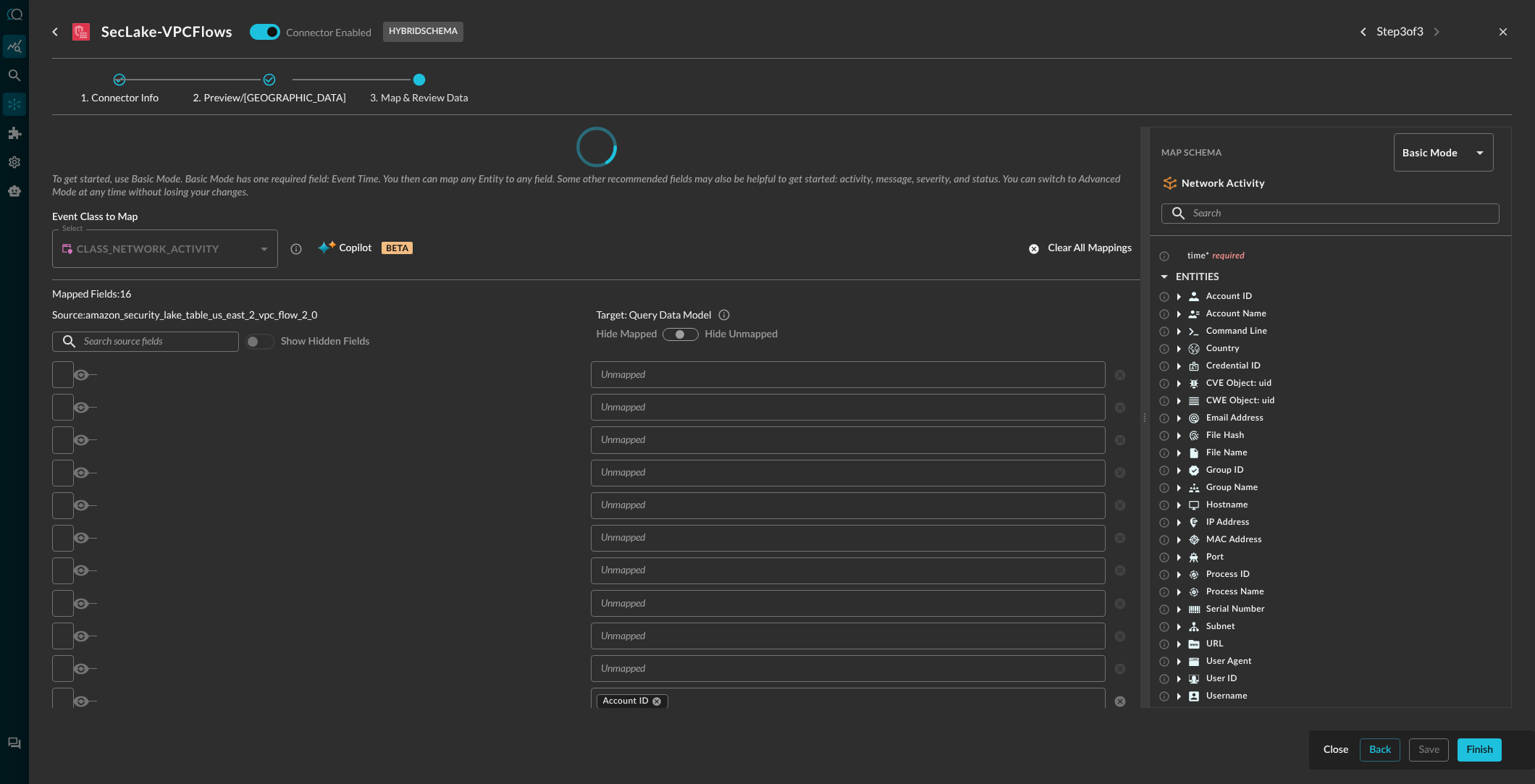
click at [20, 47] on div at bounding box center [767, 392] width 1535 height 784
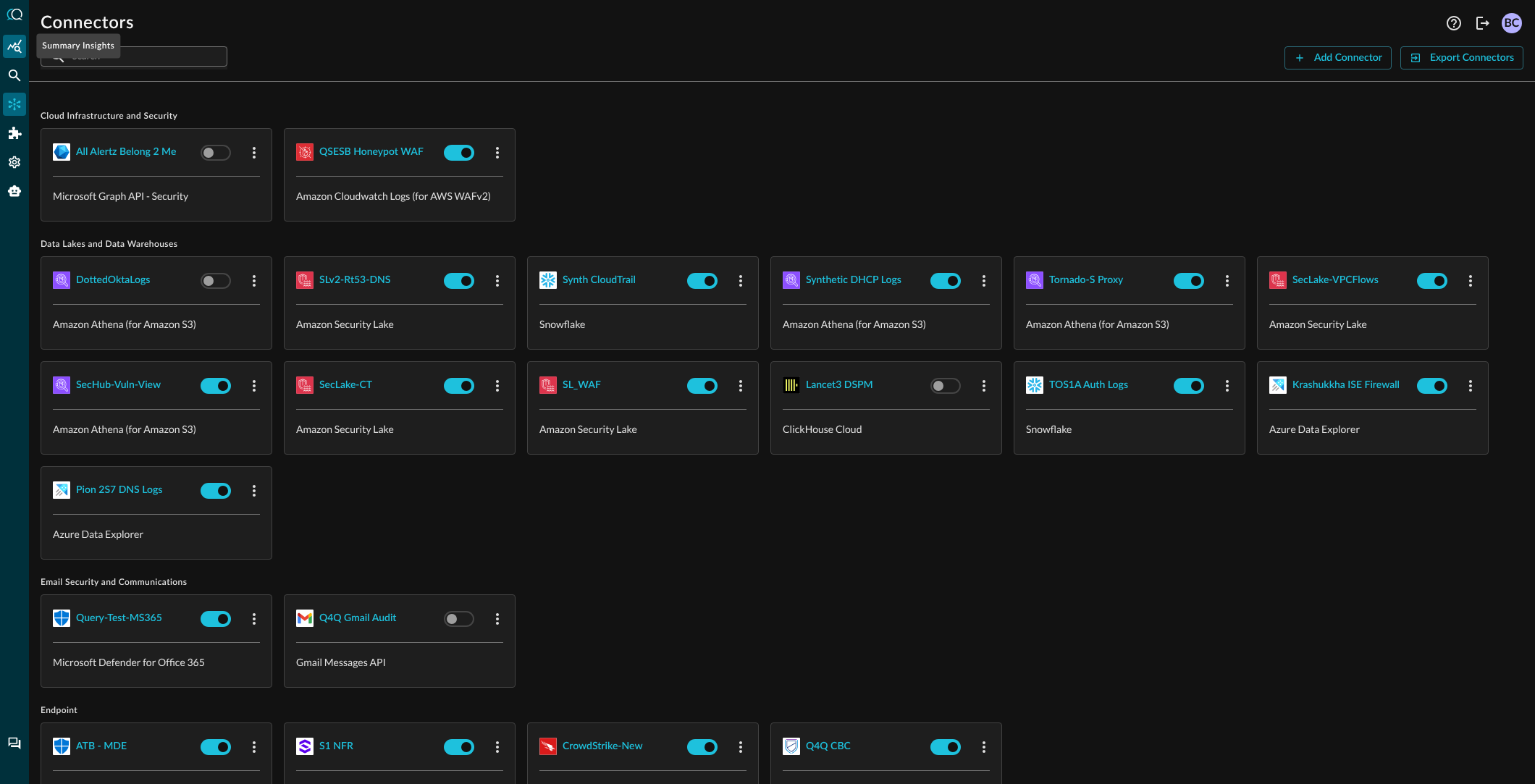
click at [20, 47] on icon "Summary Insights" at bounding box center [15, 47] width 15 height 15
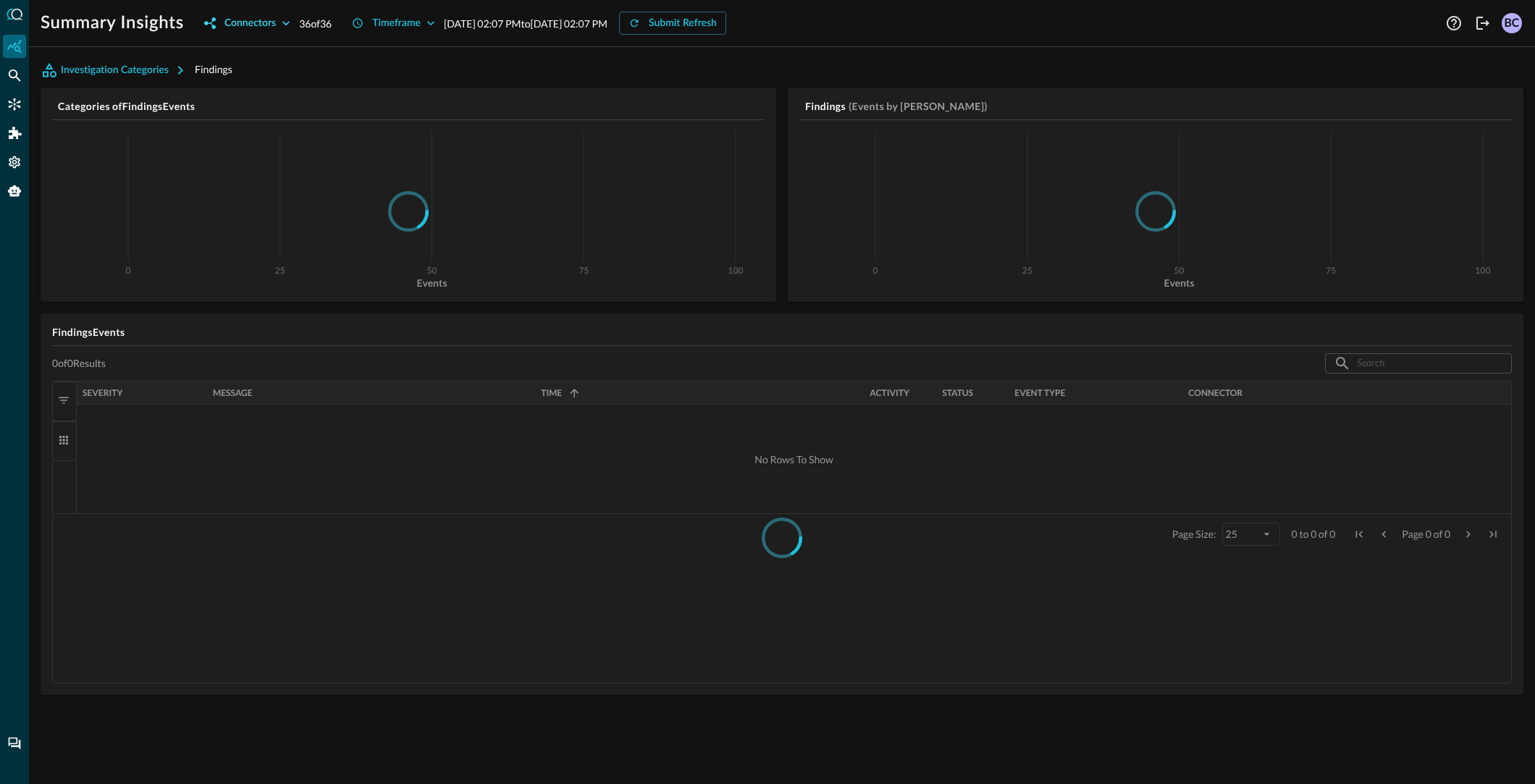
click at [280, 19] on icon "button" at bounding box center [286, 23] width 15 height 15
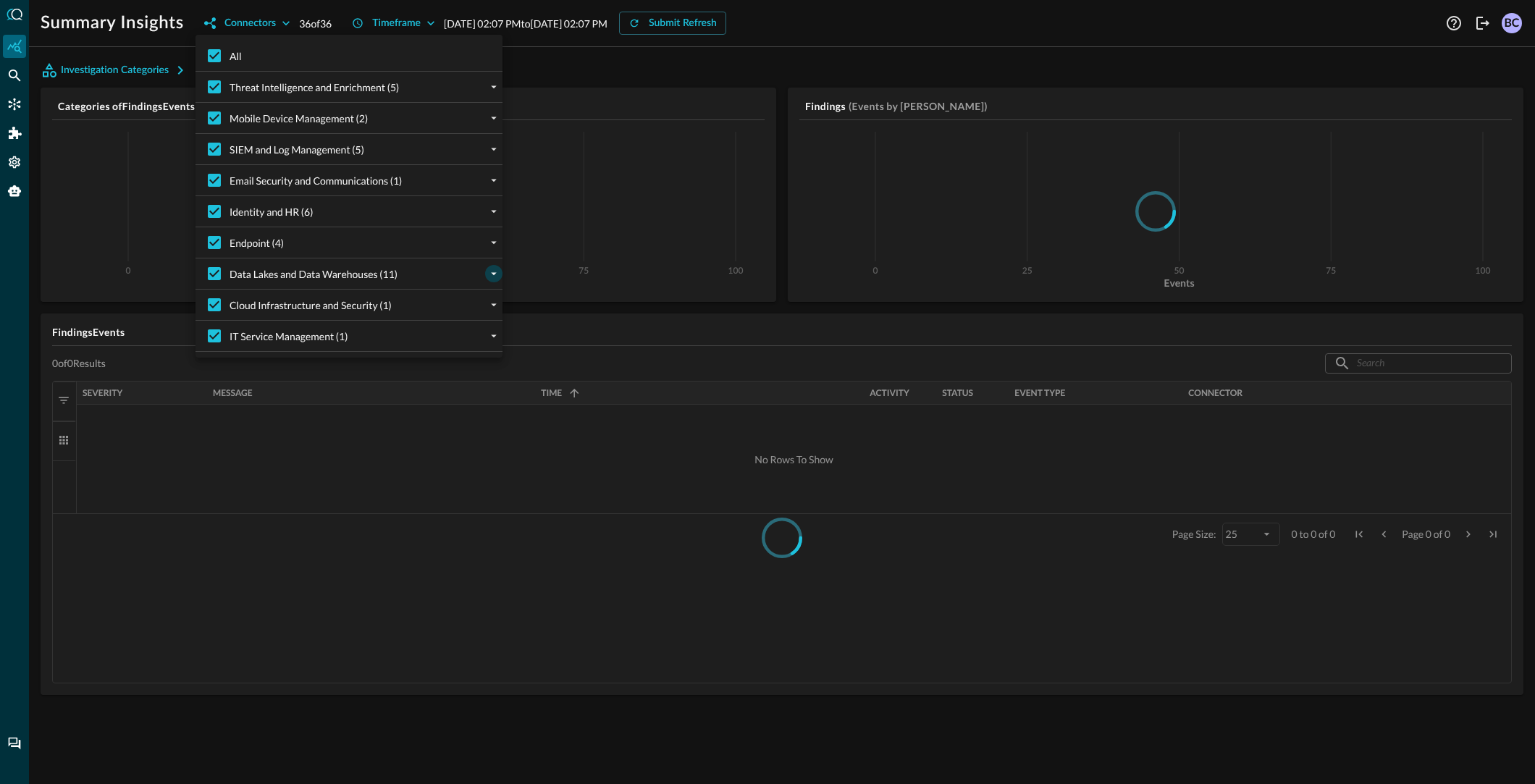
click at [493, 270] on icon "expand" at bounding box center [493, 274] width 13 height 13
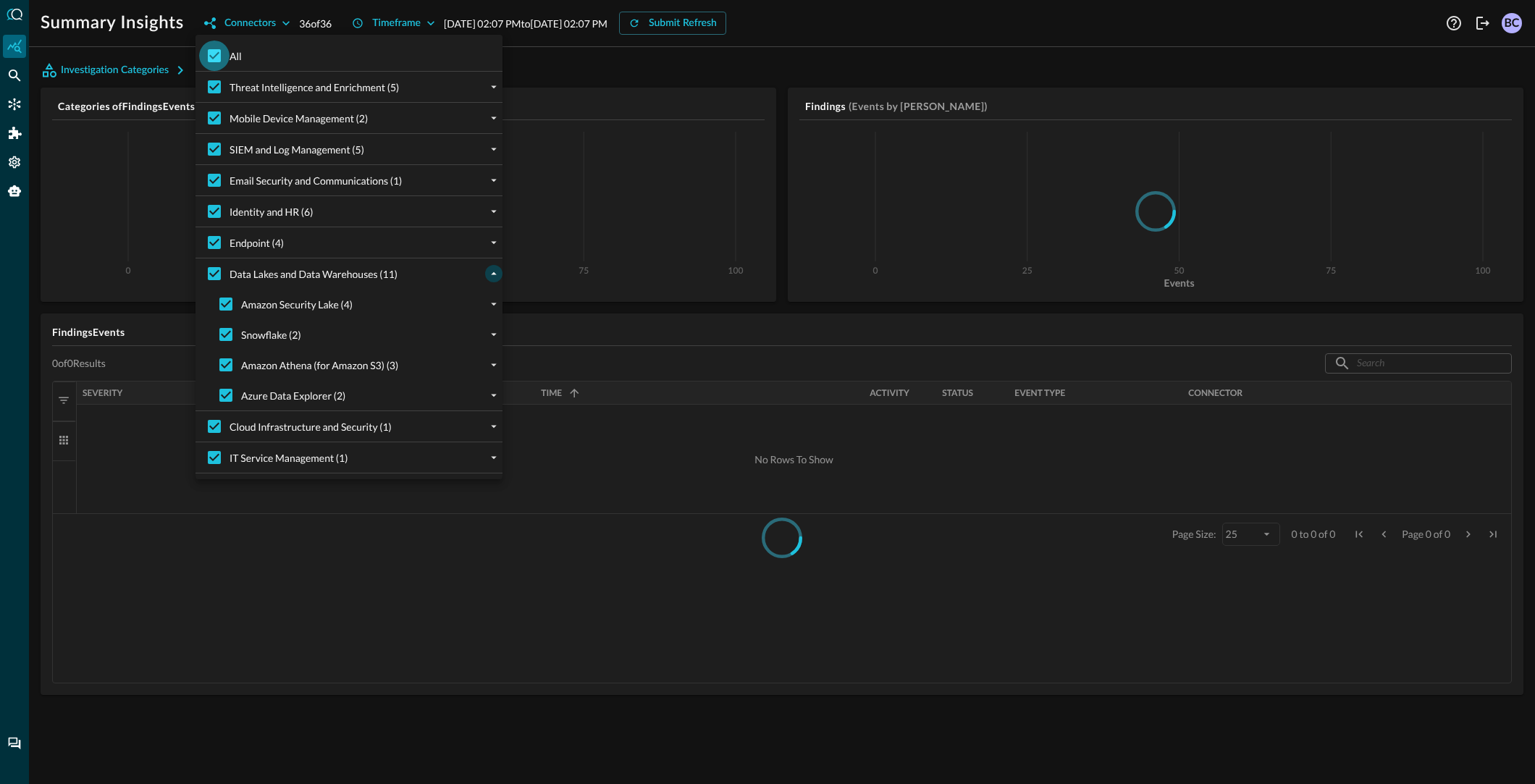
drag, startPoint x: 211, startPoint y: 56, endPoint x: 213, endPoint y: 65, distance: 9.2
click at [211, 56] on input "All" at bounding box center [214, 56] width 30 height 30
checkbox input "false"
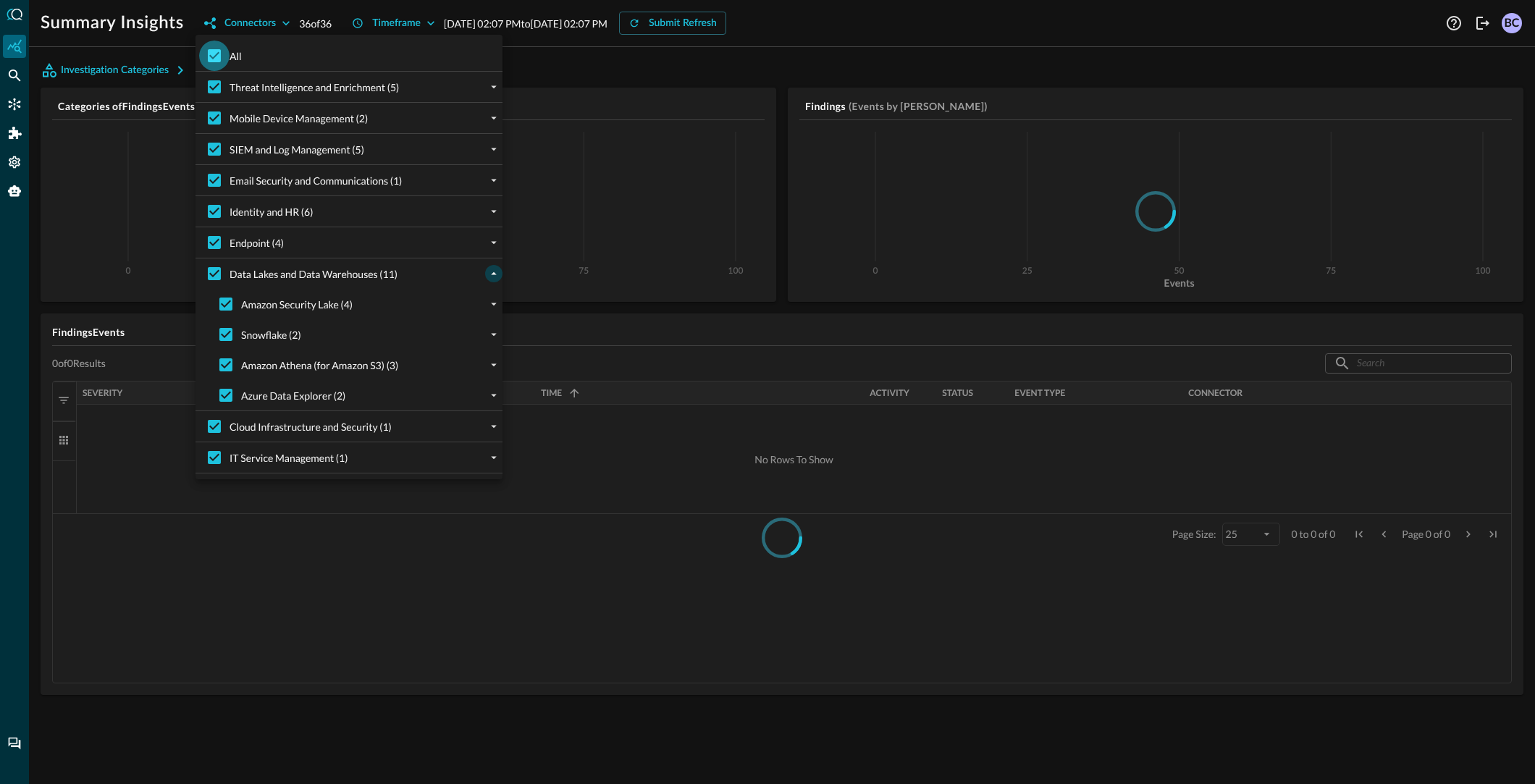
checkbox input "false"
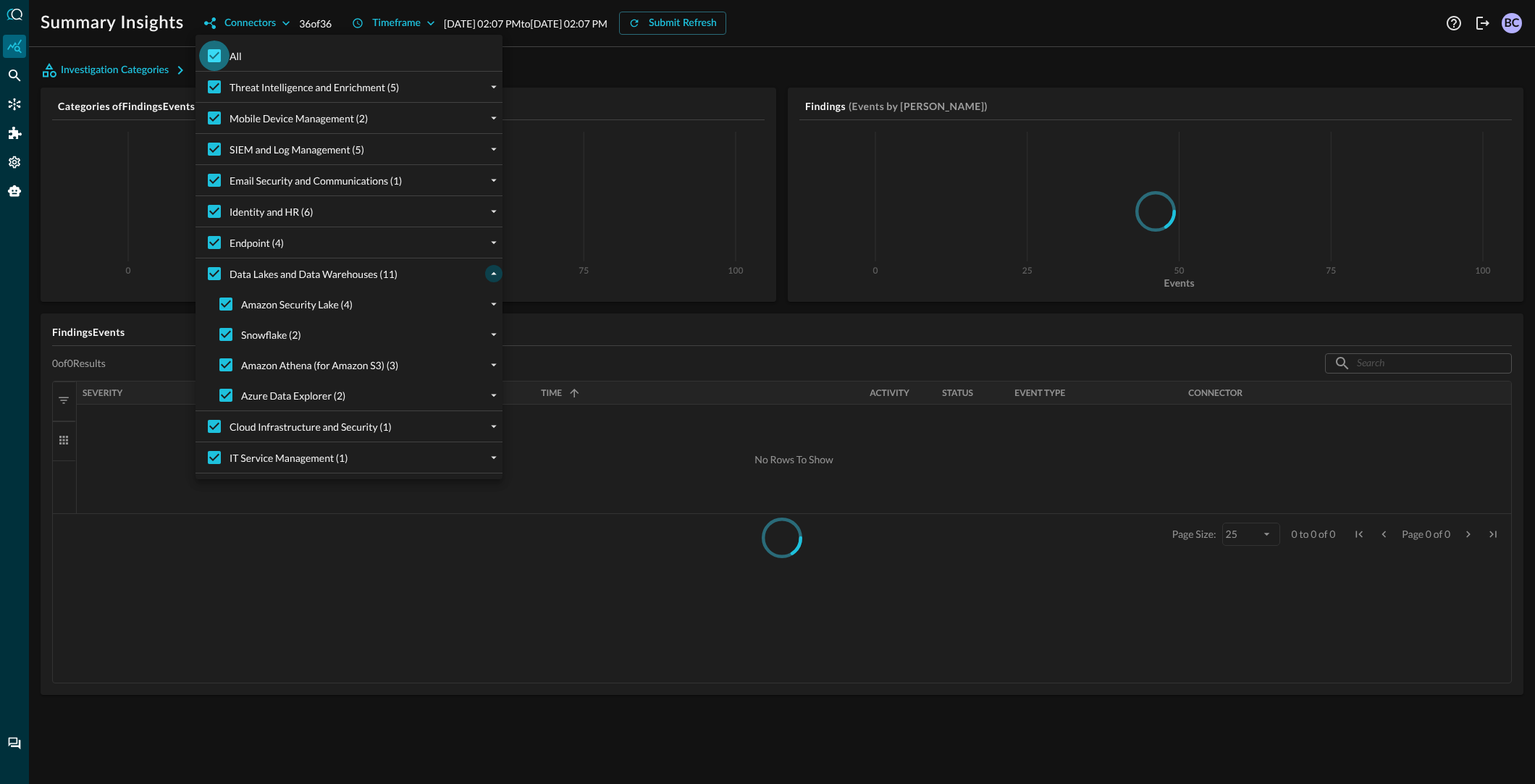
checkbox input "false"
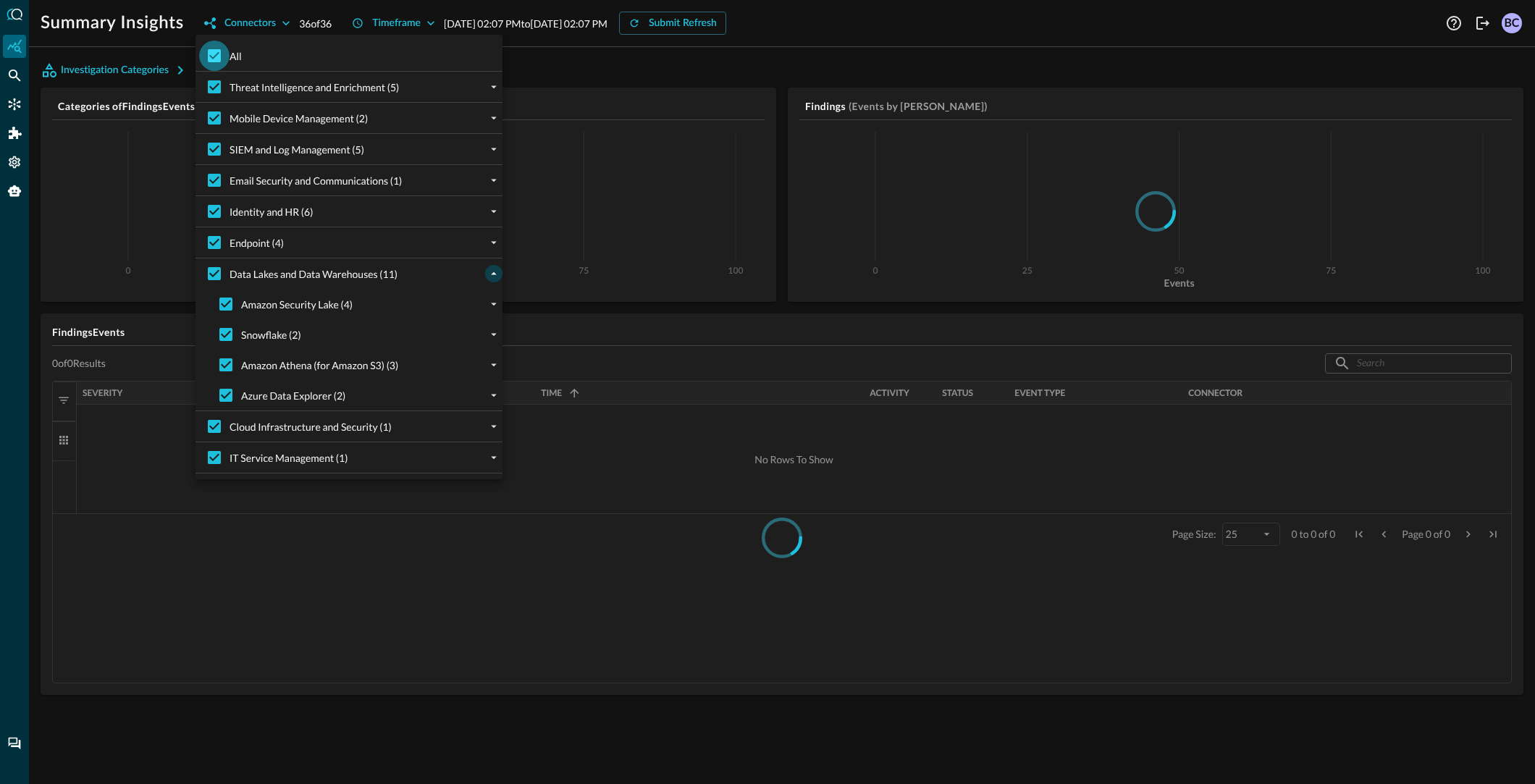
checkbox input "false"
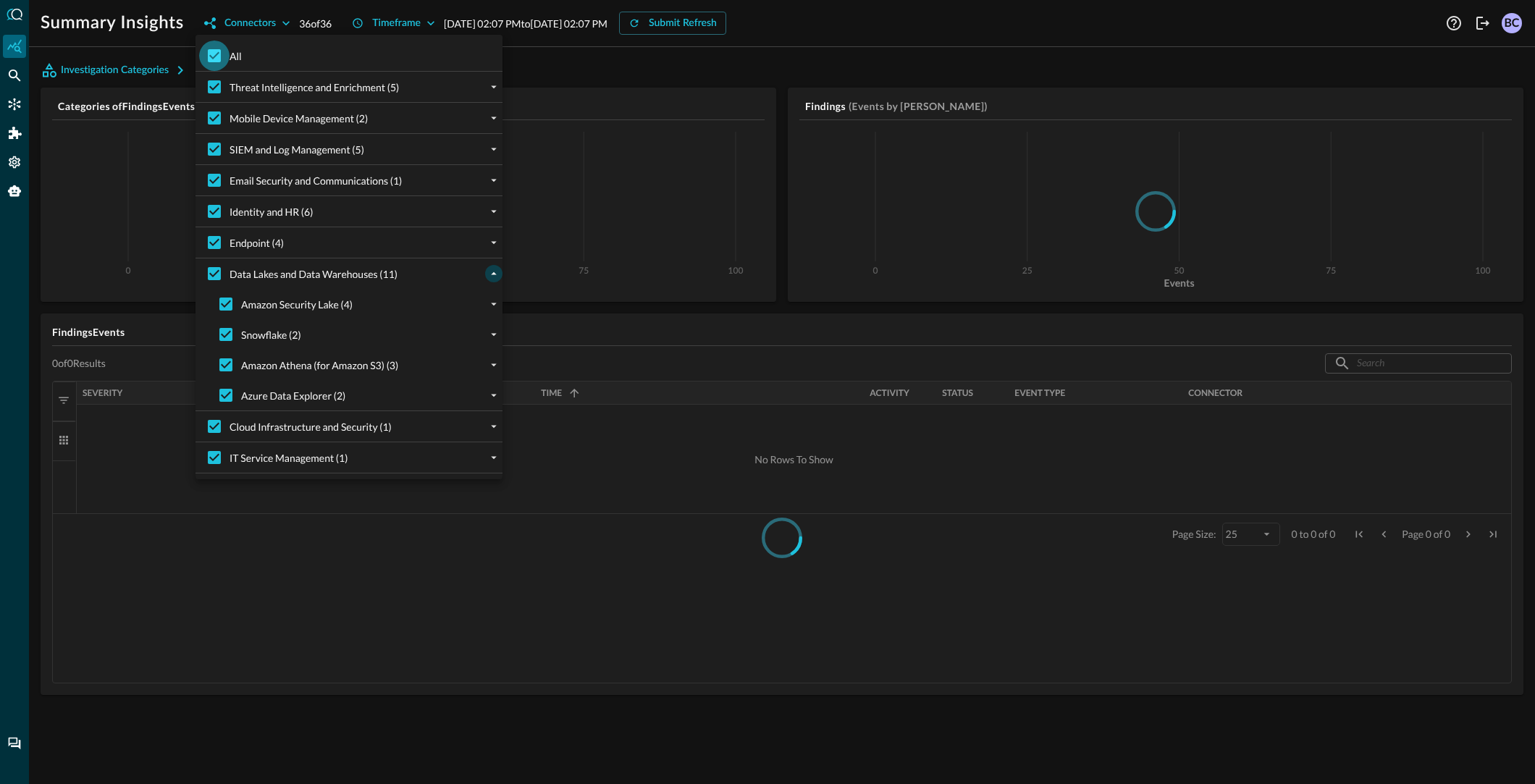
checkbox input "false"
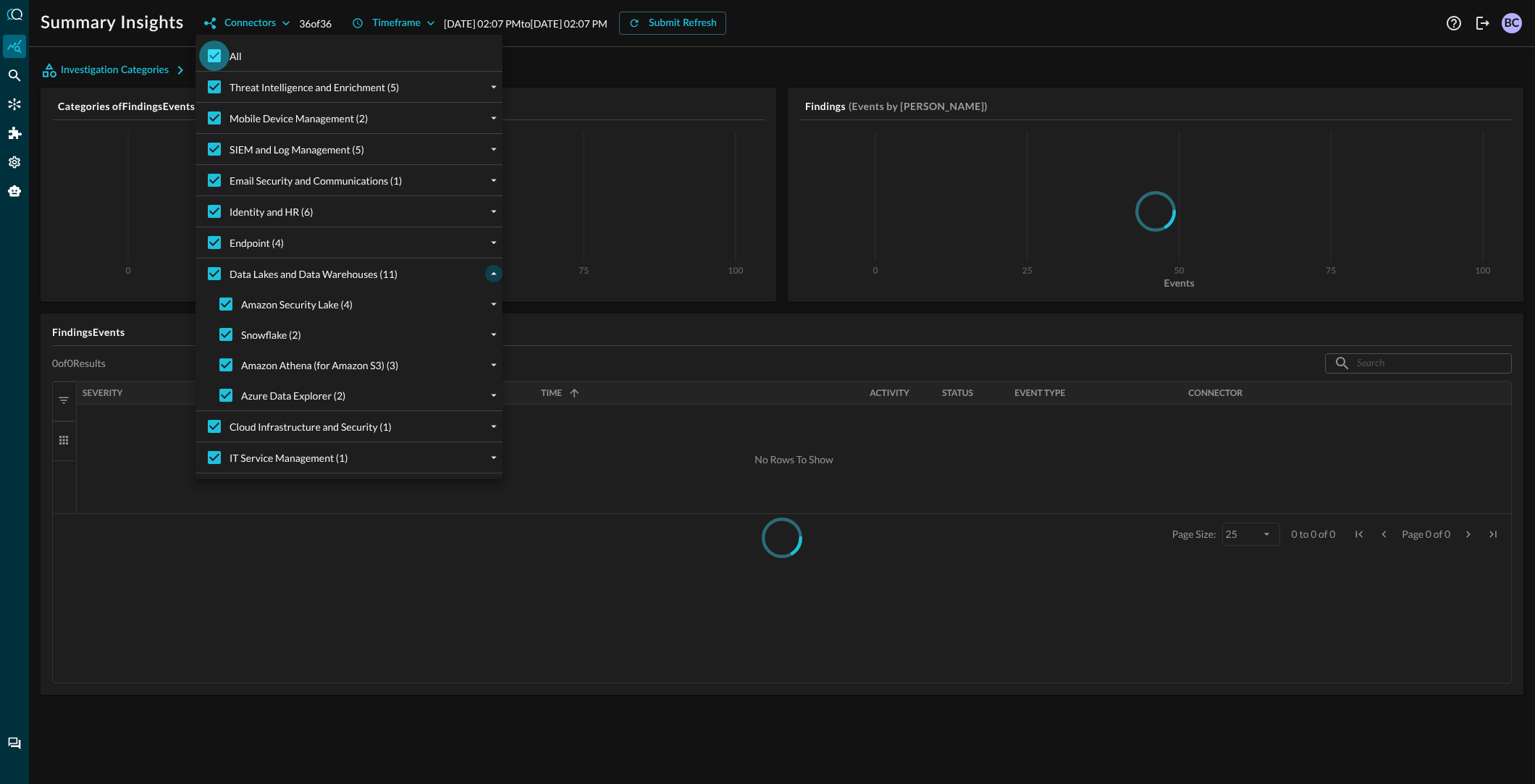
checkbox input "false"
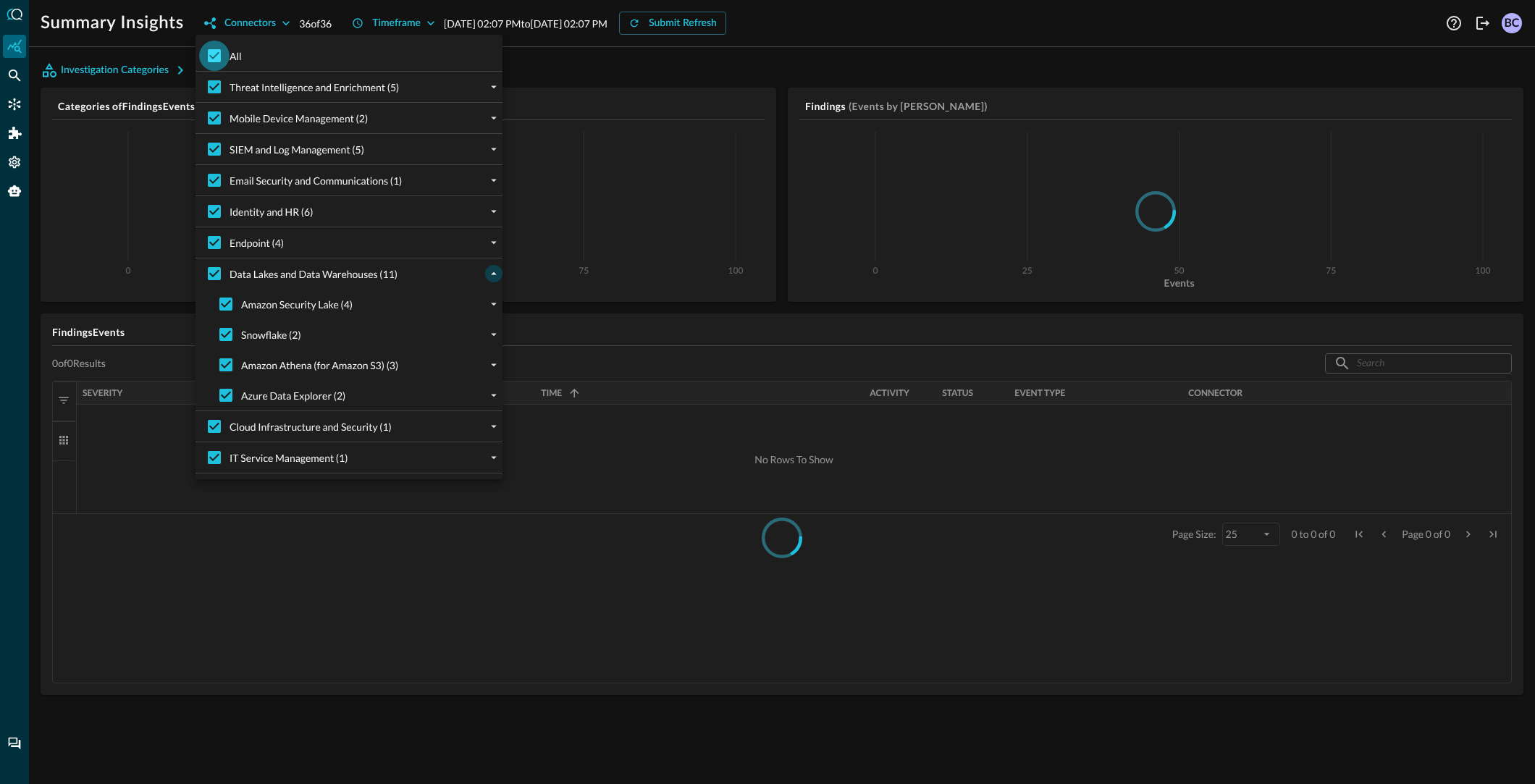
checkbox input "false"
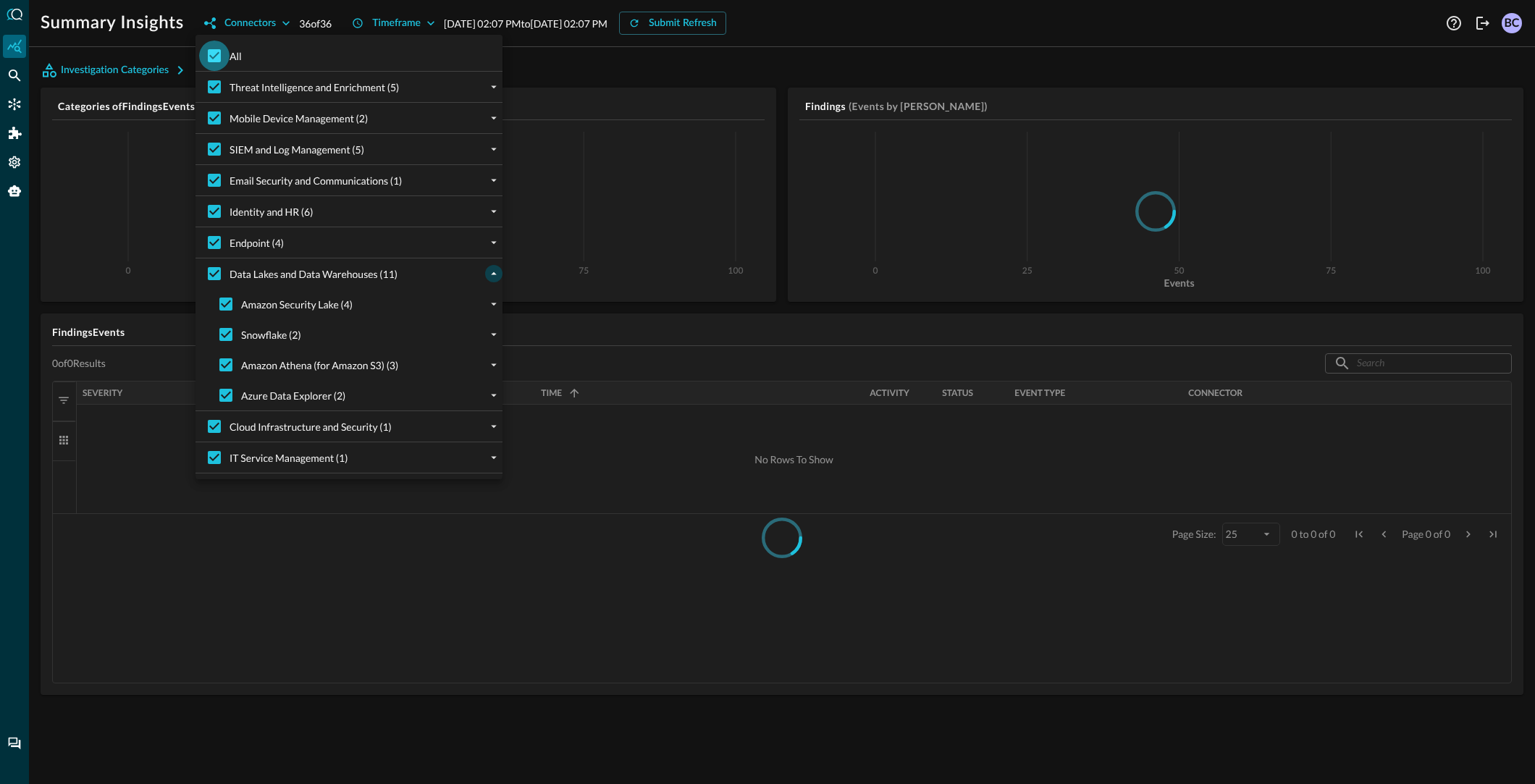
checkbox input "false"
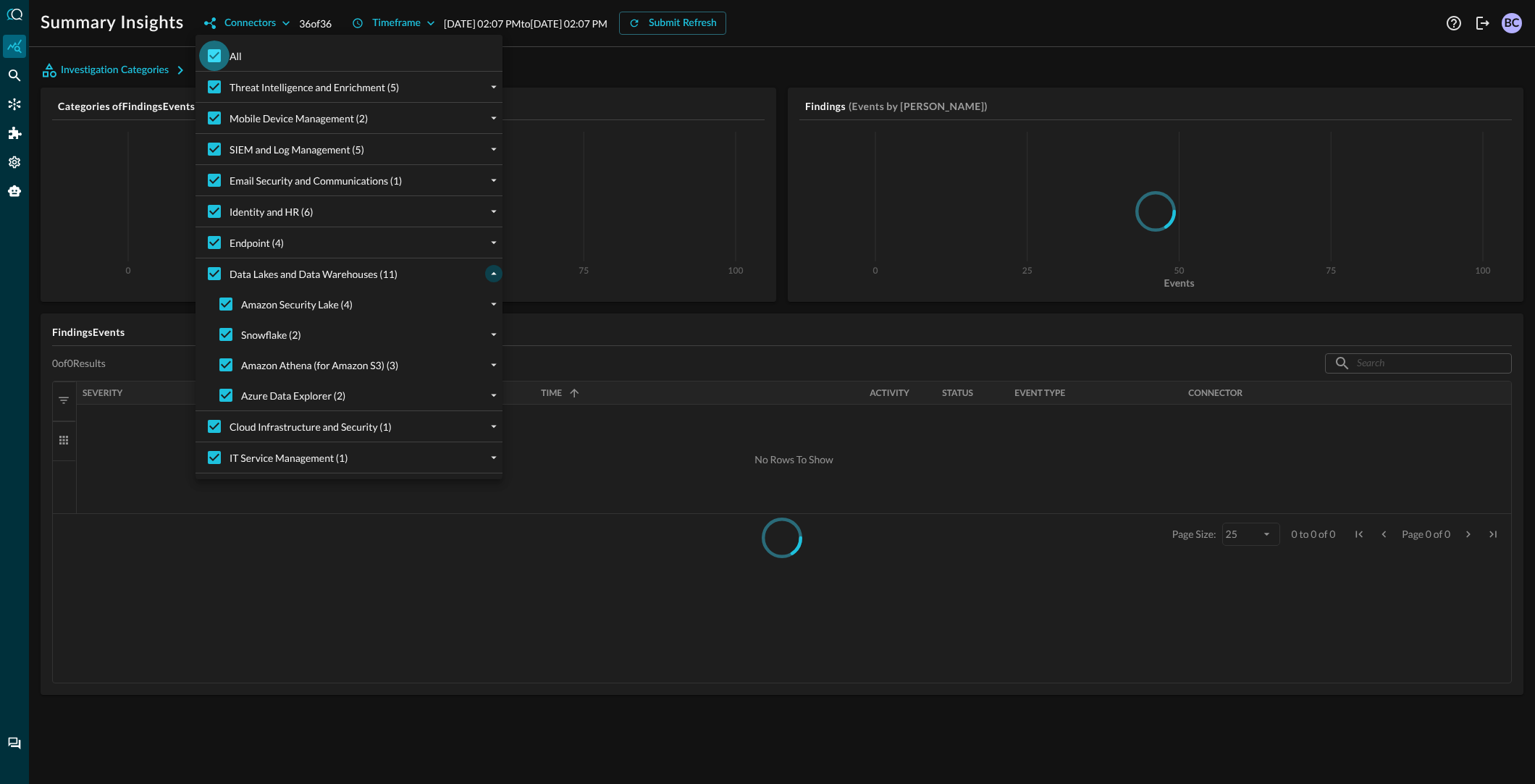
checkbox input "false"
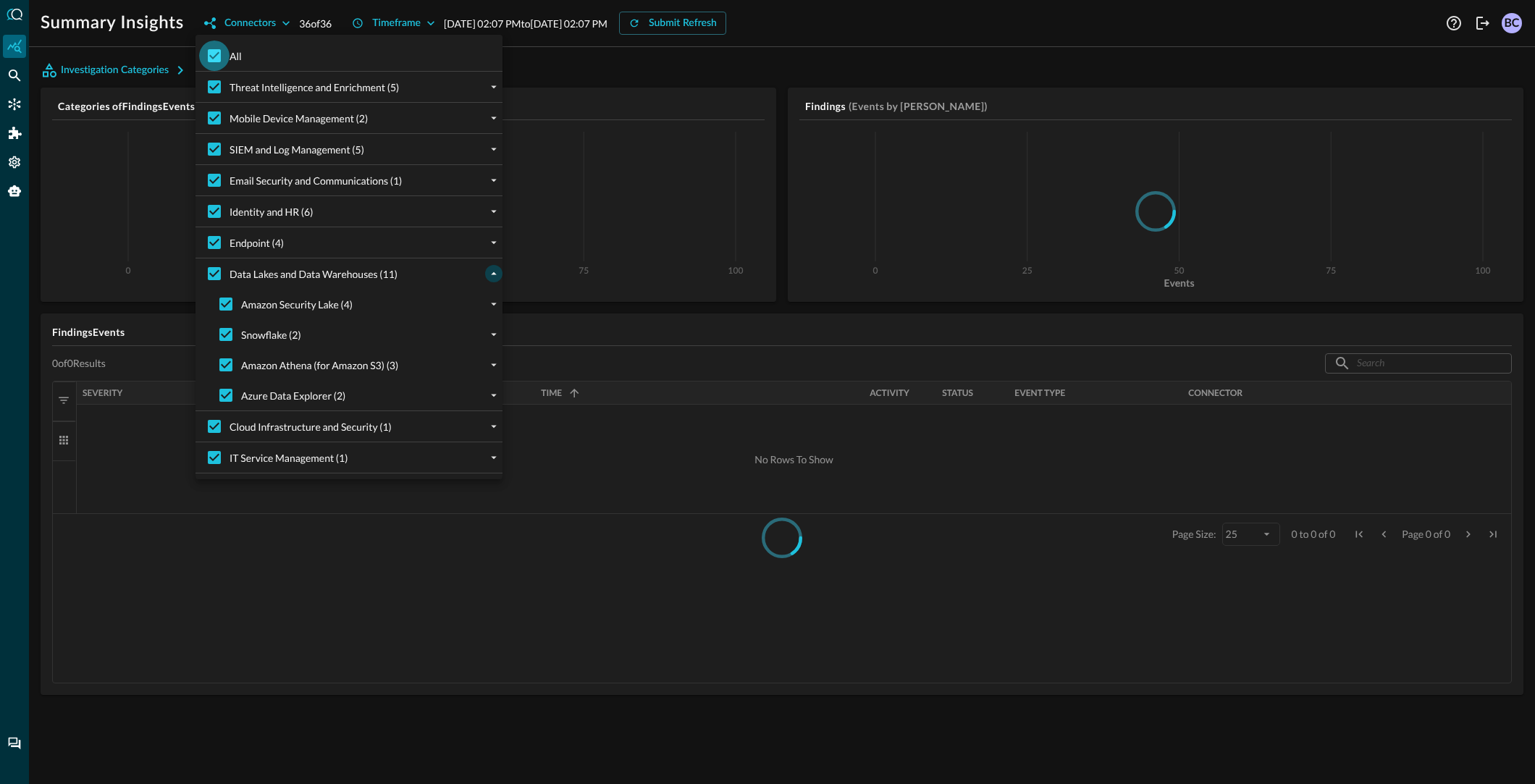
checkbox input "false"
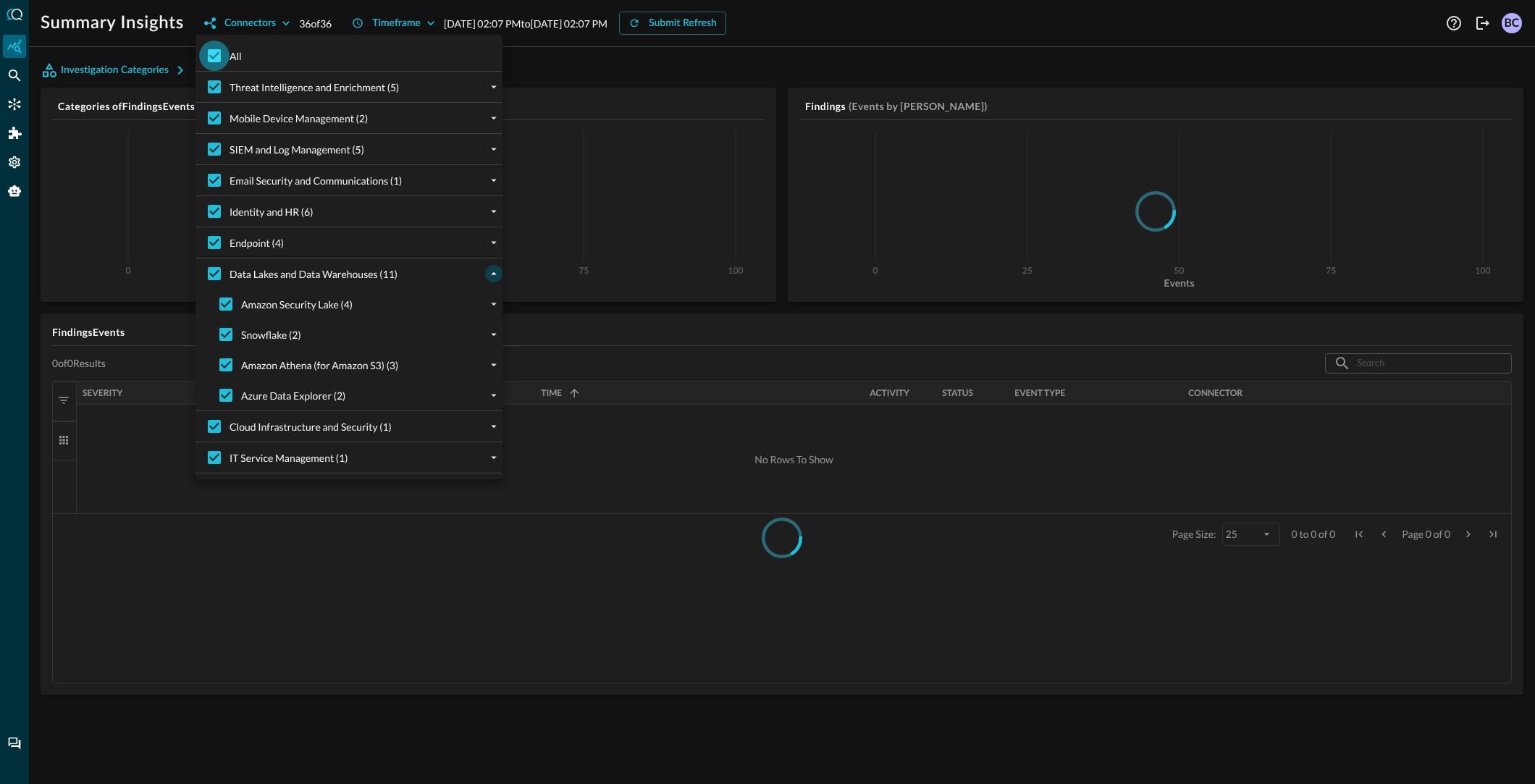
checkbox input "false"
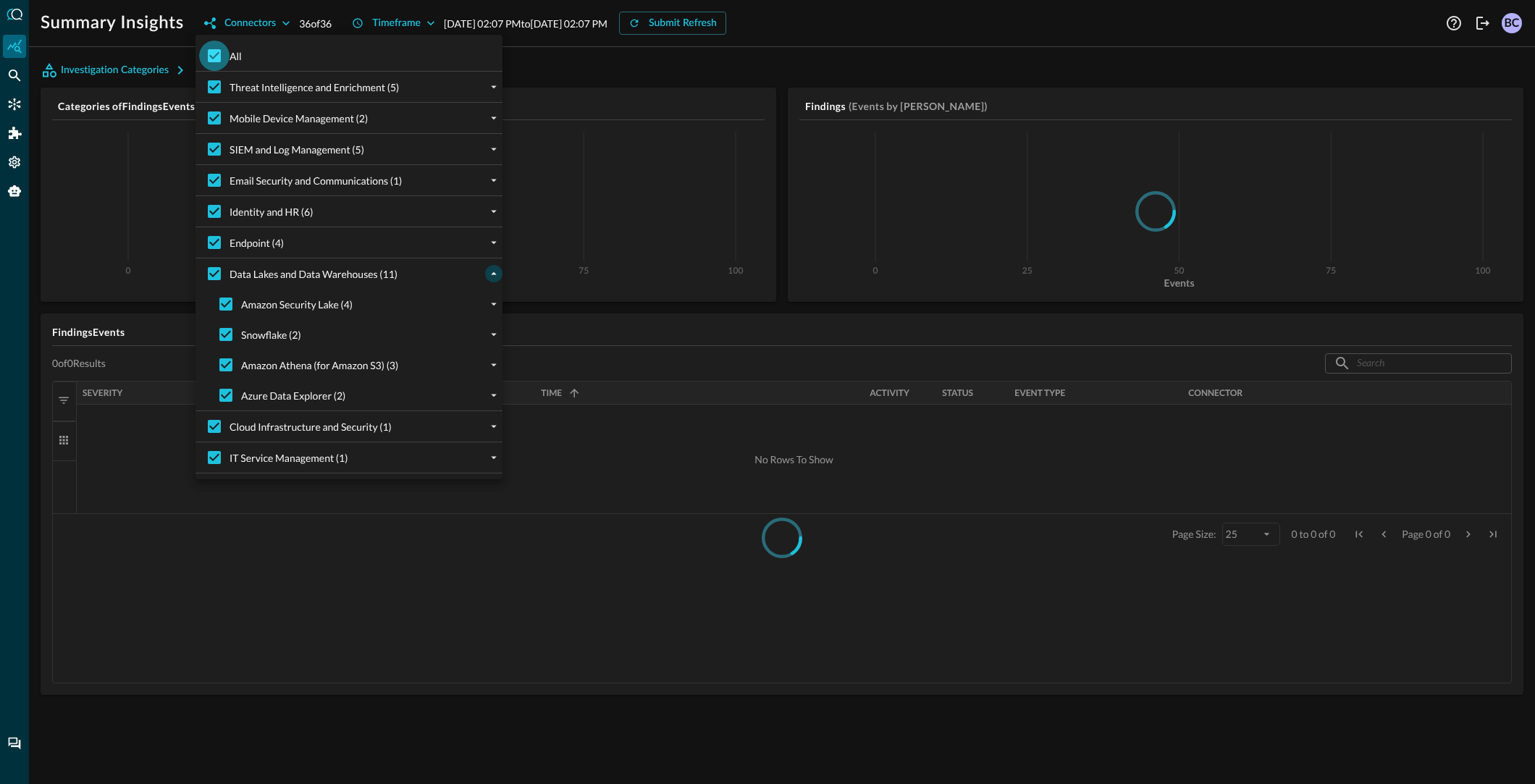
checkbox input "false"
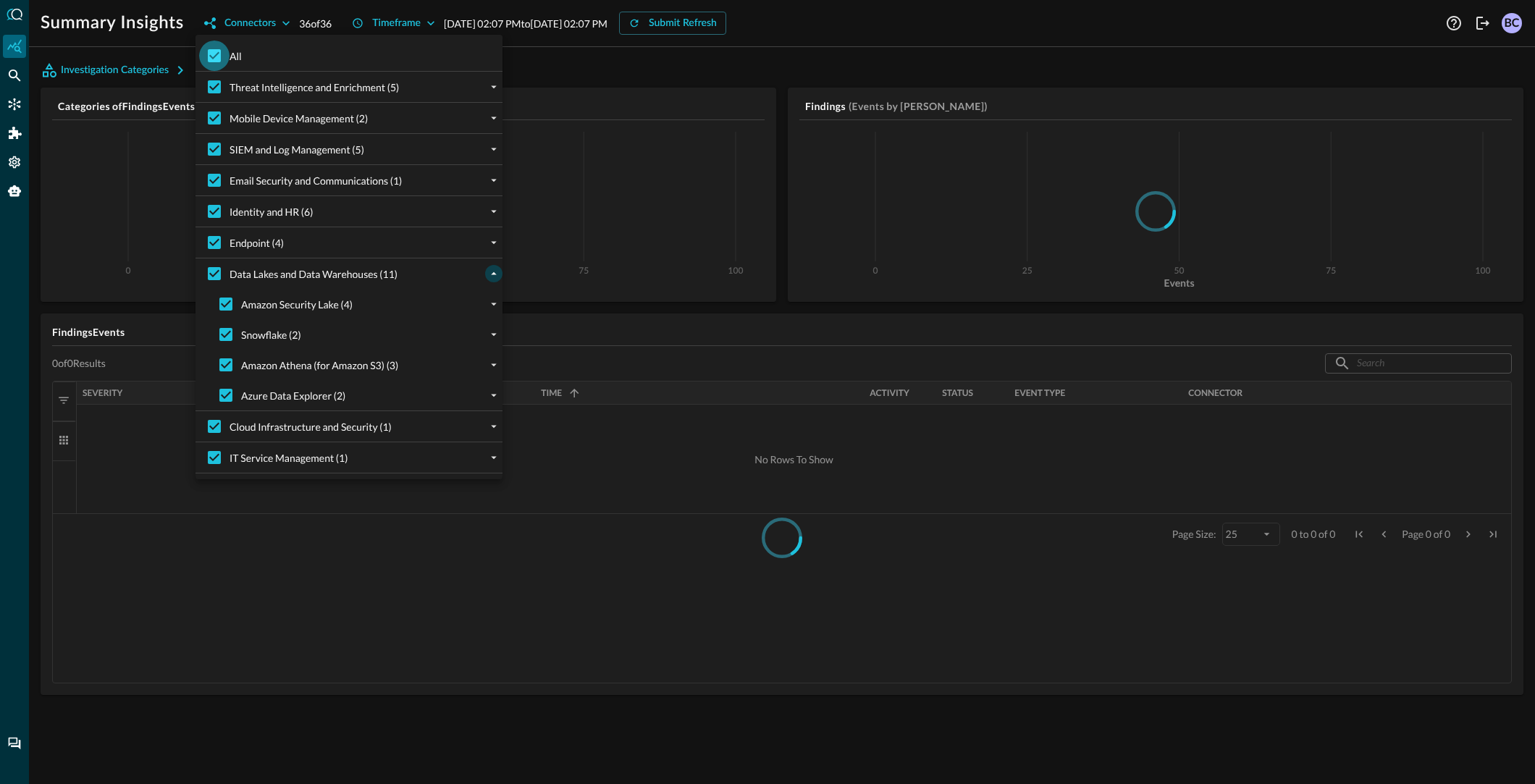
checkbox input "false"
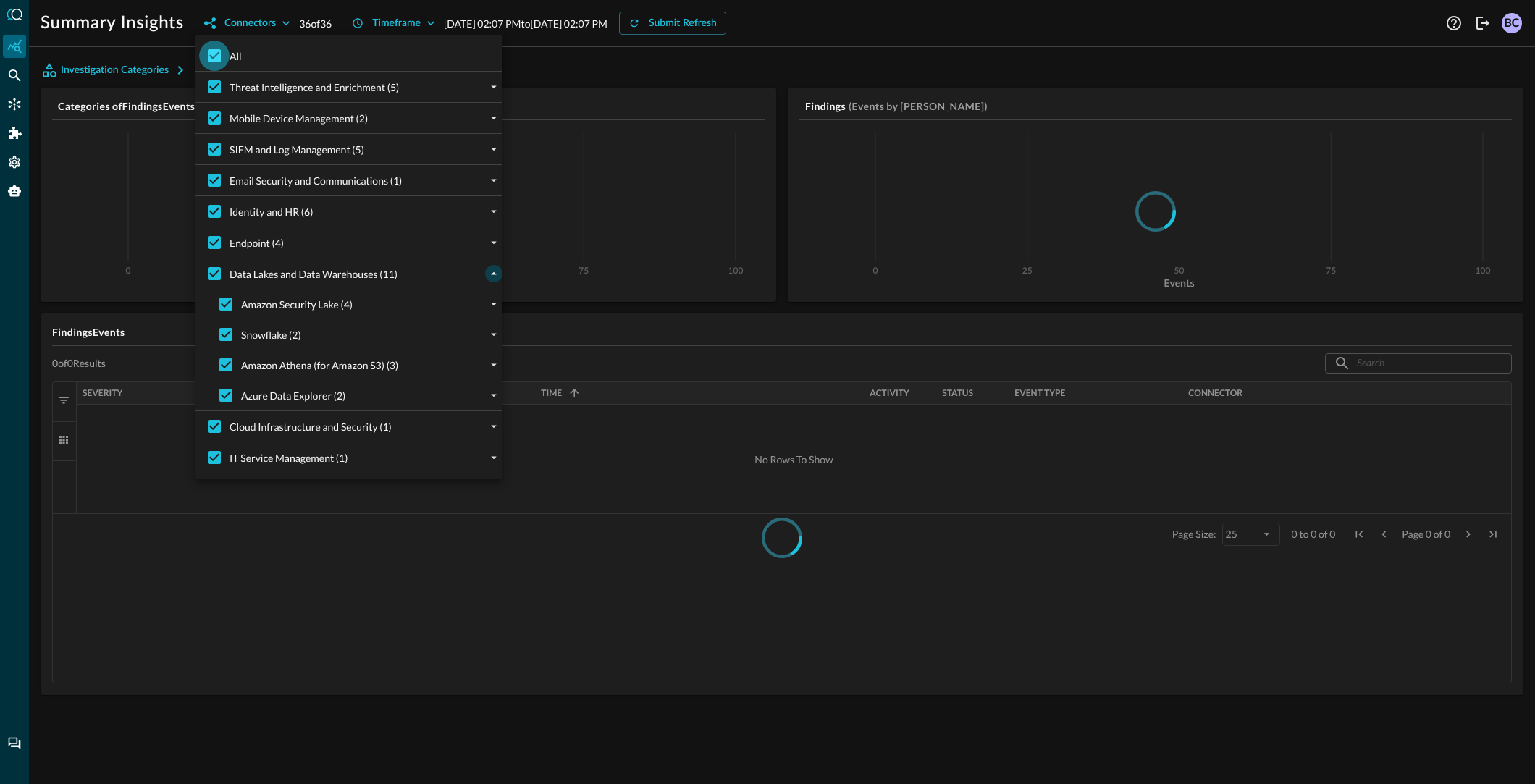
checkbox input "false"
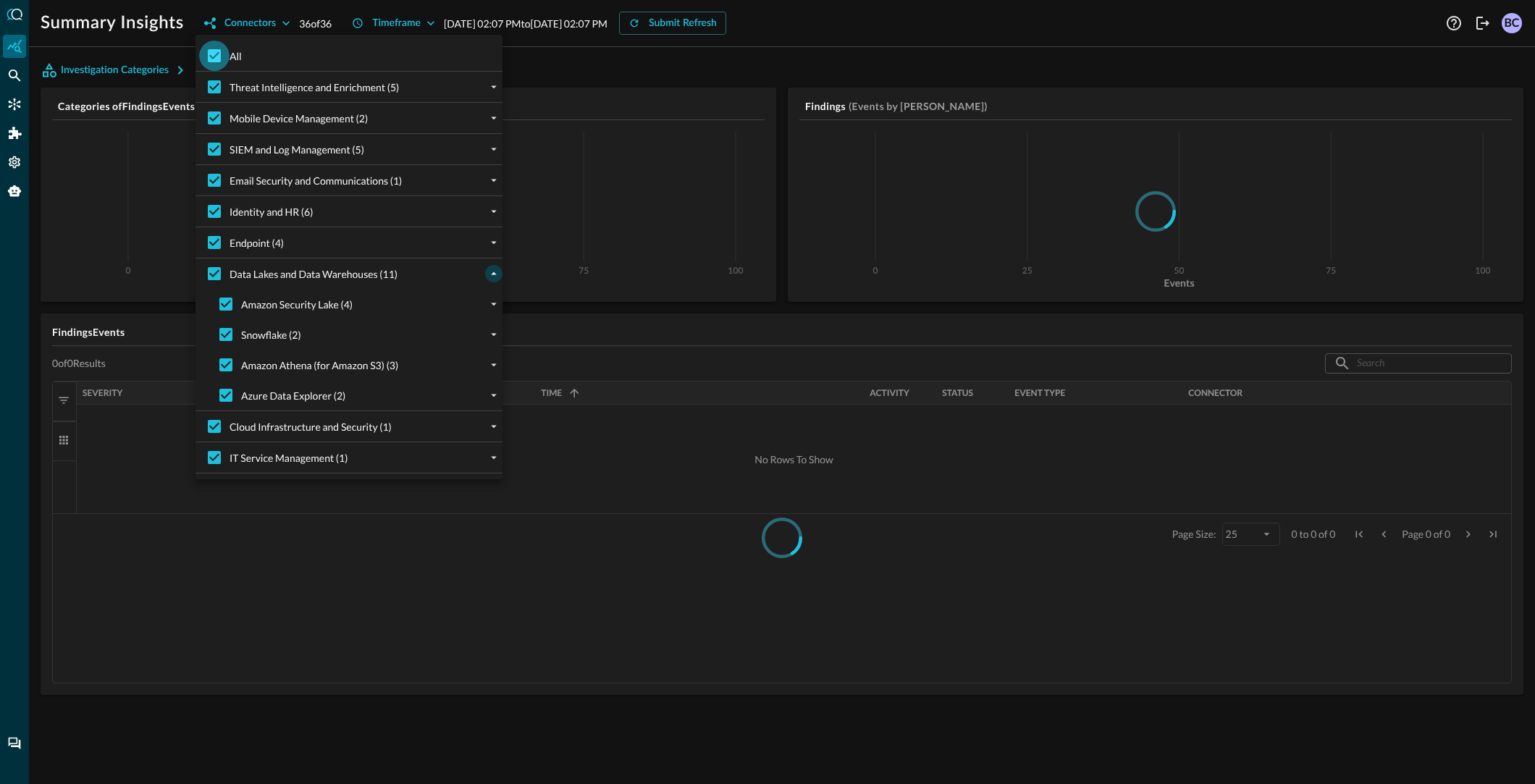
checkbox input "false"
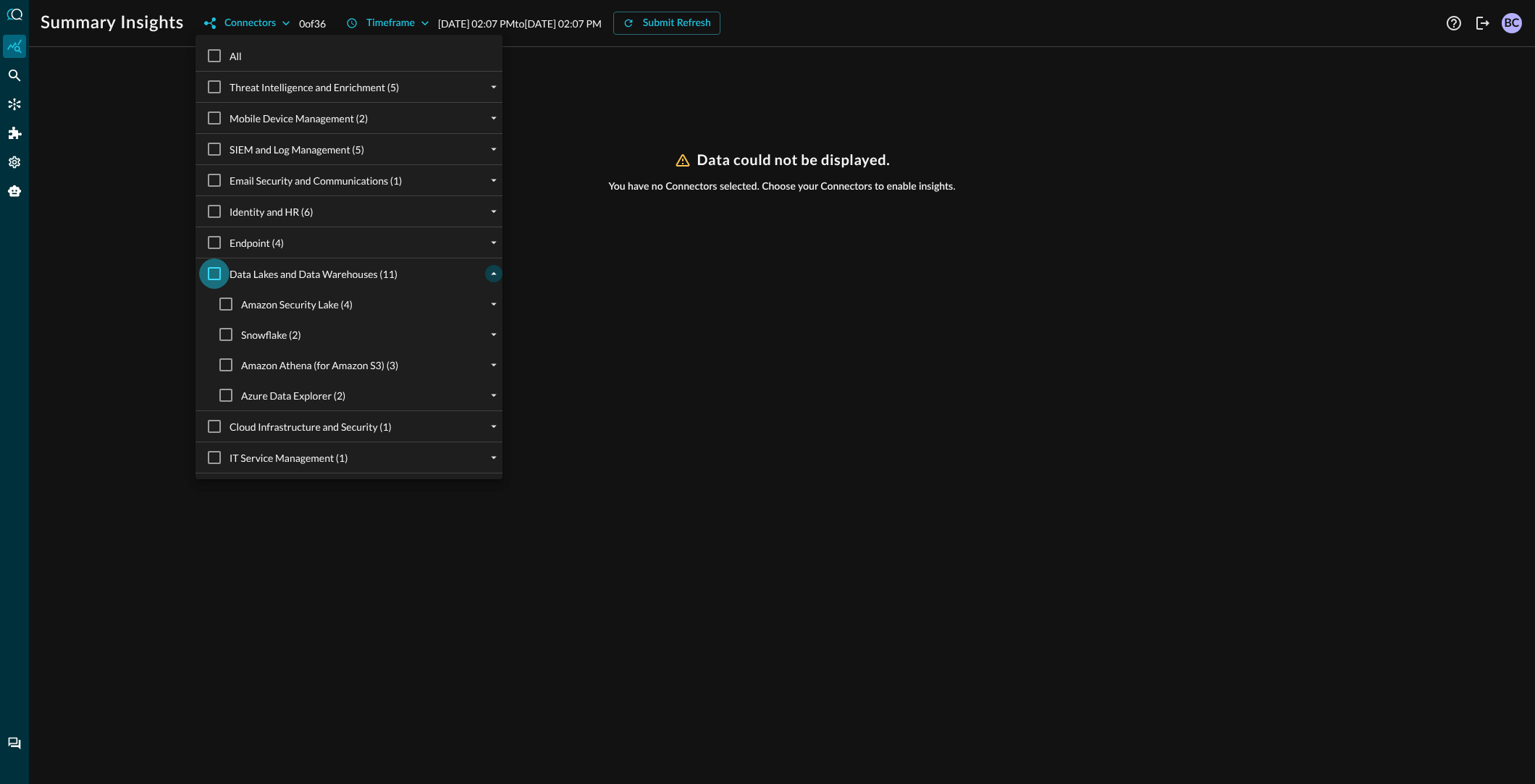
drag, startPoint x: 215, startPoint y: 270, endPoint x: 226, endPoint y: 281, distance: 15.6
click at [215, 270] on input "Data Lakes and Data Warehouses (11)" at bounding box center [214, 273] width 30 height 30
checkbox input "true"
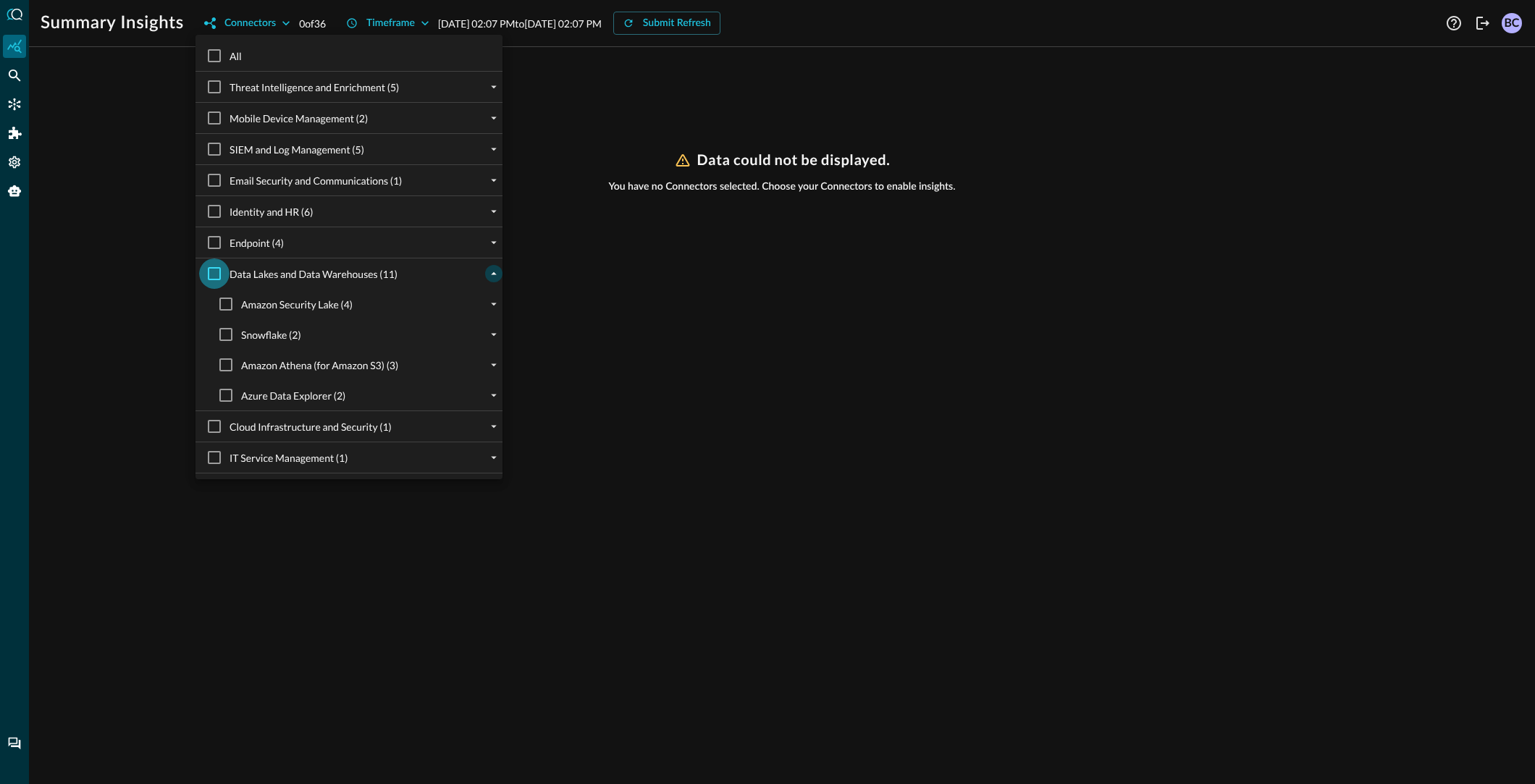
checkbox input "true"
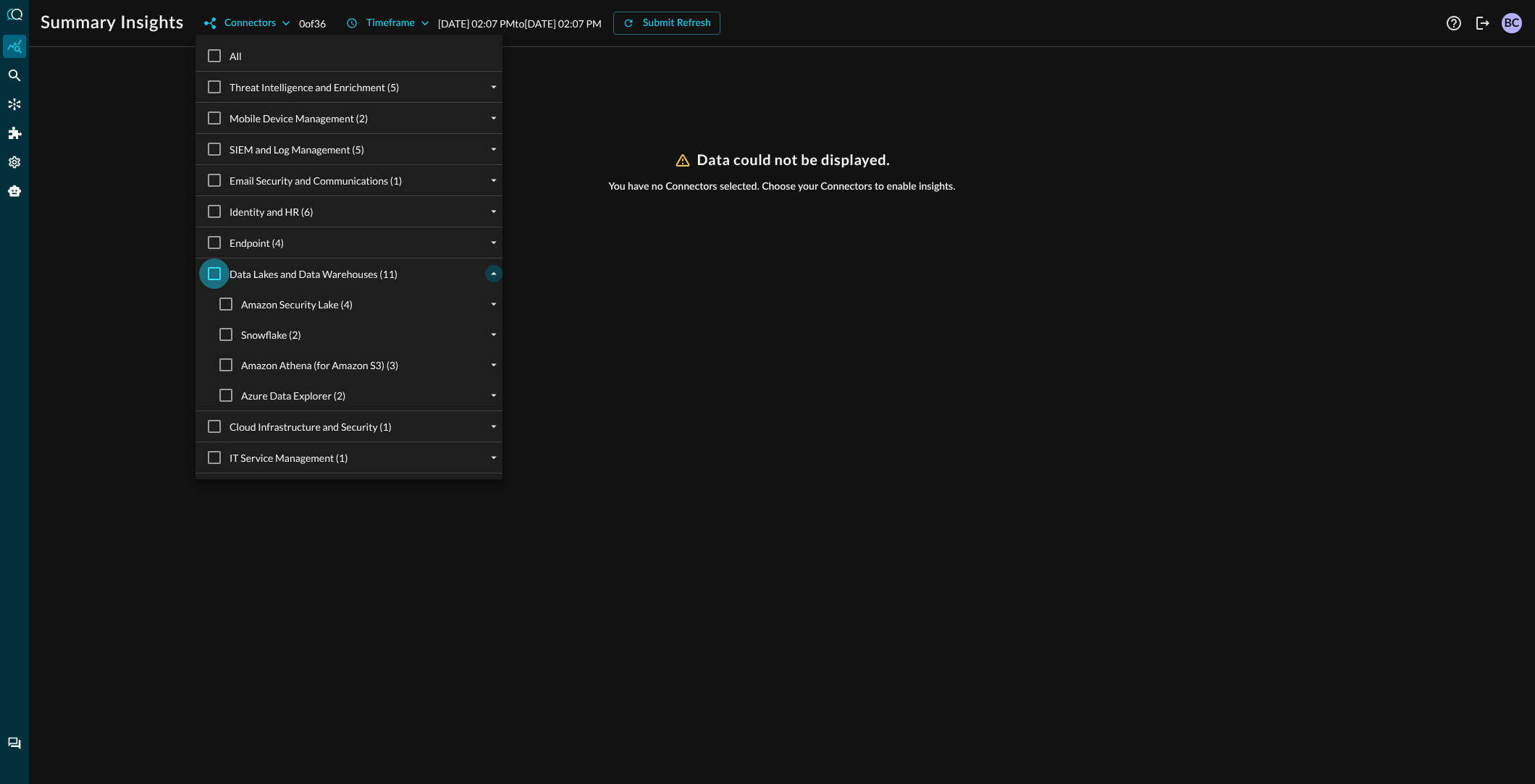
checkbox input "true"
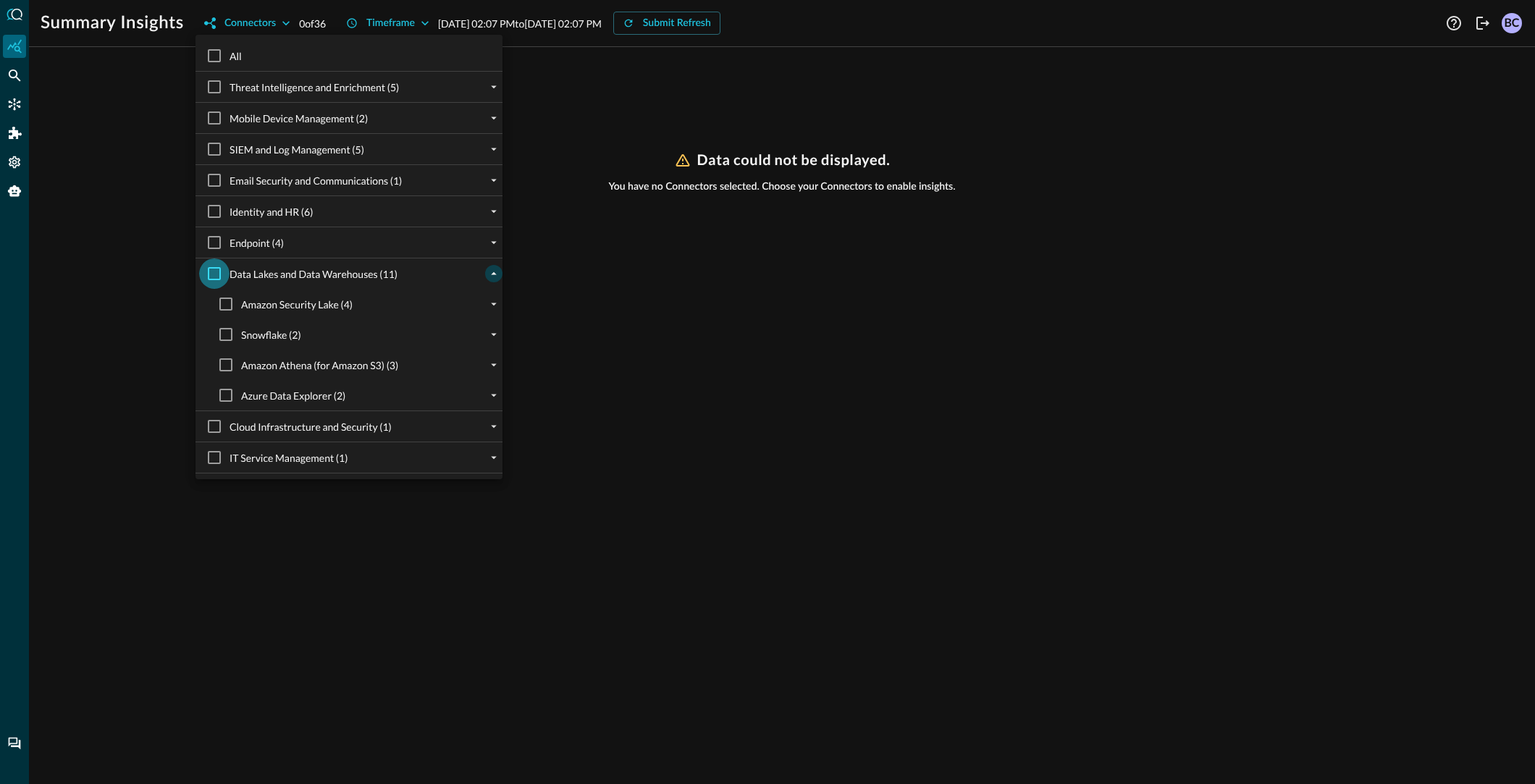
checkbox input "true"
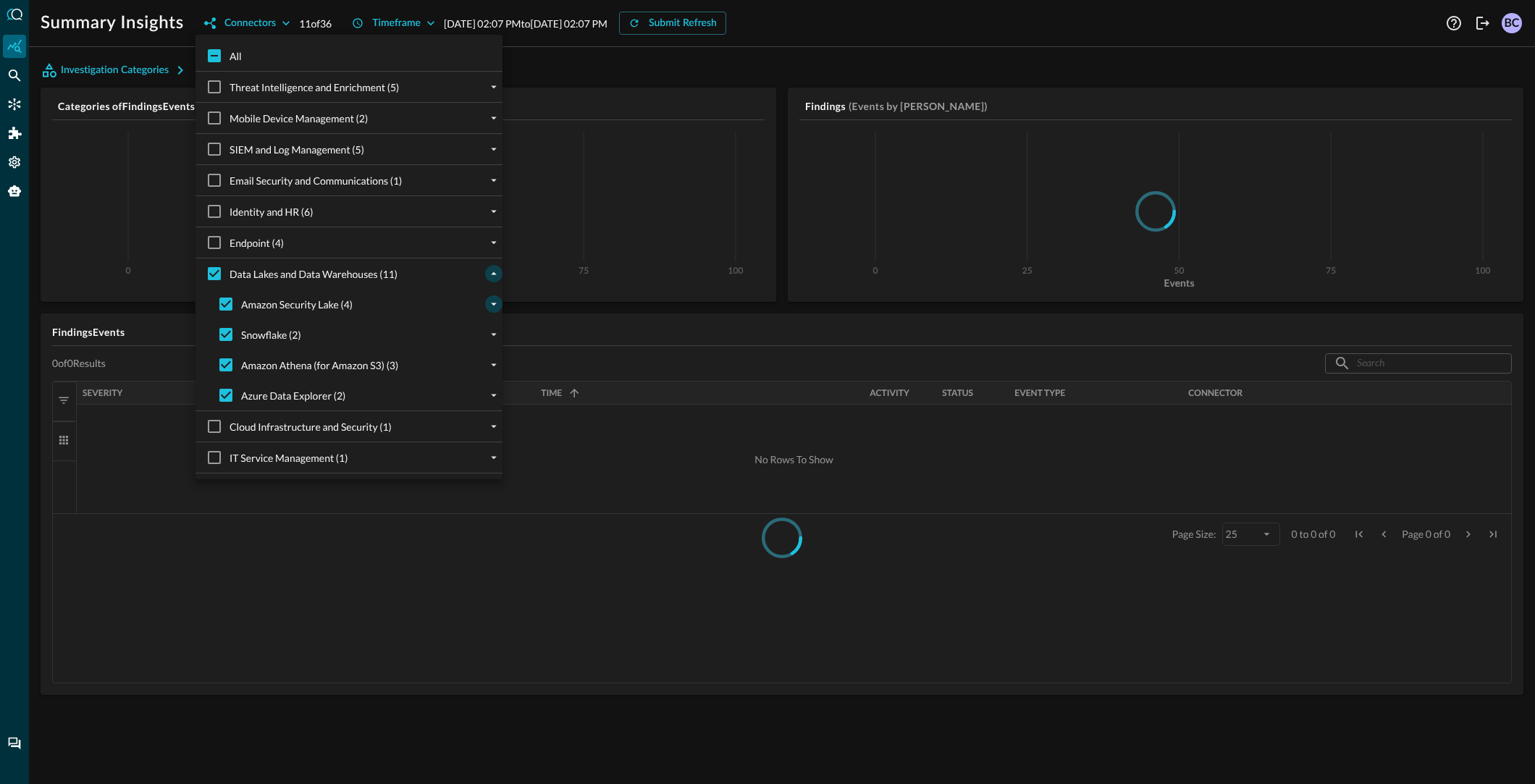
click at [491, 302] on icon "expand" at bounding box center [493, 304] width 13 height 13
click at [239, 331] on input "SLv2-Rt53-DNS" at bounding box center [237, 334] width 30 height 30
checkbox input "false"
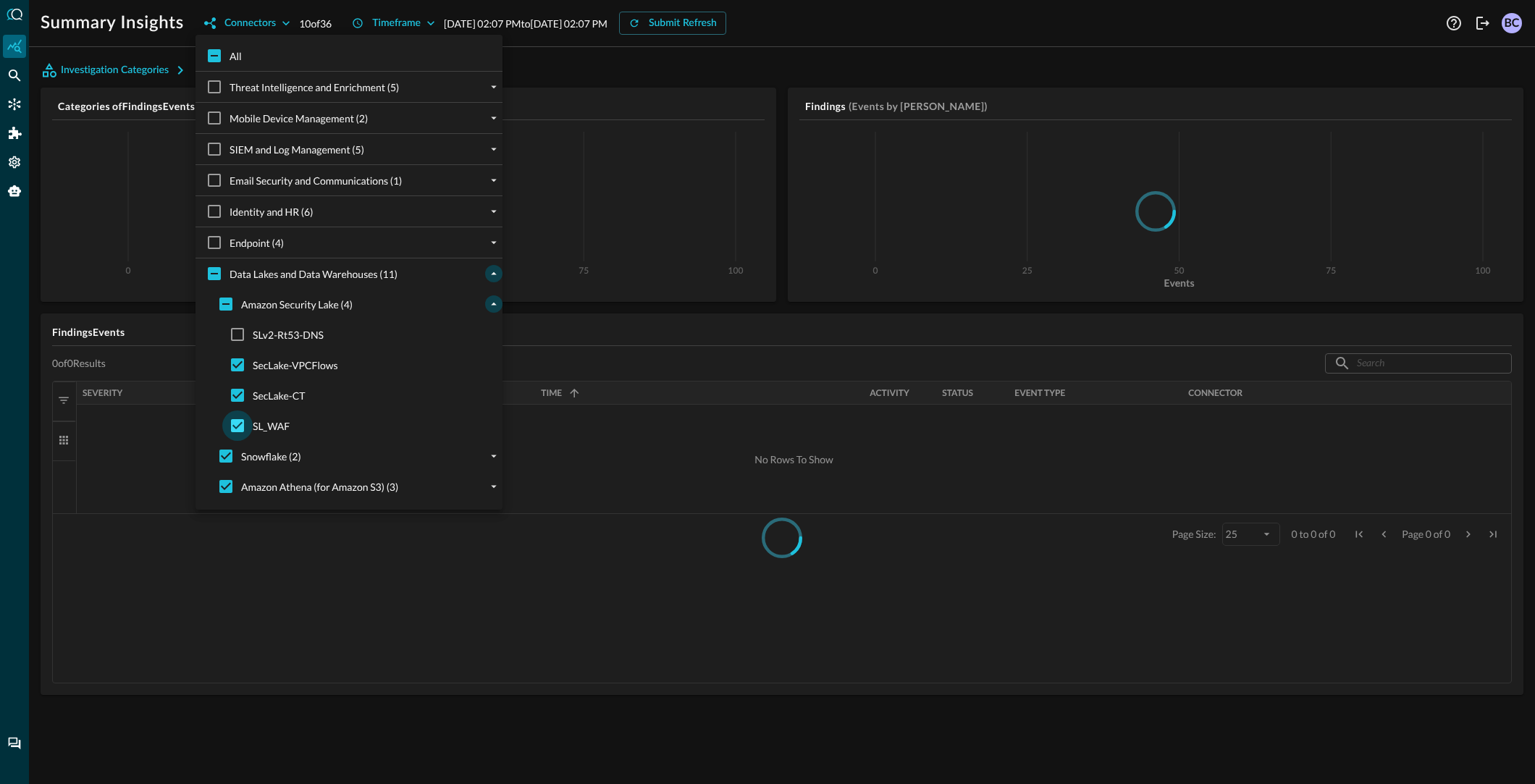
drag, startPoint x: 239, startPoint y: 394, endPoint x: 239, endPoint y: 411, distance: 17.0
click at [239, 395] on input "SecLake-CT" at bounding box center [237, 394] width 30 height 30
checkbox input "false"
drag, startPoint x: 239, startPoint y: 420, endPoint x: 239, endPoint y: 399, distance: 21.0
click at [239, 419] on input "SL_WAF" at bounding box center [237, 425] width 30 height 30
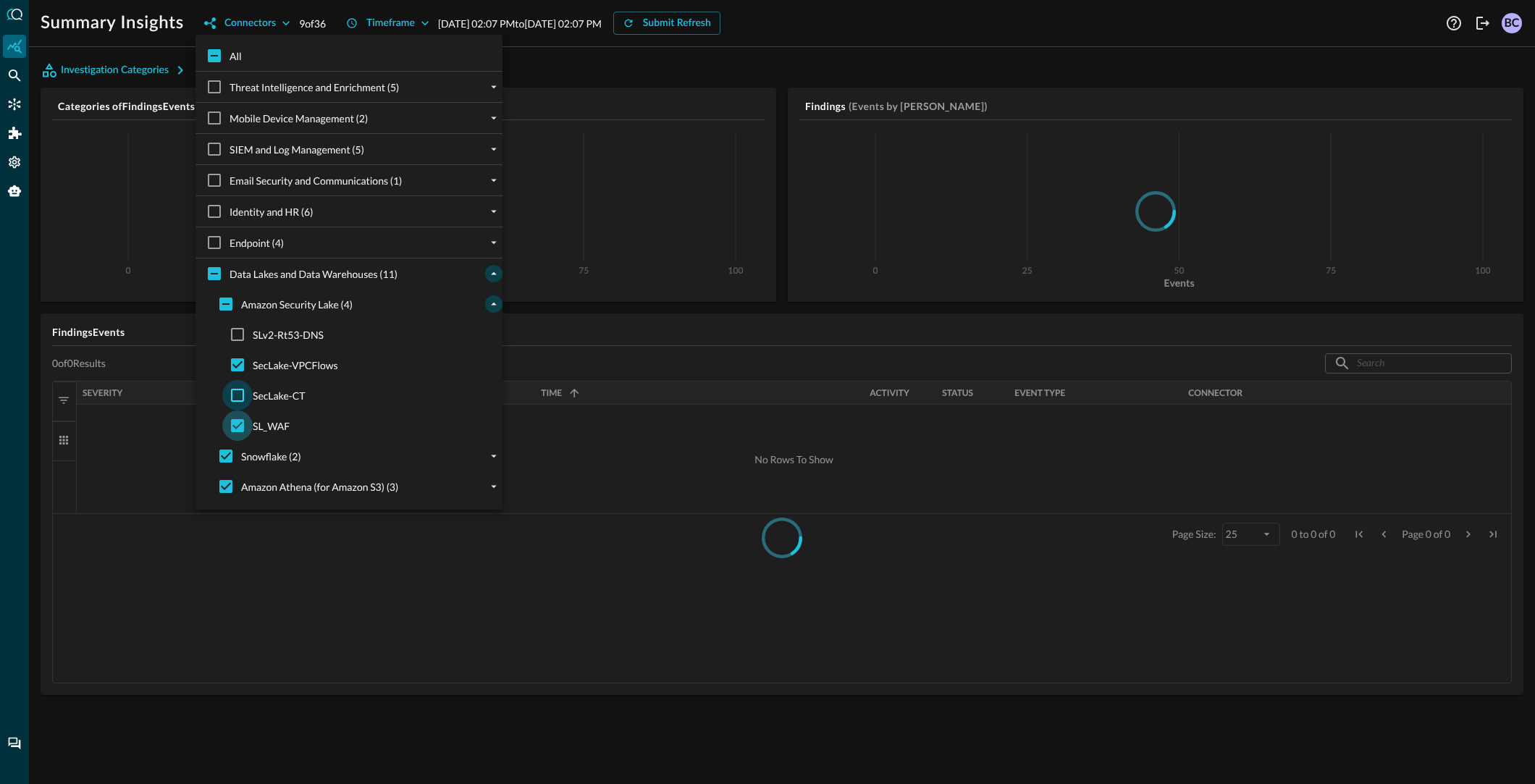
checkbox input "false"
drag, startPoint x: 226, startPoint y: 452, endPoint x: 220, endPoint y: 487, distance: 35.5
click at [225, 453] on input "Snowflake (2)" at bounding box center [225, 456] width 30 height 30
checkbox input "false"
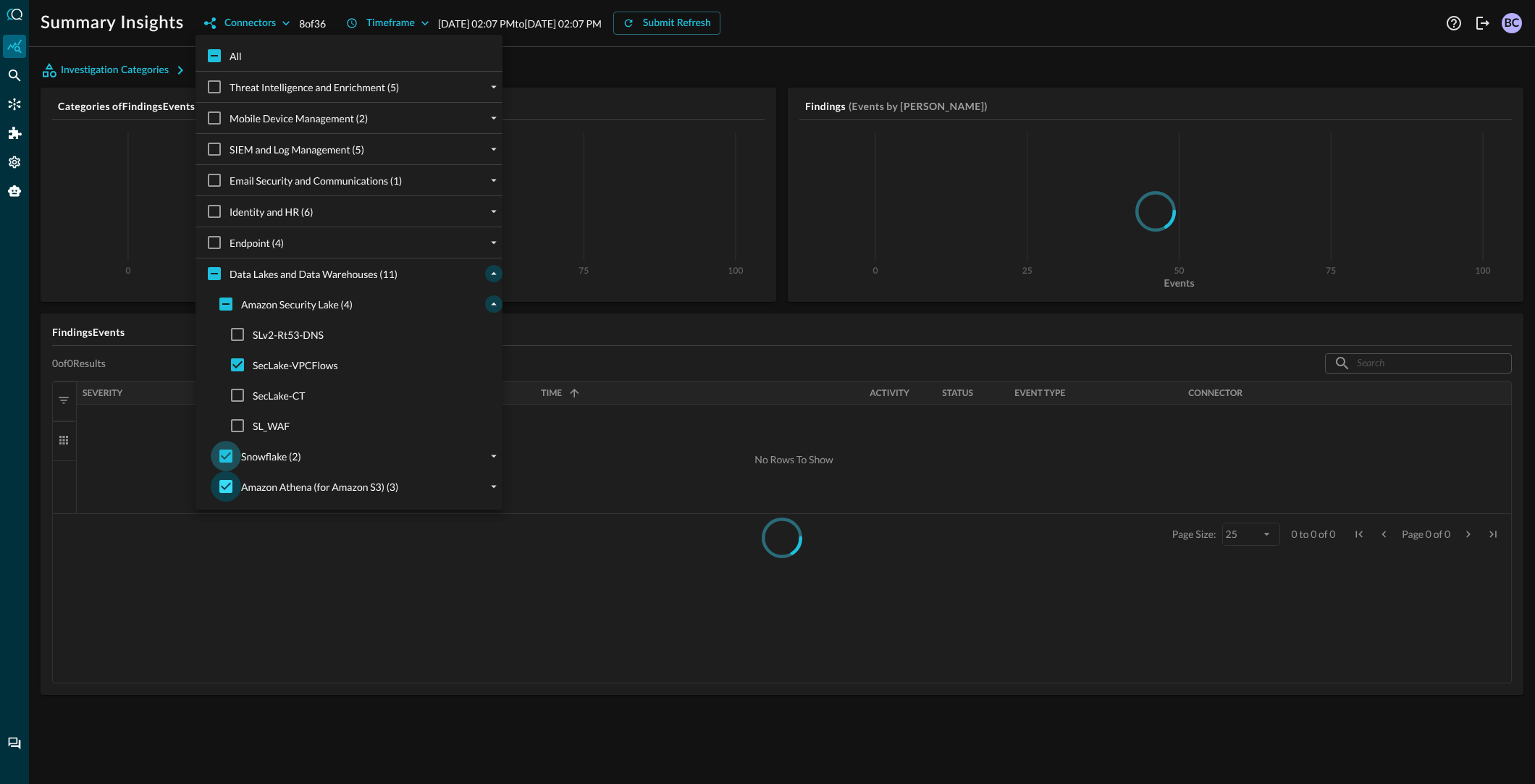
checkbox input "false"
click at [225, 482] on input "Amazon Athena (for Amazon S3) (3)" at bounding box center [225, 486] width 30 height 30
checkbox input "false"
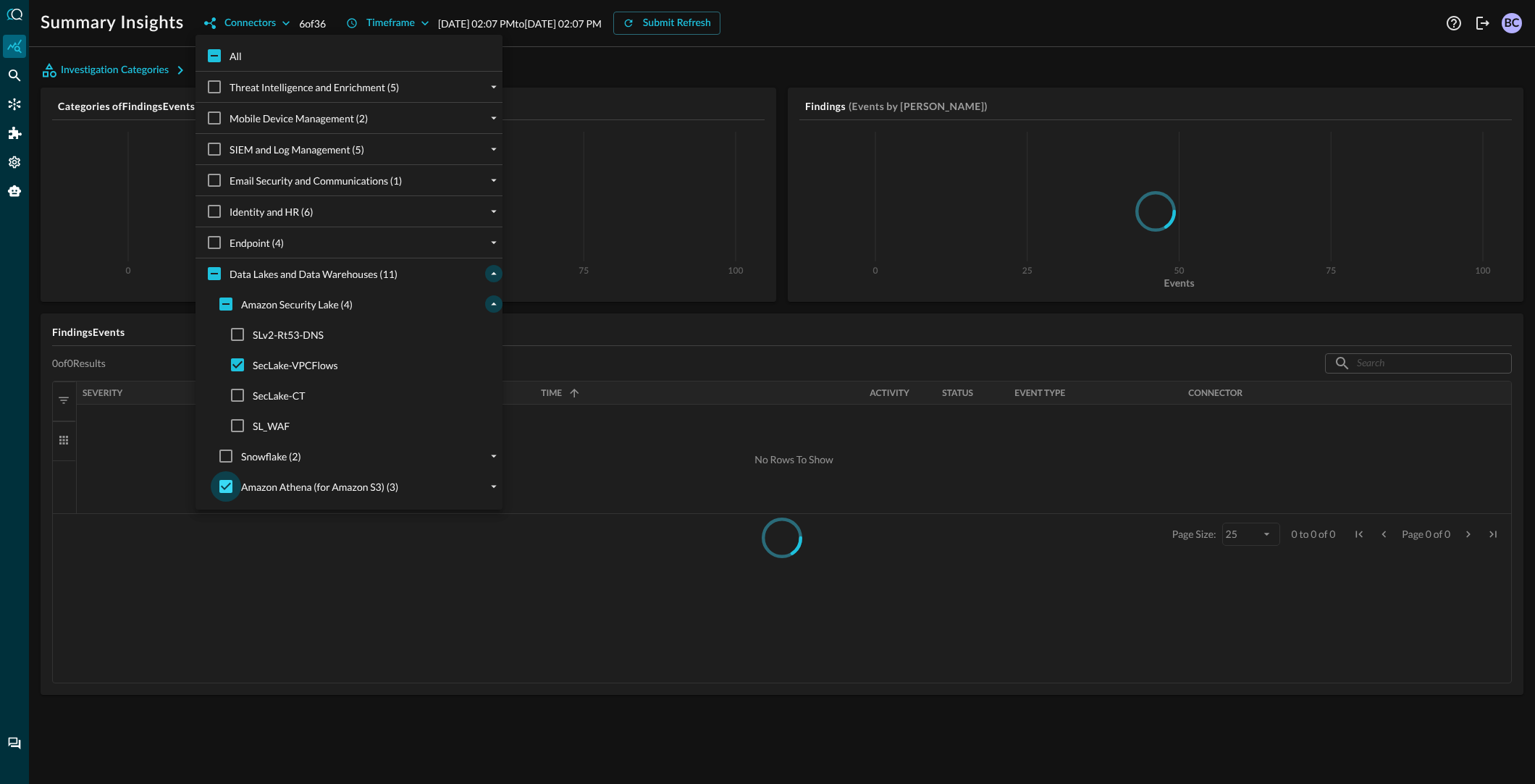
checkbox input "false"
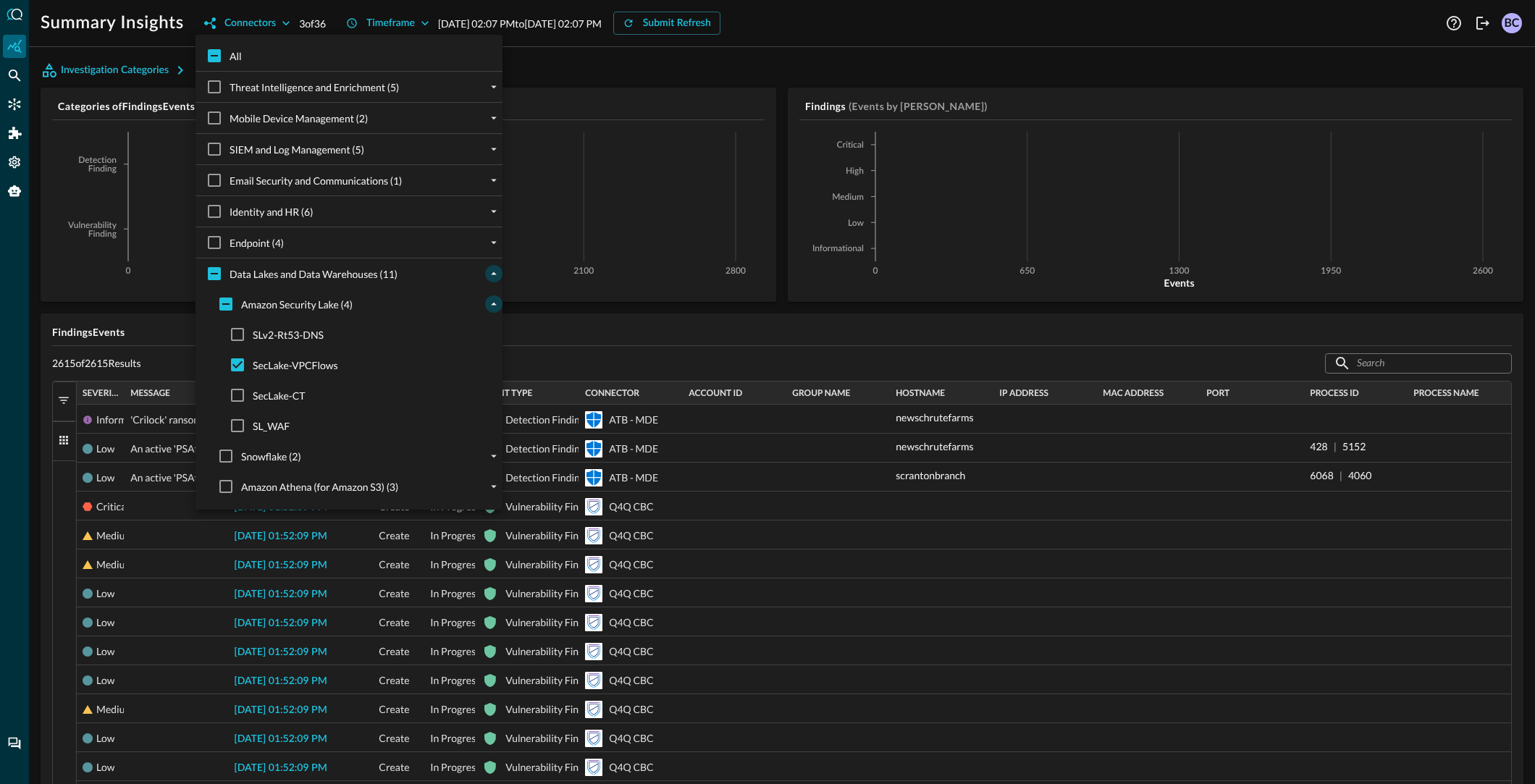
scroll to position [90, 0]
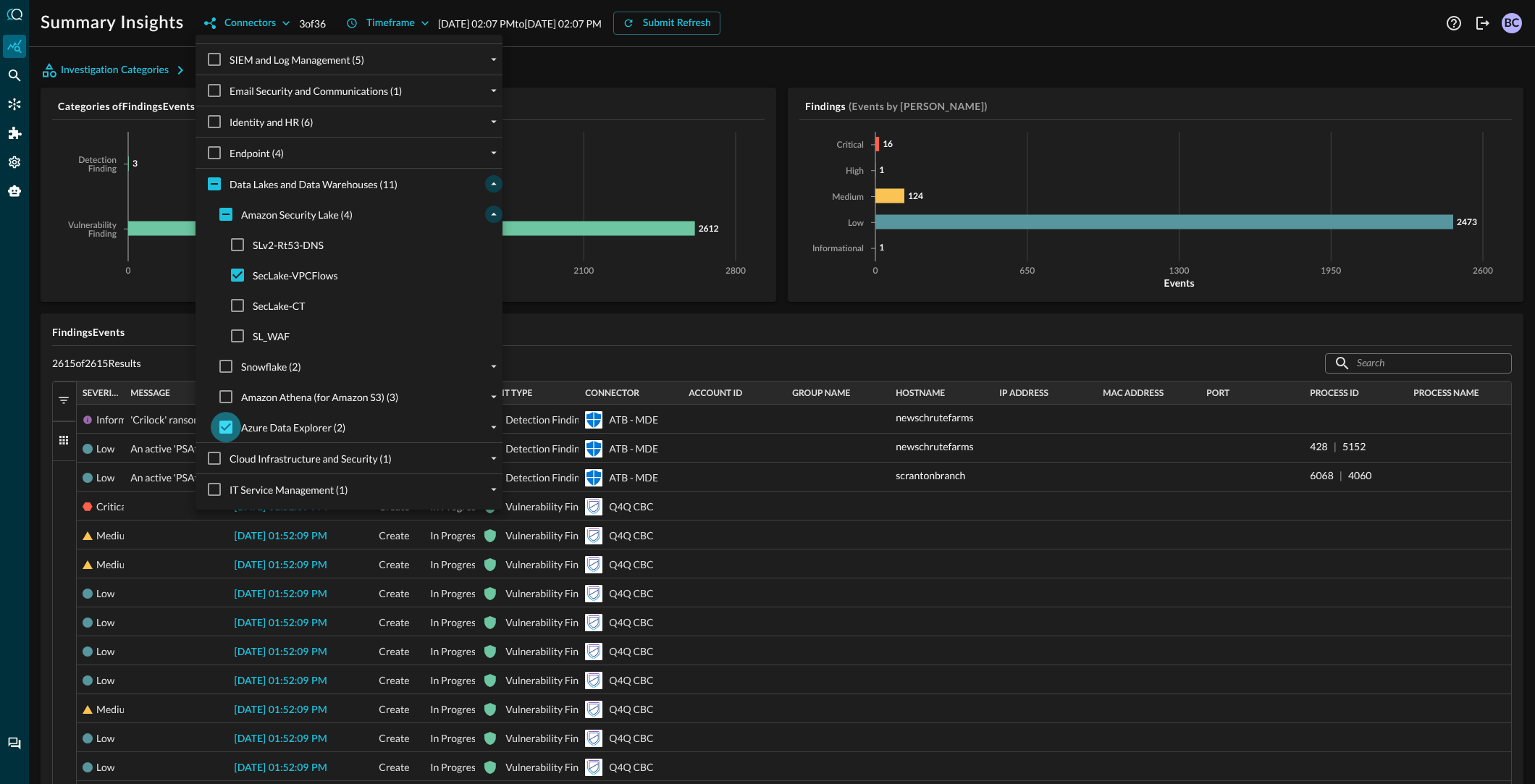
click at [228, 423] on input "Azure Data Explorer (2)" at bounding box center [225, 426] width 30 height 30
checkbox input "false"
click at [553, 325] on div at bounding box center [767, 392] width 1535 height 784
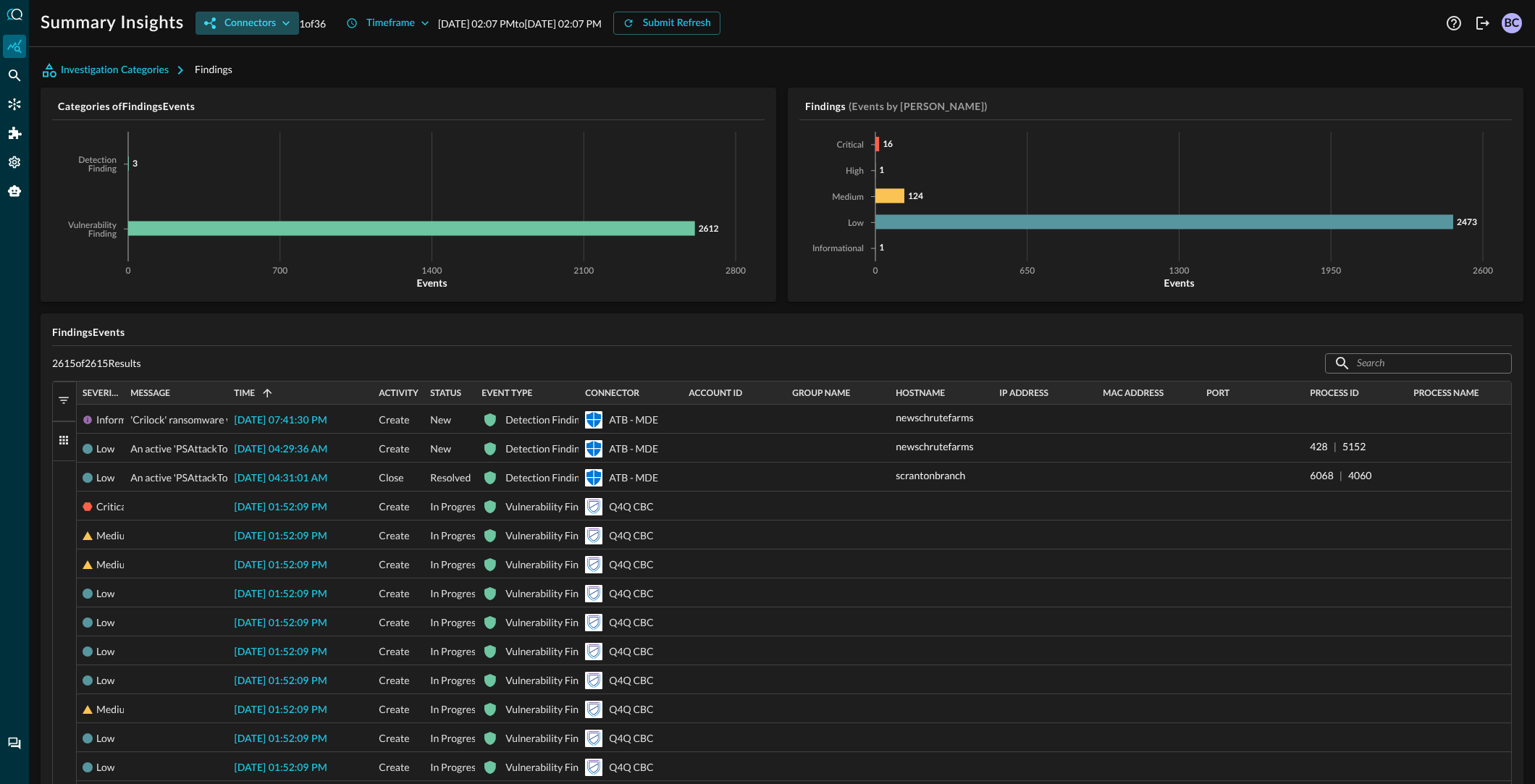
click at [267, 22] on div "Connectors" at bounding box center [250, 24] width 51 height 18
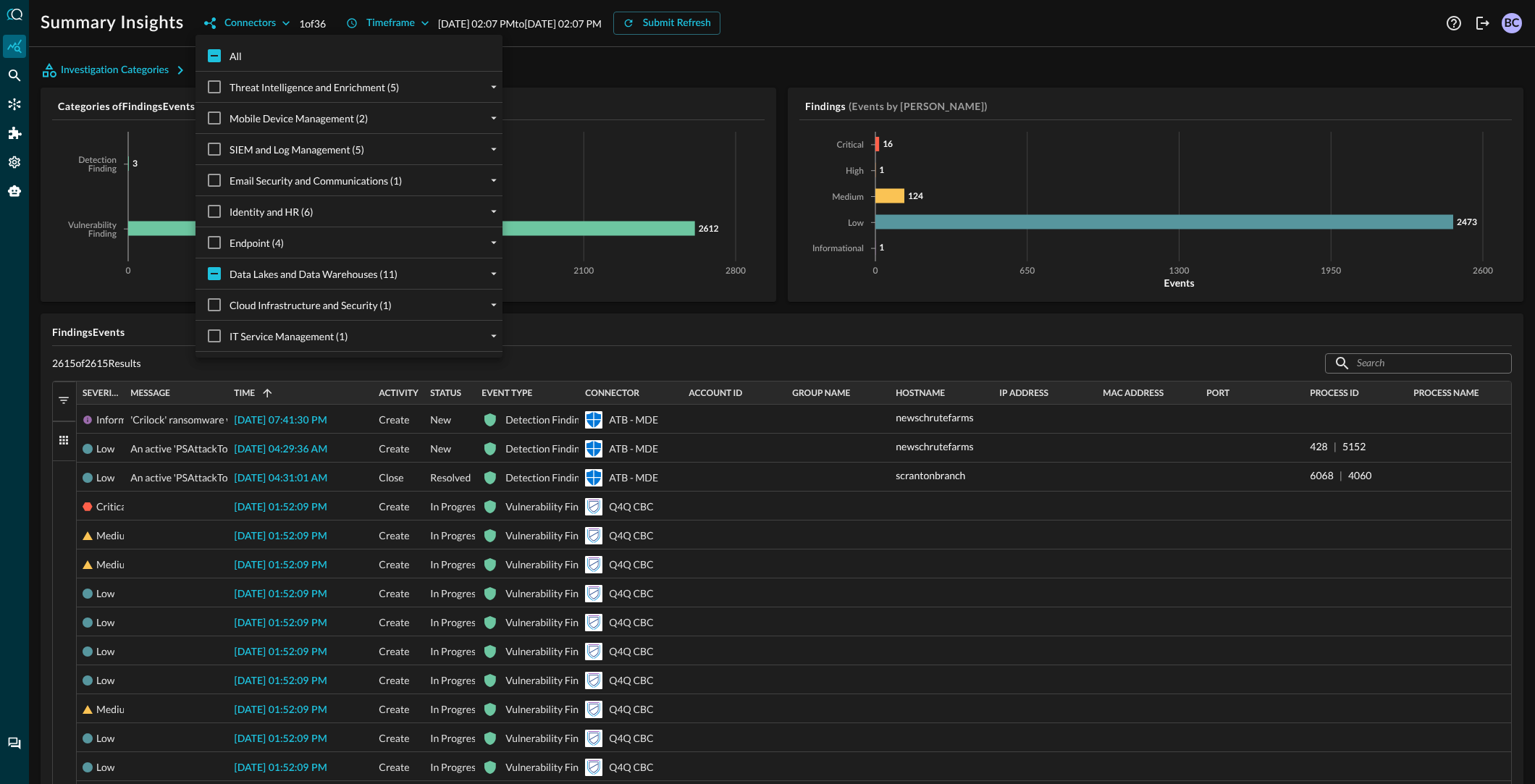
click at [266, 22] on div at bounding box center [767, 392] width 1535 height 784
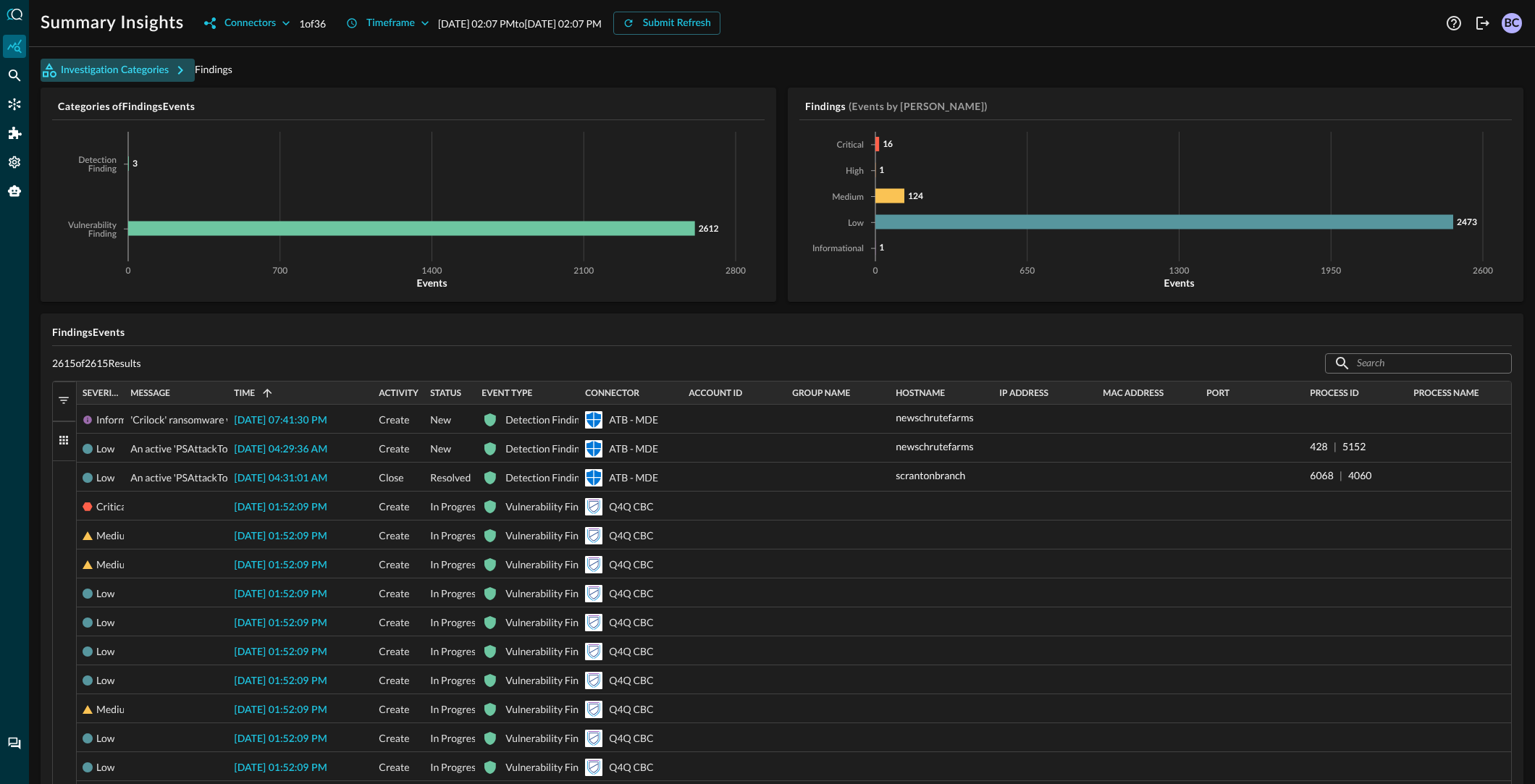
click at [170, 69] on button "Investigation Categories" at bounding box center [118, 70] width 154 height 23
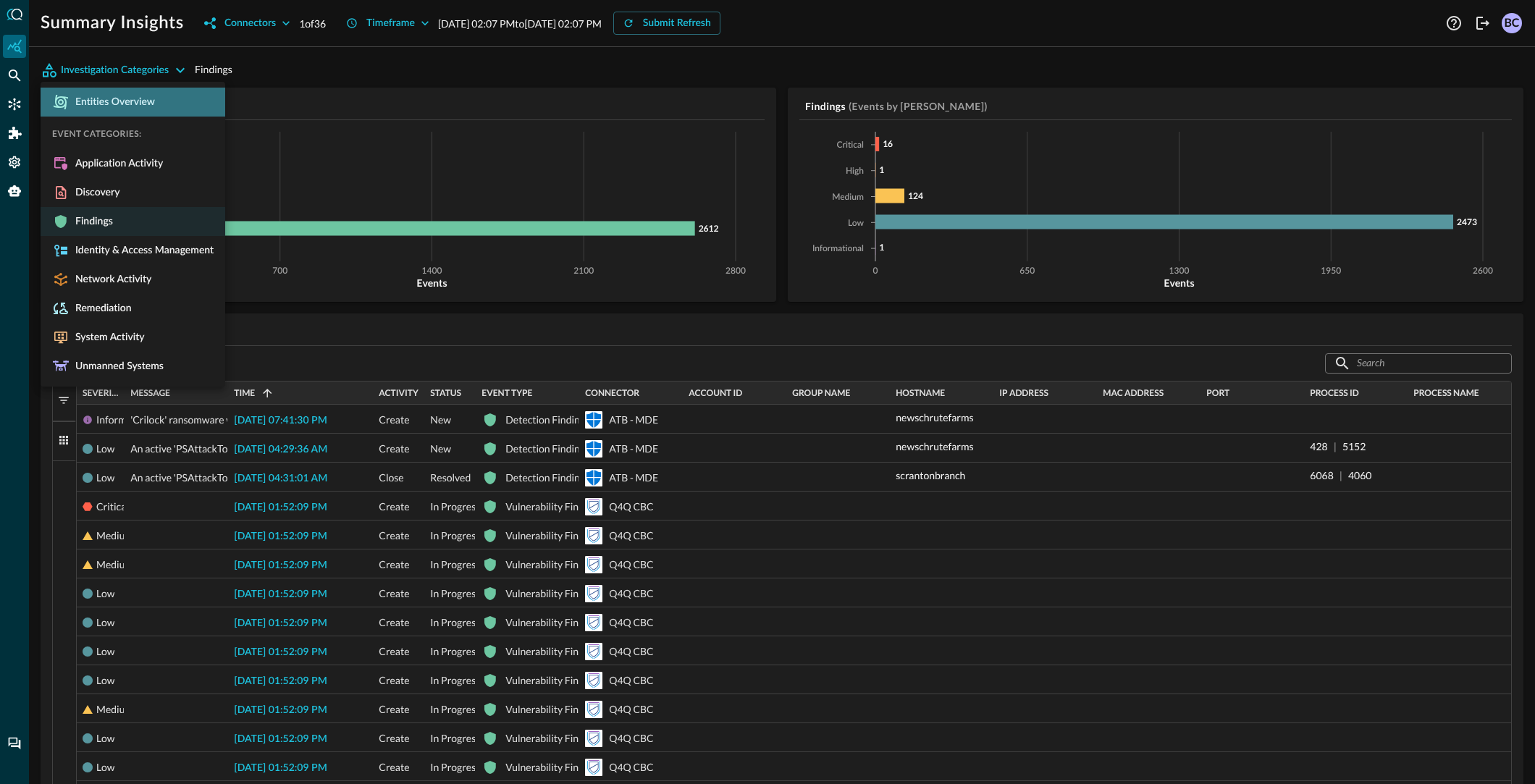
click at [105, 104] on span "Entities Overview" at bounding box center [112, 102] width 86 height 13
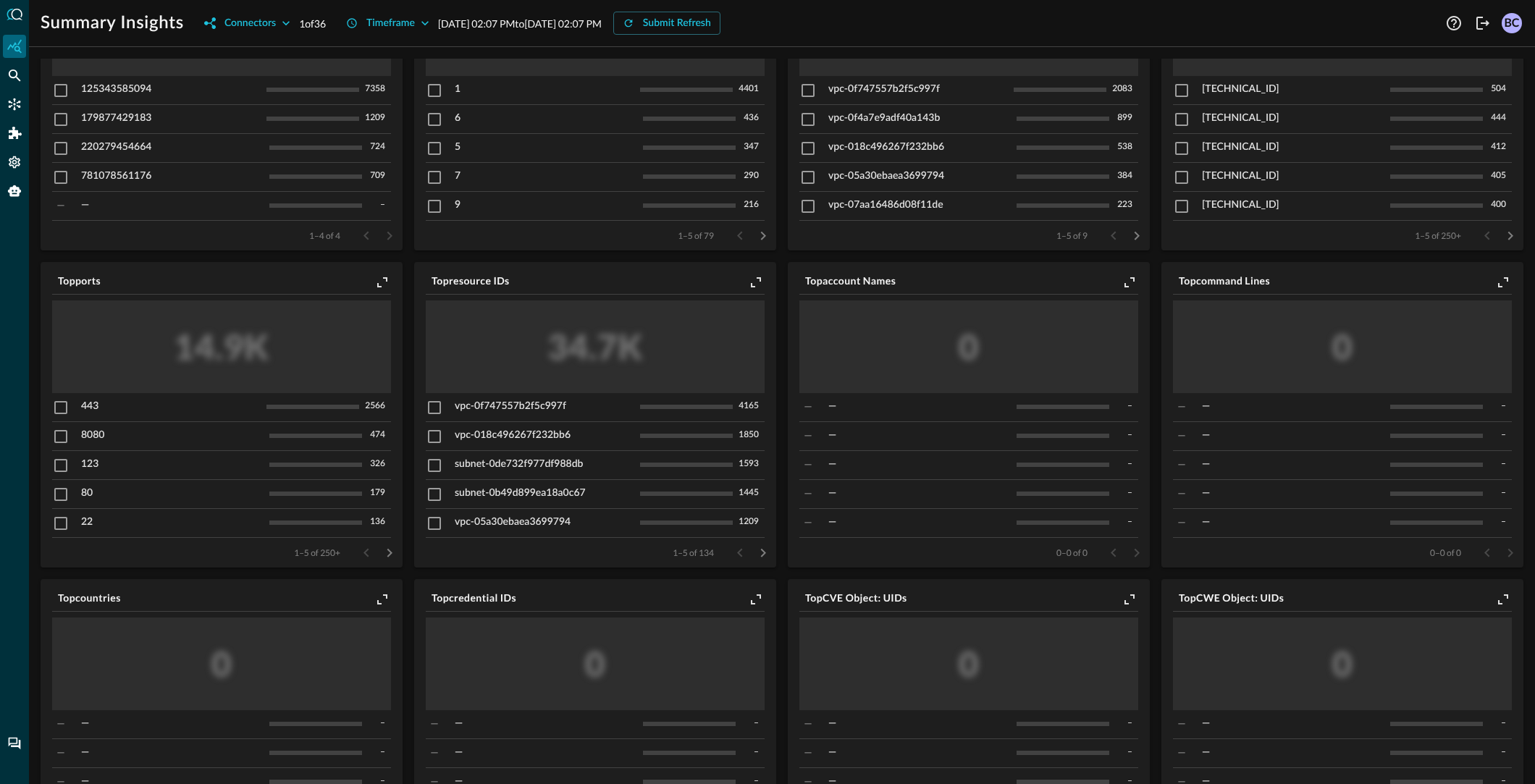
scroll to position [156, 0]
click at [435, 407] on input "checkbox" at bounding box center [434, 405] width 17 height 17
checkbox input "true"
click at [436, 432] on input "checkbox" at bounding box center [434, 434] width 17 height 17
checkbox input "true"
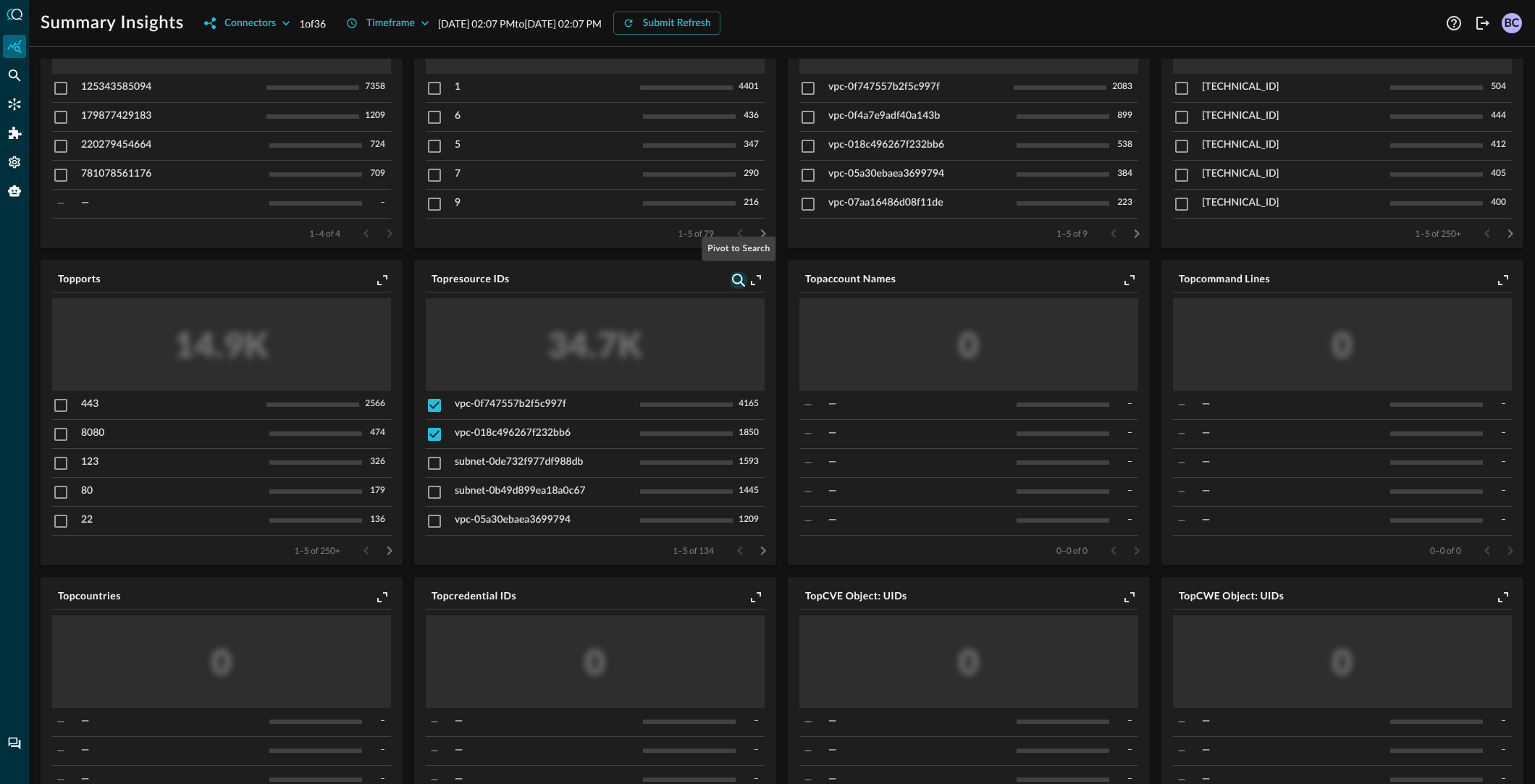
click at [734, 280] on icon "Pivot to Search" at bounding box center [738, 280] width 13 height 13
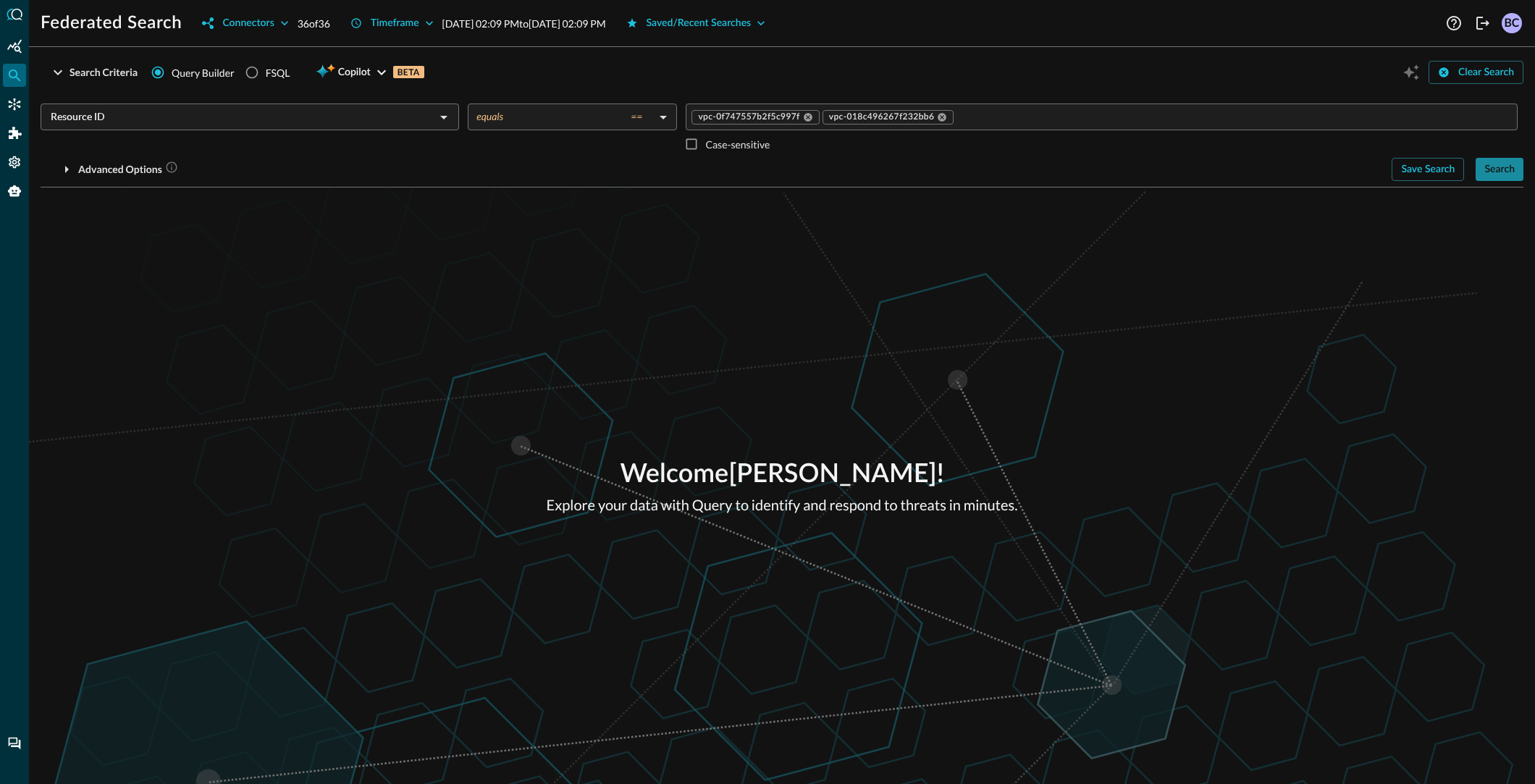
click at [1493, 164] on div "Search" at bounding box center [1499, 170] width 30 height 18
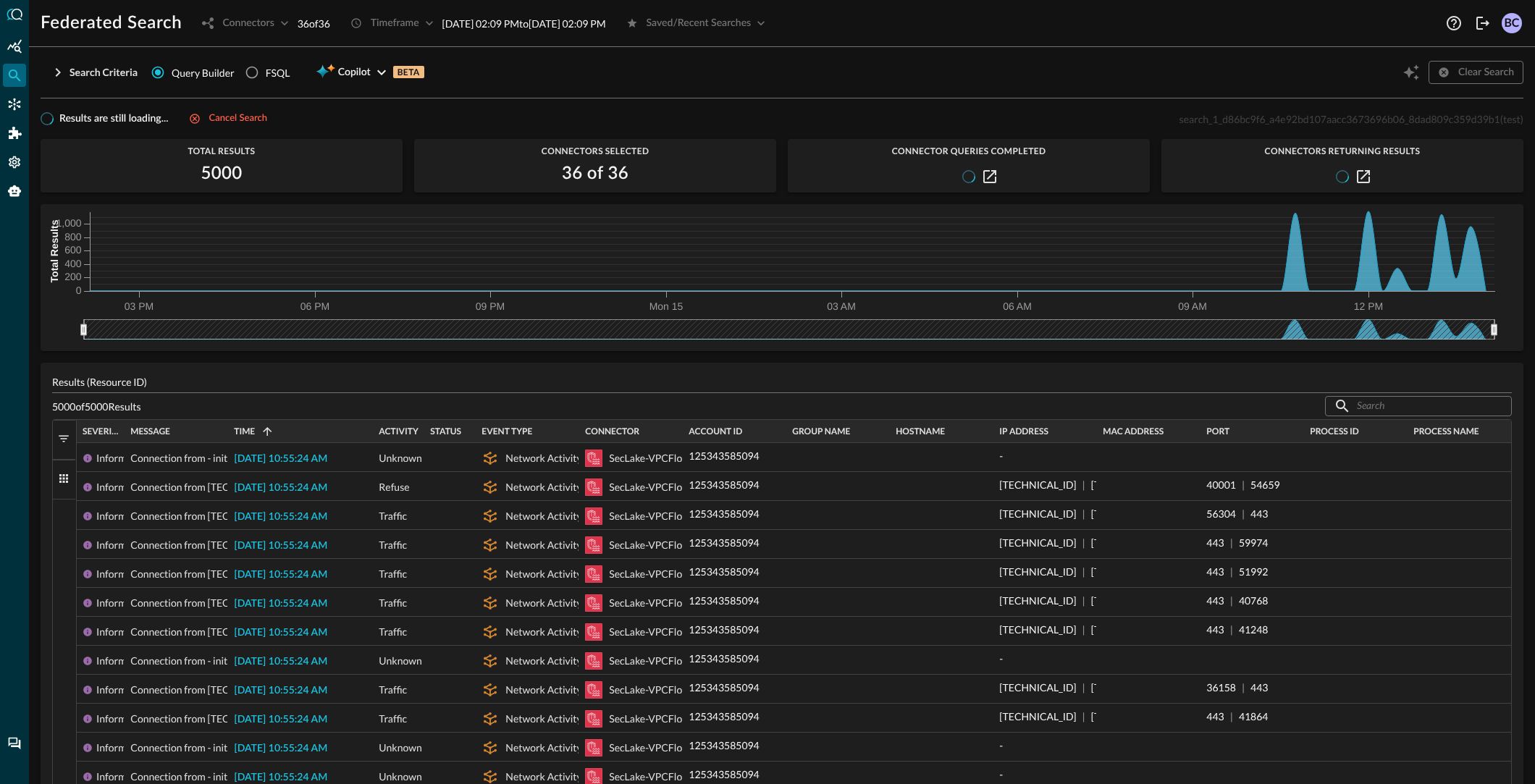
click at [56, 474] on button "Columns" at bounding box center [65, 479] width 23 height 40
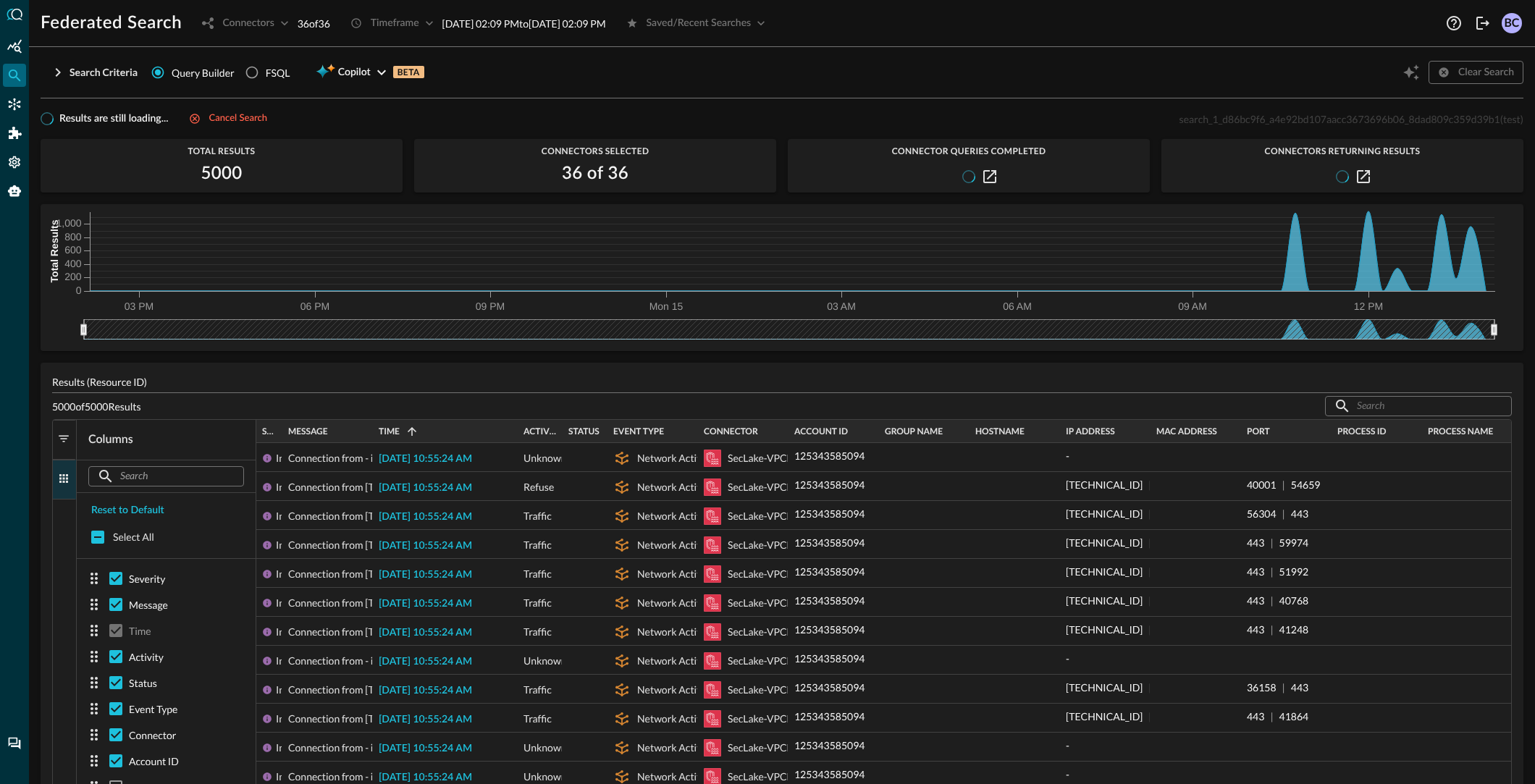
click at [65, 437] on span "button" at bounding box center [64, 439] width 13 height 13
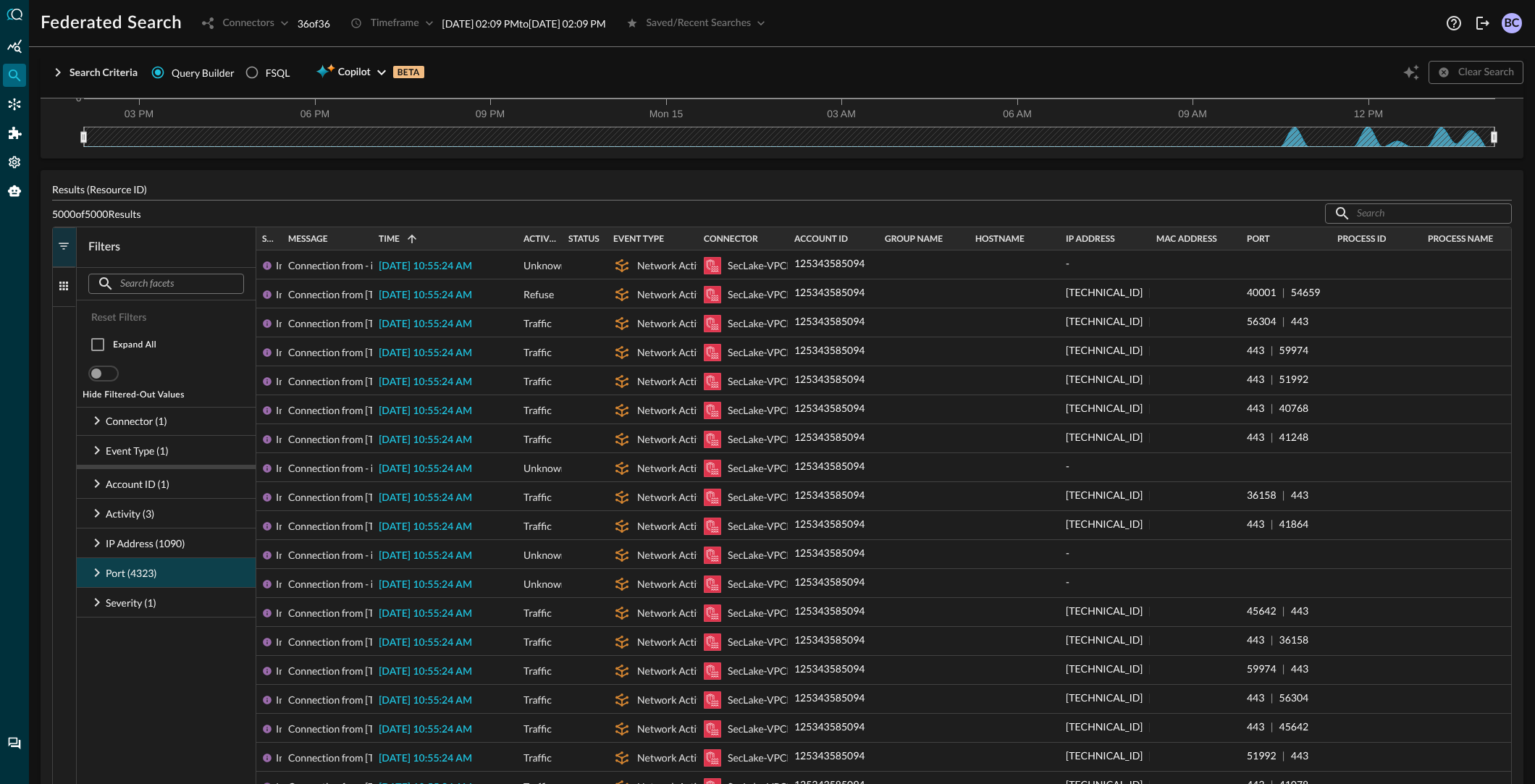
scroll to position [195, 0]
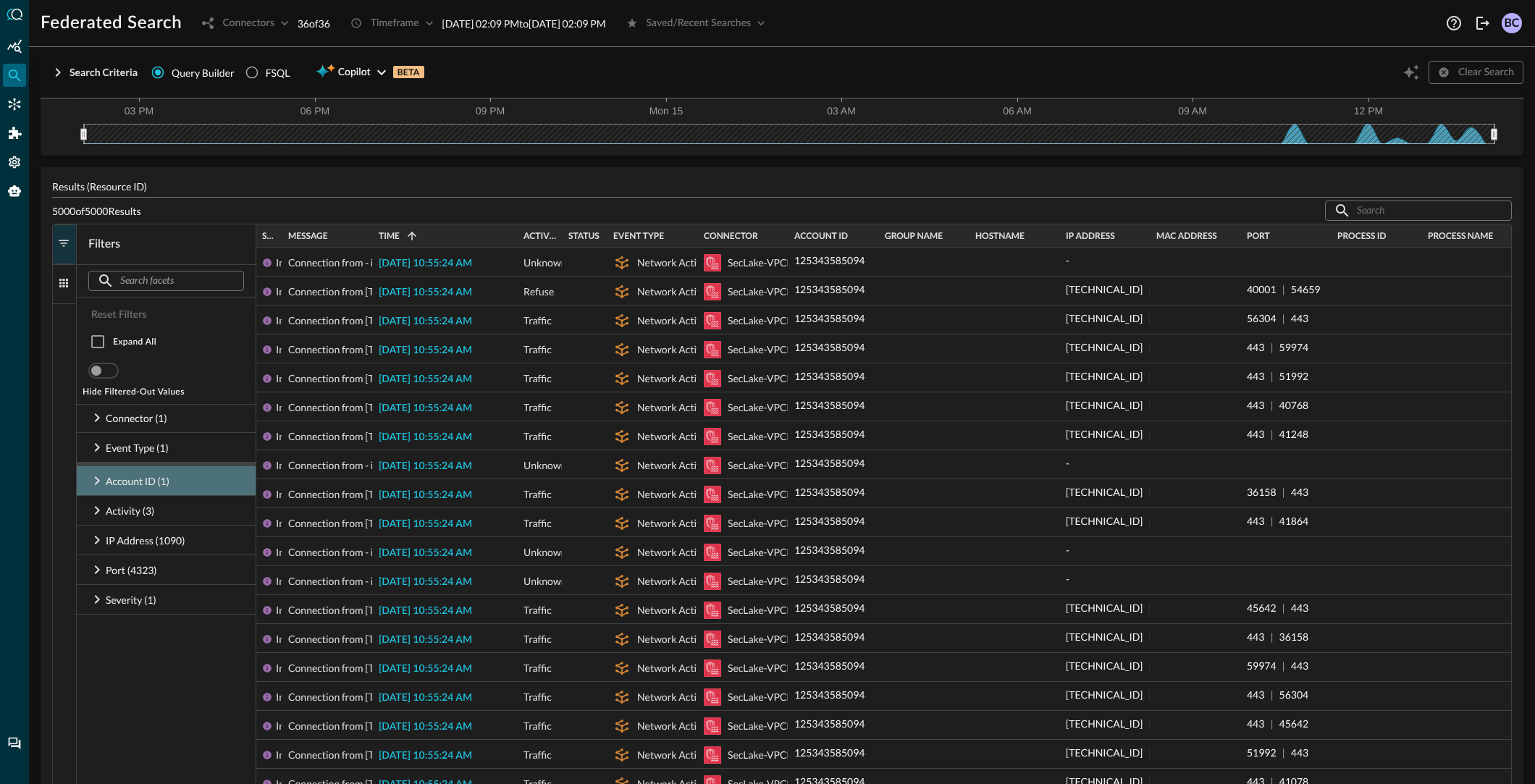
click at [92, 478] on icon at bounding box center [96, 480] width 17 height 17
click at [95, 479] on icon at bounding box center [96, 480] width 17 height 17
click at [96, 510] on icon at bounding box center [96, 510] width 17 height 17
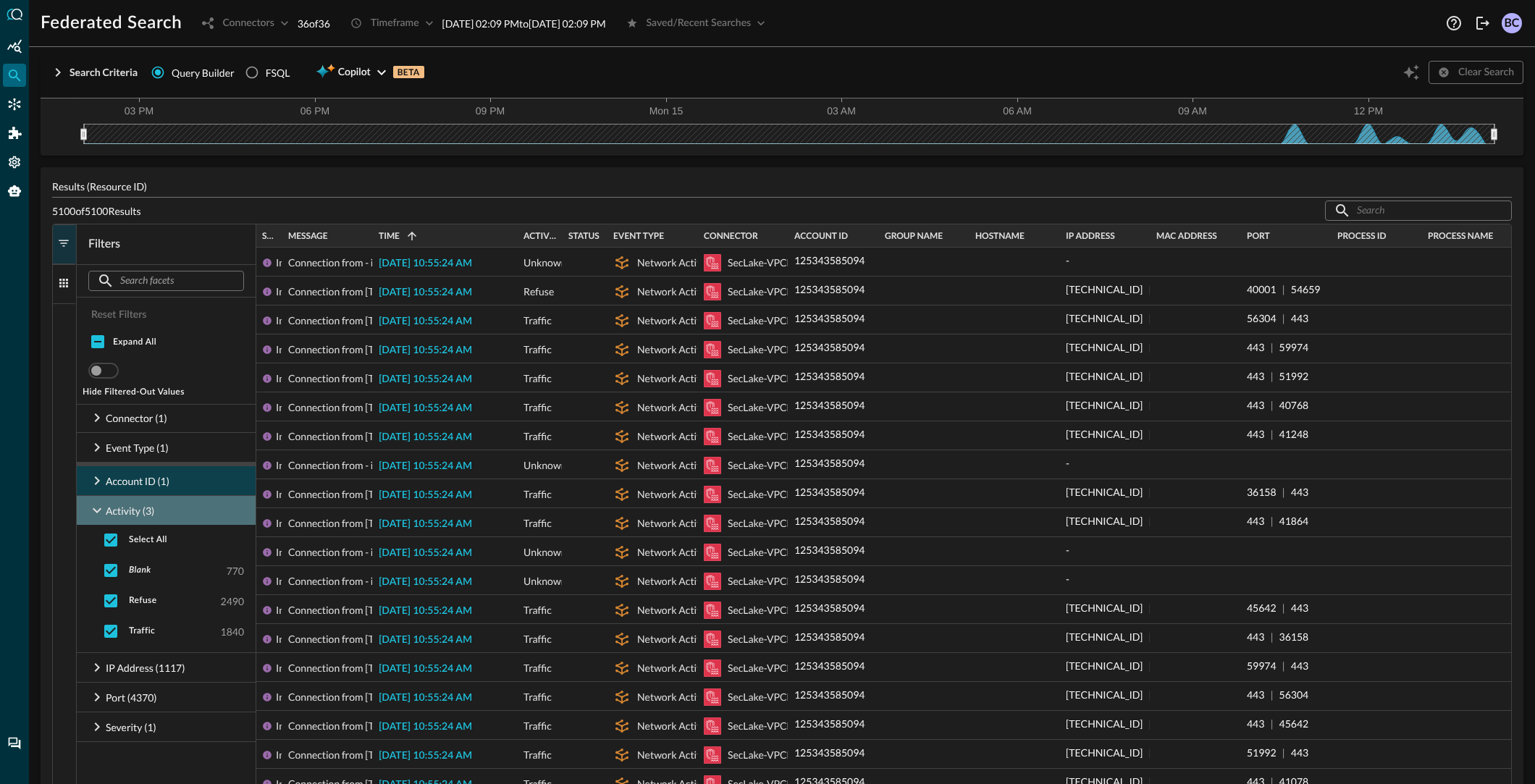
click at [96, 510] on icon at bounding box center [96, 510] width 17 height 17
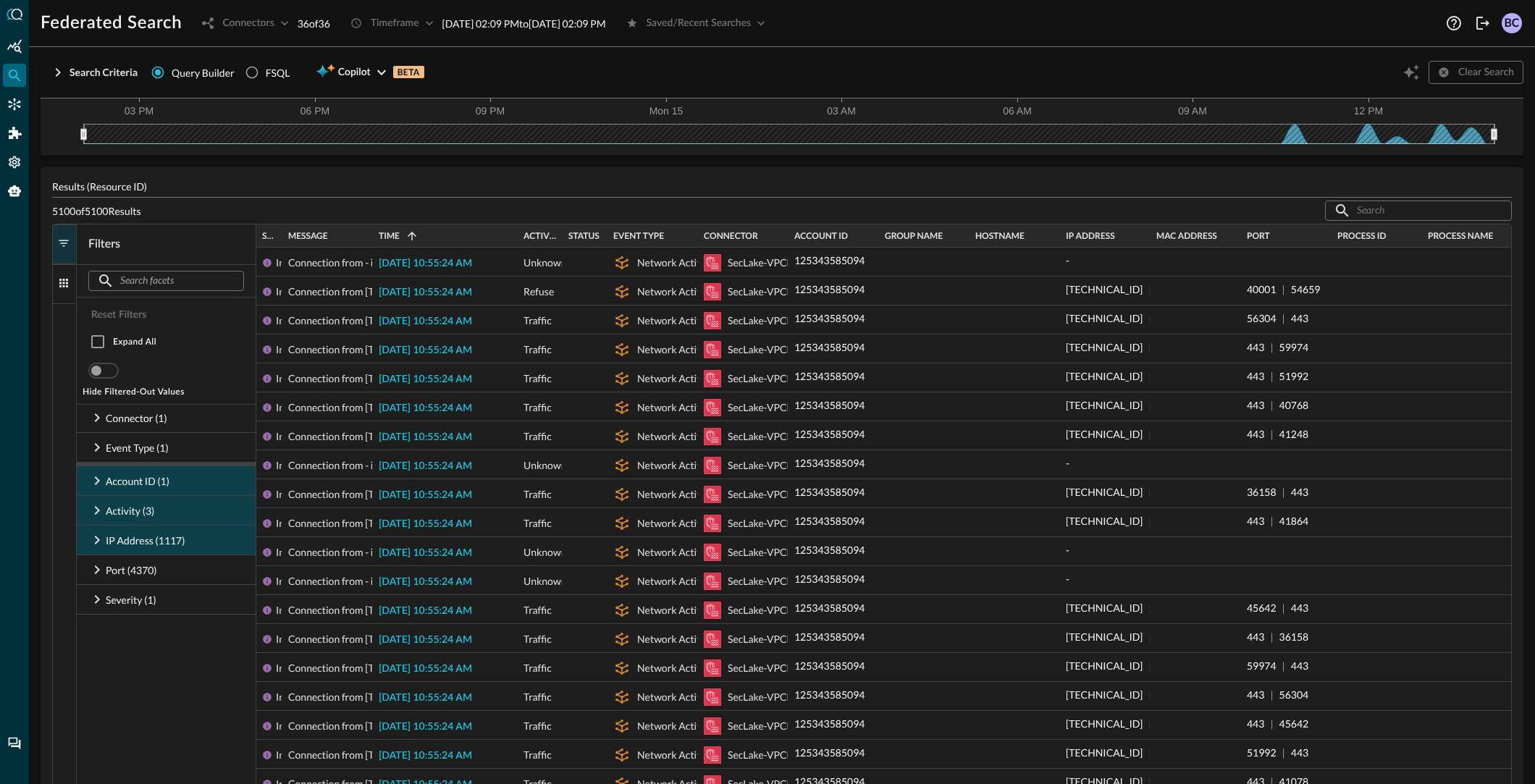
click at [96, 537] on icon at bounding box center [97, 540] width 5 height 9
click at [95, 538] on icon at bounding box center [96, 540] width 17 height 17
click at [101, 570] on icon at bounding box center [96, 569] width 17 height 17
click at [101, 568] on icon at bounding box center [96, 569] width 17 height 17
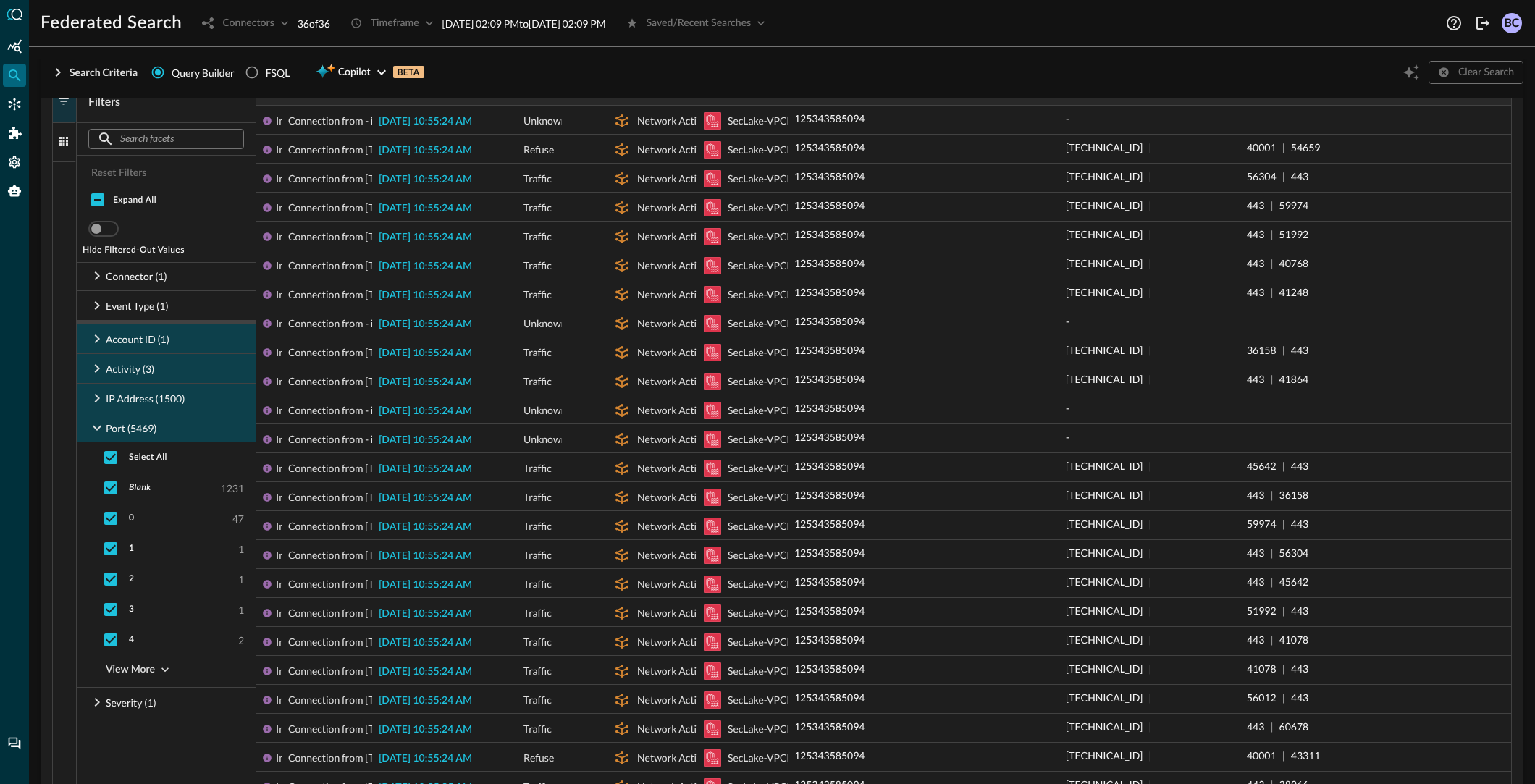
scroll to position [338, 0]
click at [134, 666] on div "View More" at bounding box center [130, 669] width 49 height 18
click at [111, 746] on input "checkbox" at bounding box center [110, 751] width 30 height 30
checkbox input "false"
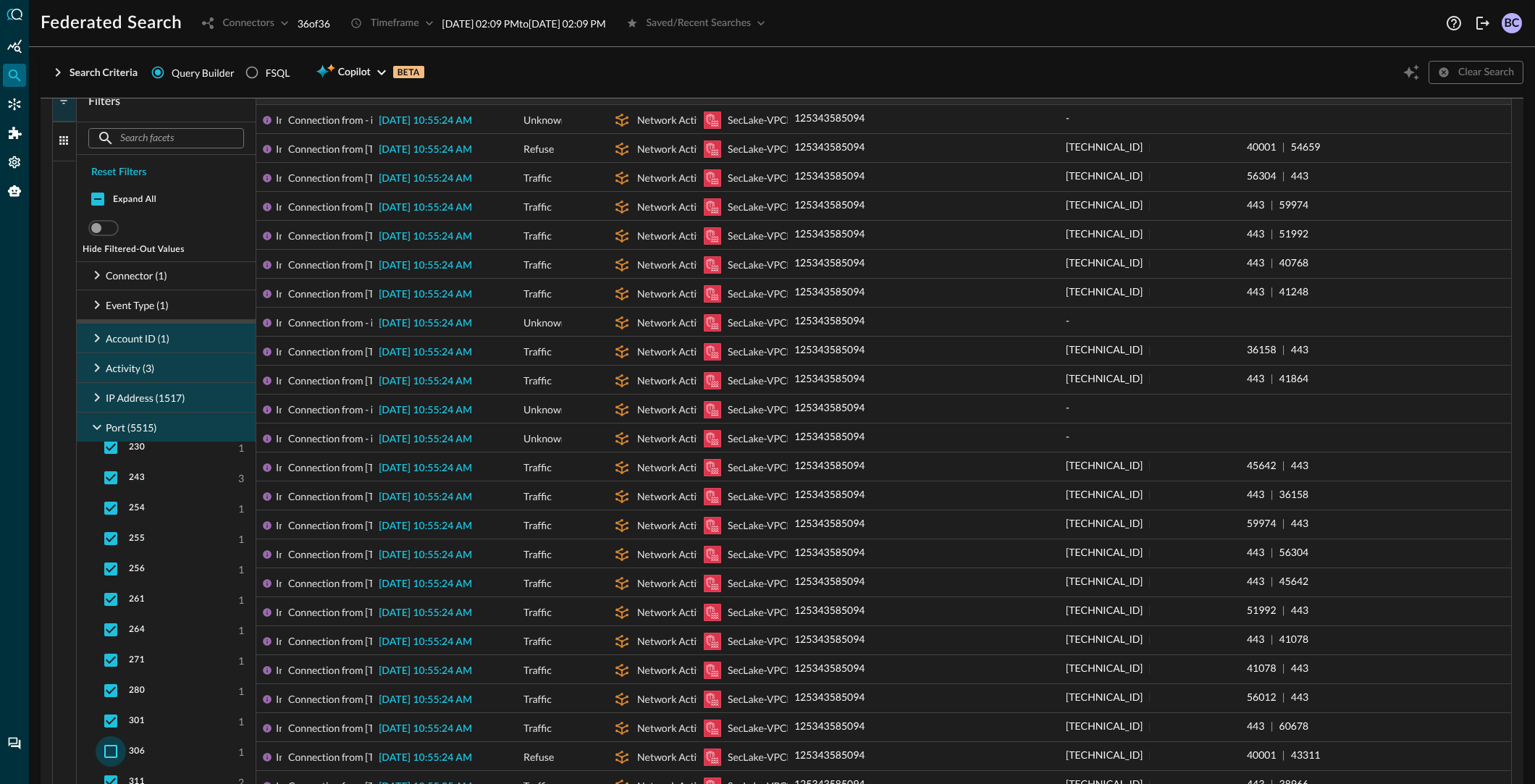
checkbox input "false"
drag, startPoint x: 111, startPoint y: 746, endPoint x: 176, endPoint y: 672, distance: 98.5
click at [111, 746] on input "checkbox" at bounding box center [110, 751] width 30 height 30
click at [110, 747] on input "checkbox" at bounding box center [110, 751] width 30 height 30
checkbox input "false"
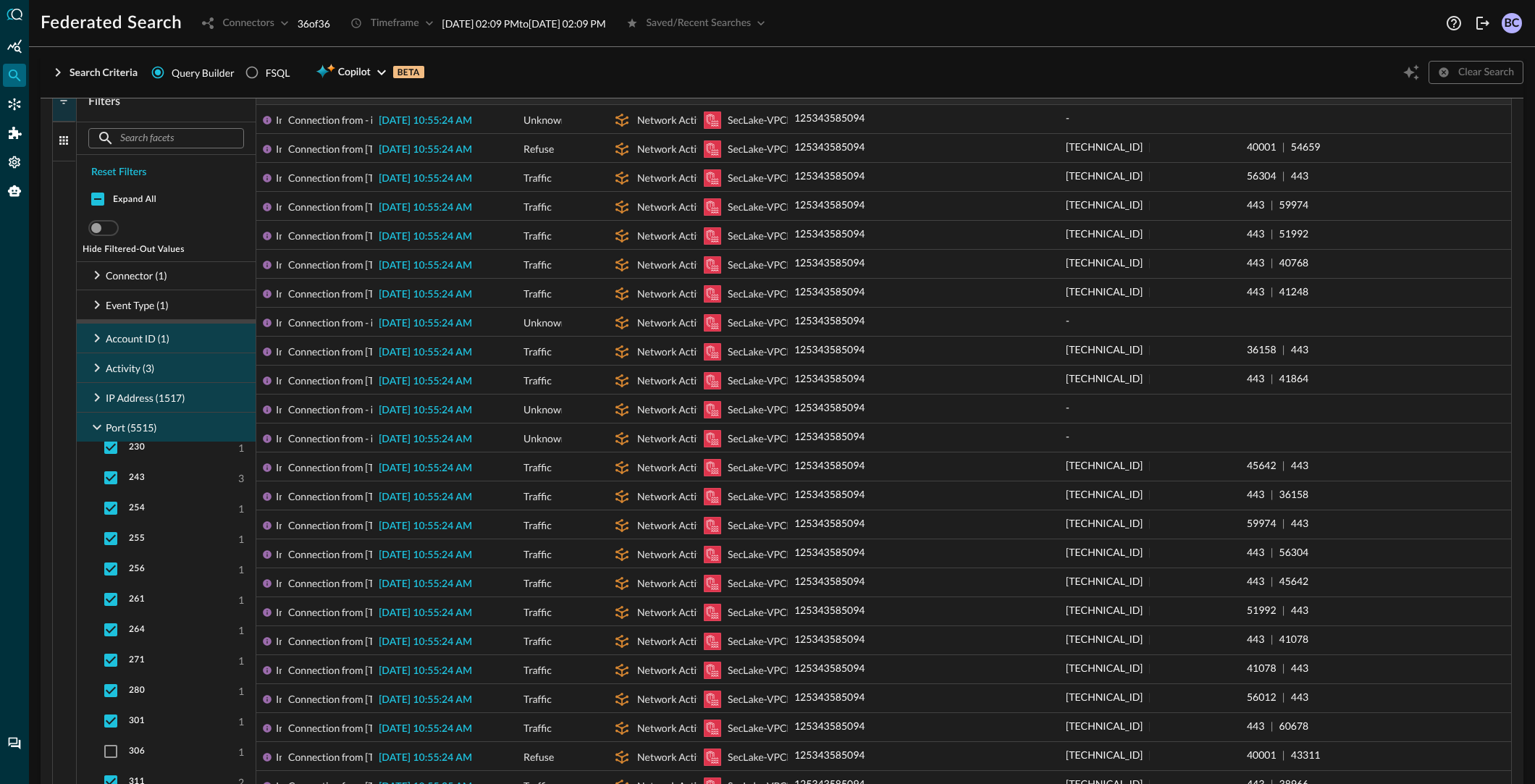
checkbox input "false"
click at [99, 425] on icon at bounding box center [96, 427] width 9 height 5
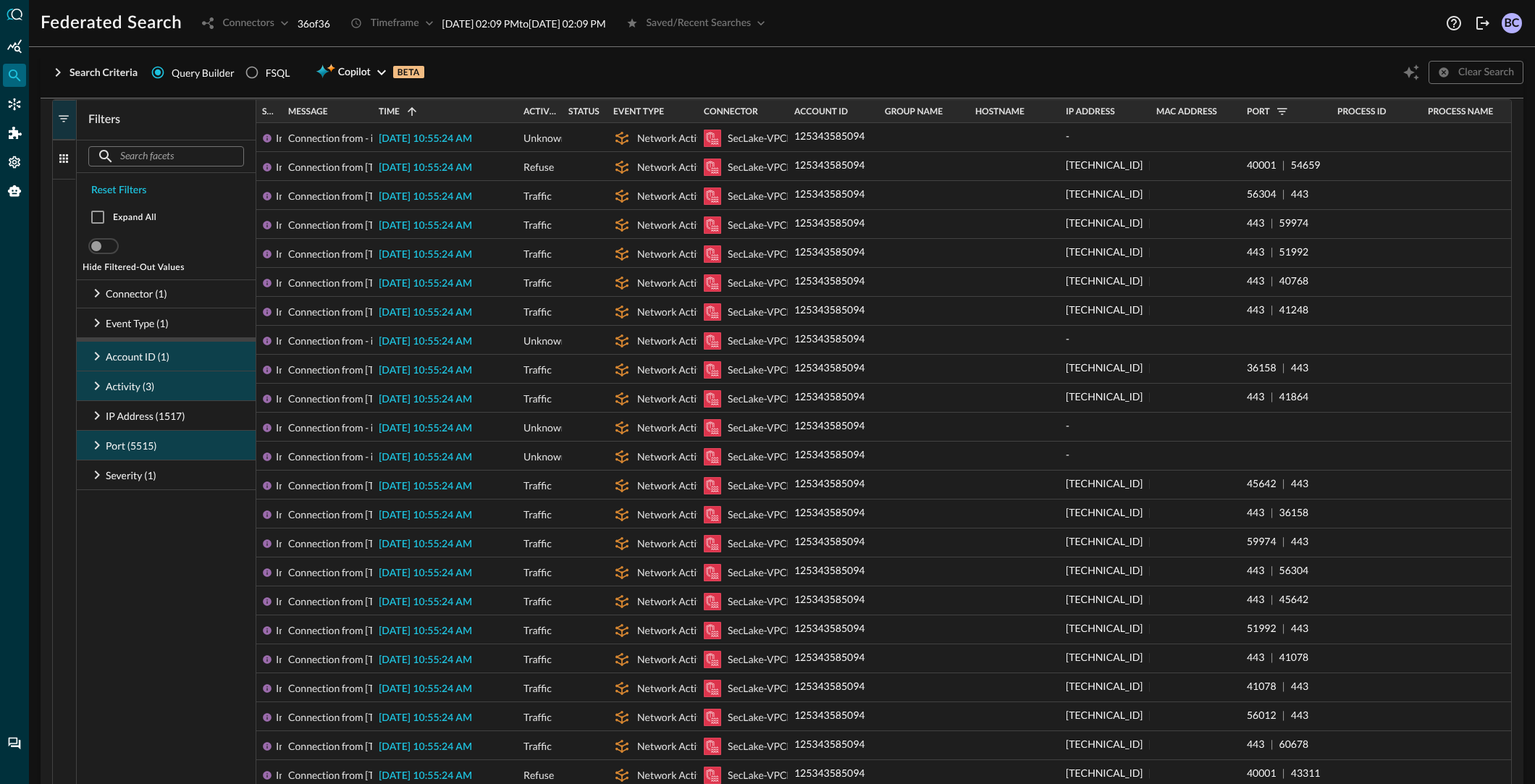
scroll to position [323, 0]
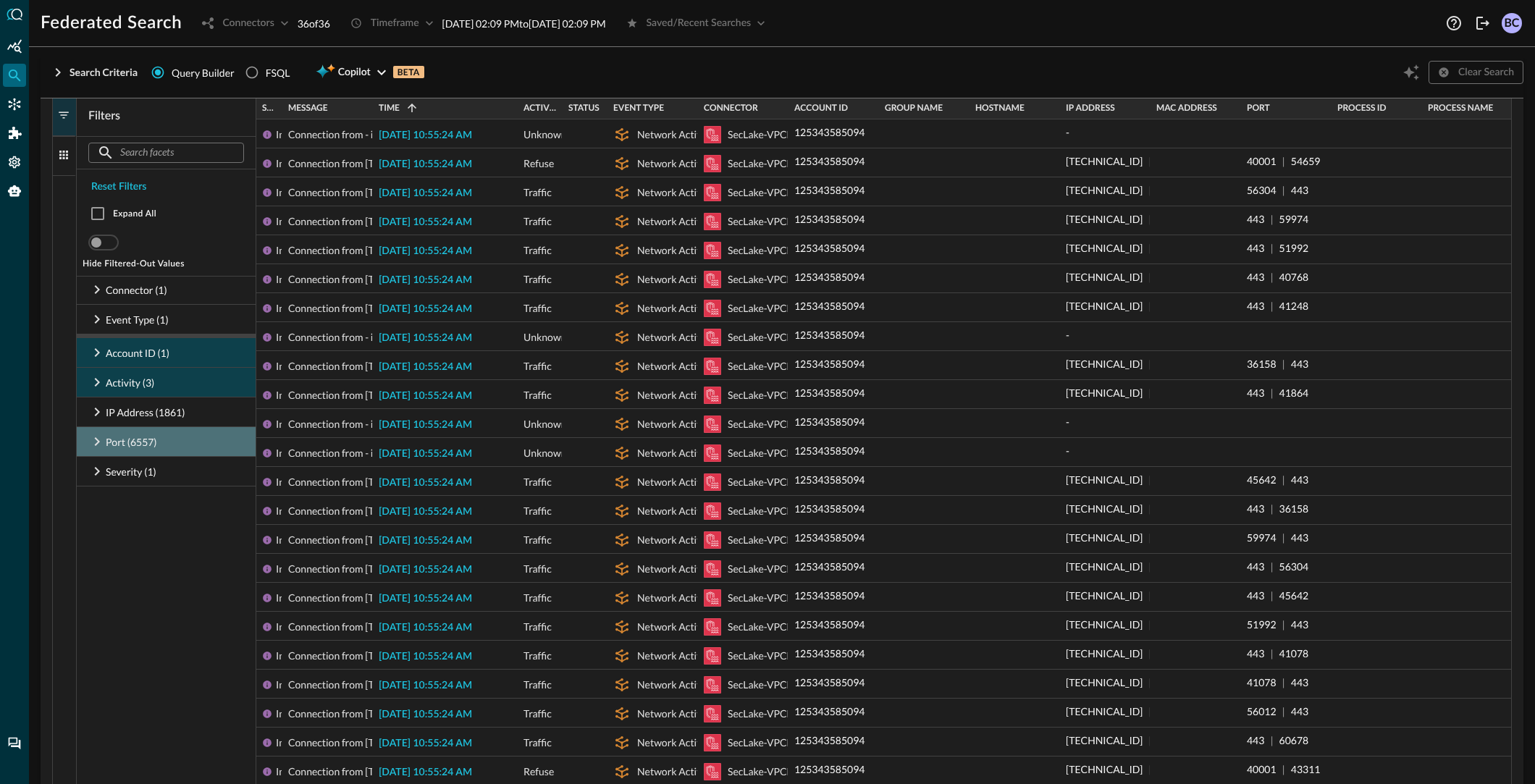
click at [97, 440] on icon at bounding box center [97, 441] width 5 height 9
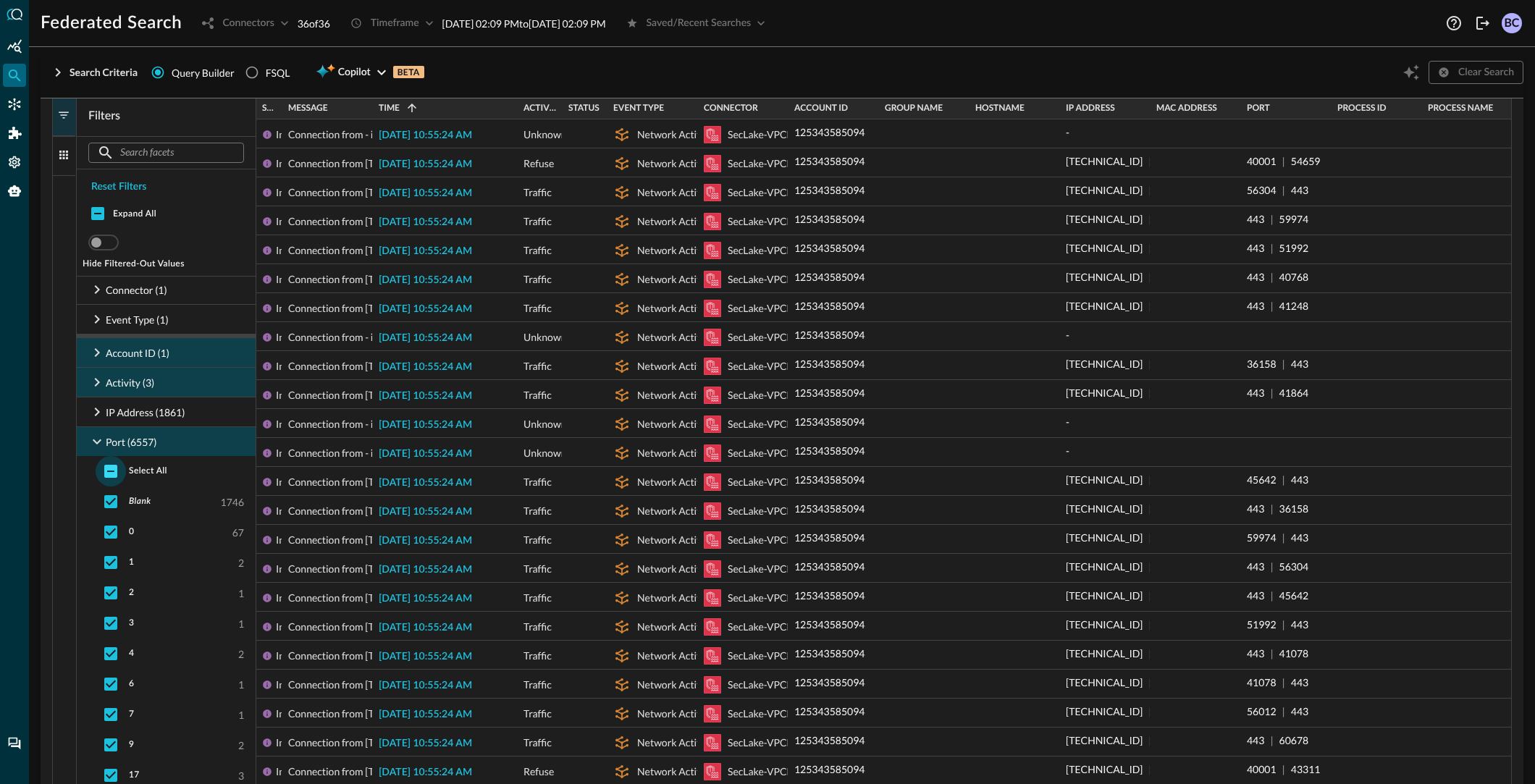
drag, startPoint x: 97, startPoint y: 440, endPoint x: 111, endPoint y: 462, distance: 26.1
click at [99, 440] on icon at bounding box center [96, 442] width 9 height 5
click at [110, 468] on input "checkbox" at bounding box center [110, 470] width 30 height 30
checkbox input "false"
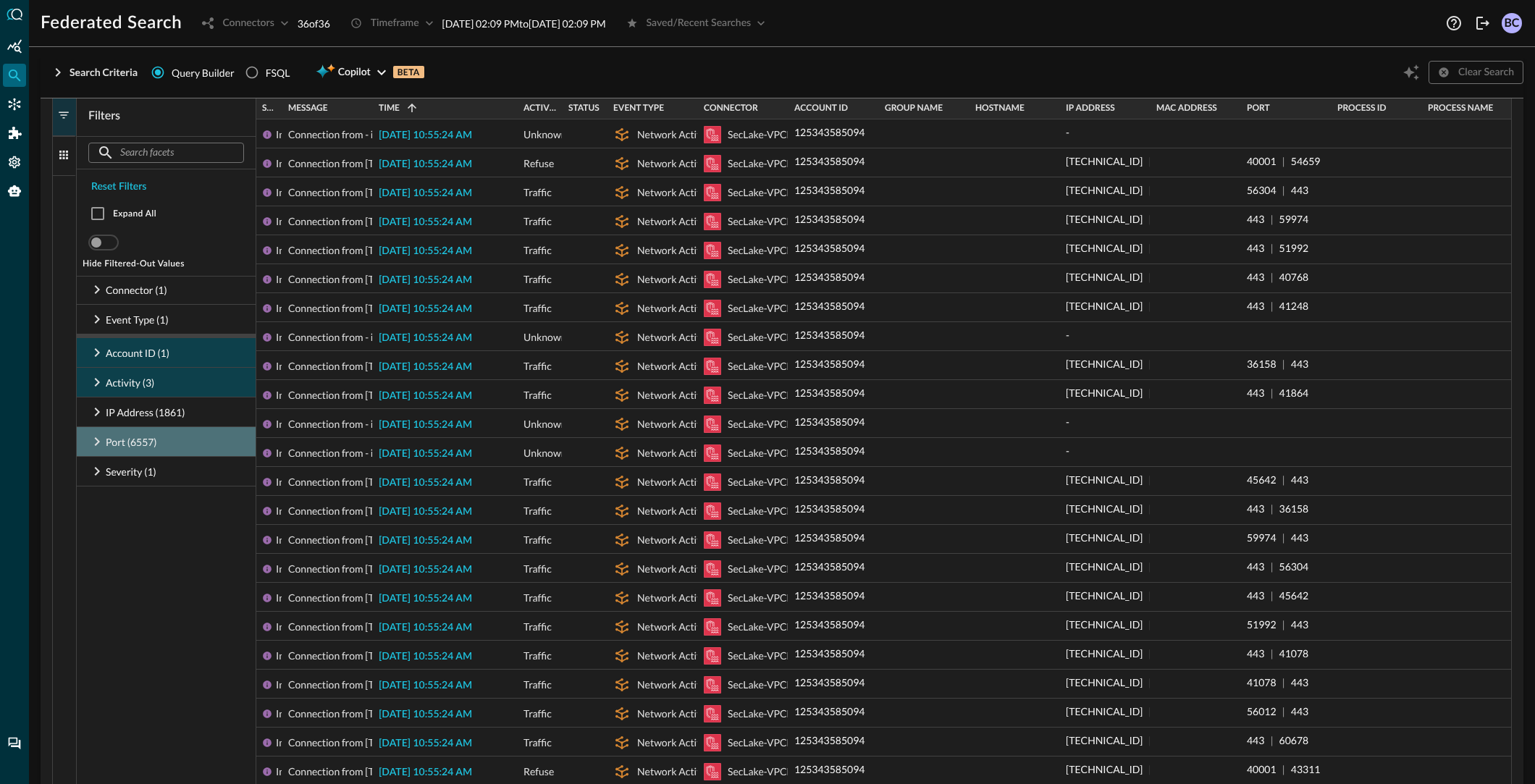
click at [100, 437] on icon at bounding box center [96, 441] width 17 height 17
click at [96, 437] on icon at bounding box center [97, 441] width 5 height 9
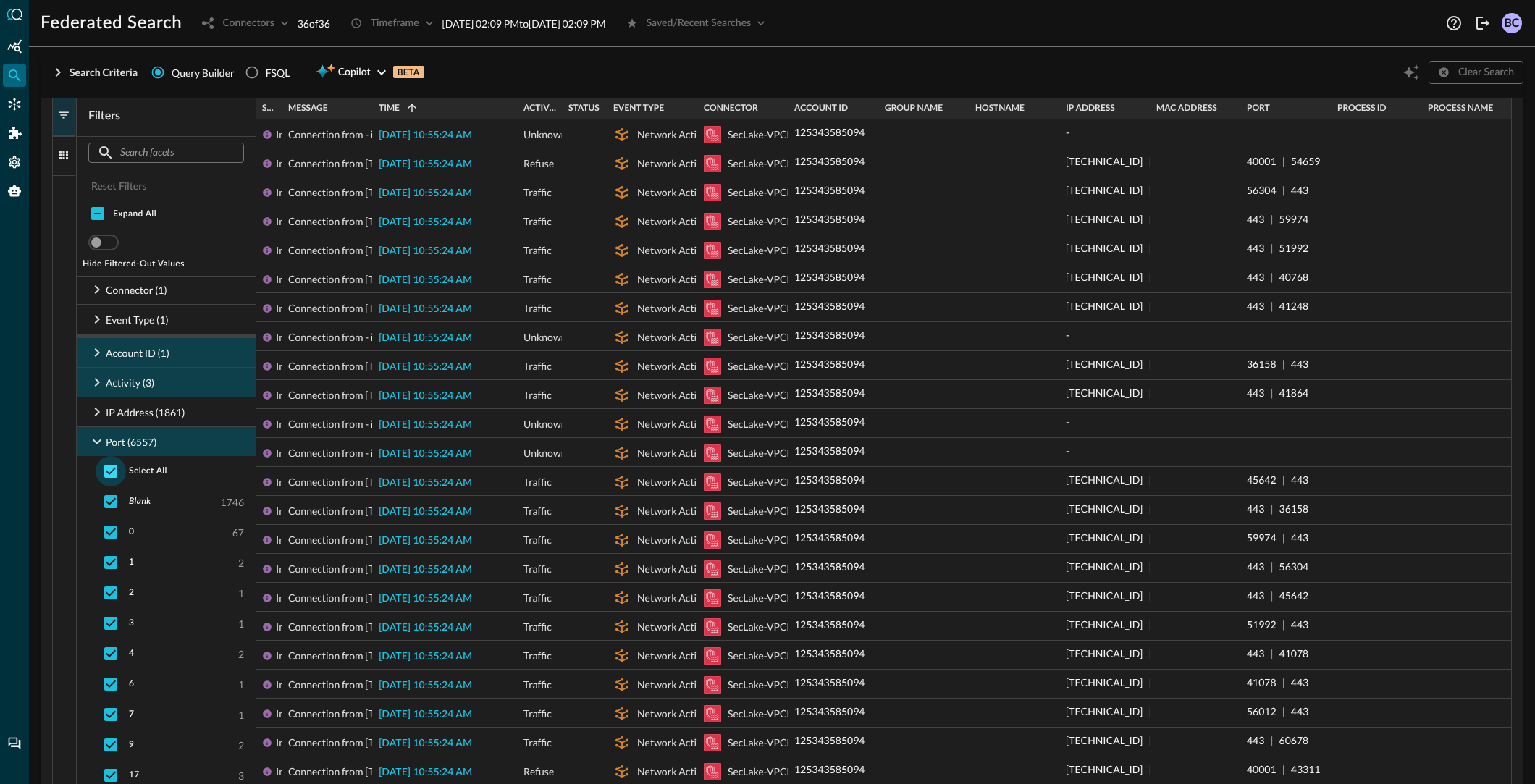
drag, startPoint x: 94, startPoint y: 438, endPoint x: 100, endPoint y: 458, distance: 20.9
click at [94, 438] on icon at bounding box center [96, 441] width 17 height 17
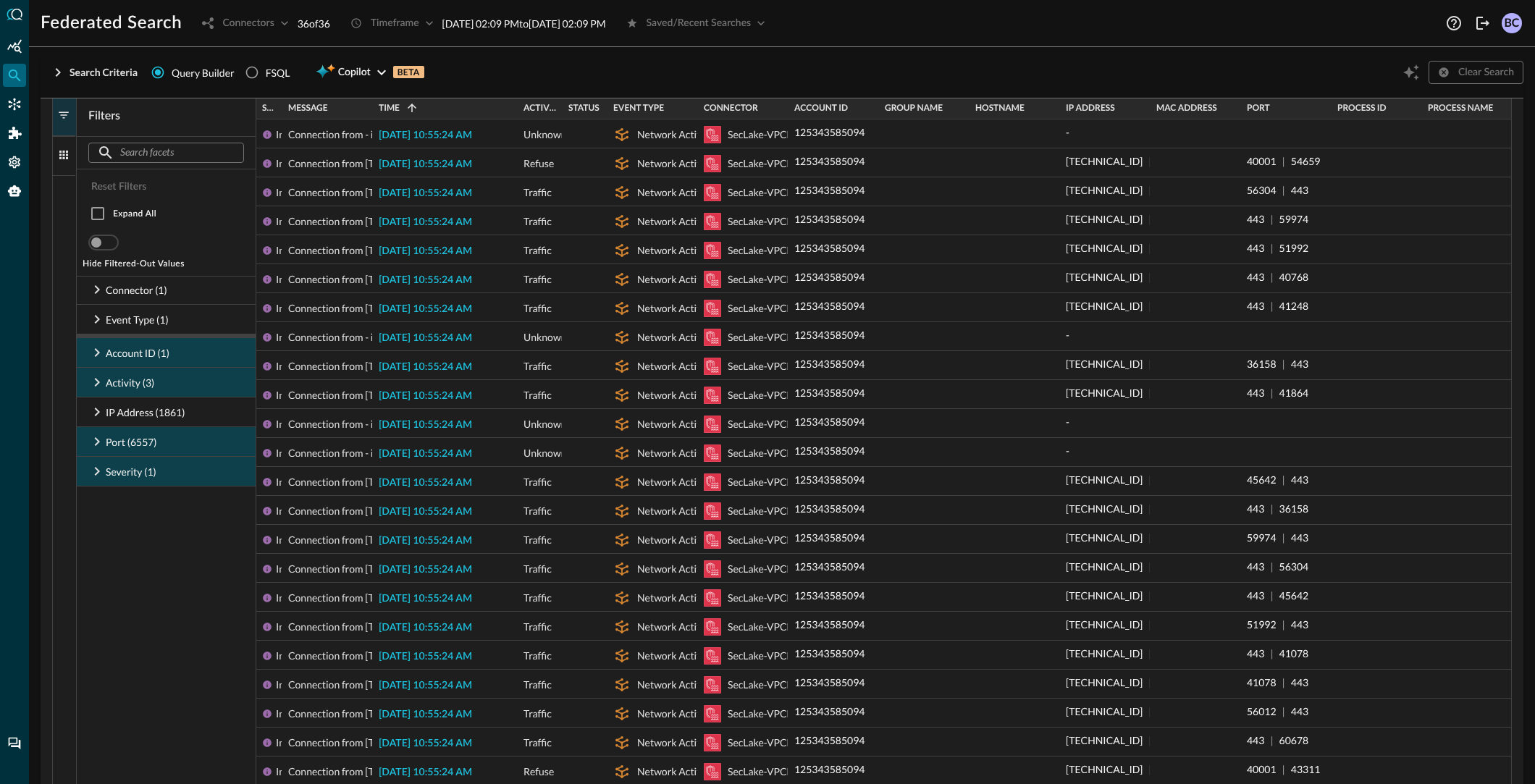
click at [100, 439] on icon at bounding box center [96, 441] width 17 height 17
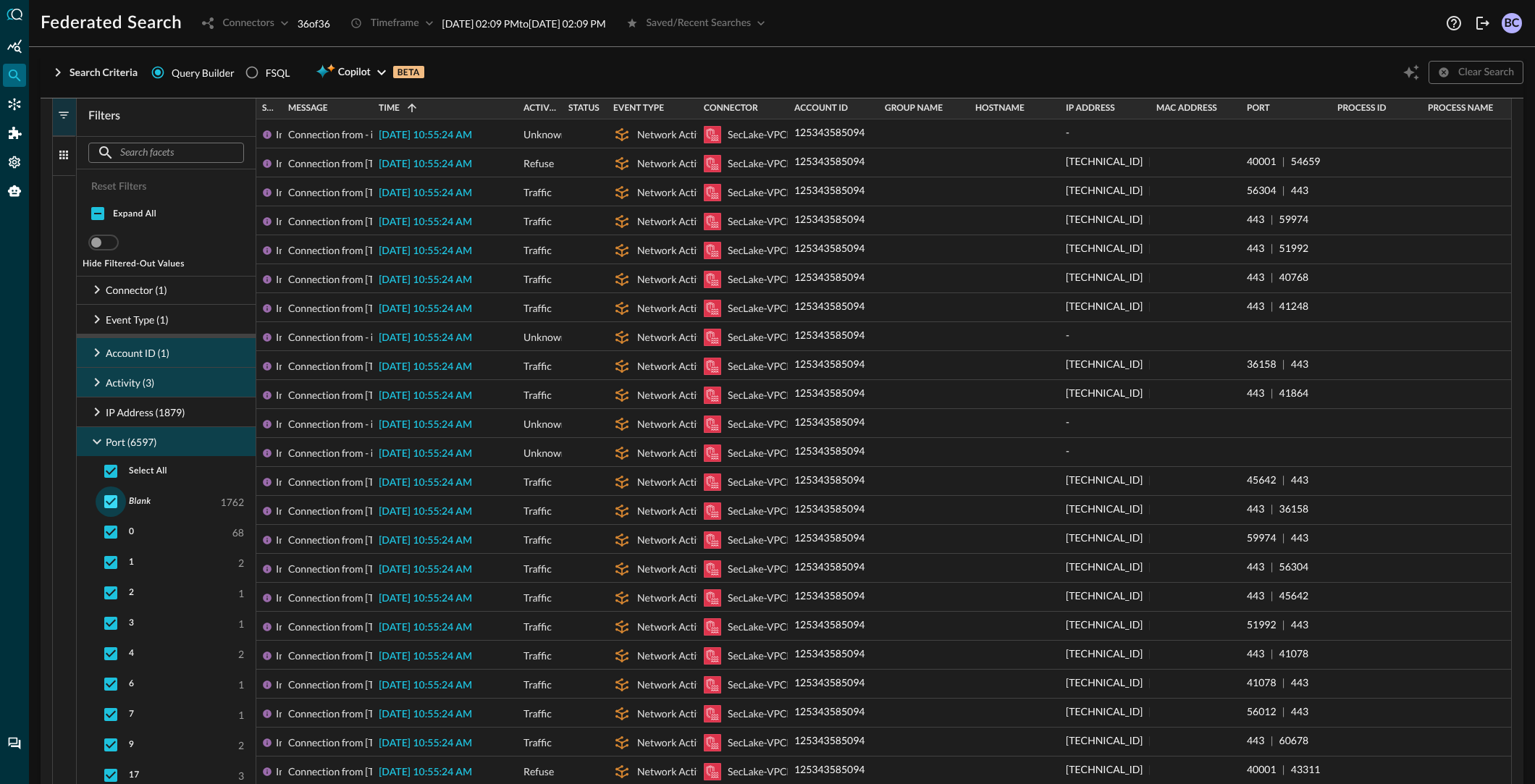
drag, startPoint x: 113, startPoint y: 469, endPoint x: 118, endPoint y: 494, distance: 25.5
click at [113, 470] on input "checkbox" at bounding box center [110, 470] width 30 height 30
checkbox input "false"
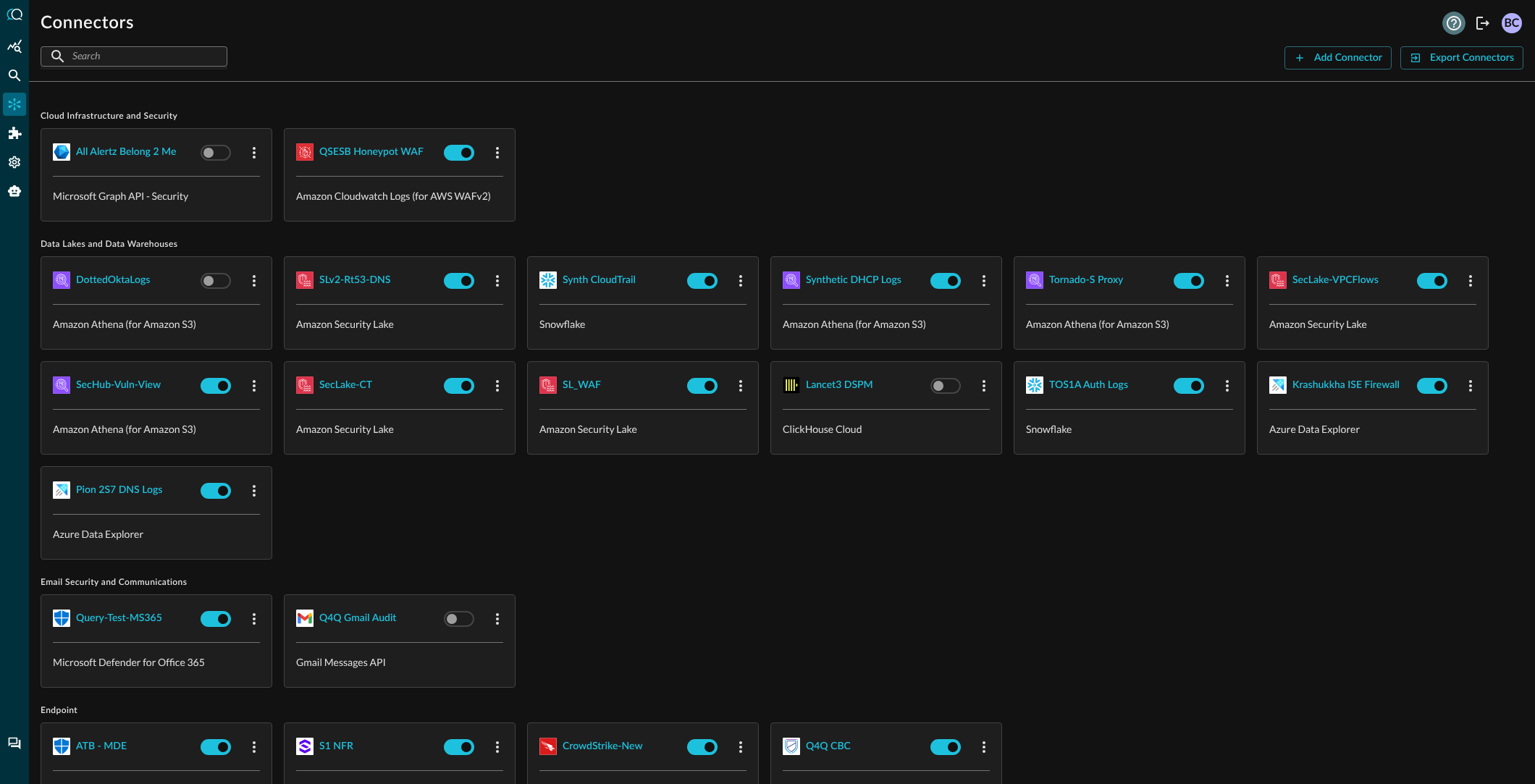
click at [1449, 22] on icon "Help" at bounding box center [1453, 23] width 17 height 17
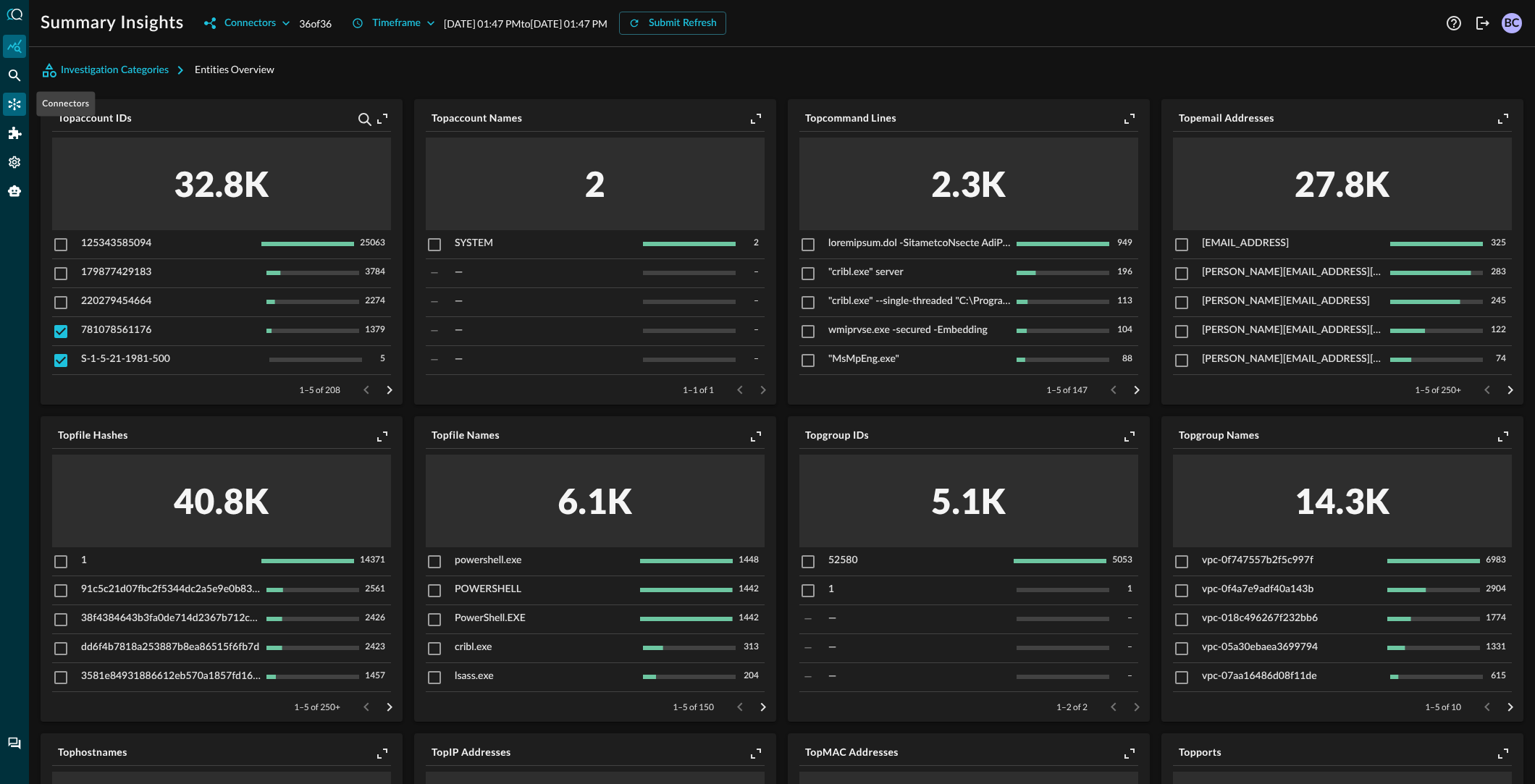
click at [11, 99] on icon "Connectors" at bounding box center [15, 105] width 15 height 15
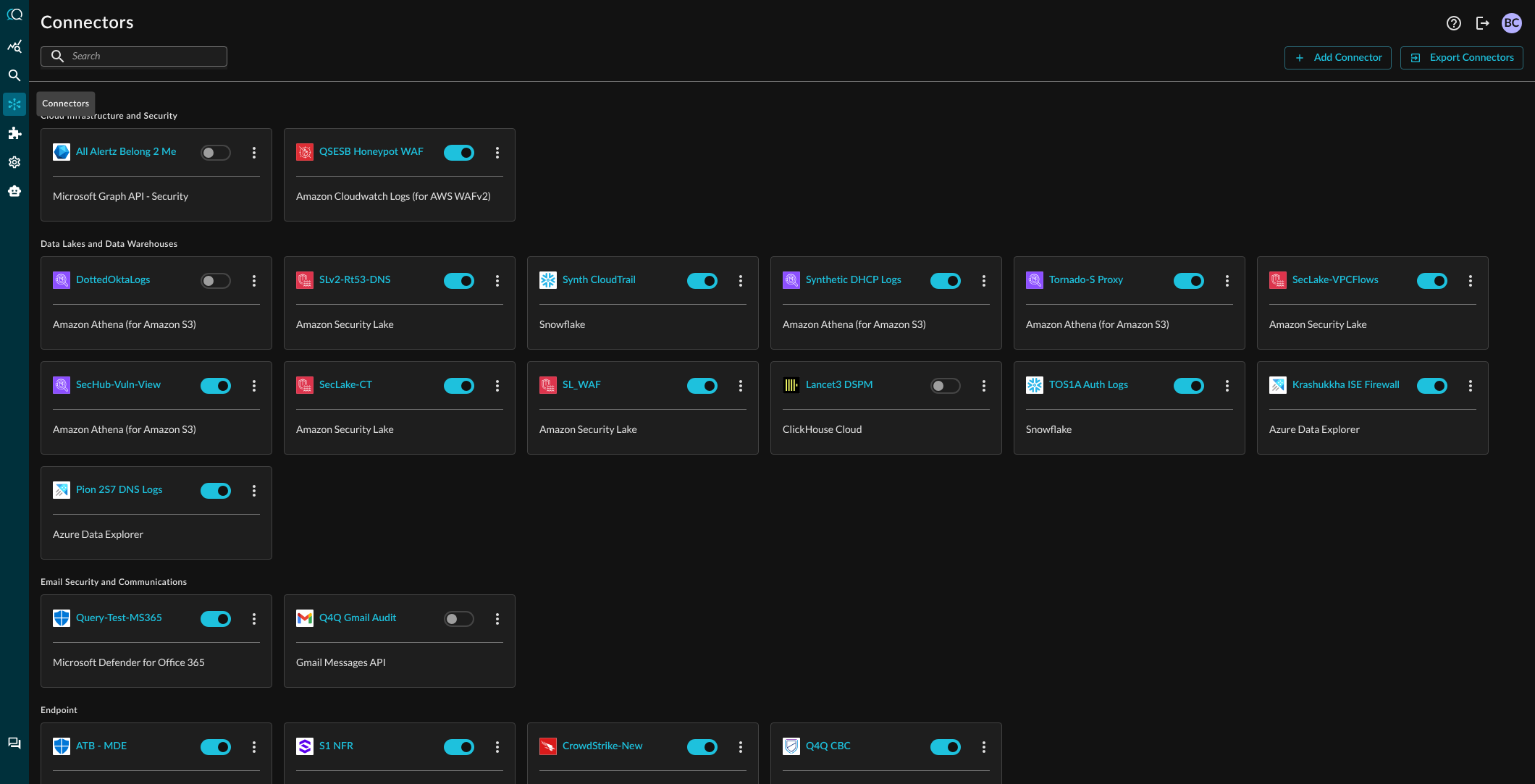
click at [16, 102] on icon "Connectors" at bounding box center [15, 105] width 15 height 15
click at [14, 47] on icon "Summary Insights" at bounding box center [15, 47] width 15 height 15
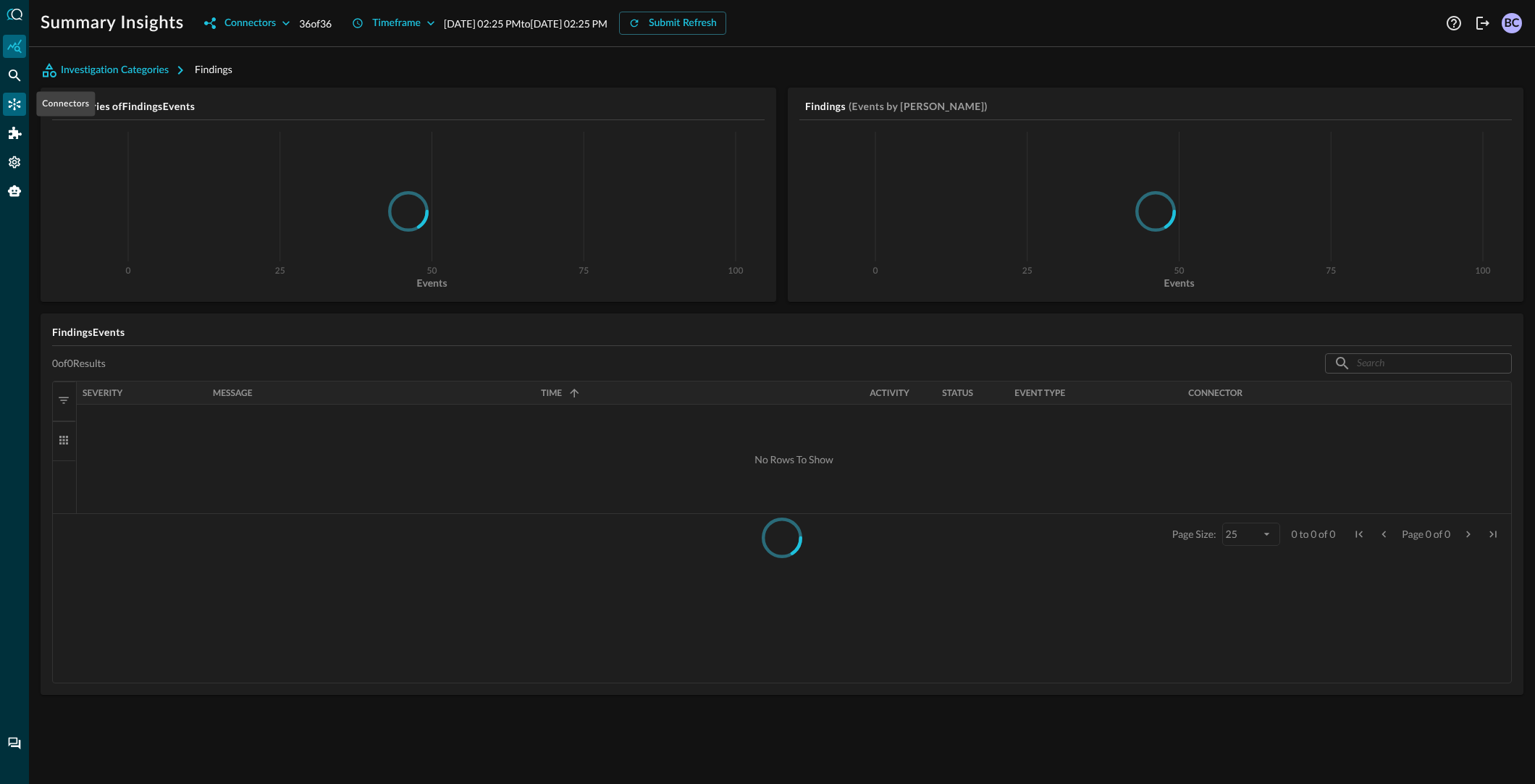
click at [14, 102] on icon "Connectors" at bounding box center [15, 105] width 15 height 15
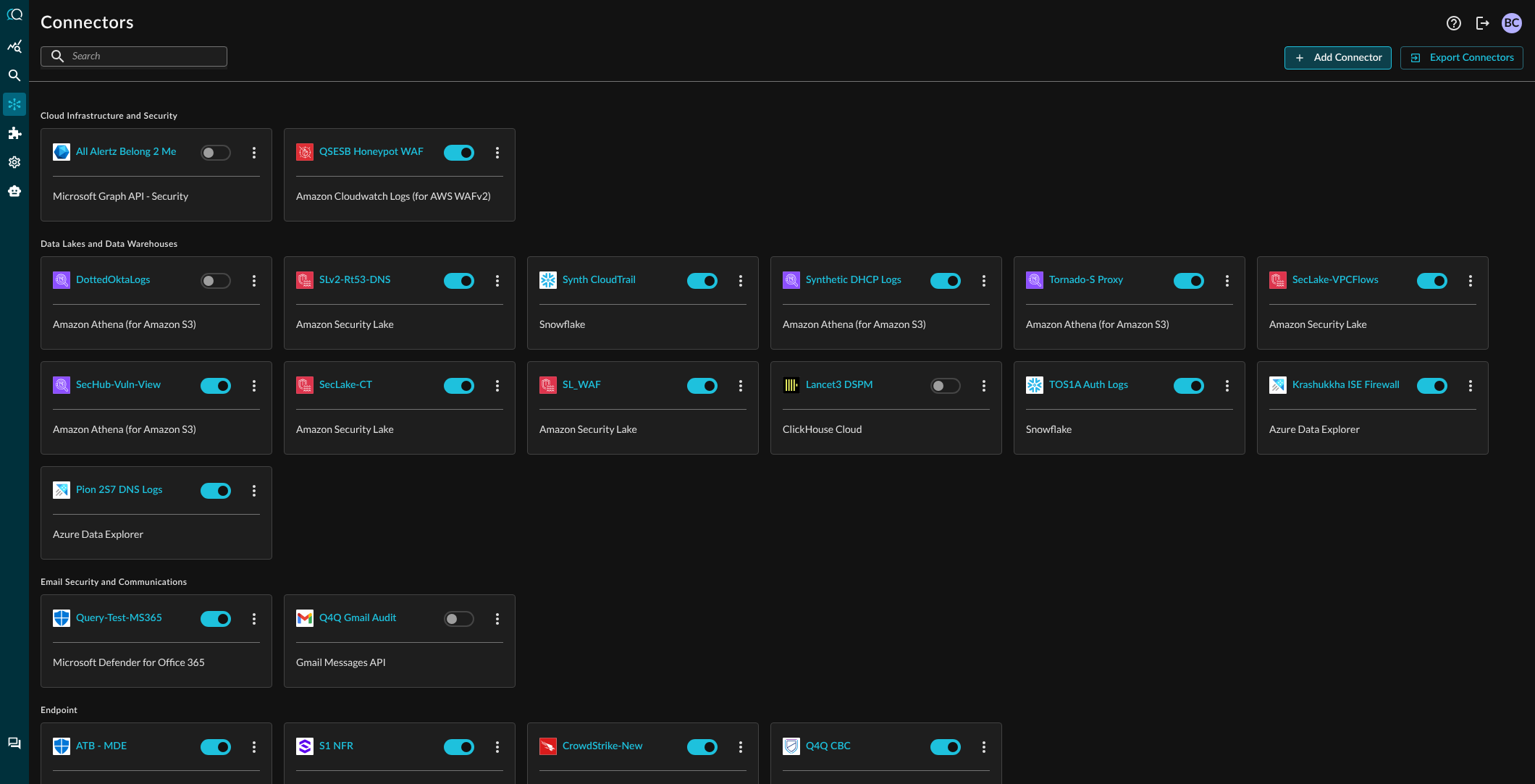
click at [1363, 60] on div "Add Connector" at bounding box center [1348, 58] width 68 height 18
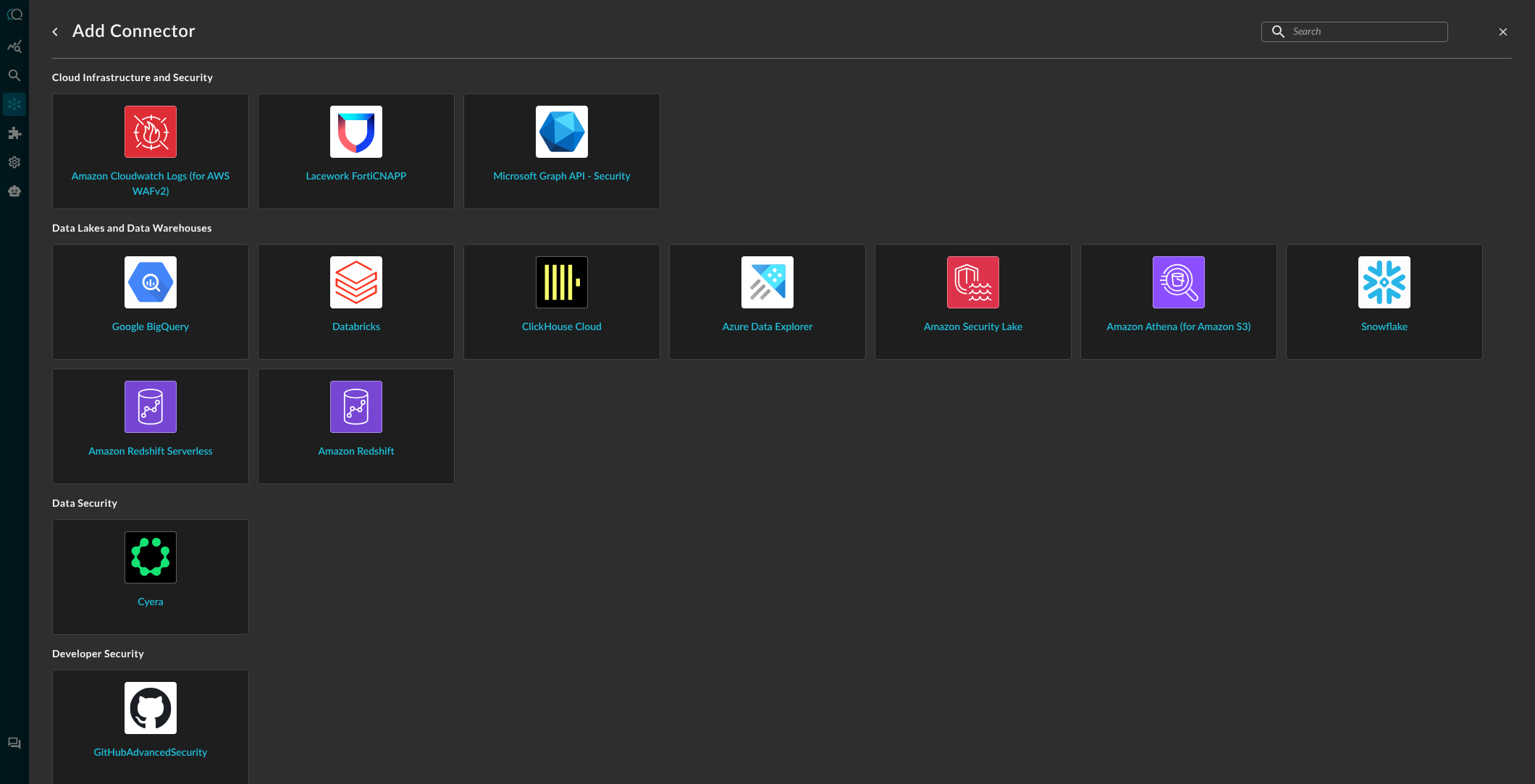
click at [194, 415] on div "Amazon Redshift Serverless" at bounding box center [150, 420] width 172 height 79
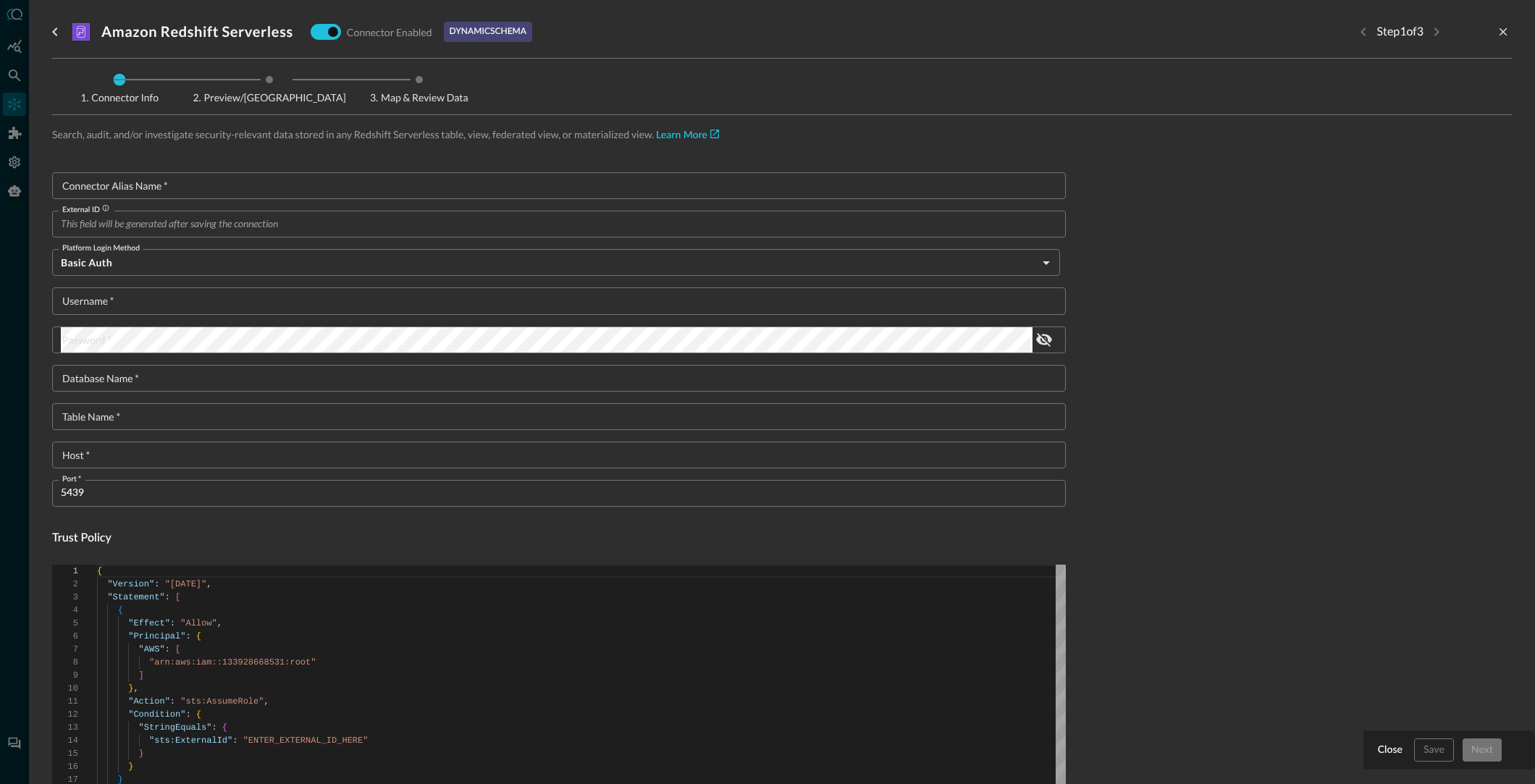
click at [10, 48] on div at bounding box center [767, 392] width 1535 height 784
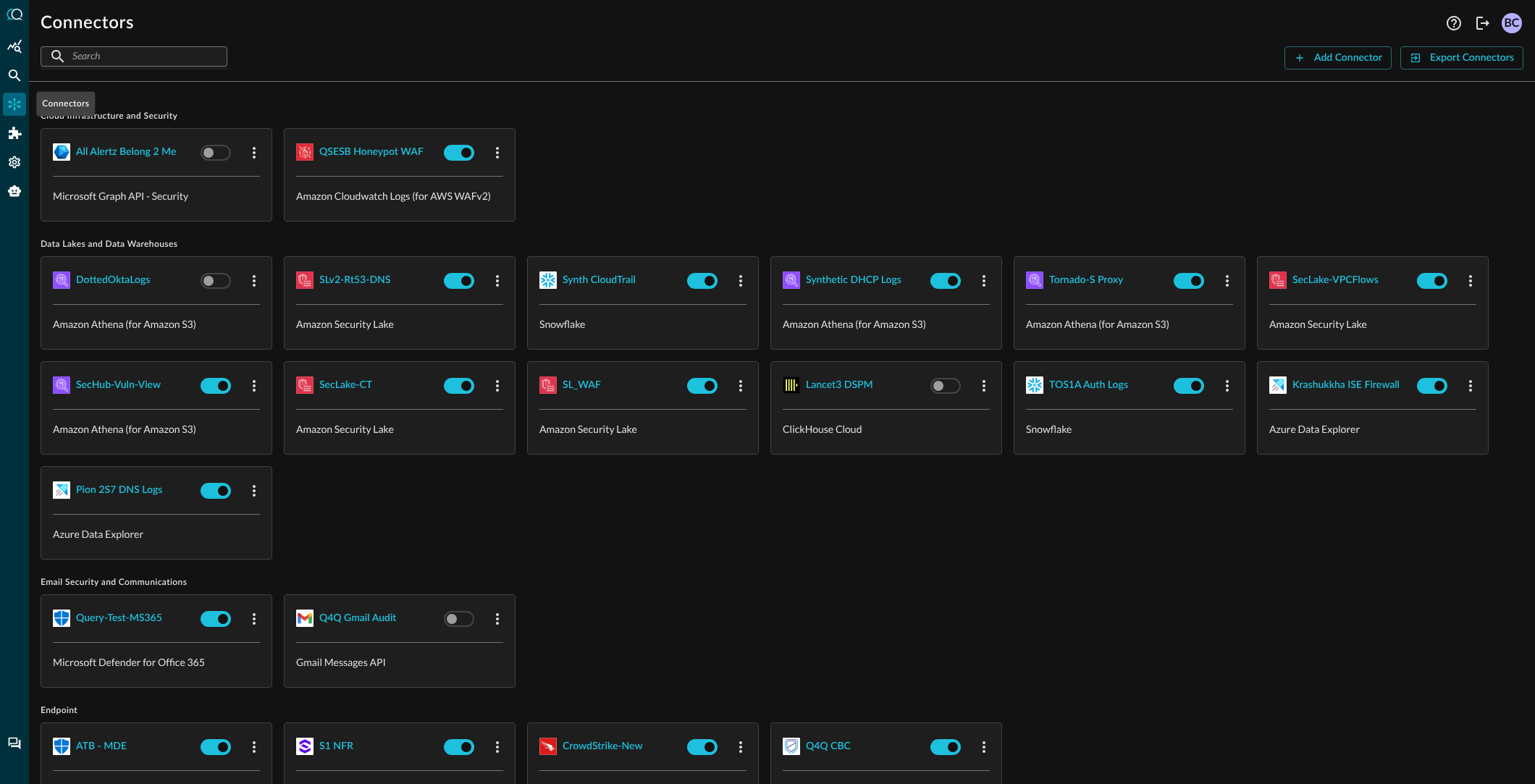
click at [11, 101] on icon "Connectors" at bounding box center [15, 105] width 15 height 15
click at [624, 290] on button "Synth CloudTrail" at bounding box center [600, 280] width 74 height 23
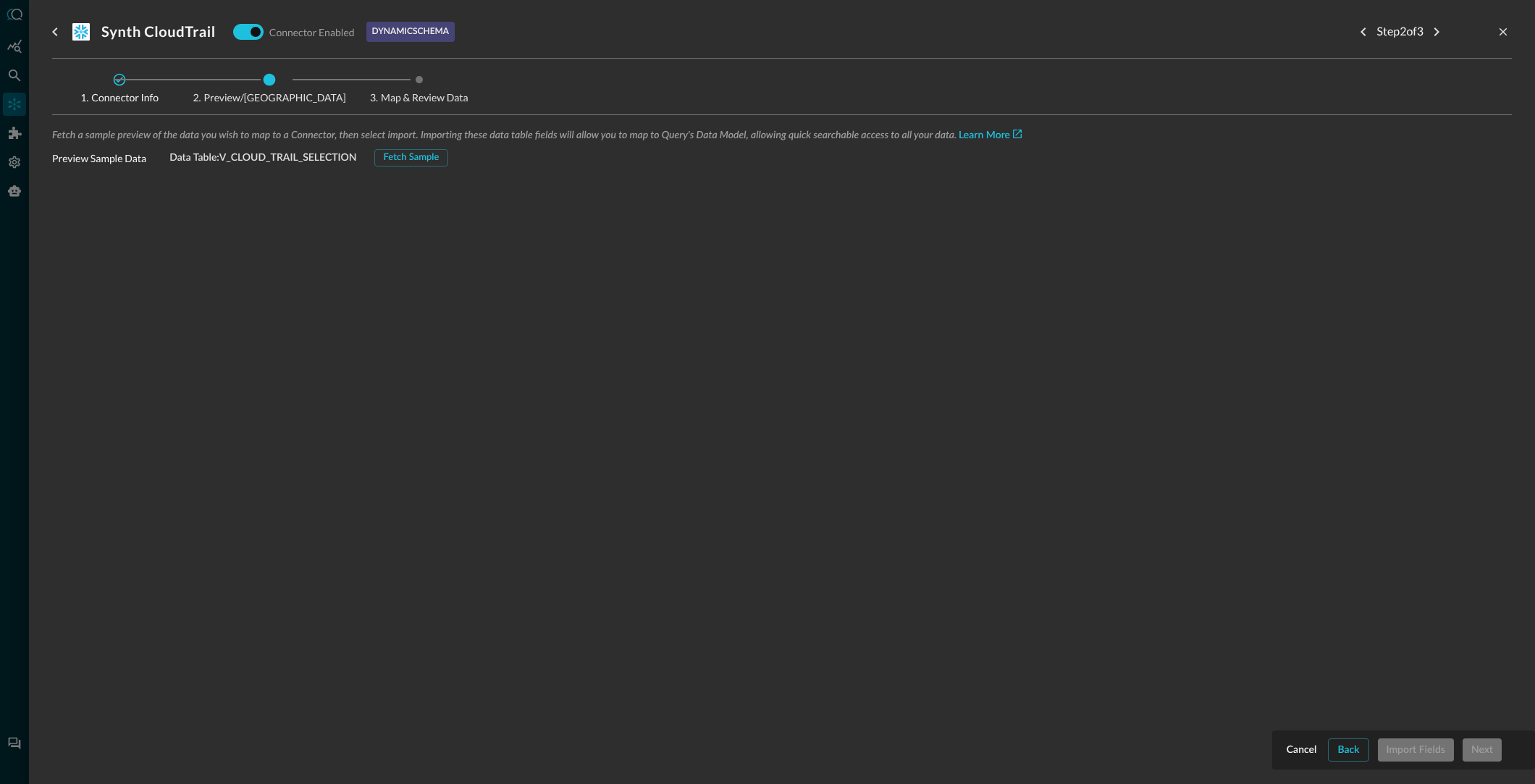
drag, startPoint x: 22, startPoint y: 45, endPoint x: 11, endPoint y: 45, distance: 11.0
click at [14, 45] on div at bounding box center [767, 392] width 1535 height 784
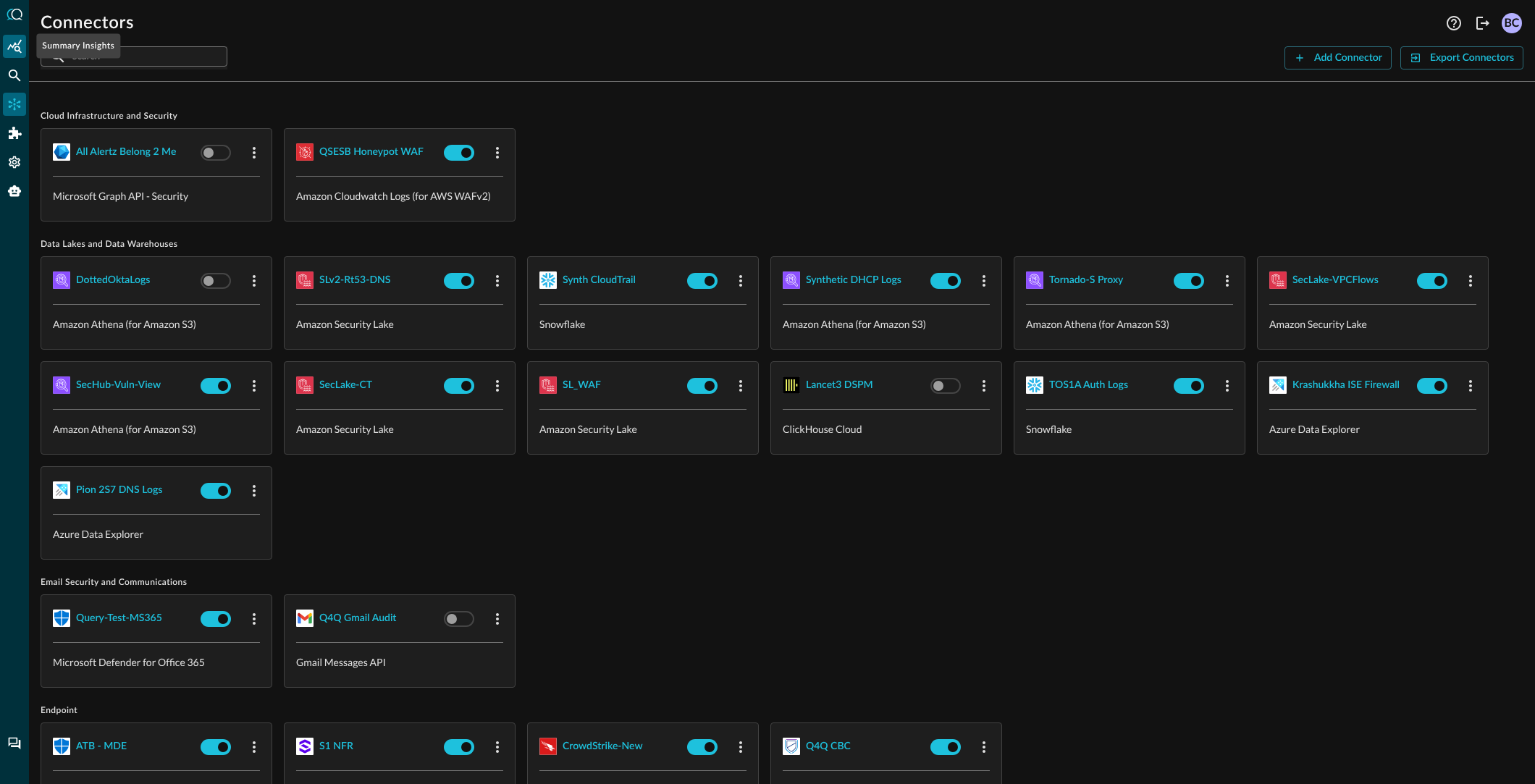
click at [11, 45] on icon "Summary Insights" at bounding box center [15, 46] width 15 height 14
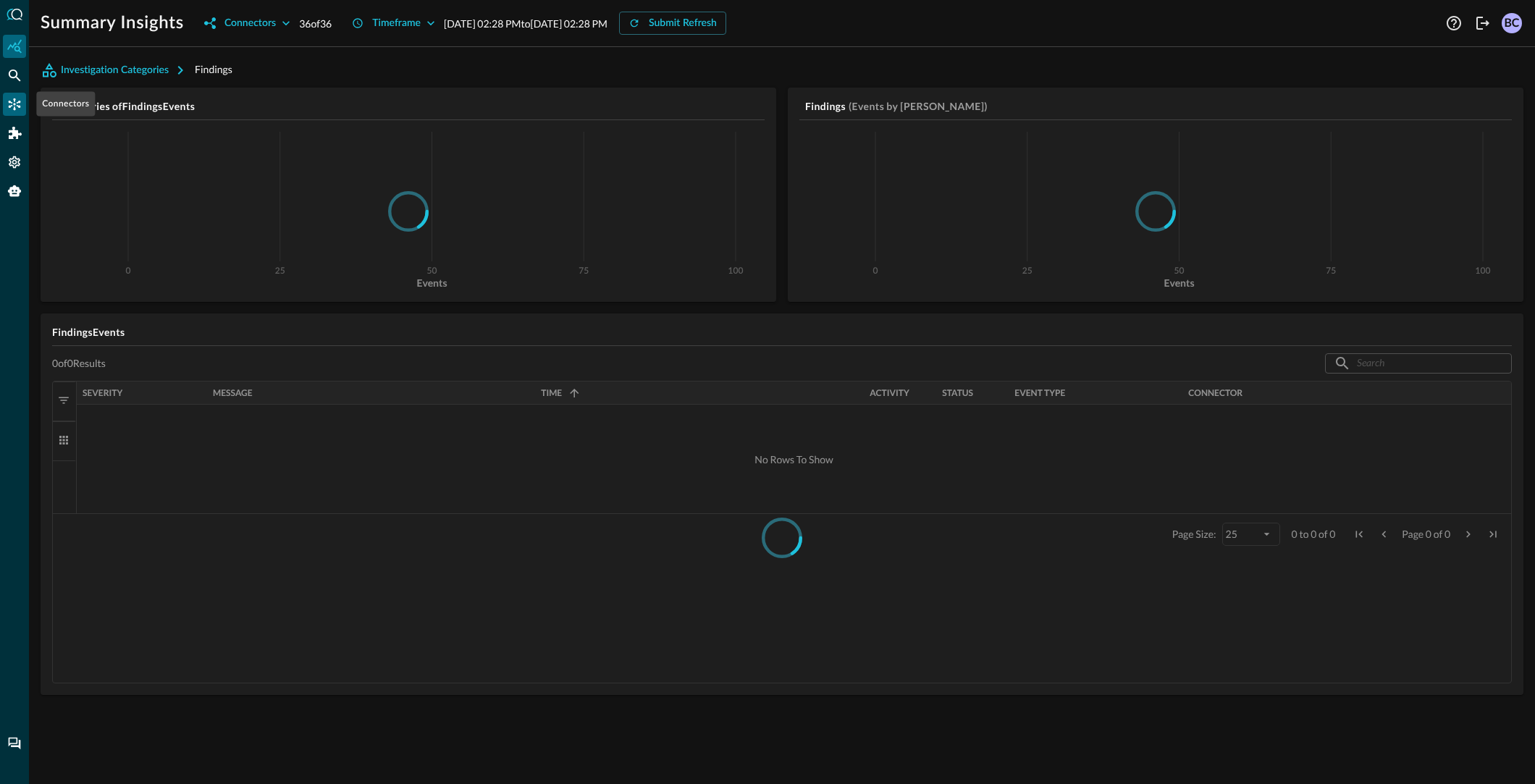
click at [12, 103] on icon "Connectors" at bounding box center [15, 105] width 15 height 15
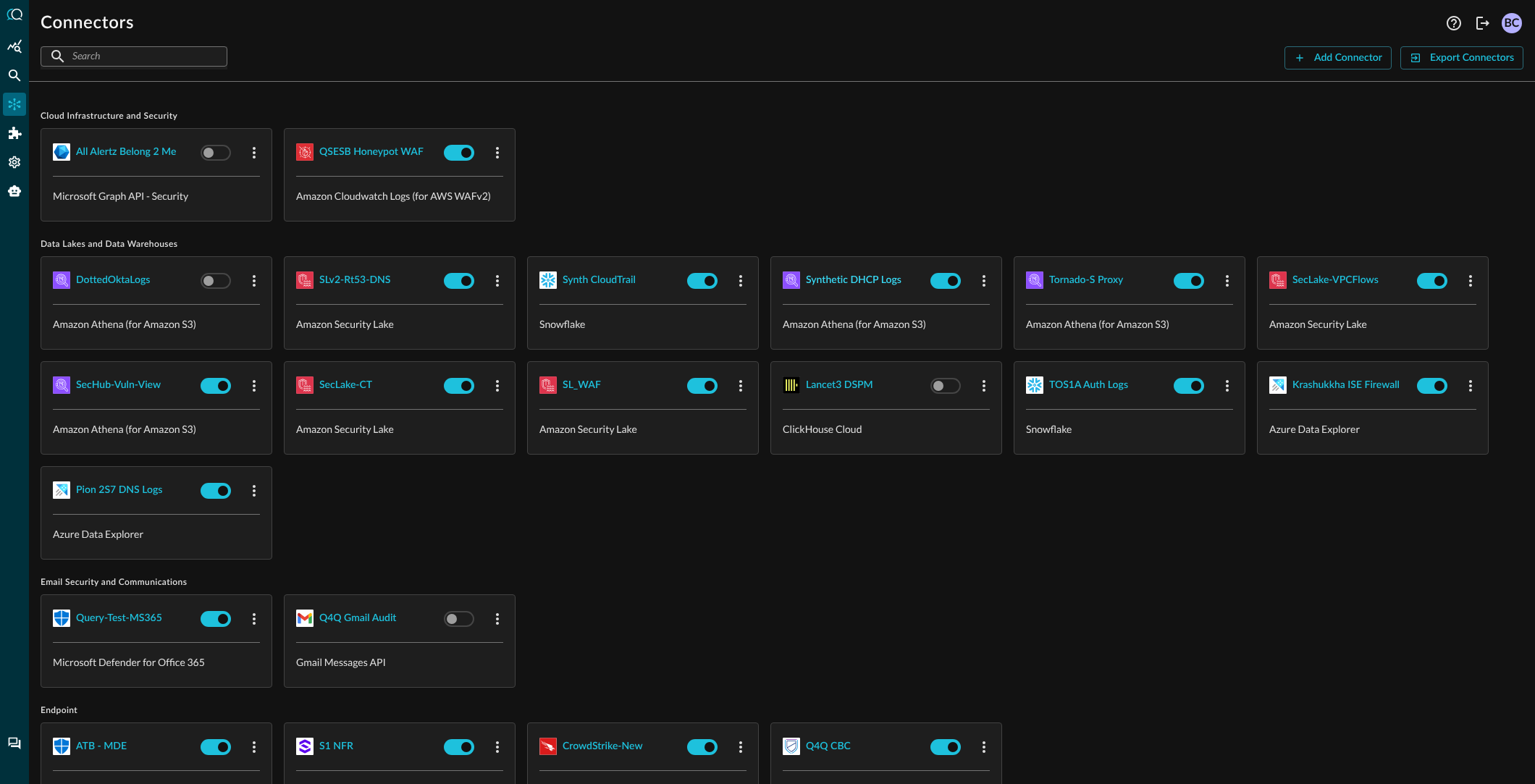
click at [819, 278] on div "Synthetic DHCP Logs" at bounding box center [853, 280] width 96 height 18
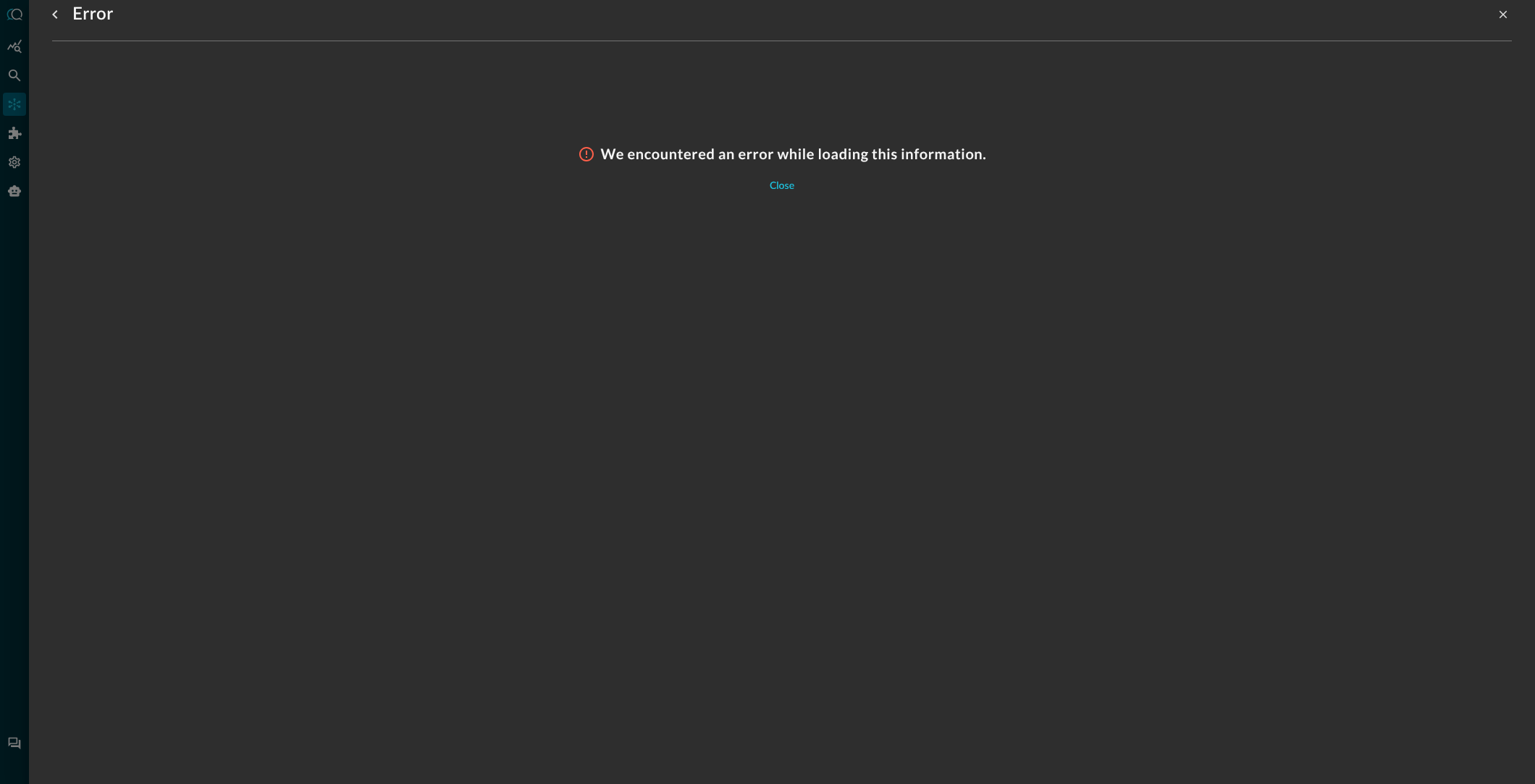
click at [786, 185] on div "Close" at bounding box center [782, 186] width 25 height 18
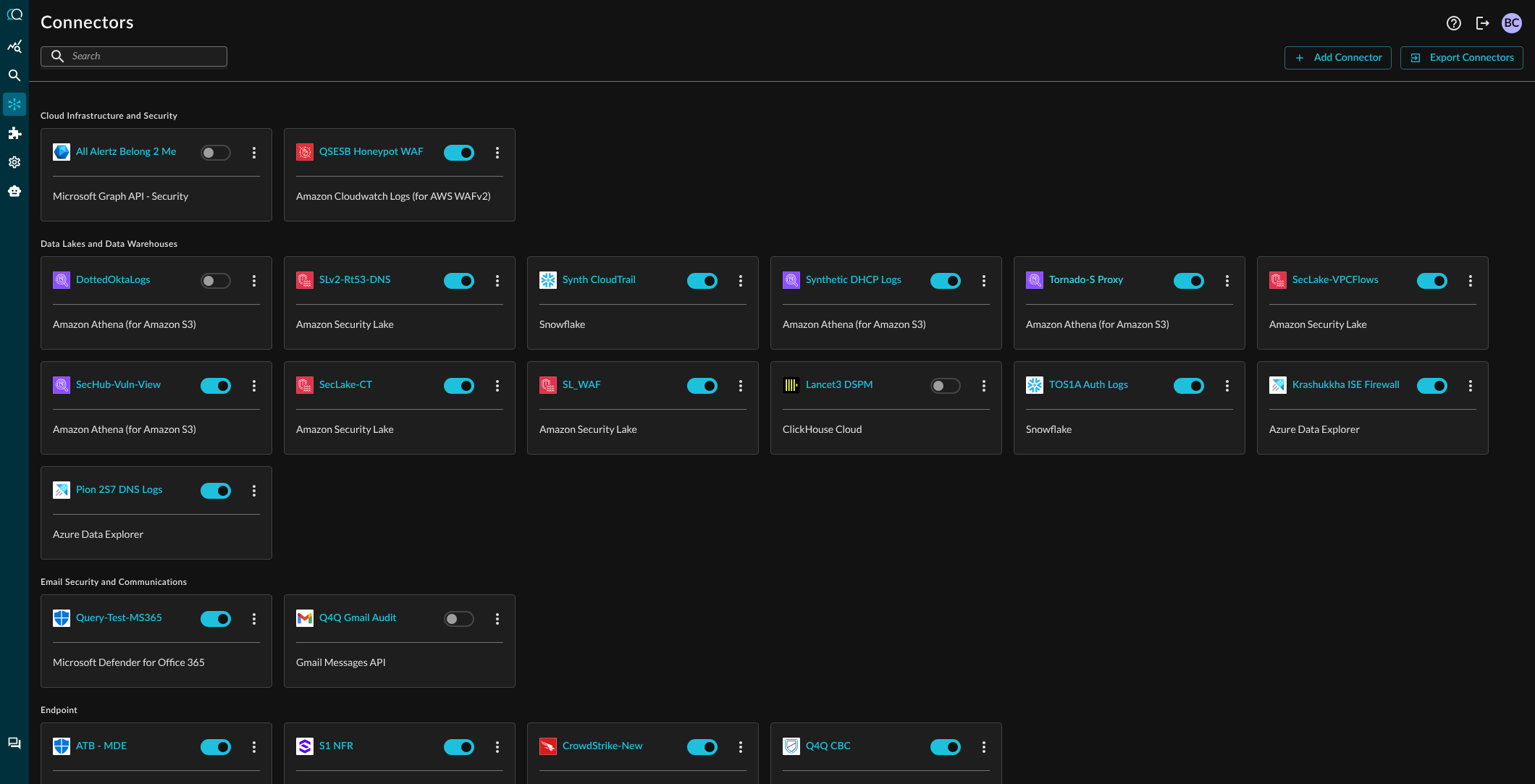
click at [1066, 278] on div "Tornado-S Proxy" at bounding box center [1086, 280] width 74 height 18
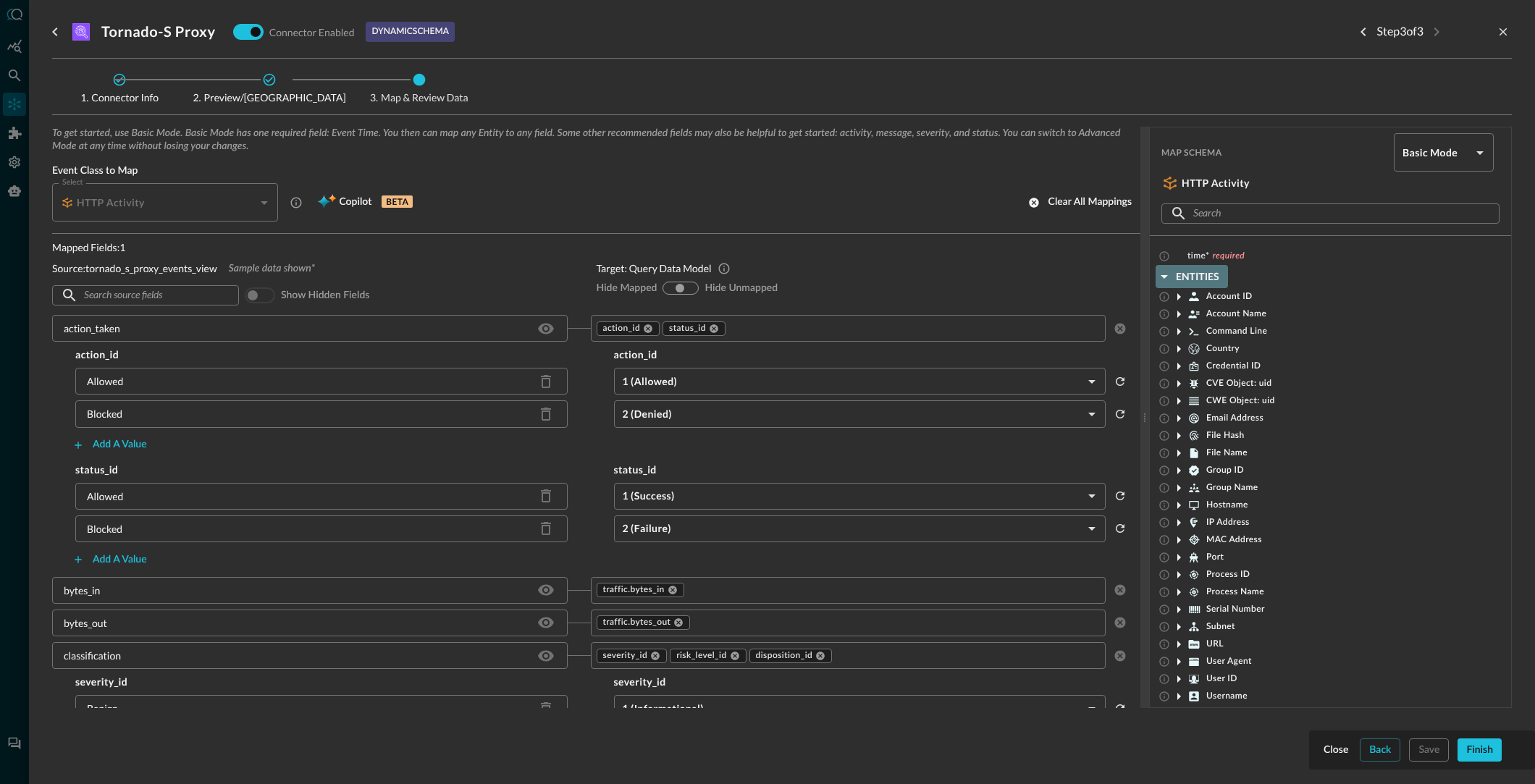
click at [1163, 273] on icon "button" at bounding box center [1164, 276] width 17 height 17
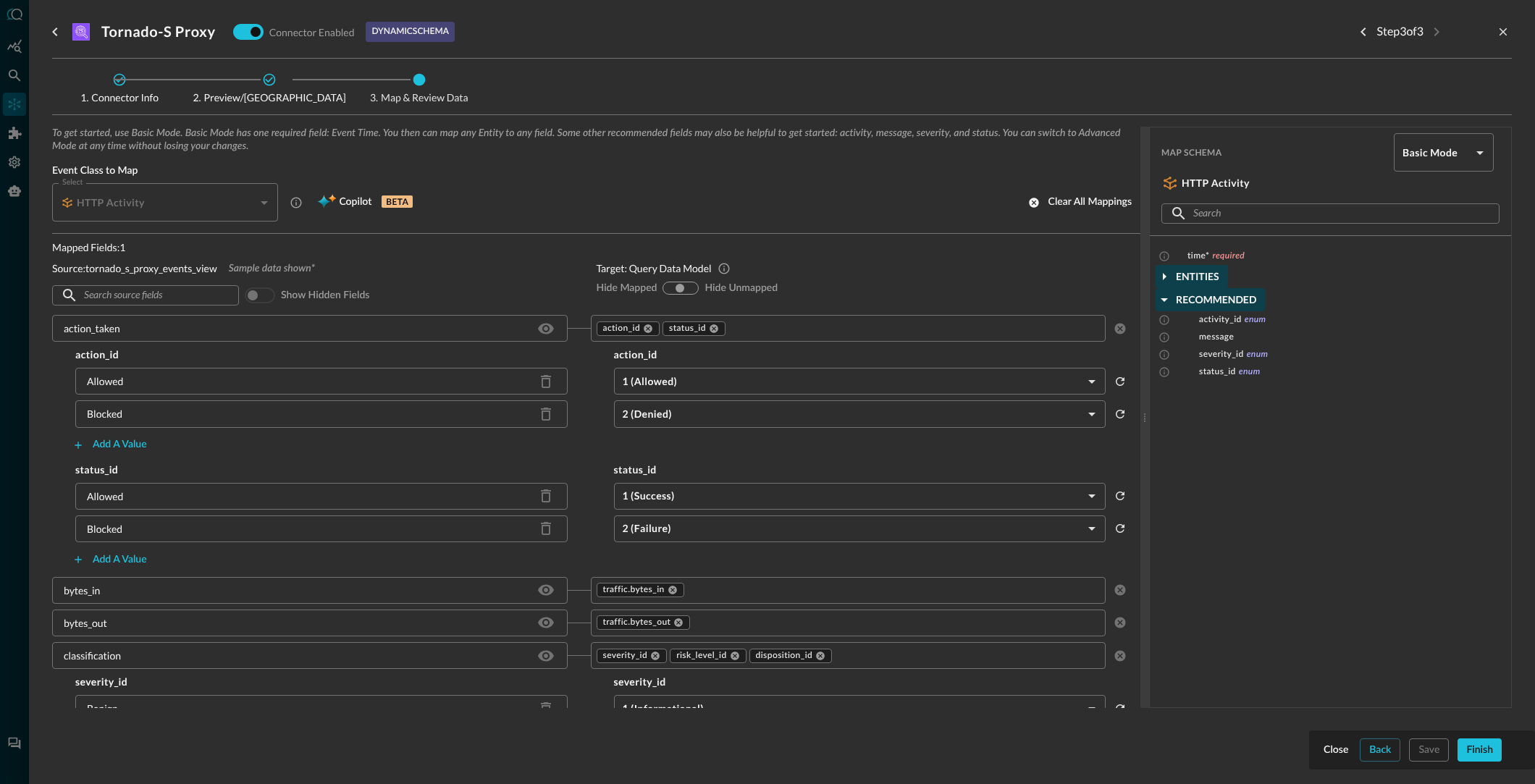
click at [1166, 297] on icon "button" at bounding box center [1164, 299] width 17 height 17
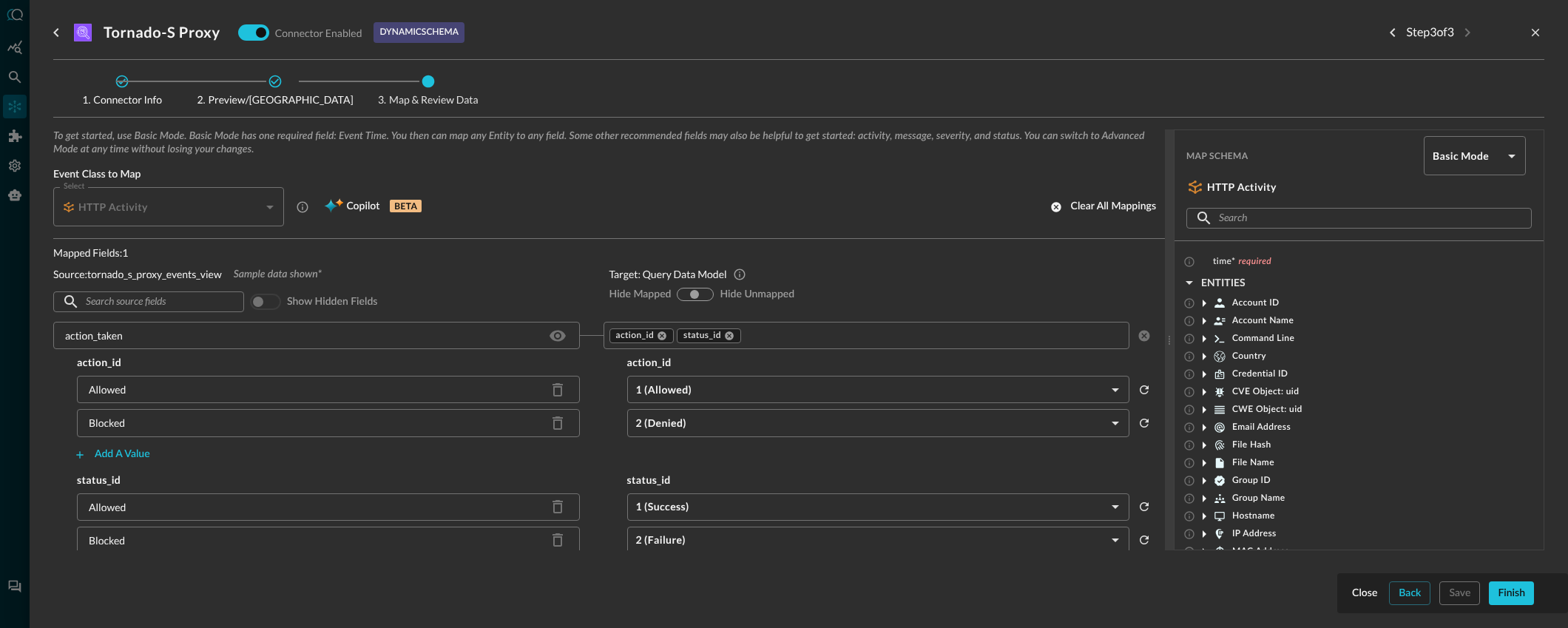
scroll to position [1881, 0]
